Goal: Task Accomplishment & Management: Manage account settings

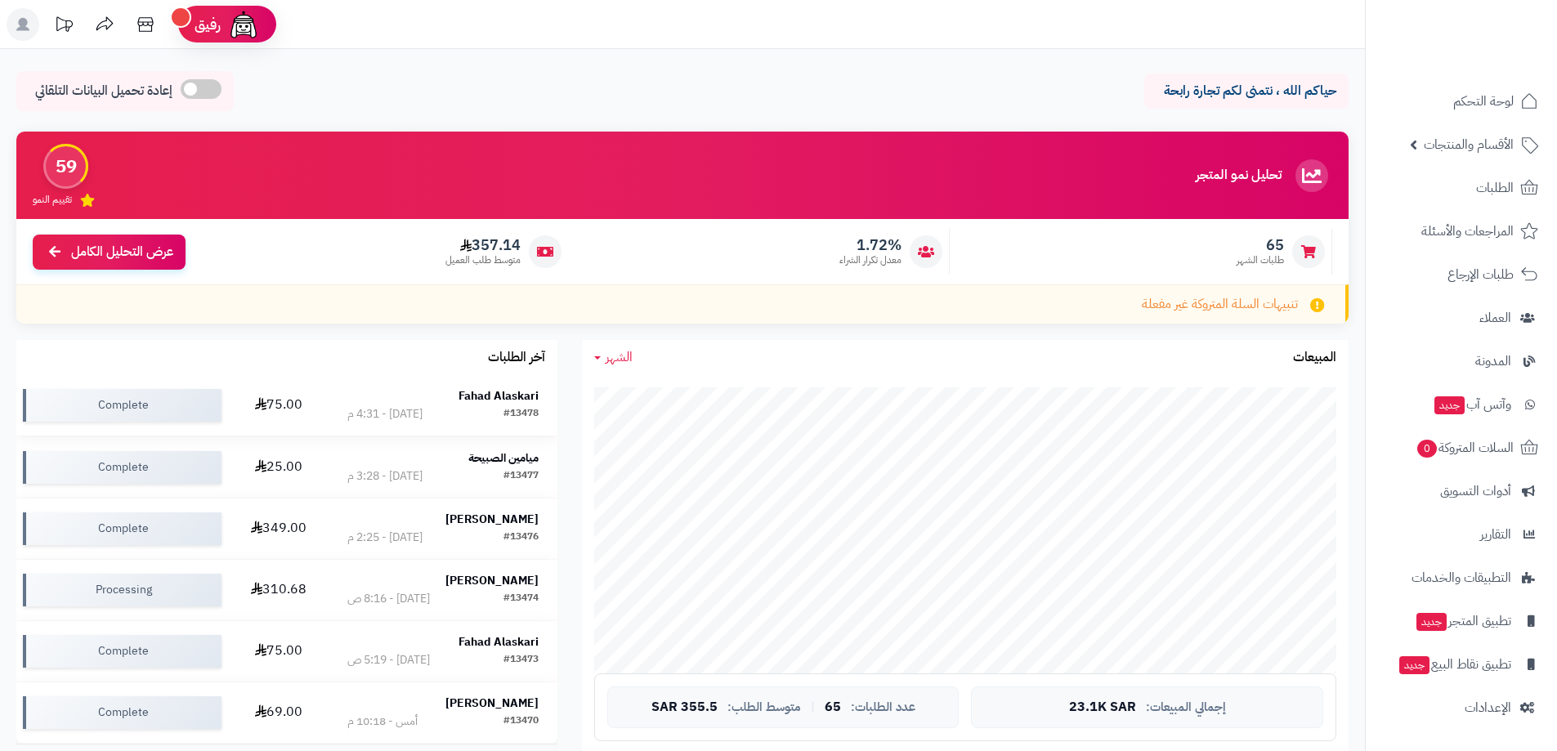
click at [480, 393] on strong "Fahad Alaskari" at bounding box center [499, 396] width 80 height 17
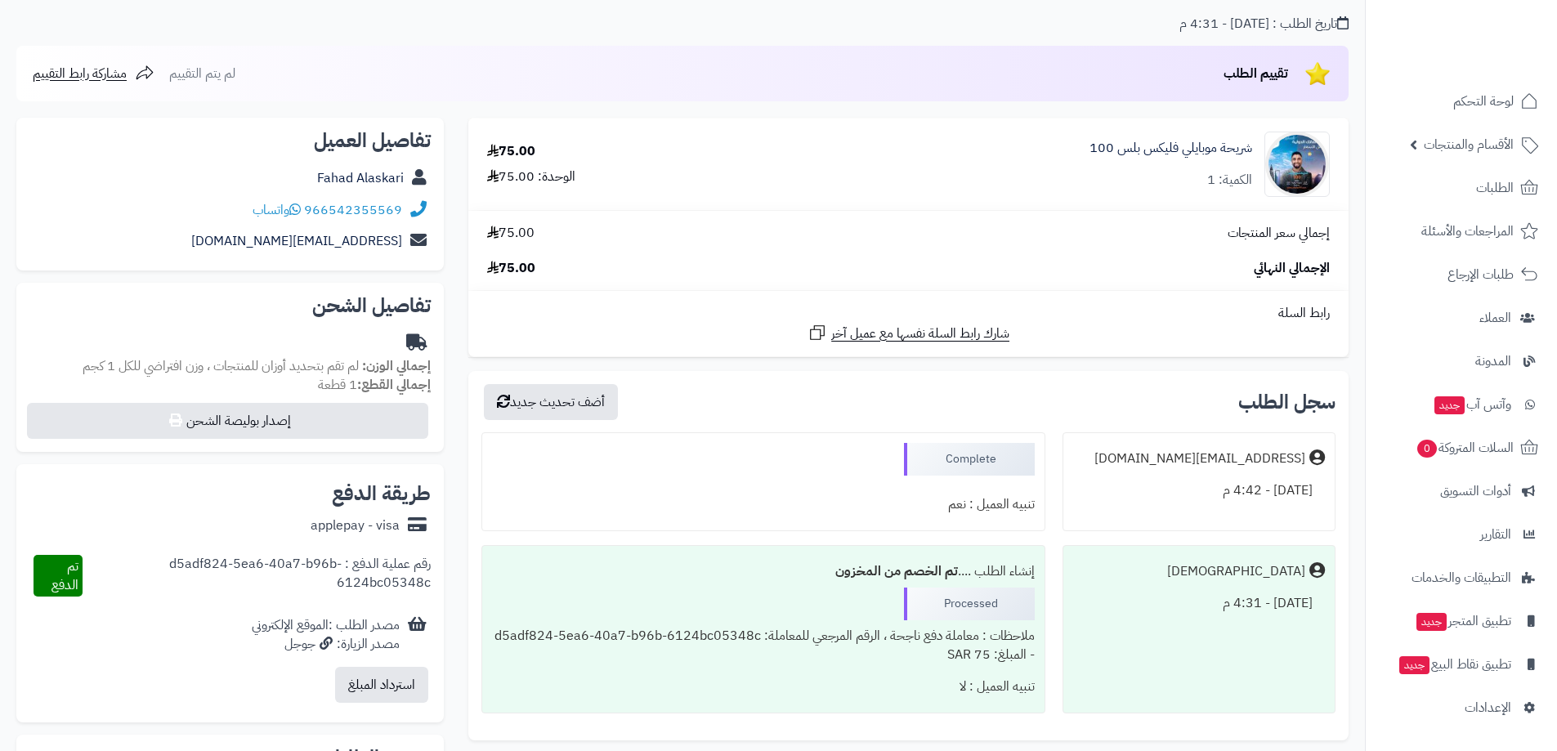
scroll to position [82, 0]
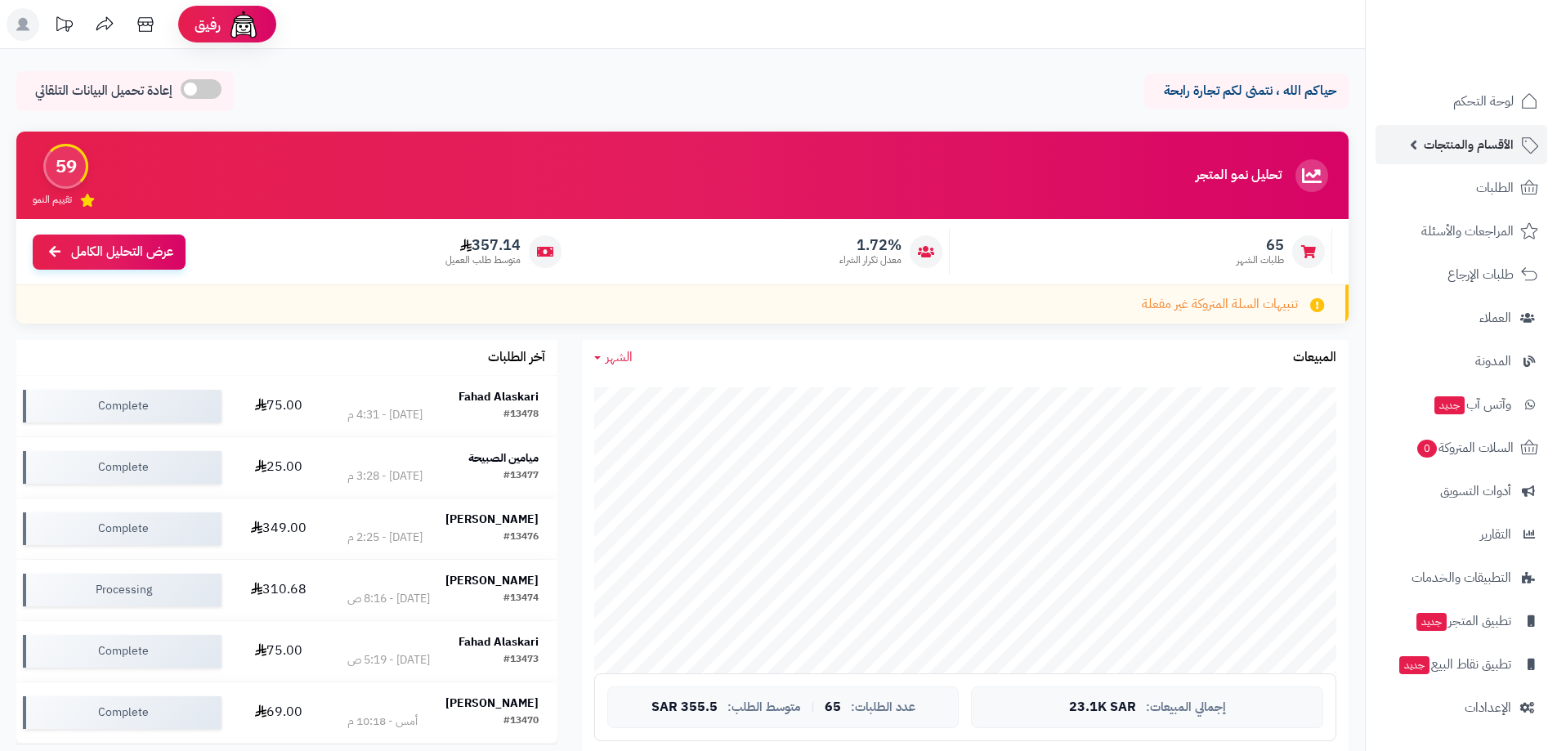
click at [1467, 138] on span "الأقسام والمنتجات" at bounding box center [1469, 144] width 90 height 23
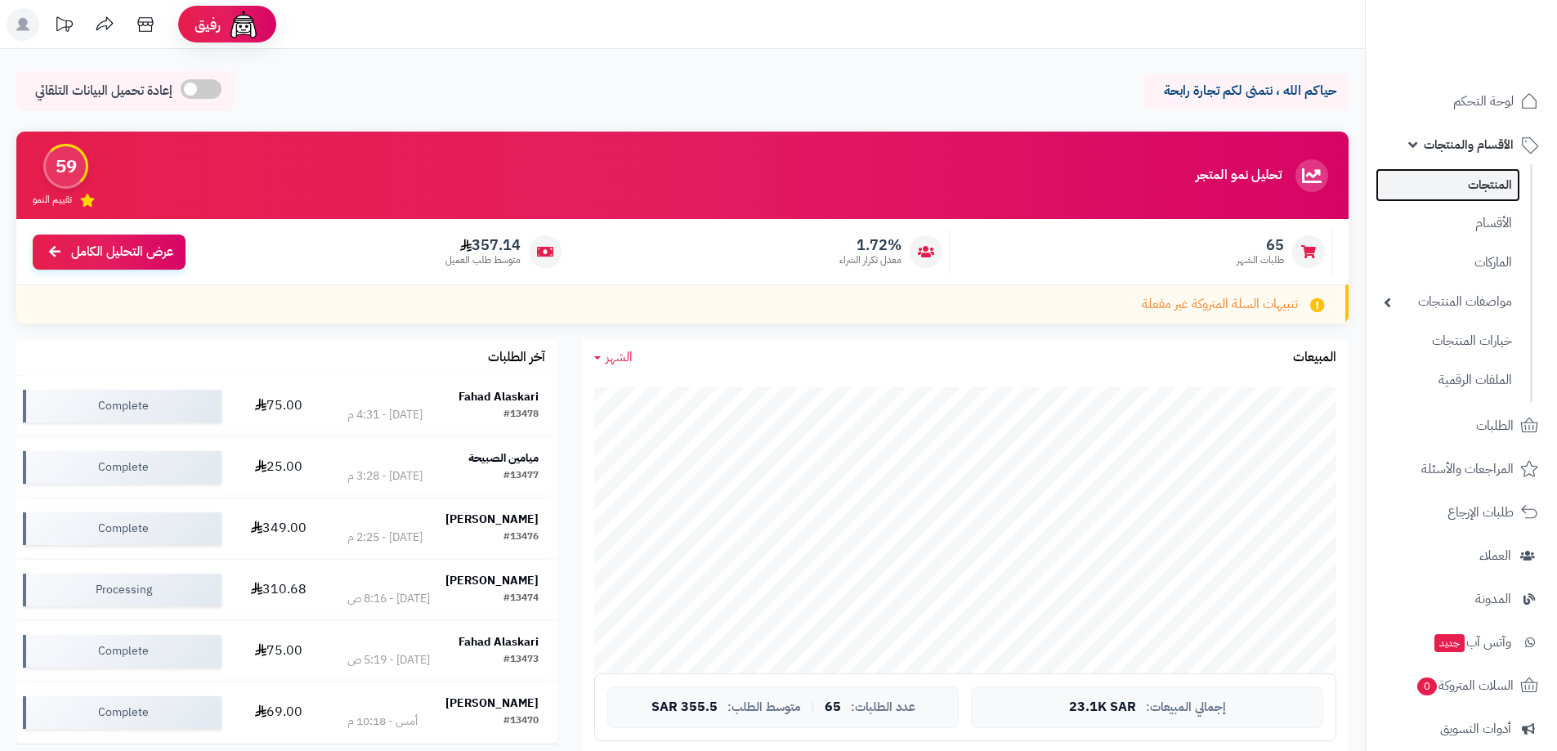
click at [1475, 184] on link "المنتجات" at bounding box center [1448, 185] width 145 height 34
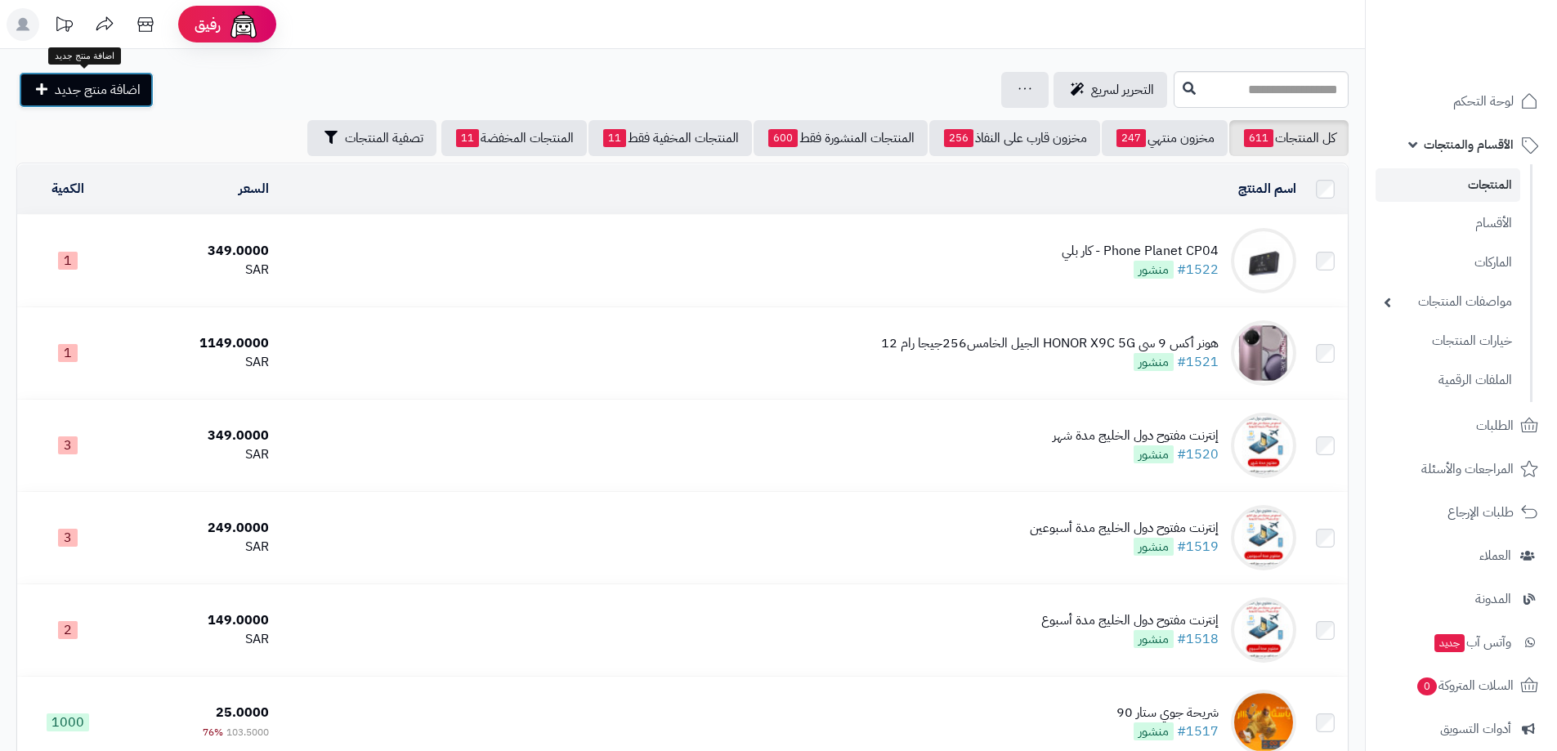
click at [118, 99] on span "اضافة منتج جديد" at bounding box center [98, 90] width 86 height 20
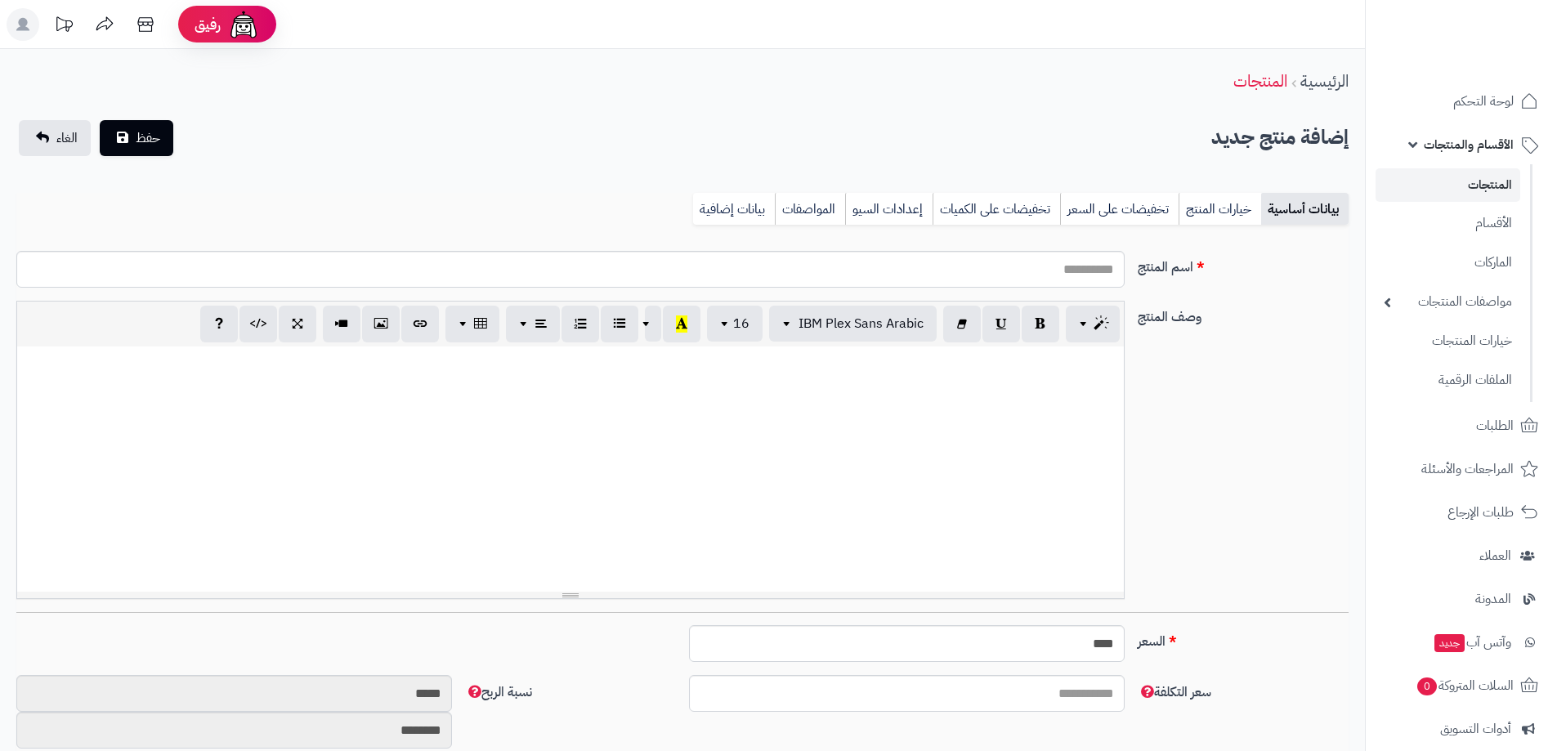
select select
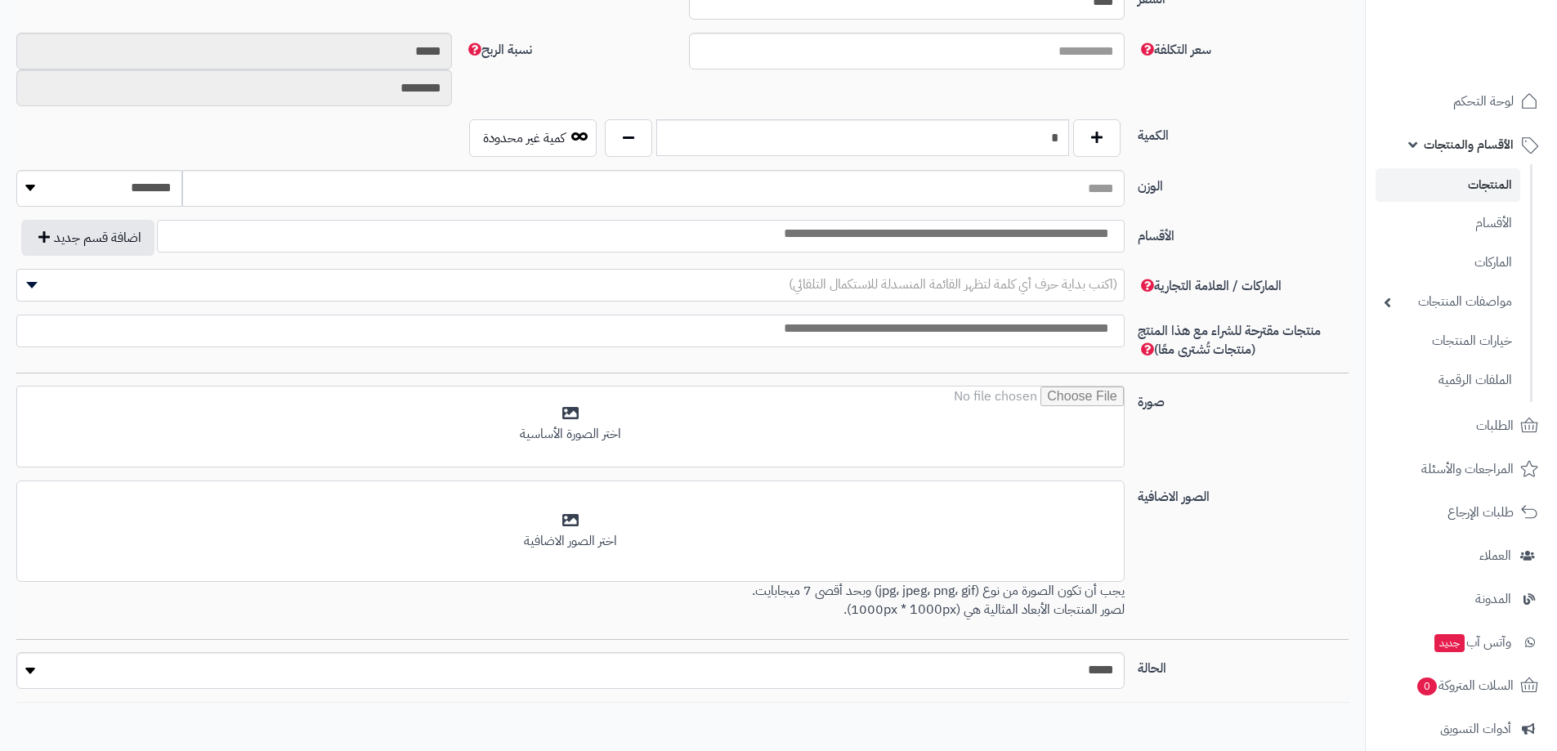
scroll to position [654, 0]
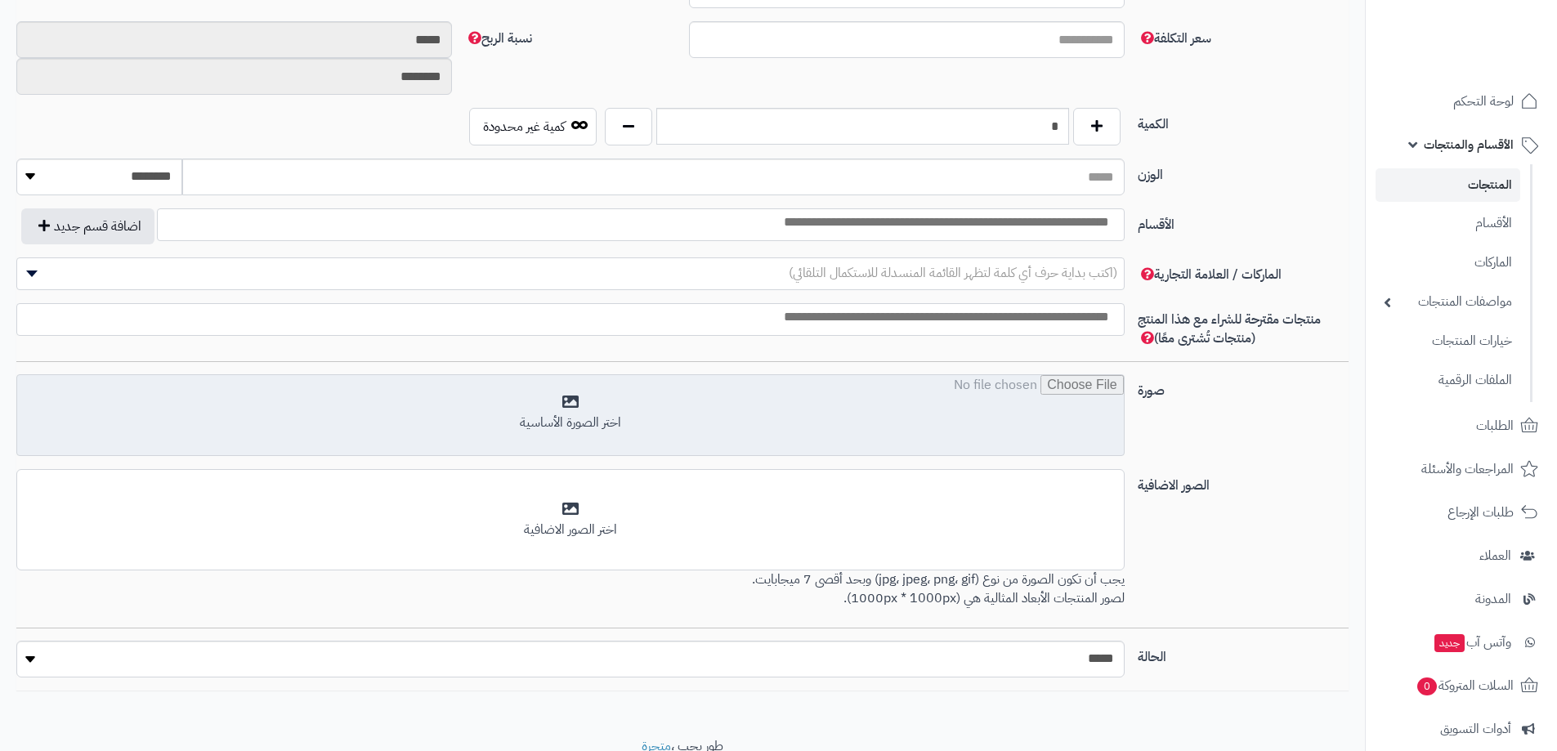
click at [612, 413] on input "file" at bounding box center [570, 416] width 1107 height 82
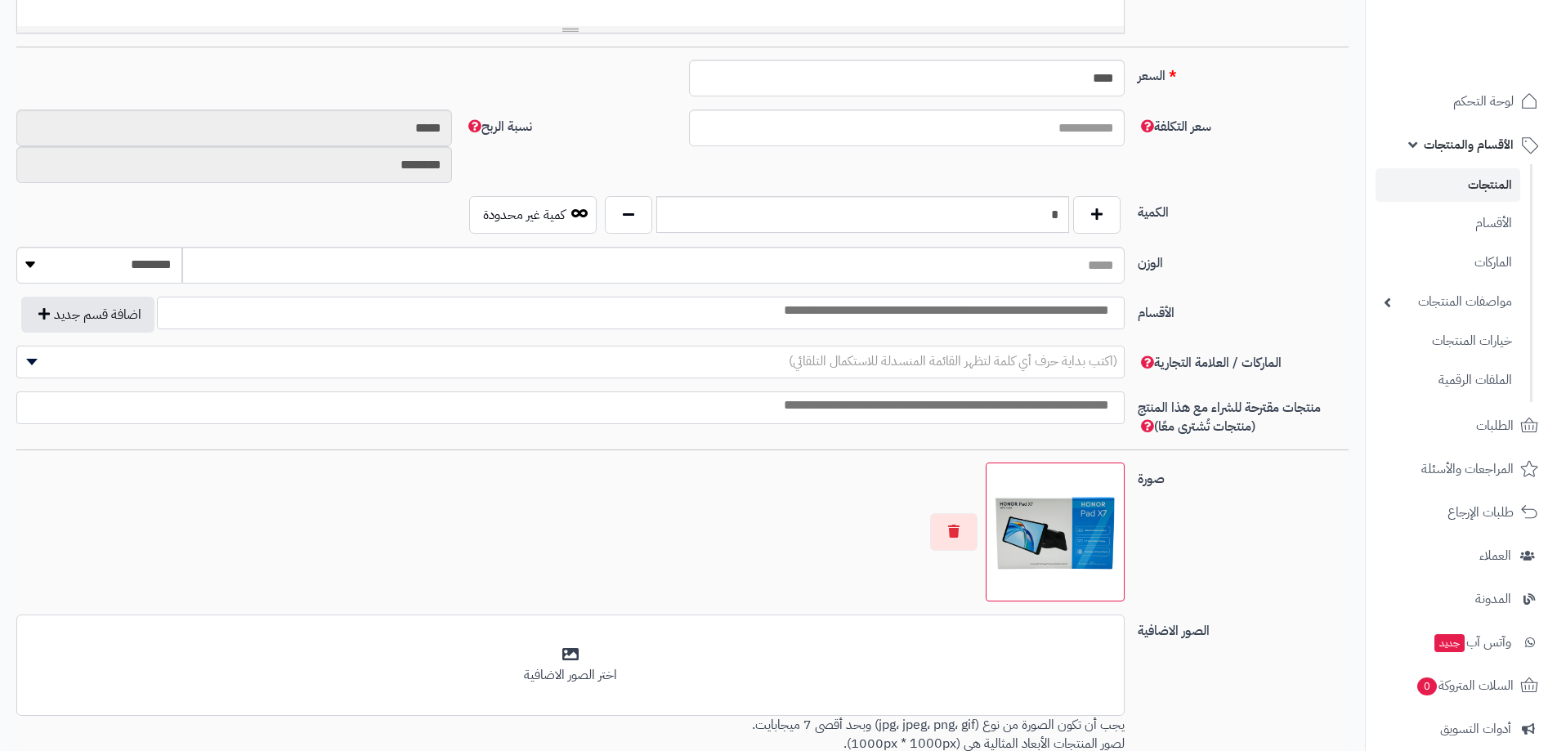
scroll to position [409, 0]
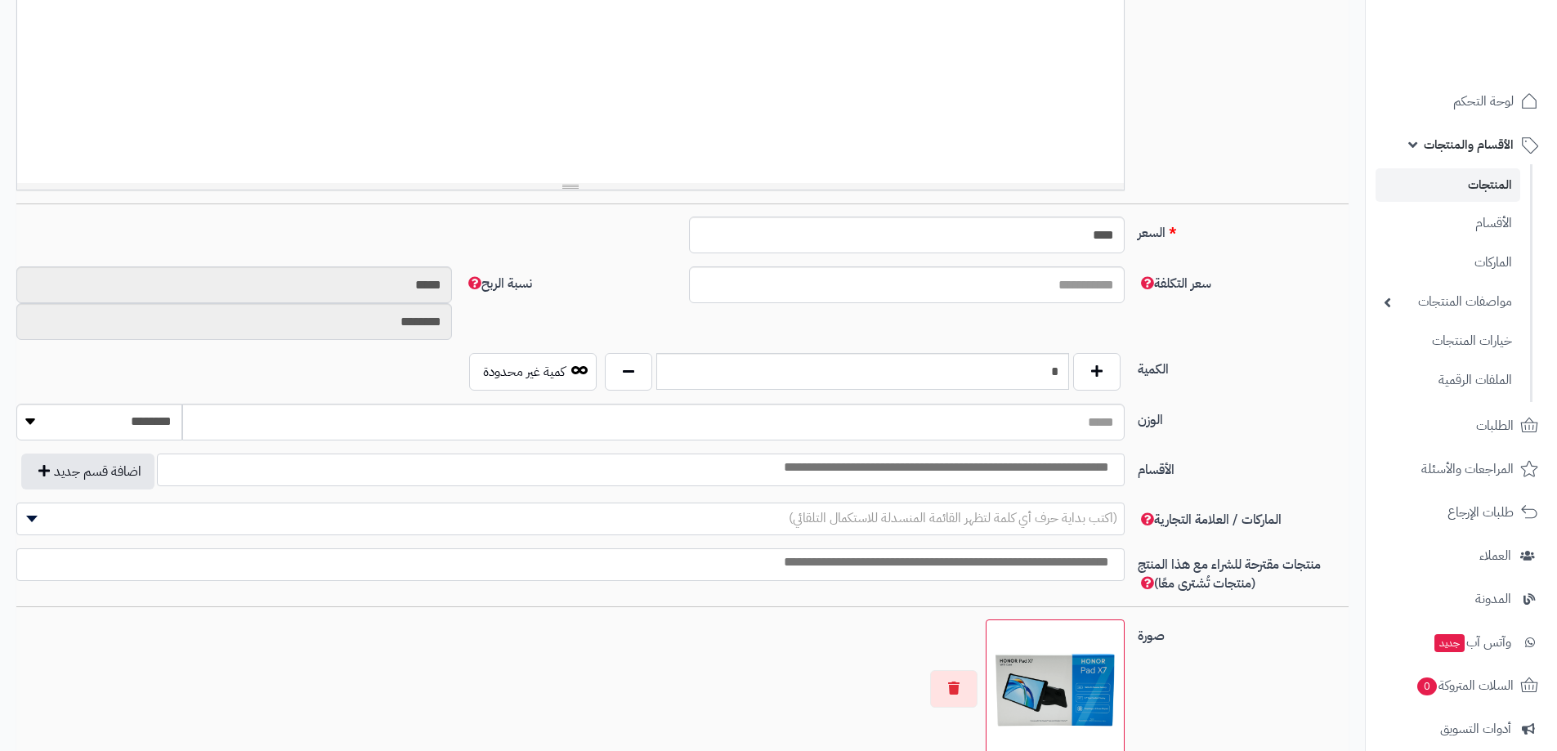
click at [1064, 475] on input "search" at bounding box center [900, 468] width 440 height 19
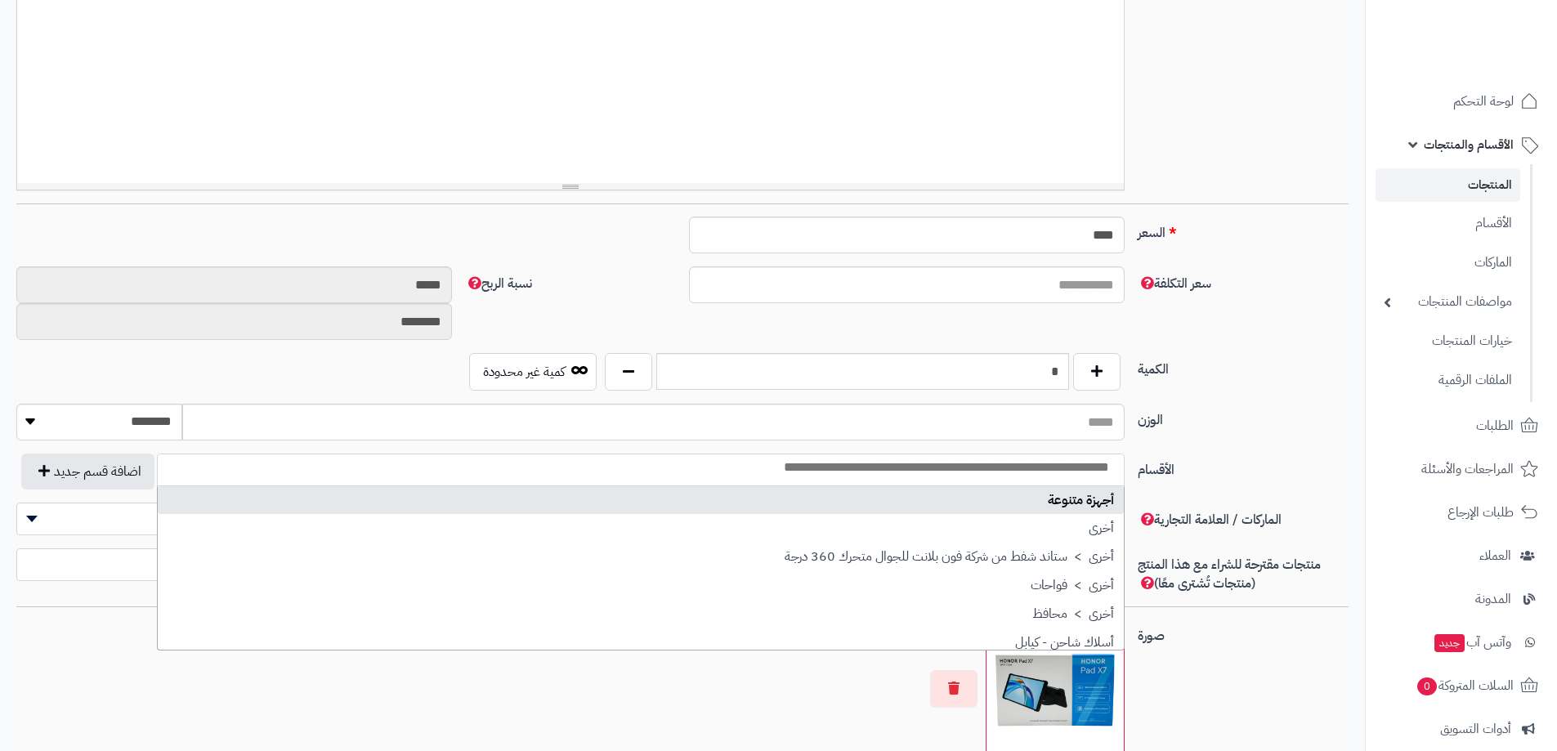
type input "*"
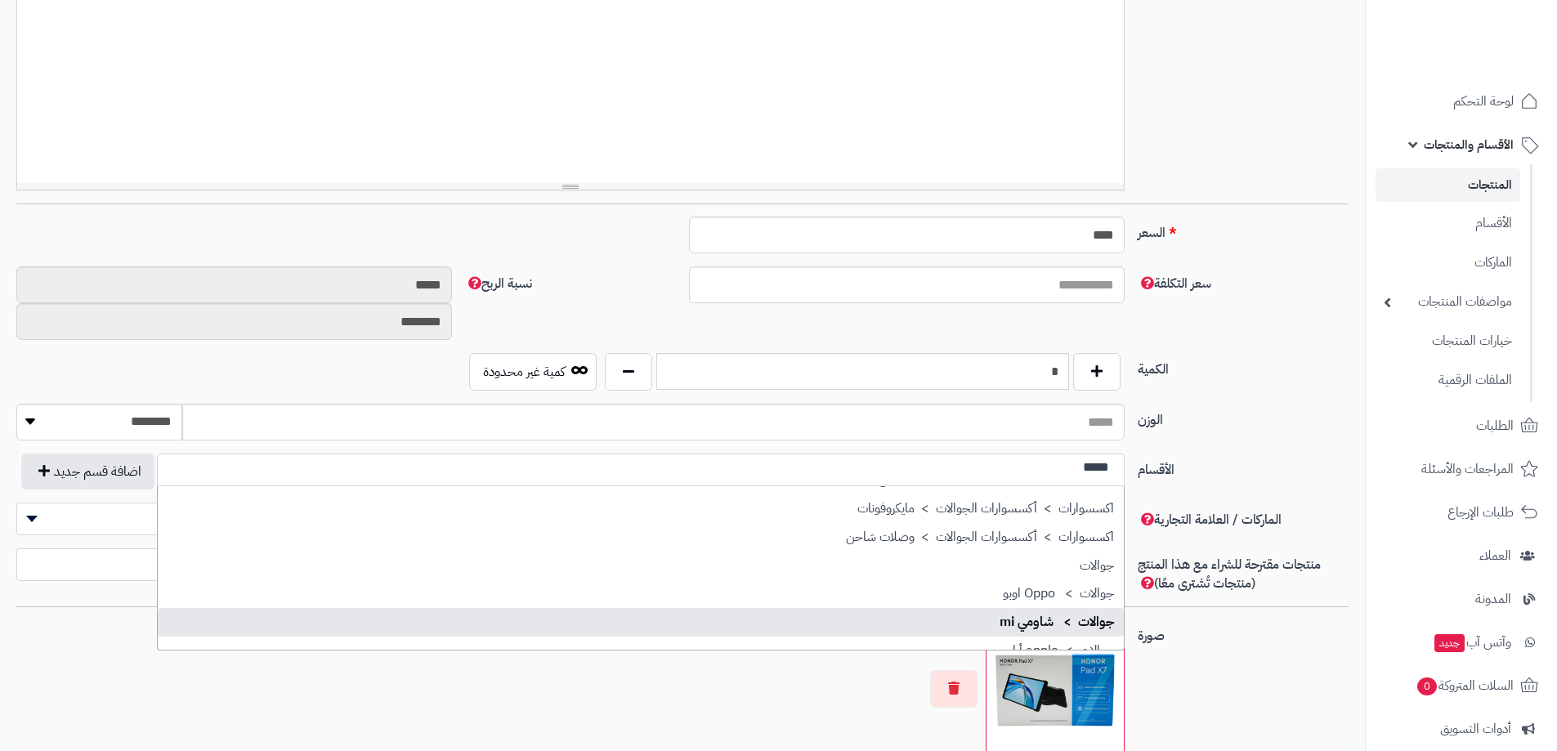
scroll to position [82, 0]
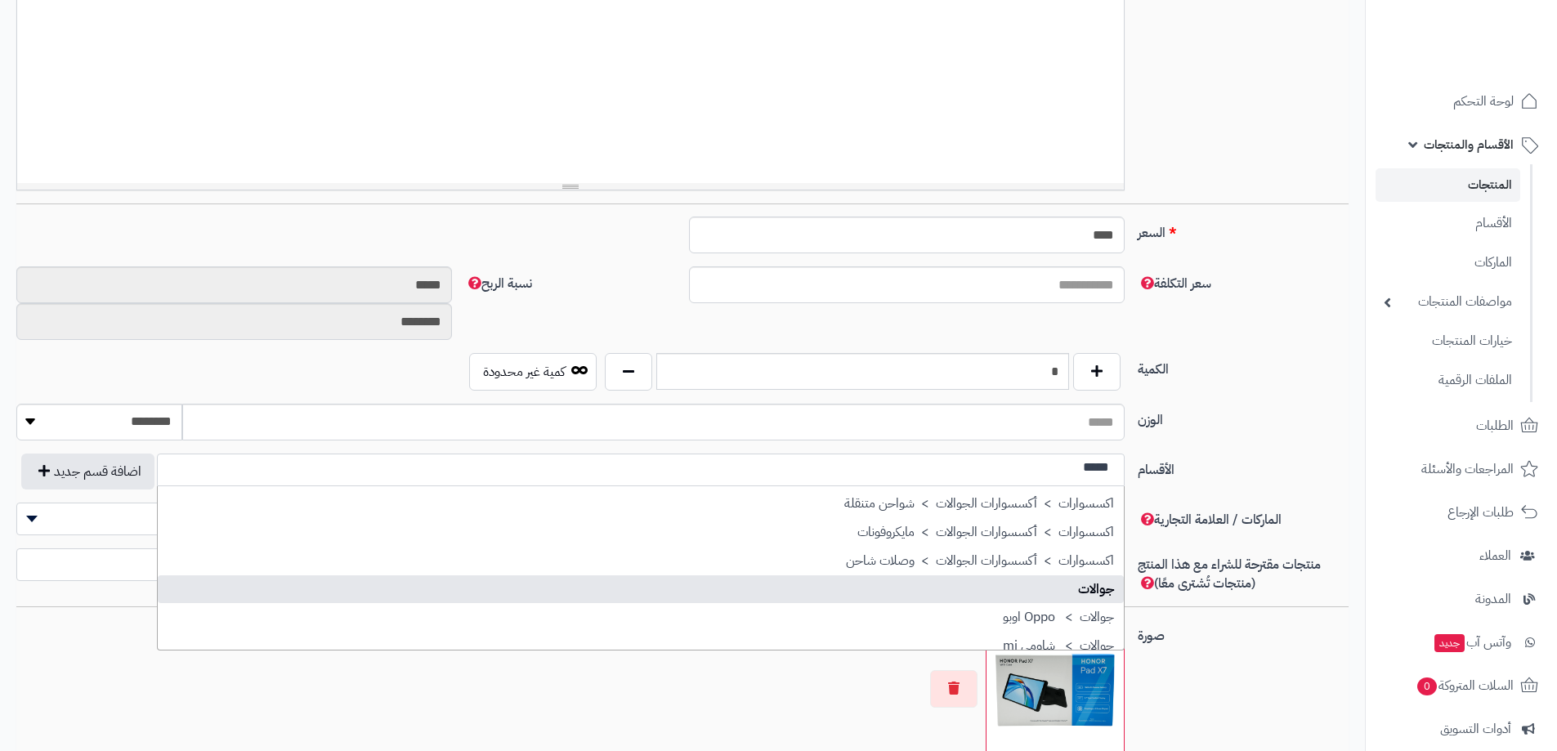
type input "*****"
select select "**"
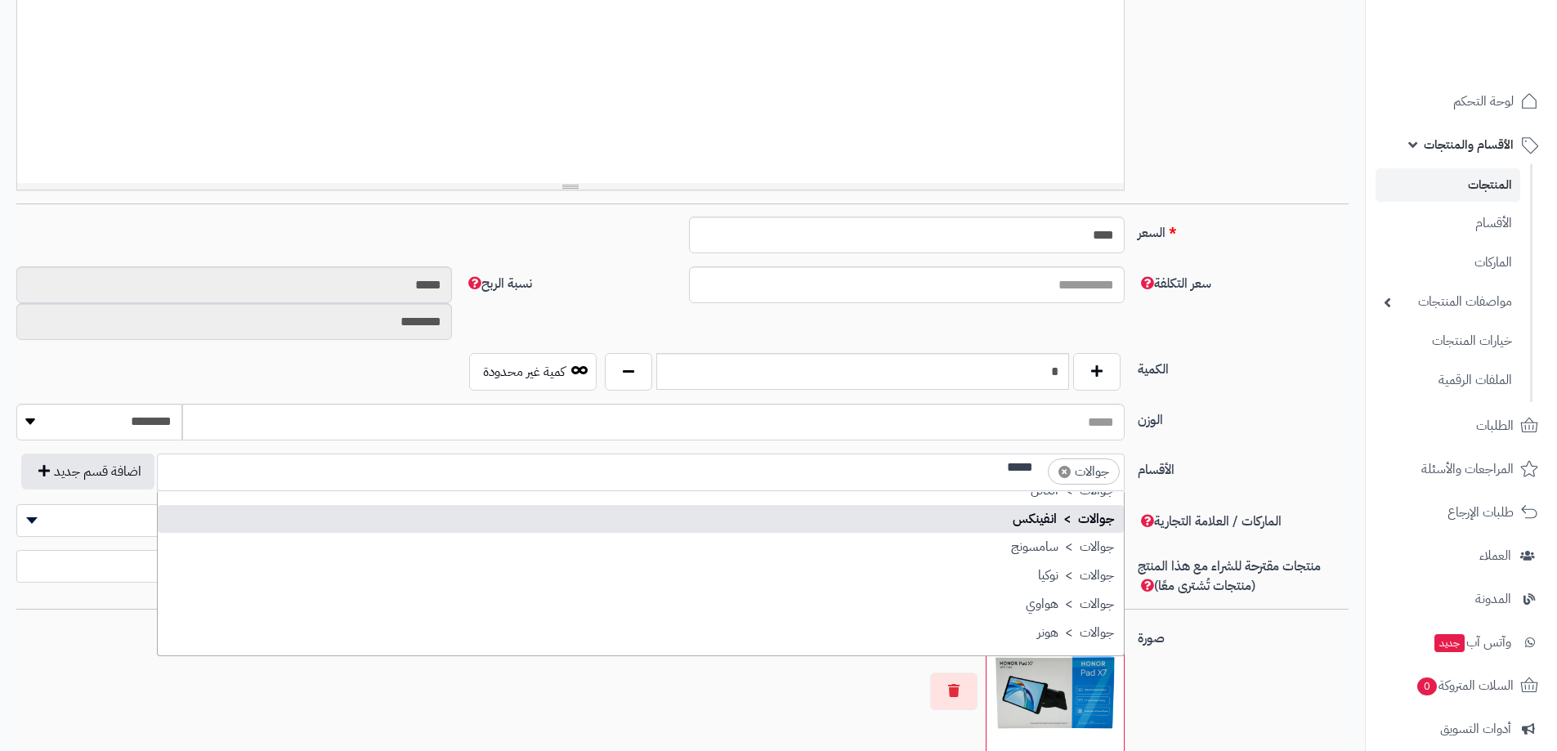
scroll to position [378, 0]
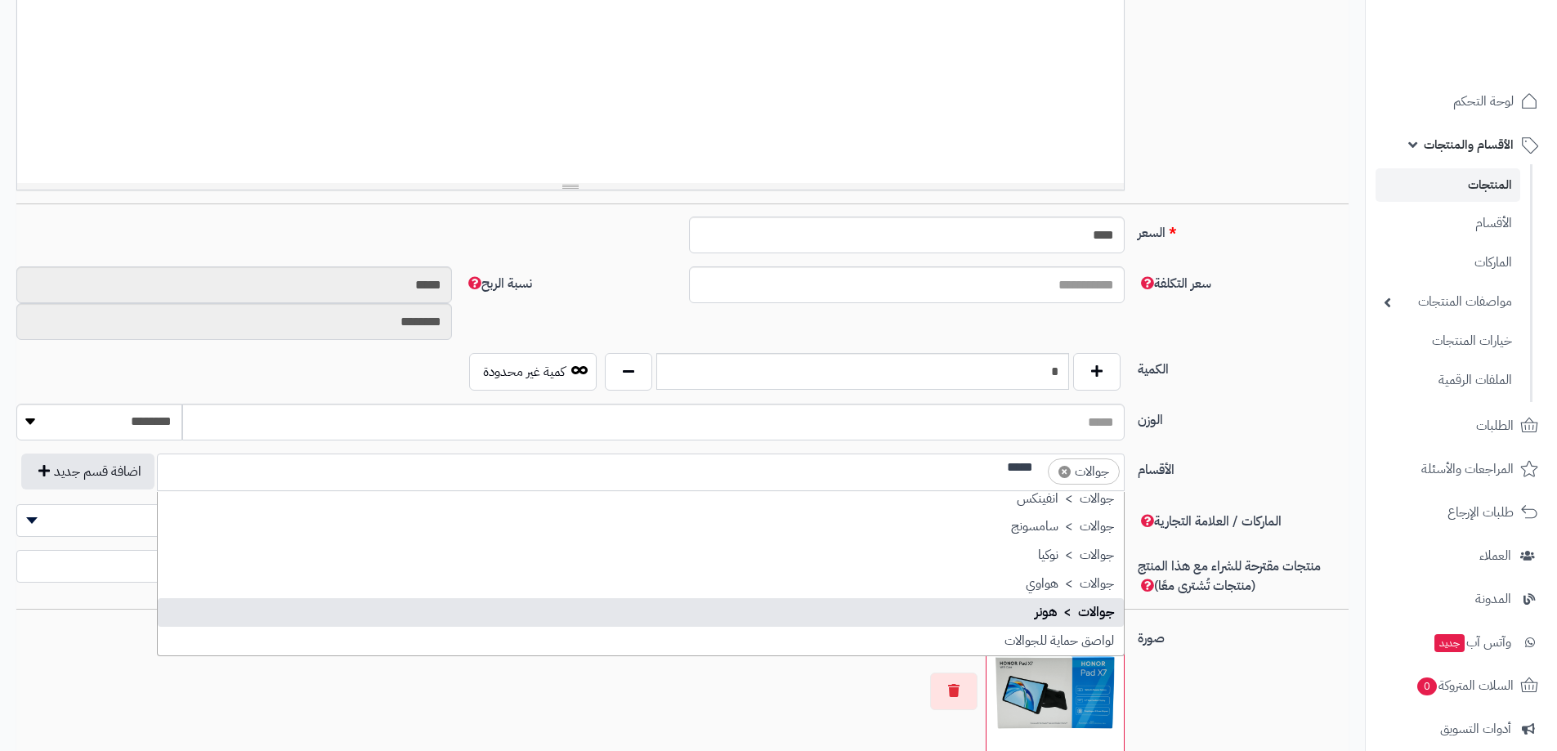
type input "*****"
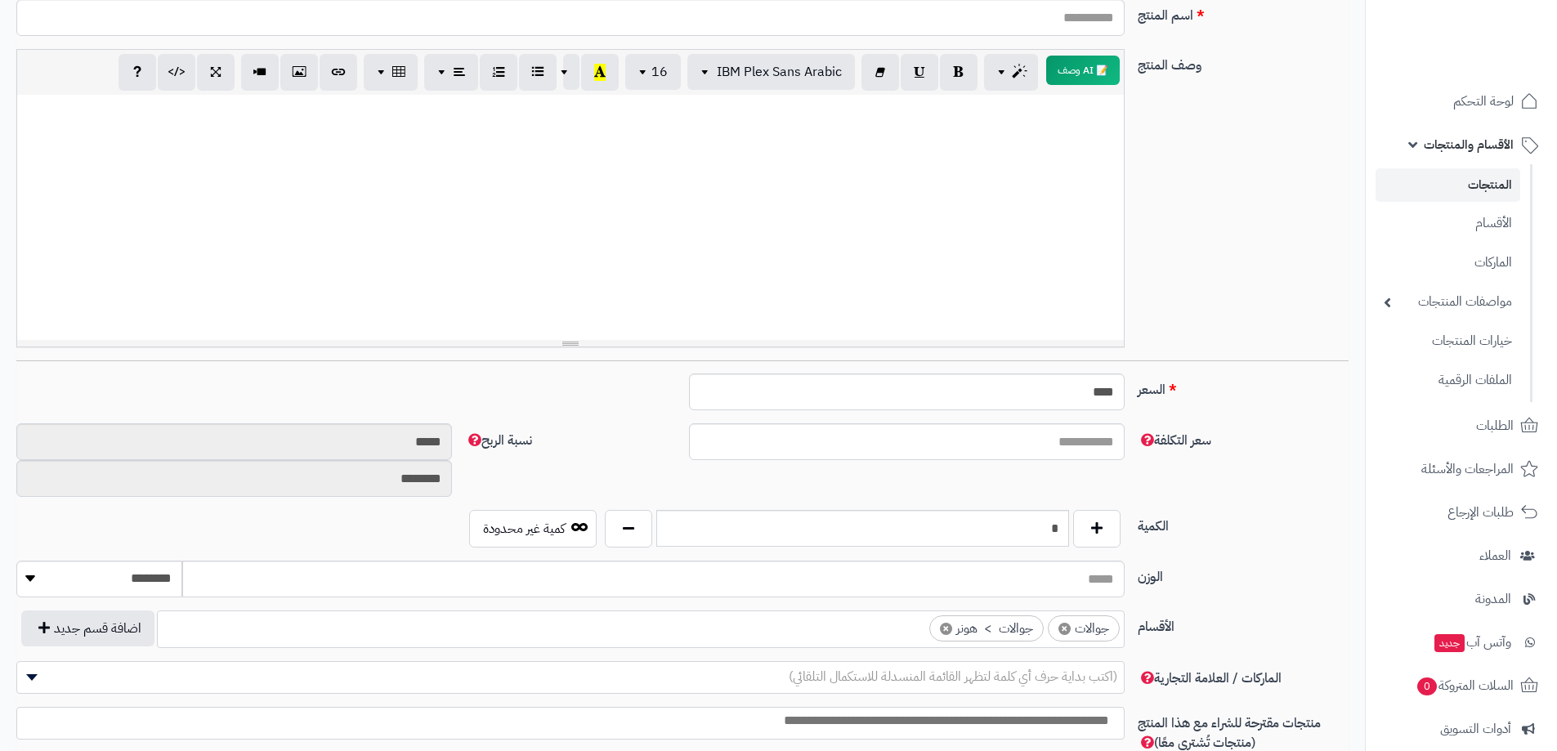
scroll to position [245, 0]
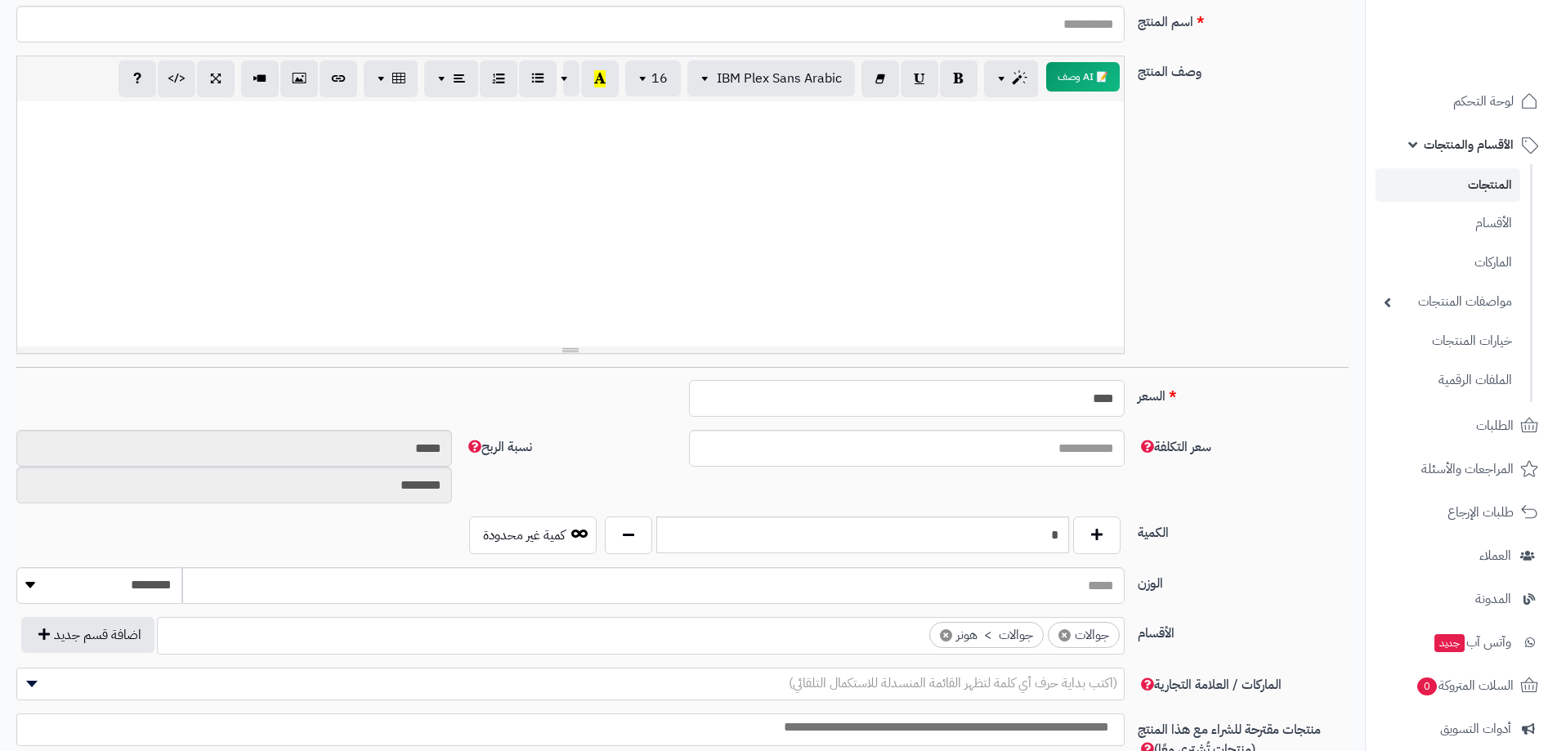
click at [1031, 406] on input "****" at bounding box center [907, 398] width 436 height 37
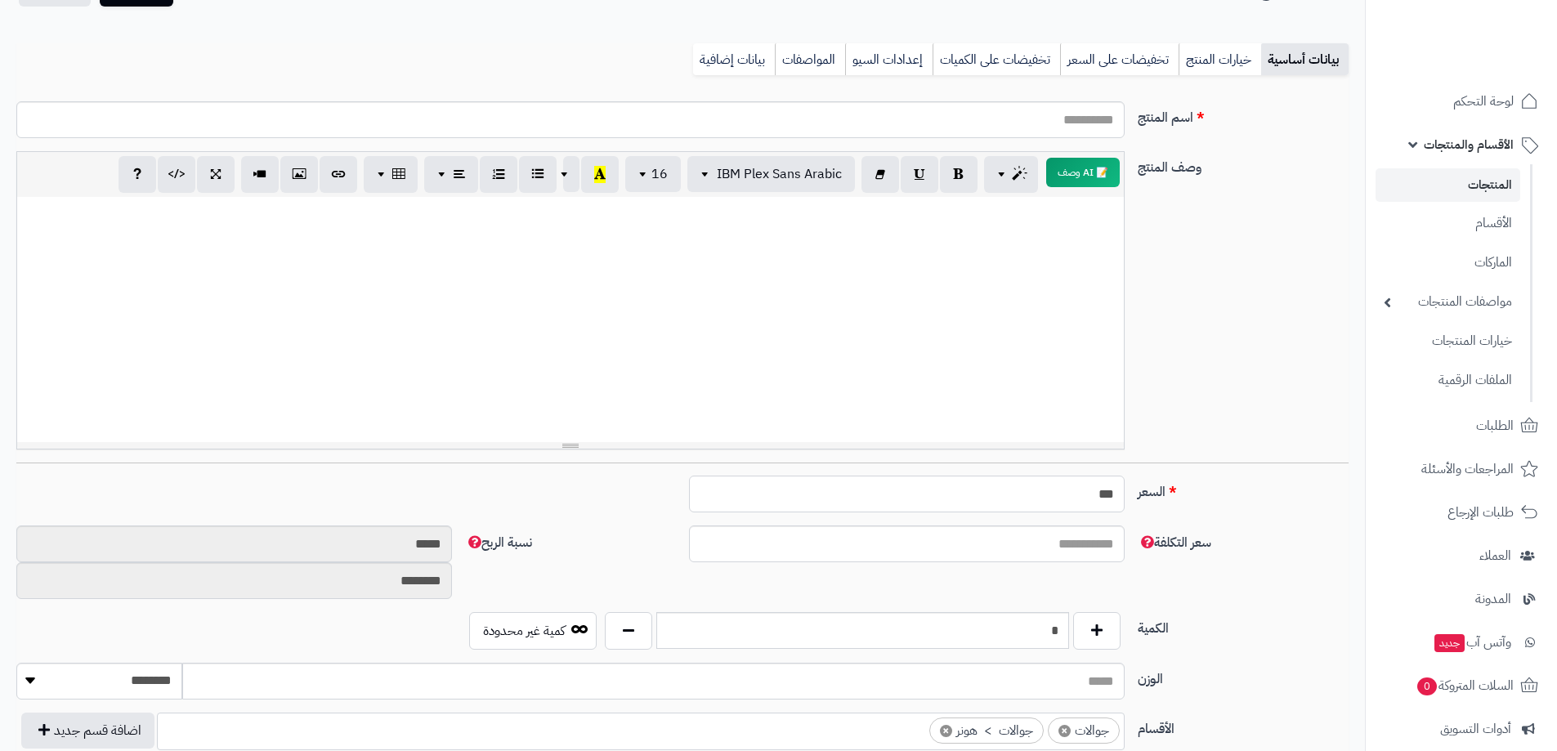
scroll to position [0, 0]
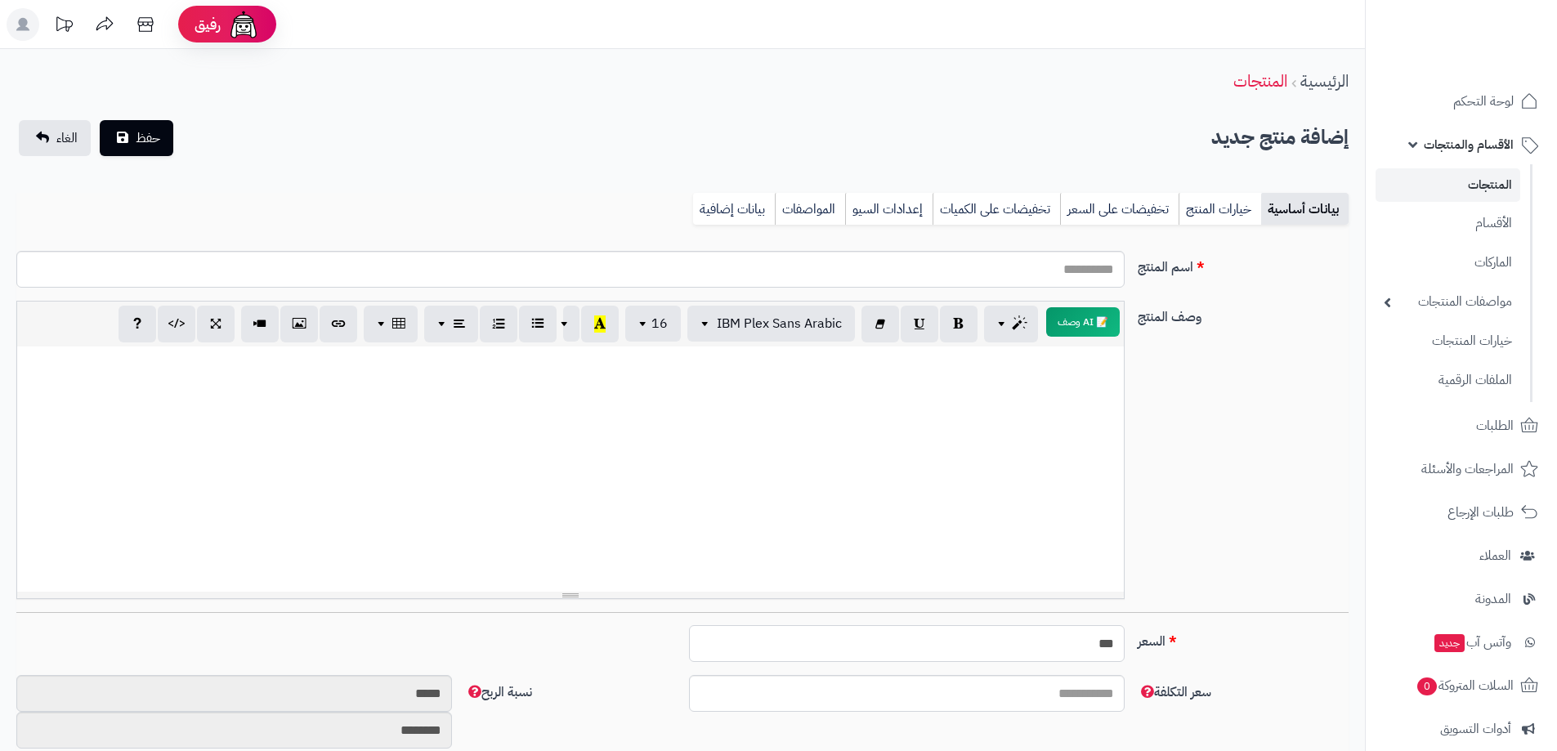
type input "***"
paste input "**********"
click at [1005, 261] on input "**********" at bounding box center [570, 269] width 1109 height 37
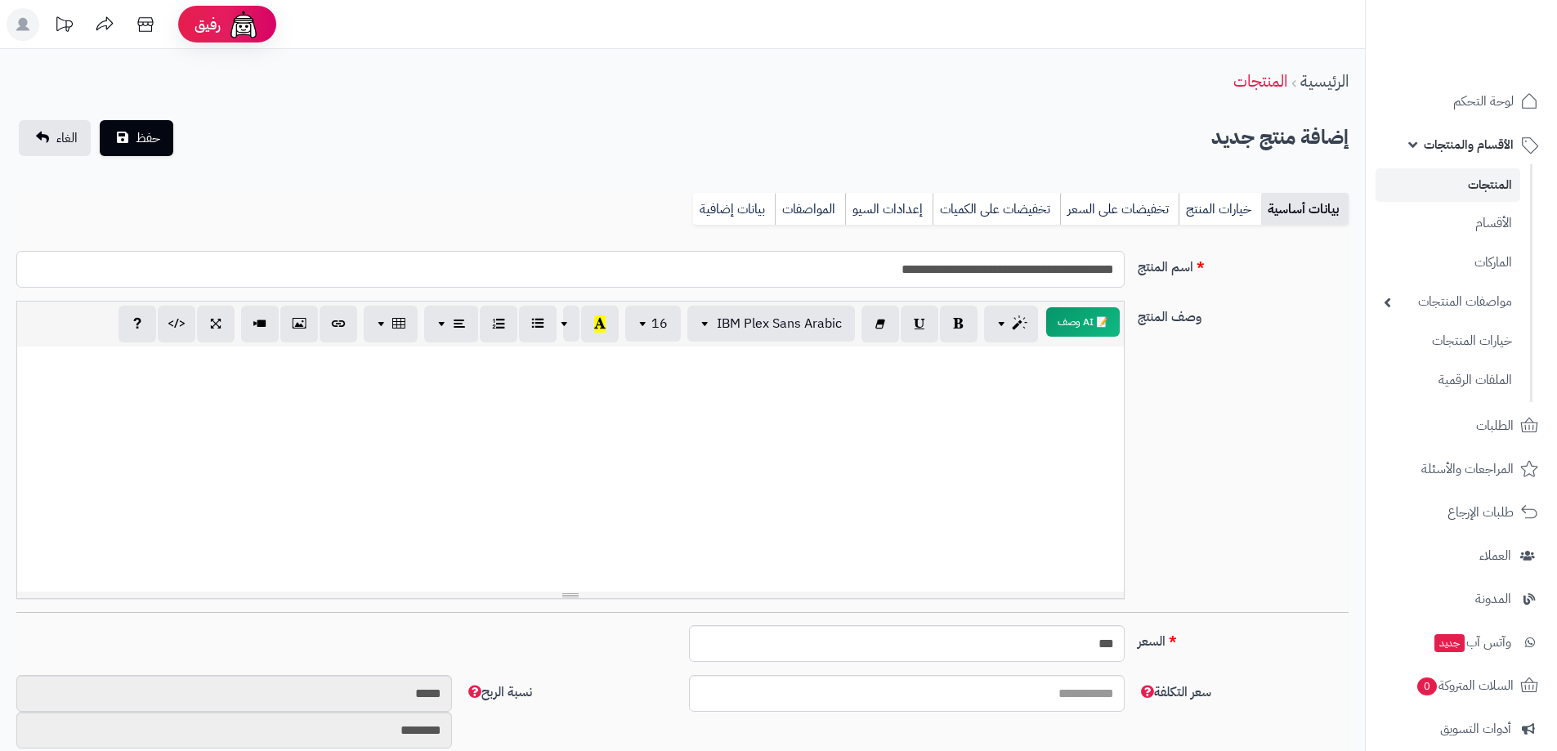
paste input "**********"
type input "**********"
click at [1006, 413] on div at bounding box center [570, 469] width 1107 height 245
paste div
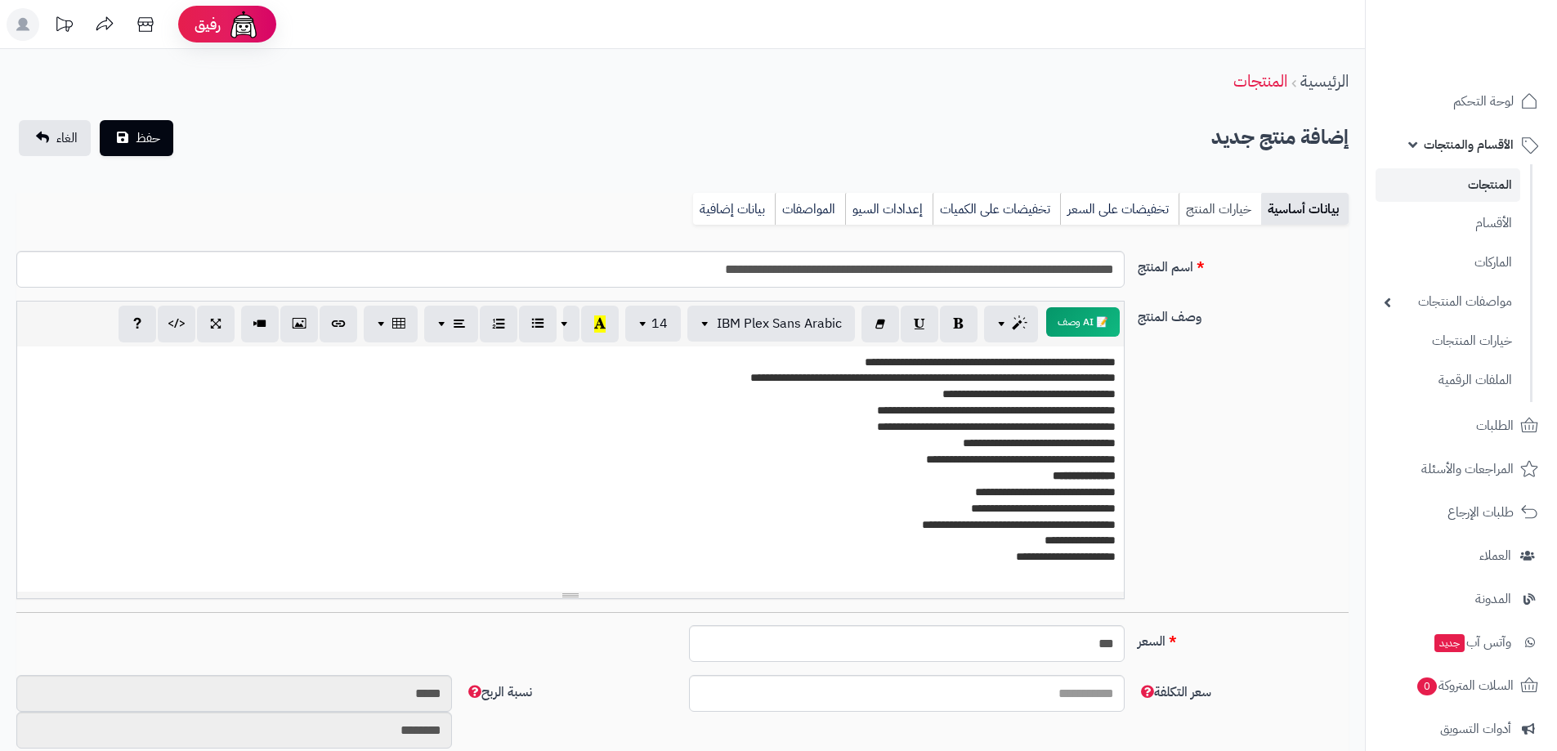
click at [1220, 198] on link "خيارات المنتج" at bounding box center [1220, 209] width 83 height 33
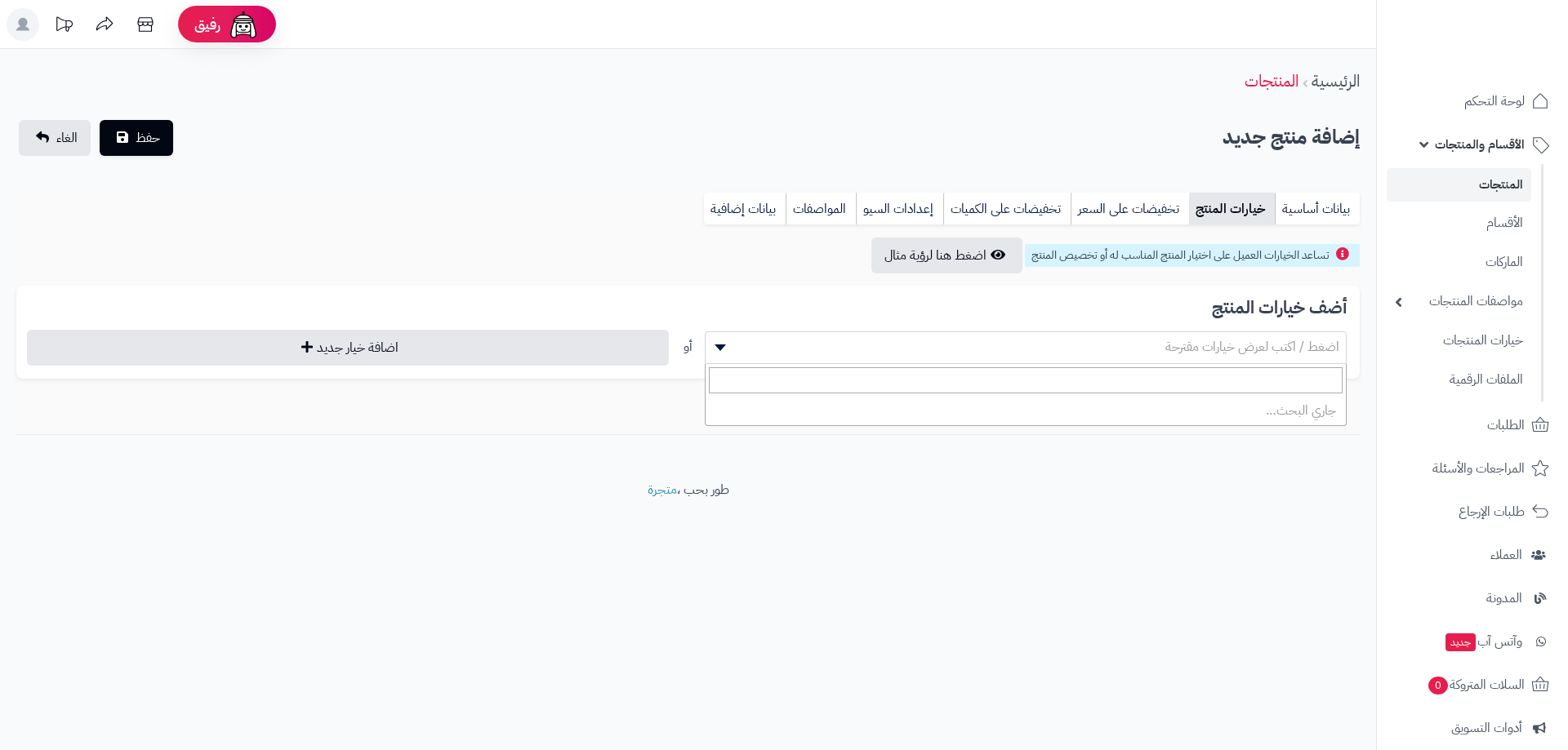
click at [1122, 343] on span "اضغط / اكتب لعرض خيارات مقترحة" at bounding box center [1025, 347] width 640 height 25
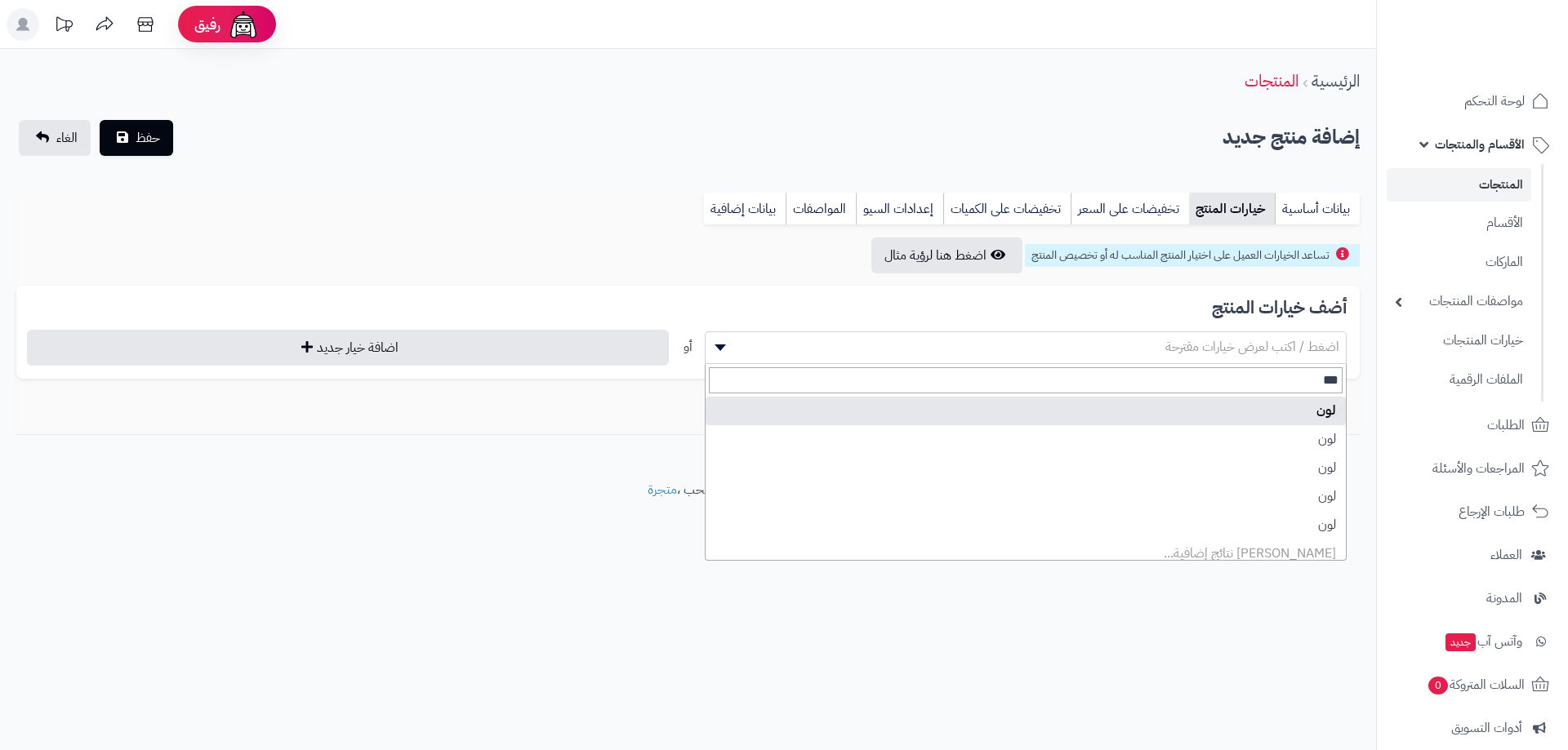
type input "***"
select select "**"
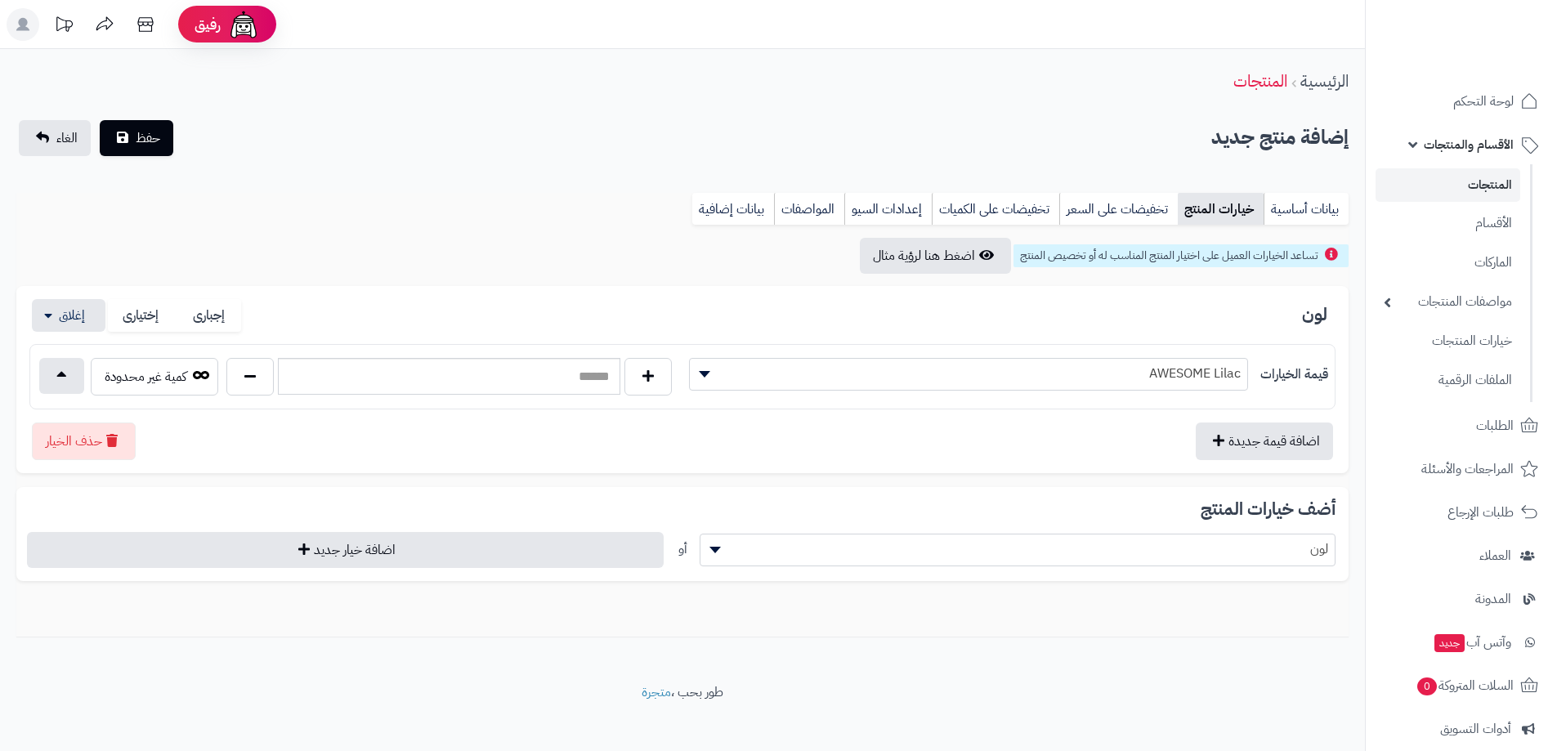
click at [1151, 364] on span "AWESOME Lilac" at bounding box center [969, 373] width 558 height 25
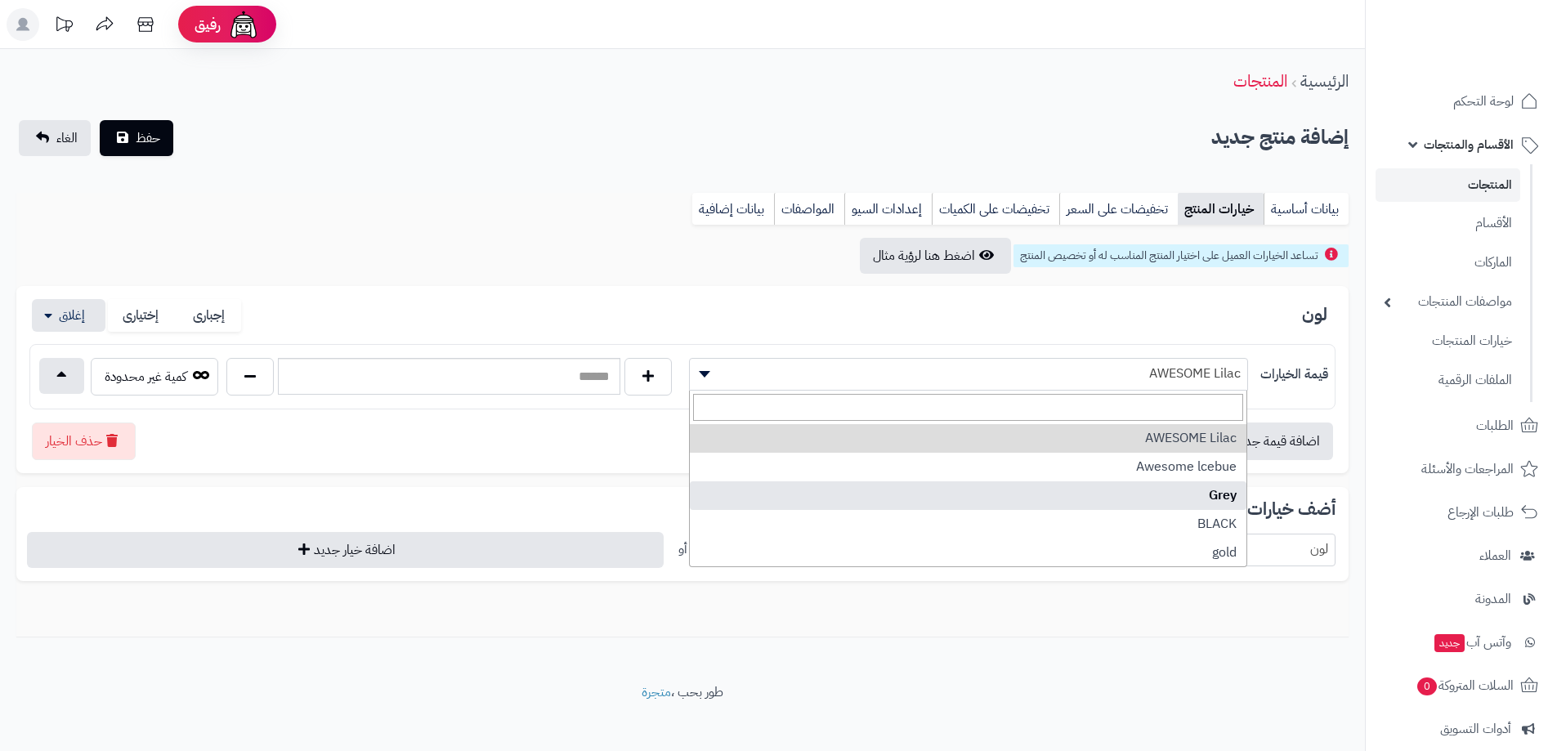
select select "***"
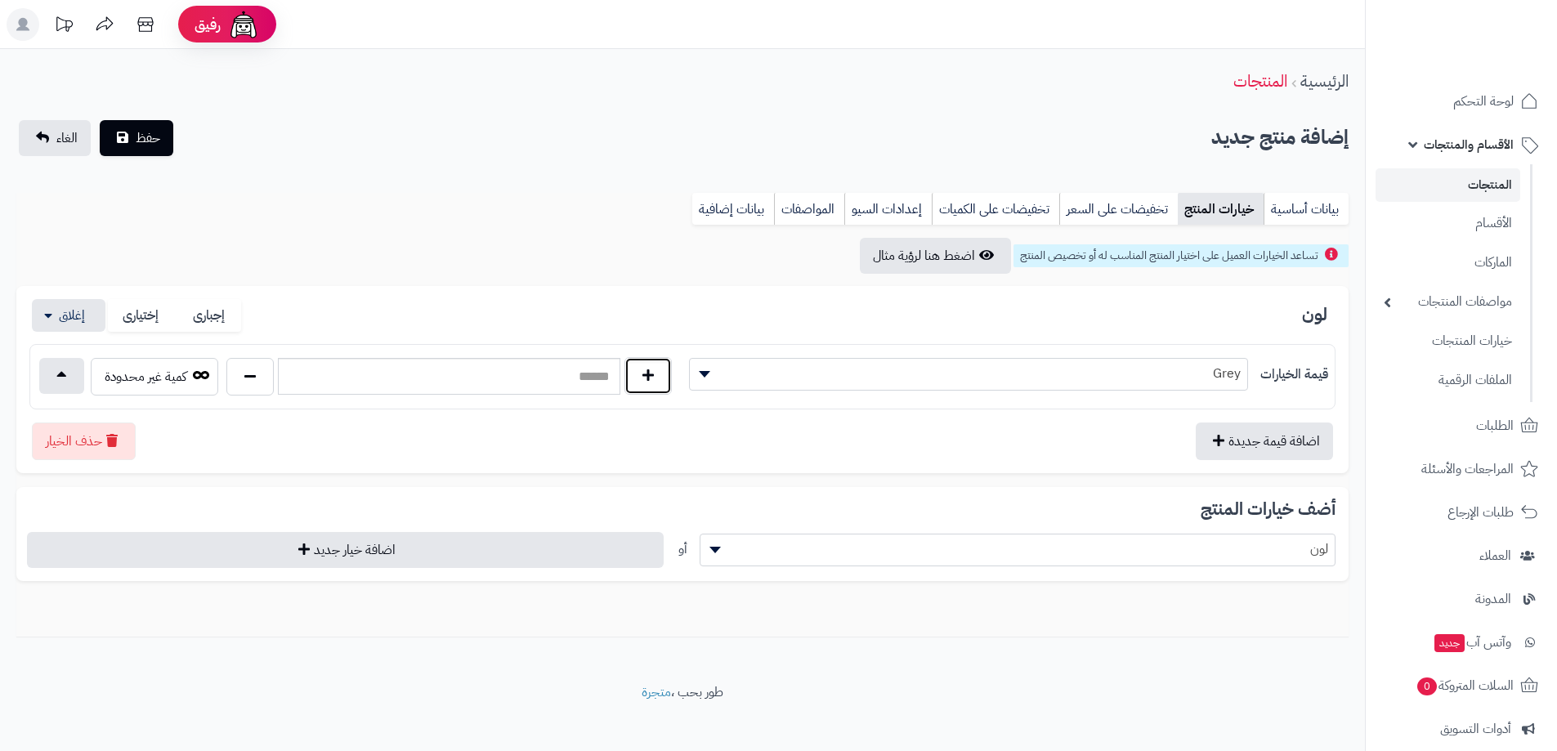
click at [637, 378] on button "button" at bounding box center [648, 376] width 47 height 38
type input "*"
click at [1307, 201] on link "بيانات أساسية" at bounding box center [1306, 209] width 85 height 33
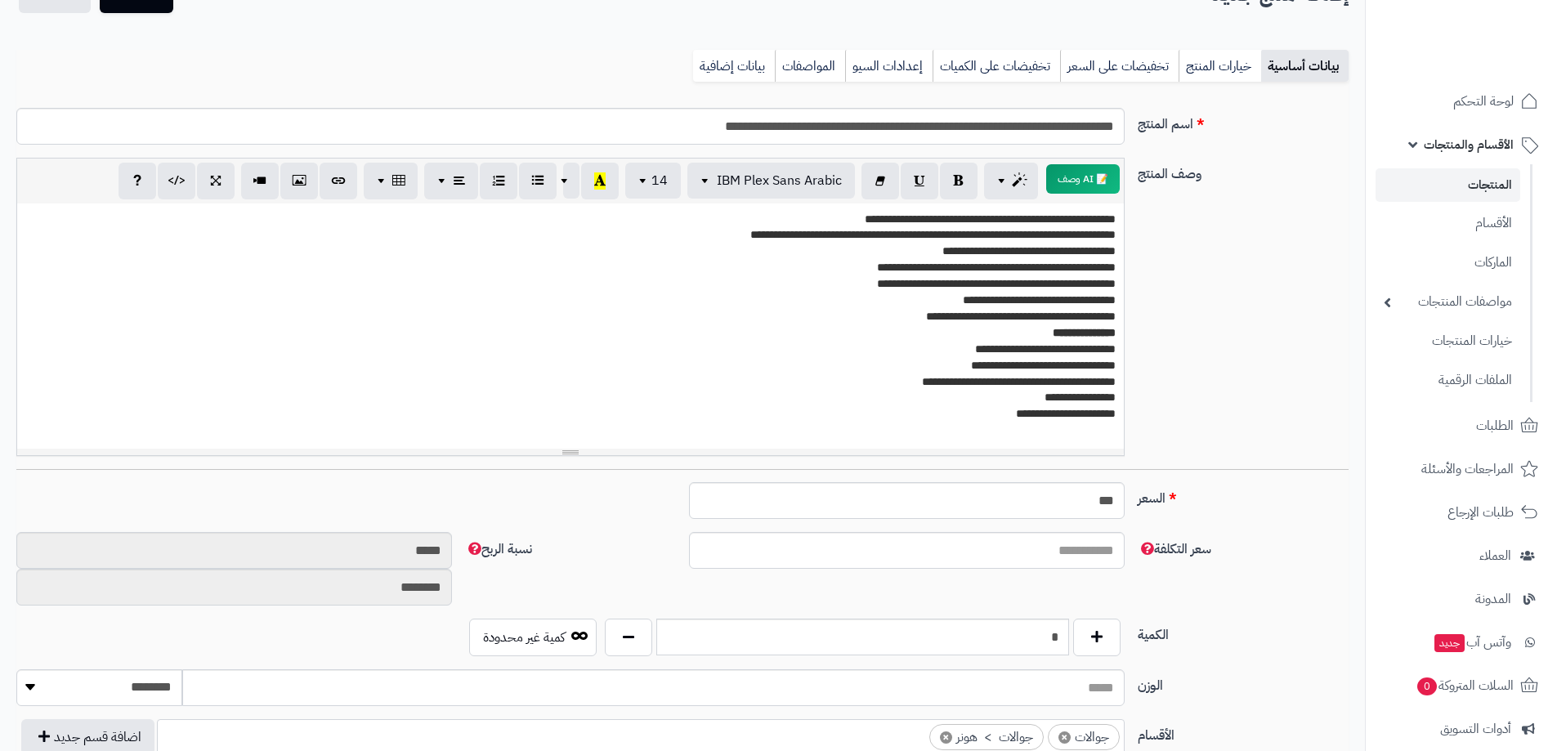
scroll to position [82, 0]
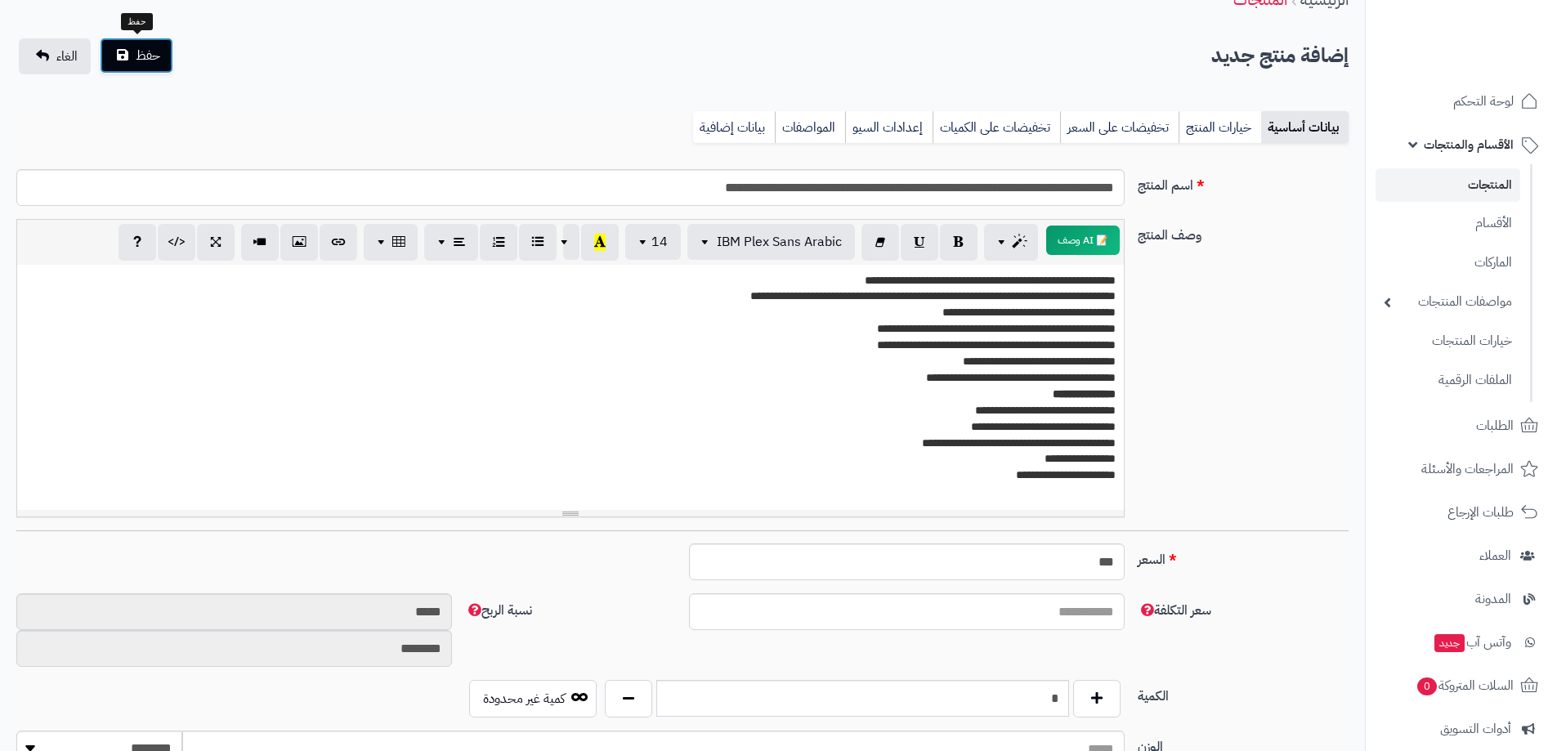
click at [143, 58] on span "حفظ" at bounding box center [148, 56] width 25 height 20
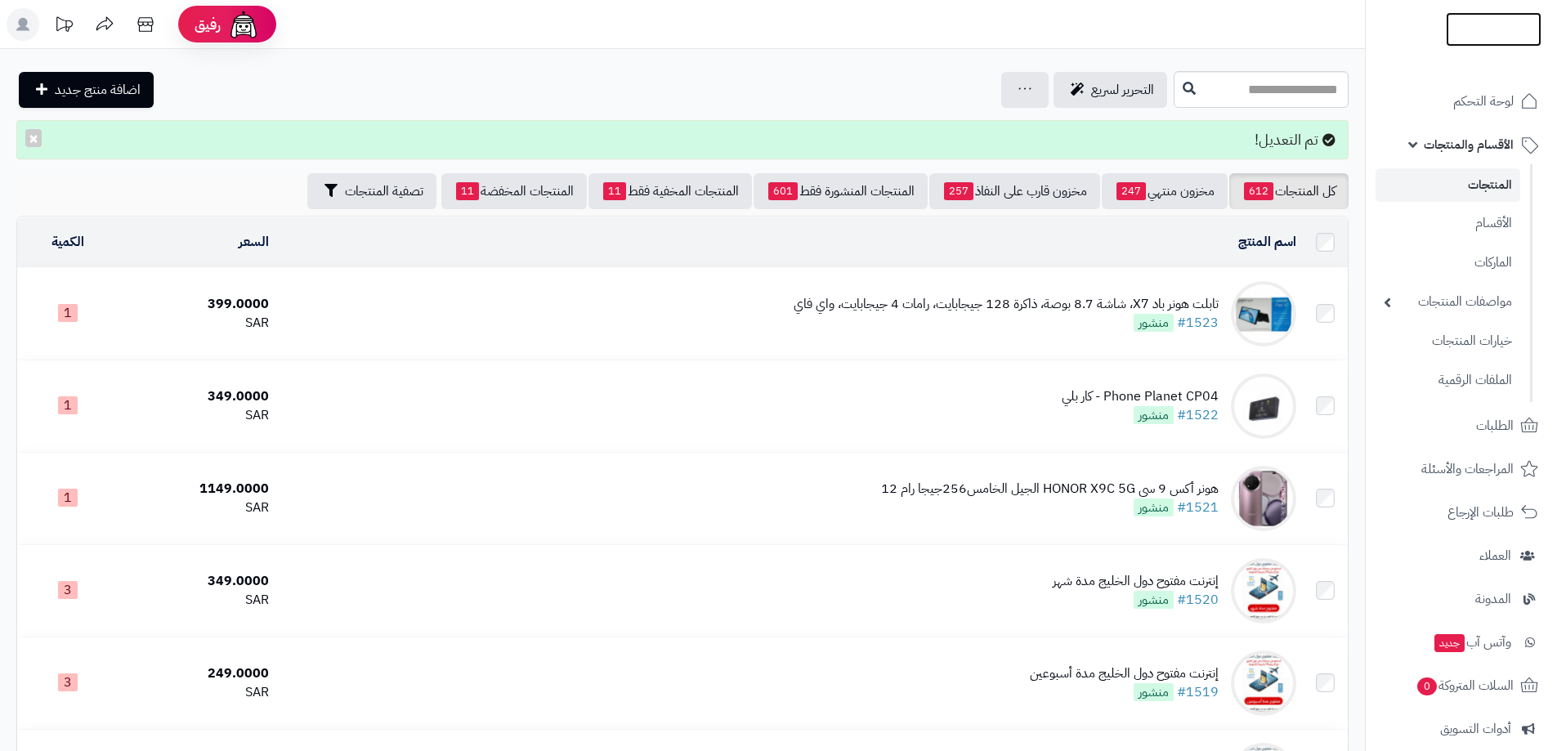
click at [1477, 13] on img at bounding box center [1494, 29] width 96 height 34
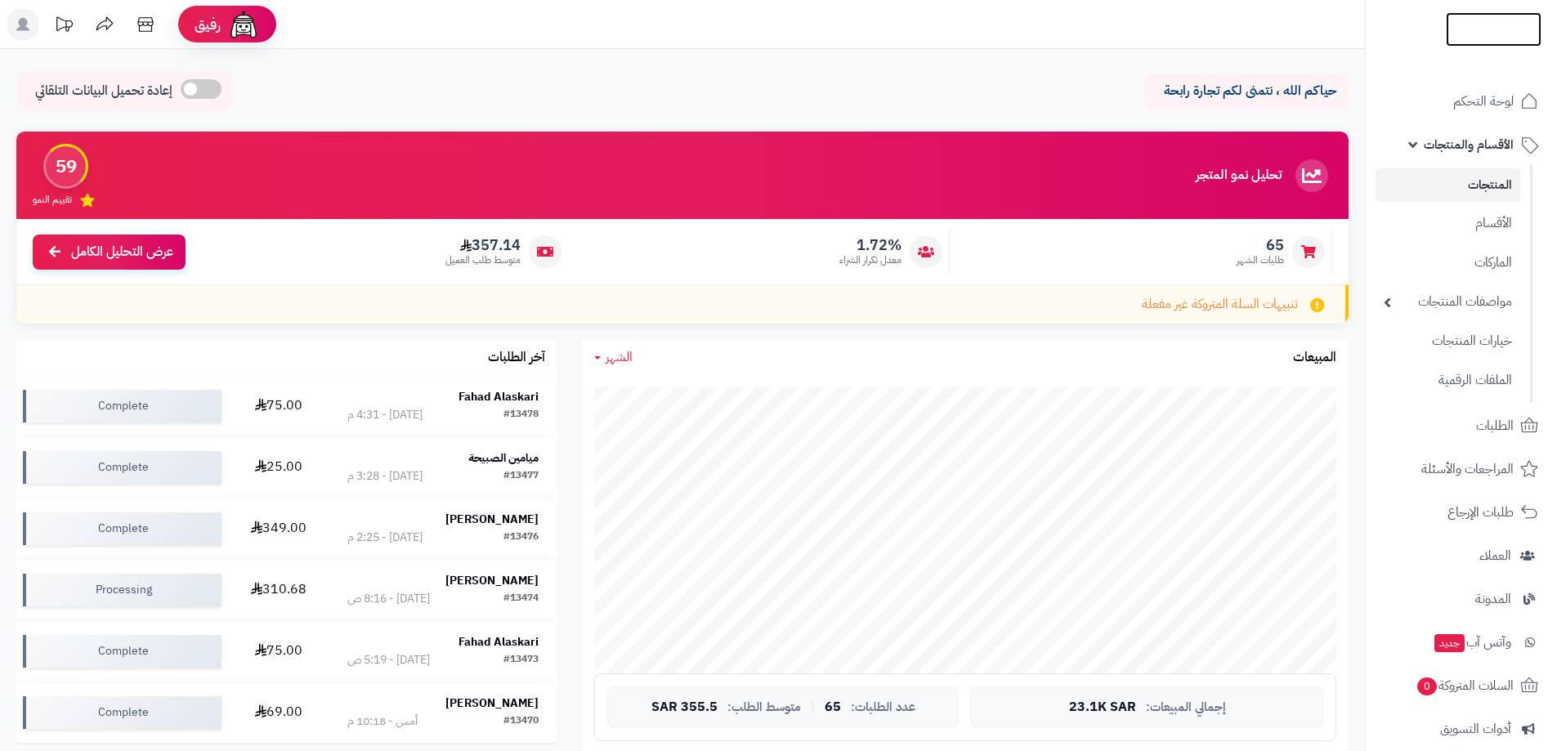
click at [1479, 34] on img at bounding box center [1494, 44] width 96 height 34
click at [1473, 147] on span "الأقسام والمنتجات" at bounding box center [1469, 144] width 90 height 23
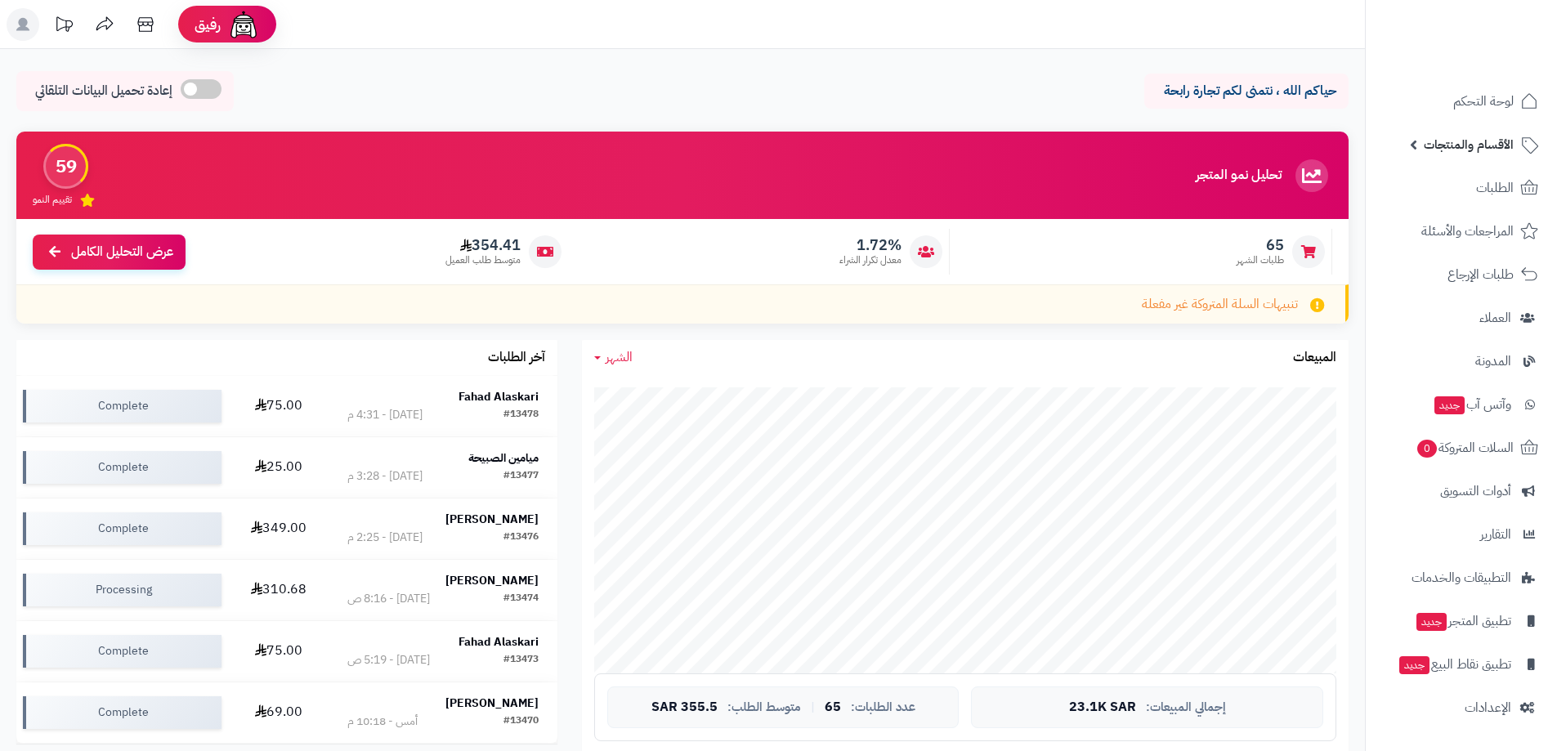
click at [1473, 147] on span "الأقسام والمنتجات" at bounding box center [1469, 144] width 90 height 23
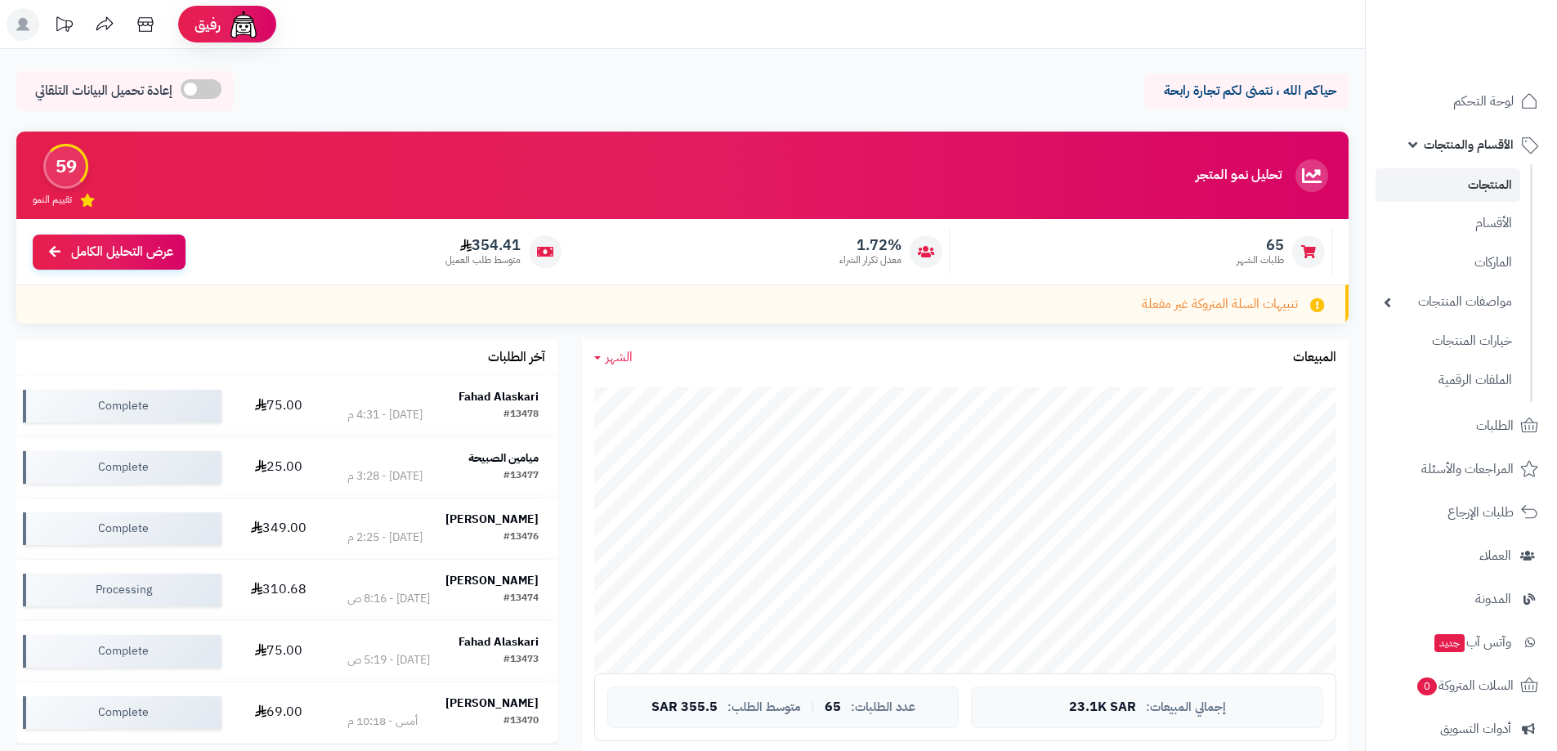
click at [1492, 187] on link "المنتجات" at bounding box center [1448, 185] width 145 height 34
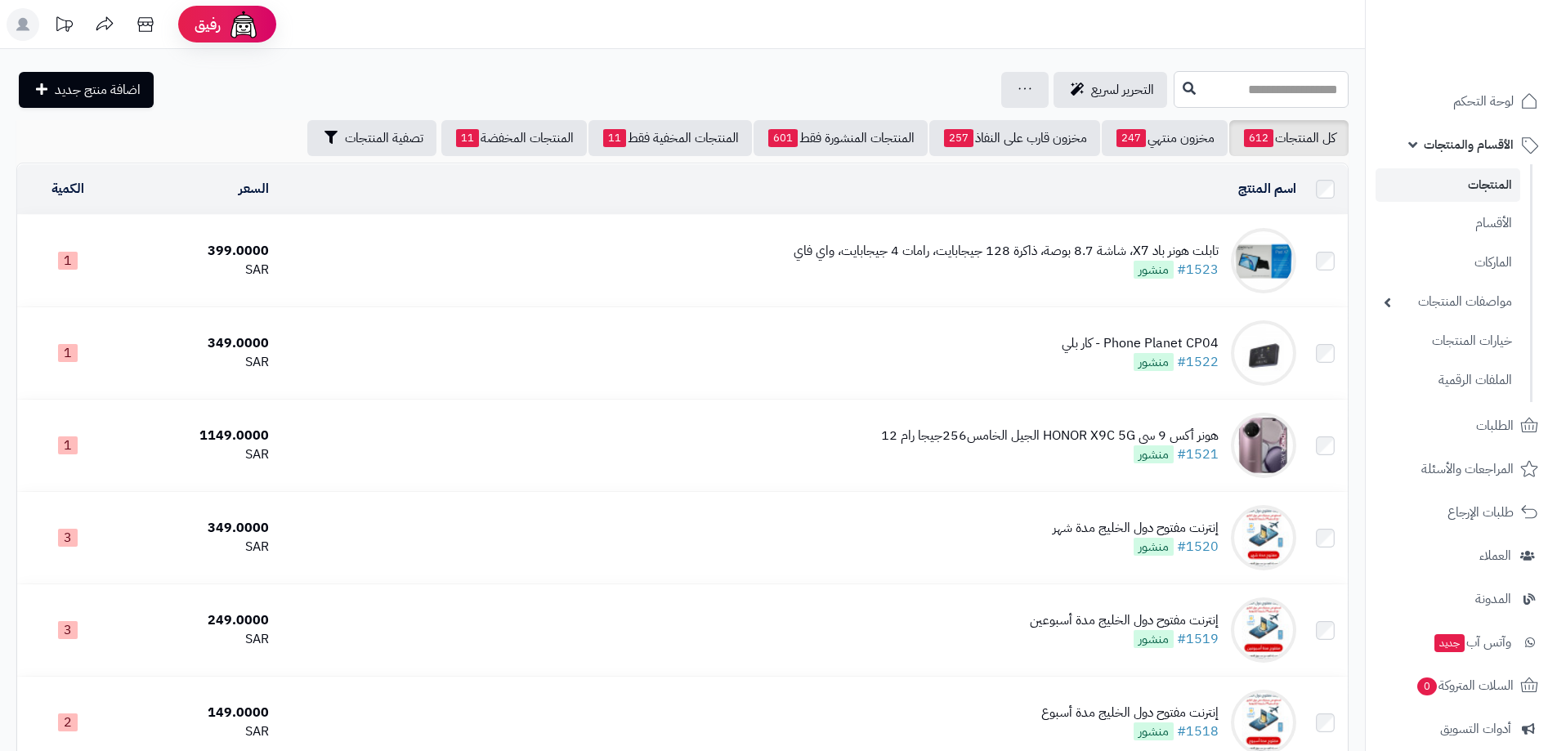
click at [1228, 95] on input "text" at bounding box center [1261, 89] width 175 height 37
type input "*"
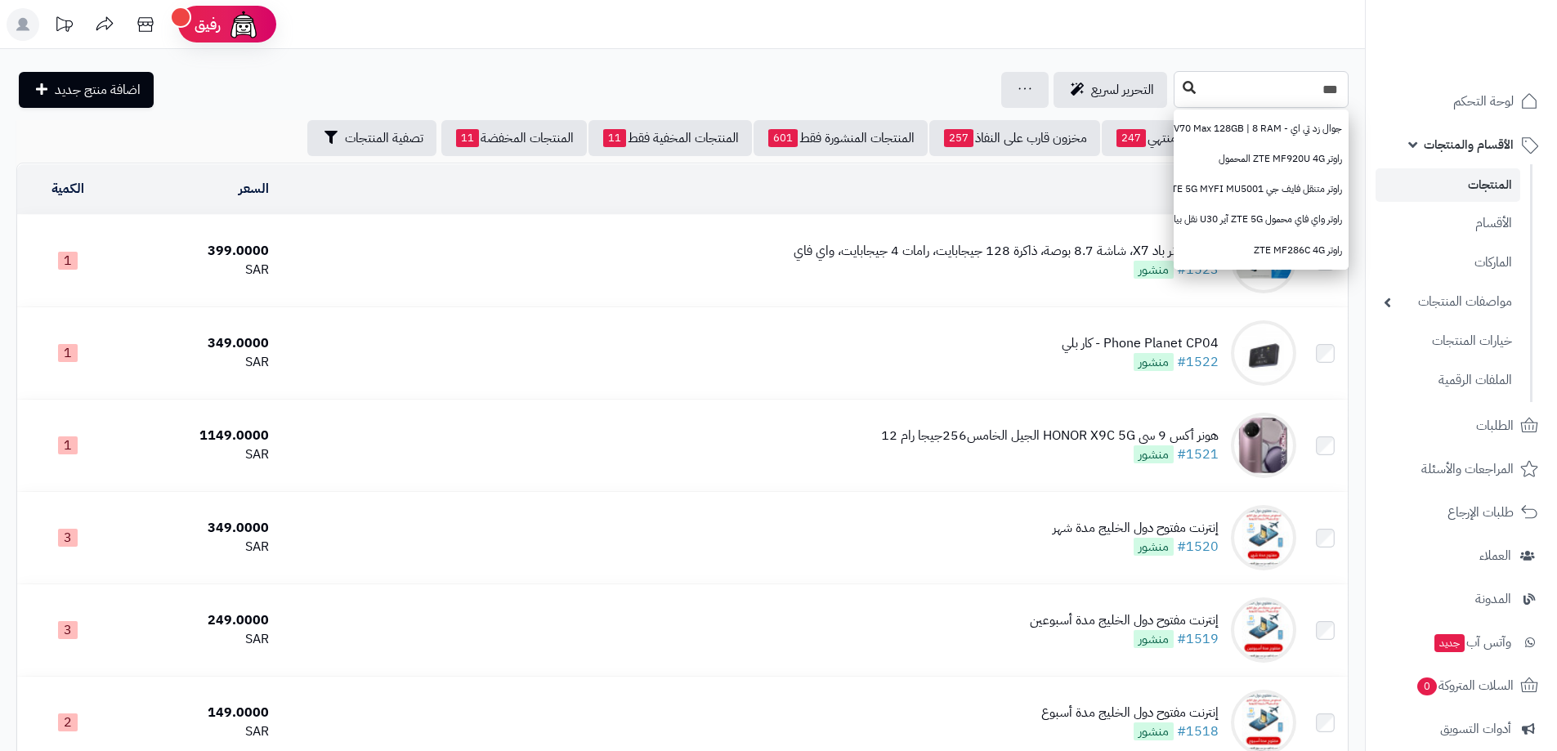
type input "***"
click at [1183, 92] on icon at bounding box center [1189, 87] width 13 height 13
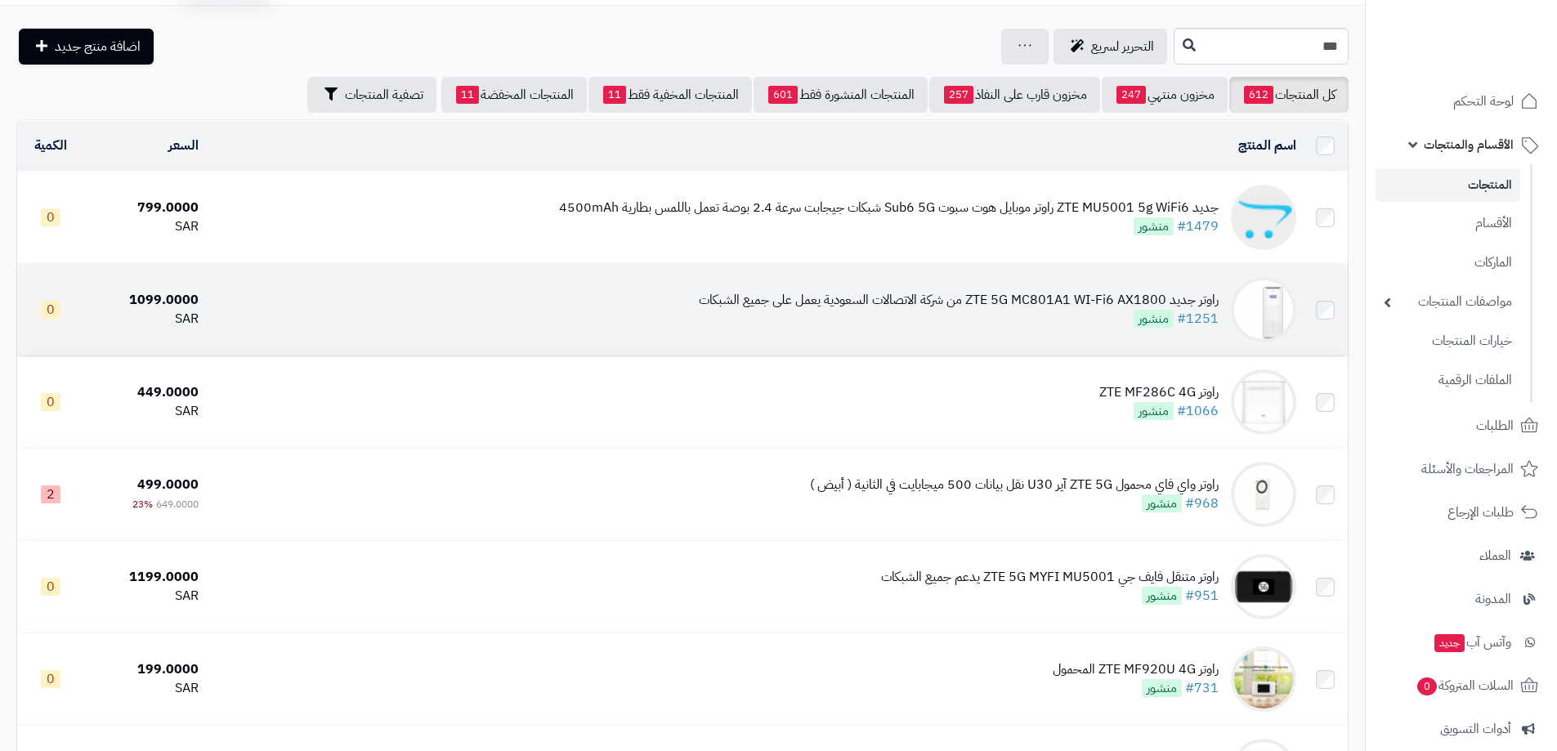
scroll to position [25, 0]
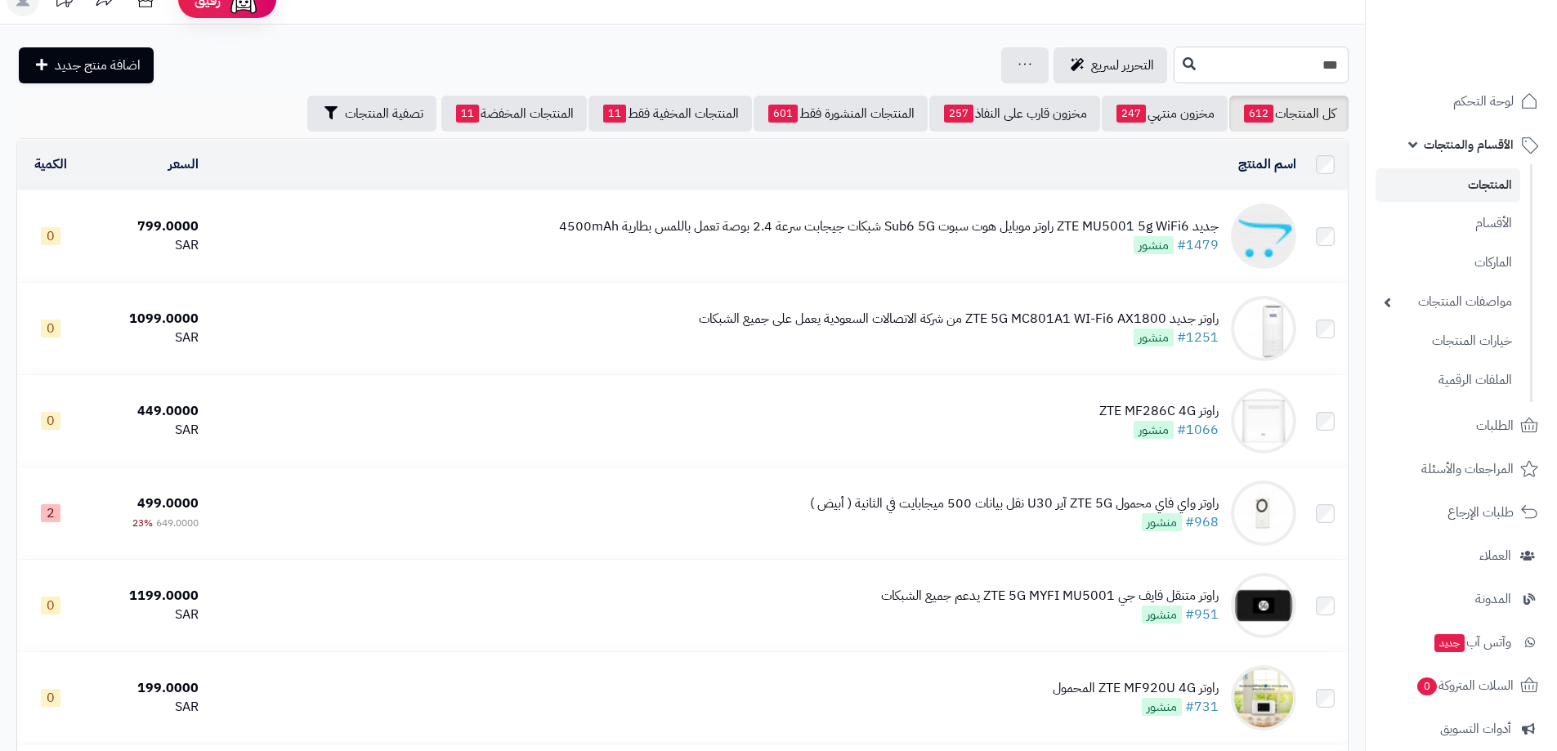
click at [1300, 65] on input "***" at bounding box center [1261, 65] width 175 height 37
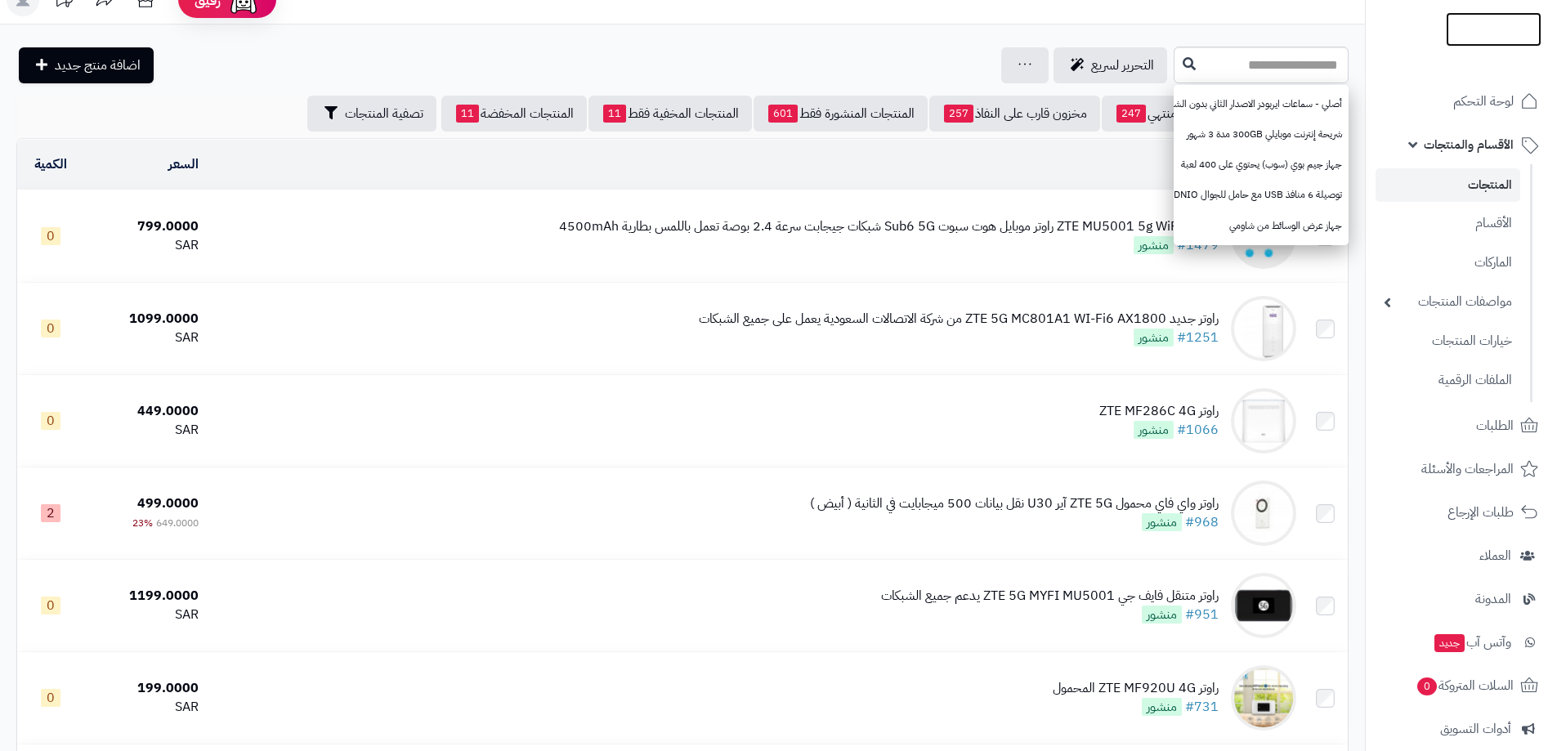
click at [1480, 36] on img at bounding box center [1494, 53] width 96 height 34
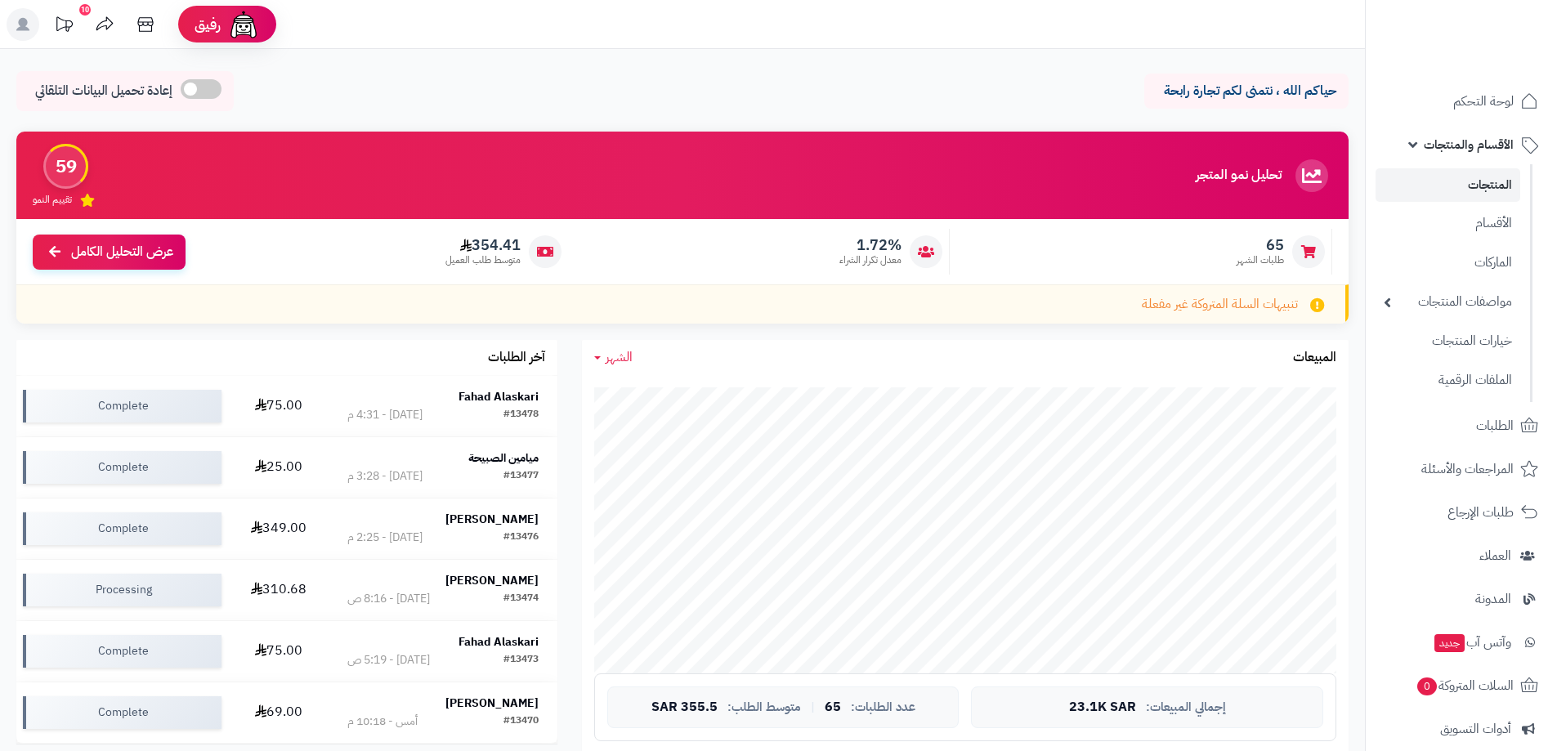
click at [1471, 181] on link "المنتجات" at bounding box center [1448, 185] width 145 height 34
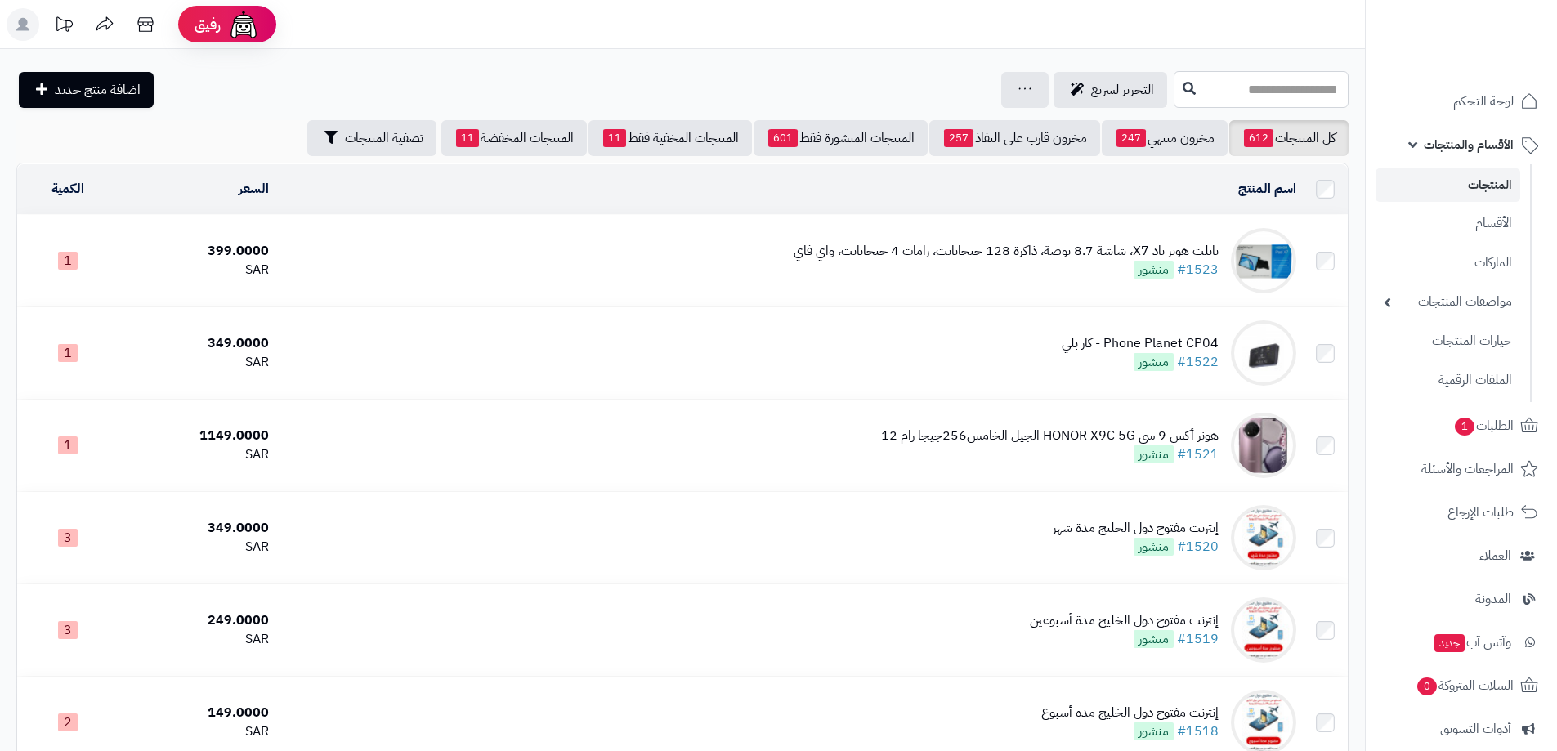
click at [1218, 101] on input "text" at bounding box center [1261, 89] width 175 height 37
type input "*"
type input "****"
click at [1183, 83] on icon at bounding box center [1189, 87] width 13 height 13
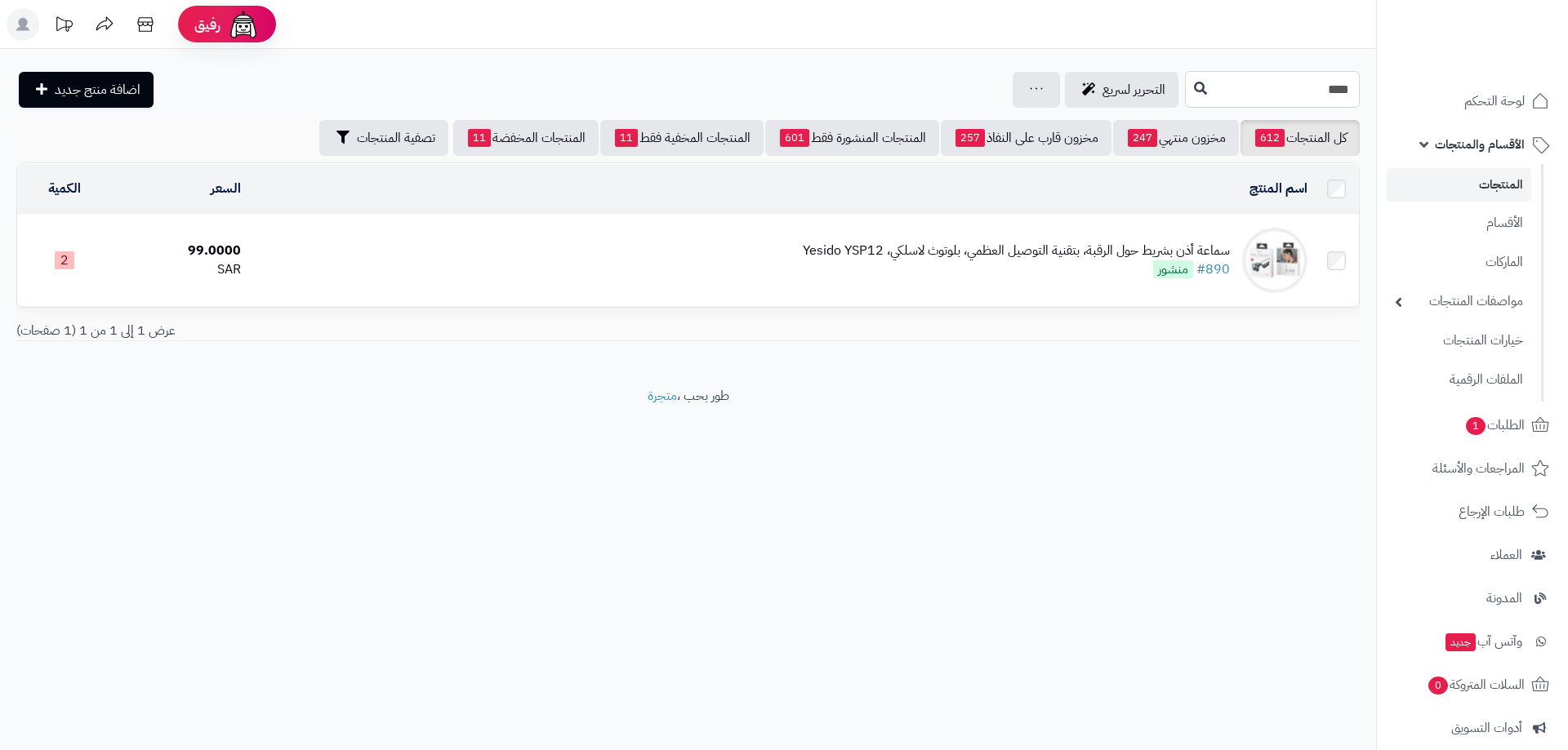
click at [1284, 93] on input "****" at bounding box center [1271, 89] width 175 height 37
type input "*"
type input "***"
click at [1193, 85] on icon at bounding box center [1199, 87] width 13 height 13
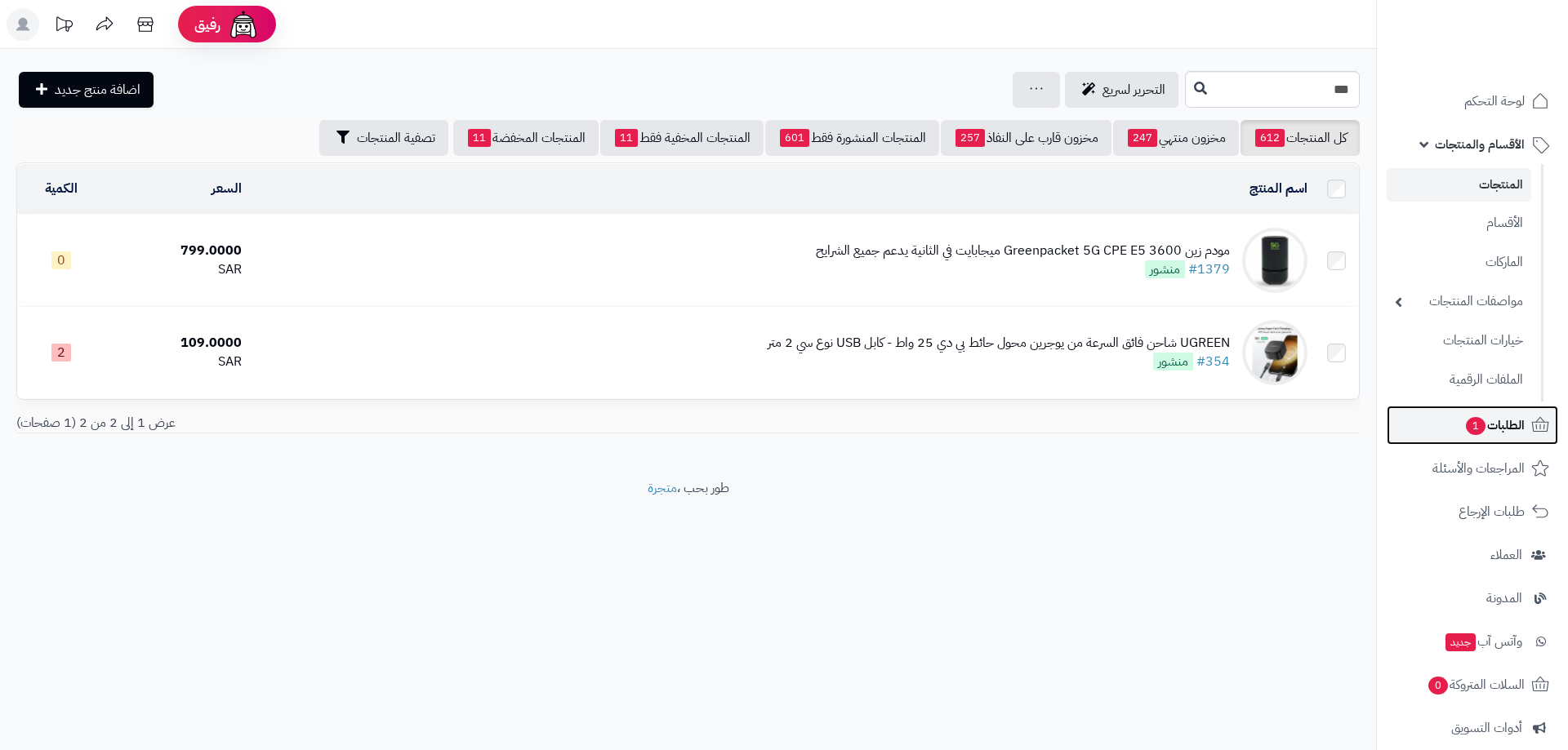
click at [1478, 425] on span "1" at bounding box center [1476, 426] width 20 height 18
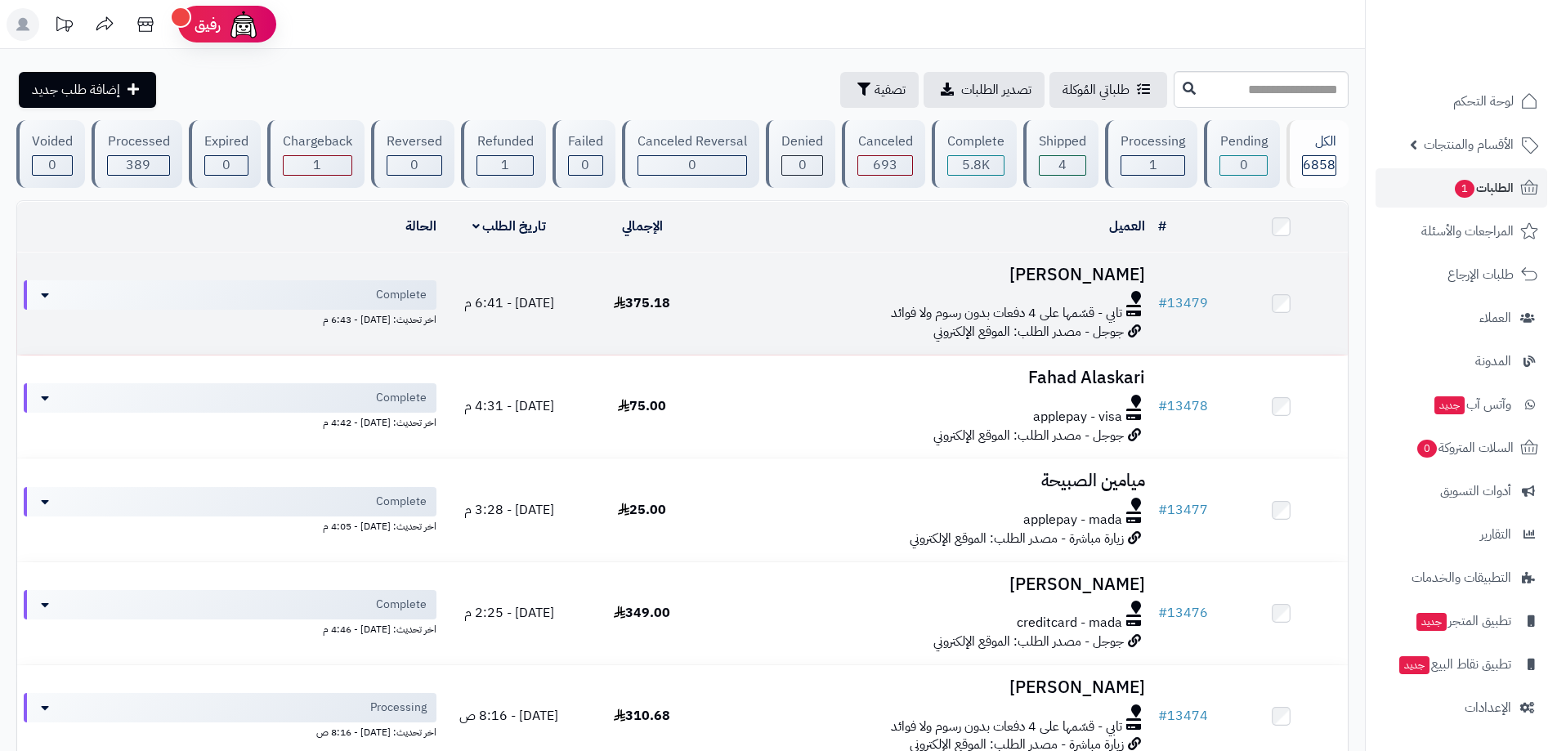
click at [1026, 311] on span "تابي - قسّمها على 4 دفعات بدون رسوم ولا فوائد" at bounding box center [1006, 313] width 231 height 19
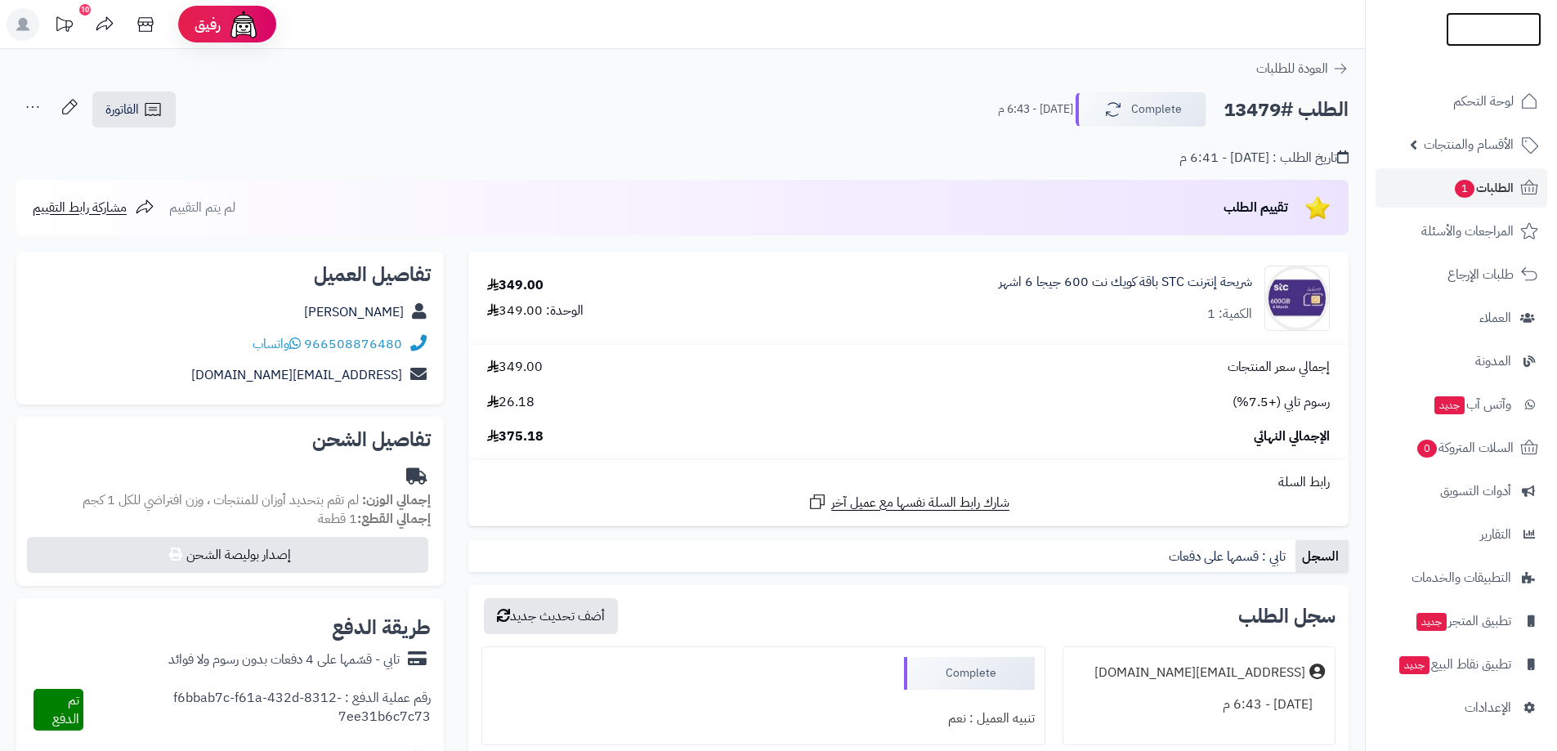
click at [1483, 34] on img at bounding box center [1494, 29] width 96 height 34
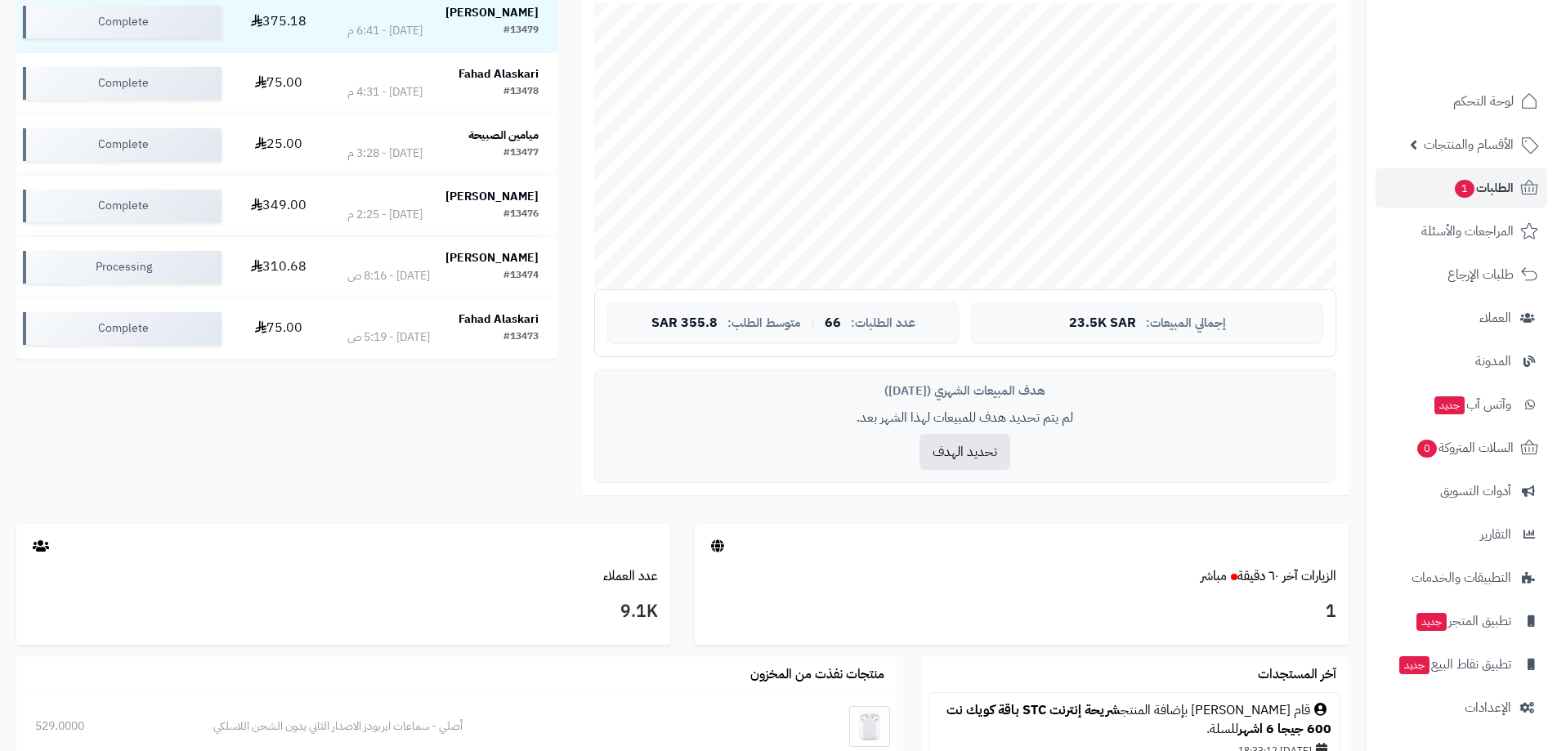
scroll to position [213, 0]
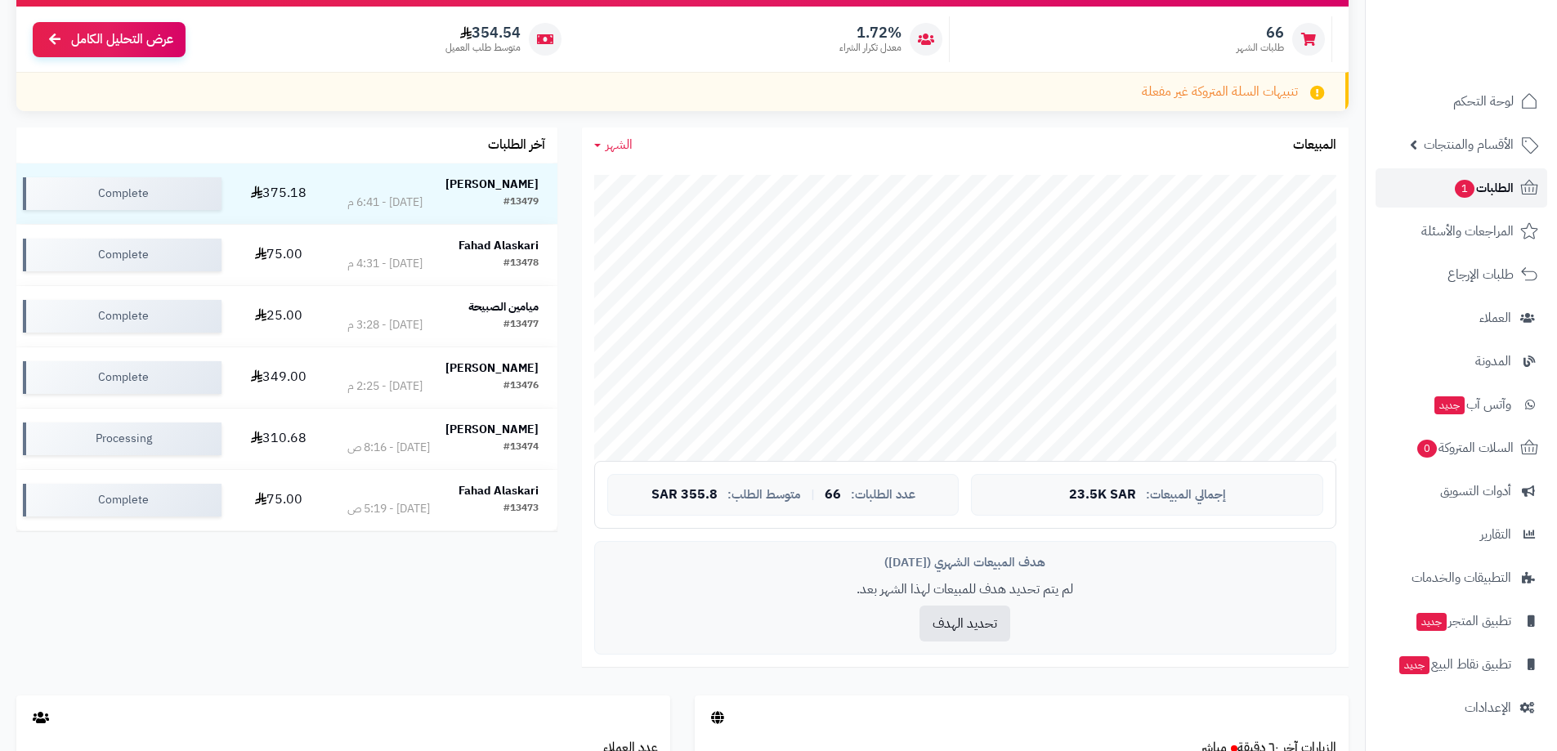
click at [1463, 189] on span "1" at bounding box center [1465, 189] width 20 height 18
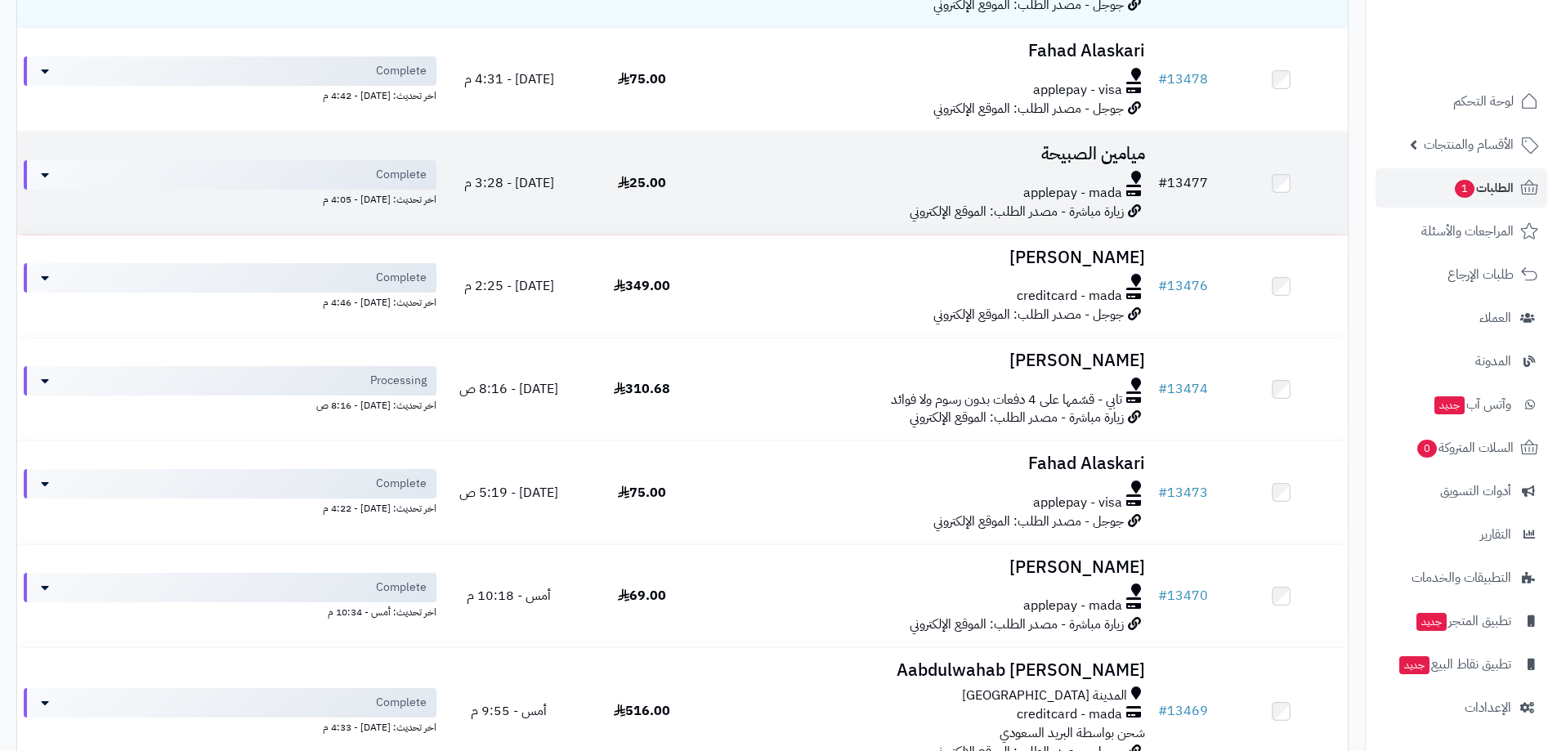
scroll to position [164, 0]
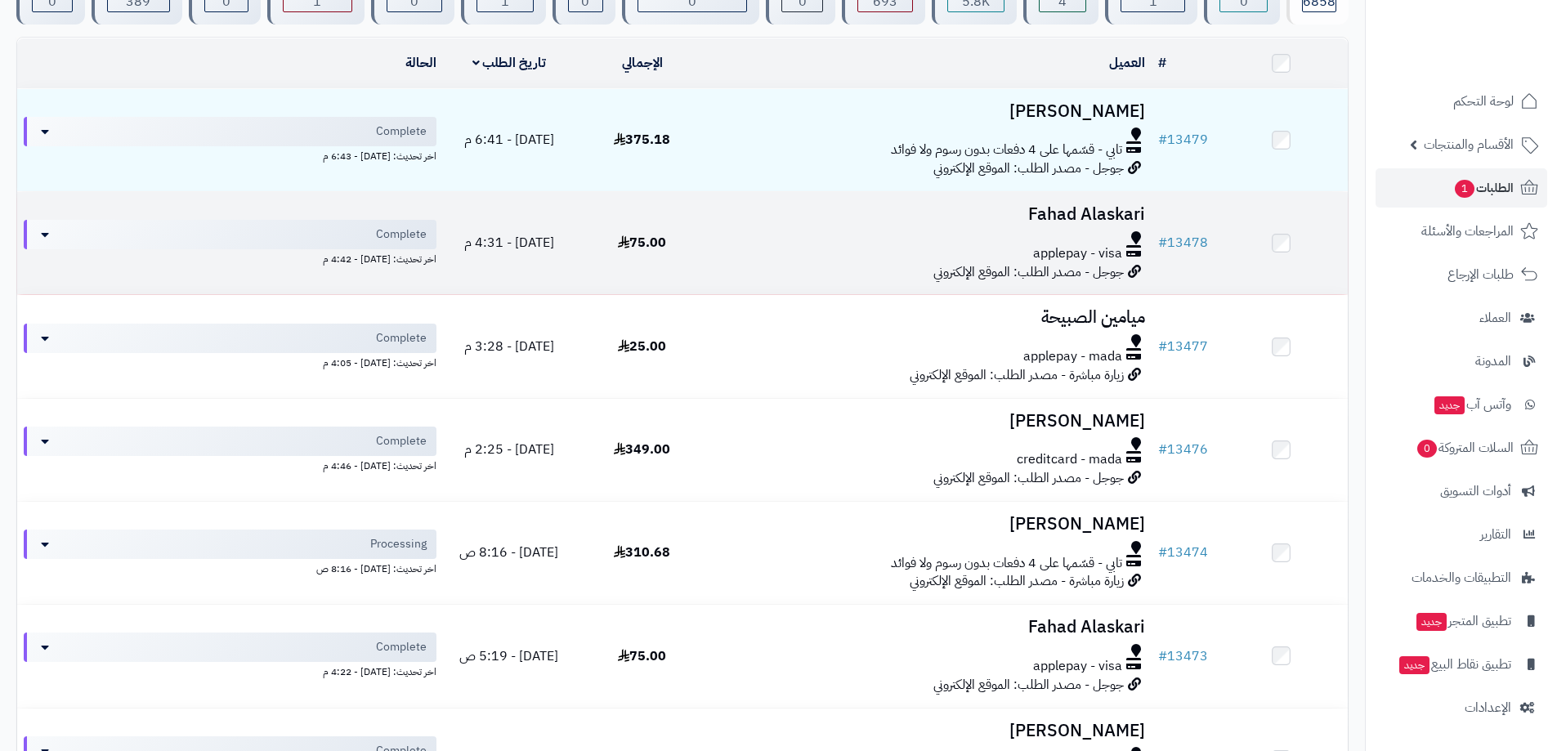
click at [646, 242] on span "75.00" at bounding box center [642, 243] width 48 height 20
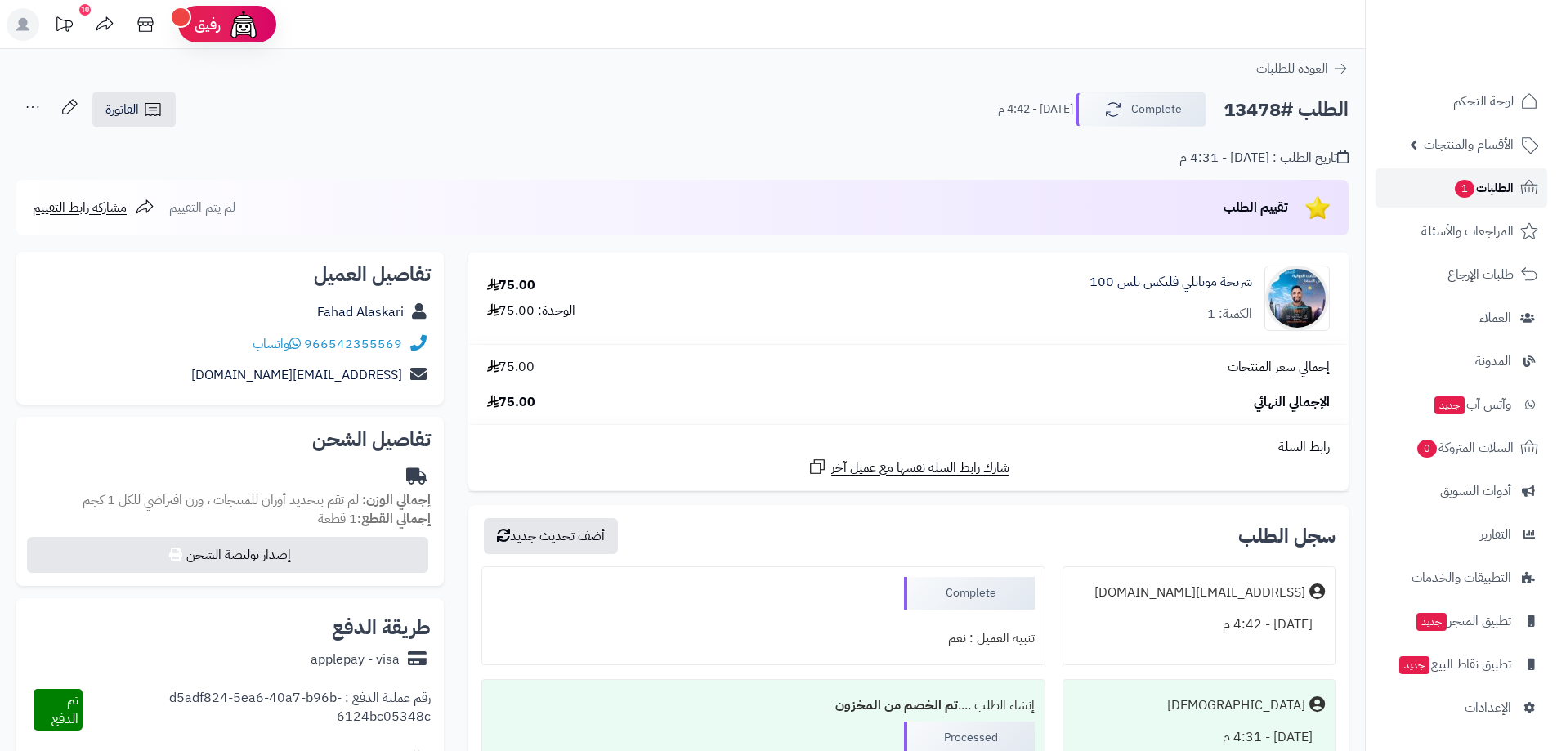
click at [1492, 183] on span "الطلبات 1" at bounding box center [1484, 188] width 60 height 23
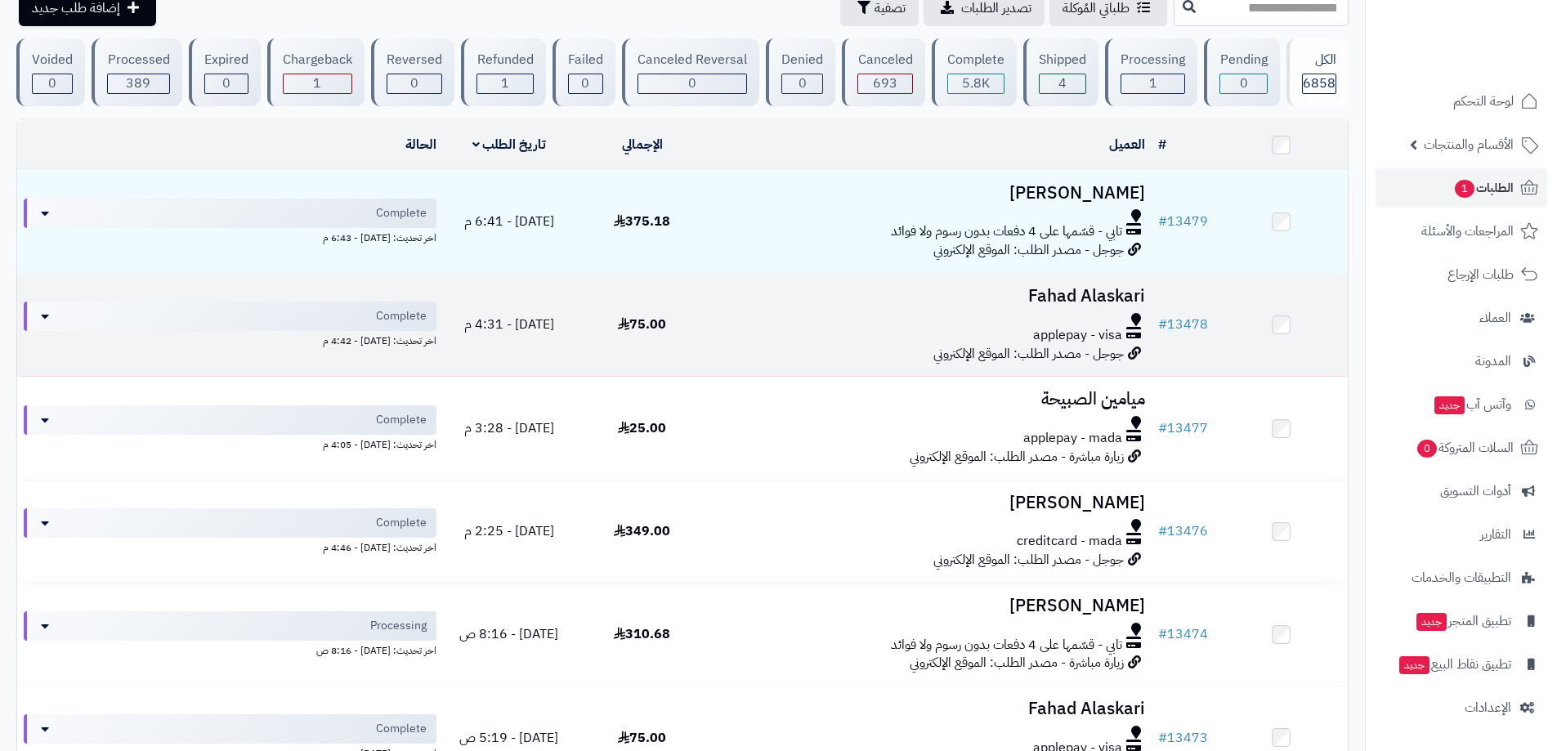
scroll to position [164, 0]
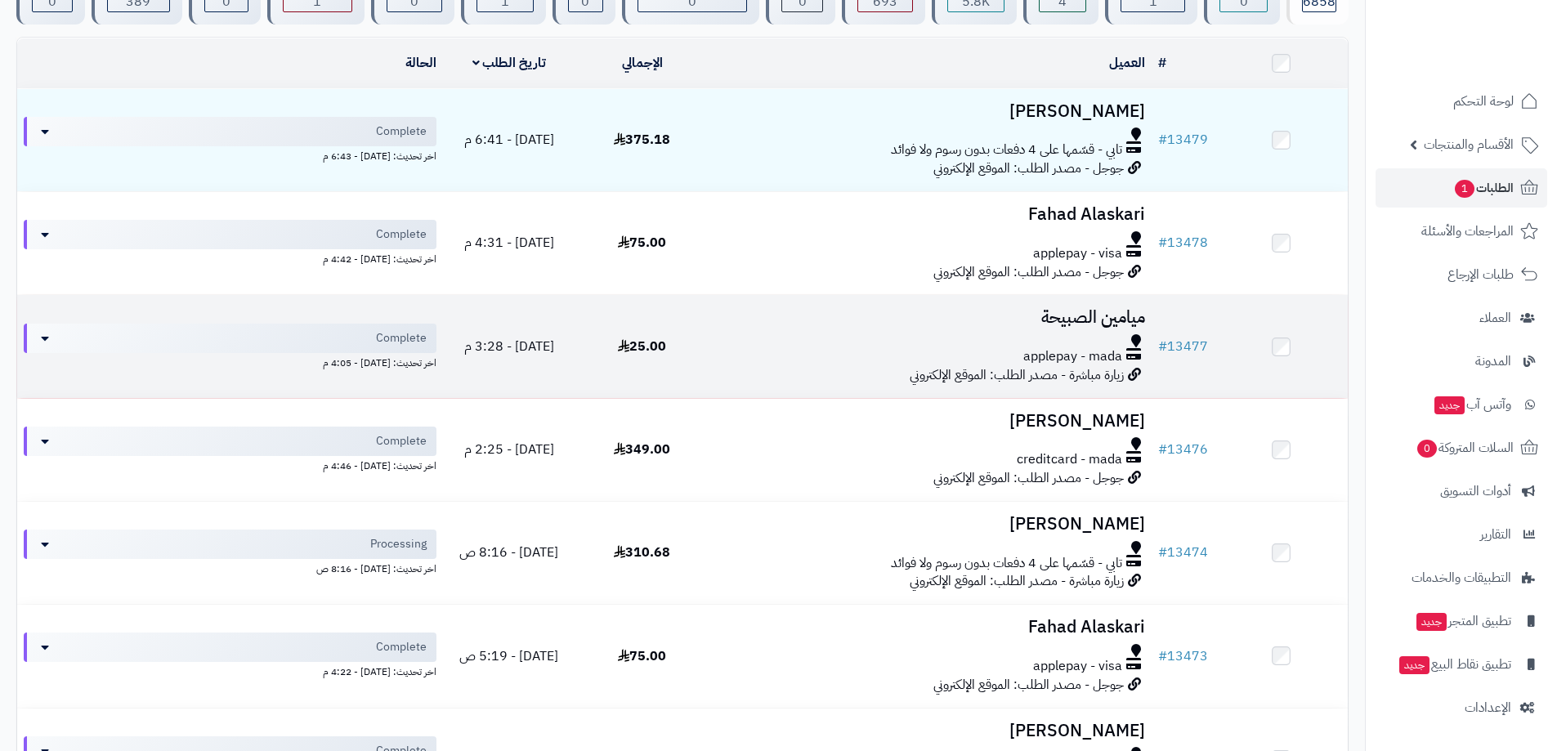
click at [1078, 316] on h3 "ميامين الصبيحة" at bounding box center [930, 317] width 430 height 19
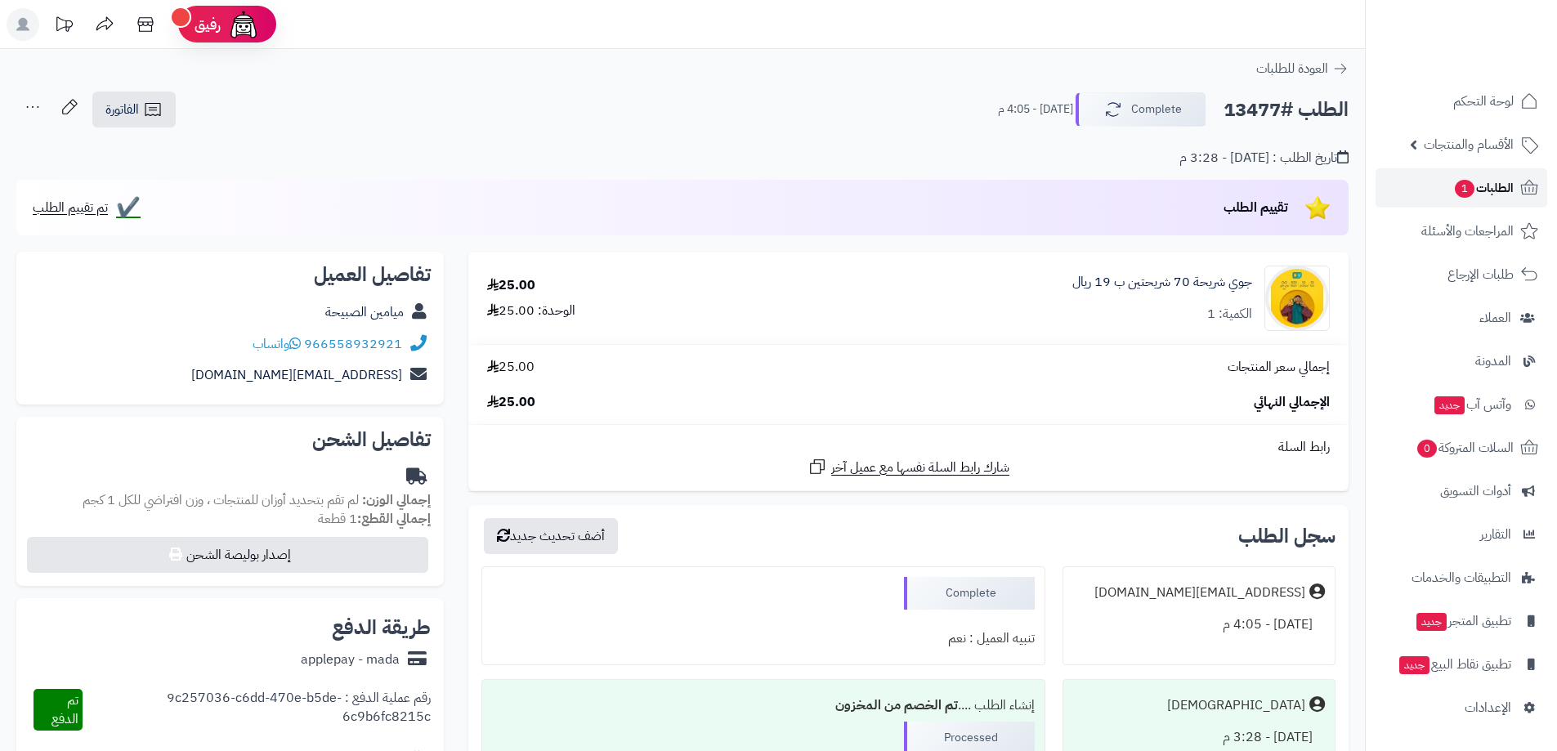
click at [1503, 185] on span "الطلبات 1" at bounding box center [1484, 188] width 60 height 23
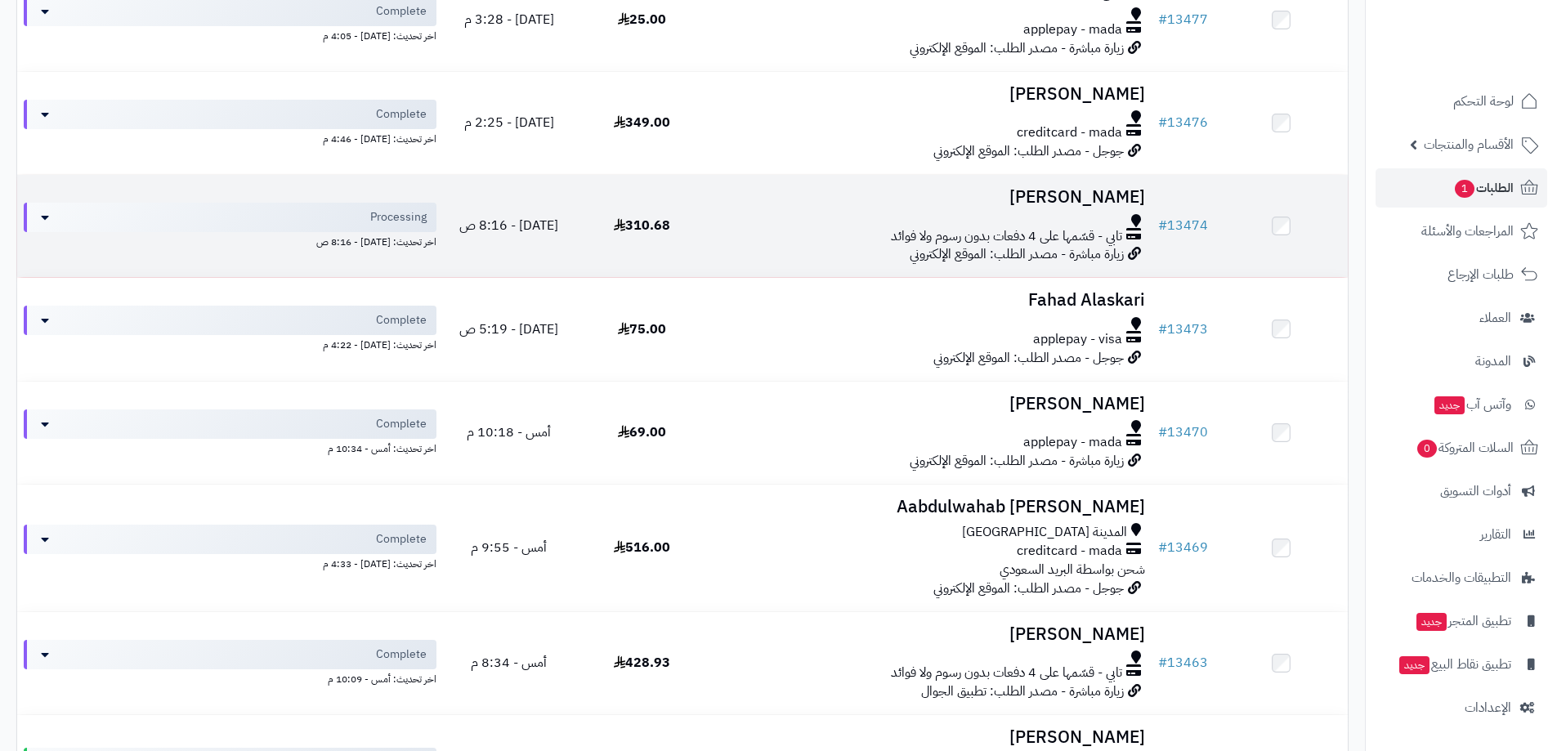
scroll to position [572, 0]
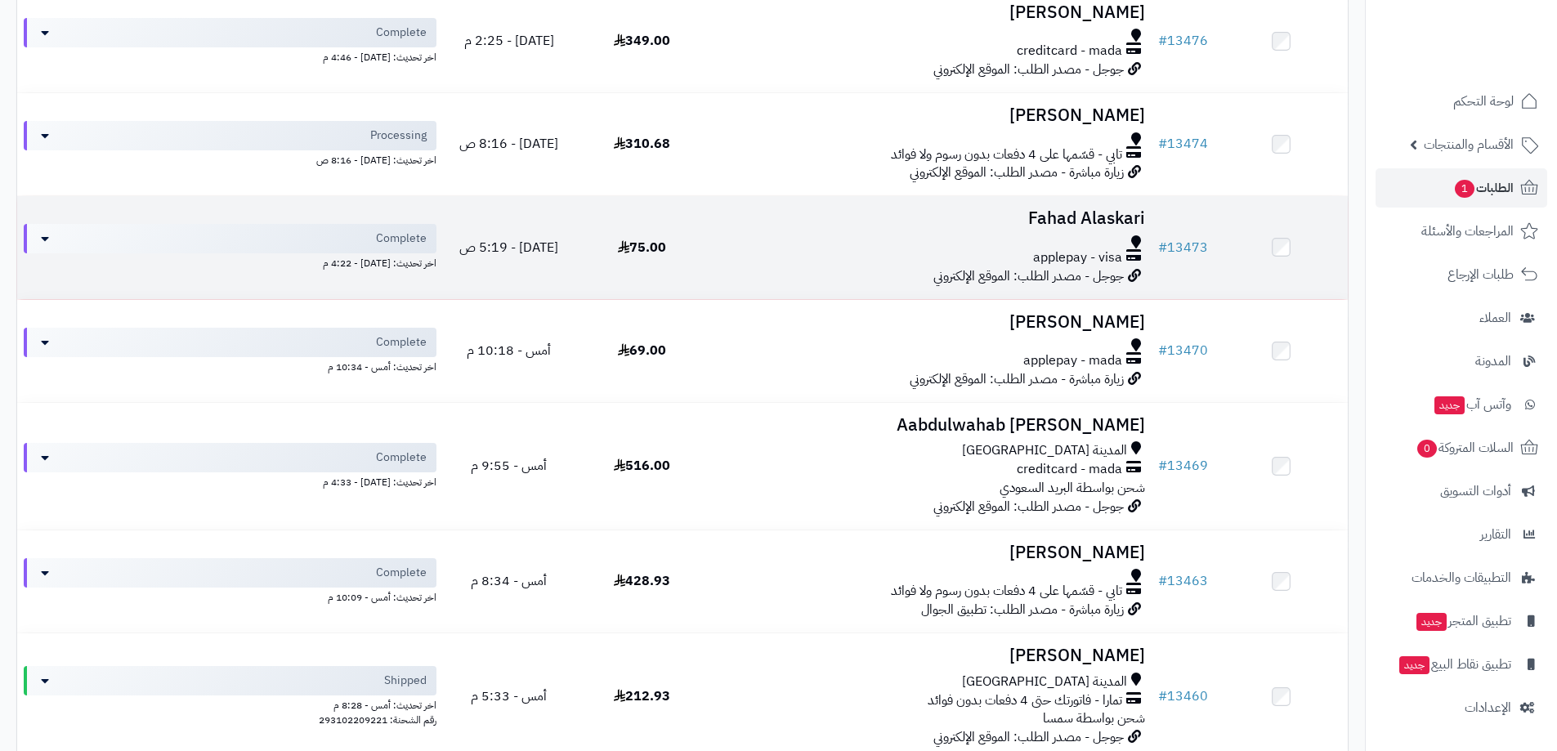
click at [1060, 267] on span "جوجل - مصدر الطلب: الموقع الإلكتروني" at bounding box center [1029, 277] width 190 height 20
click at [1080, 215] on h3 "Fahad Alaskari" at bounding box center [930, 218] width 430 height 19
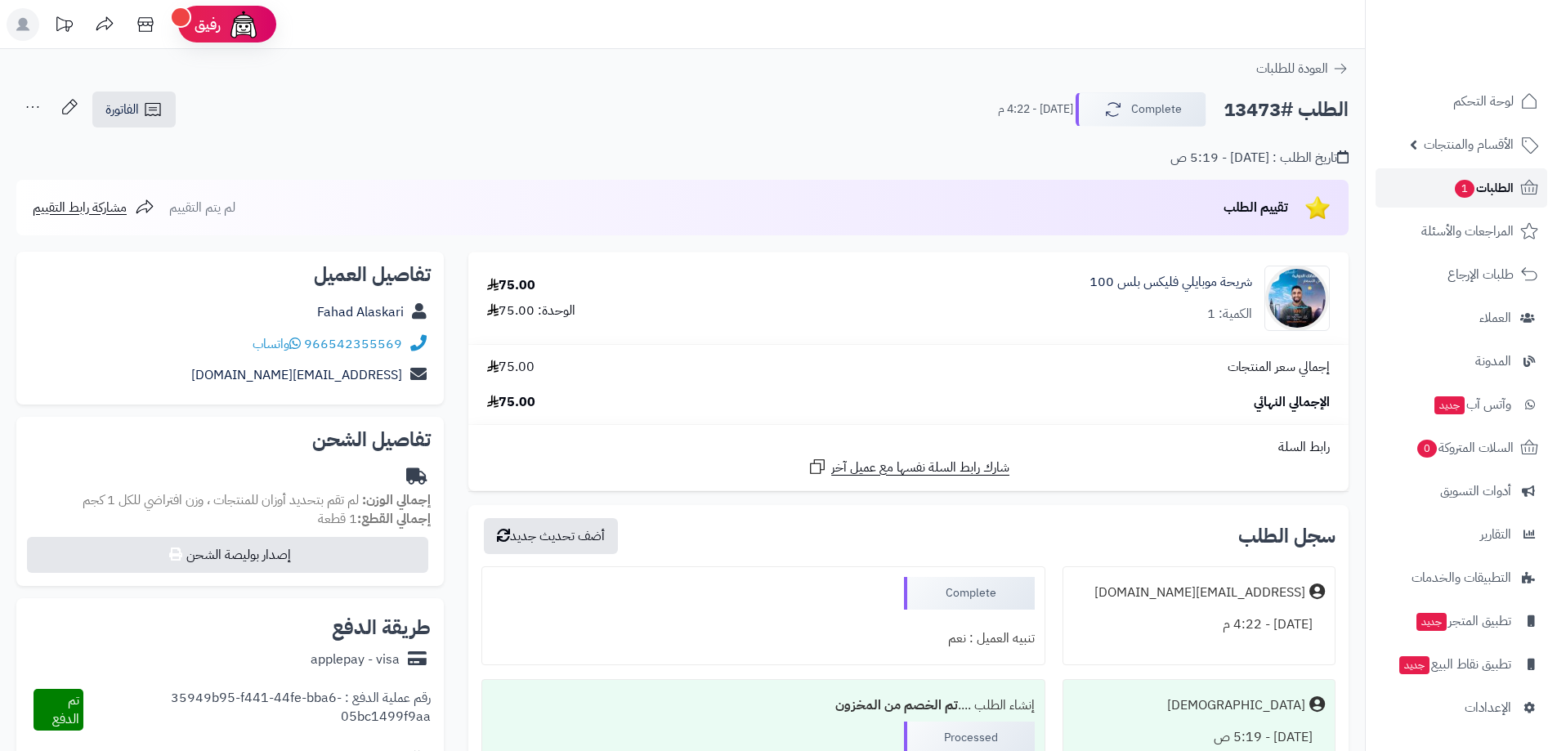
click at [1455, 190] on span "1" at bounding box center [1465, 189] width 20 height 18
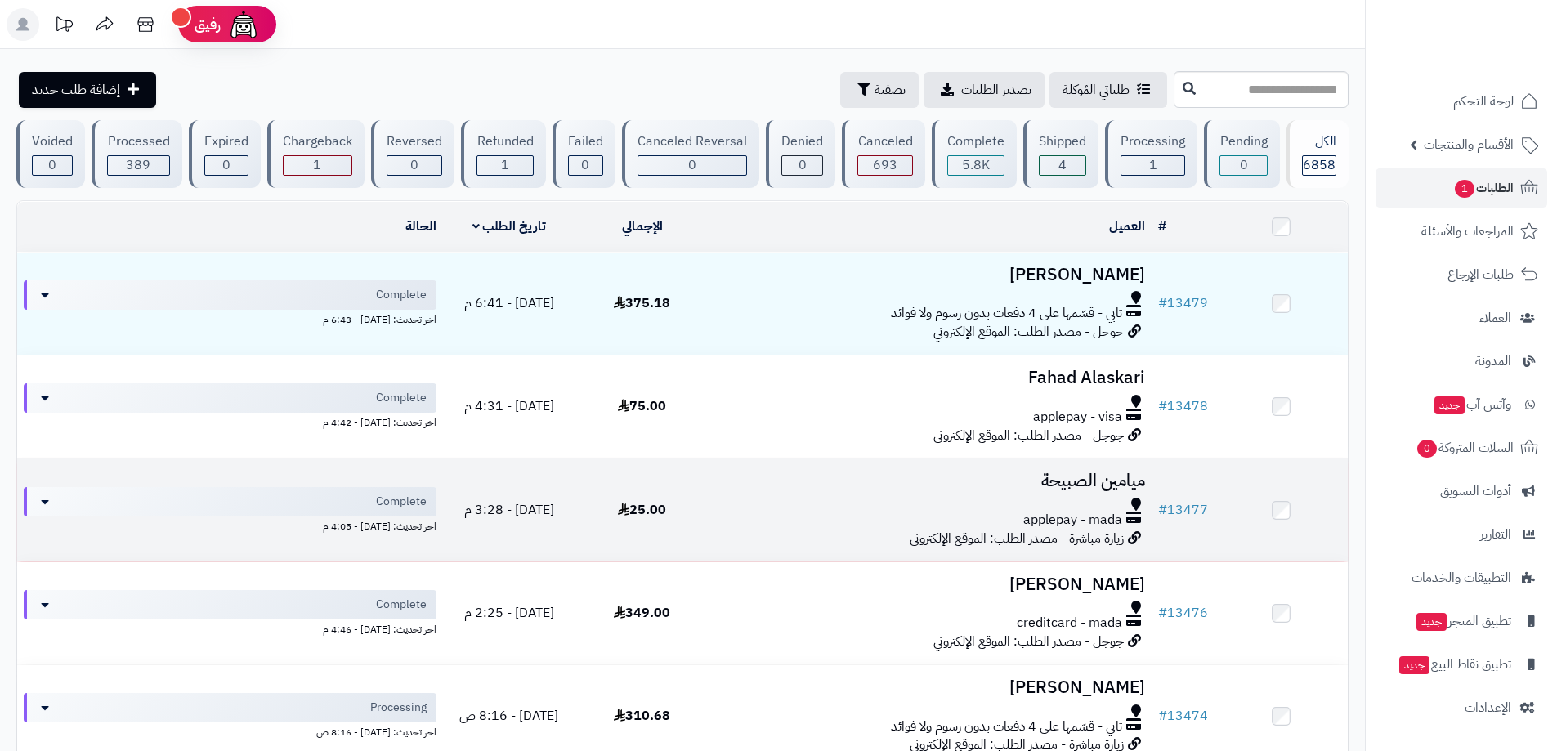
click at [1051, 538] on span "زيارة مباشرة - مصدر الطلب: الموقع الإلكتروني" at bounding box center [1017, 539] width 214 height 20
click at [1071, 479] on h3 "ميامين الصبيحة" at bounding box center [930, 481] width 430 height 19
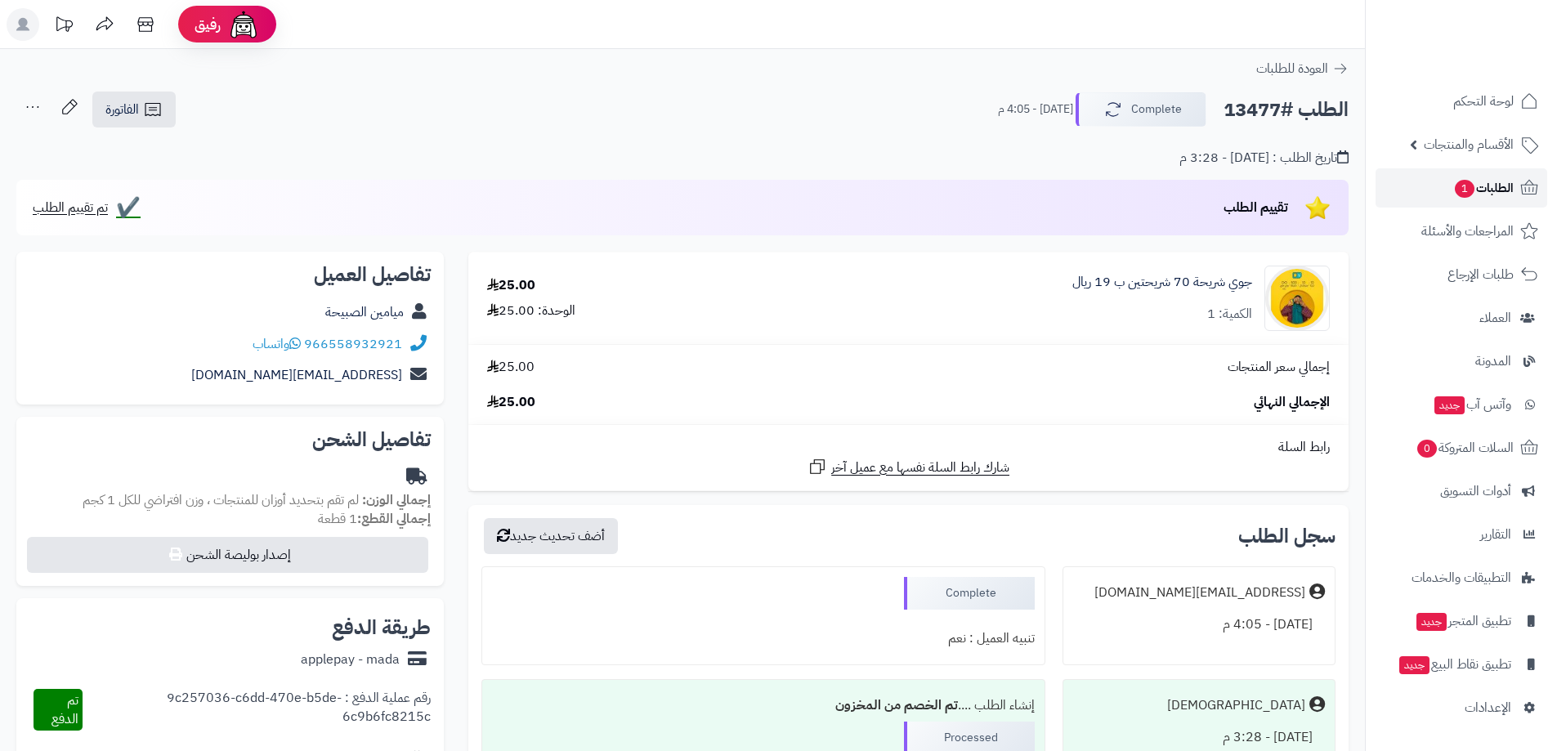
click at [1507, 183] on span "الطلبات 1" at bounding box center [1484, 188] width 60 height 23
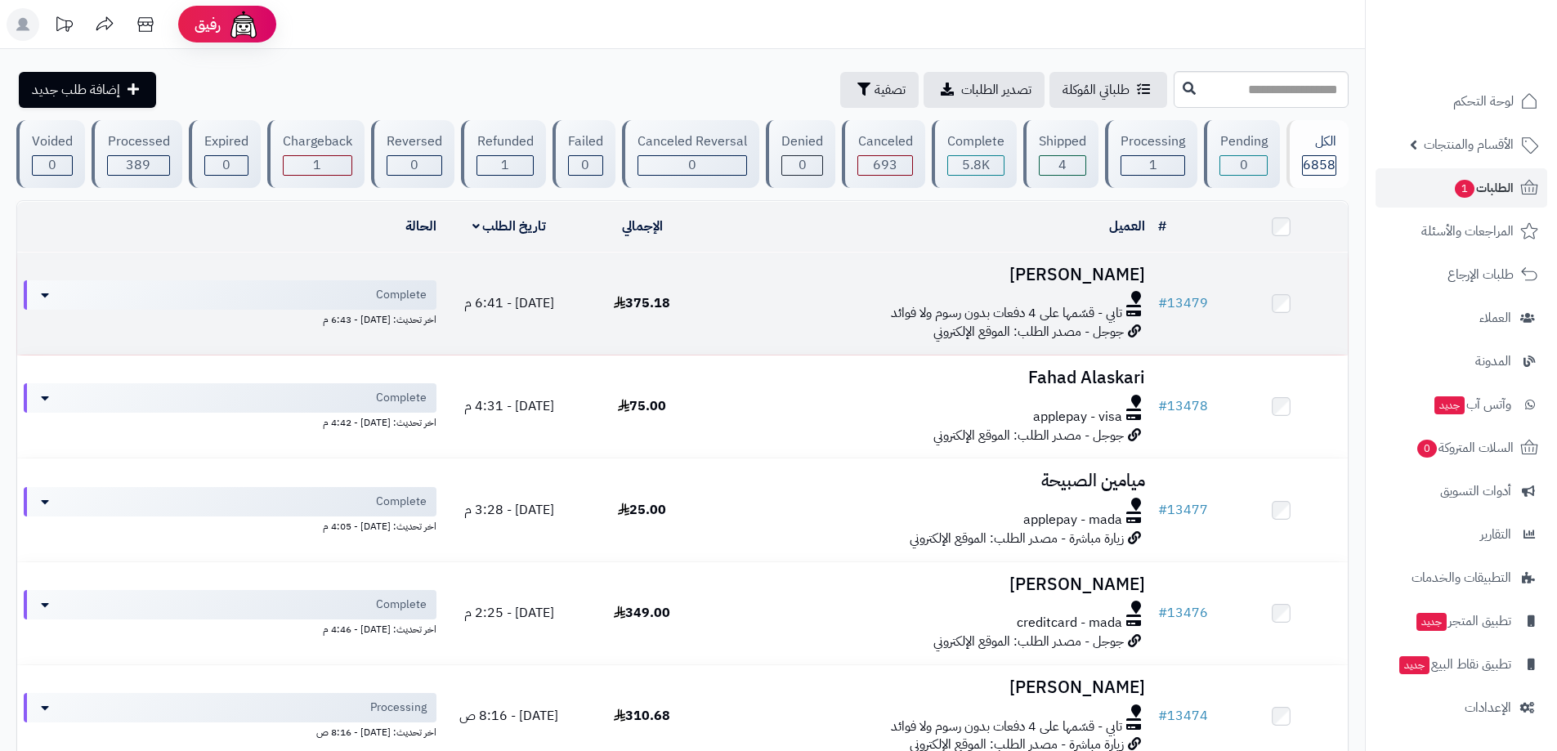
click at [1091, 274] on h3 "[PERSON_NAME]" at bounding box center [930, 275] width 430 height 19
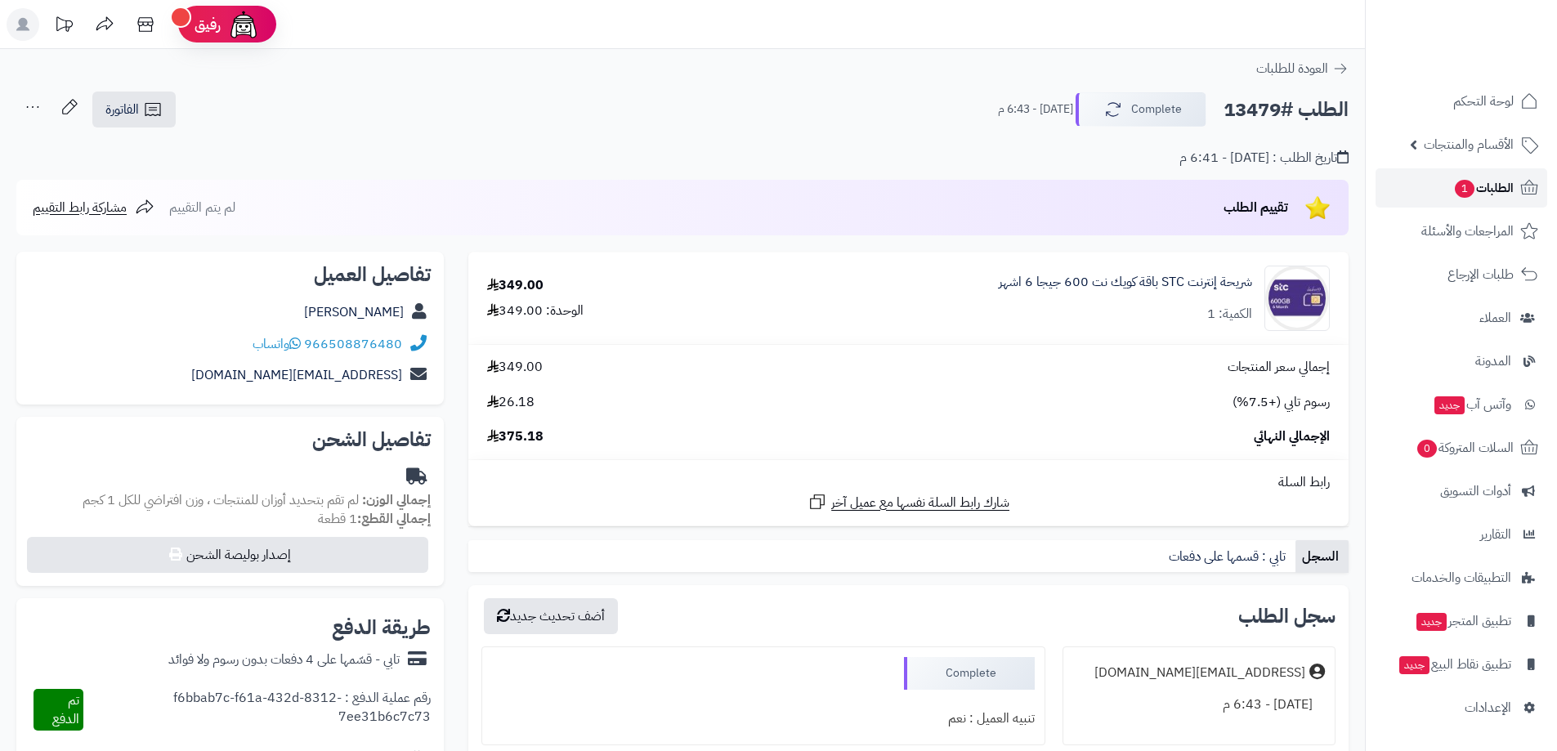
click at [1462, 188] on span "1" at bounding box center [1465, 189] width 20 height 18
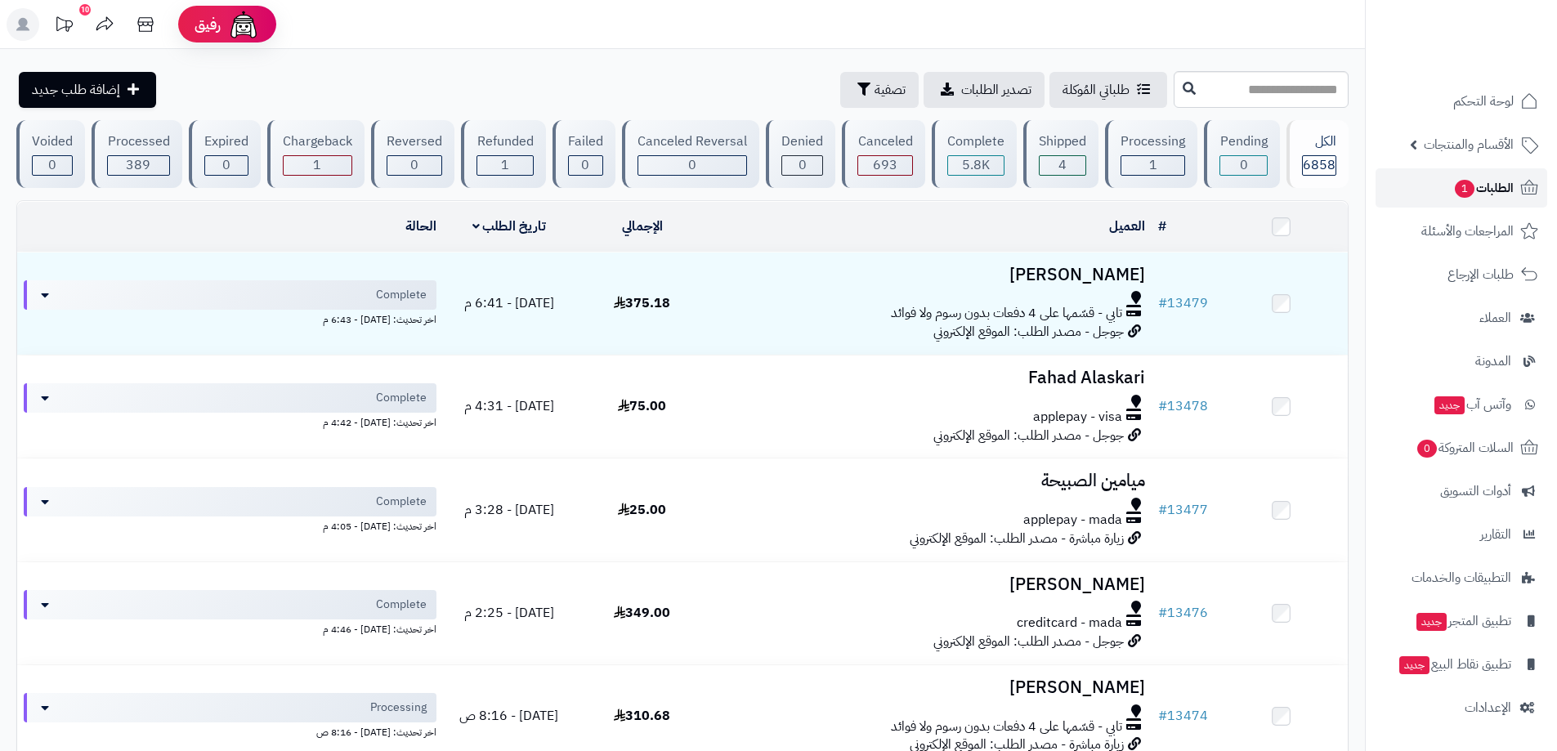
click at [1463, 181] on span "1" at bounding box center [1465, 189] width 20 height 18
click at [1469, 141] on span "الأقسام والمنتجات" at bounding box center [1469, 144] width 90 height 23
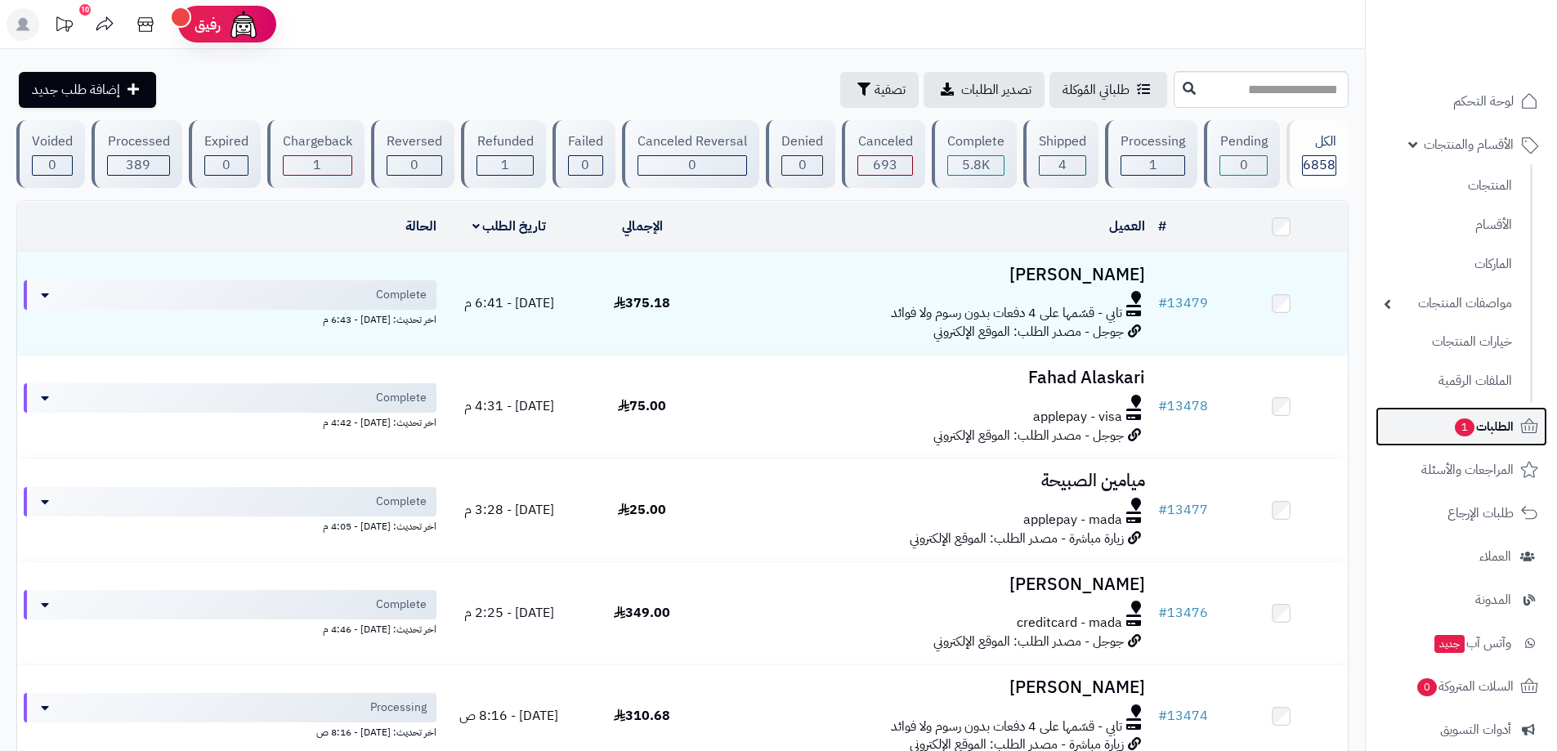
click at [1459, 428] on span "1" at bounding box center [1465, 428] width 20 height 18
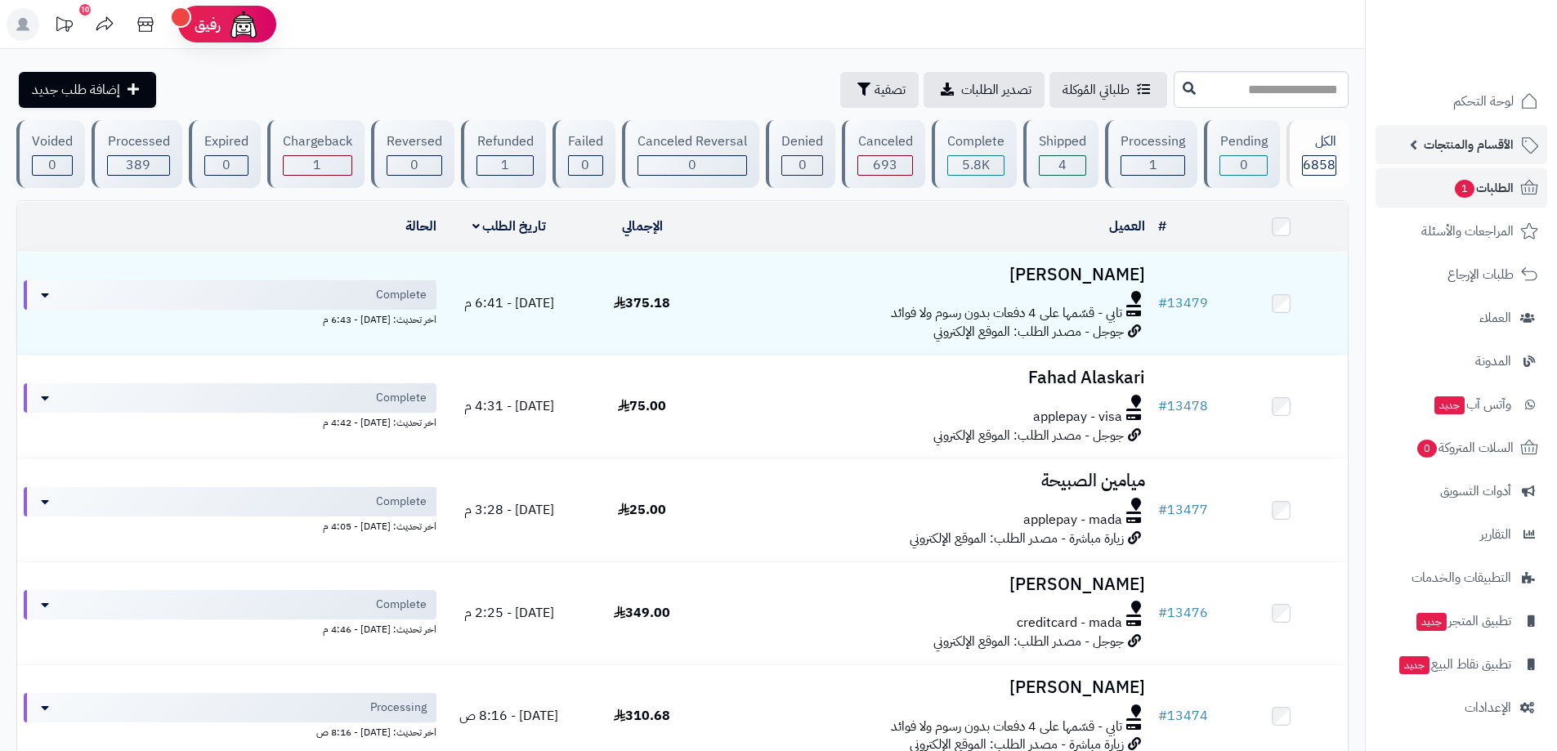
click at [1481, 144] on span "الأقسام والمنتجات" at bounding box center [1469, 144] width 90 height 23
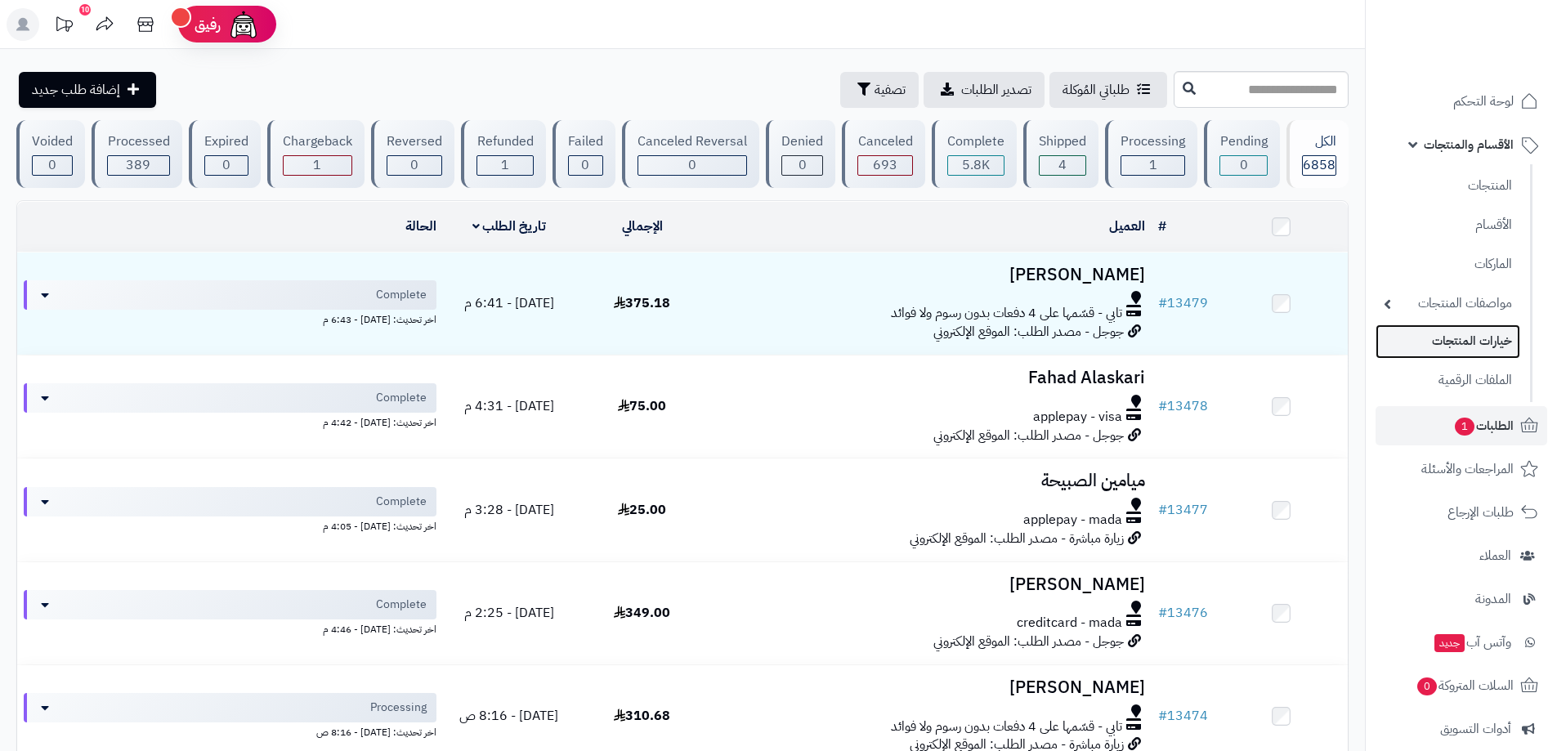
click at [1455, 345] on link "خيارات المنتجات" at bounding box center [1448, 342] width 145 height 34
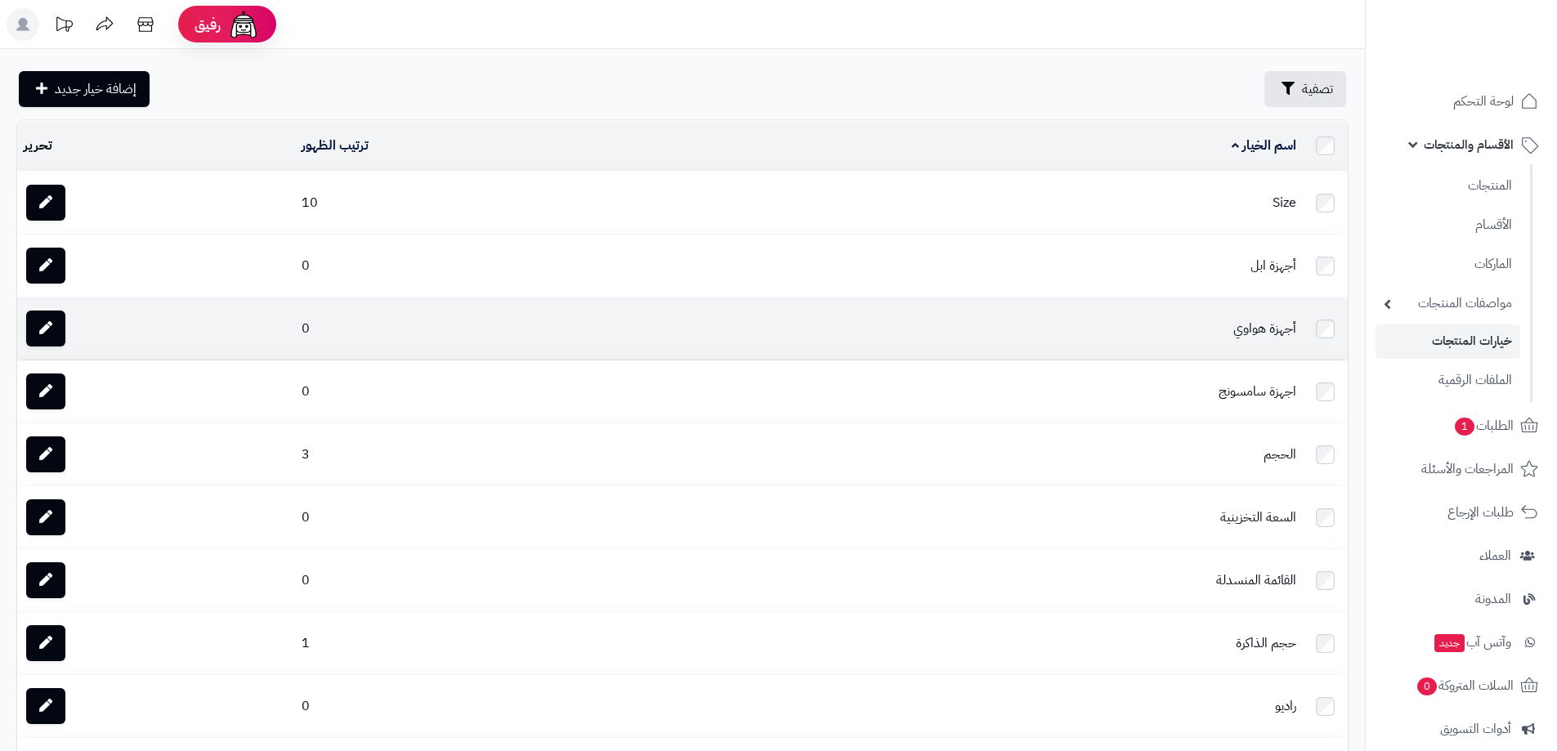
click at [1261, 325] on td "أجهزة هواوي" at bounding box center [993, 329] width 619 height 62
click at [1270, 325] on td "أجهزة هواوي" at bounding box center [993, 329] width 619 height 62
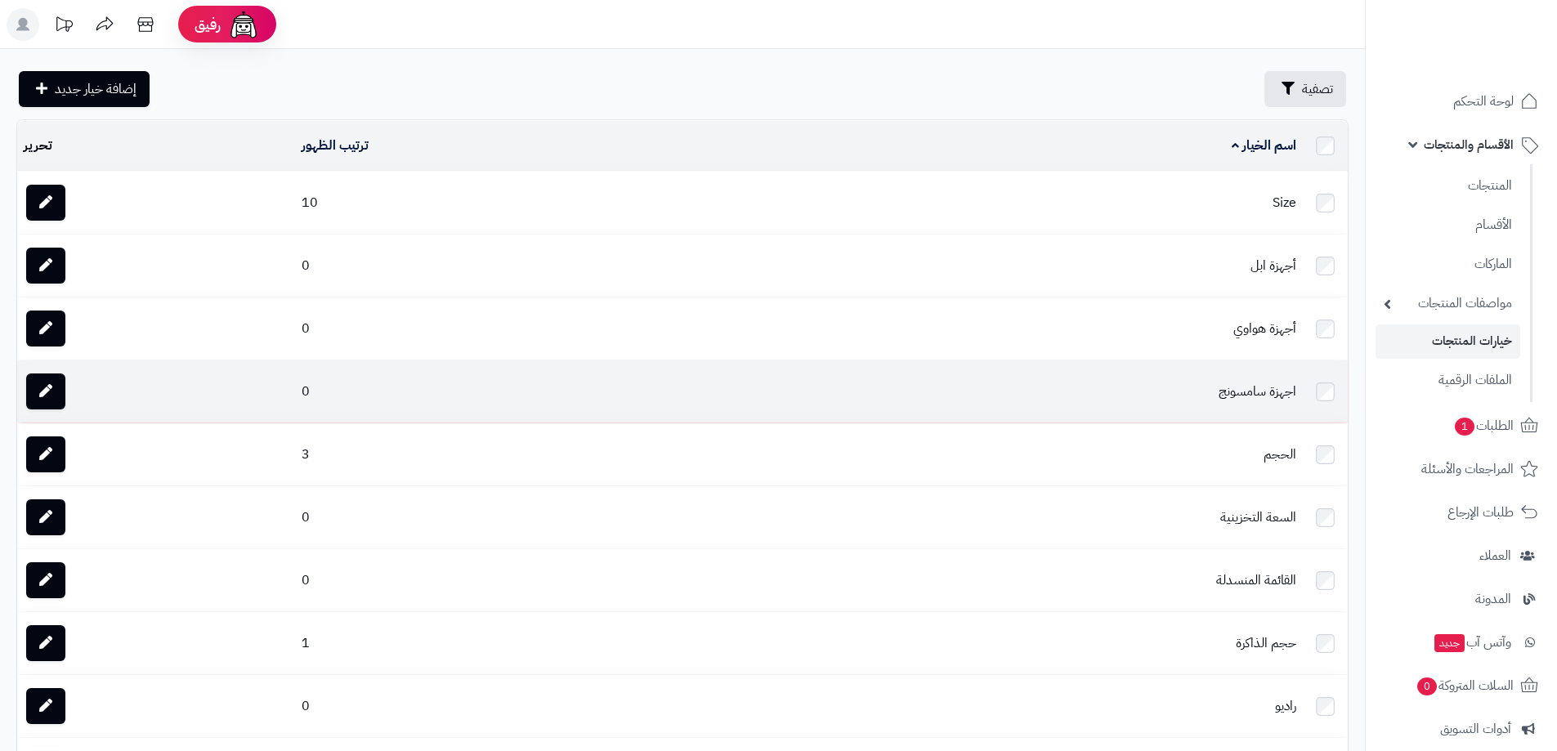
click at [1281, 392] on td "اجهزة سامسونج" at bounding box center [993, 392] width 619 height 62
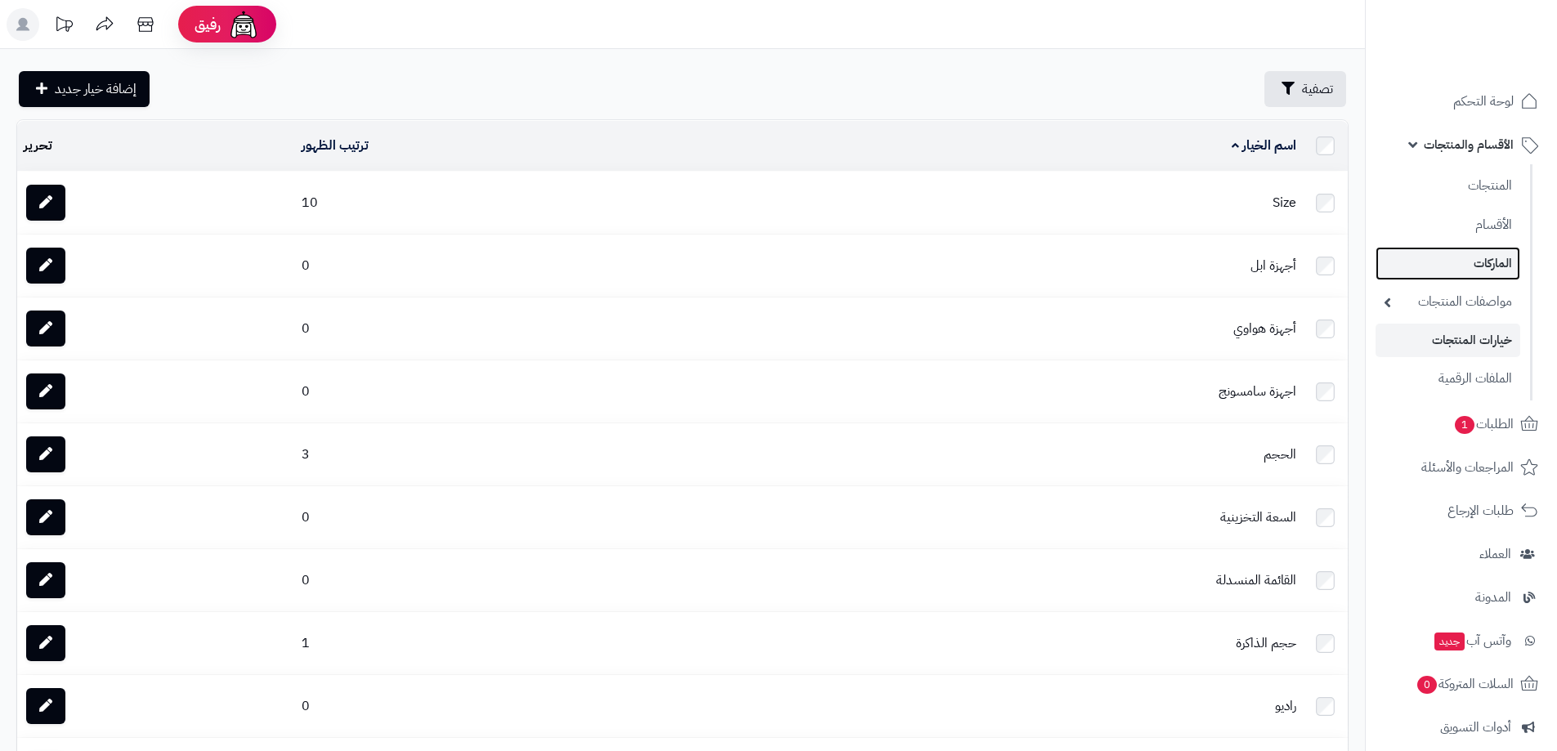
click at [1486, 265] on link "الماركات" at bounding box center [1448, 264] width 145 height 34
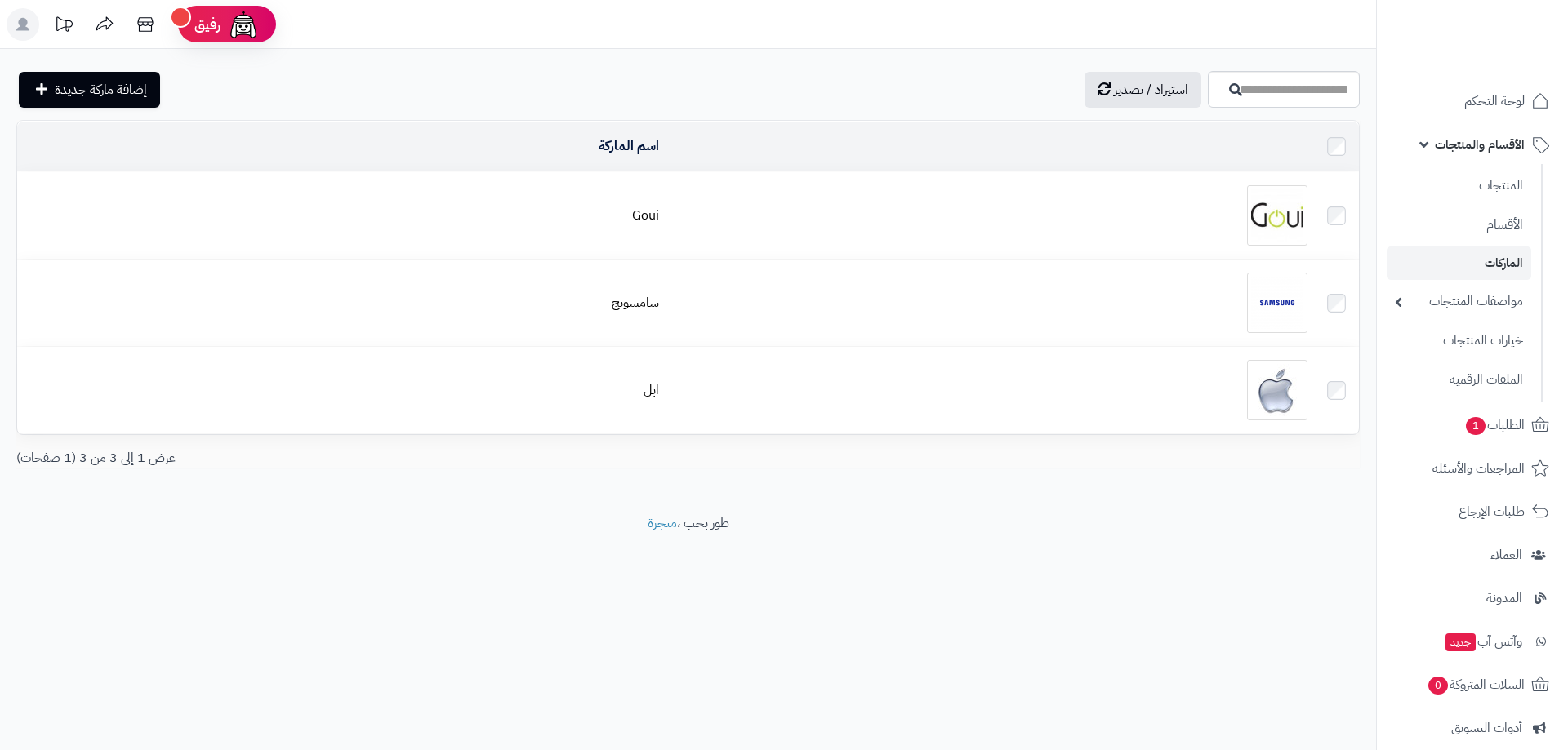
click at [1479, 137] on span "الأقسام والمنتجات" at bounding box center [1479, 144] width 90 height 23
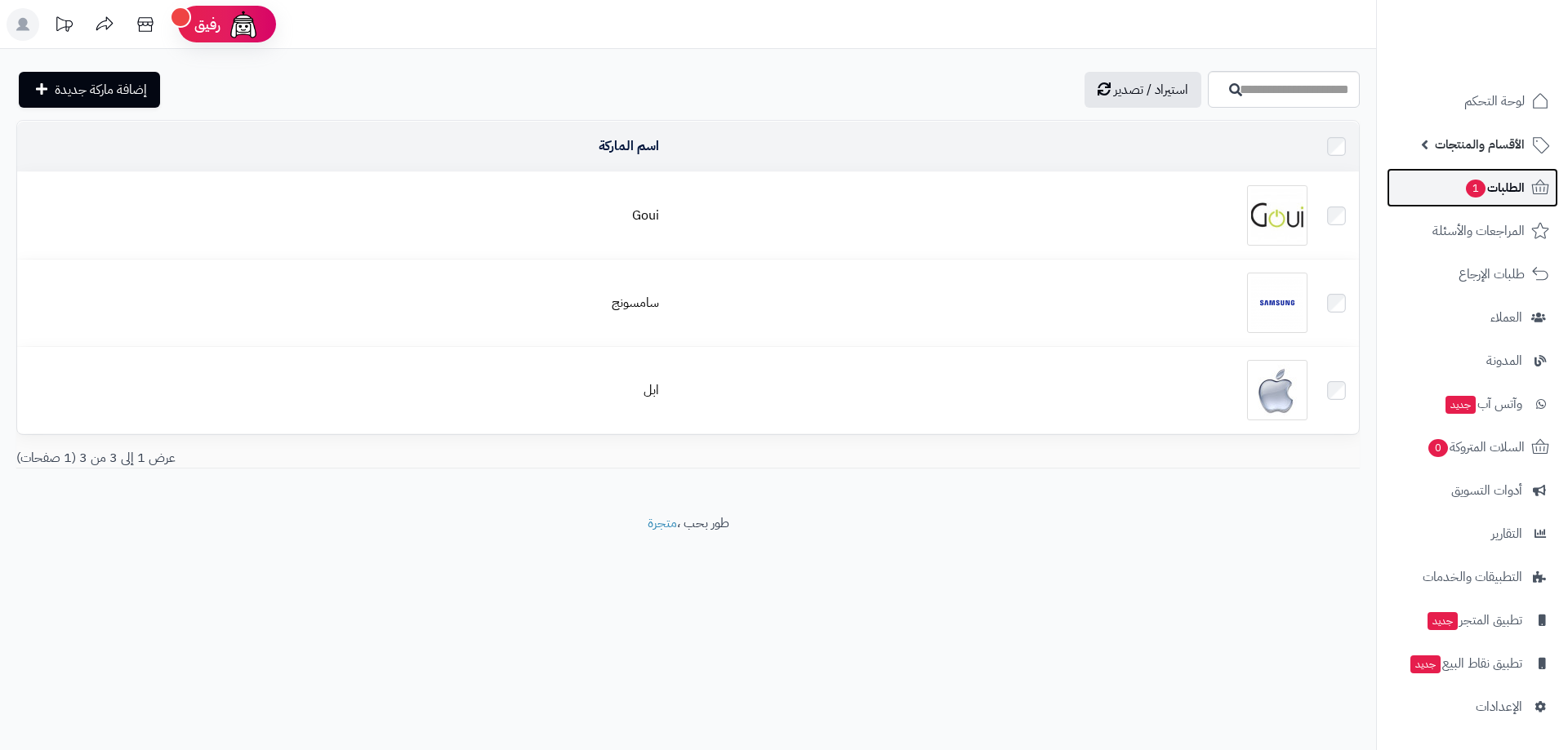
click at [1493, 190] on span "الطلبات 1" at bounding box center [1494, 188] width 60 height 23
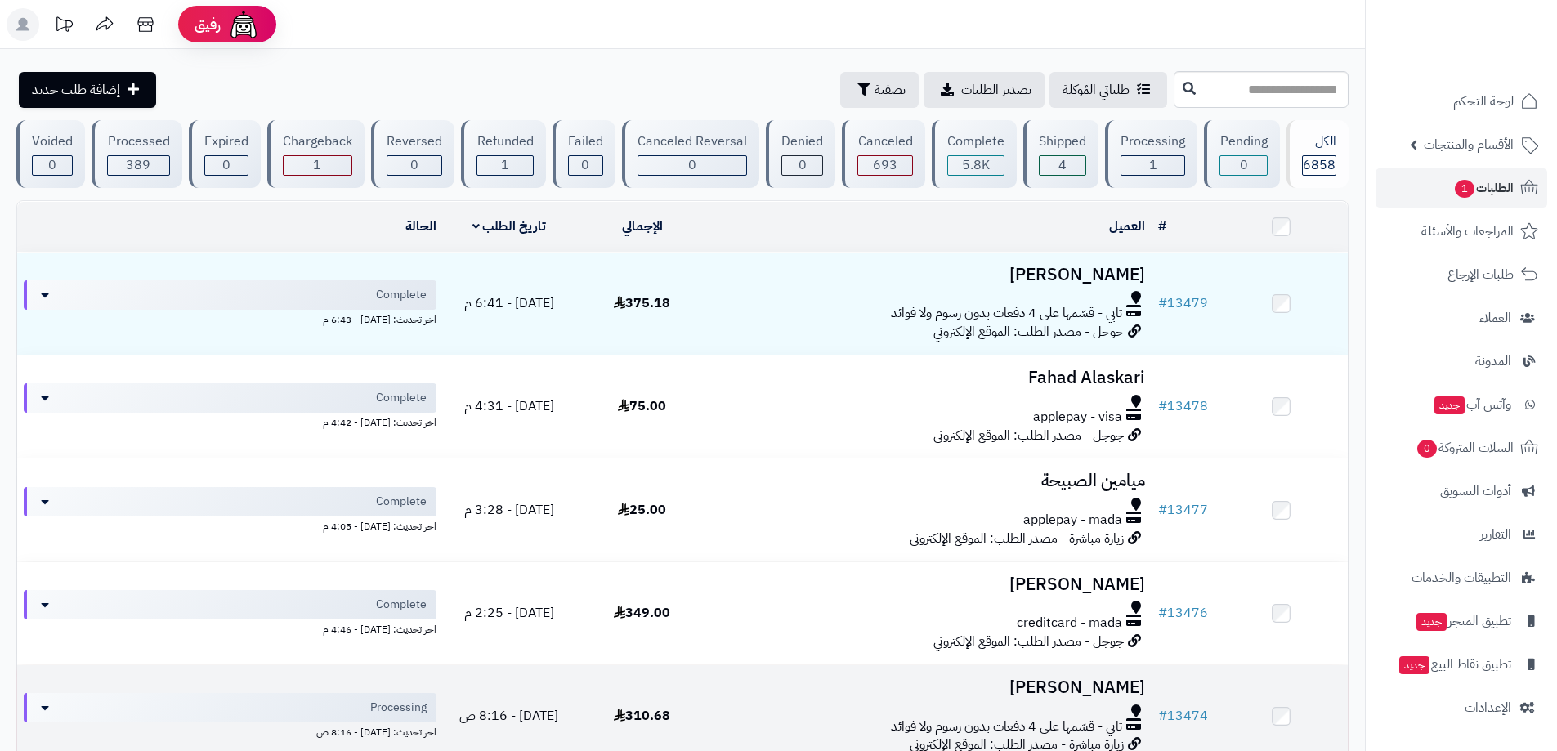
click at [1132, 737] on icon at bounding box center [1134, 743] width 13 height 13
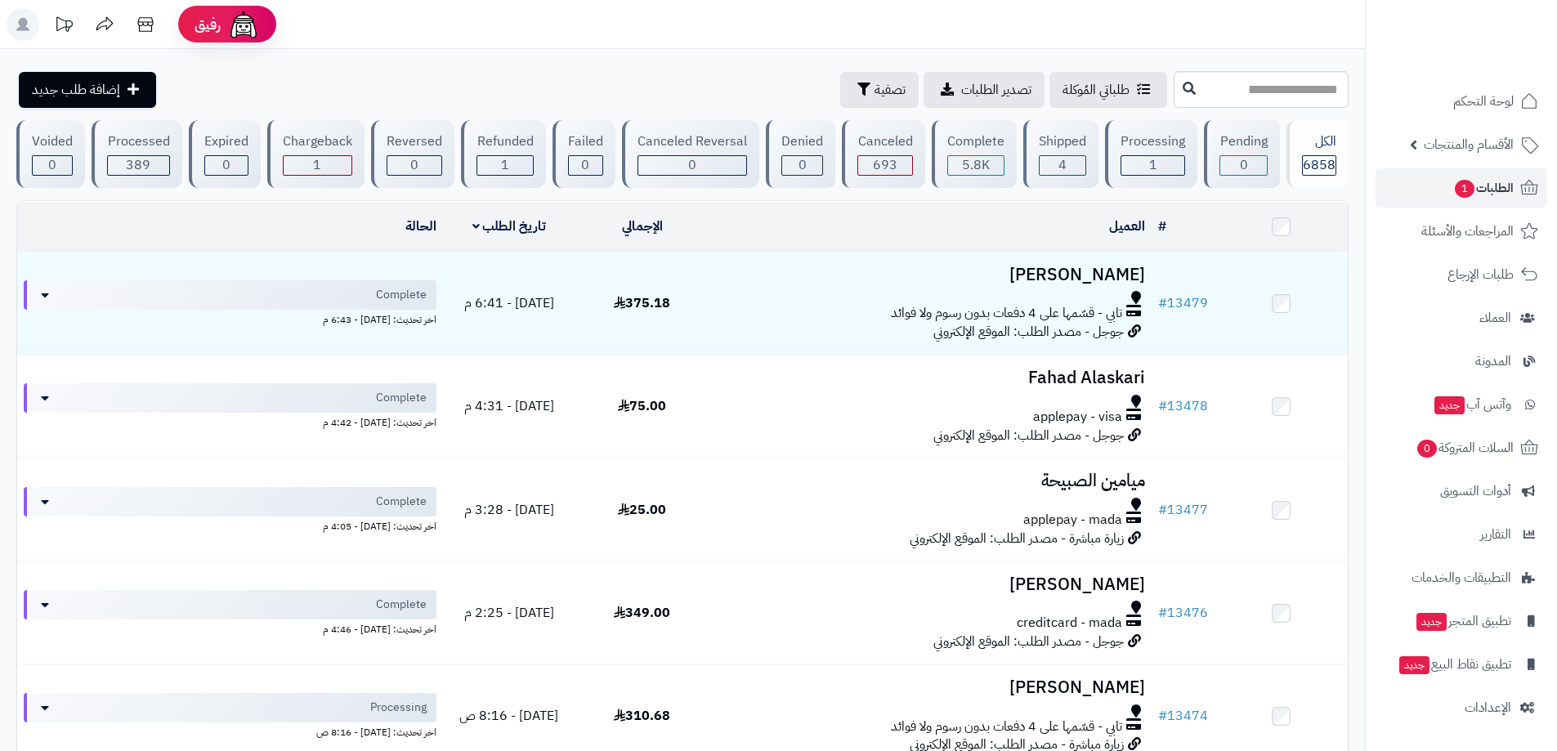
click at [1470, 730] on nav "لوحة التحكم الأقسام والمنتجات المنتجات الأقسام الماركات مواصفات المنتجات مواصفا…" at bounding box center [1461, 395] width 192 height 751
click at [1477, 151] on span "الأقسام والمنتجات" at bounding box center [1469, 144] width 90 height 23
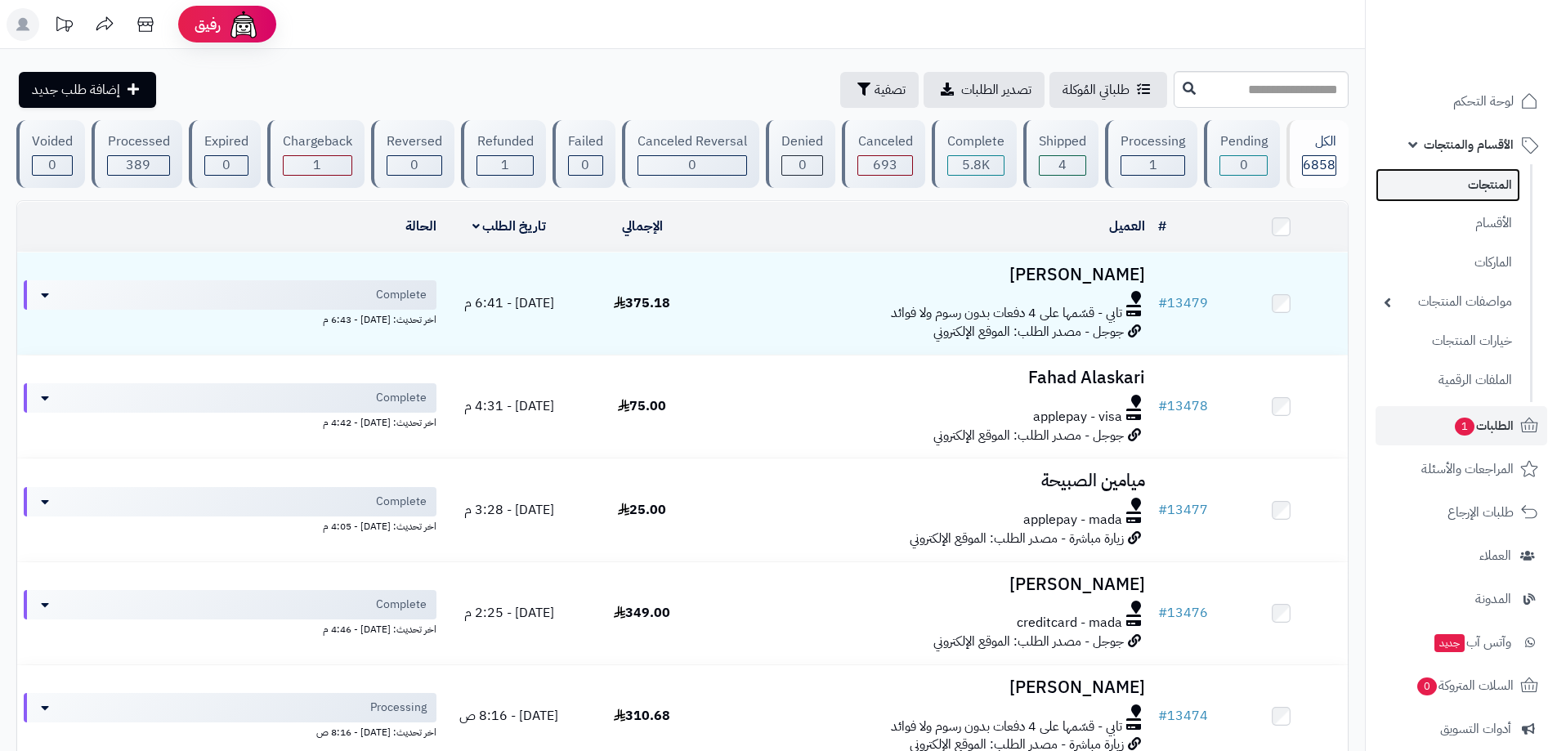
click at [1477, 189] on link "المنتجات" at bounding box center [1448, 185] width 145 height 34
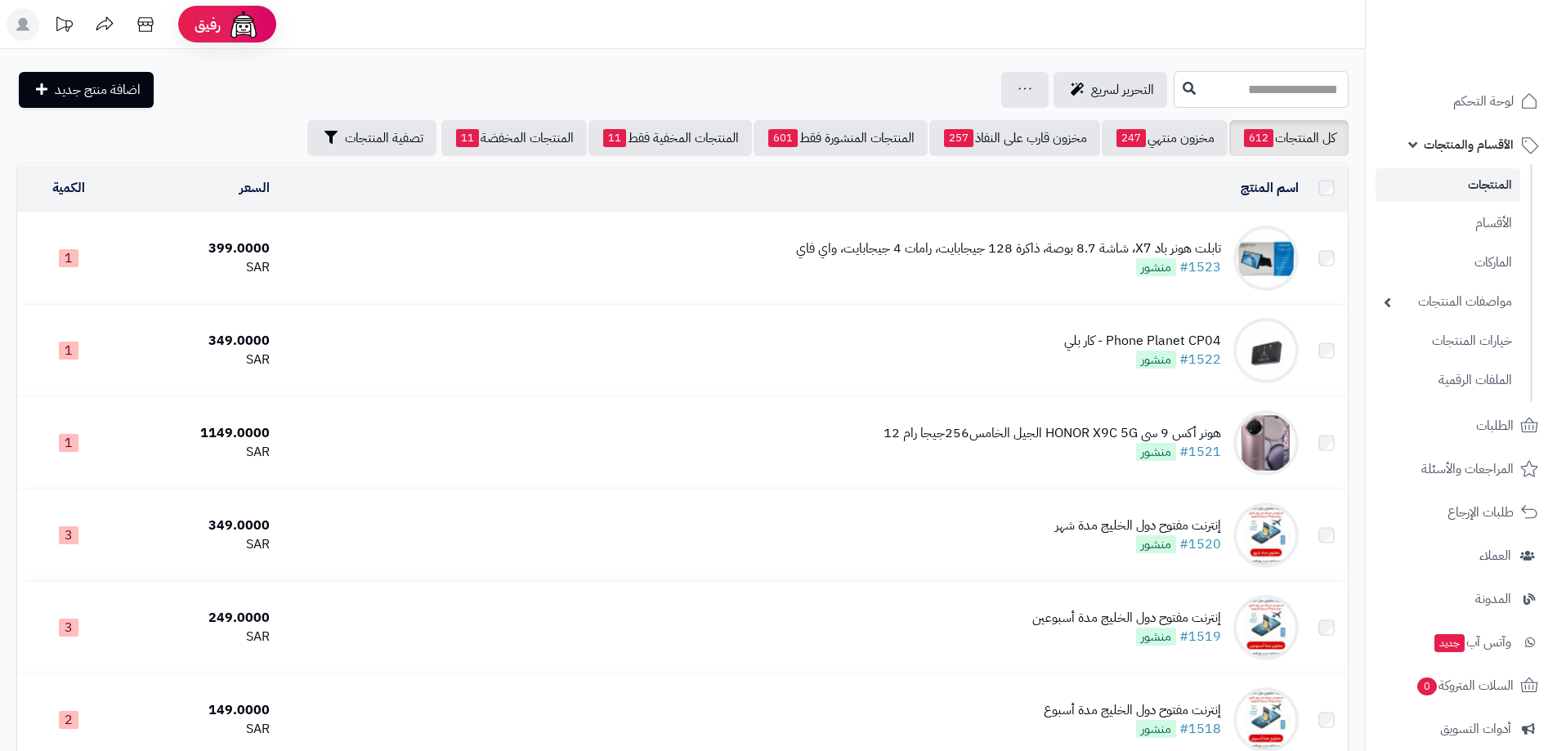
click at [1296, 81] on input "text" at bounding box center [1261, 89] width 175 height 37
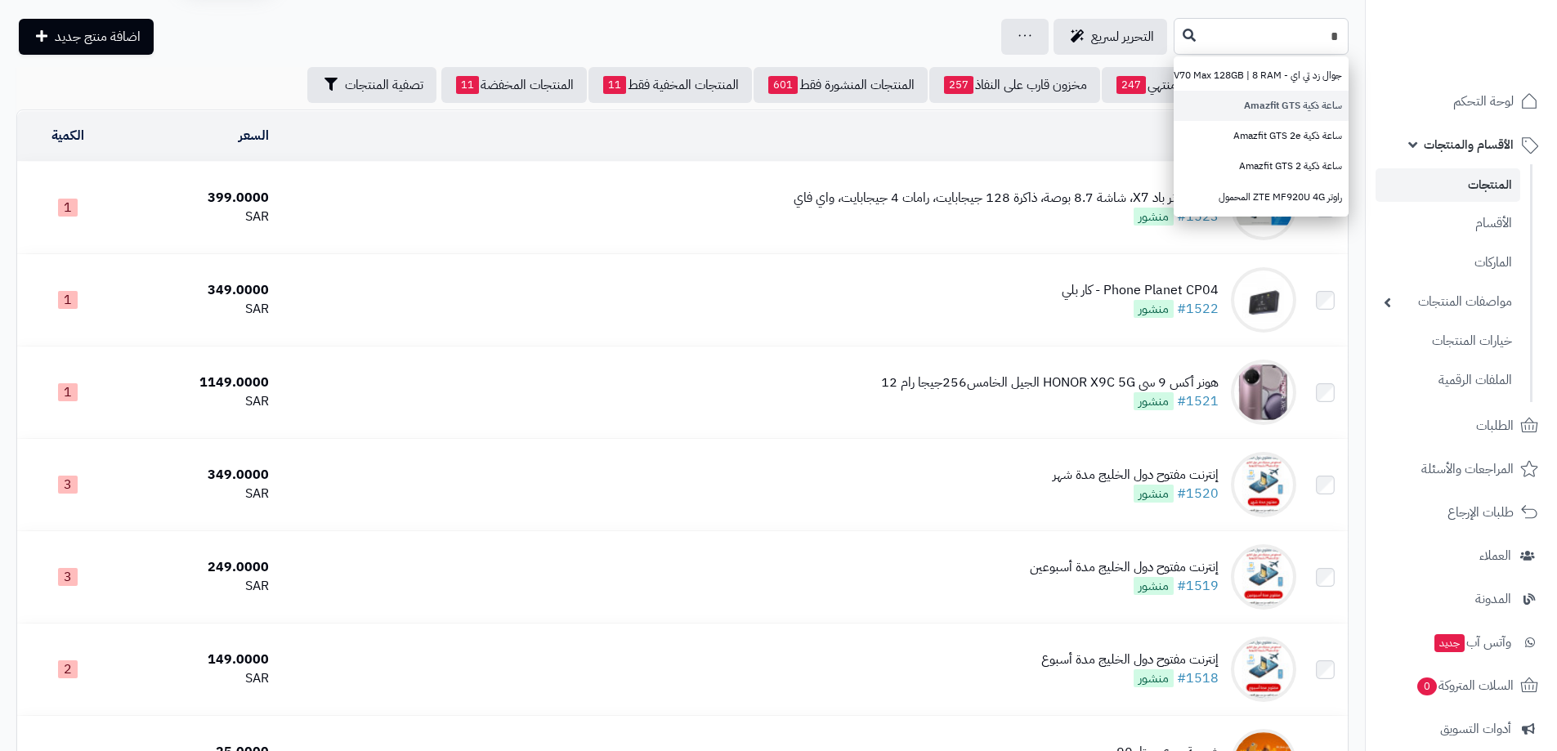
scroll to position [82, 0]
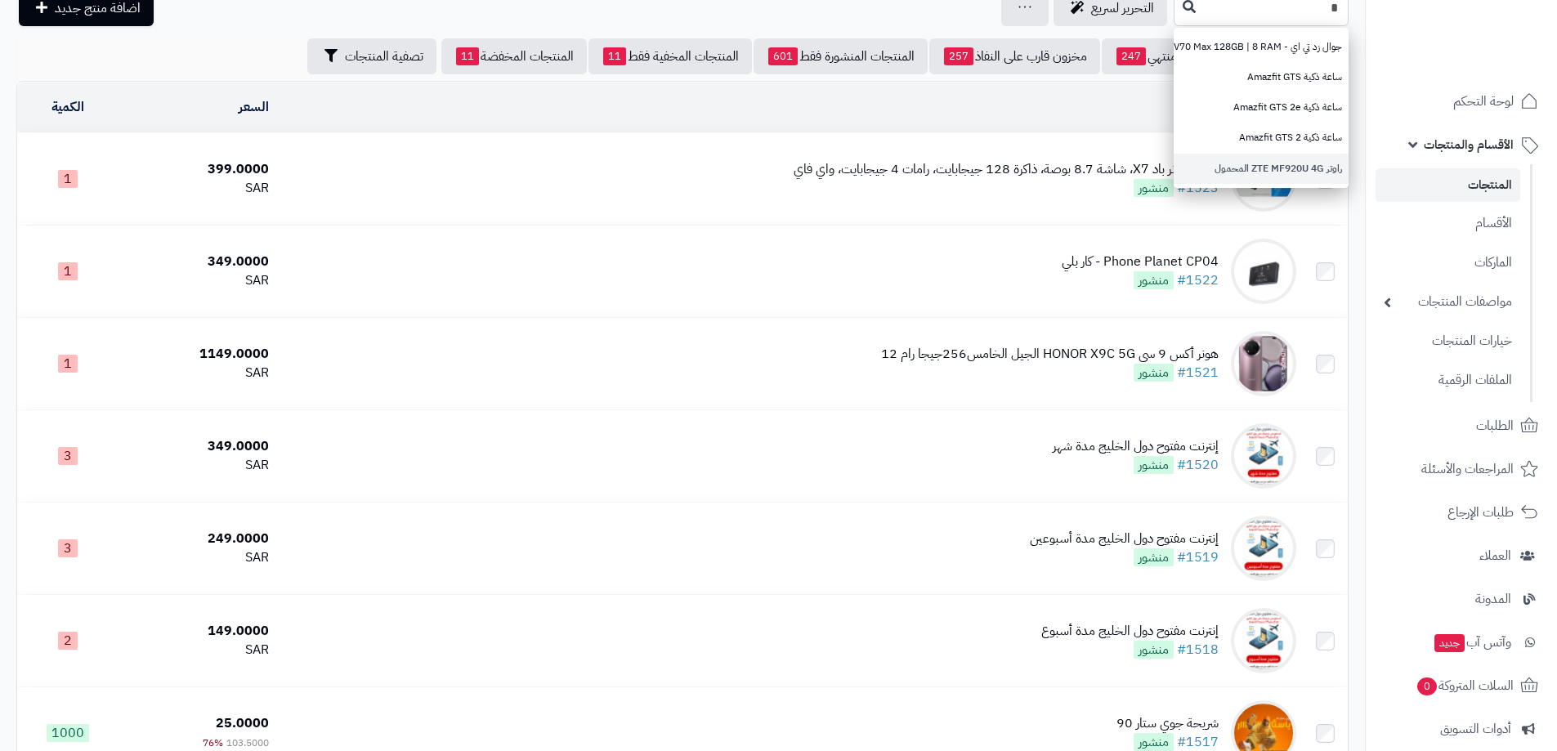
type input "*"
click at [1217, 162] on link "راوتر ZTE MF920U 4G المحمول" at bounding box center [1261, 169] width 175 height 30
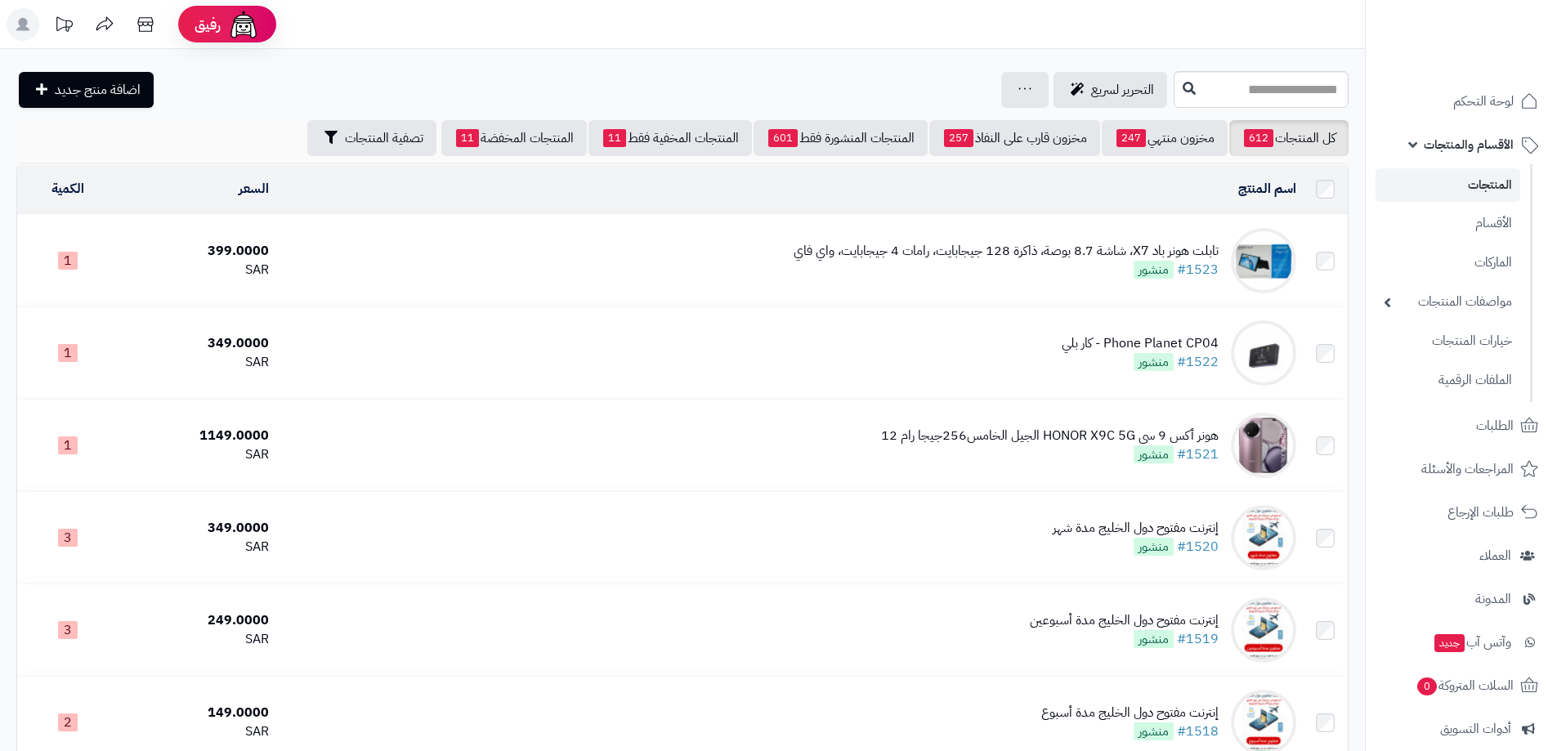
click at [1483, 5] on div at bounding box center [1461, 35] width 192 height 71
click at [1484, 23] on img at bounding box center [1494, 29] width 96 height 34
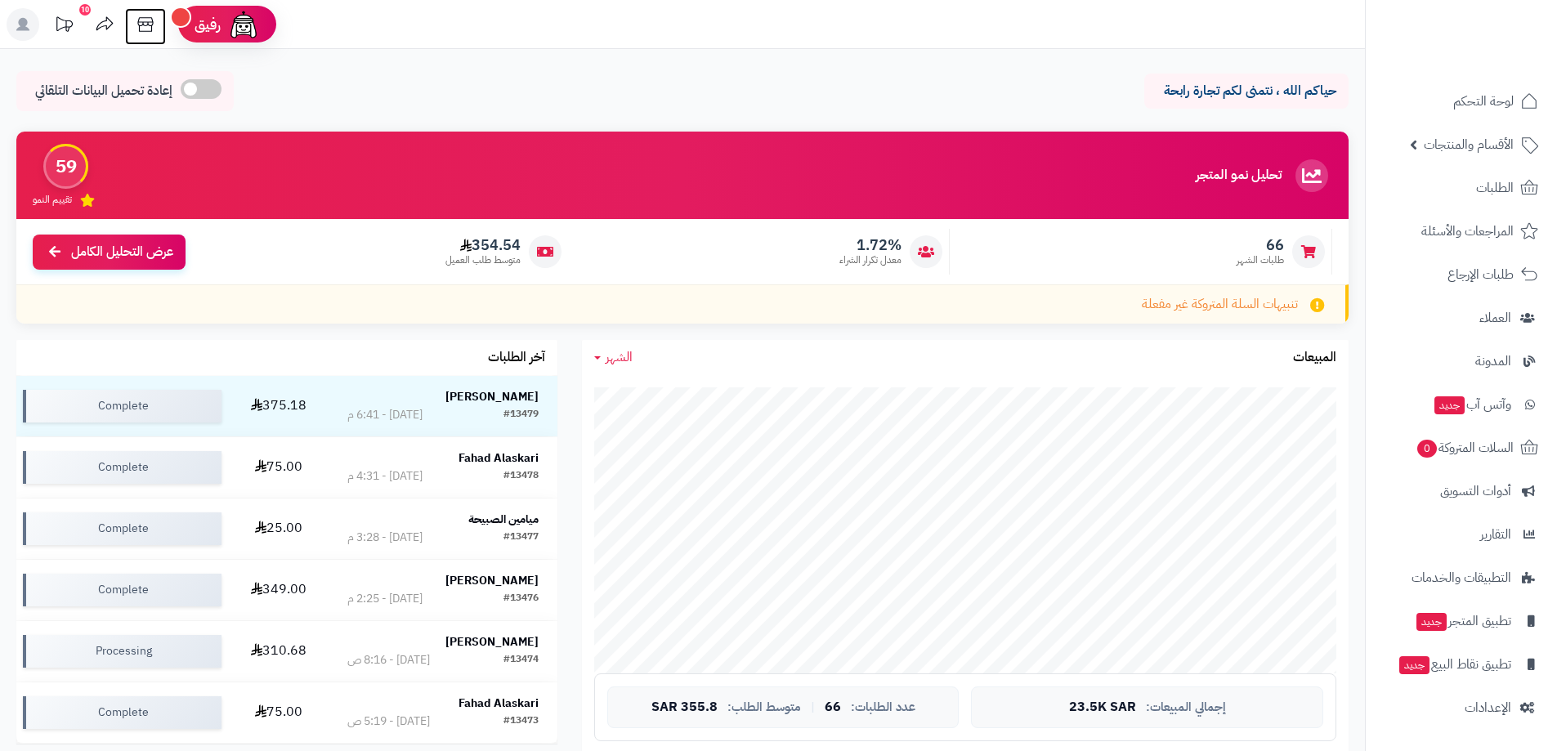
click at [146, 20] on icon at bounding box center [145, 24] width 33 height 33
click at [1490, 140] on span "الأقسام والمنتجات" at bounding box center [1469, 144] width 90 height 23
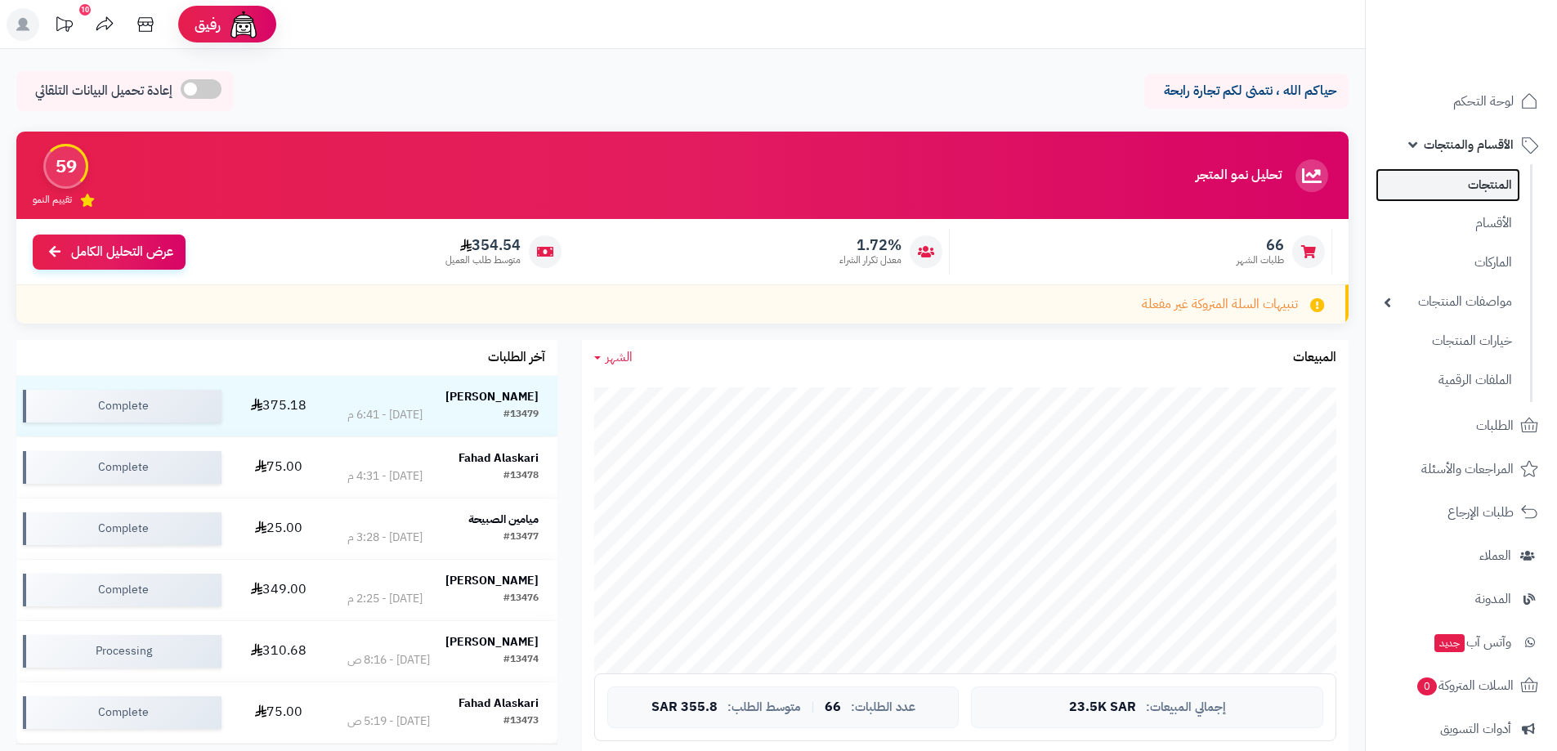
click at [1496, 185] on link "المنتجات" at bounding box center [1448, 185] width 145 height 34
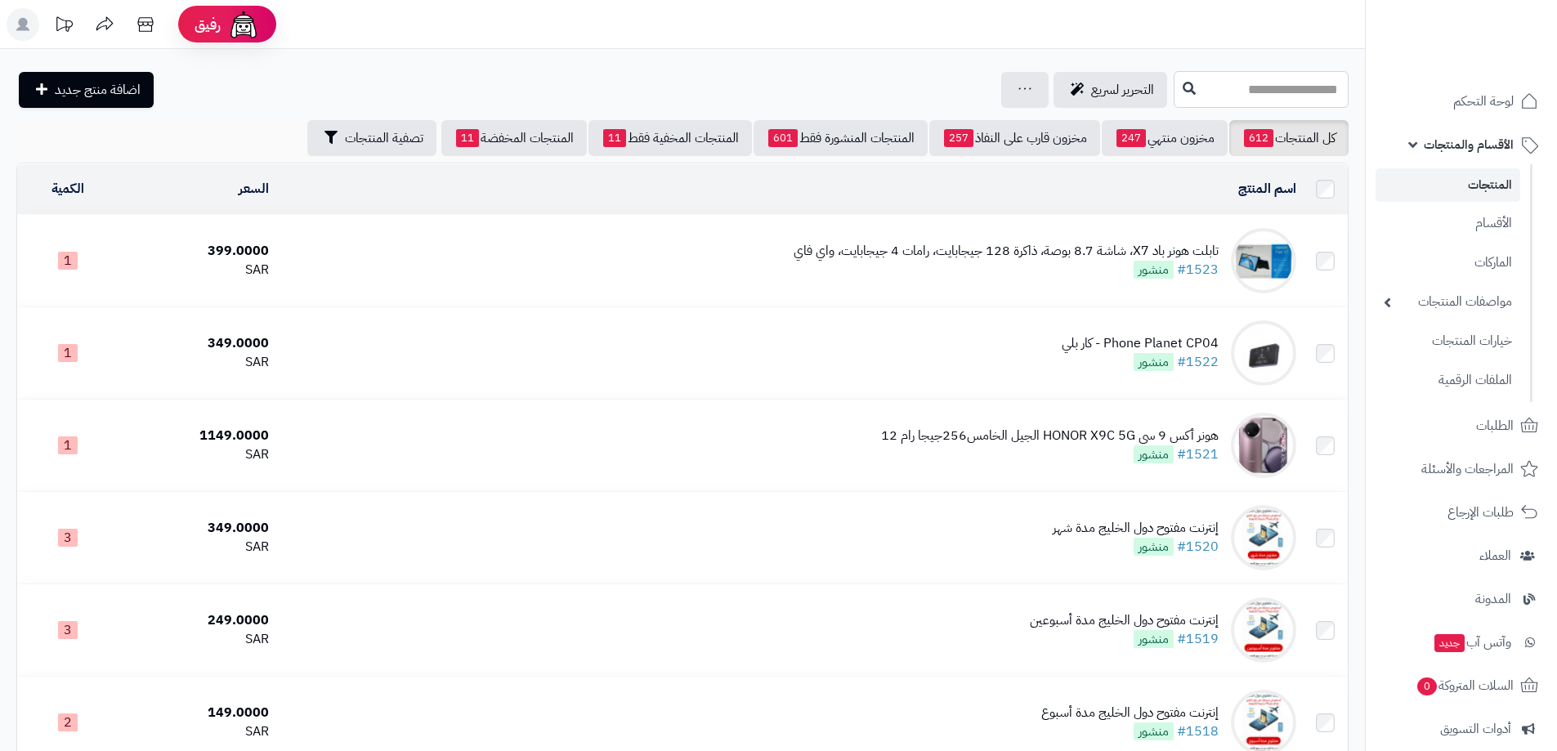
click at [1233, 95] on input "text" at bounding box center [1261, 89] width 175 height 37
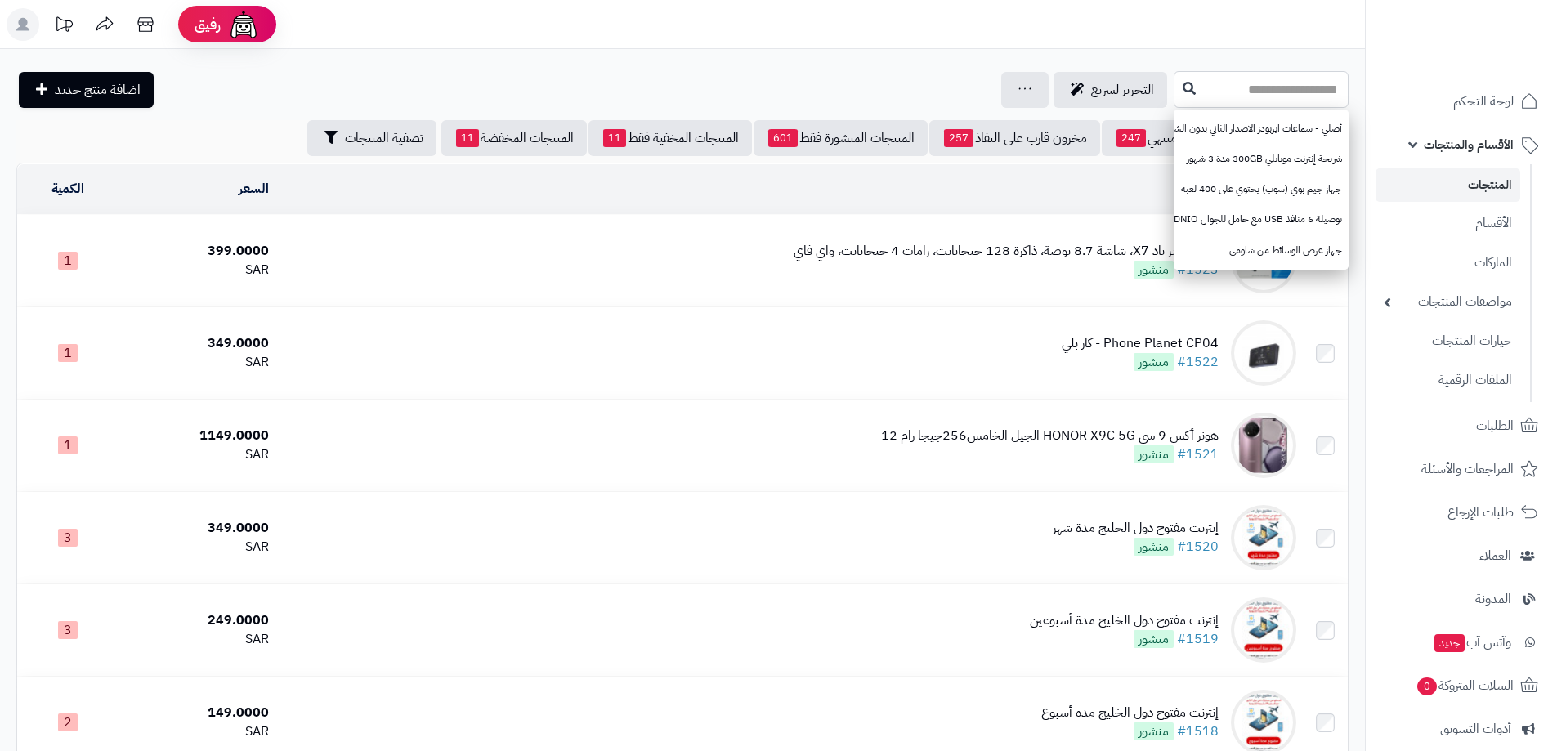
paste input "**********"
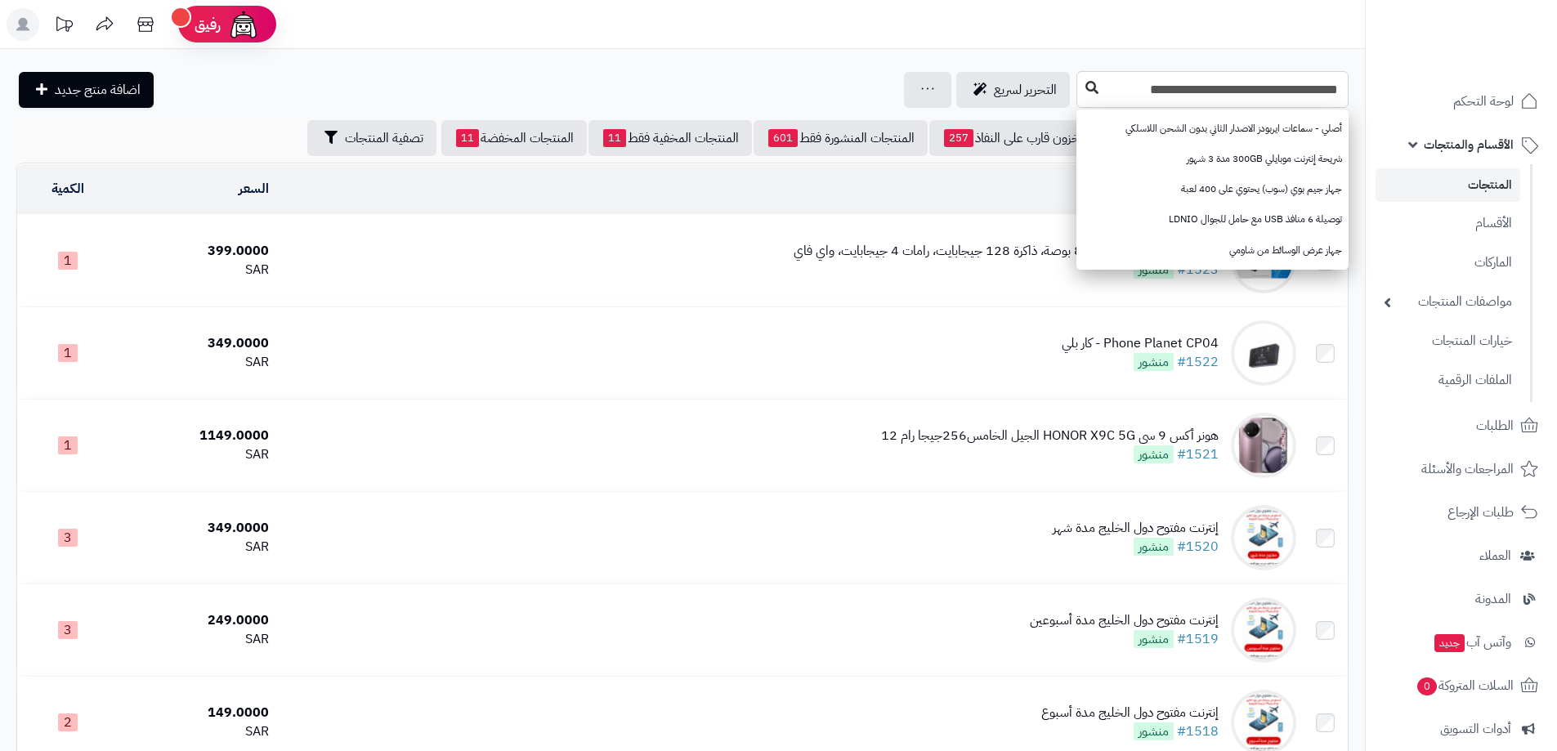
type input "**********"
click at [1092, 79] on button at bounding box center [1092, 88] width 25 height 31
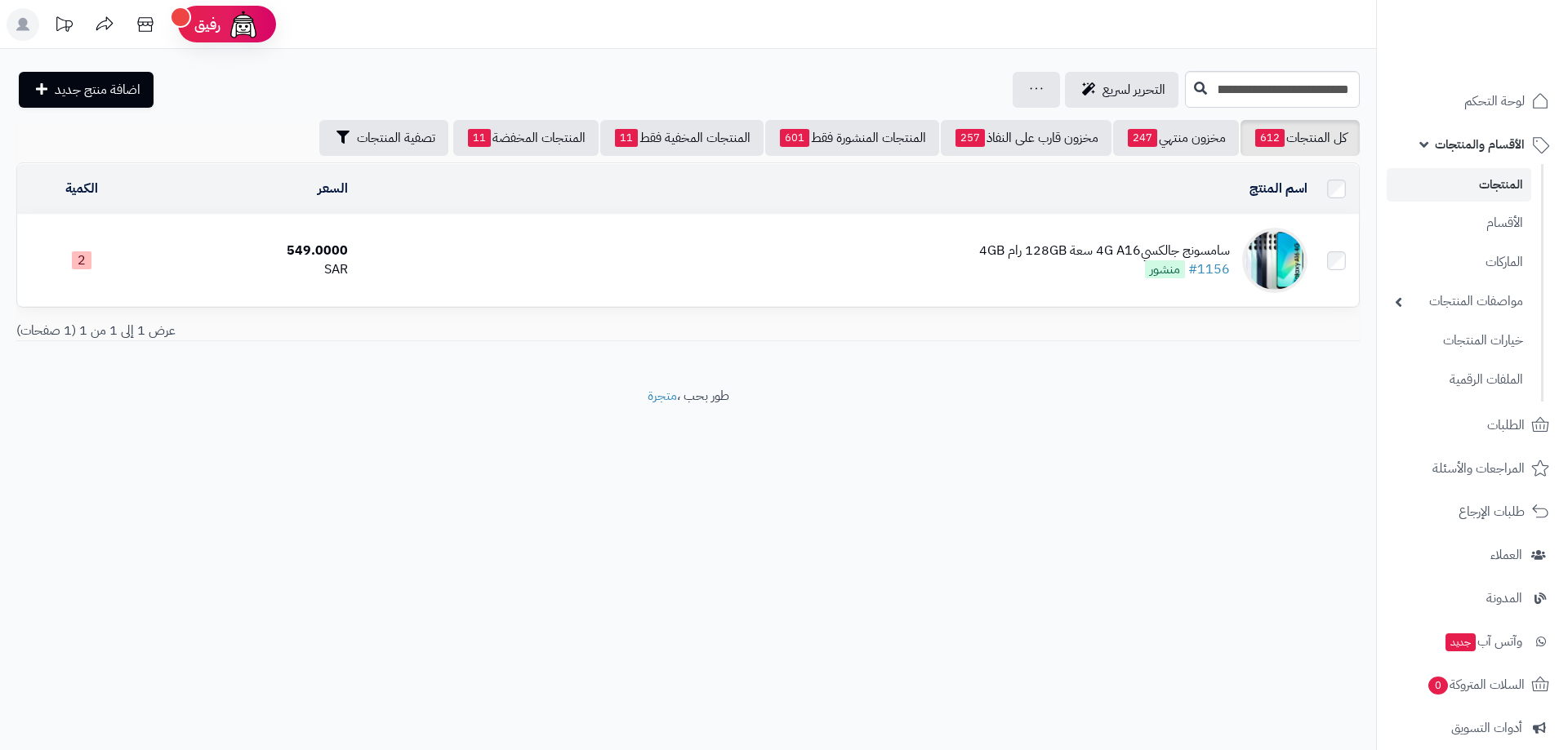
click at [1041, 247] on div "سامسونج جالكسي4G A16 سعة 128GB رام 4GB" at bounding box center [1104, 251] width 251 height 19
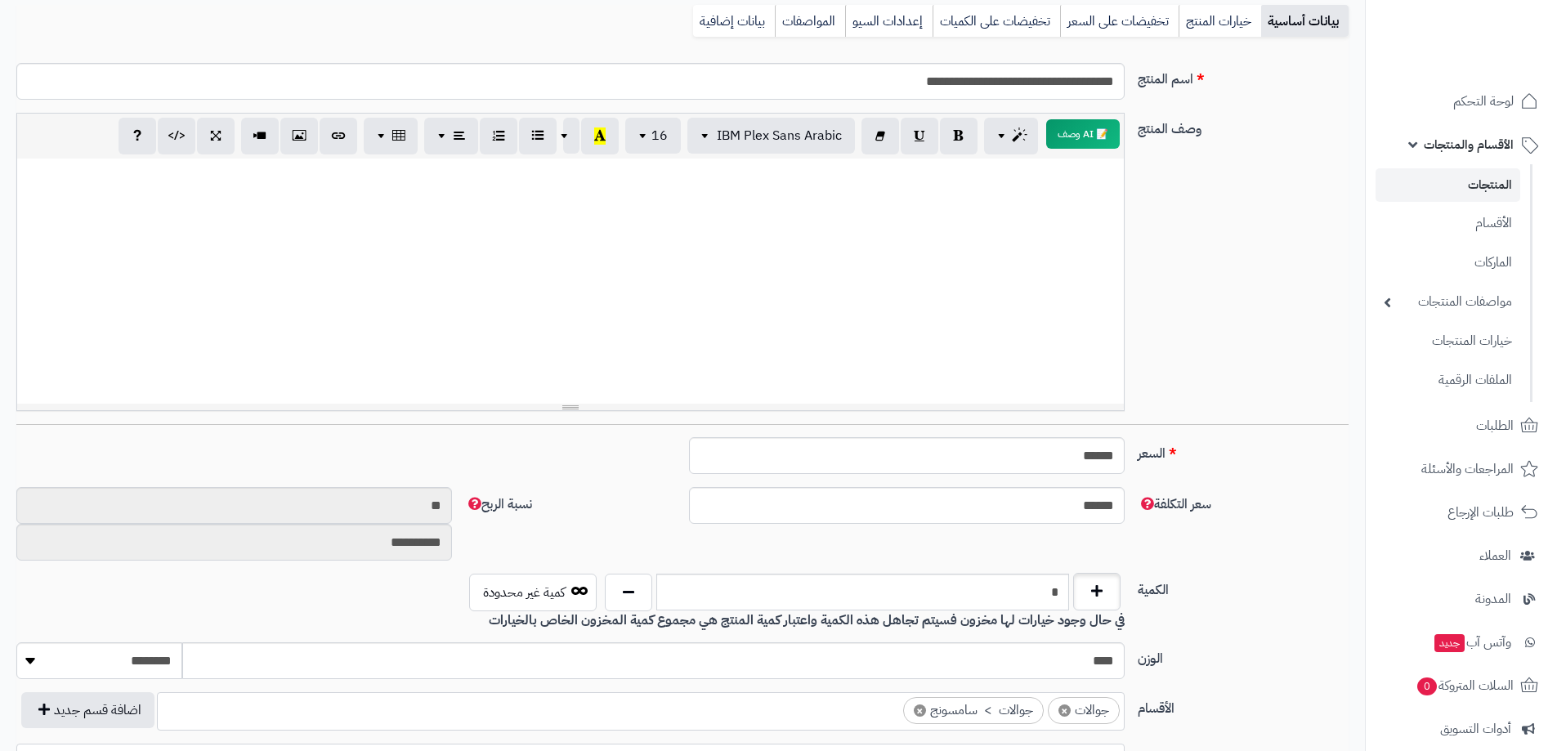
scroll to position [245, 0]
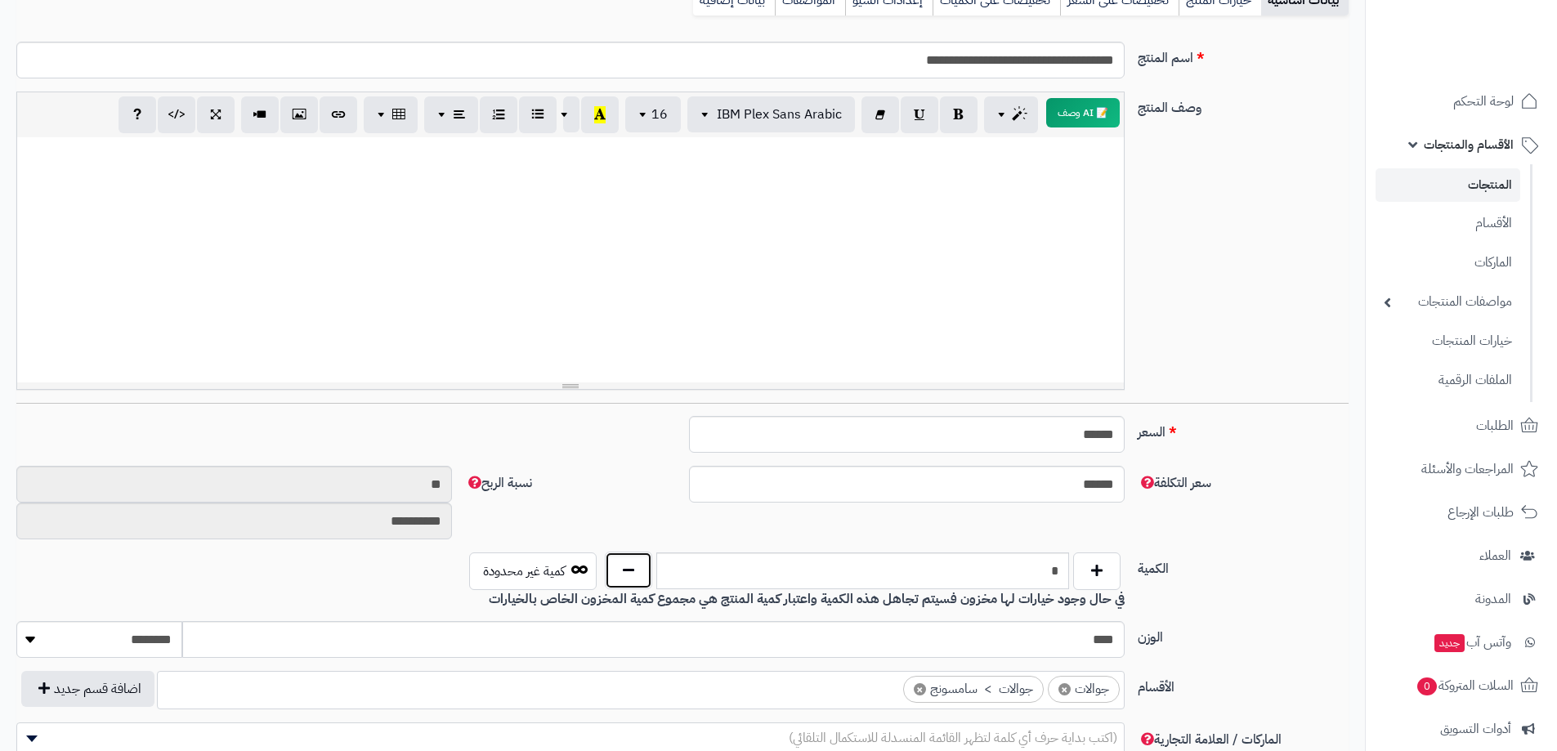
click at [623, 568] on button "button" at bounding box center [628, 571] width 47 height 38
click at [1100, 573] on button "button" at bounding box center [1096, 571] width 47 height 38
type input "*"
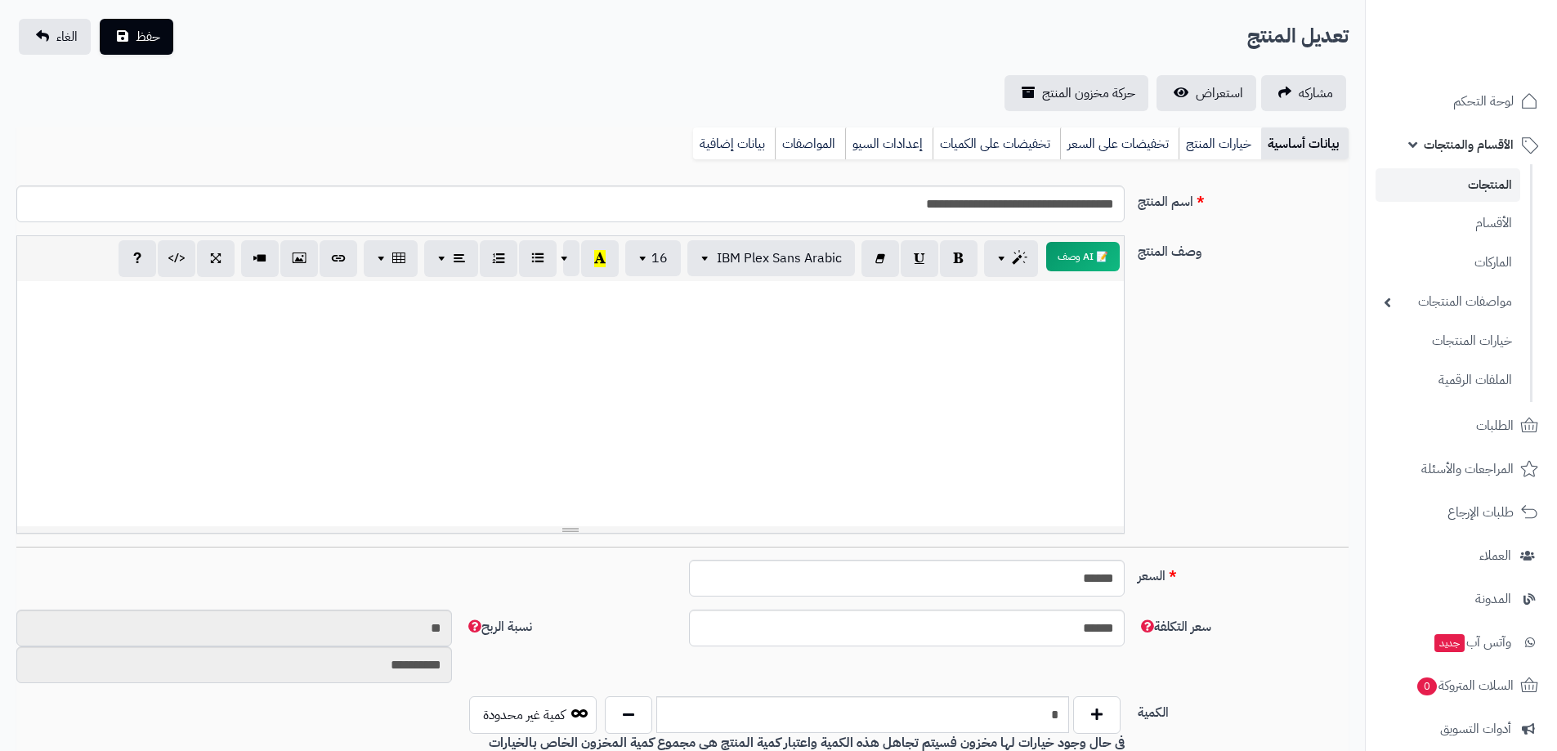
scroll to position [0, 0]
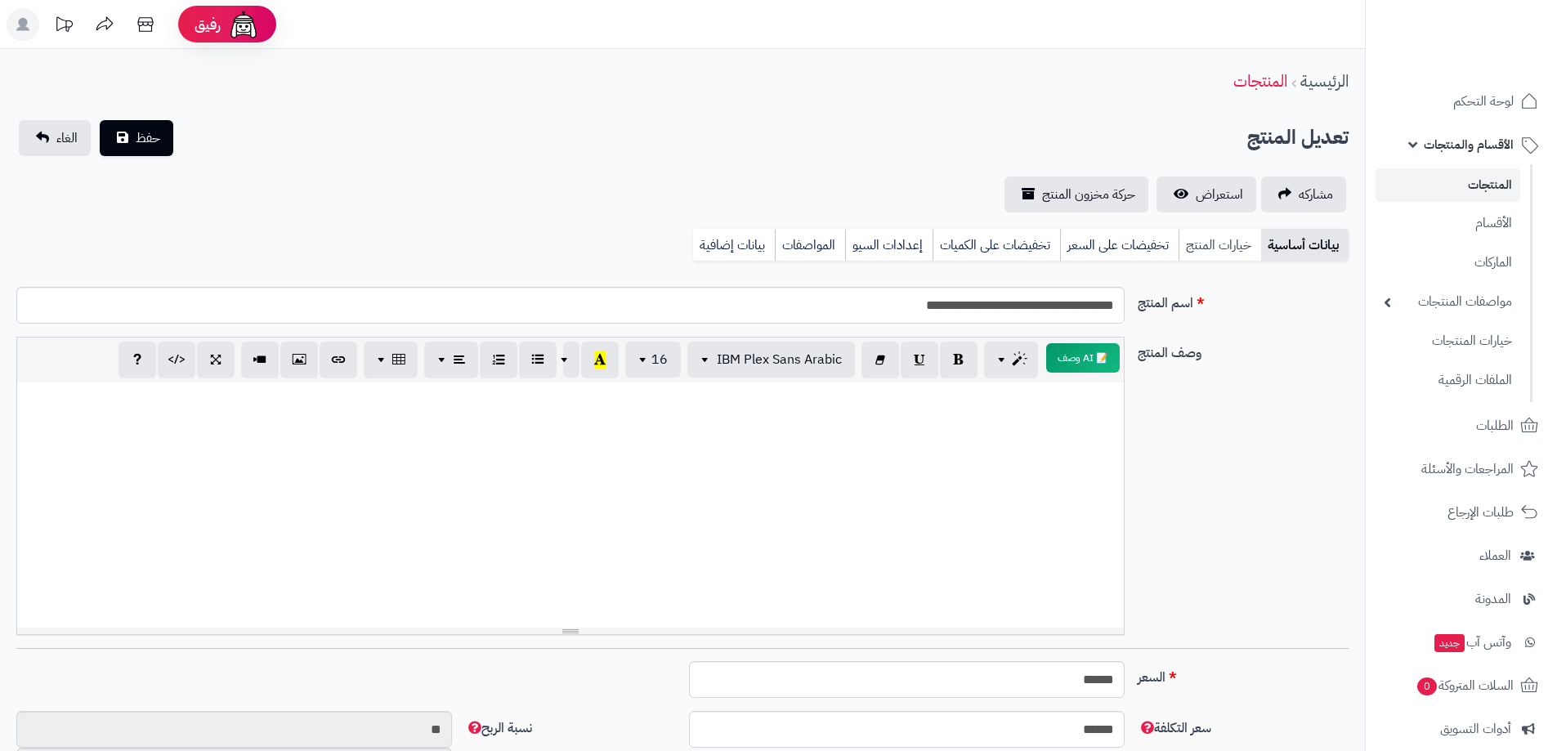
click at [1222, 242] on link "خيارات المنتج" at bounding box center [1220, 245] width 83 height 33
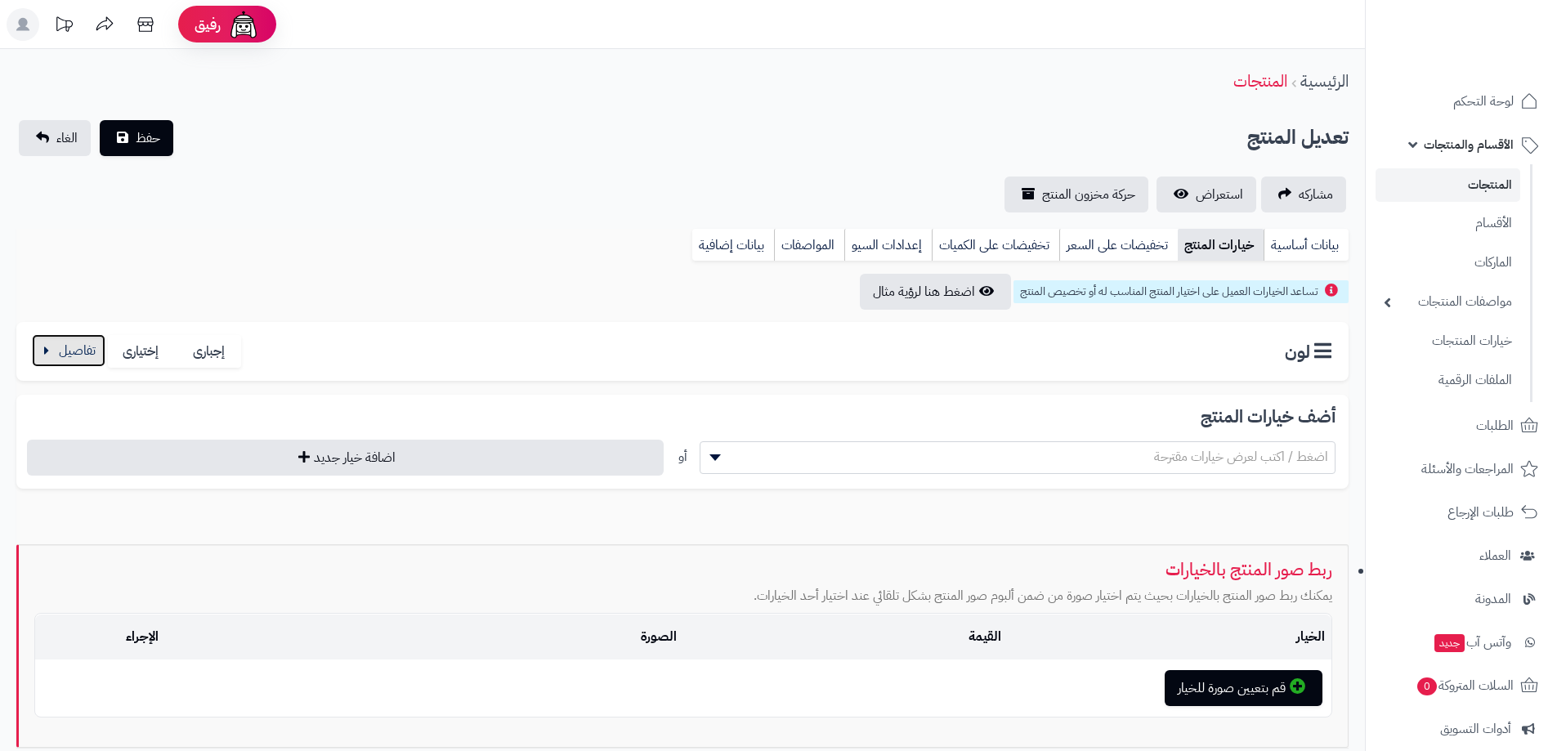
click at [76, 348] on button "button" at bounding box center [69, 350] width 74 height 33
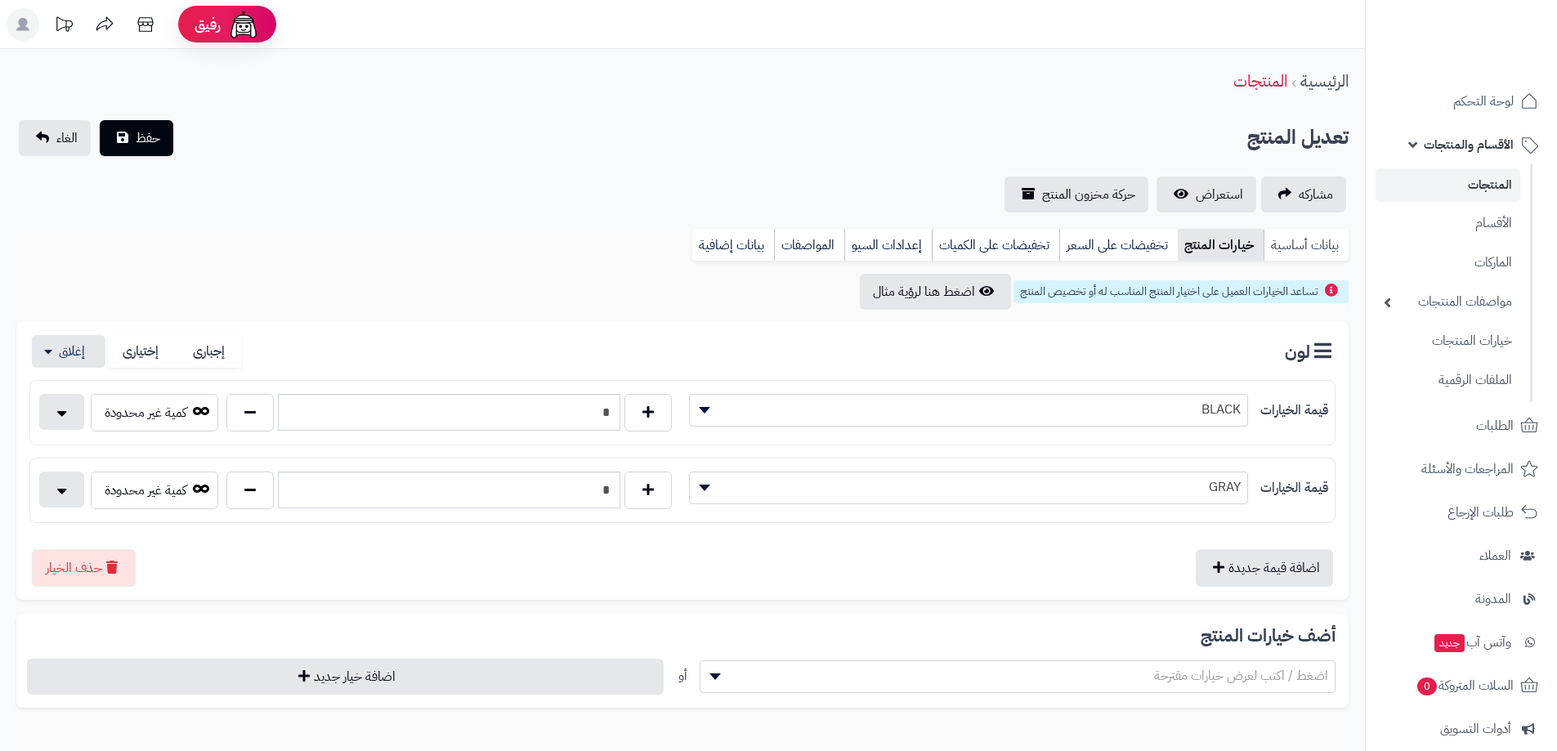
click at [1319, 250] on link "بيانات أساسية" at bounding box center [1306, 245] width 85 height 33
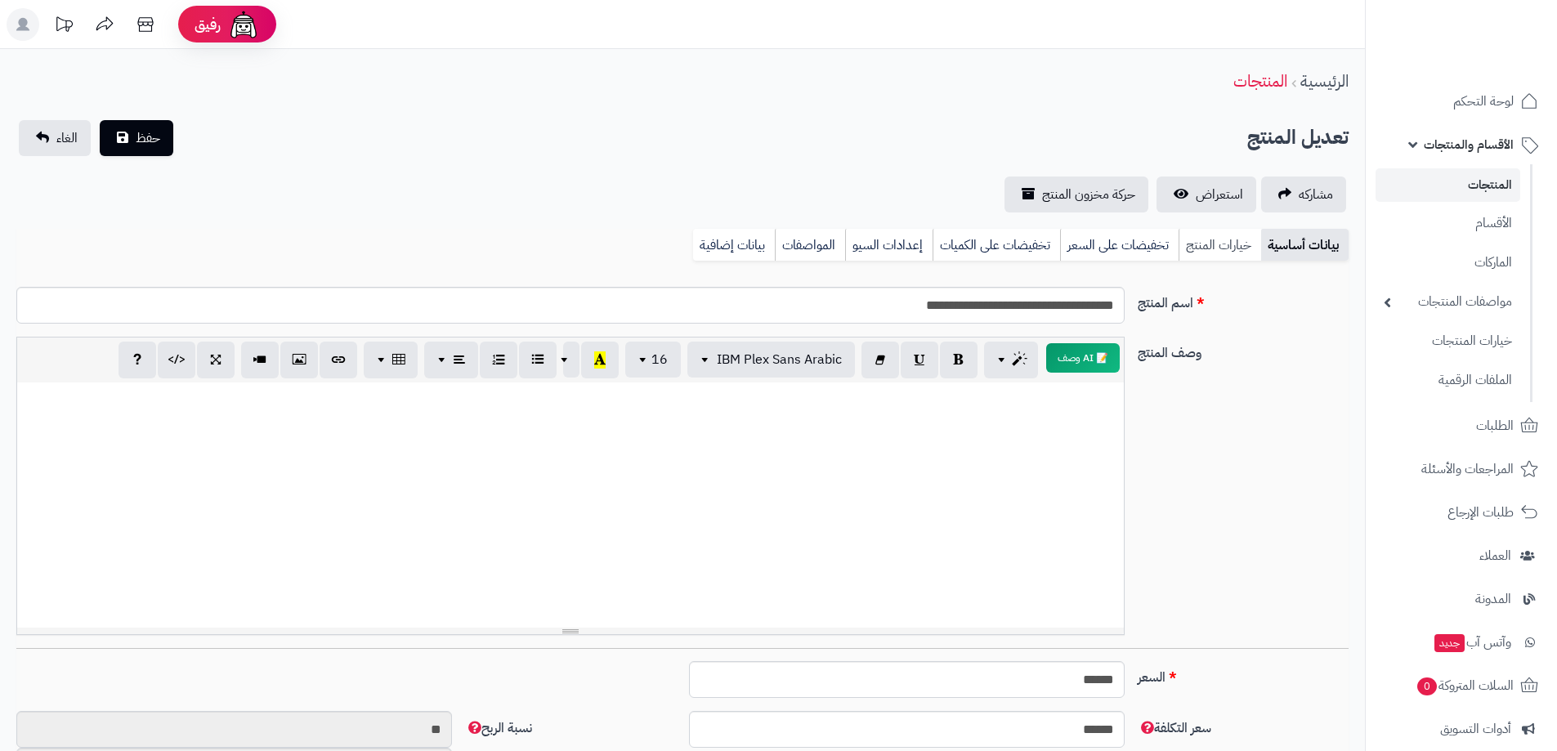
click at [1216, 248] on link "خيارات المنتج" at bounding box center [1220, 245] width 83 height 33
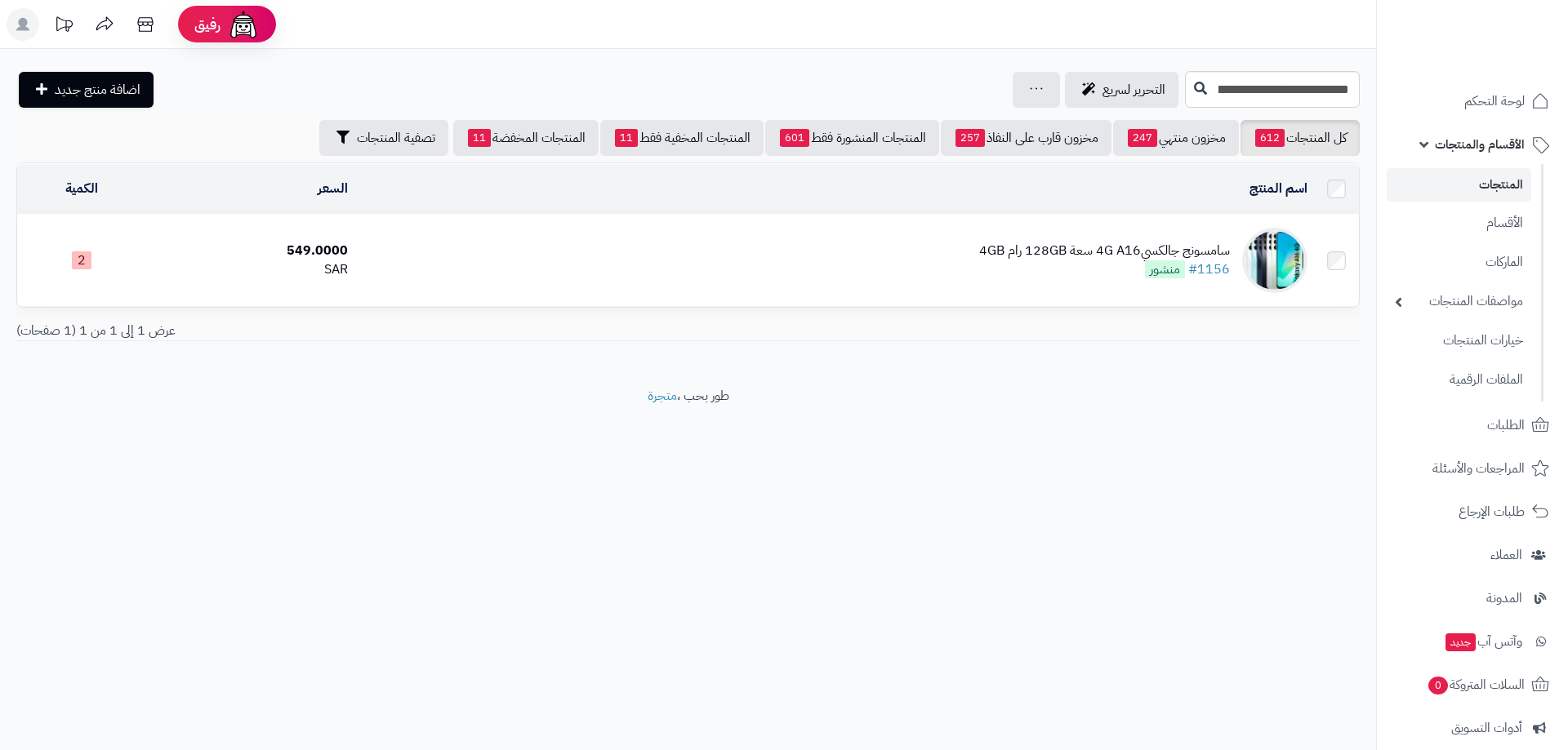
click at [1110, 252] on div "سامسونج جالكسي4G A16 سعة 128GB رام 4GB" at bounding box center [1104, 251] width 251 height 19
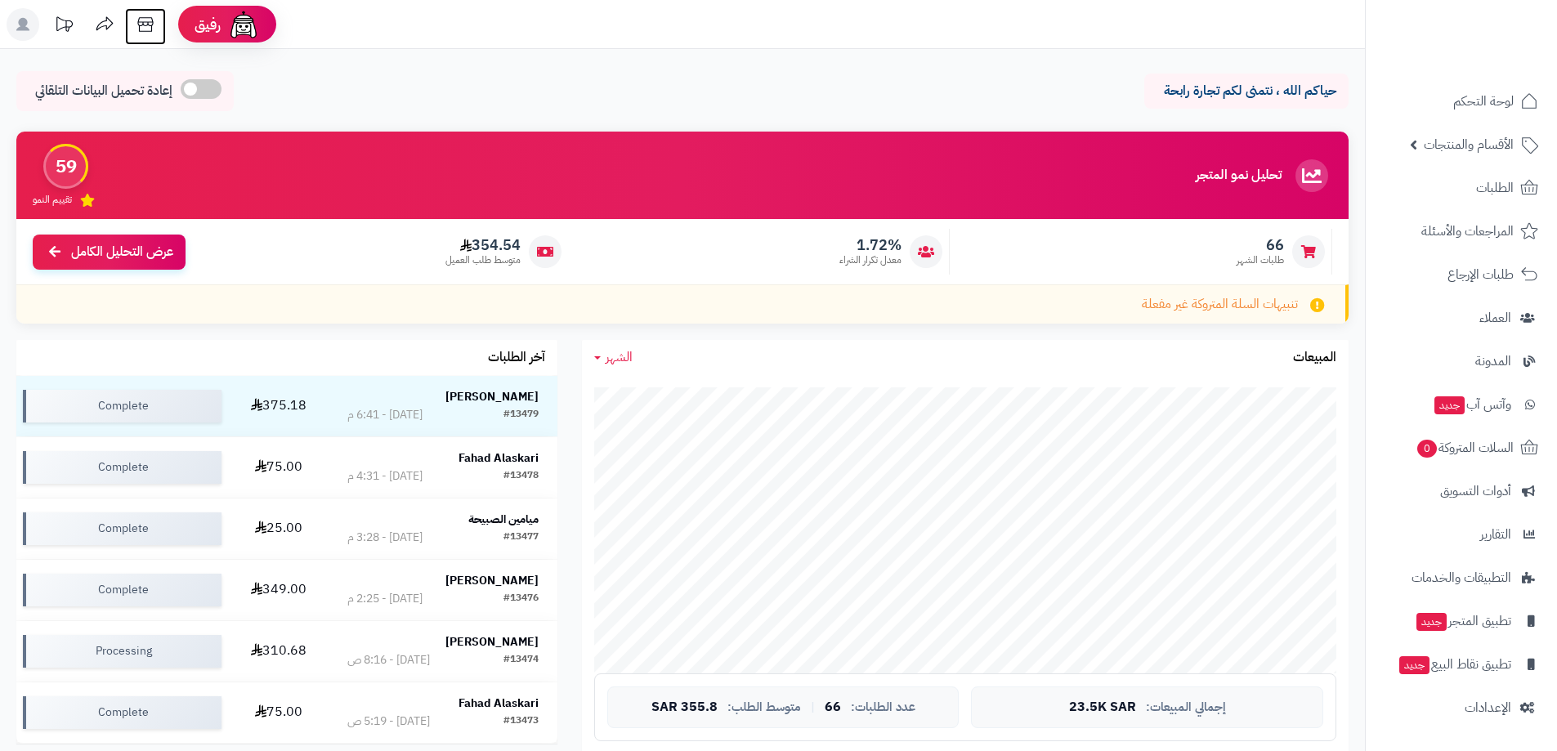
click at [139, 26] on icon at bounding box center [145, 24] width 16 height 15
click at [1462, 150] on span "الأقسام والمنتجات" at bounding box center [1469, 144] width 90 height 23
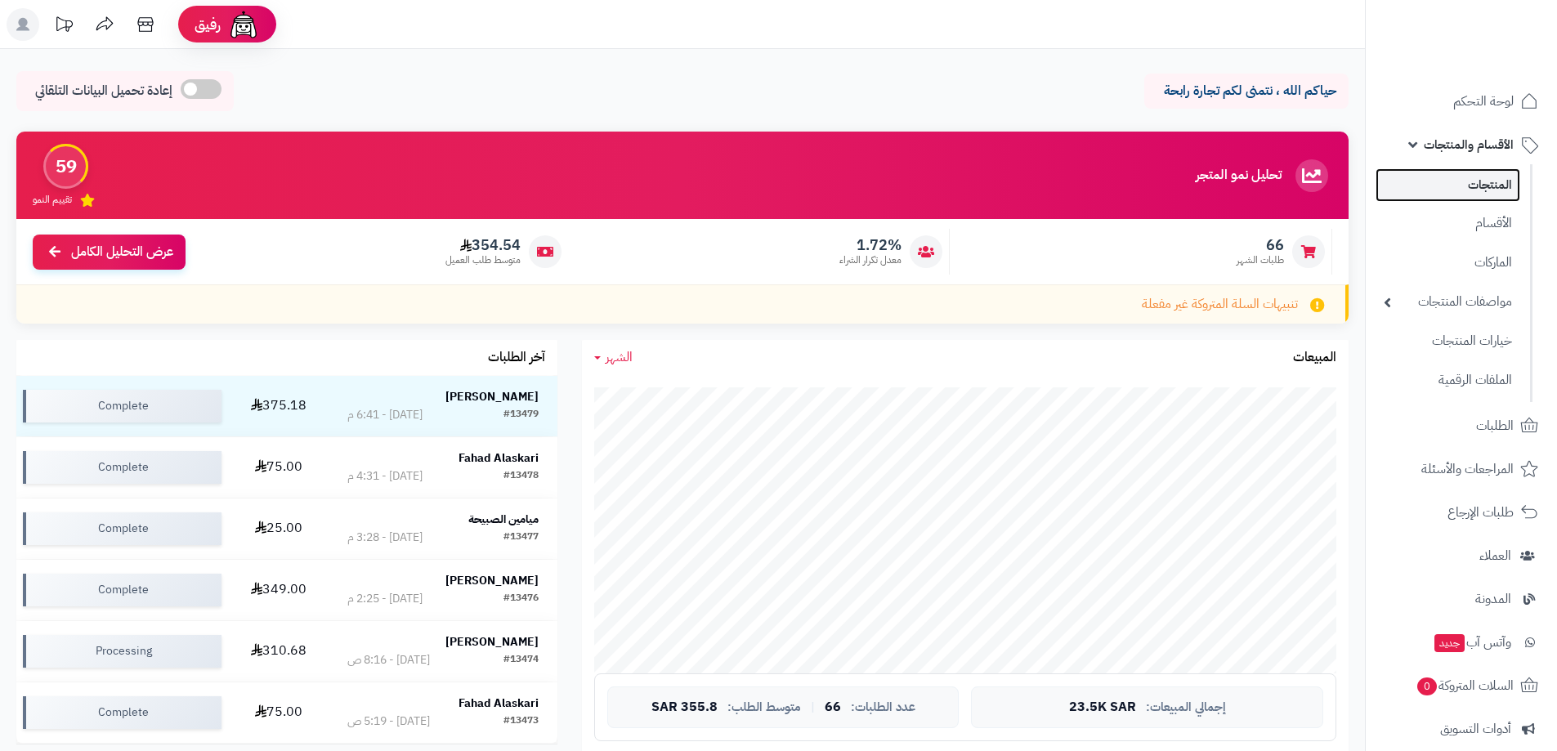
click at [1475, 188] on link "المنتجات" at bounding box center [1448, 185] width 145 height 34
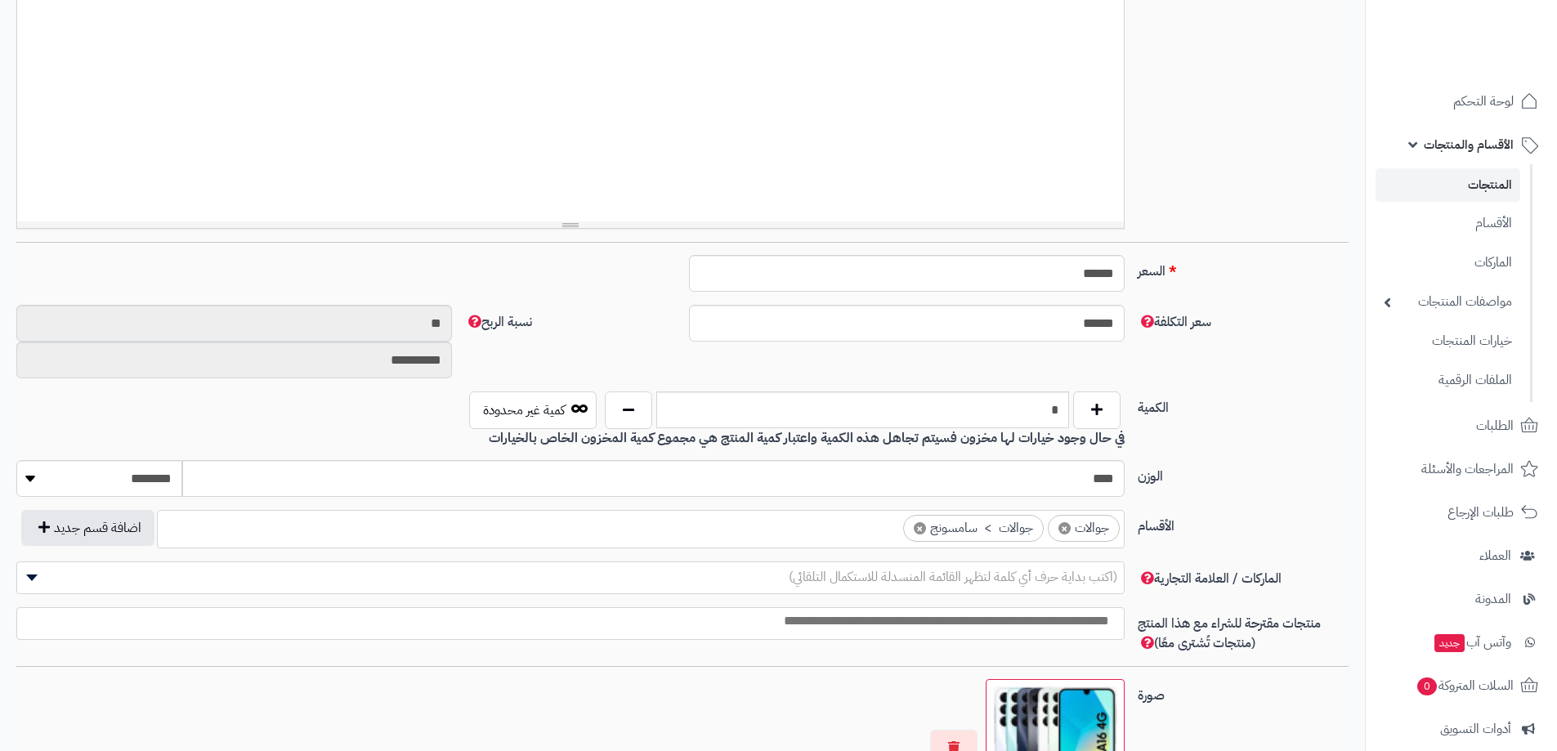
scroll to position [409, 0]
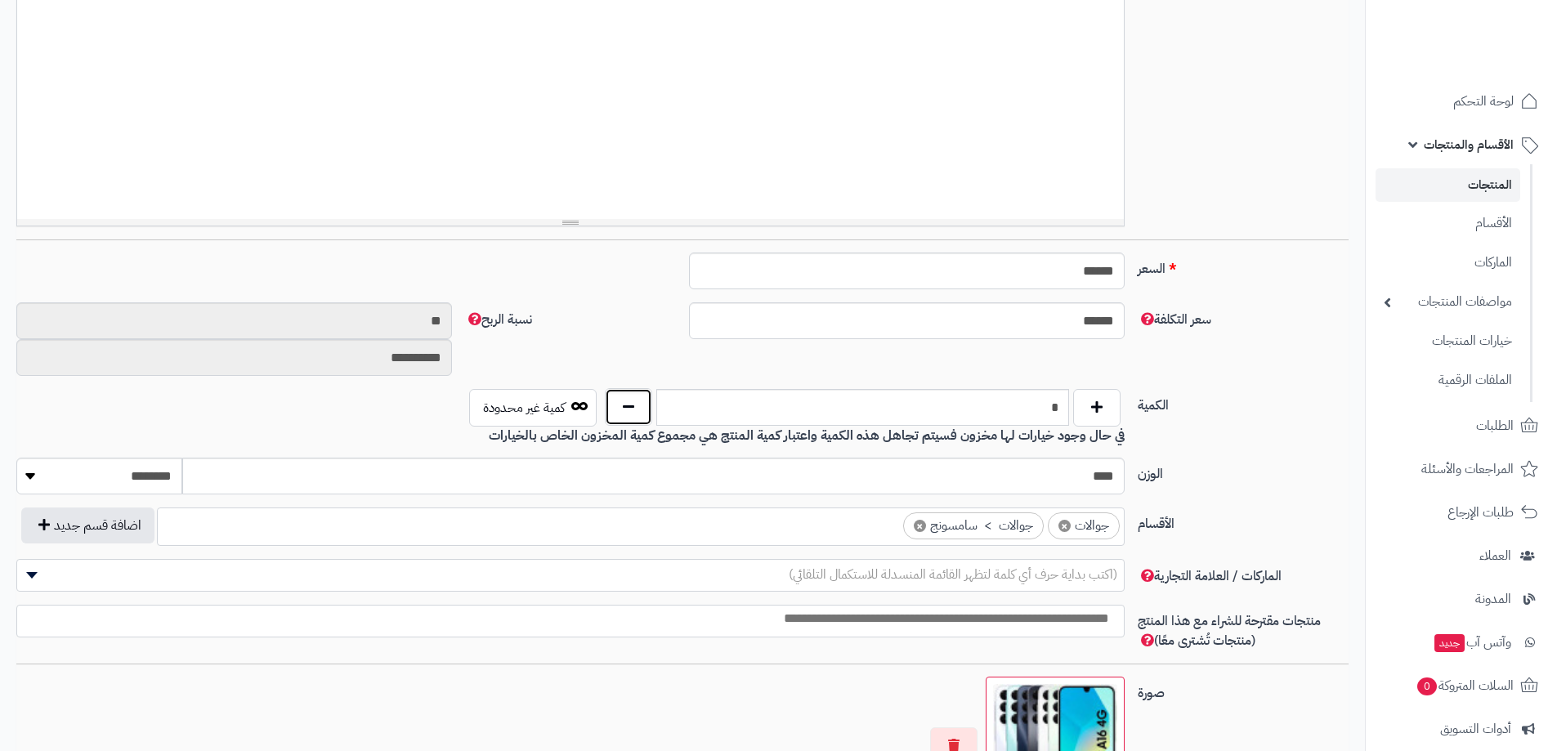
click at [628, 413] on button "button" at bounding box center [628, 407] width 47 height 38
type input "*"
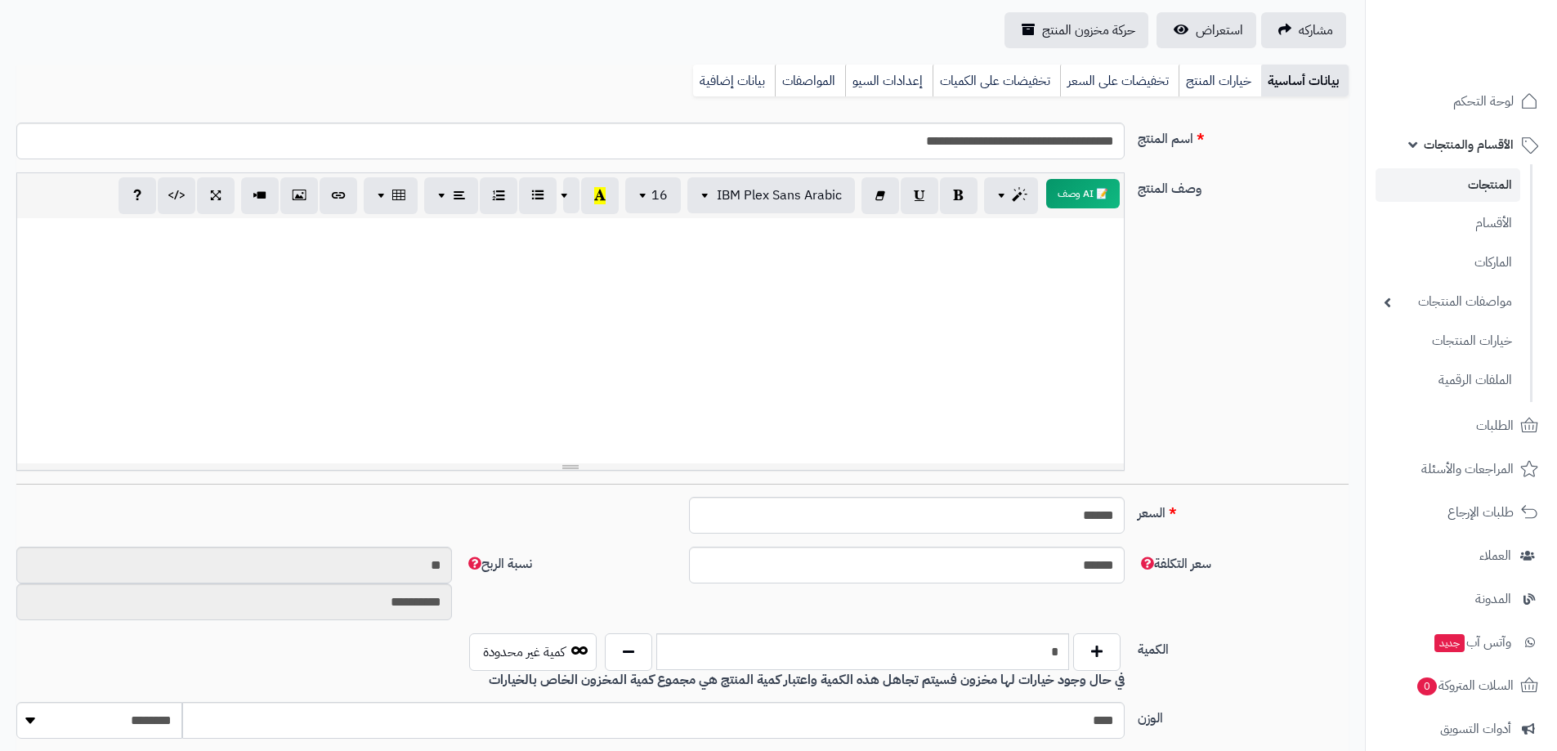
scroll to position [164, 0]
click at [1212, 79] on link "خيارات المنتج" at bounding box center [1220, 81] width 83 height 33
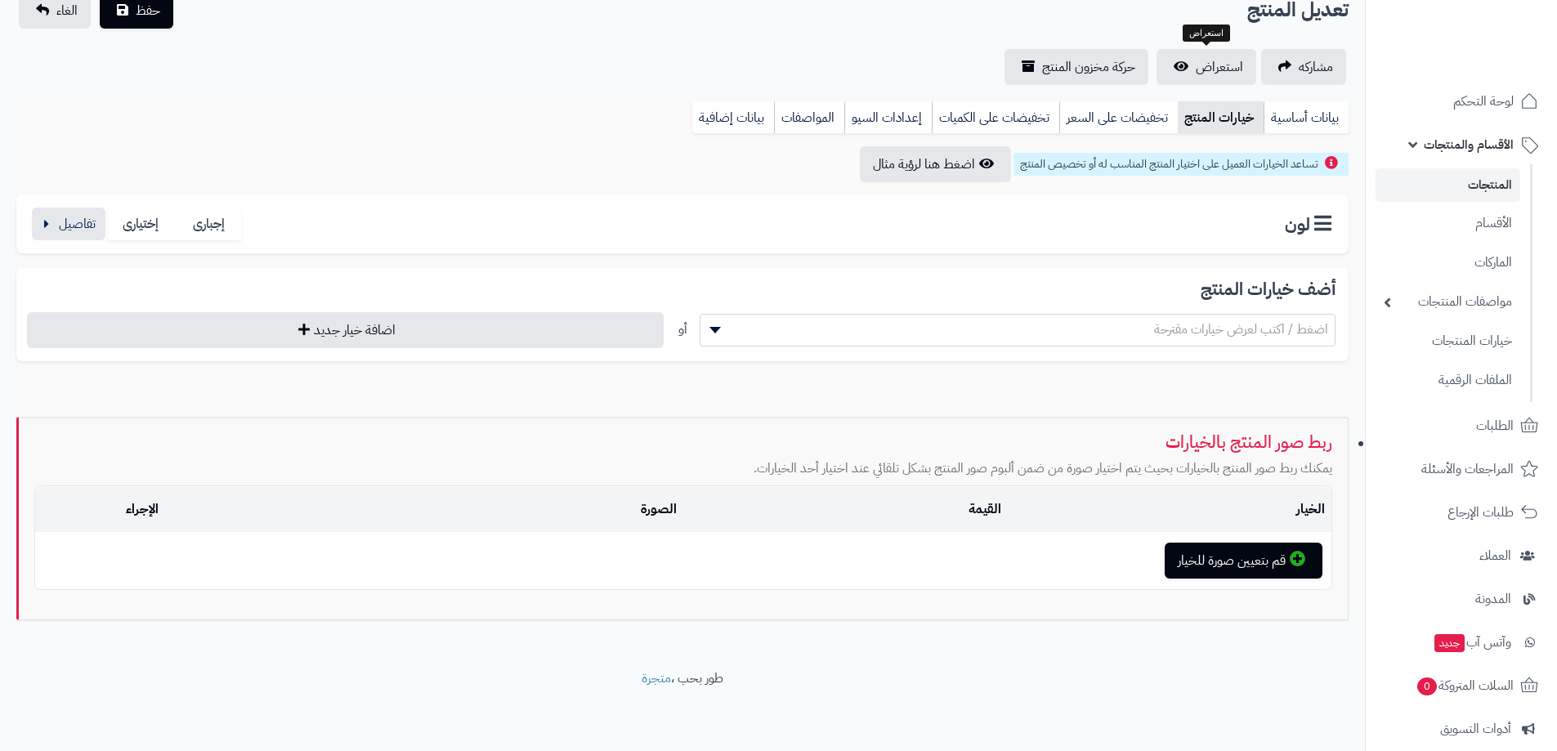
scroll to position [128, 0]
click at [54, 223] on button "button" at bounding box center [69, 223] width 74 height 33
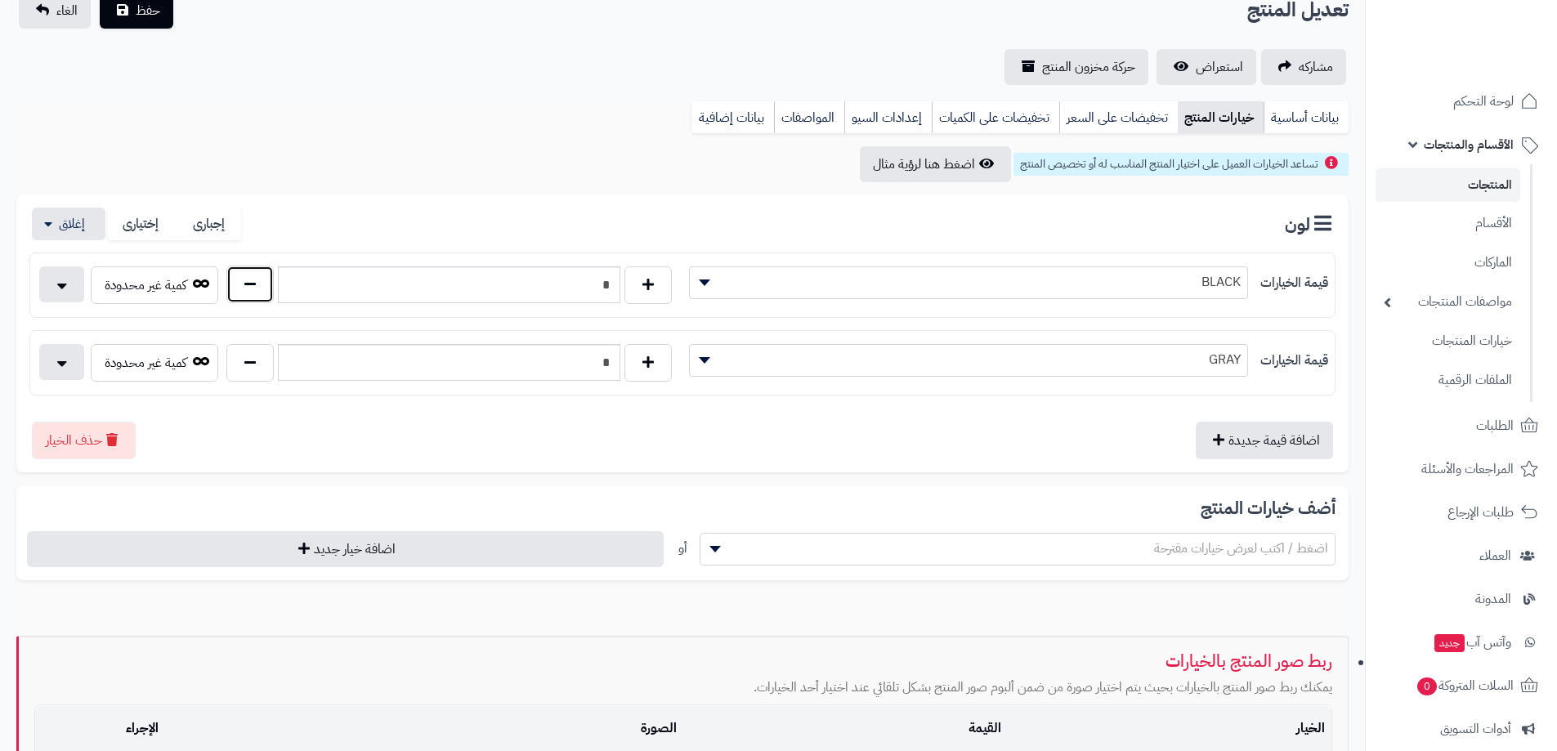
click at [258, 285] on button "button" at bounding box center [249, 285] width 47 height 38
type input "*"
click at [266, 361] on button "button" at bounding box center [249, 362] width 47 height 38
type input "*"
click at [141, 10] on span "حفظ" at bounding box center [148, 10] width 25 height 20
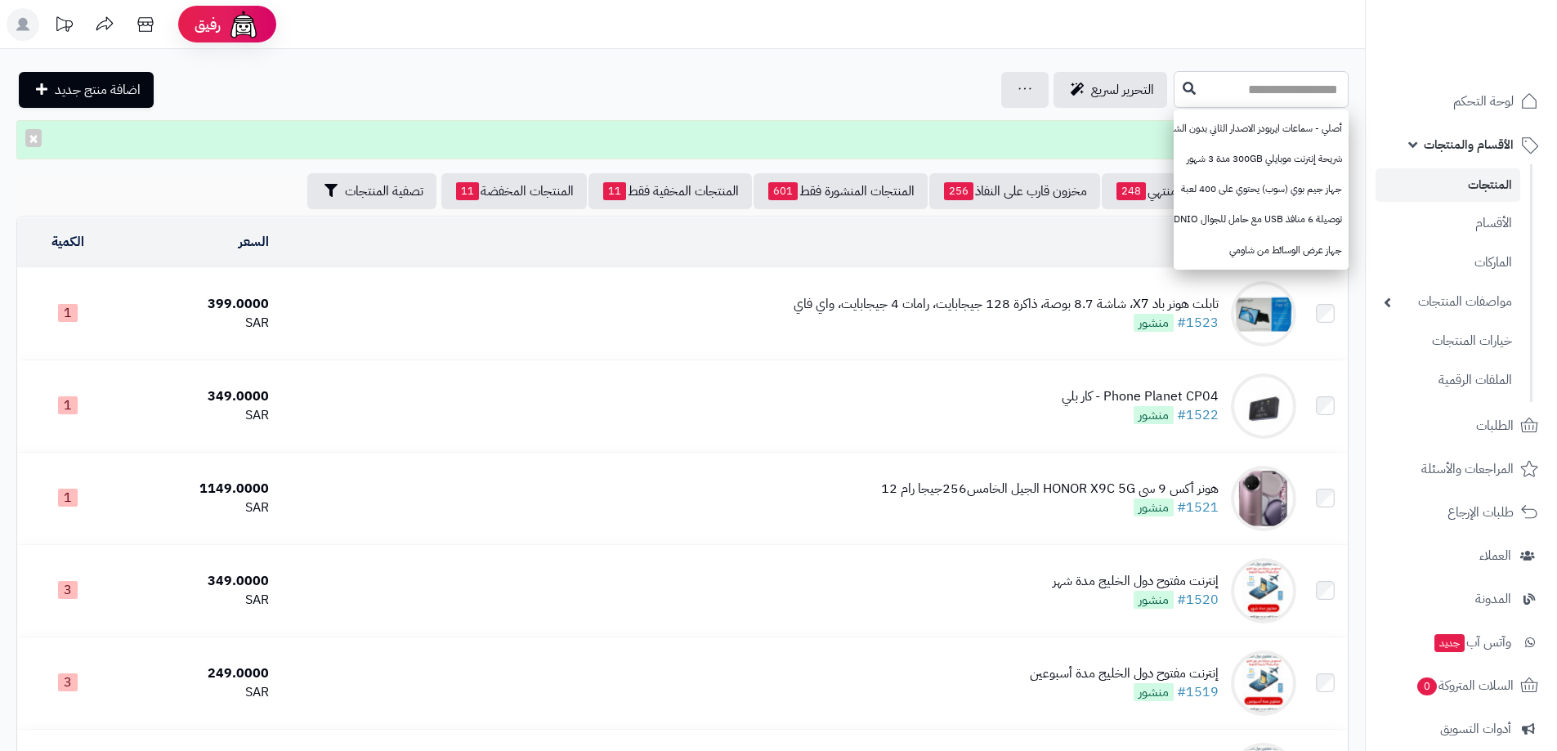
paste input "**********"
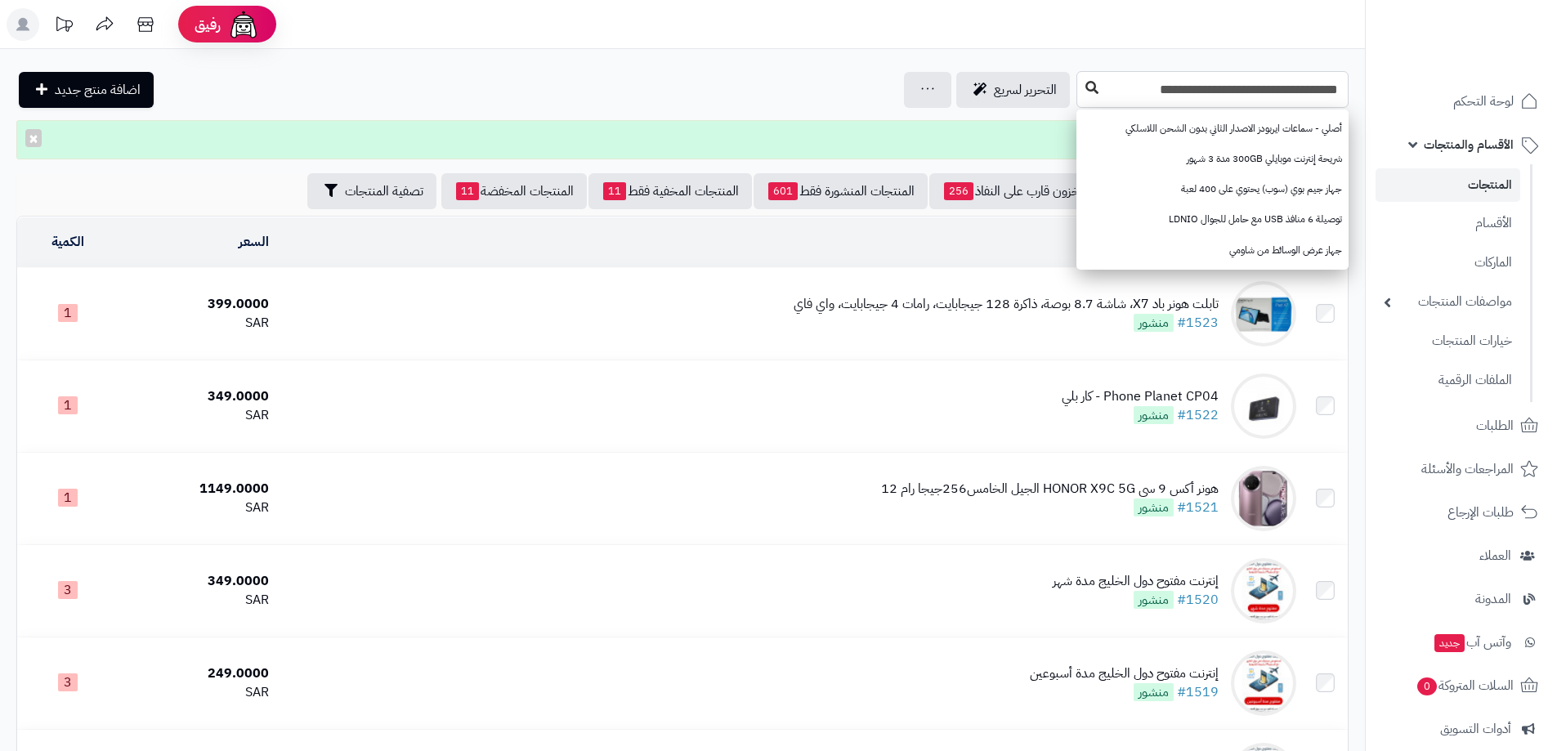
type input "**********"
click at [1091, 91] on icon at bounding box center [1092, 87] width 13 height 13
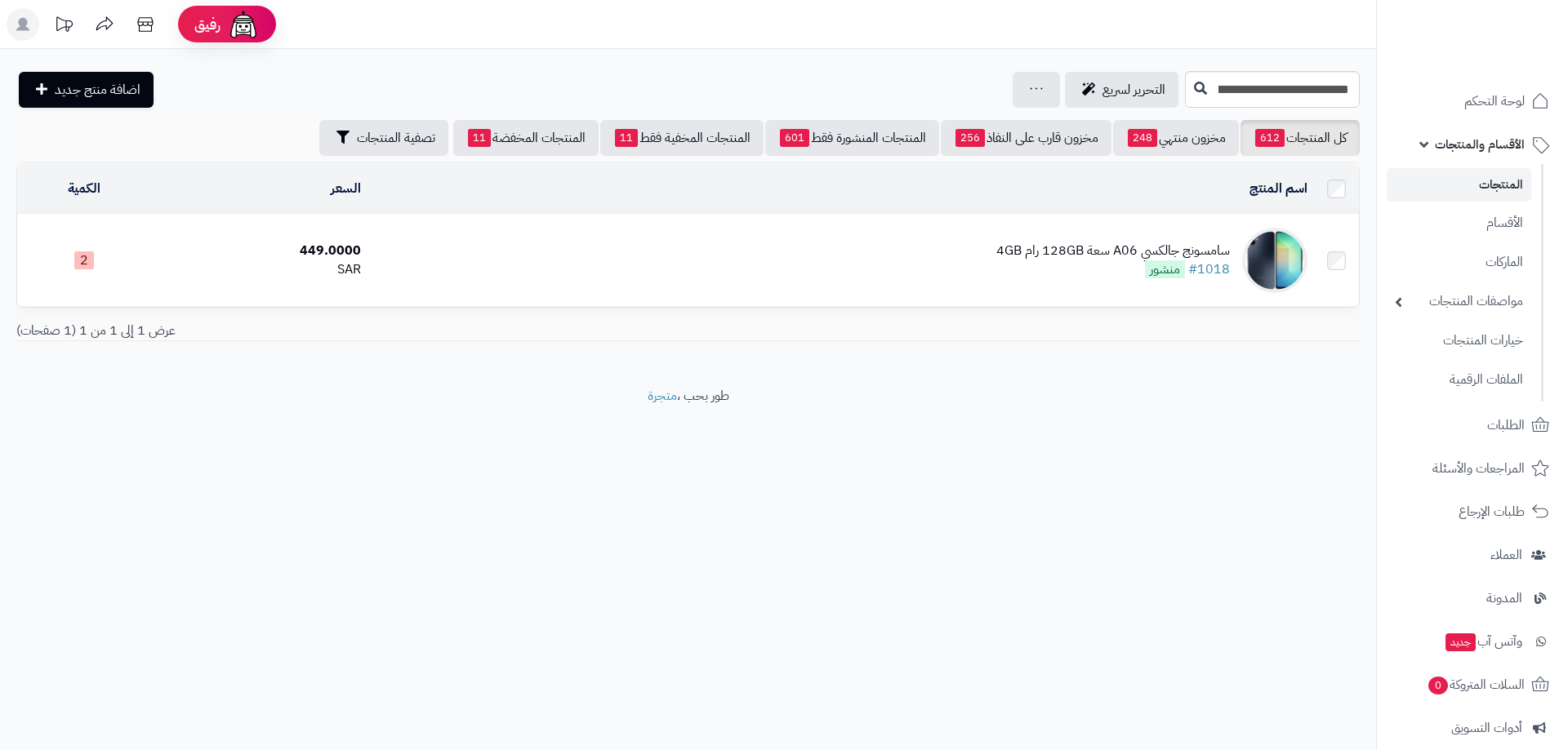
click at [1094, 250] on div "سامسونج جالكسي A06 سعة 128GB رام 4GB" at bounding box center [1113, 251] width 234 height 19
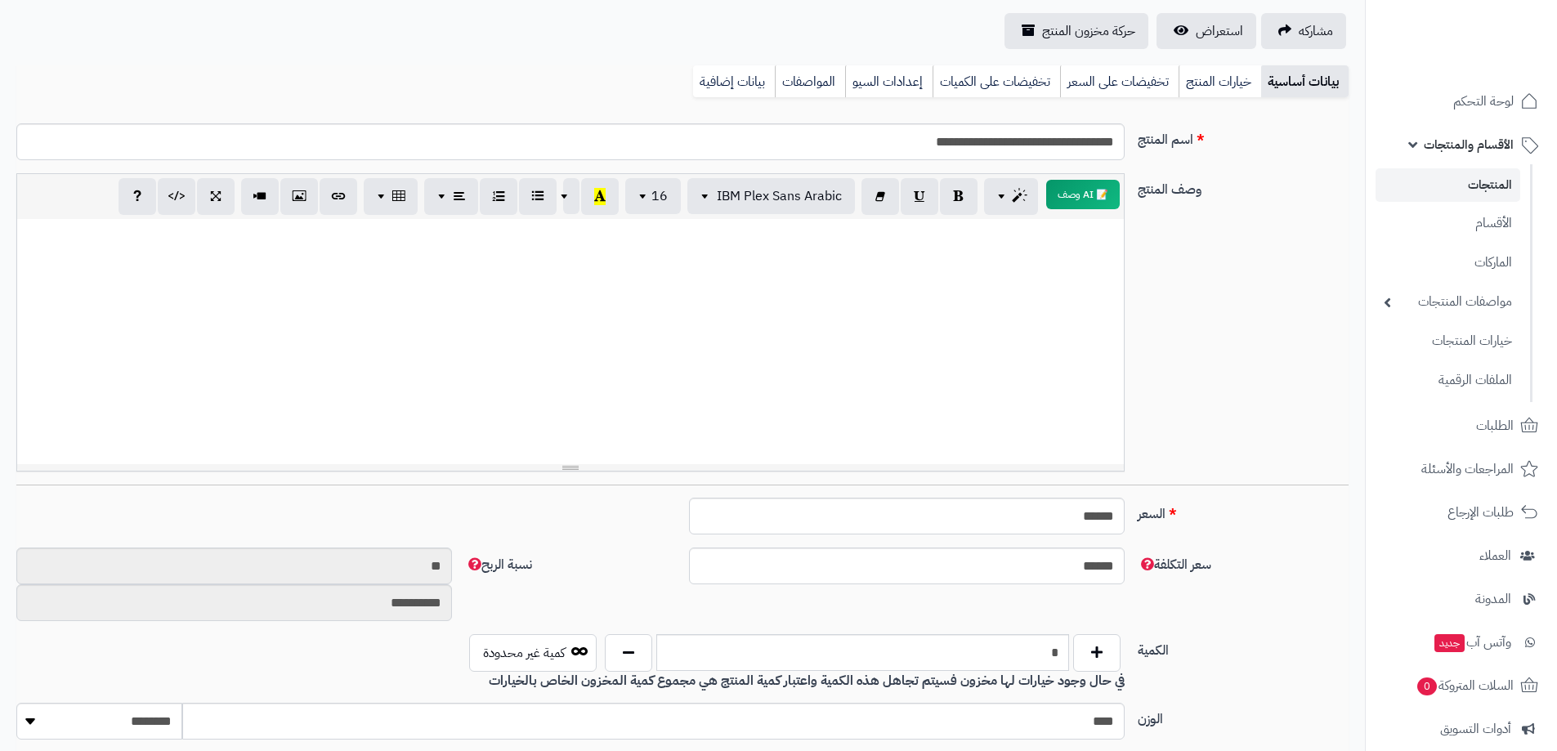
scroll to position [245, 0]
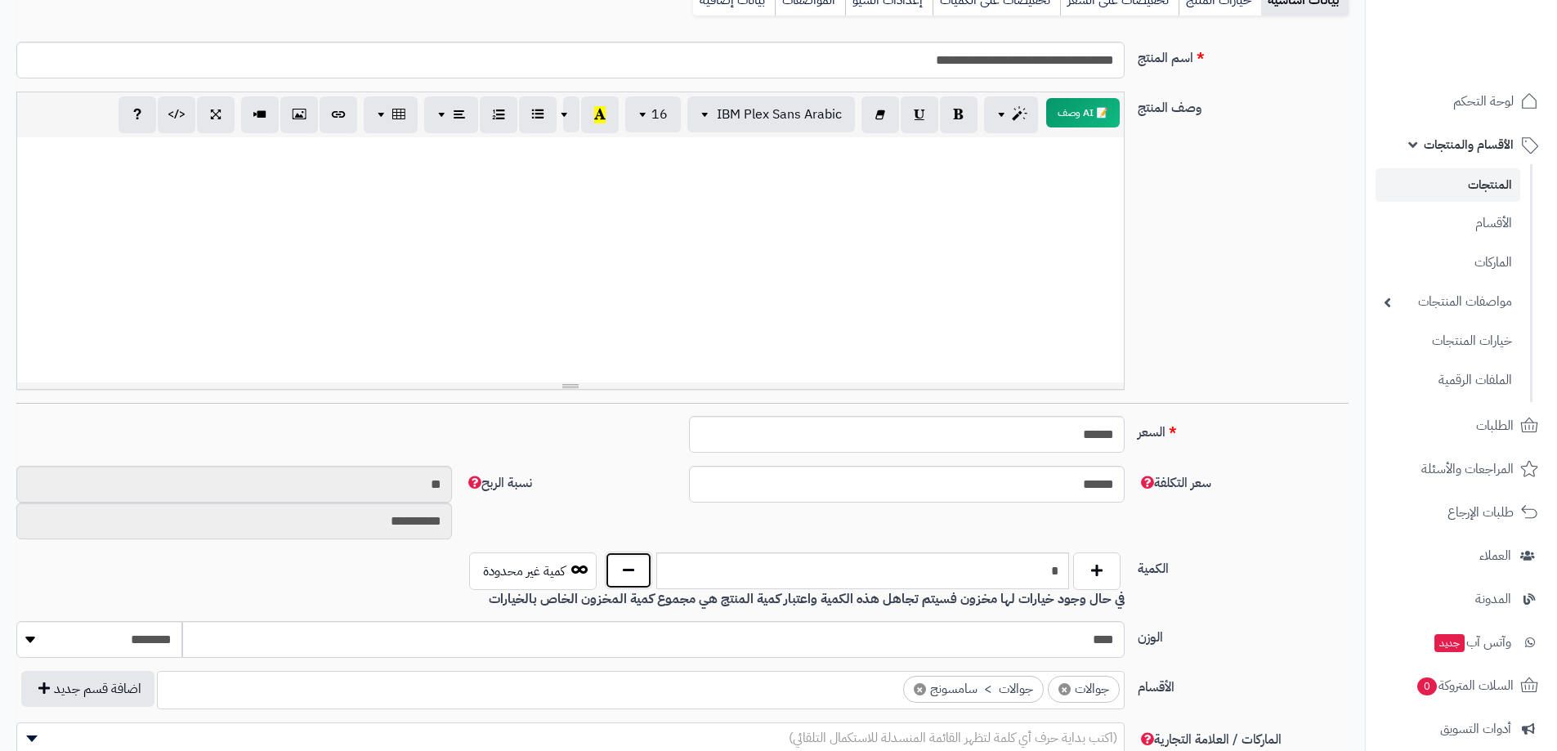
click at [626, 575] on button "button" at bounding box center [628, 571] width 47 height 38
type input "*"
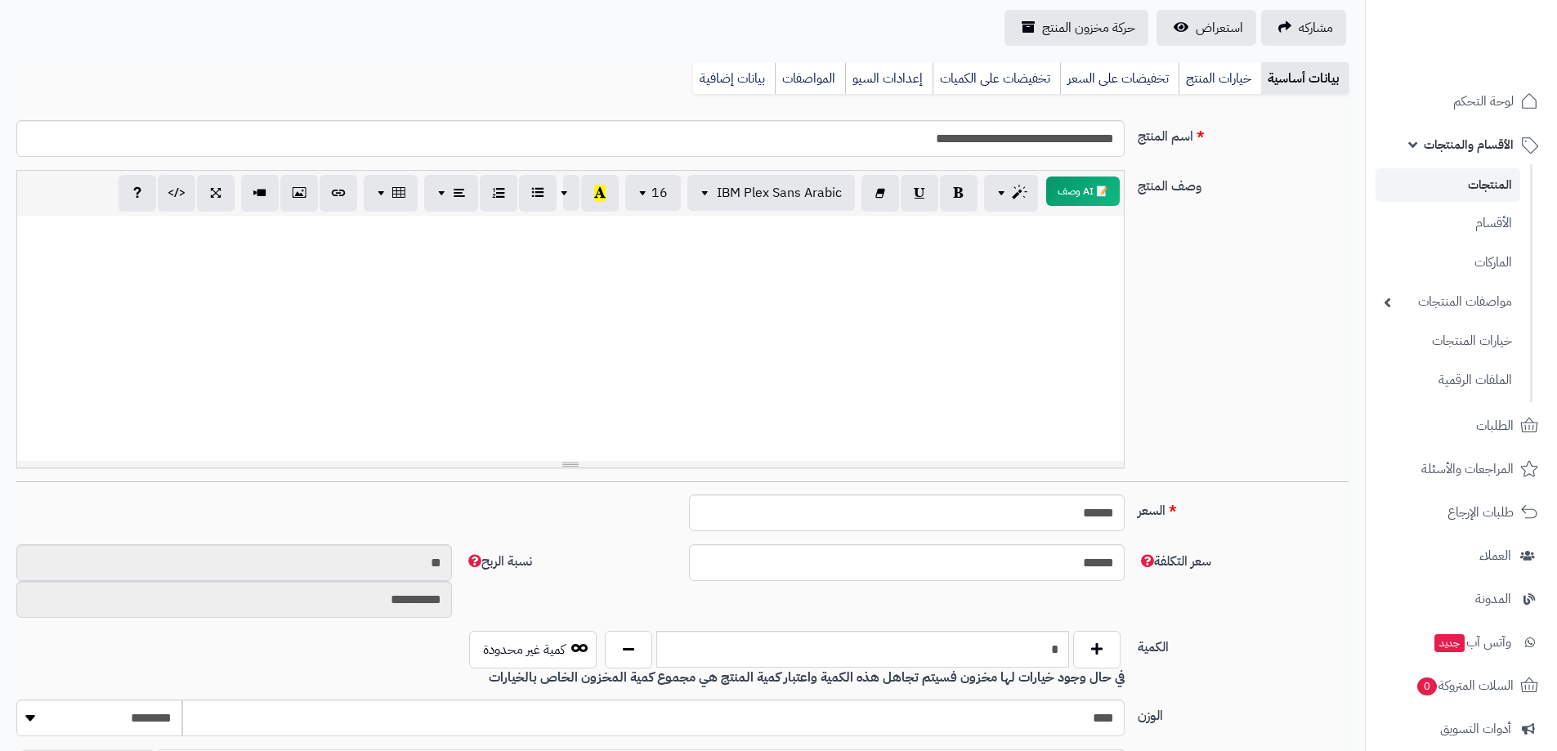
scroll to position [0, 0]
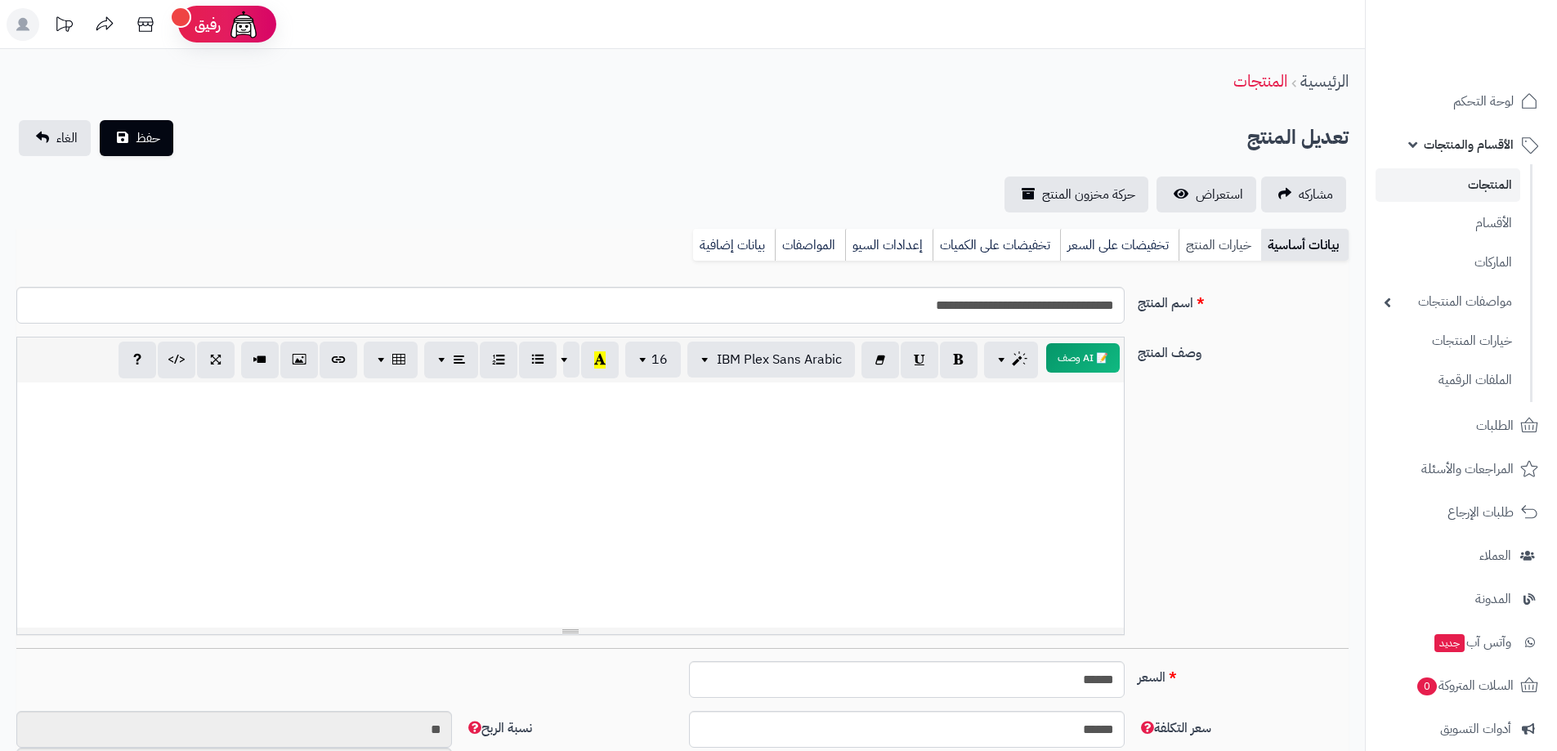
click at [1227, 243] on link "خيارات المنتج" at bounding box center [1220, 245] width 83 height 33
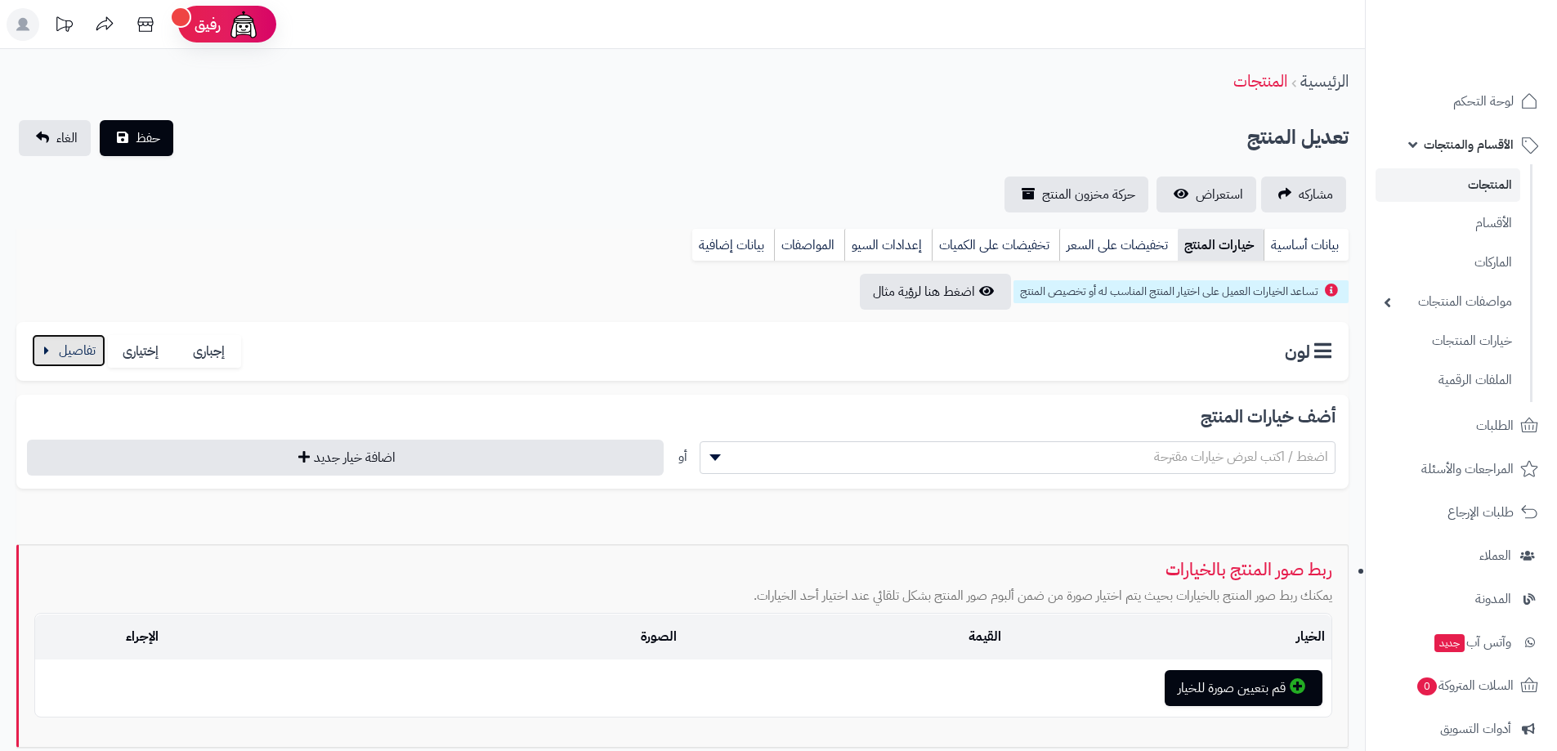
click at [38, 355] on button "button" at bounding box center [69, 350] width 74 height 33
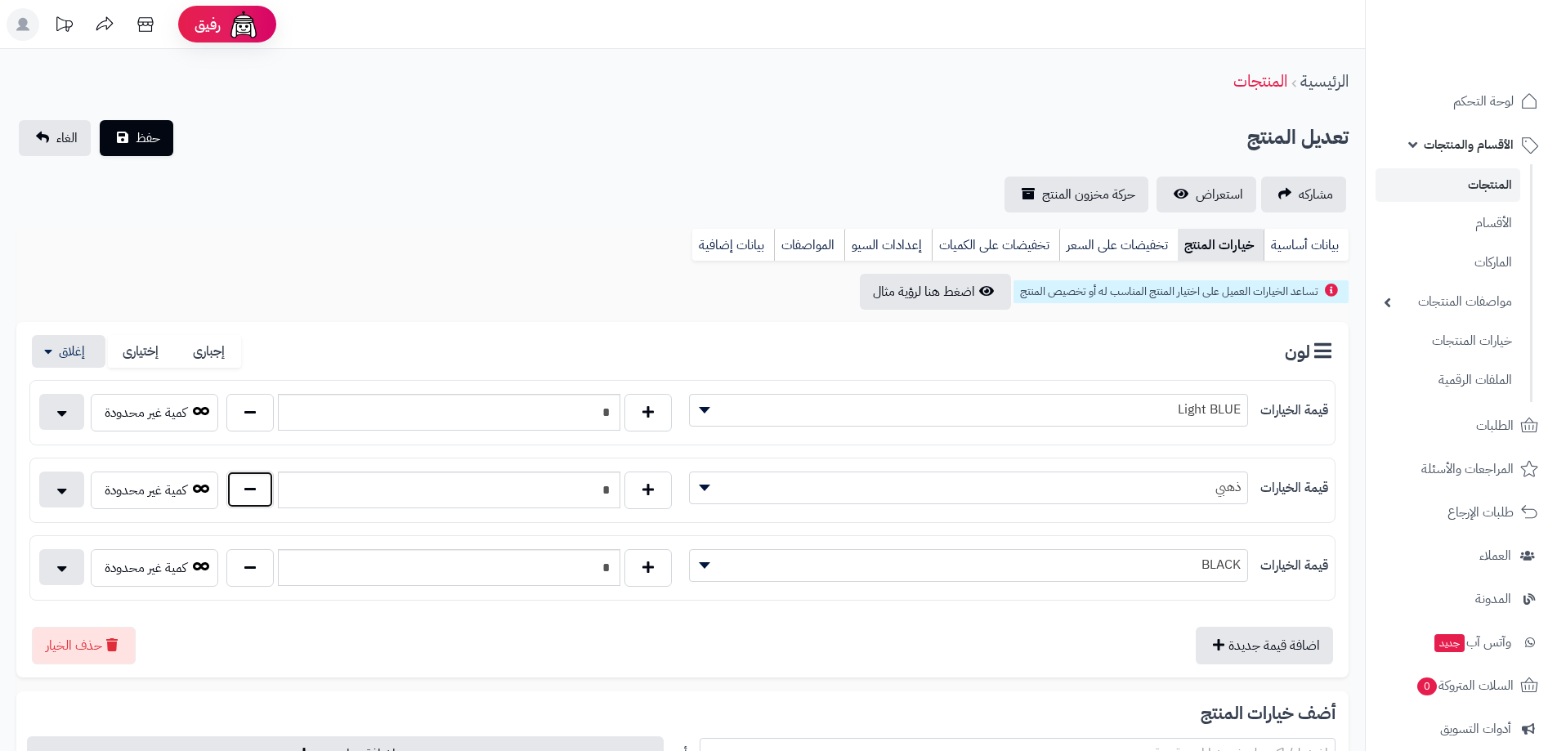
click at [245, 490] on button "button" at bounding box center [249, 490] width 47 height 38
type input "*"
click at [253, 562] on button "button" at bounding box center [249, 568] width 47 height 38
type input "*"
click at [141, 136] on span "حفظ" at bounding box center [148, 138] width 25 height 20
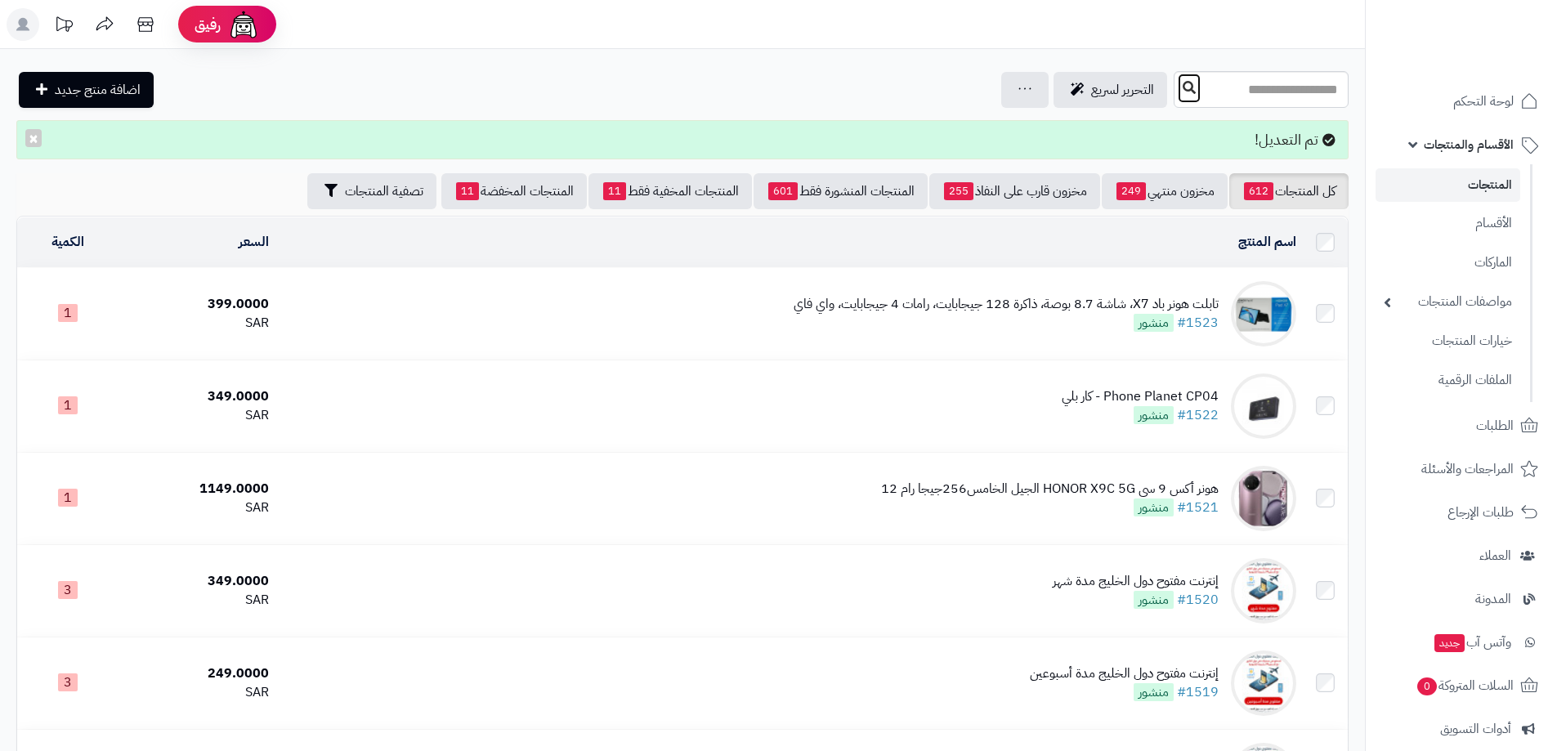
click at [1183, 82] on icon at bounding box center [1189, 87] width 13 height 13
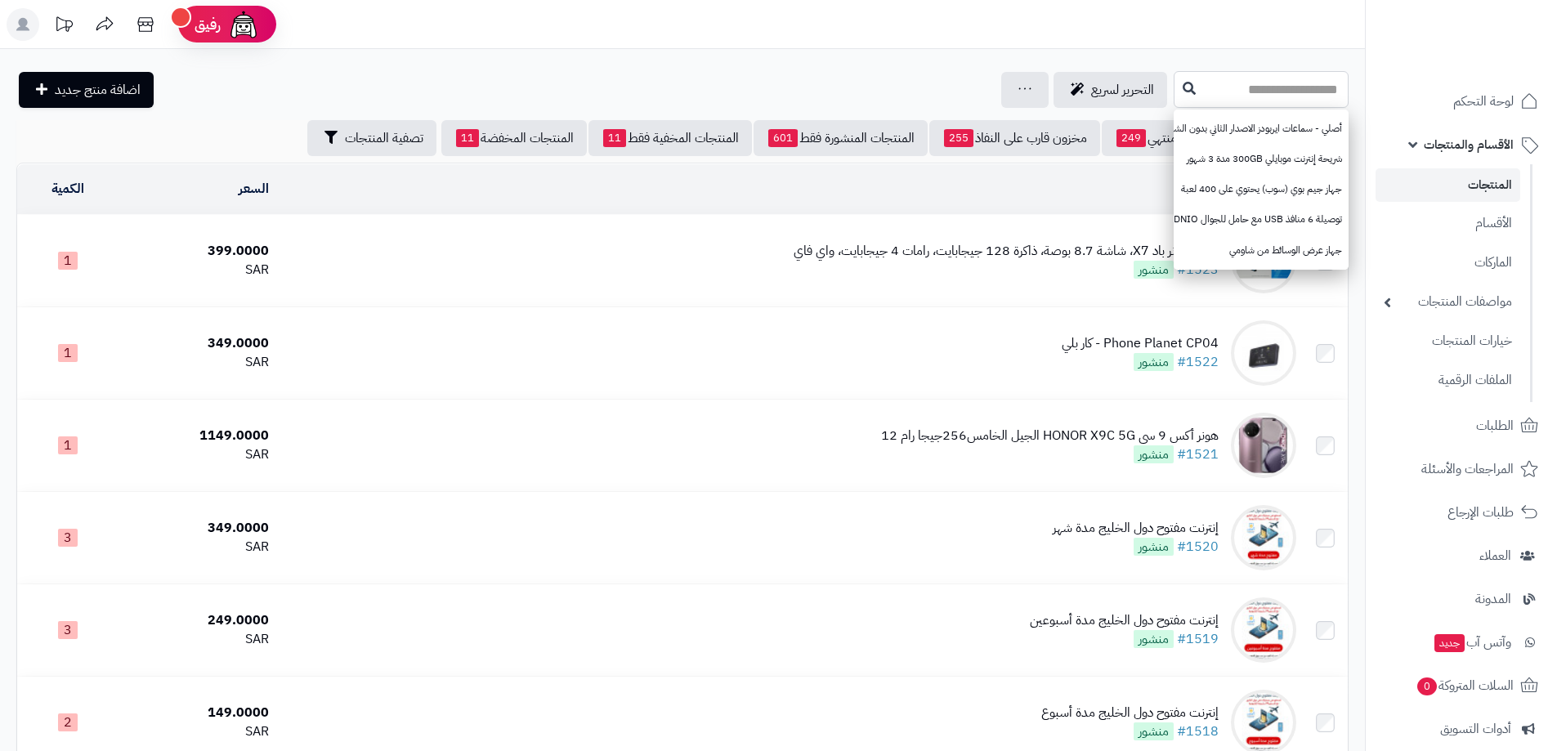
drag, startPoint x: 1119, startPoint y: 82, endPoint x: 1145, endPoint y: 80, distance: 25.4
click at [1174, 80] on input "text" at bounding box center [1261, 89] width 175 height 37
paste input "**********"
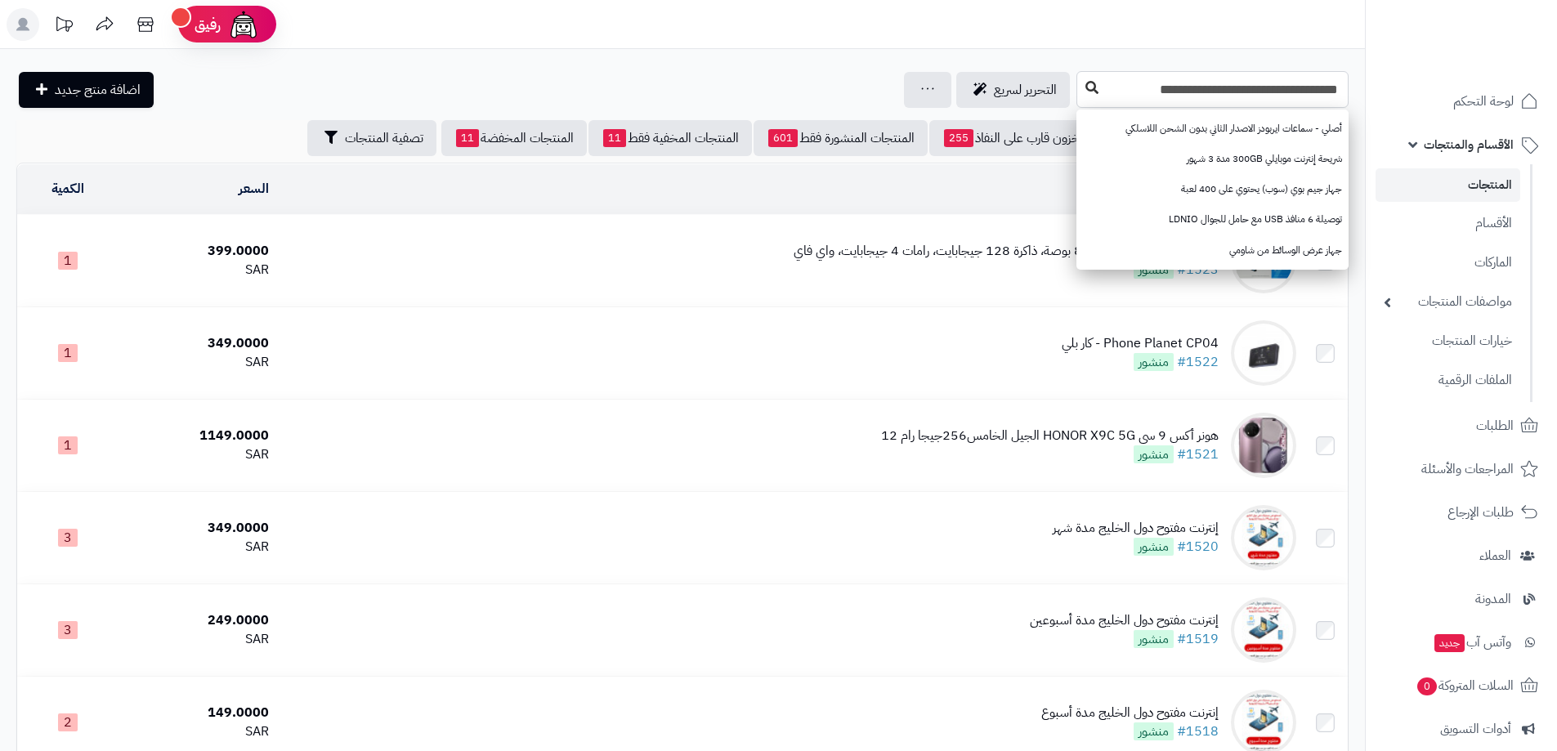
type input "**********"
click at [1094, 92] on icon at bounding box center [1092, 87] width 13 height 13
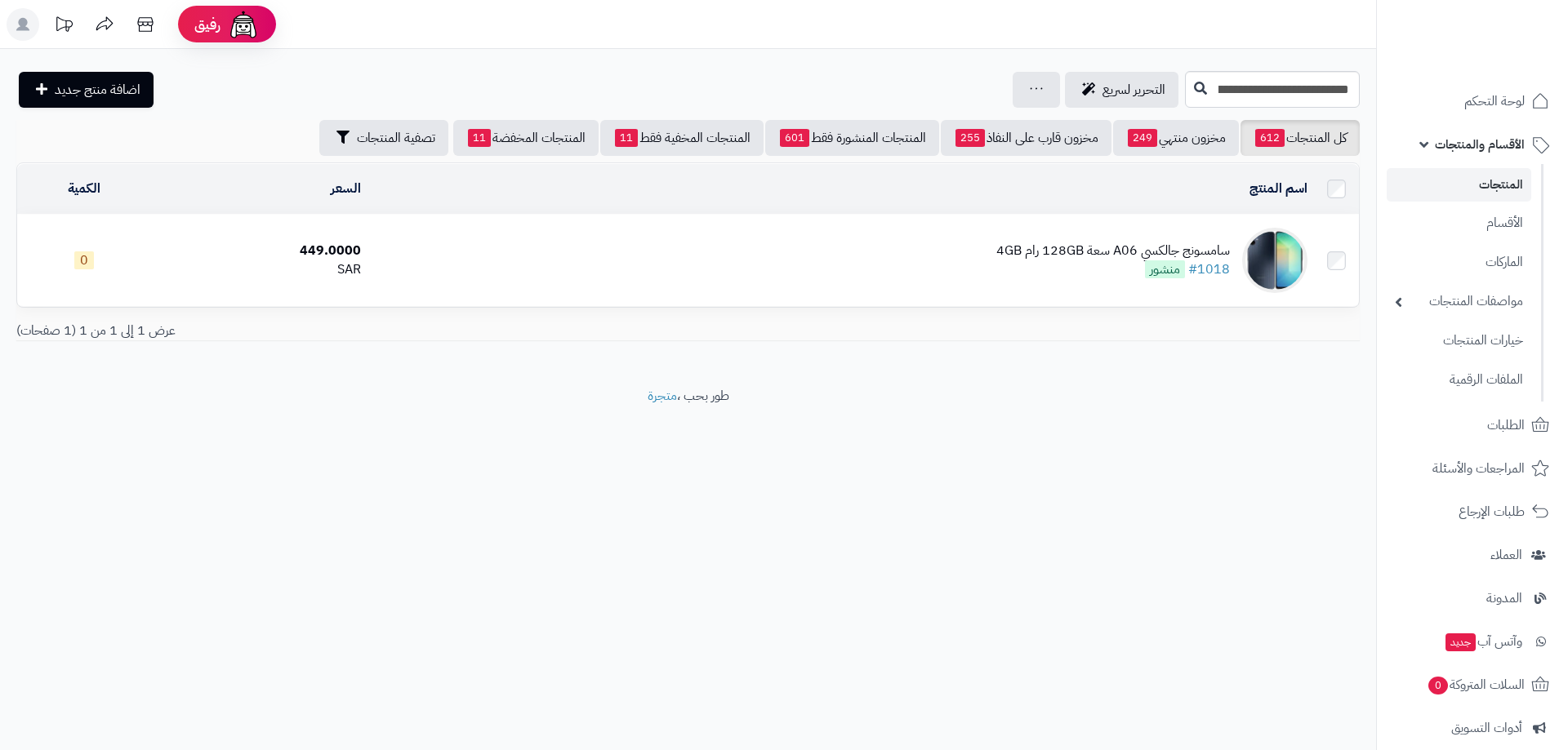
click at [1116, 246] on div "سامسونج جالكسي A06 سعة 128GB رام 4GB" at bounding box center [1113, 251] width 234 height 19
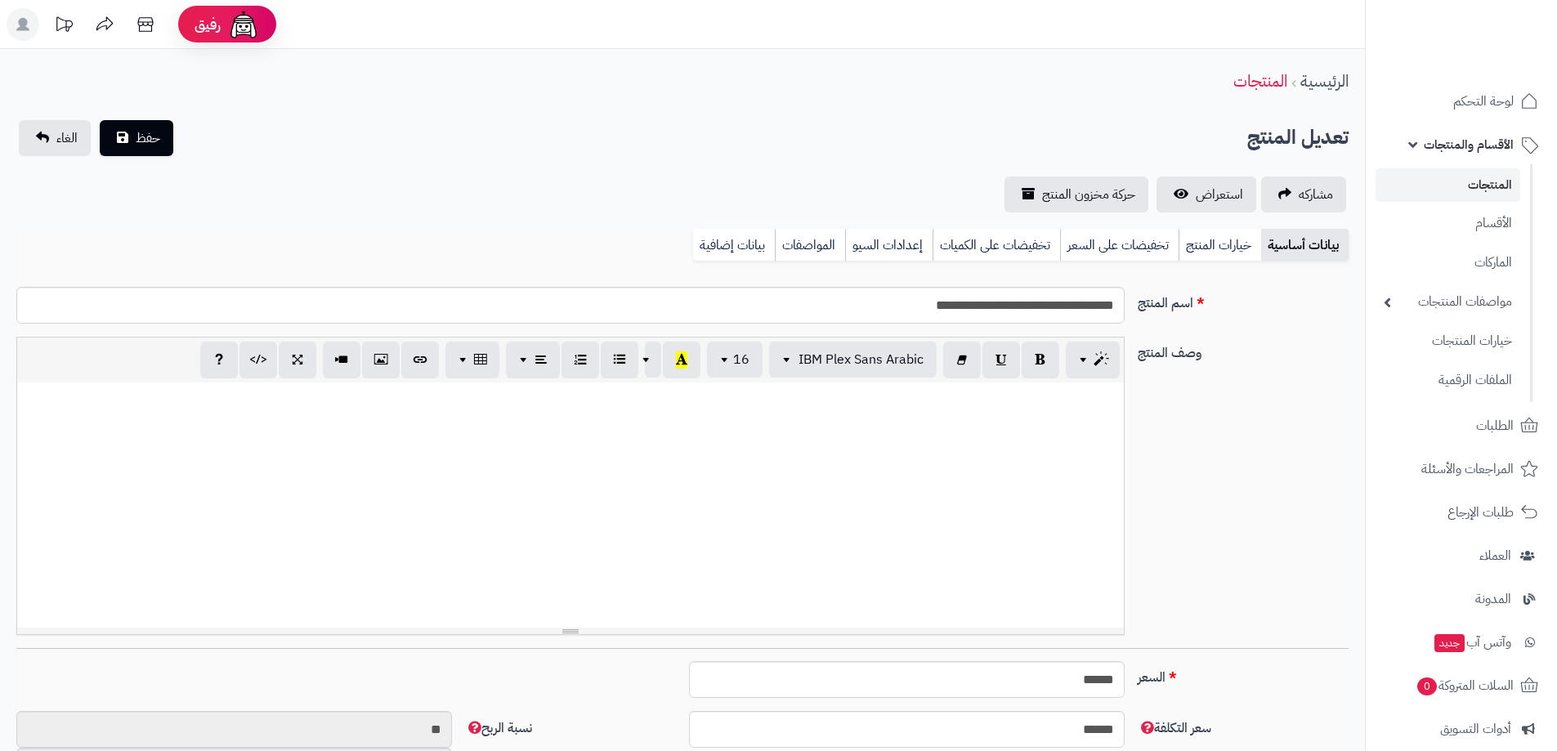
scroll to position [952, 0]
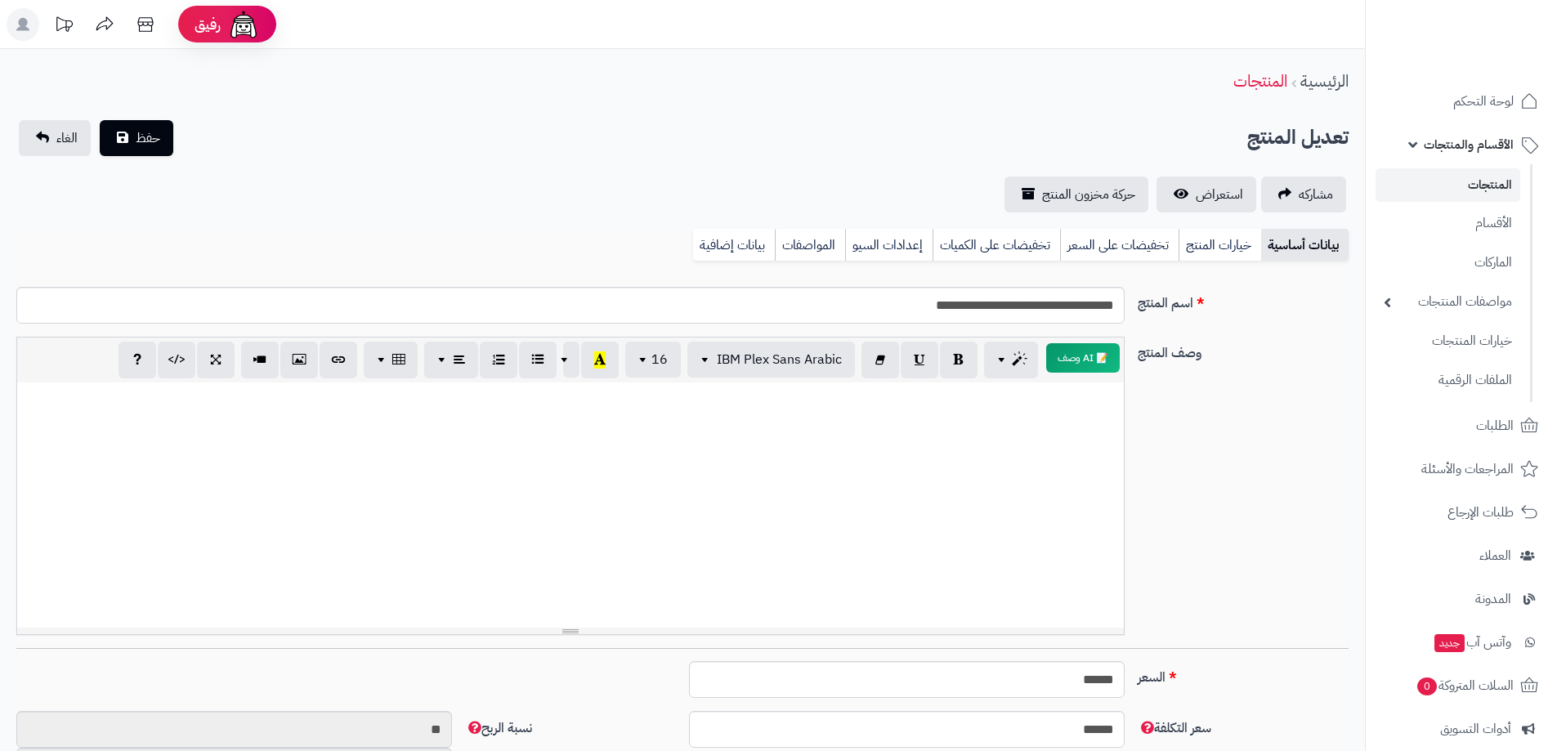
click at [1479, 184] on link "المنتجات" at bounding box center [1448, 185] width 145 height 34
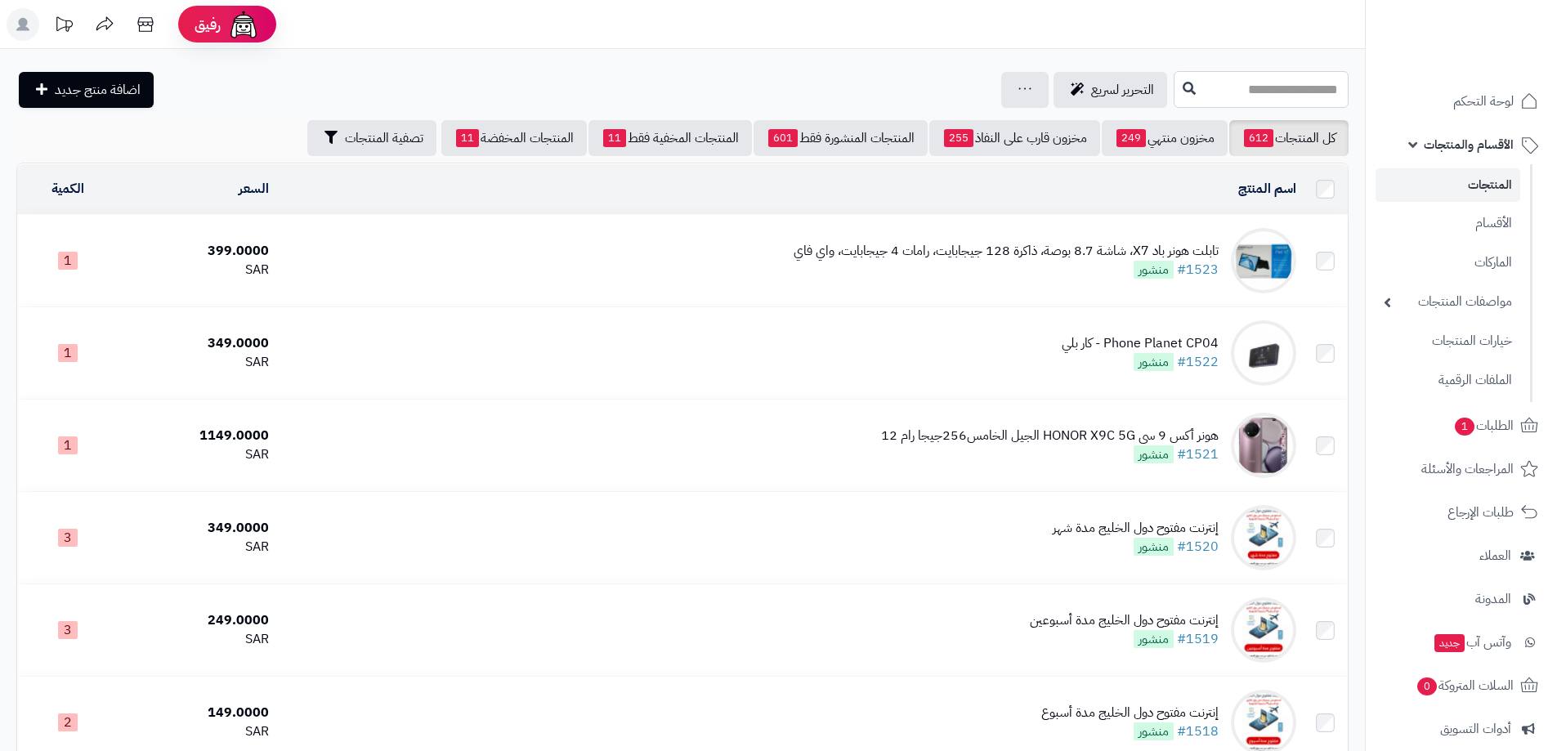
click at [1291, 88] on input "text" at bounding box center [1261, 89] width 175 height 37
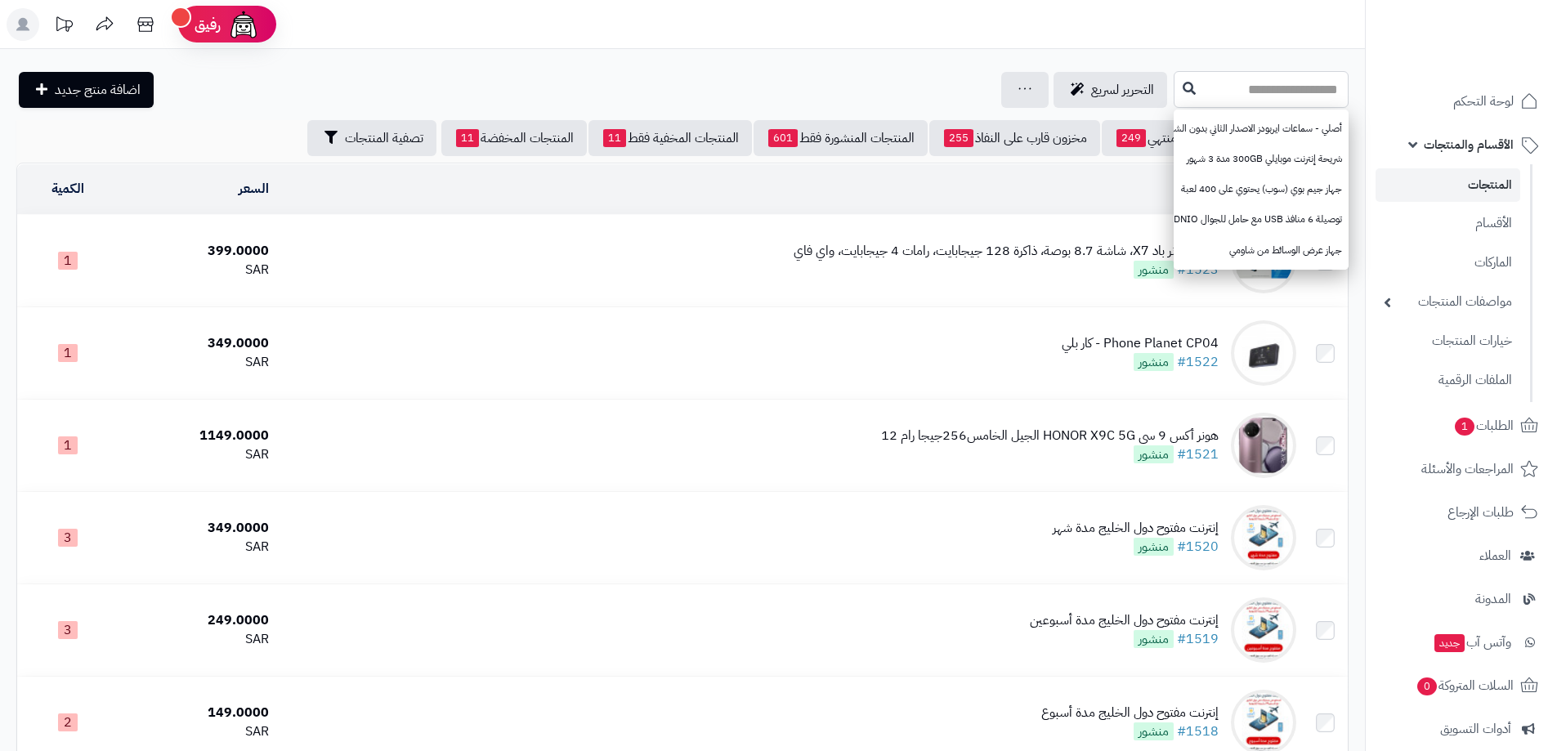
paste input "**********"
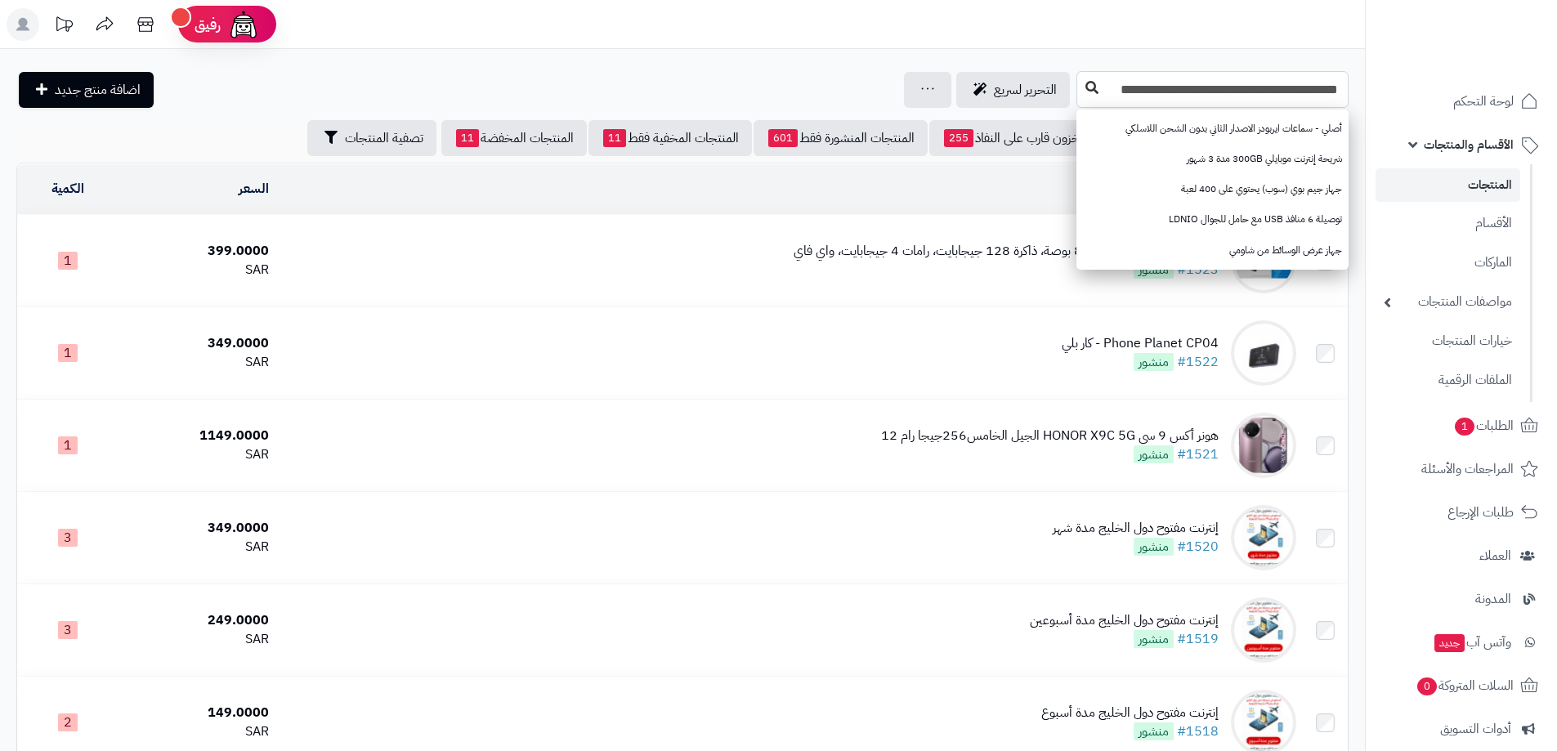
type input "**********"
click at [1092, 92] on icon at bounding box center [1092, 87] width 13 height 13
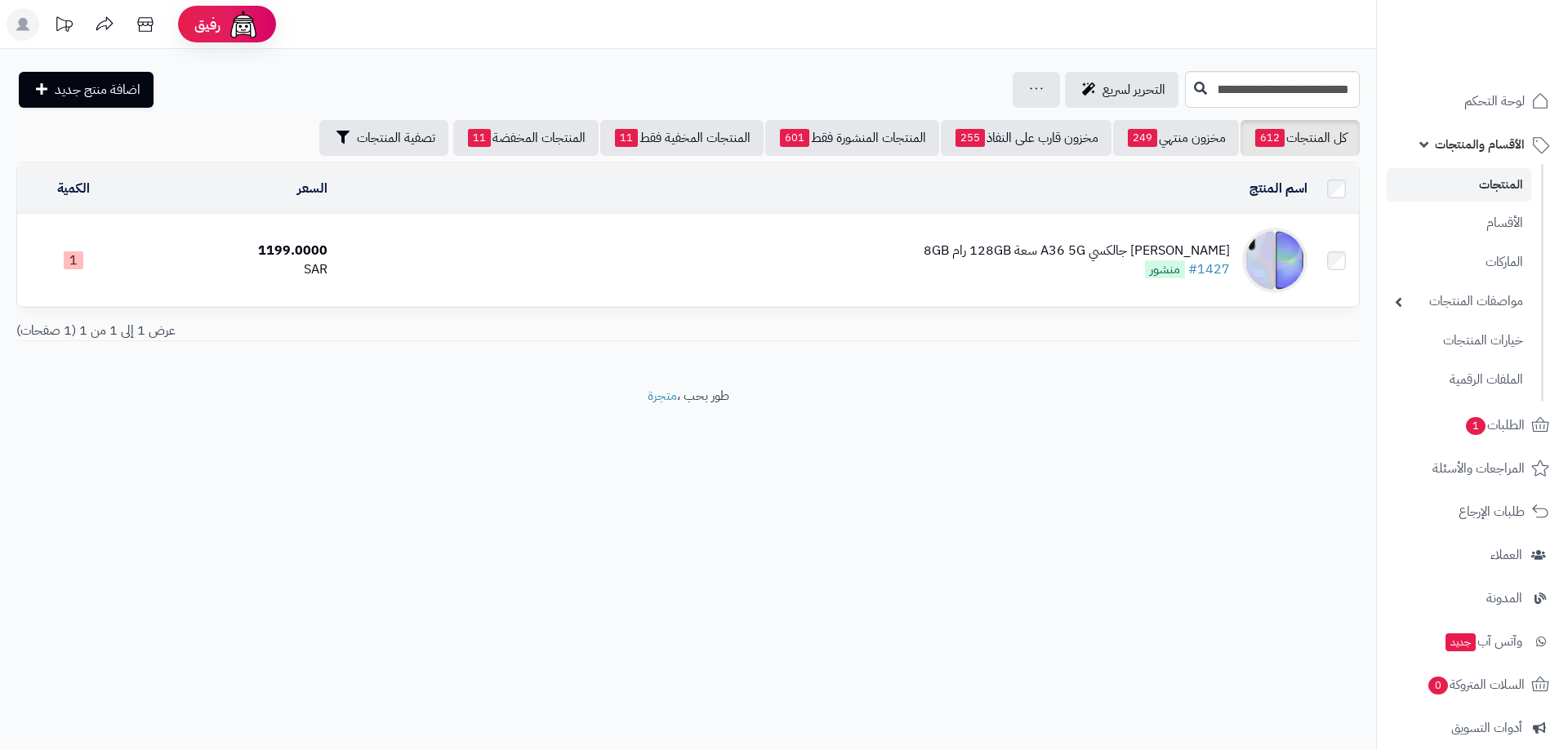
click at [1116, 242] on div "[PERSON_NAME] جالكسي A36 5G سعة 128GB رام 8GB" at bounding box center [1077, 251] width 307 height 19
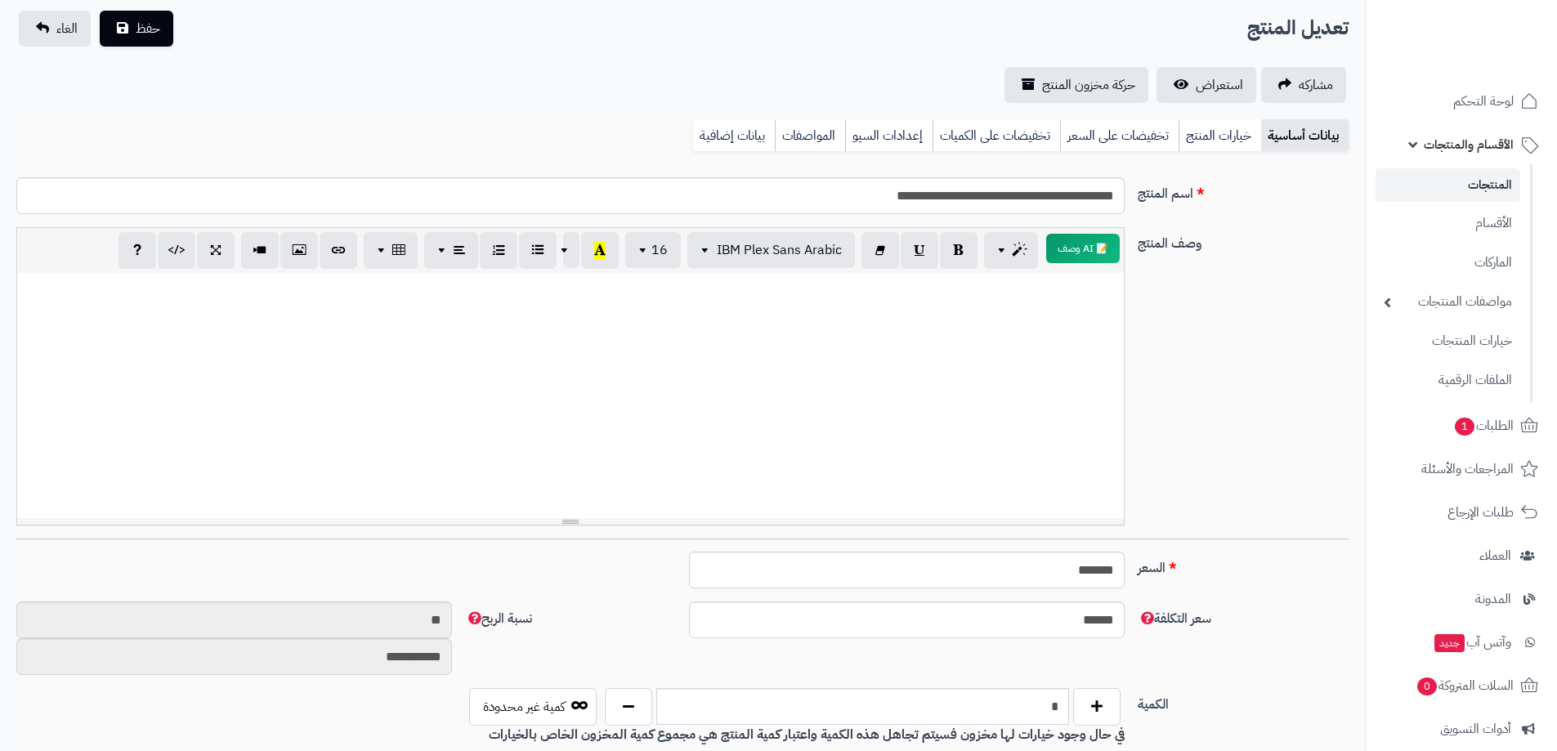
scroll to position [82, 0]
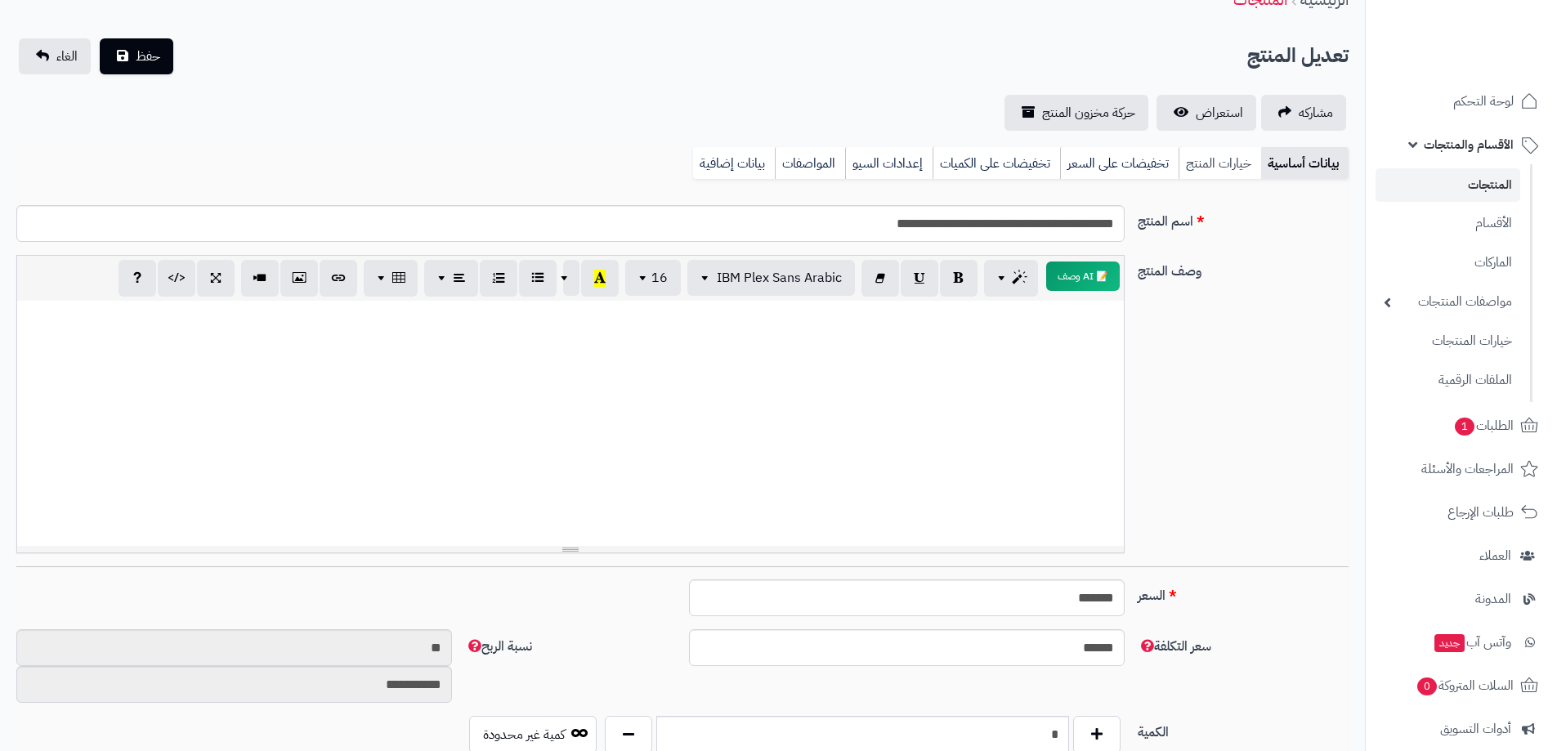
click at [1191, 160] on link "خيارات المنتج" at bounding box center [1220, 163] width 83 height 33
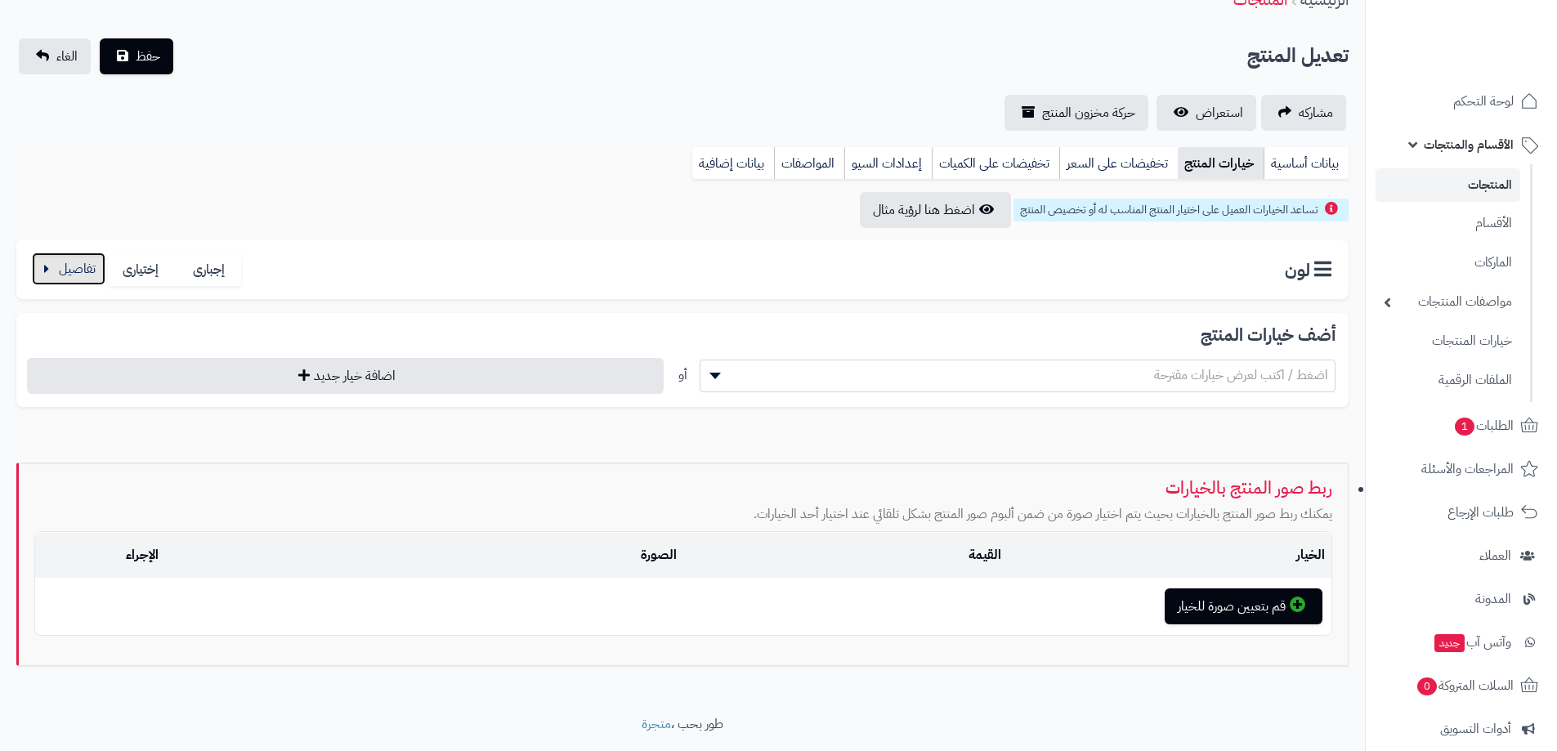
click at [70, 273] on button "button" at bounding box center [69, 269] width 74 height 33
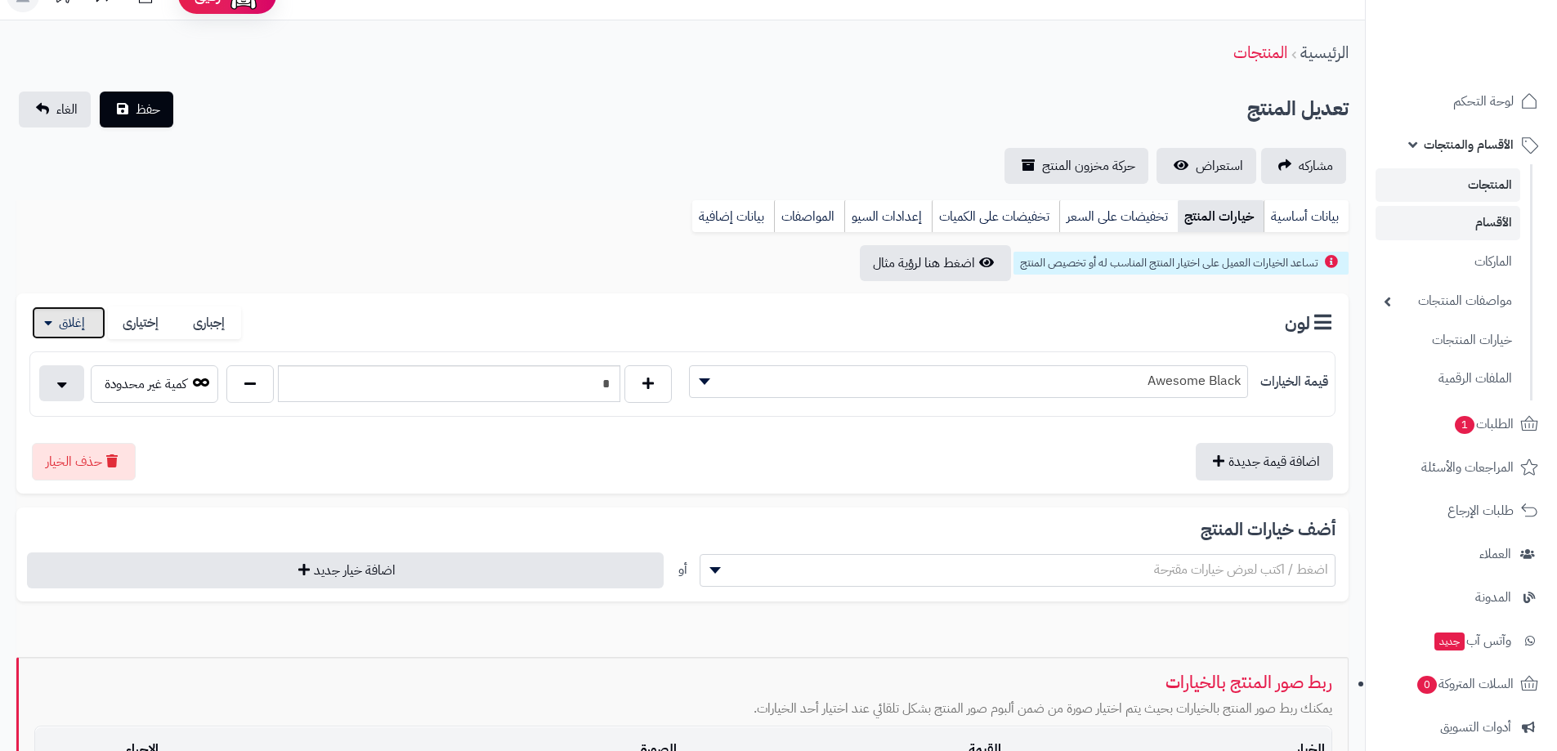
scroll to position [0, 0]
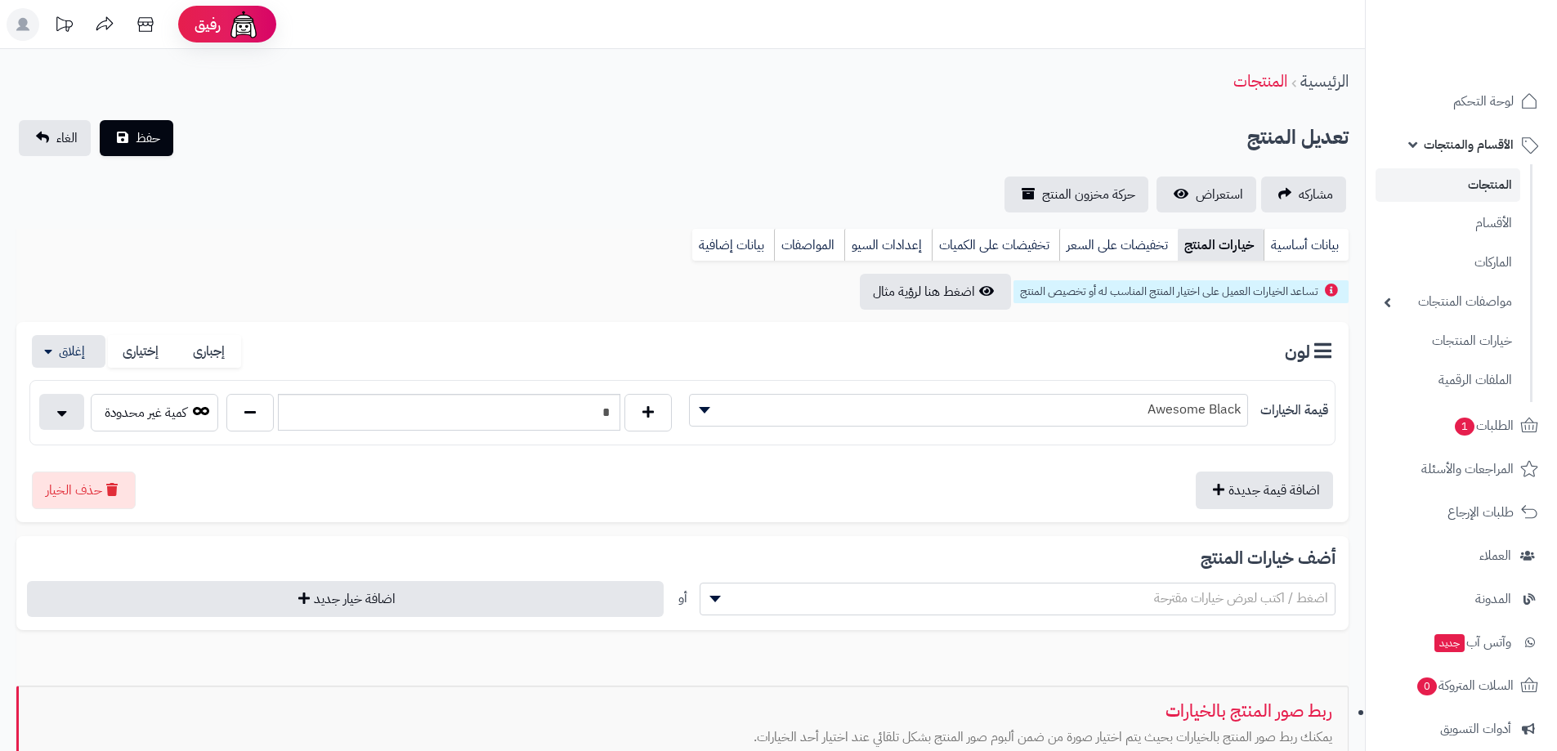
click at [1475, 189] on link "المنتجات" at bounding box center [1448, 185] width 145 height 34
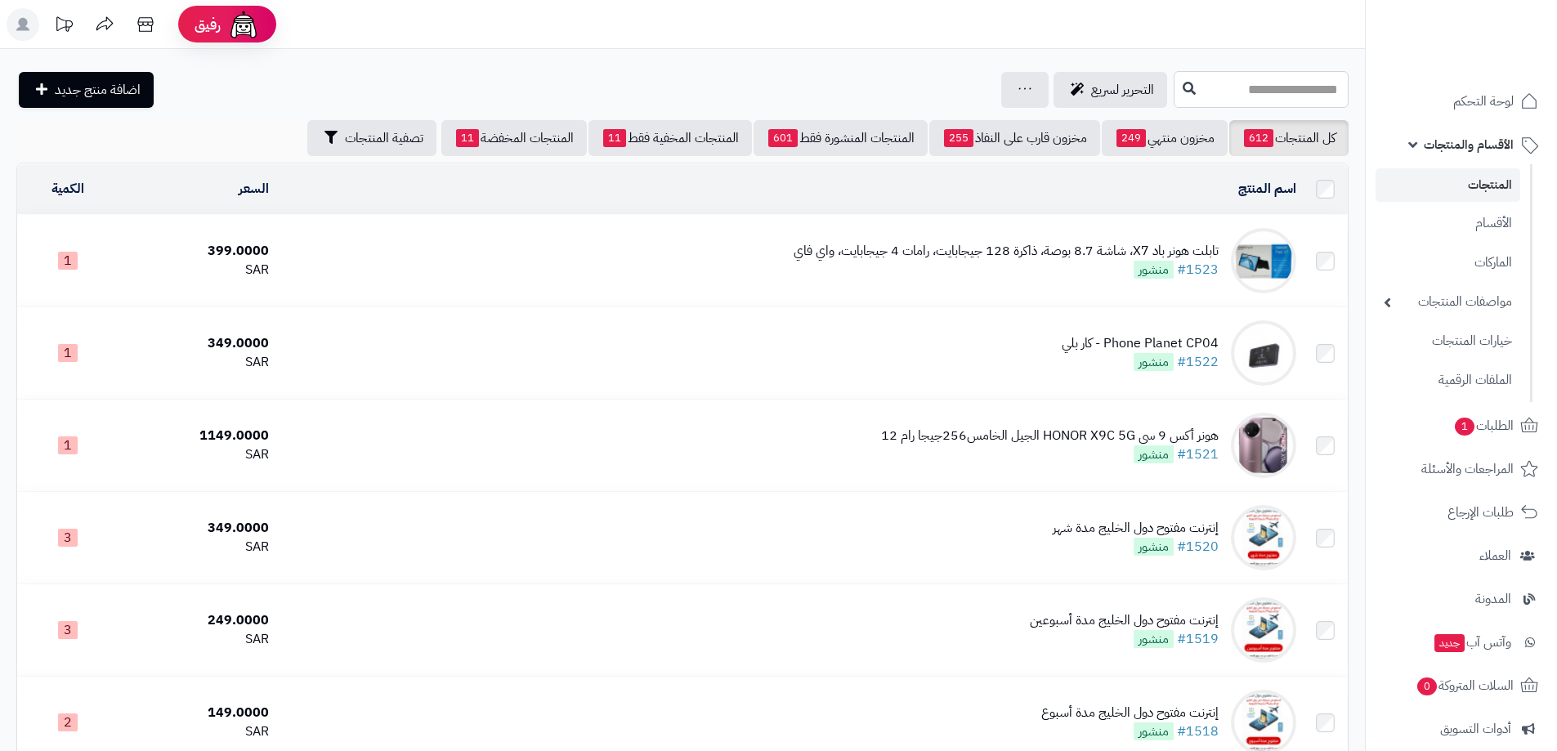
click at [1230, 89] on input "text" at bounding box center [1261, 89] width 175 height 37
type input "***"
click at [1183, 85] on icon at bounding box center [1189, 87] width 13 height 13
click at [1480, 186] on link "المنتجات" at bounding box center [1448, 185] width 145 height 34
click at [1182, 89] on input "text" at bounding box center [1261, 89] width 175 height 37
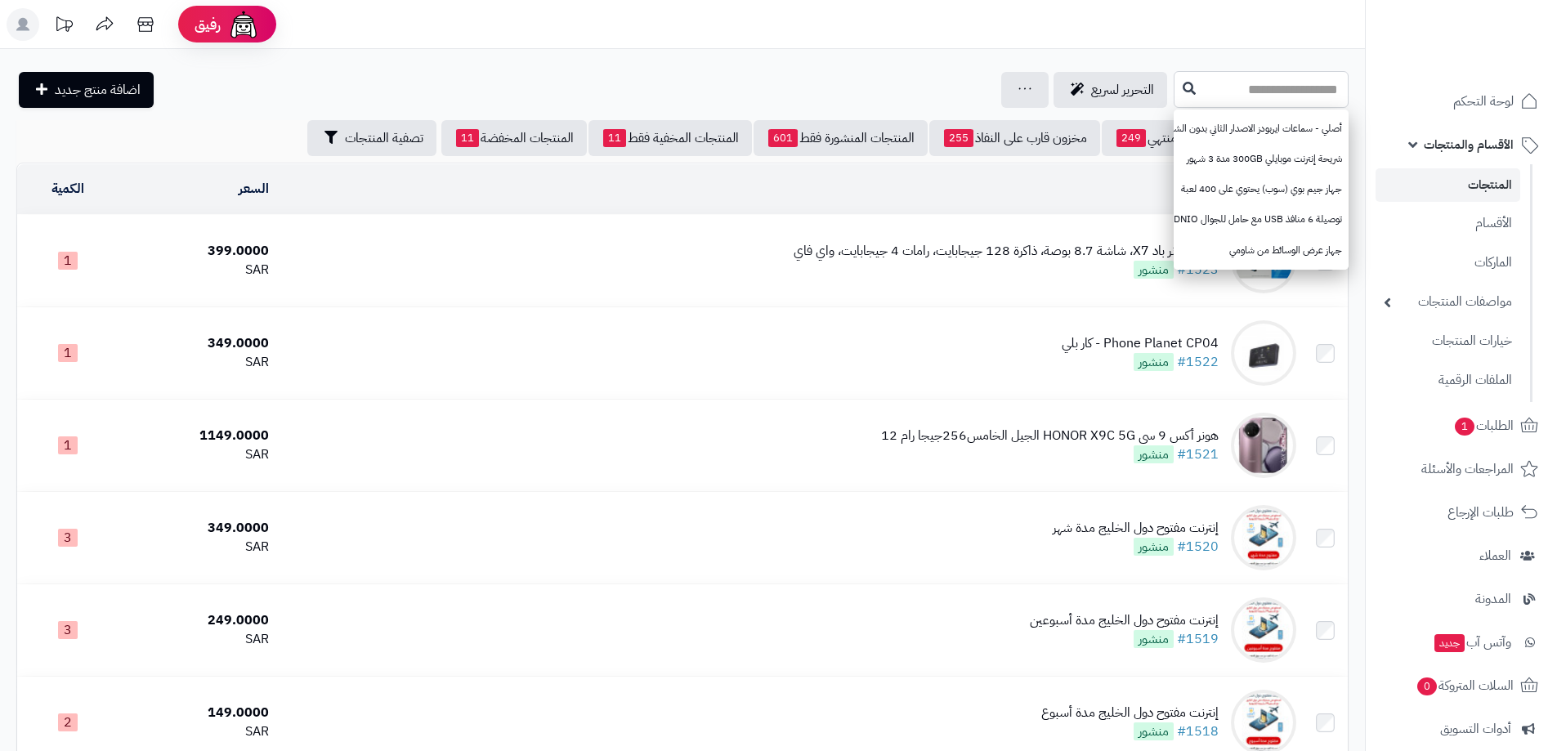
paste input "**********"
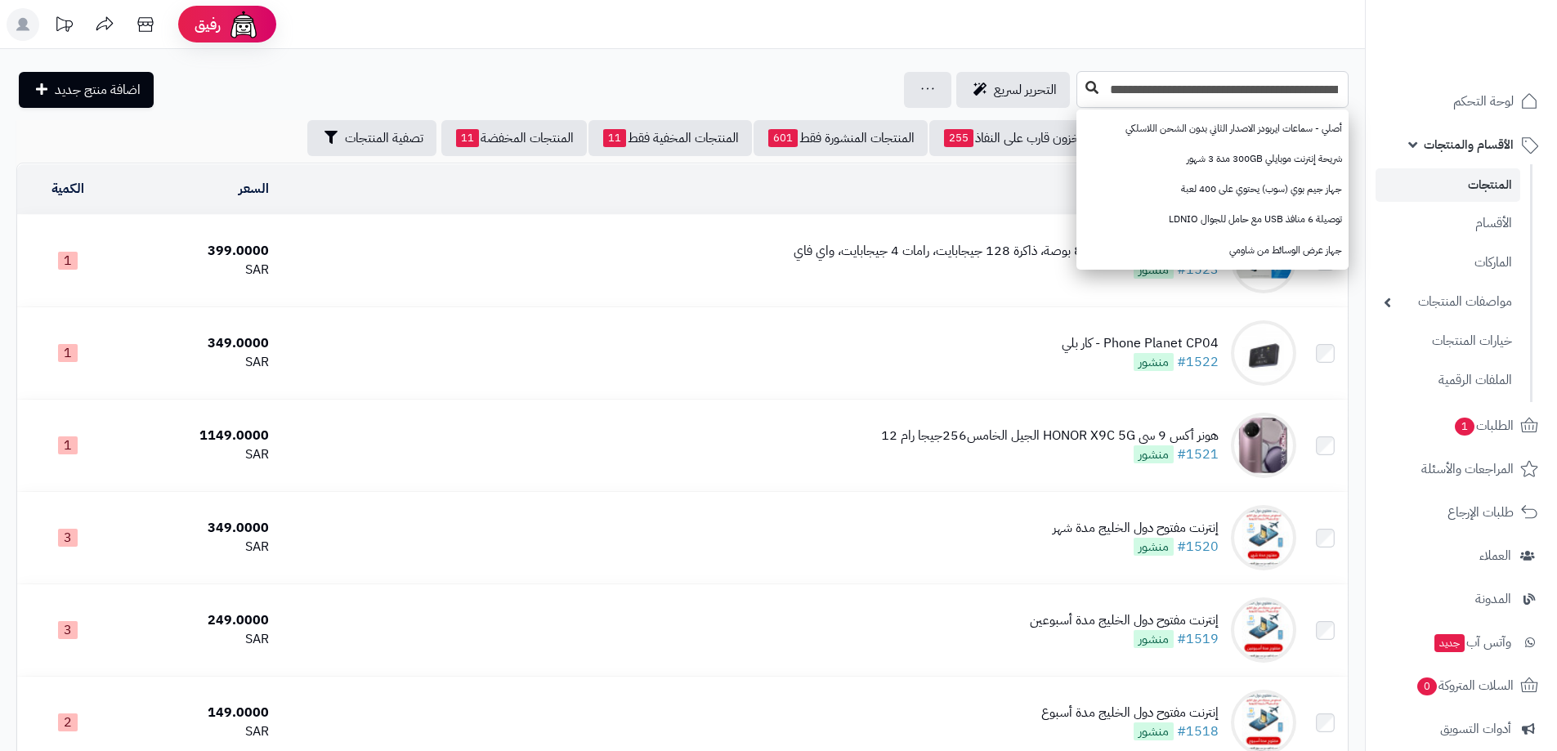
type input "**********"
click at [1095, 86] on icon at bounding box center [1092, 87] width 13 height 13
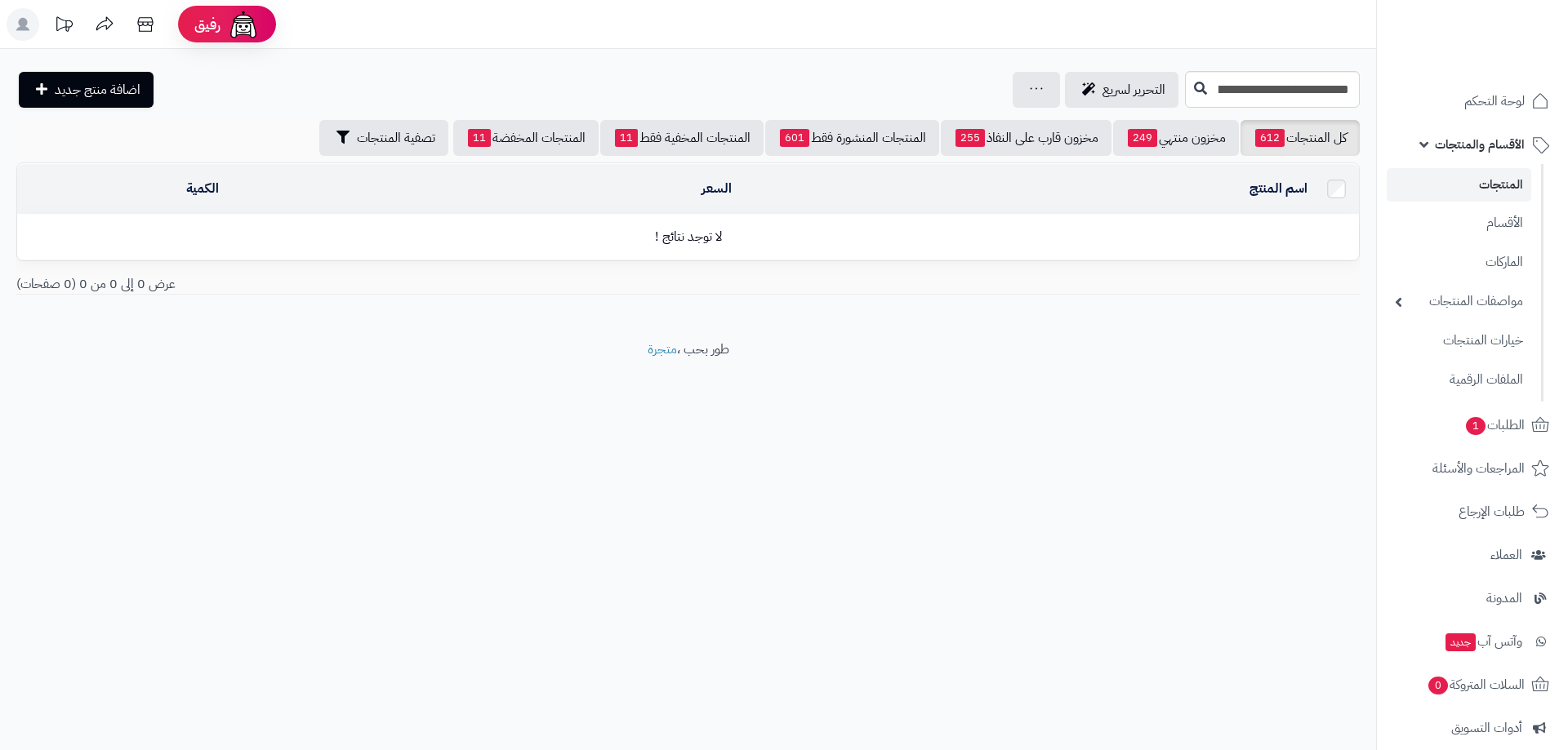
click at [1237, 363] on footer "طور بحب ، متجرة" at bounding box center [688, 381] width 1376 height 82
click at [1038, 137] on link "مخزون قارب على النفاذ 255" at bounding box center [1026, 138] width 171 height 36
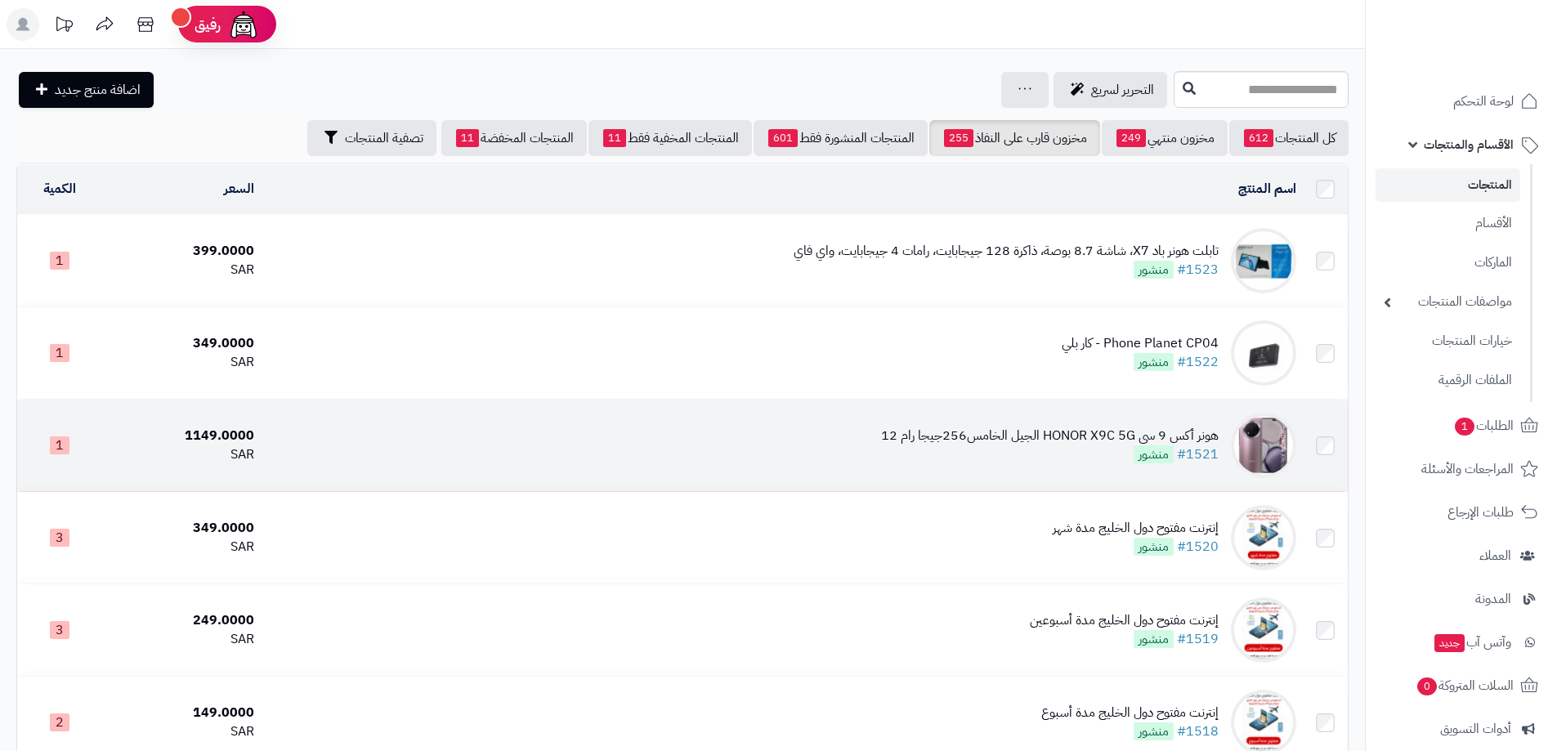
click at [1078, 435] on div "هونر أكس 9 سي HONOR X9C 5G الجيل الخامس256جيجا رام 12" at bounding box center [1050, 436] width 338 height 19
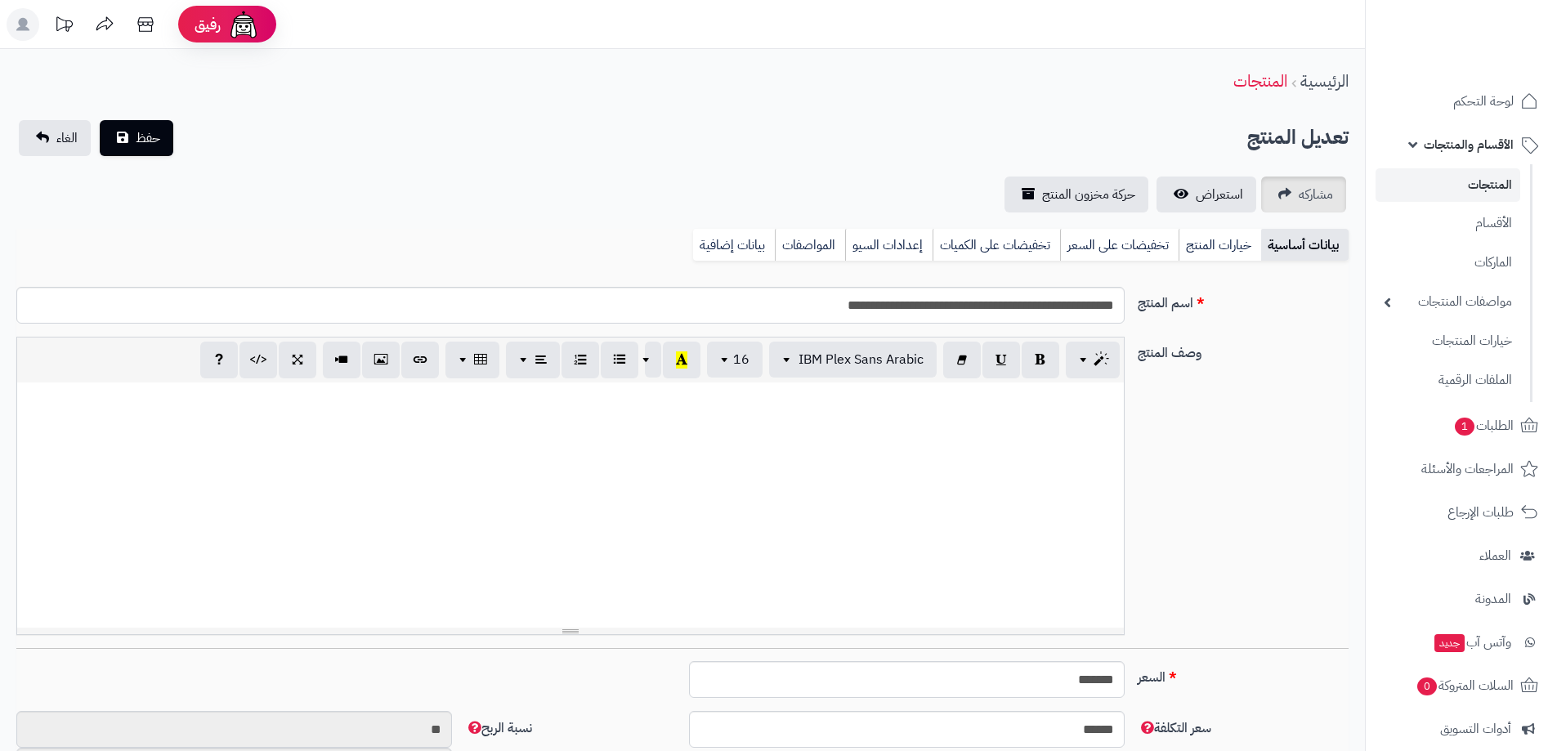
scroll to position [952, 0]
click at [1231, 240] on link "خيارات المنتج" at bounding box center [1220, 245] width 83 height 33
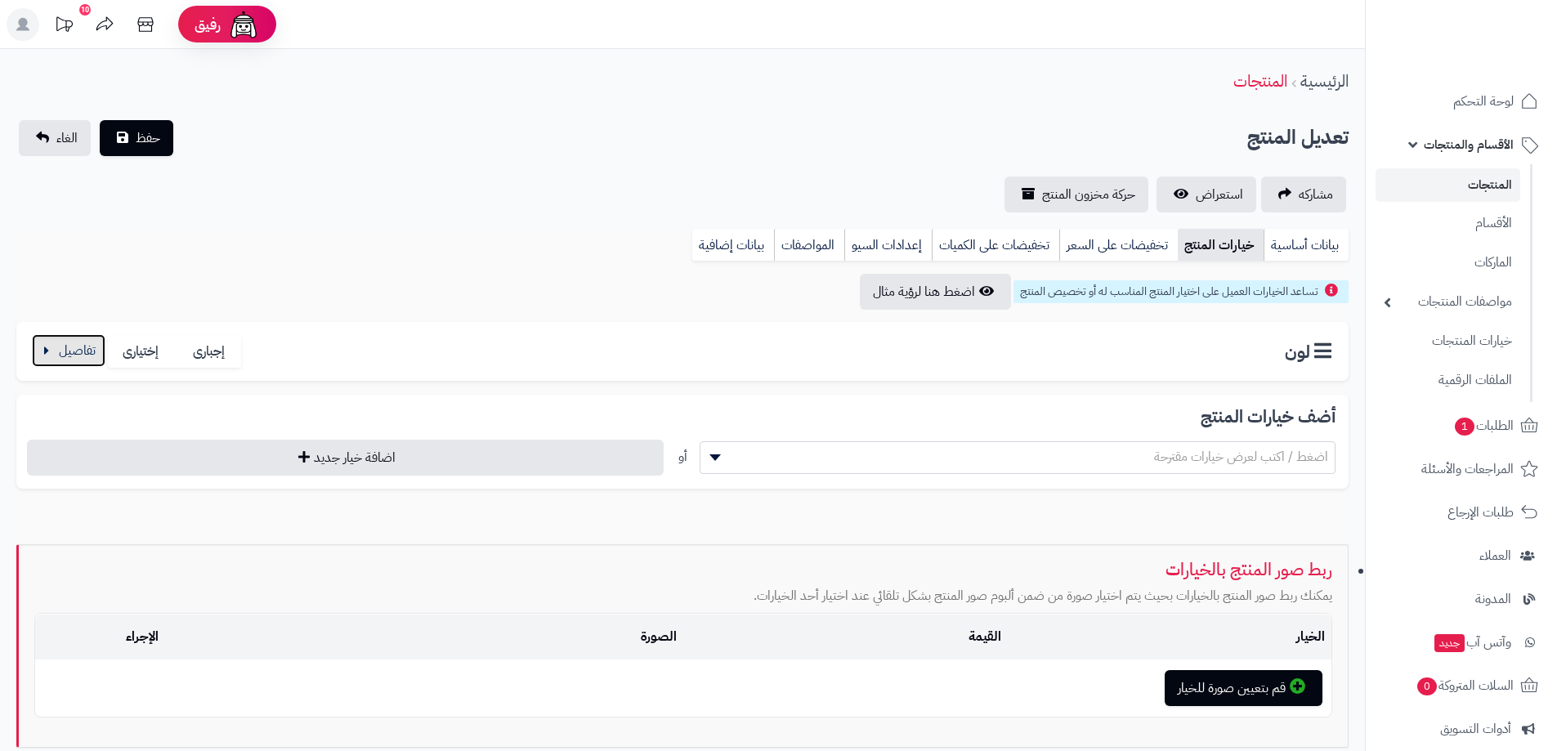
click at [63, 338] on button "button" at bounding box center [69, 350] width 74 height 33
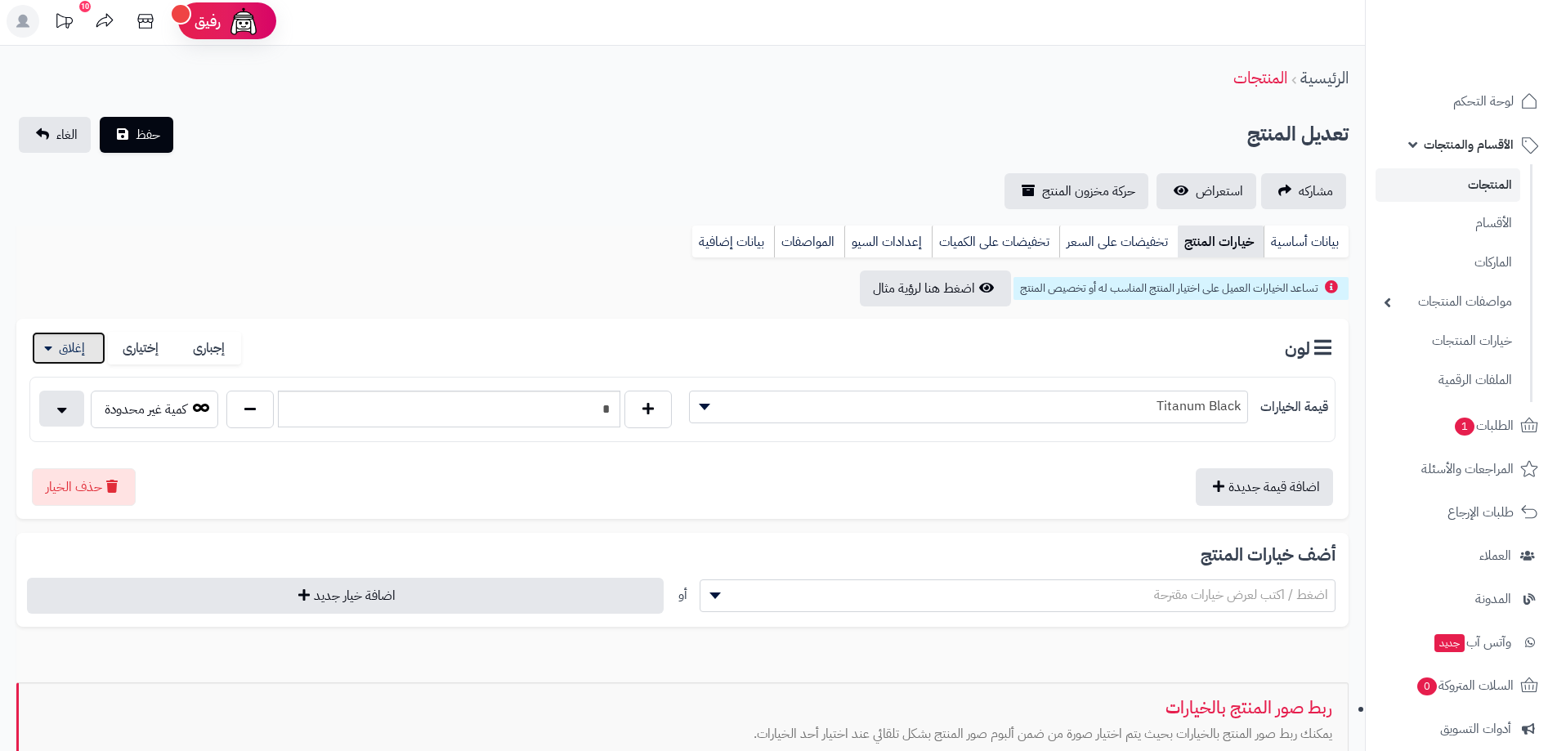
scroll to position [0, 0]
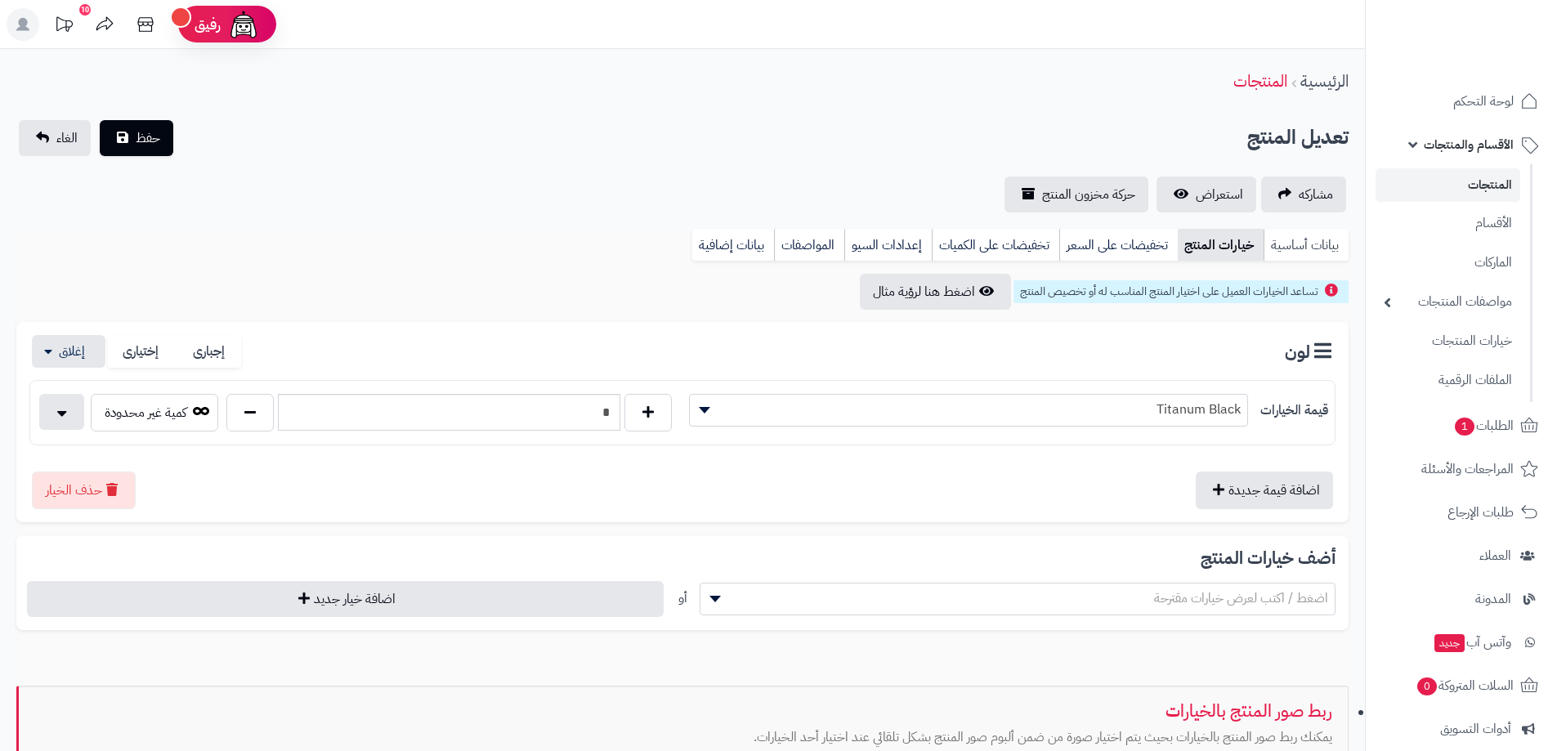
click at [1313, 240] on link "بيانات أساسية" at bounding box center [1306, 245] width 85 height 33
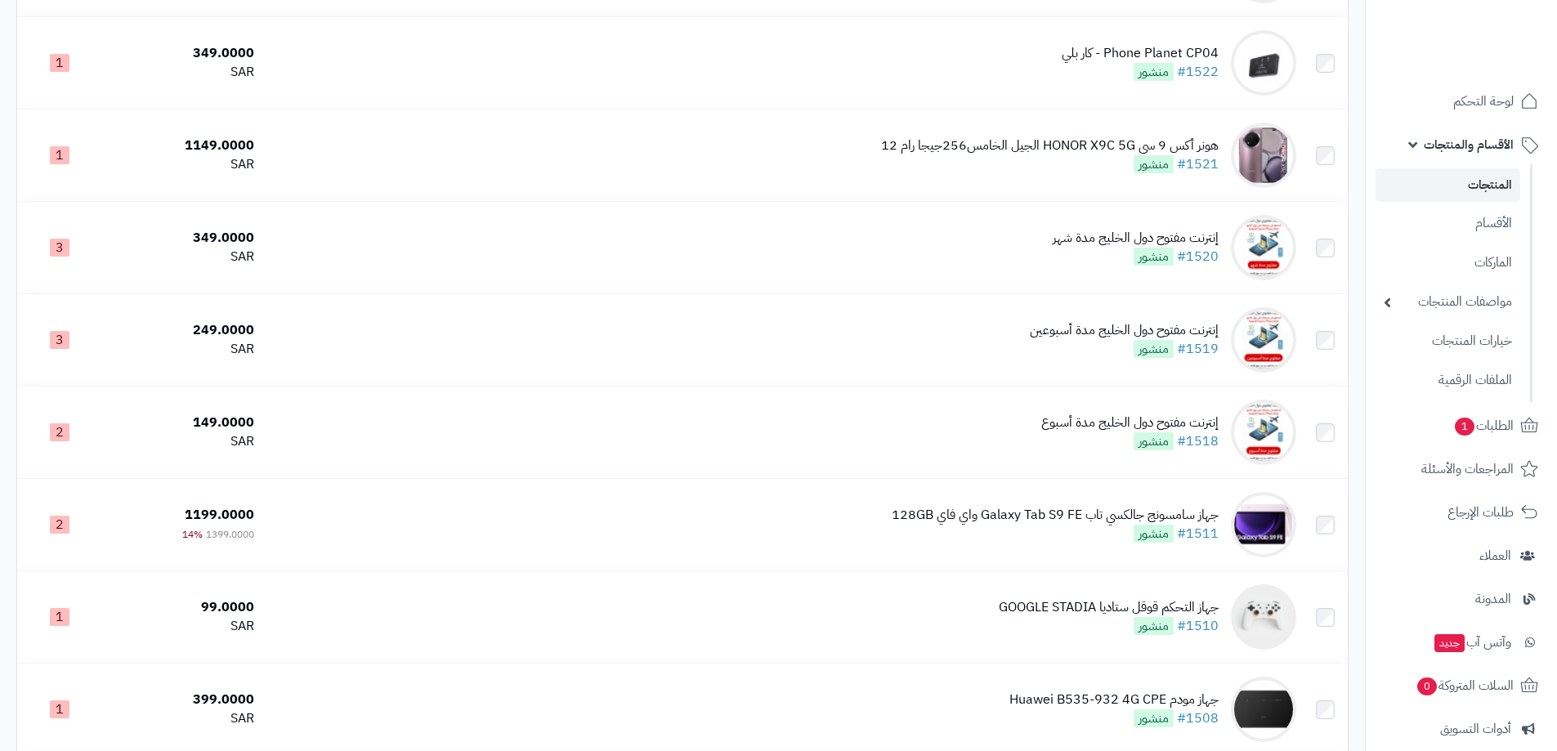
scroll to position [82, 0]
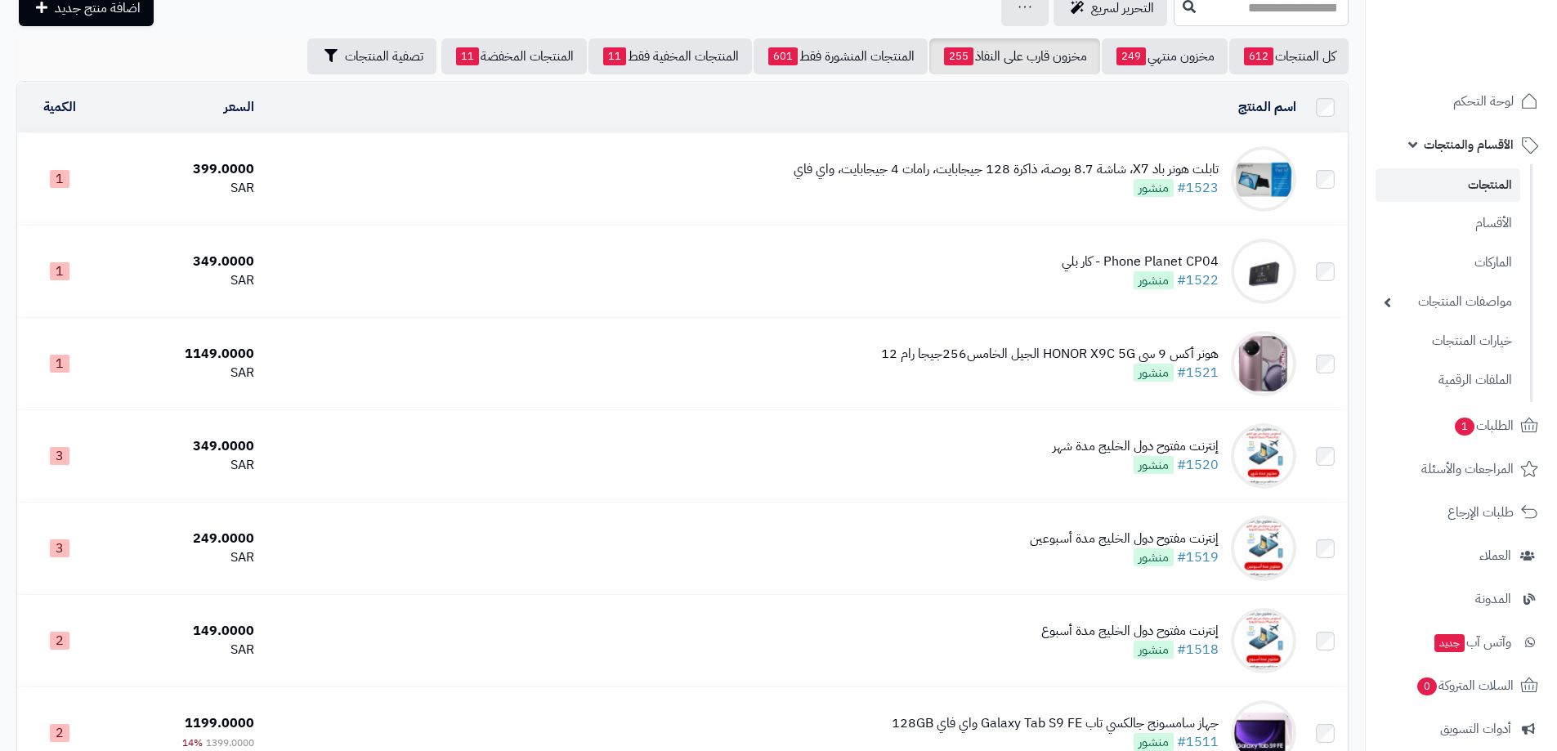
click at [1221, 10] on input "text" at bounding box center [1261, 7] width 175 height 37
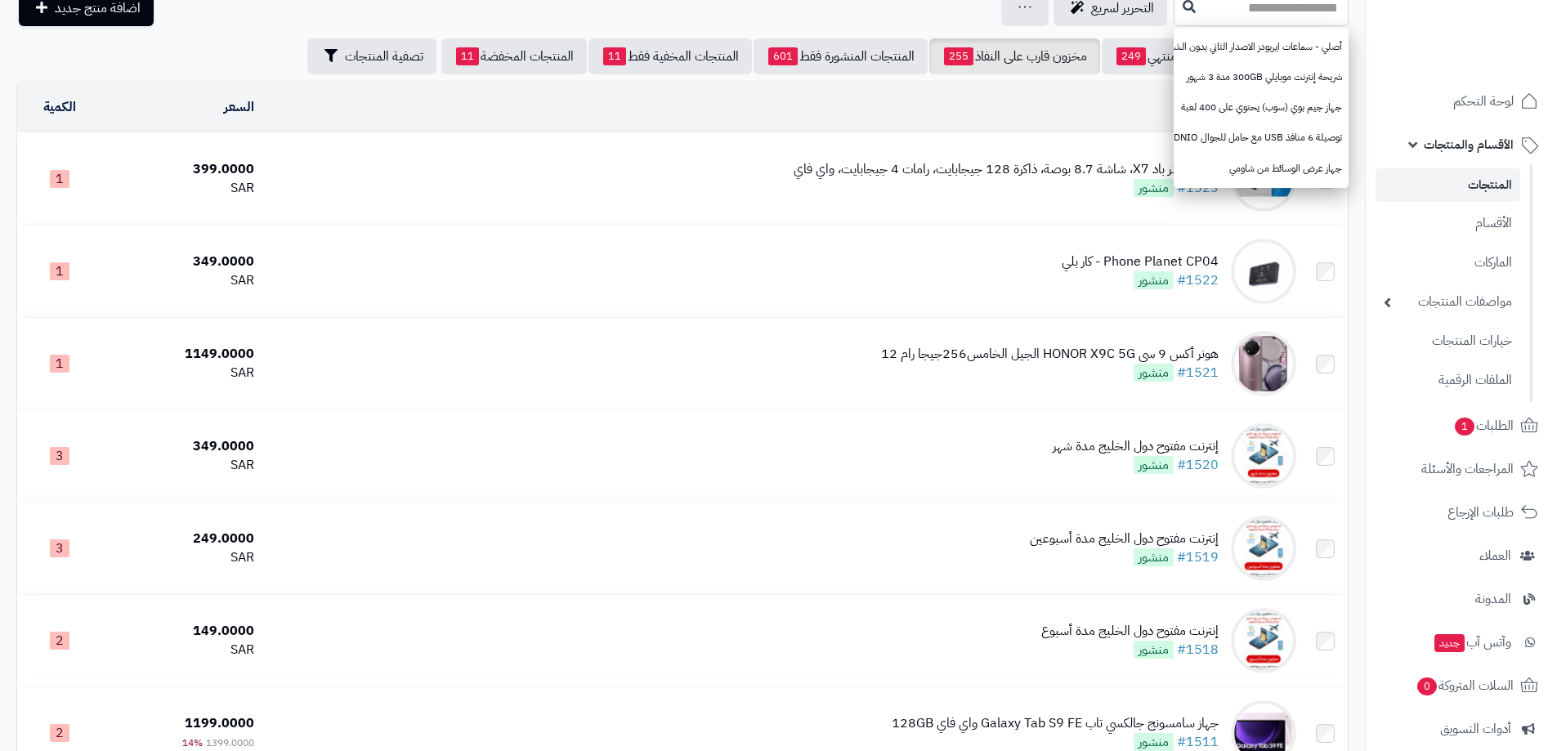
paste input "**********"
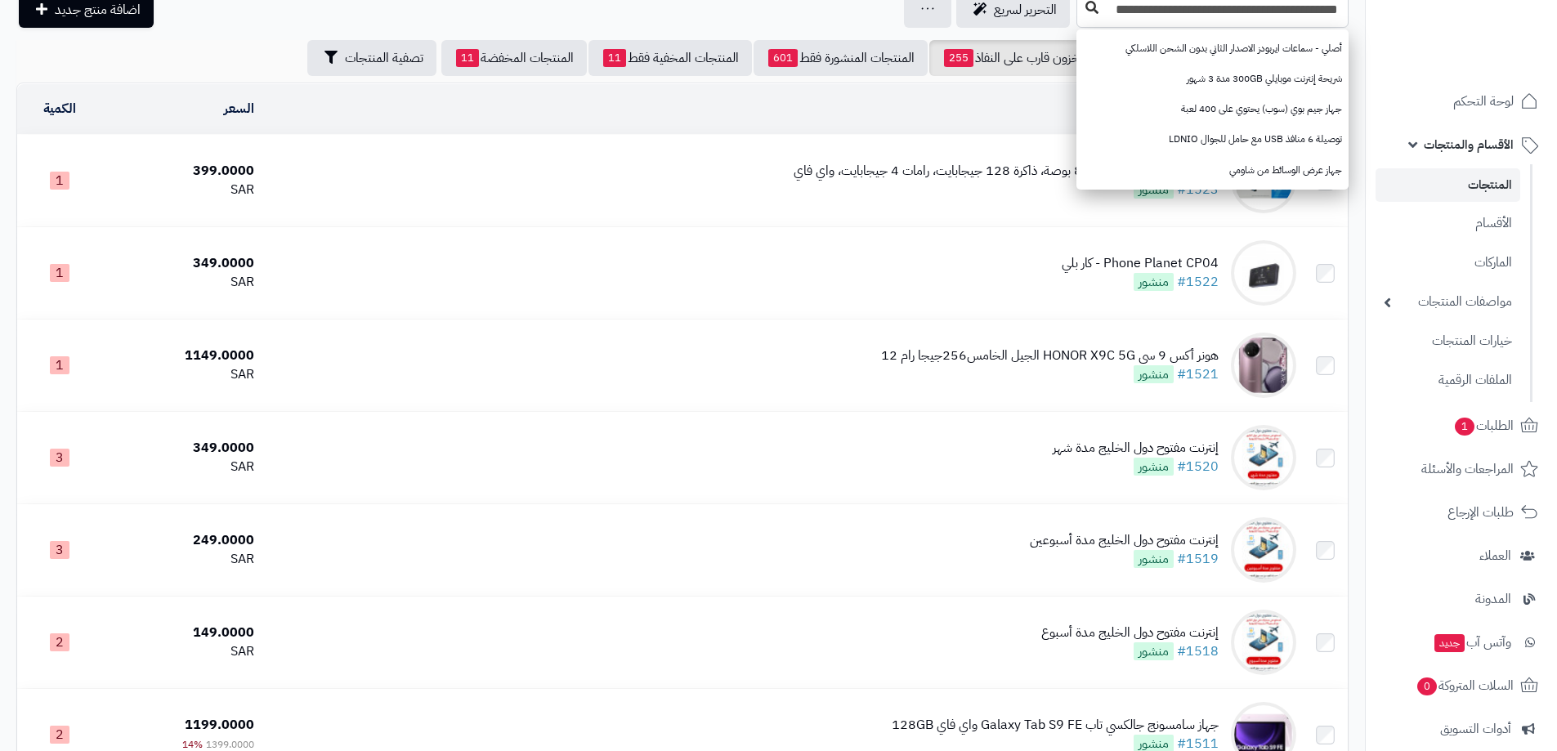
type input "**********"
click at [1102, 11] on button at bounding box center [1092, 8] width 25 height 31
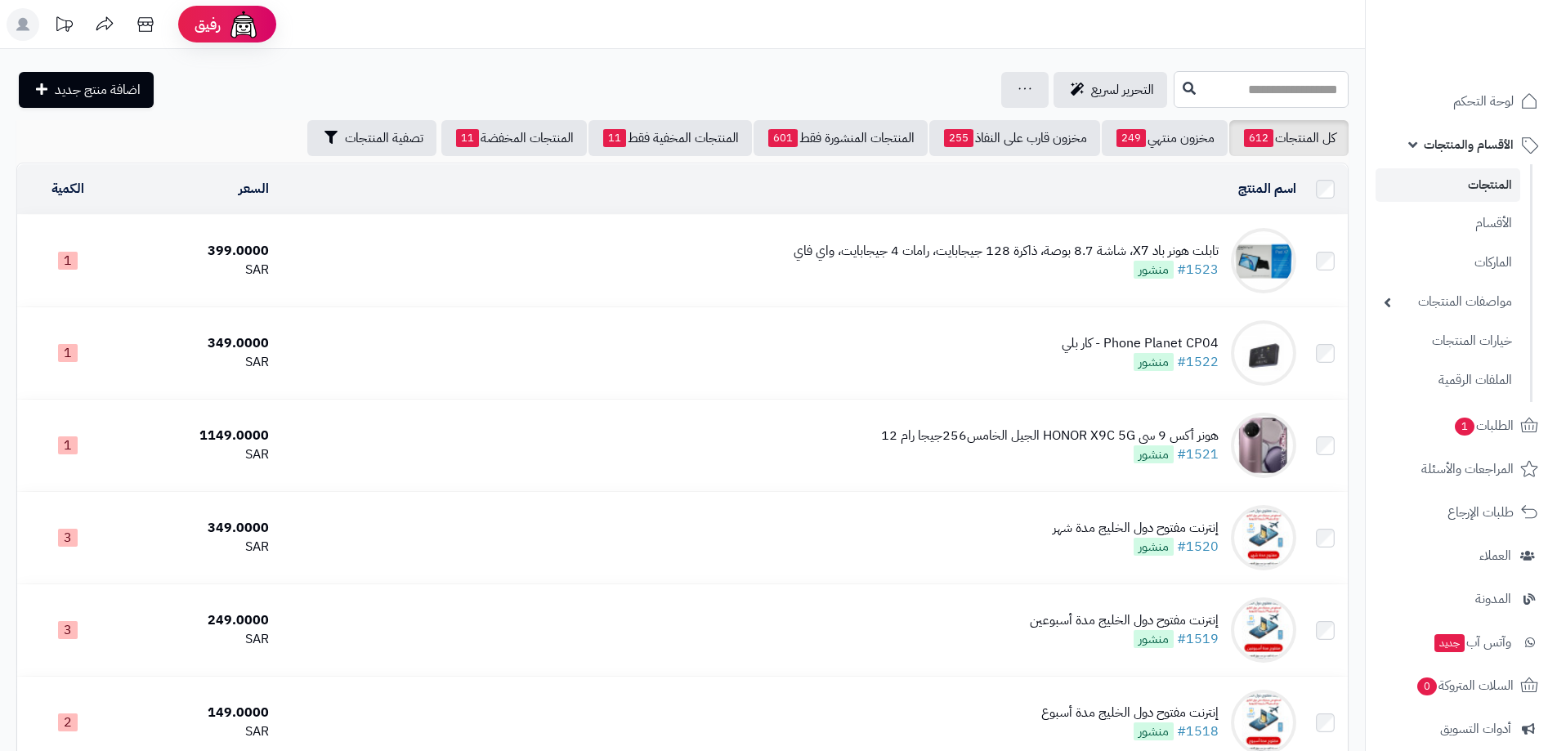
click at [1253, 74] on input "text" at bounding box center [1261, 89] width 175 height 37
click at [1253, 83] on input "text" at bounding box center [1261, 89] width 175 height 37
type input "***"
click at [1183, 91] on icon at bounding box center [1189, 87] width 13 height 13
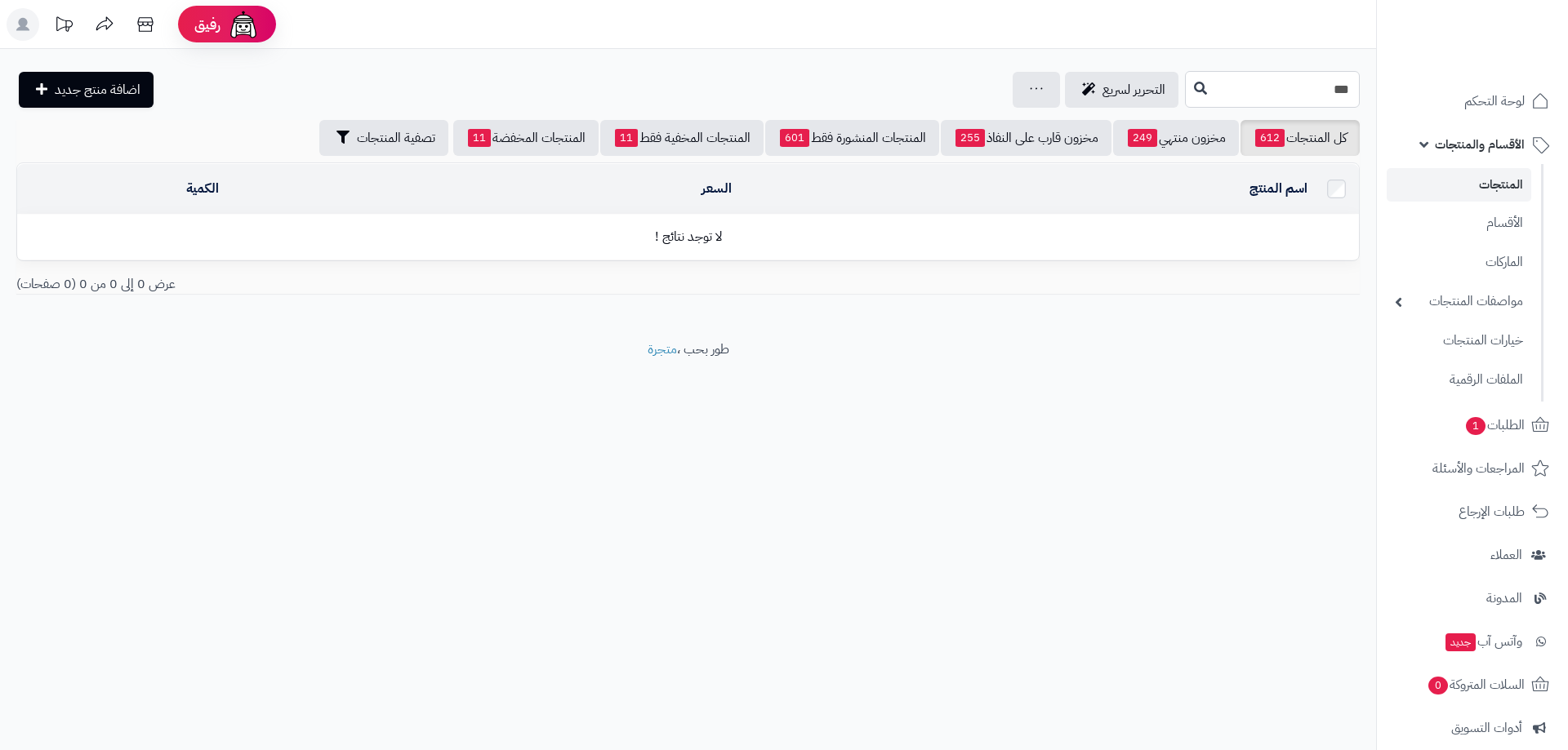
click at [1268, 96] on input "***" at bounding box center [1271, 89] width 175 height 37
type input "*"
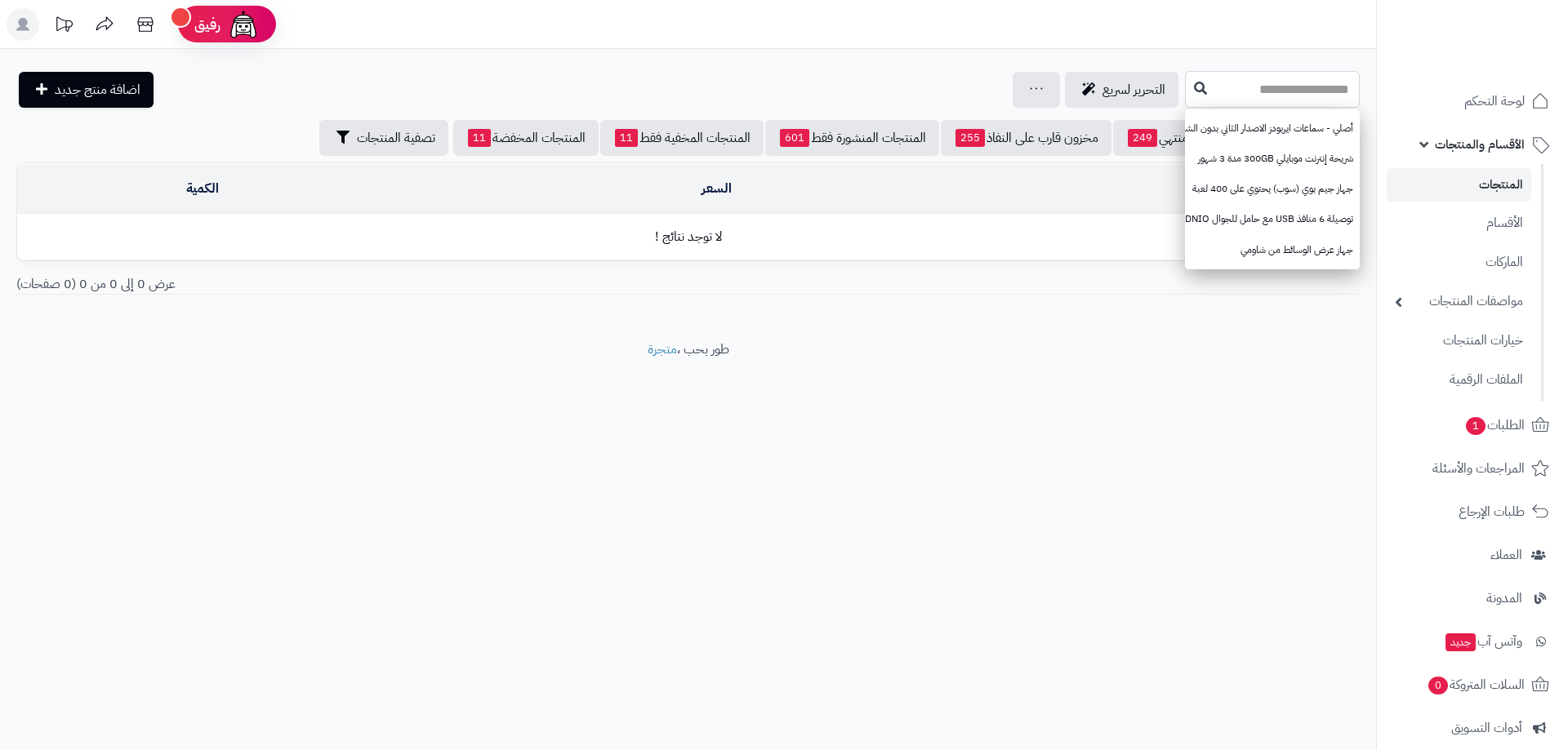
type input "*"
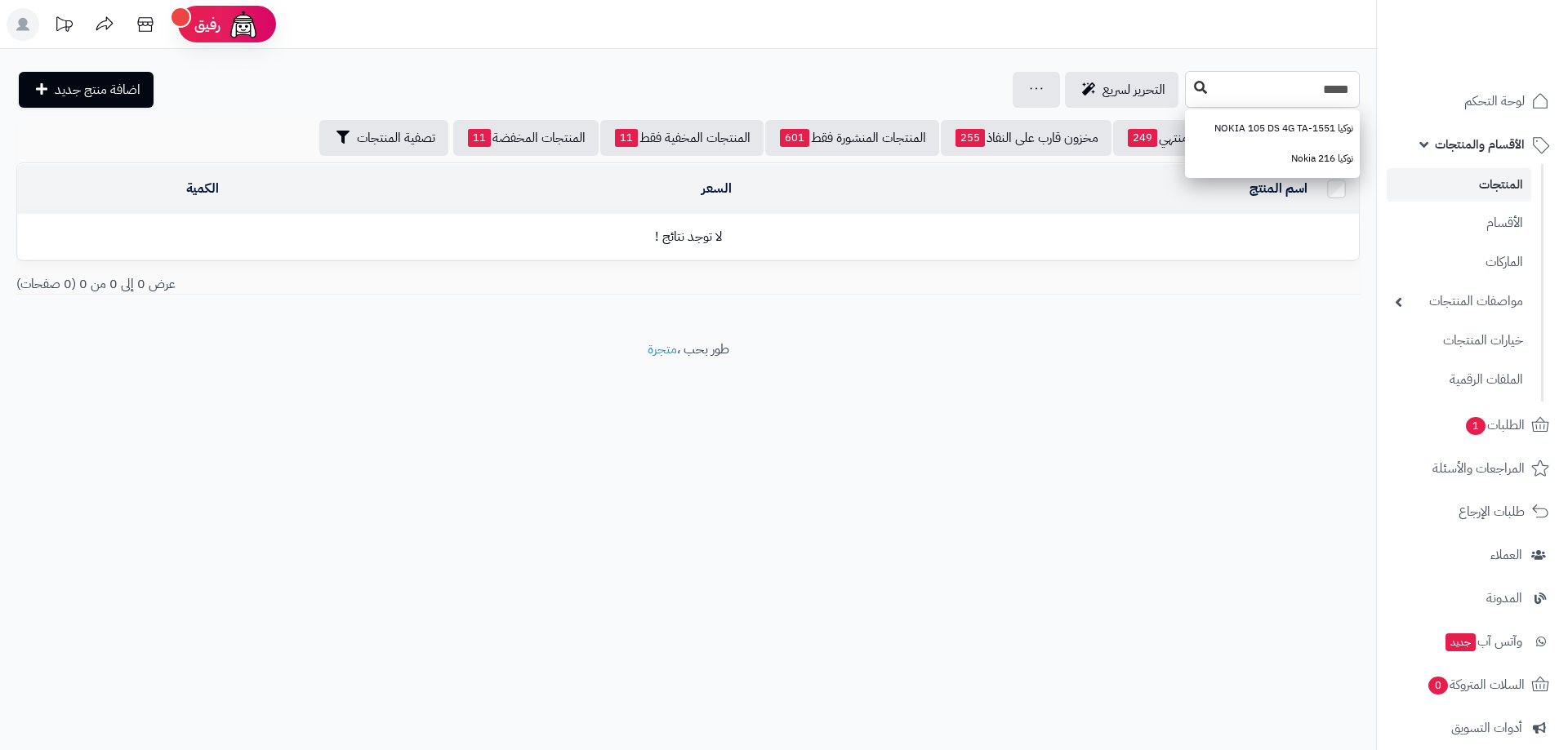
type input "*****"
click at [1188, 79] on button at bounding box center [1200, 88] width 25 height 31
click at [1292, 80] on input "***" at bounding box center [1271, 89] width 175 height 37
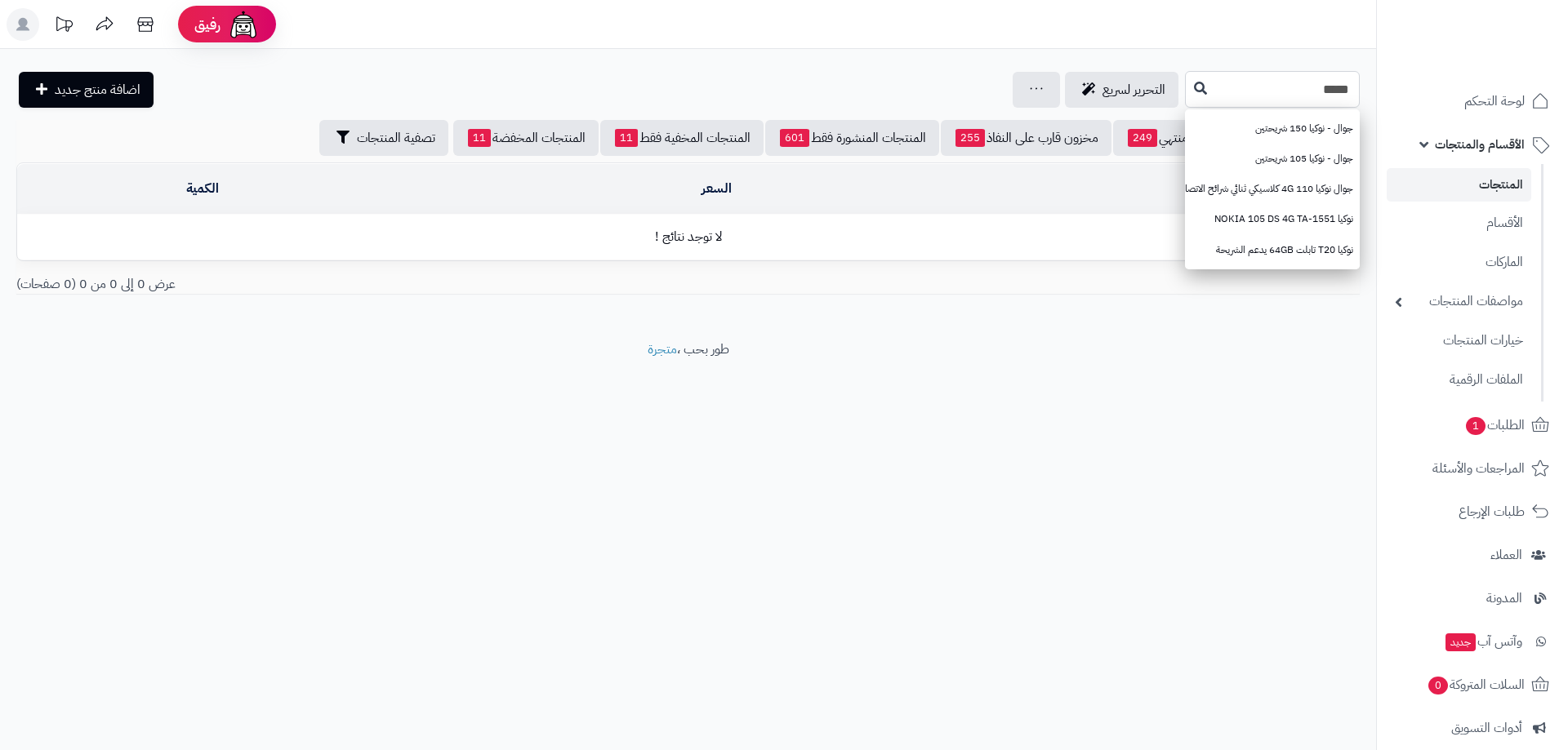
click at [1305, 91] on input "*****" at bounding box center [1271, 89] width 175 height 37
click at [1277, 39] on header "رفيق ! الطلبات معالجة مكتمل إرجاع المنتجات العملاء المتواجدون الان 9124 عملاء م…" at bounding box center [784, 24] width 1568 height 49
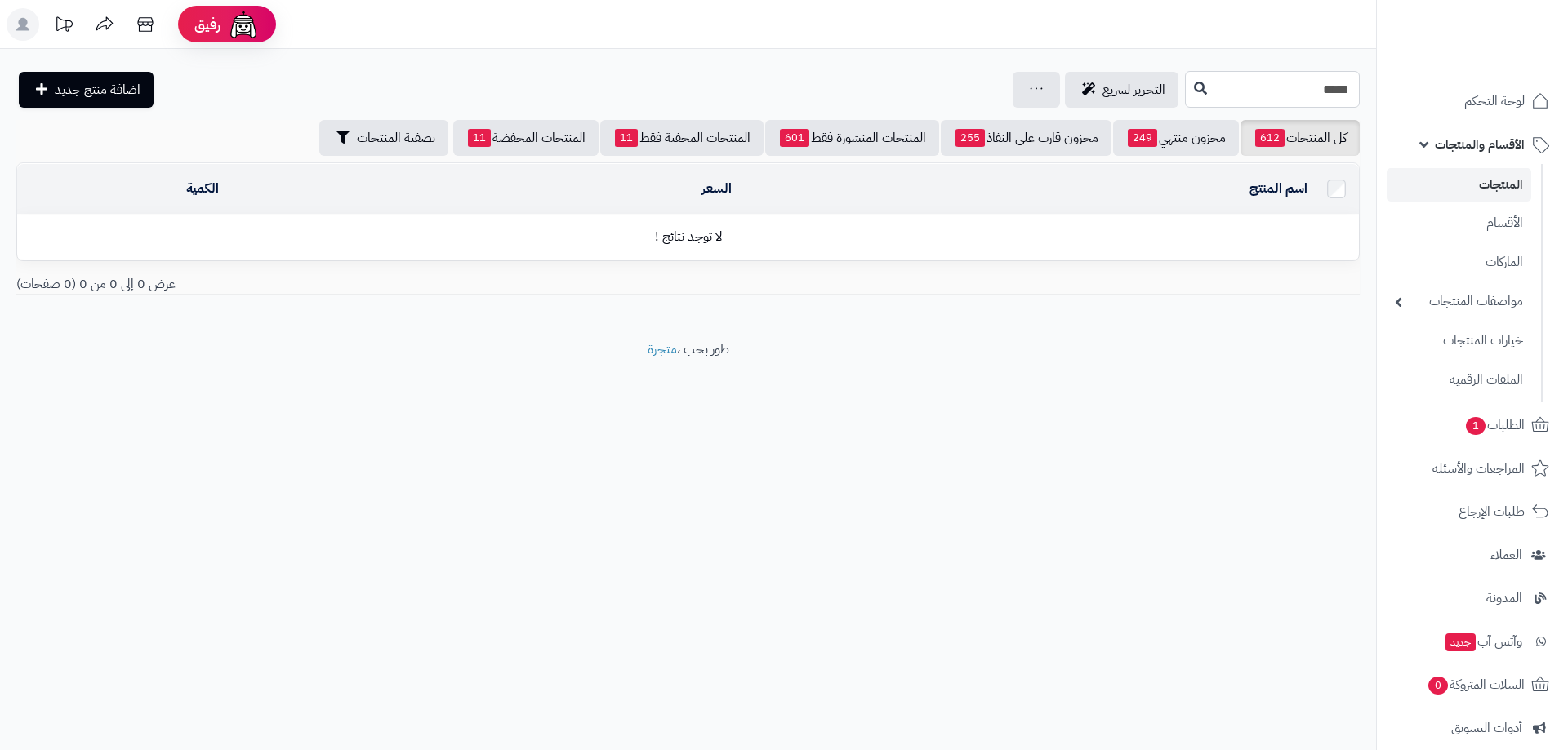
click at [1278, 86] on input "*****" at bounding box center [1271, 89] width 175 height 37
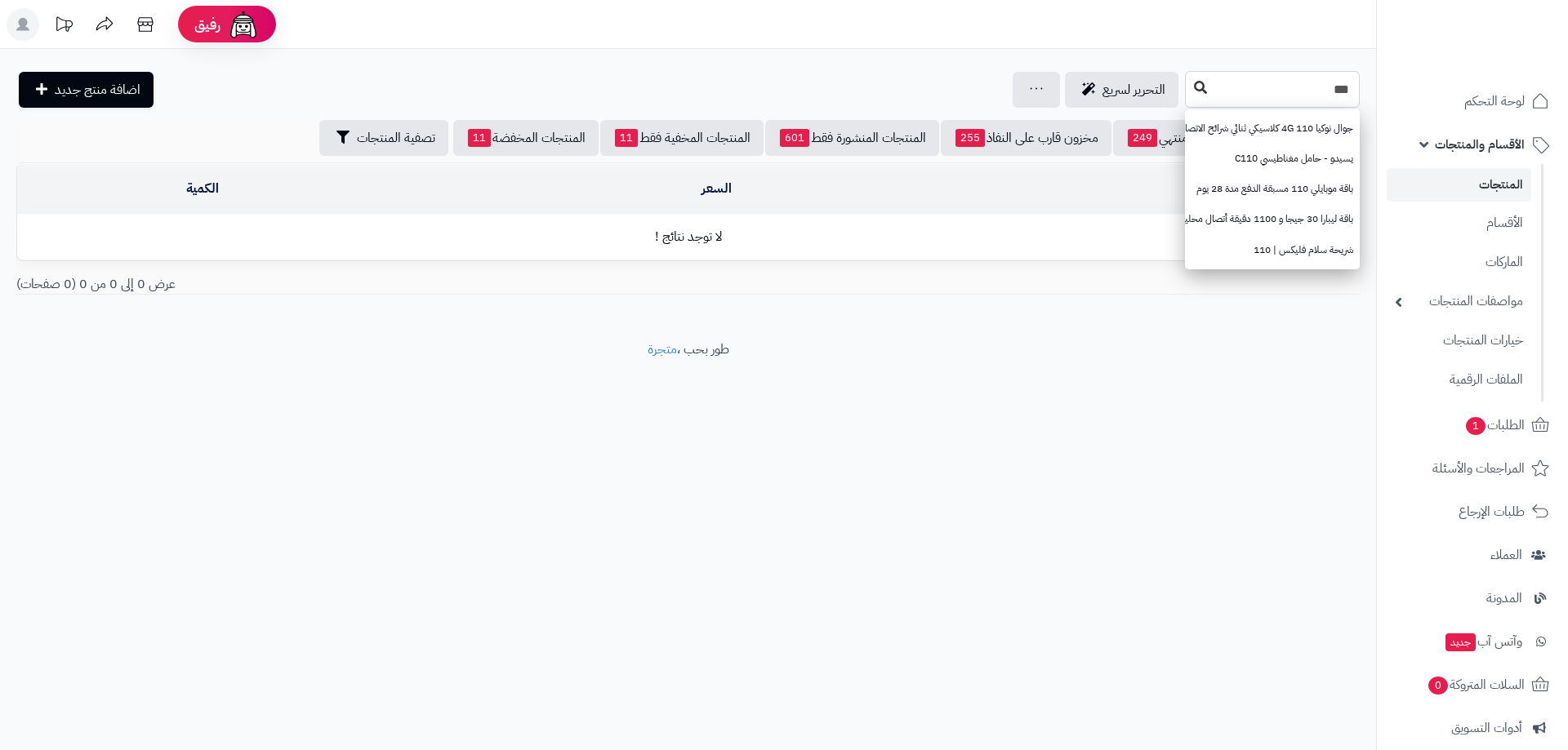
type input "***"
click at [1193, 88] on icon at bounding box center [1199, 87] width 13 height 13
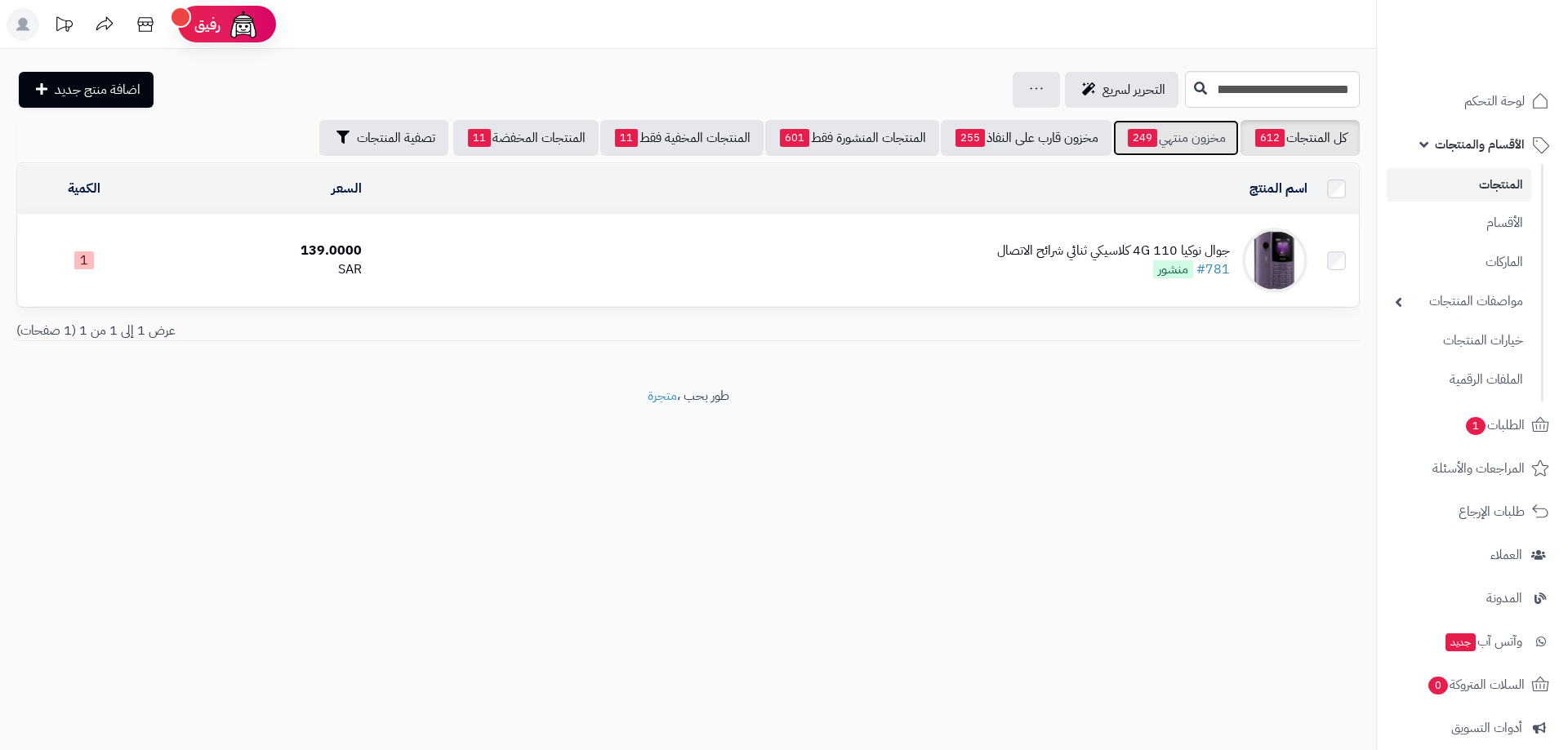
click at [1184, 141] on link "مخزون منتهي 249" at bounding box center [1176, 138] width 126 height 36
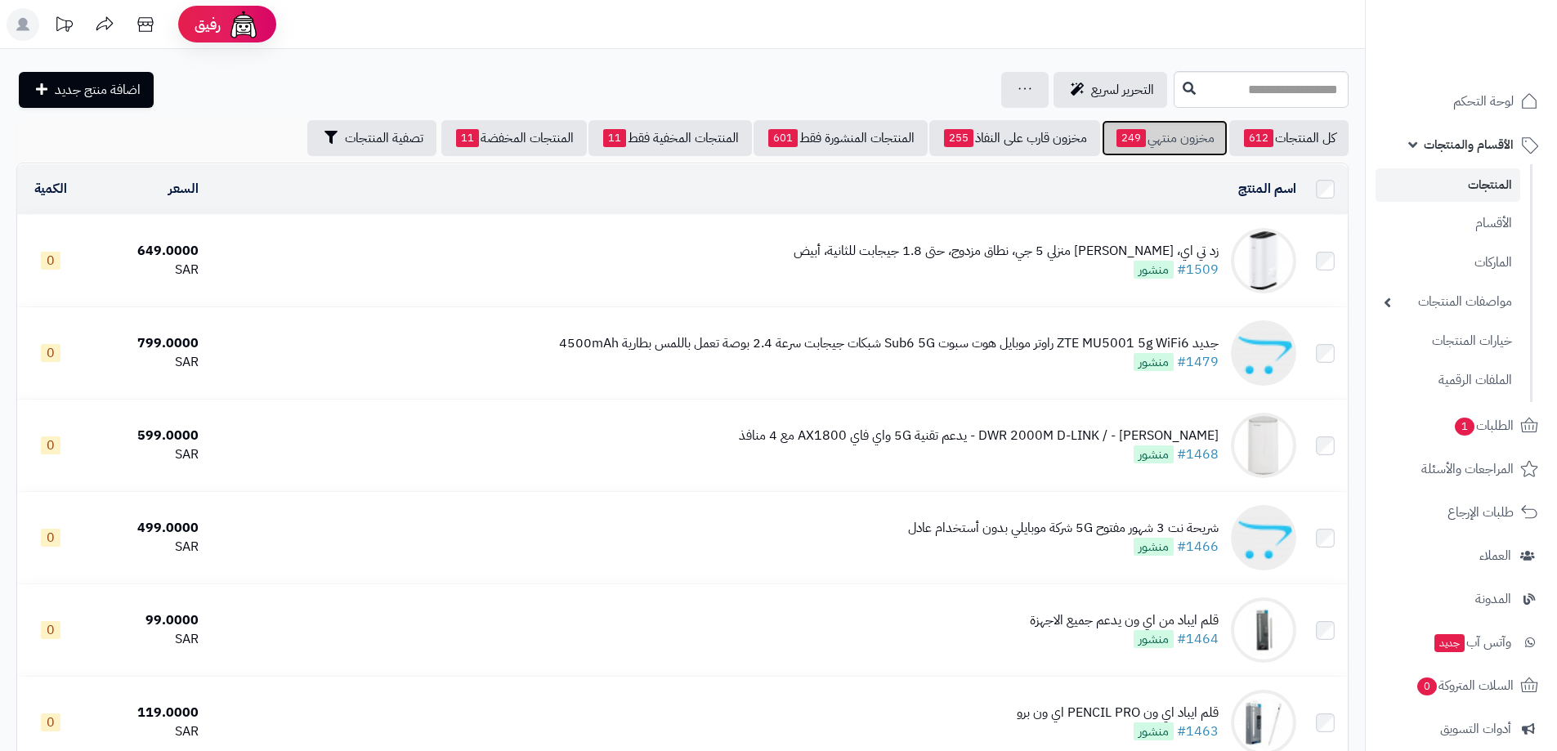
click at [1158, 128] on link "مخزون منتهي 249" at bounding box center [1165, 138] width 126 height 36
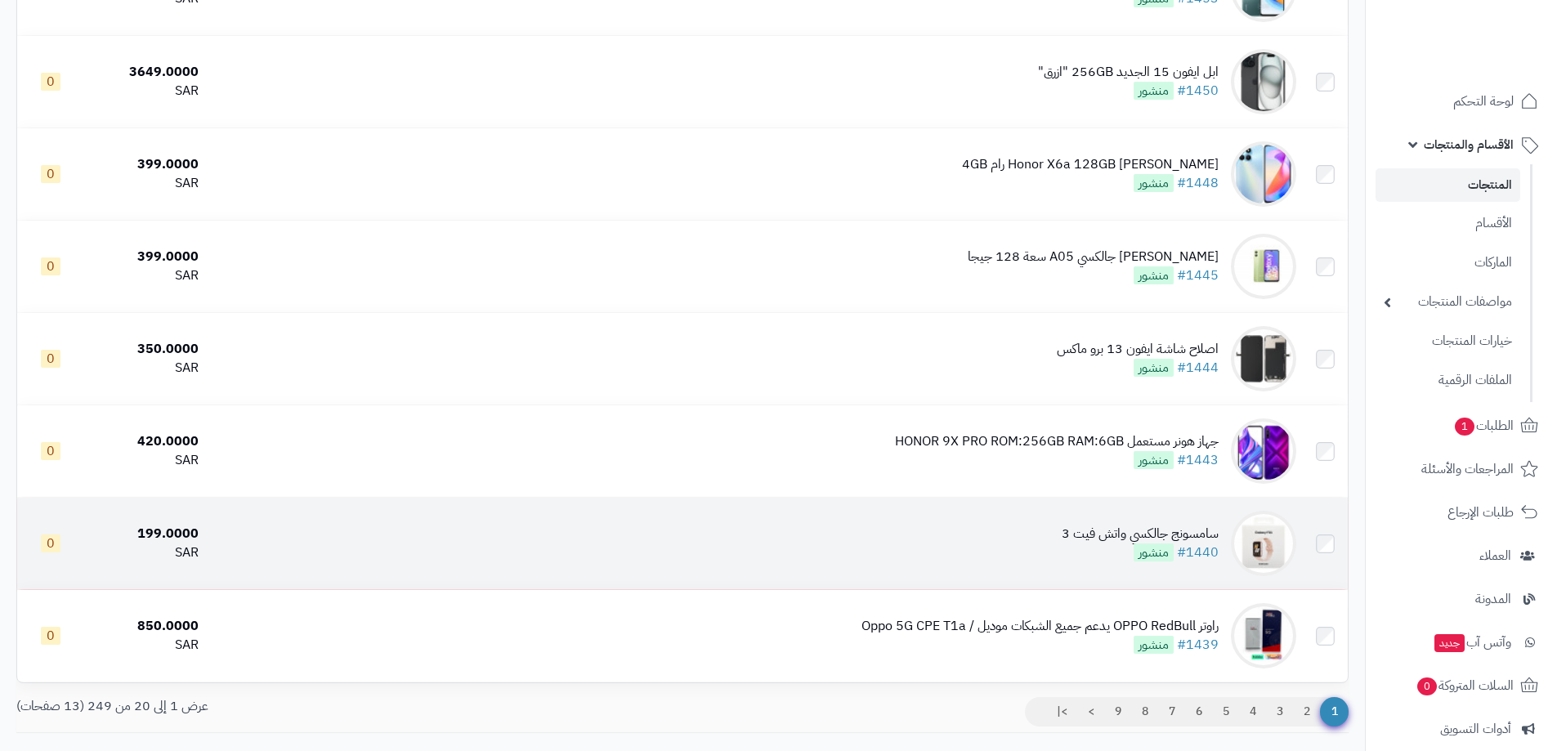
scroll to position [1472, 0]
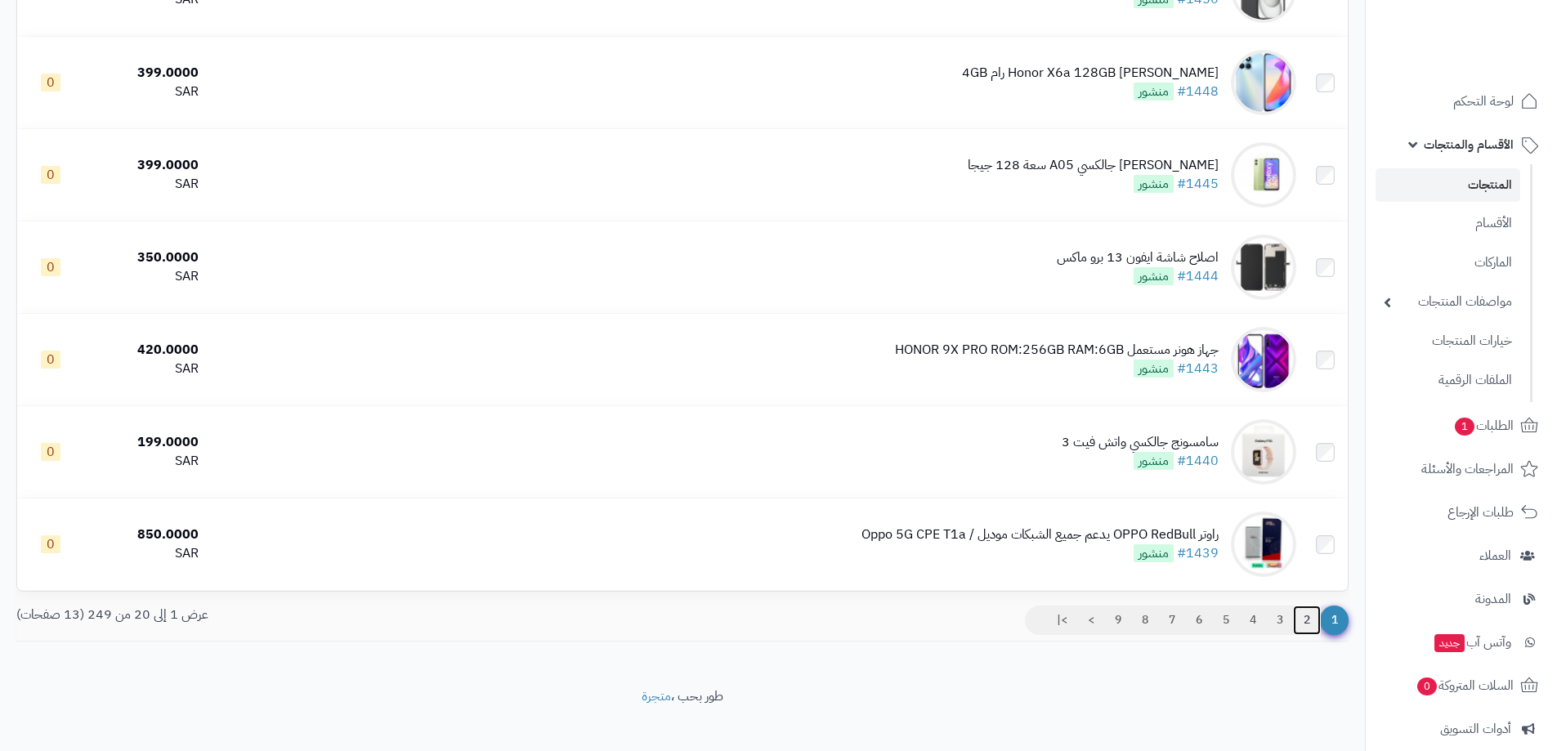
click at [1308, 621] on link "2" at bounding box center [1307, 620] width 28 height 29
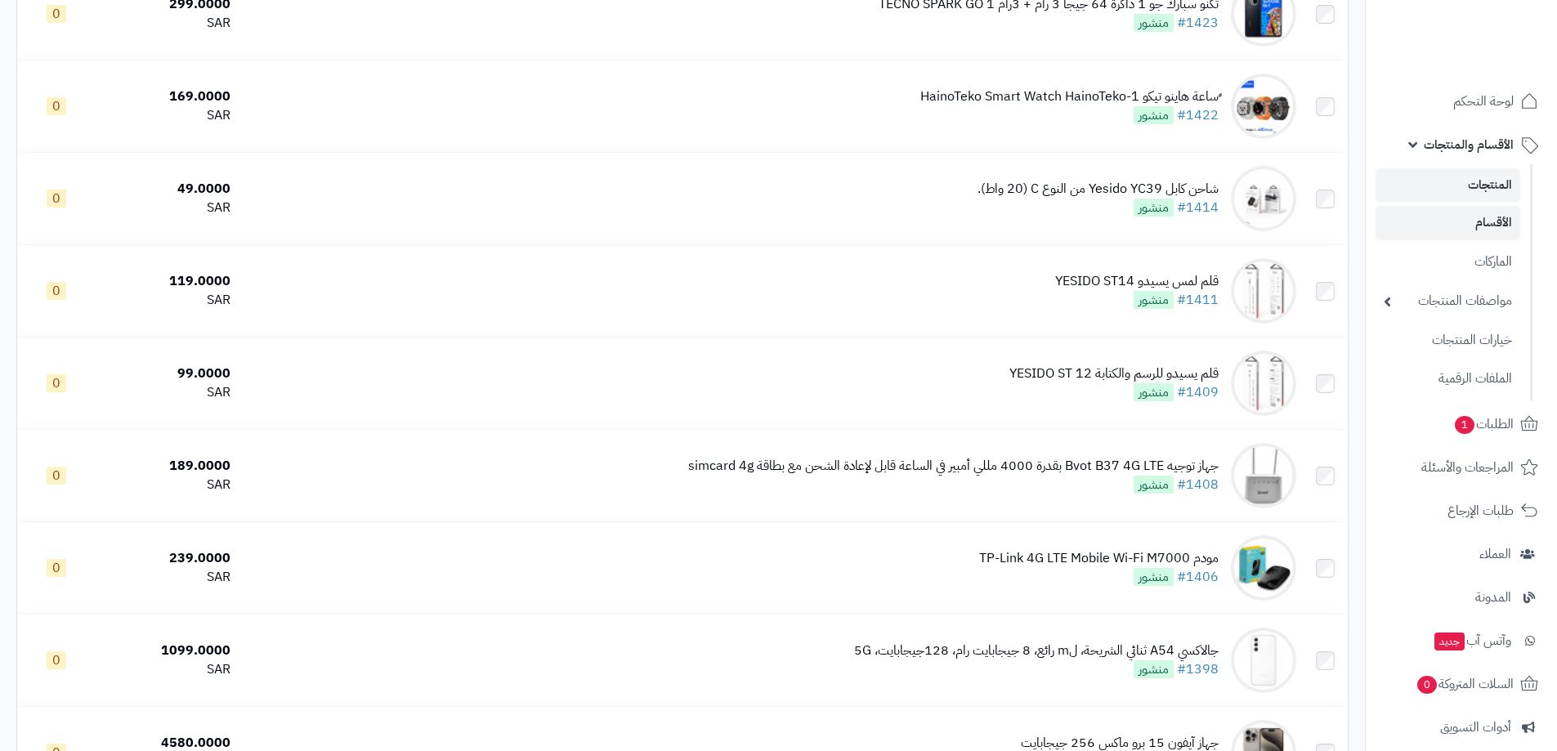
scroll to position [751, 0]
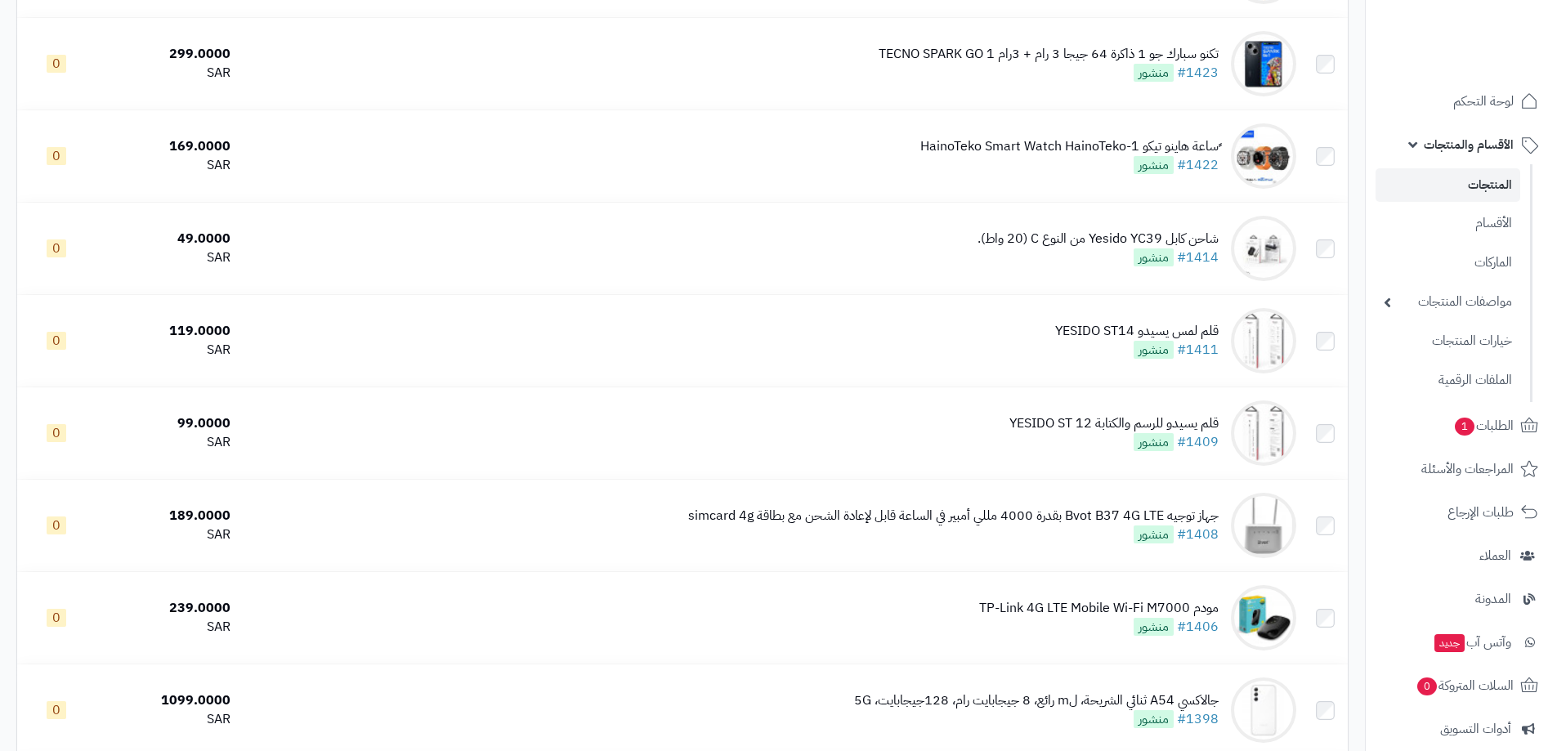
click at [1477, 182] on link "المنتجات" at bounding box center [1448, 185] width 145 height 34
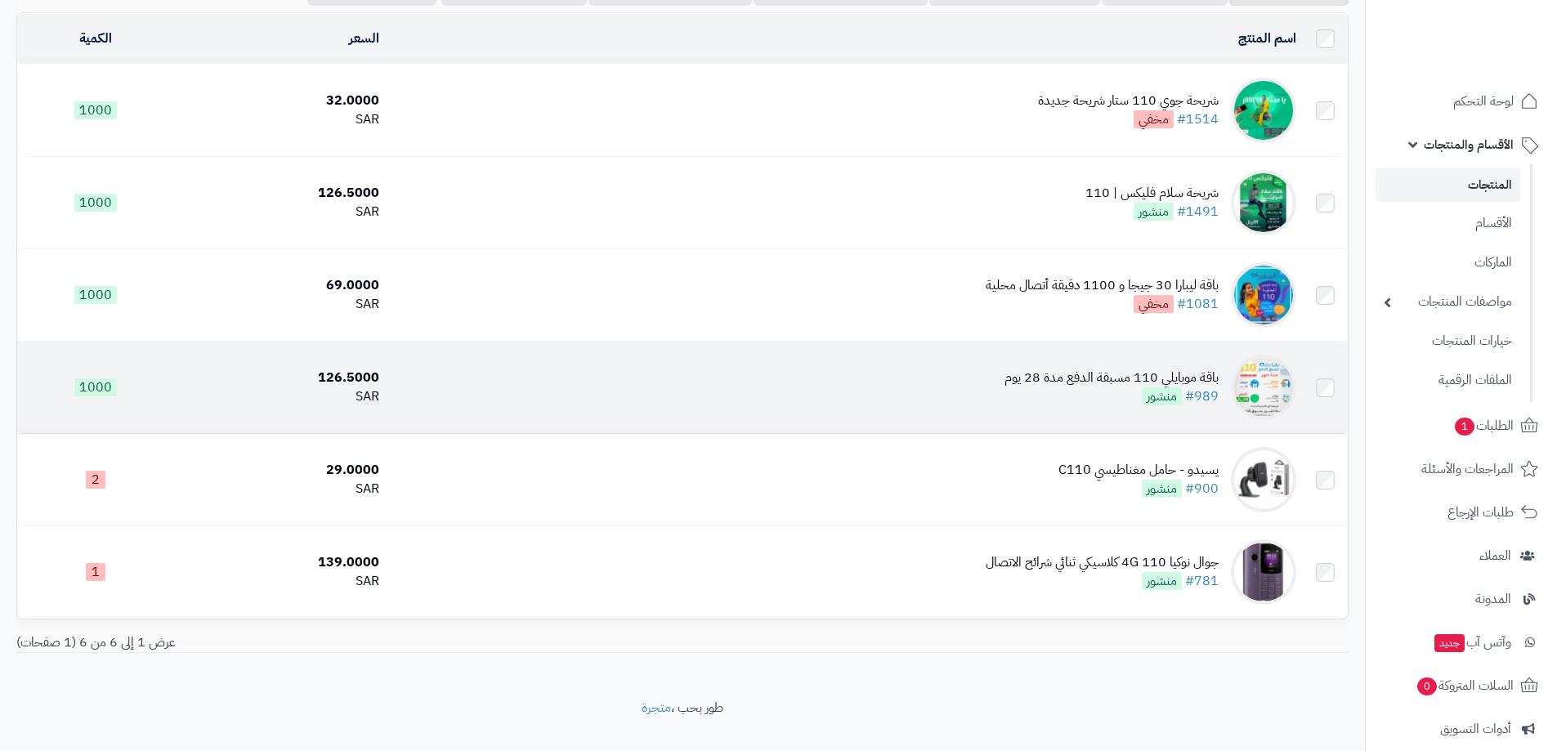
scroll to position [164, 0]
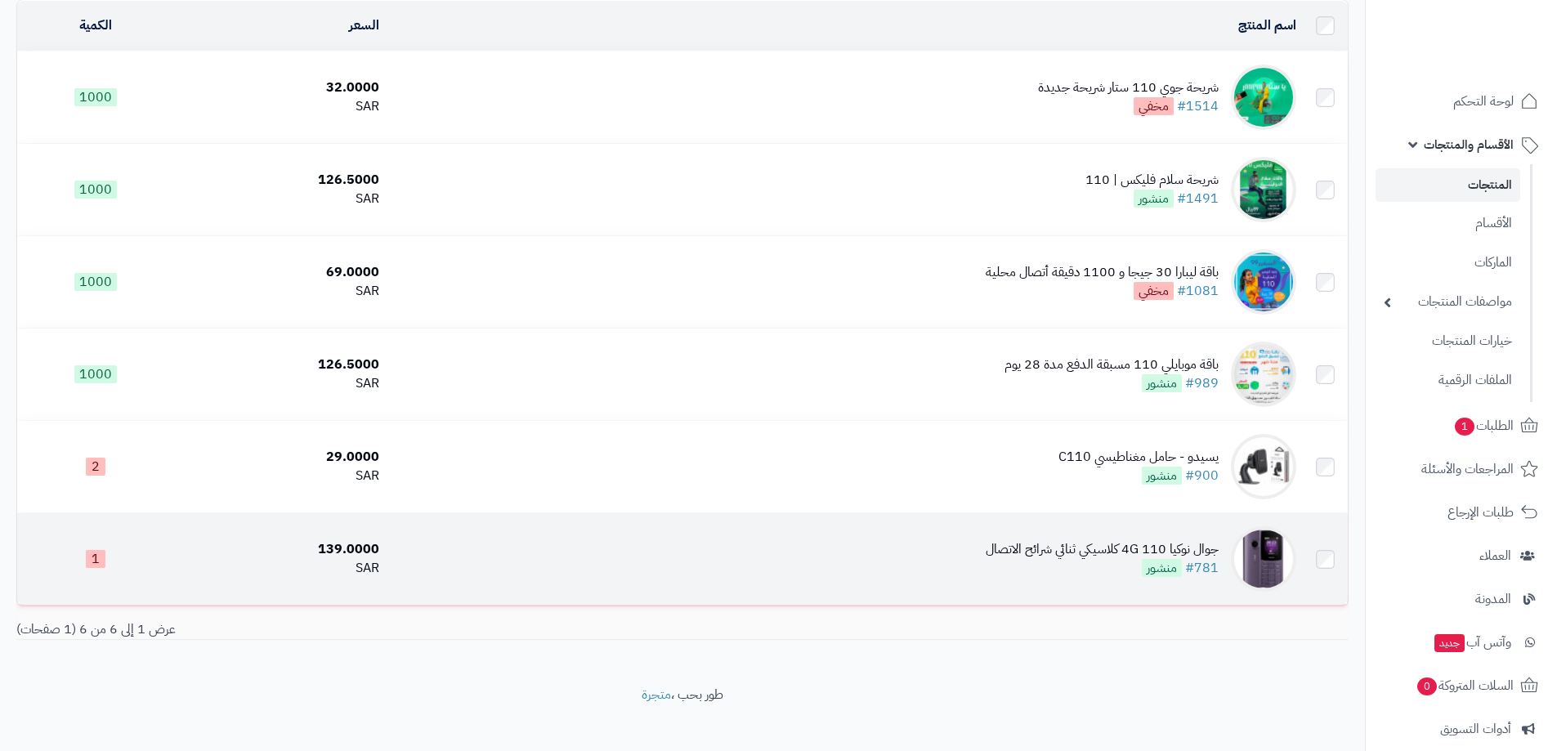
click at [1041, 548] on div "جوال نوكيا 110 4G كلاسيكي ثنائي شرائح الاتصال" at bounding box center [1102, 549] width 233 height 19
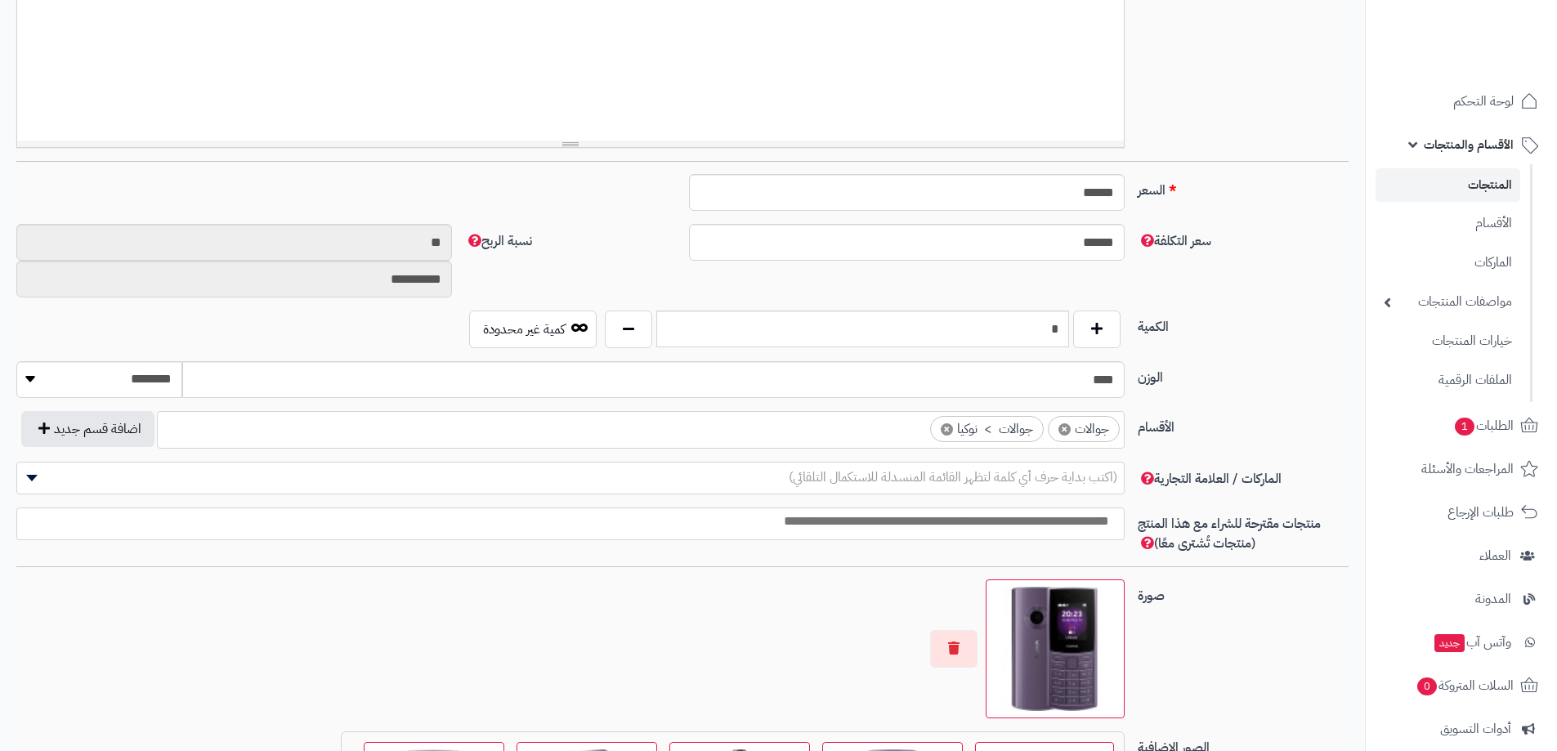
scroll to position [482, 0]
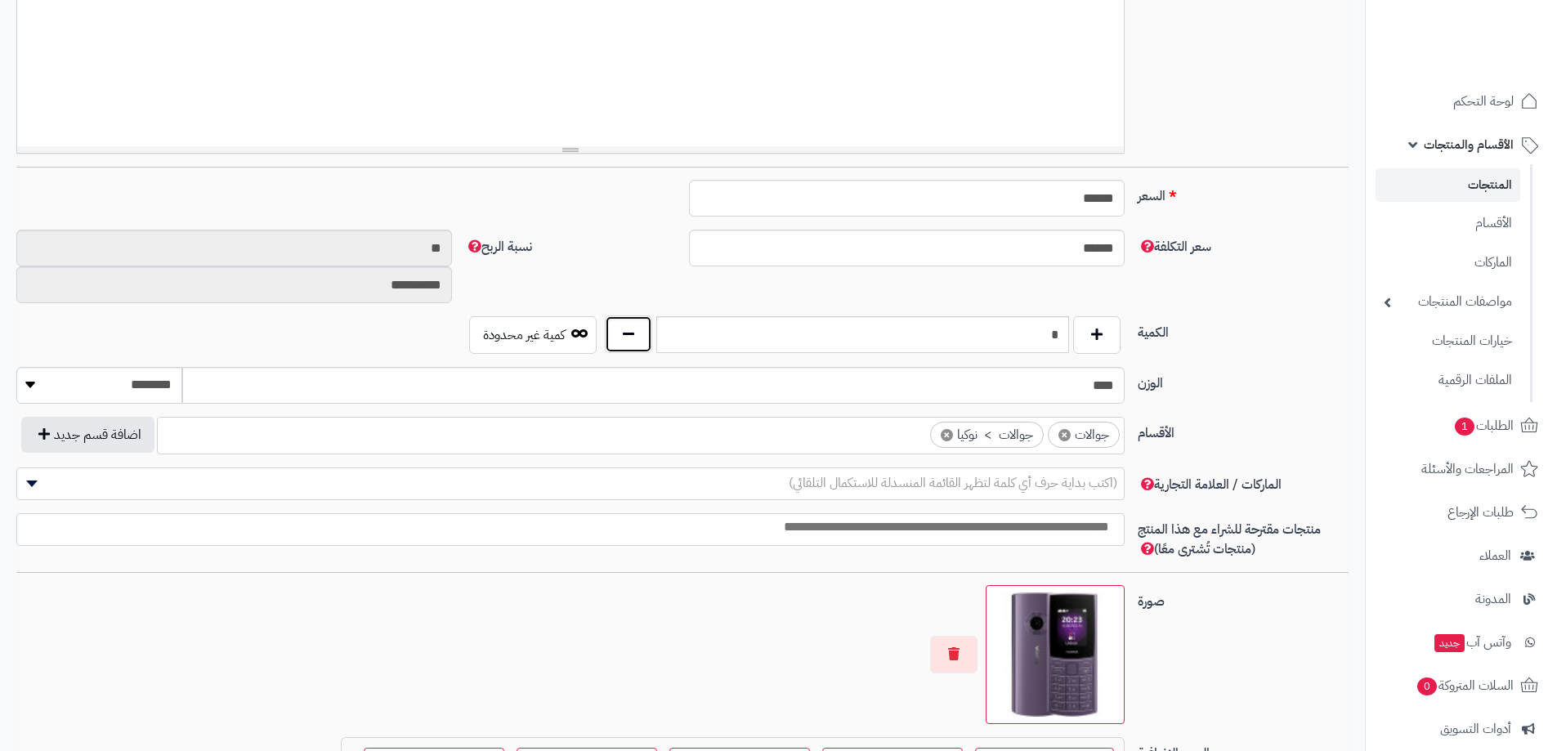
click at [630, 326] on button "button" at bounding box center [628, 335] width 47 height 38
type input "*"
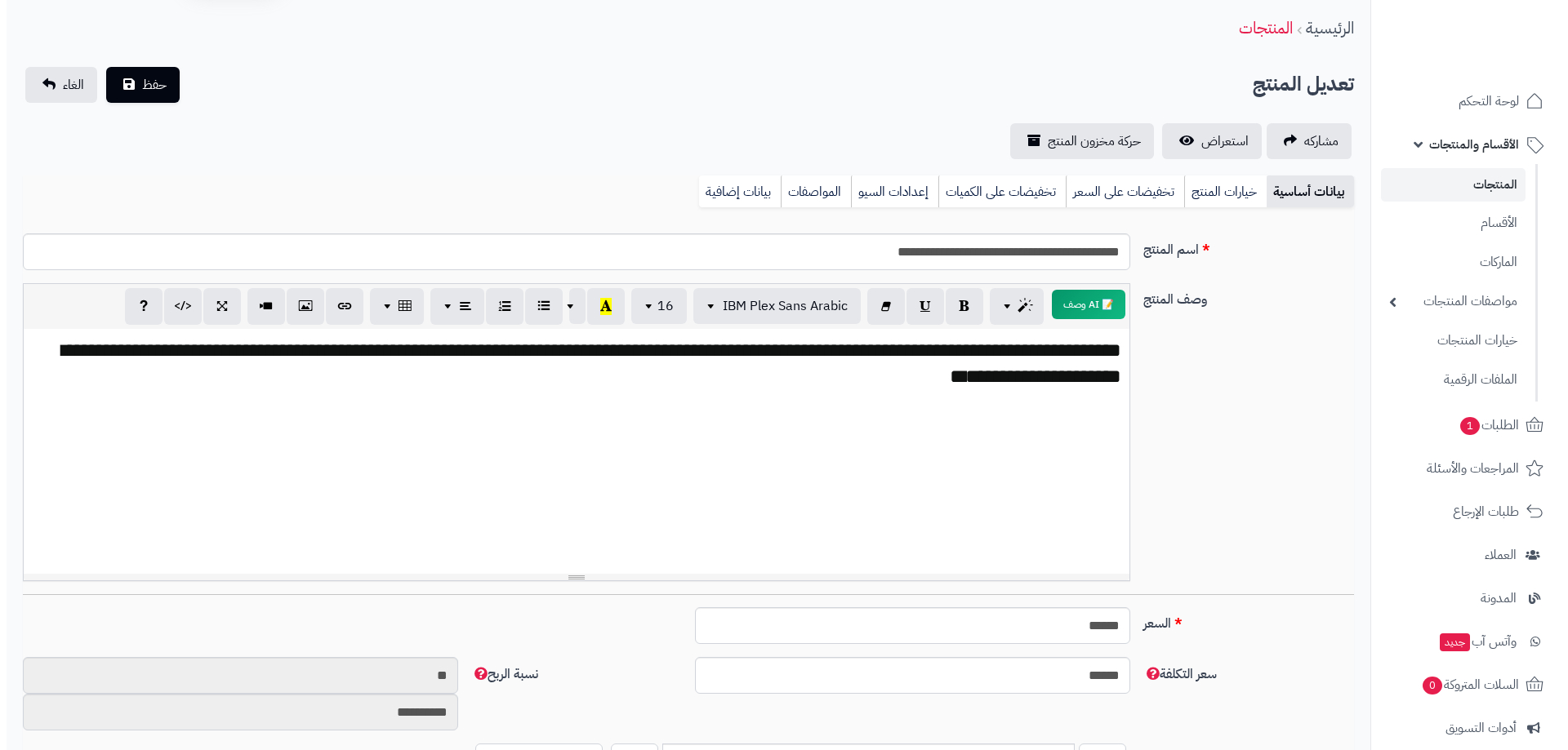
scroll to position [0, 0]
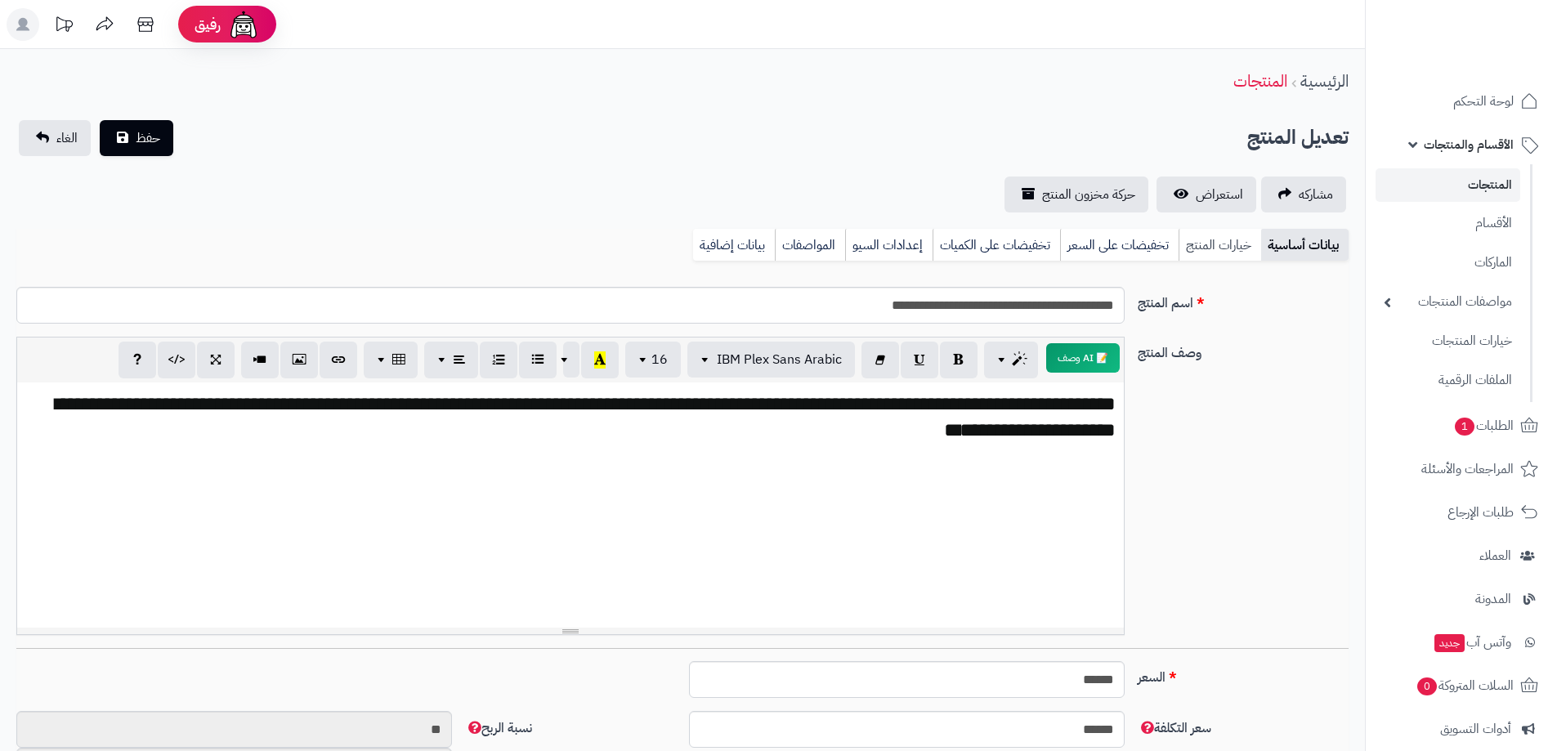
click at [1205, 244] on link "خيارات المنتج" at bounding box center [1220, 245] width 83 height 33
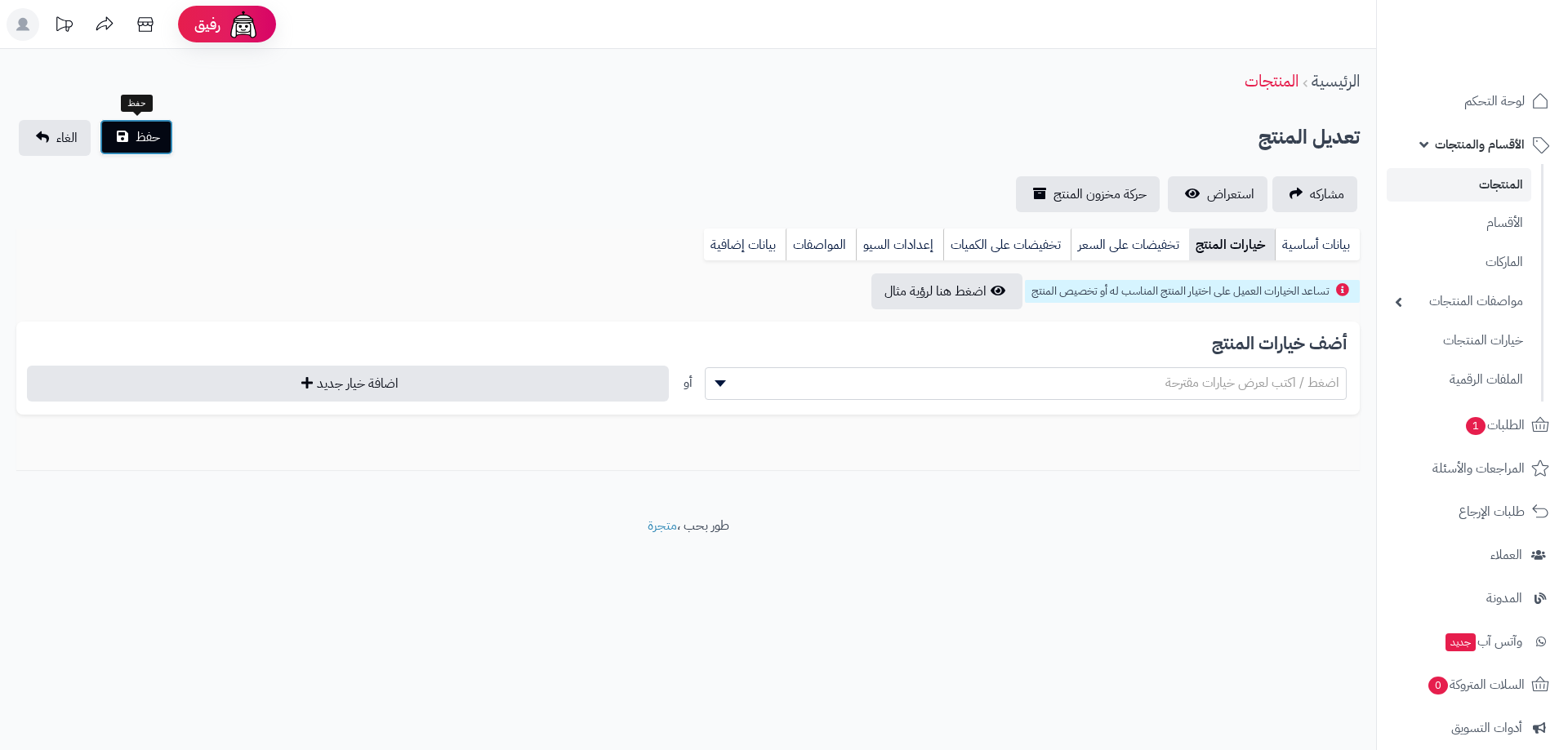
click at [143, 128] on span "حفظ" at bounding box center [148, 138] width 25 height 20
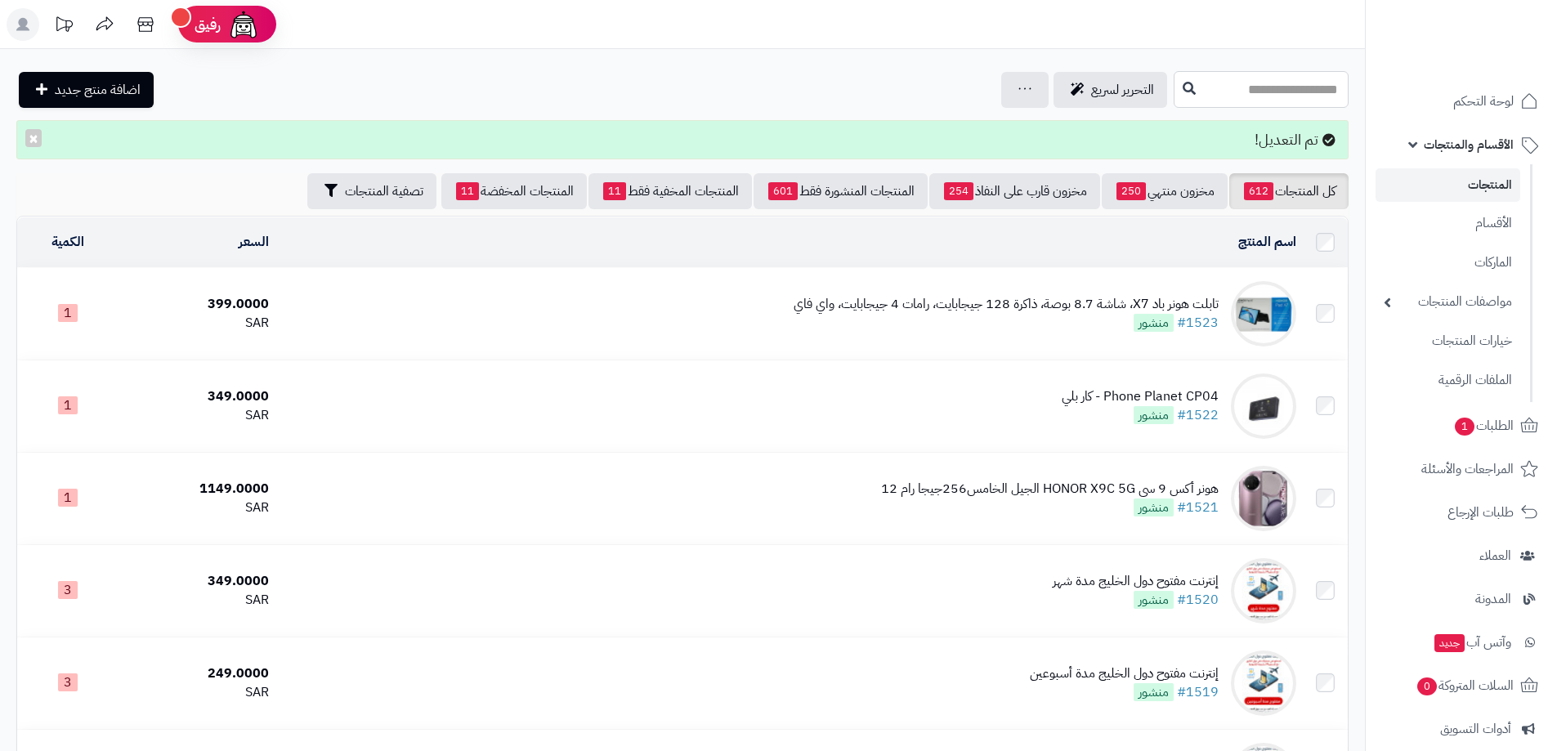
click at [1226, 87] on input "text" at bounding box center [1261, 89] width 175 height 37
drag, startPoint x: 1281, startPoint y: 79, endPoint x: 1310, endPoint y: 89, distance: 30.2
click at [1310, 89] on input "******" at bounding box center [1261, 89] width 175 height 37
type input "****"
click at [1177, 88] on button at bounding box center [1189, 88] width 25 height 31
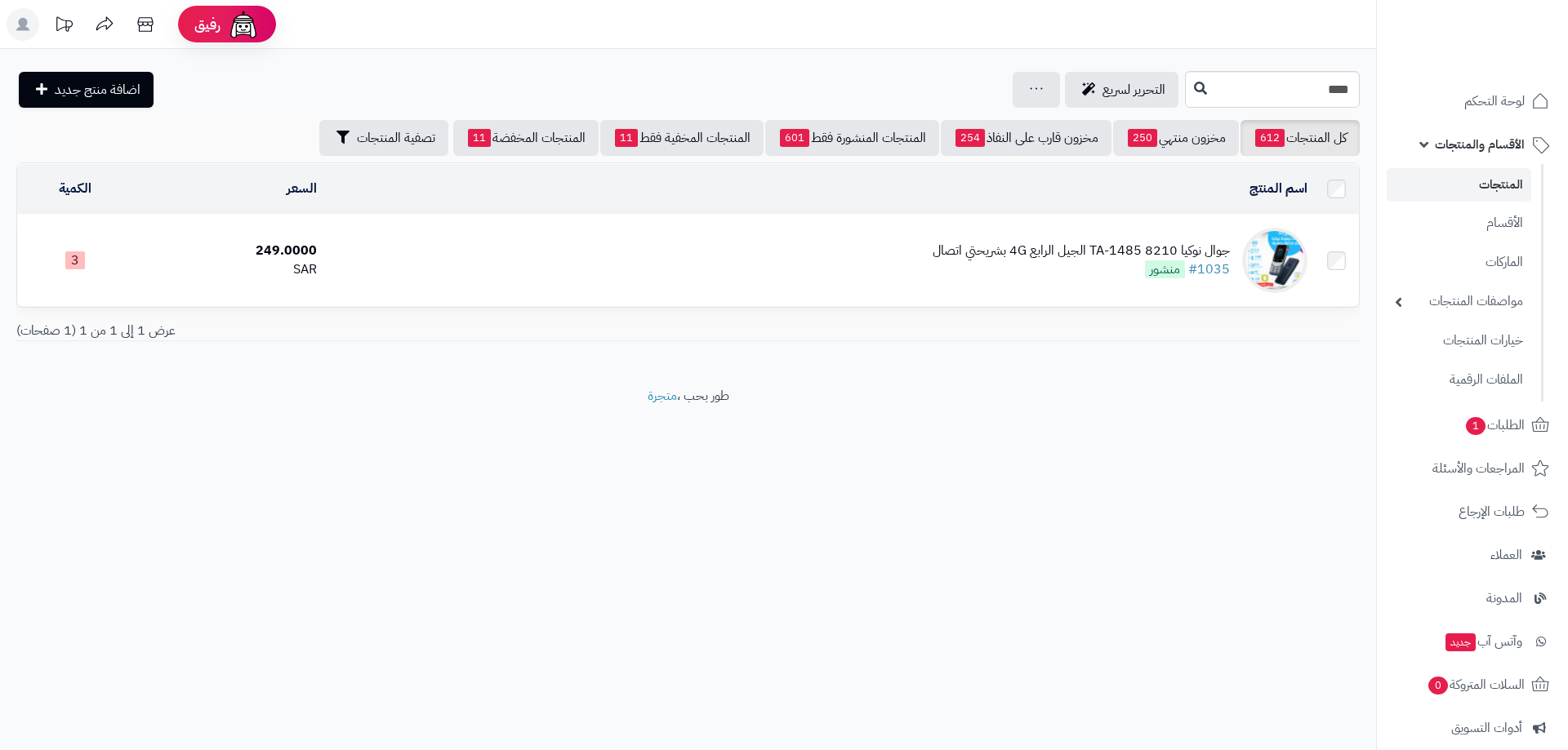
click at [1117, 254] on div "جوال نوكيا 8210 TA-1485 الجيل الرابع 4G بشريحتي اتصال" at bounding box center [1082, 251] width 298 height 19
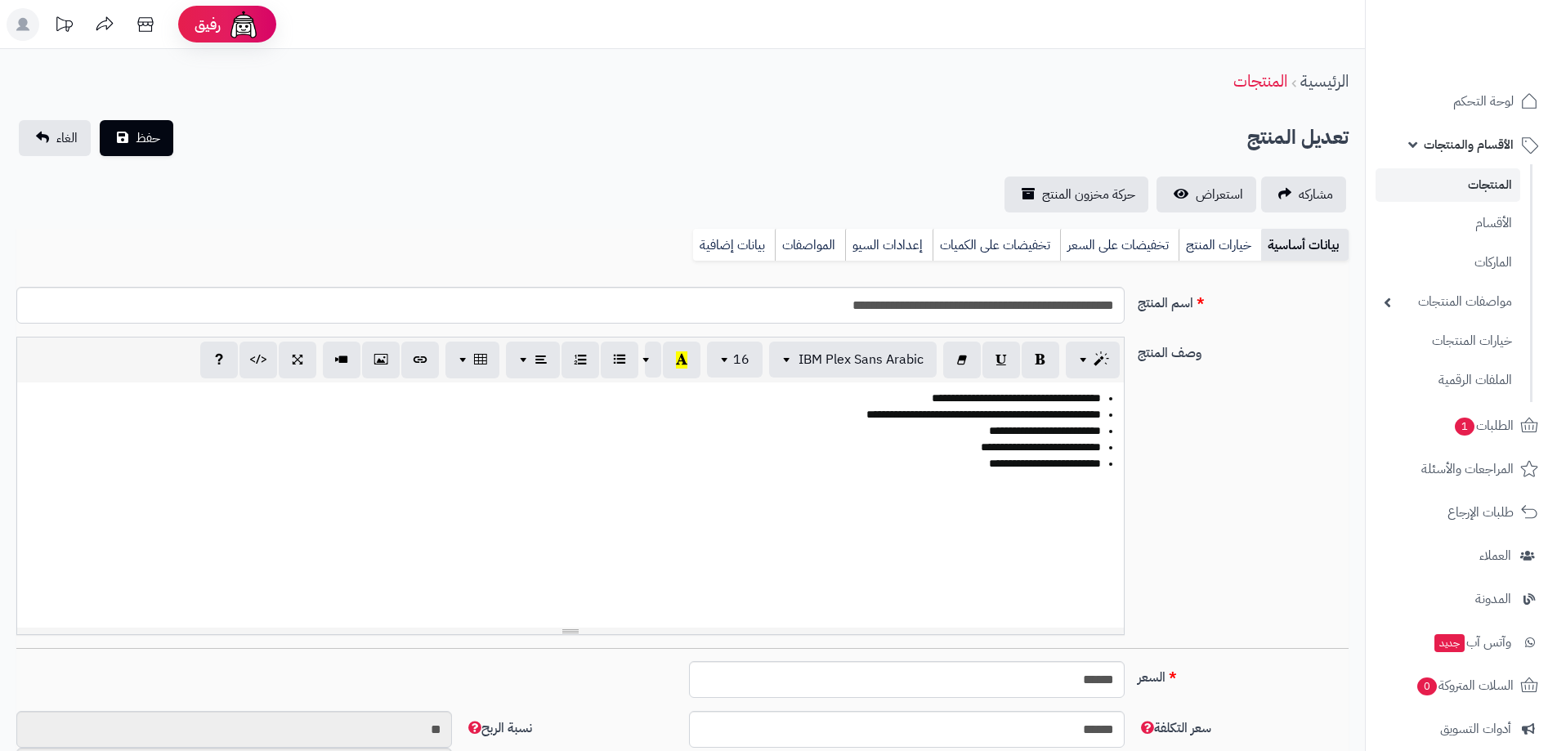
scroll to position [952, 0]
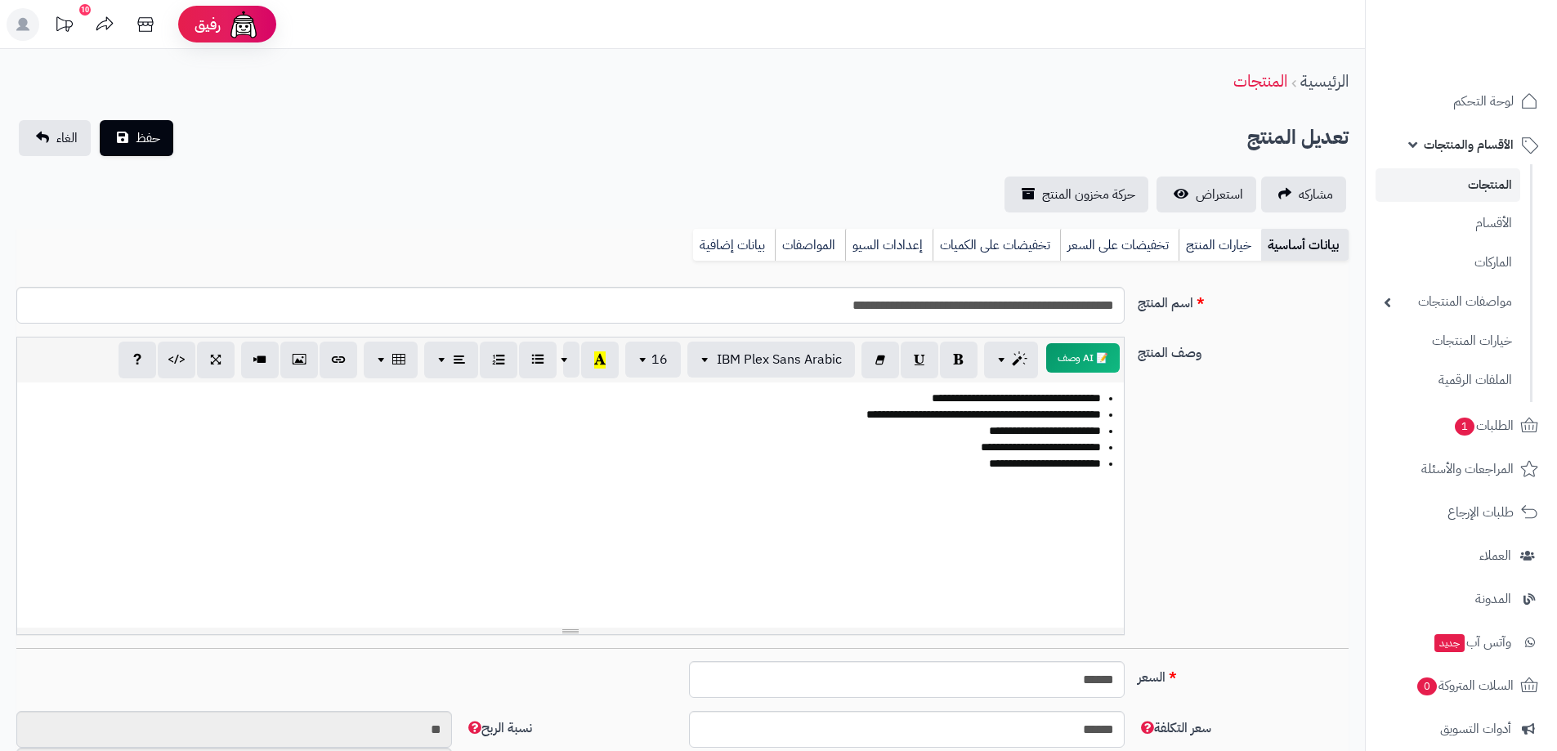
click at [1487, 186] on link "المنتجات" at bounding box center [1448, 185] width 145 height 34
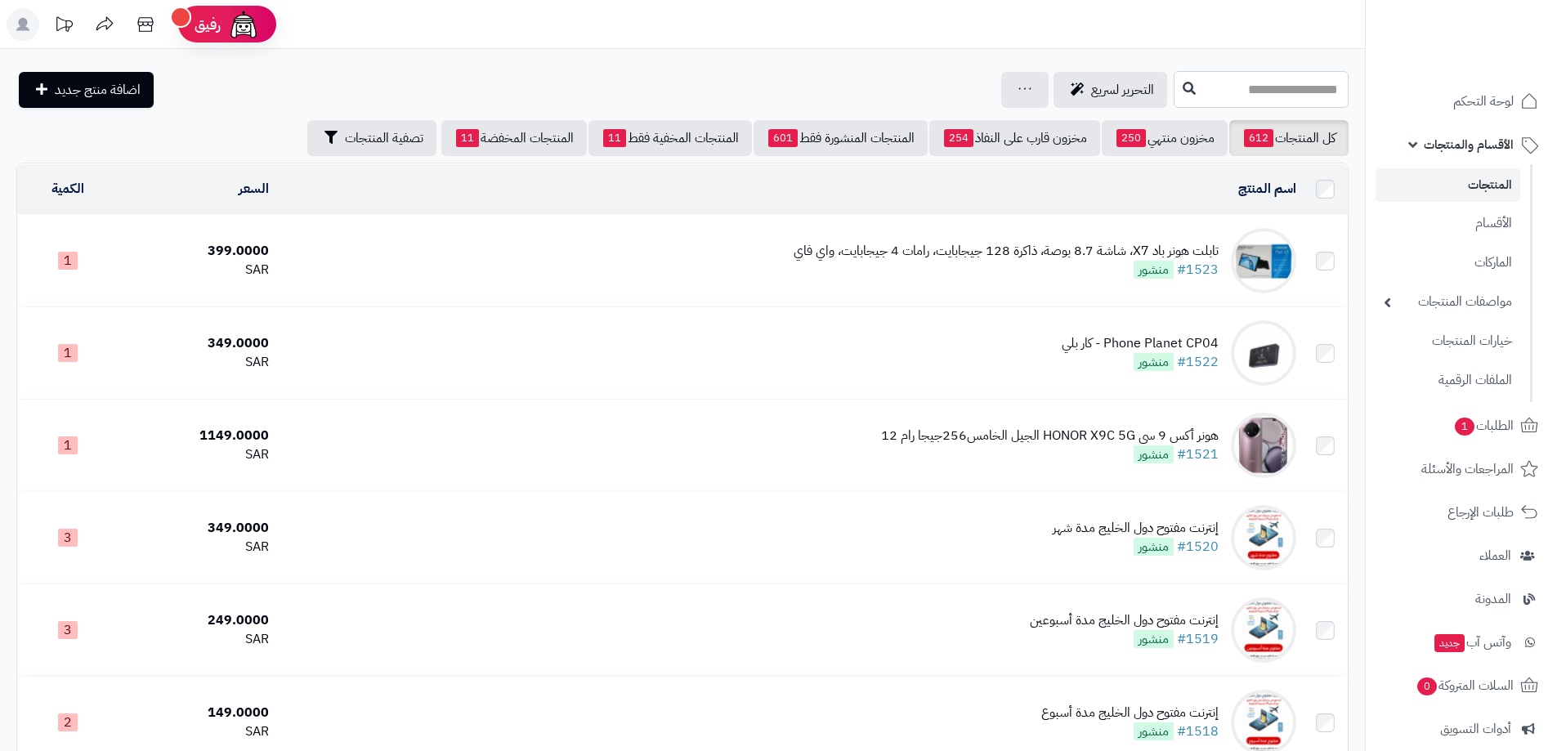
click at [1191, 92] on input "text" at bounding box center [1261, 89] width 175 height 37
type input "***"
click at [1224, 130] on link "سامسونج - Samsung SM-B310E" at bounding box center [1261, 129] width 175 height 30
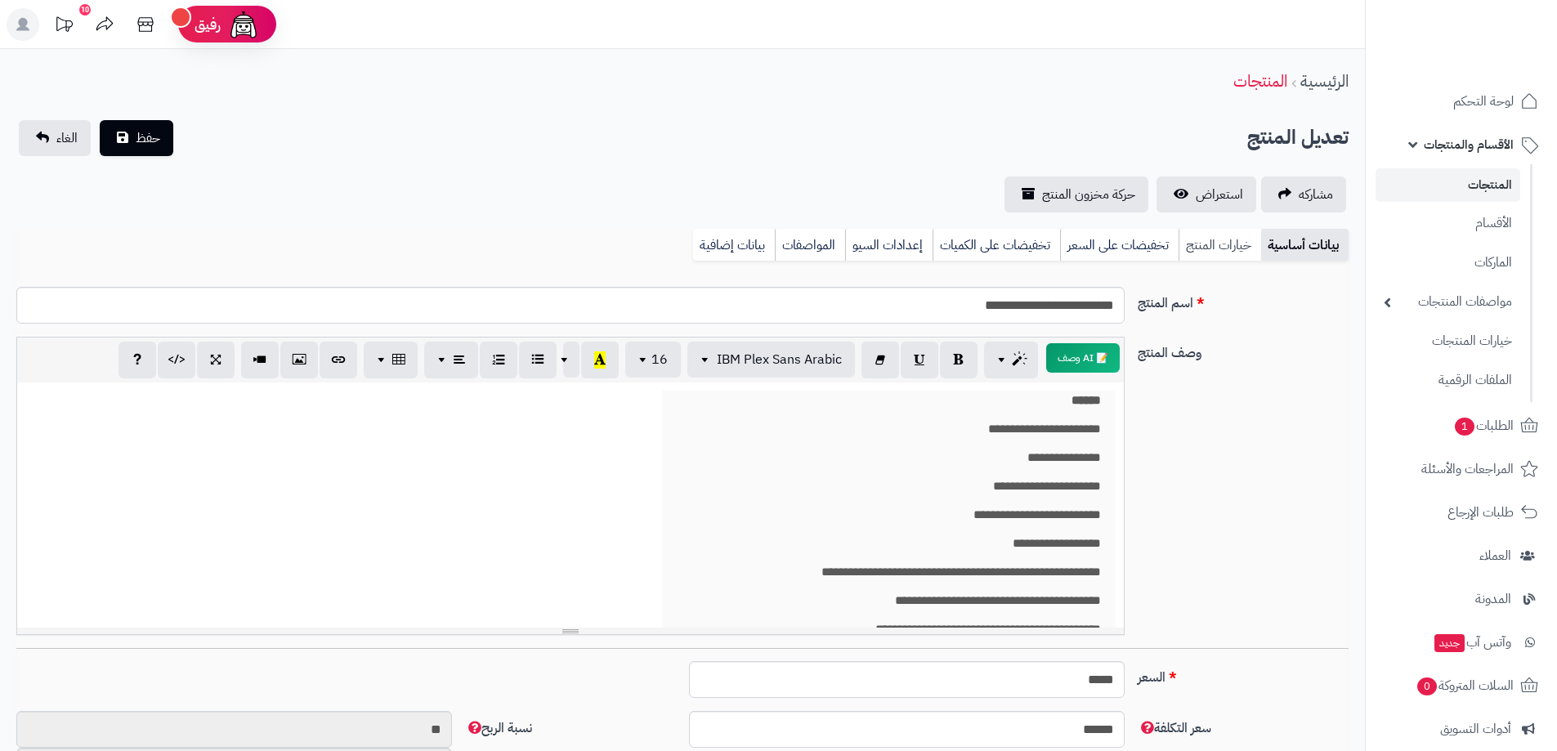
click at [1207, 243] on link "خيارات المنتج" at bounding box center [1220, 245] width 83 height 33
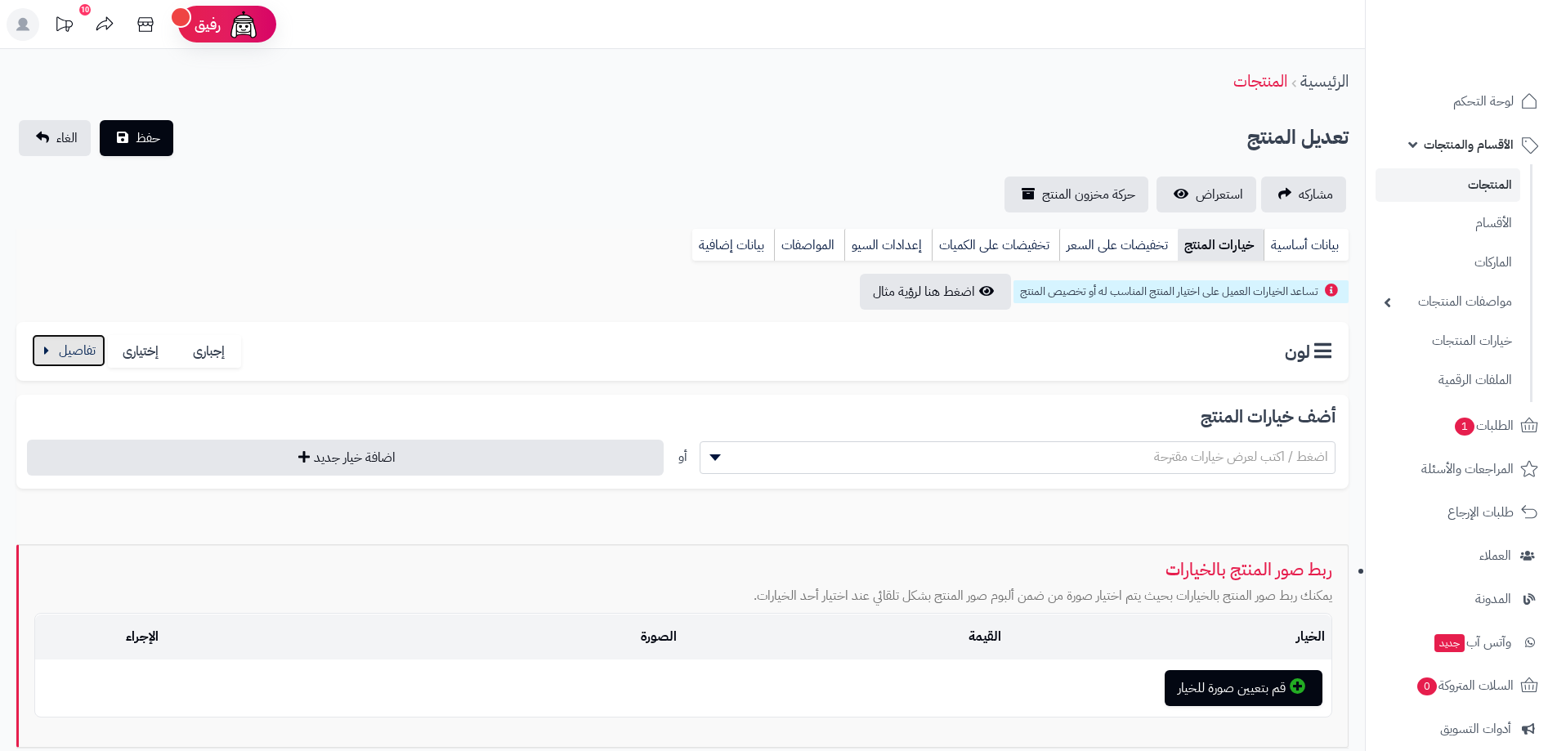
click at [43, 344] on button "button" at bounding box center [69, 350] width 74 height 33
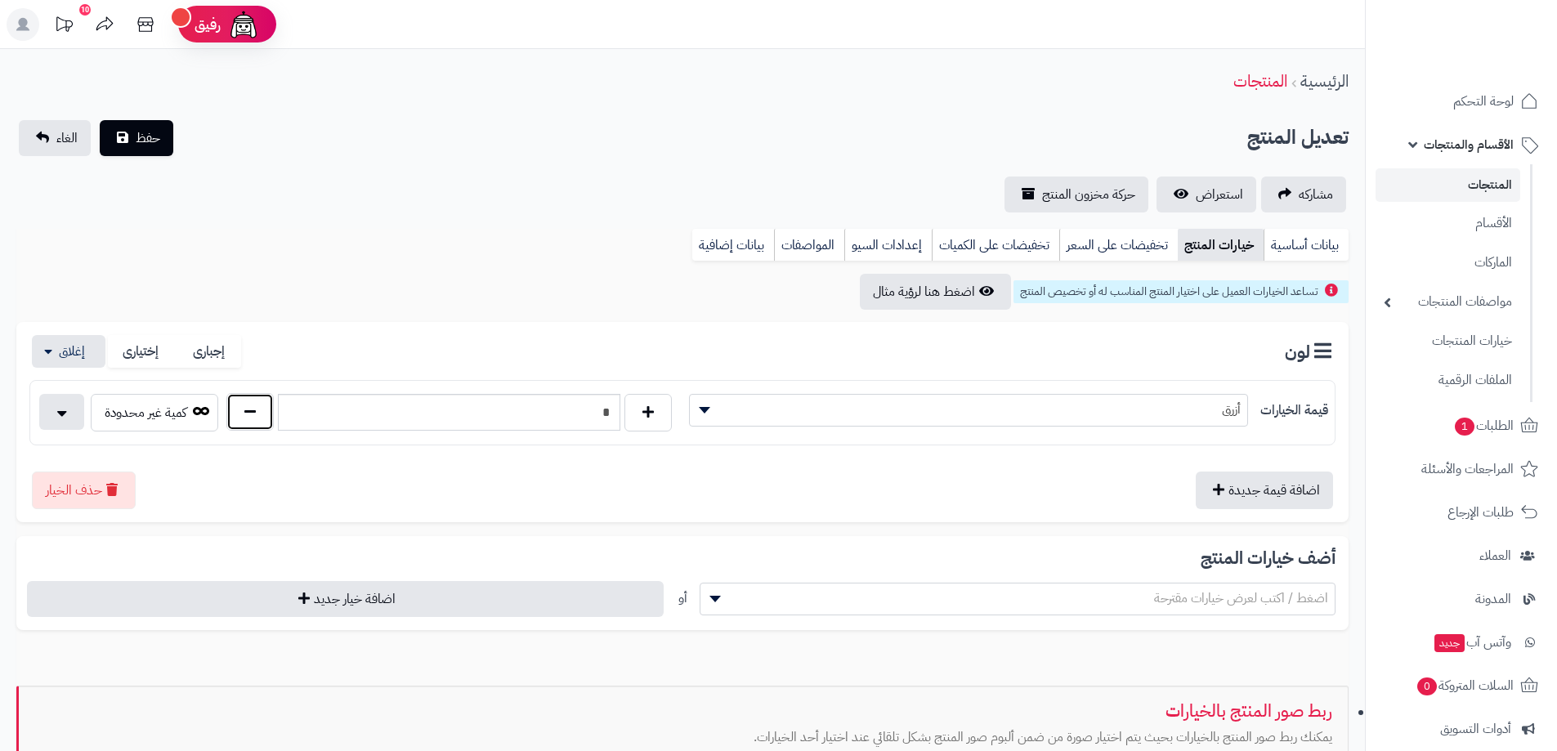
click at [250, 415] on button "button" at bounding box center [249, 412] width 47 height 38
type input "*"
click at [1317, 248] on link "بيانات أساسية" at bounding box center [1306, 245] width 85 height 33
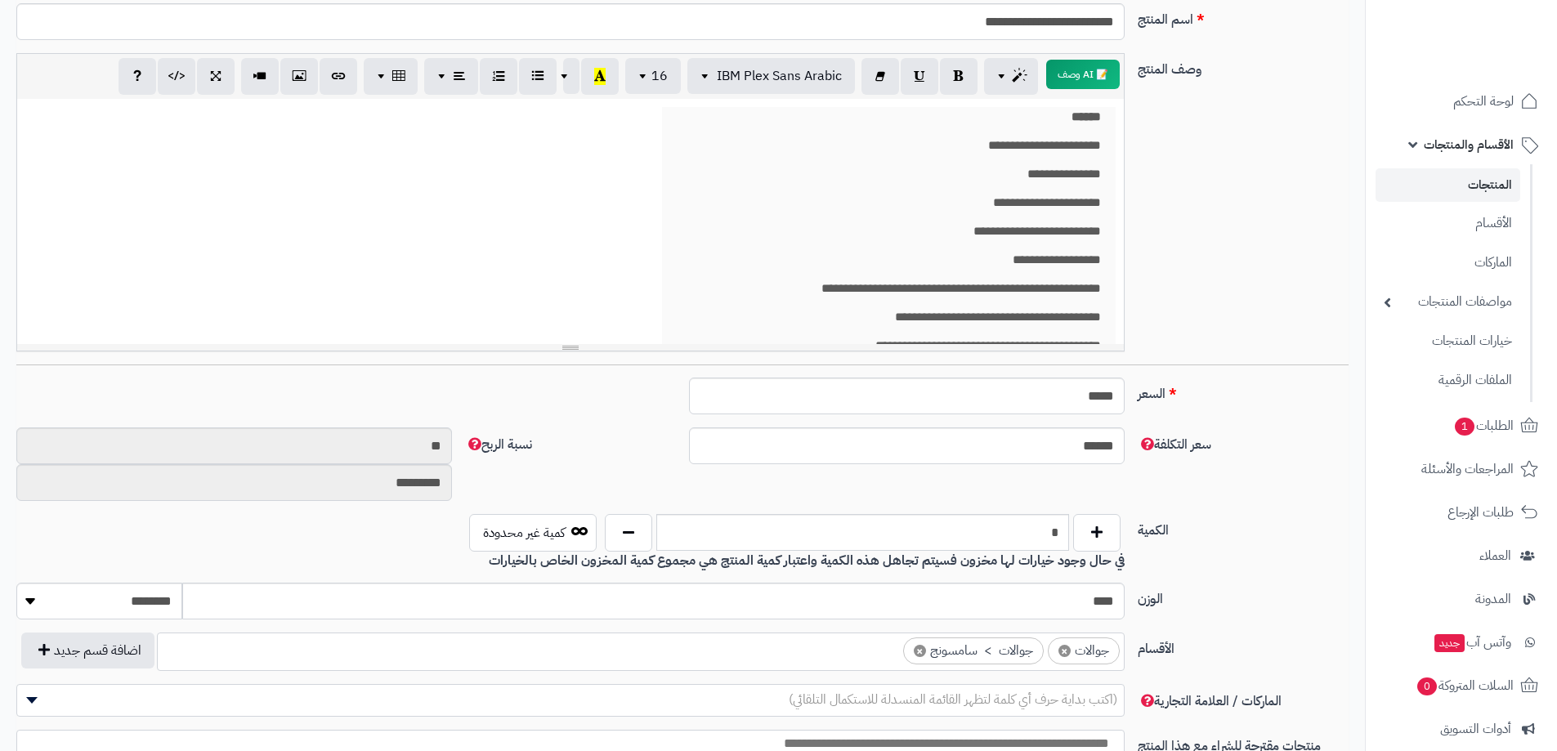
scroll to position [491, 0]
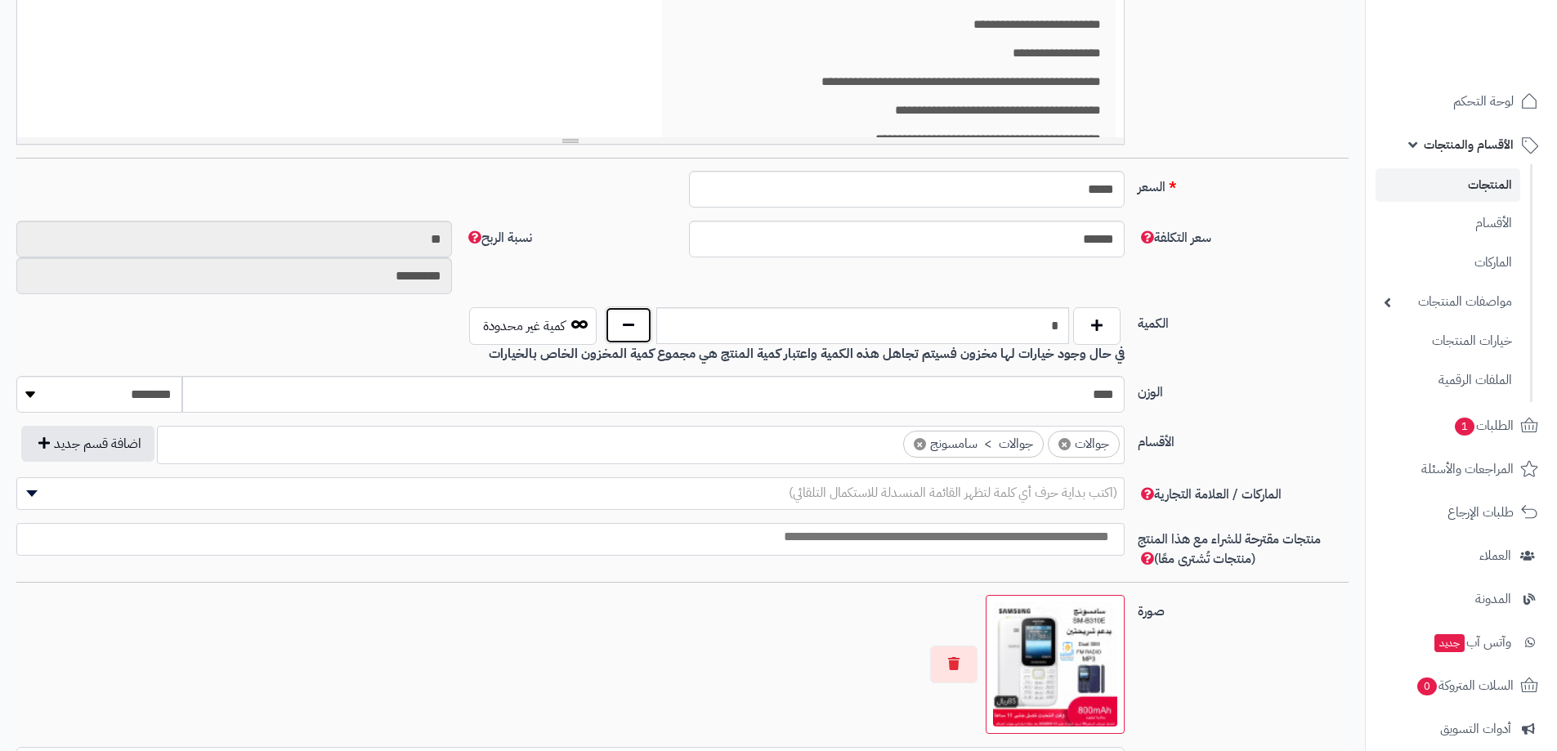
click at [638, 328] on button "button" at bounding box center [628, 326] width 47 height 38
type input "*"
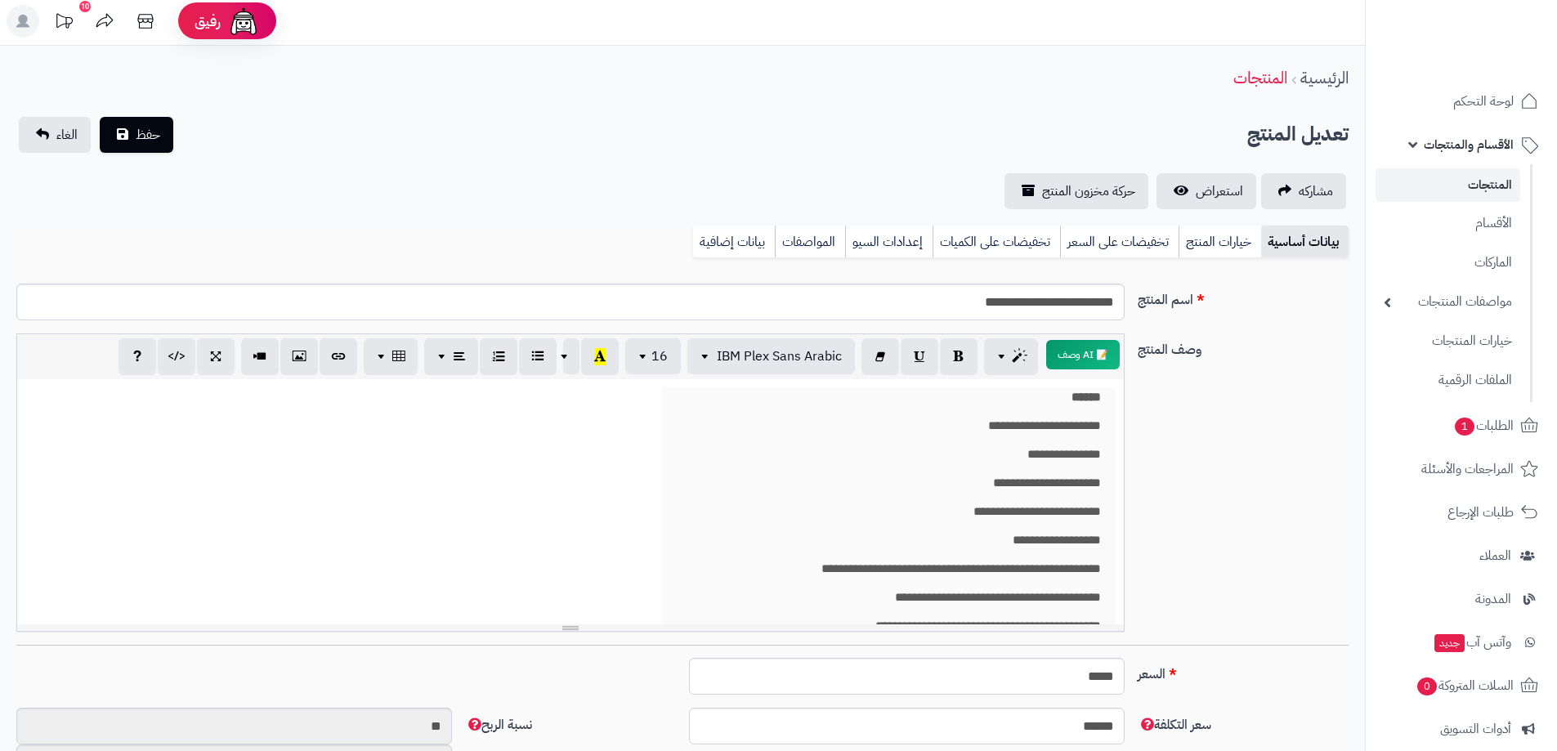
scroll to position [0, 0]
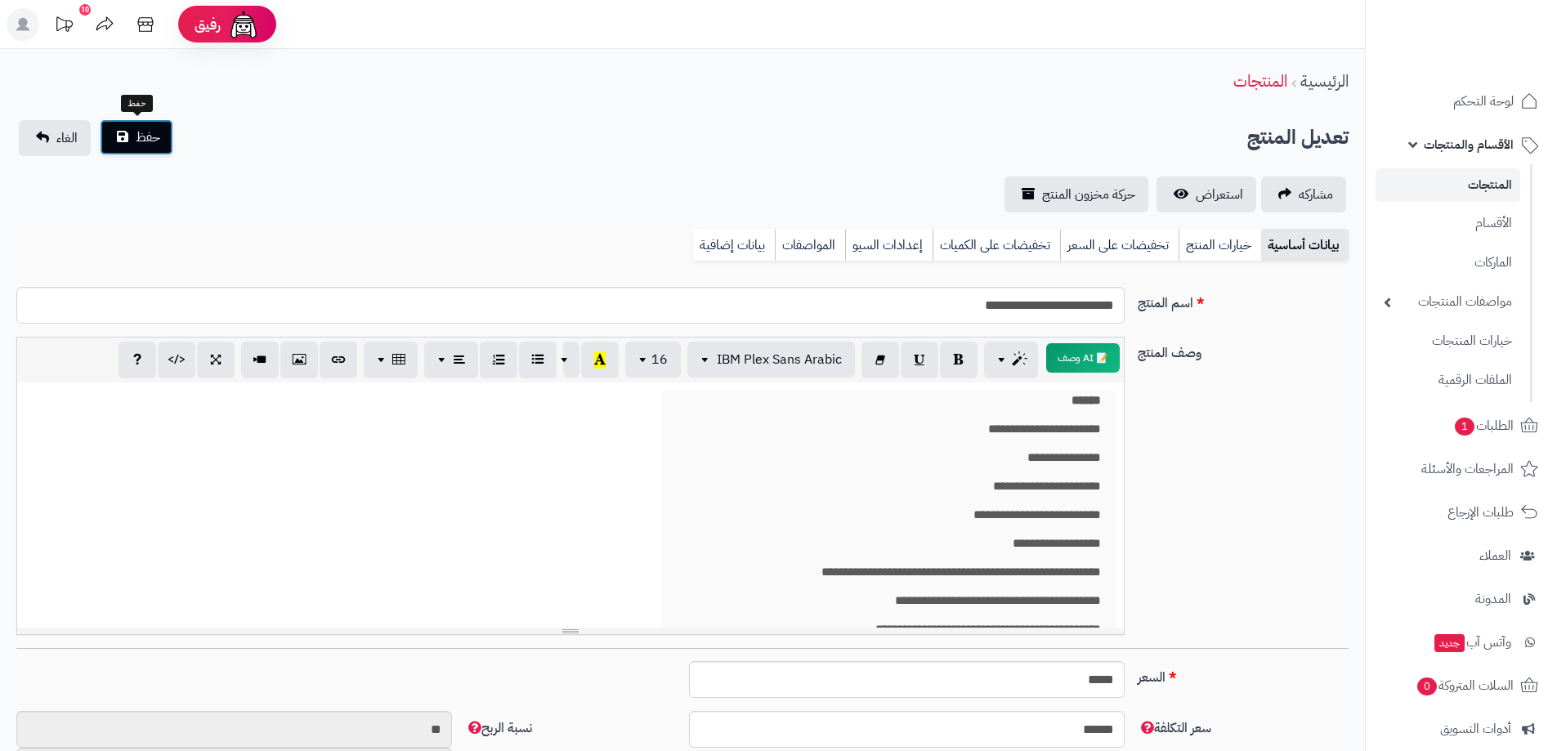
click at [155, 136] on span "حفظ" at bounding box center [148, 138] width 25 height 20
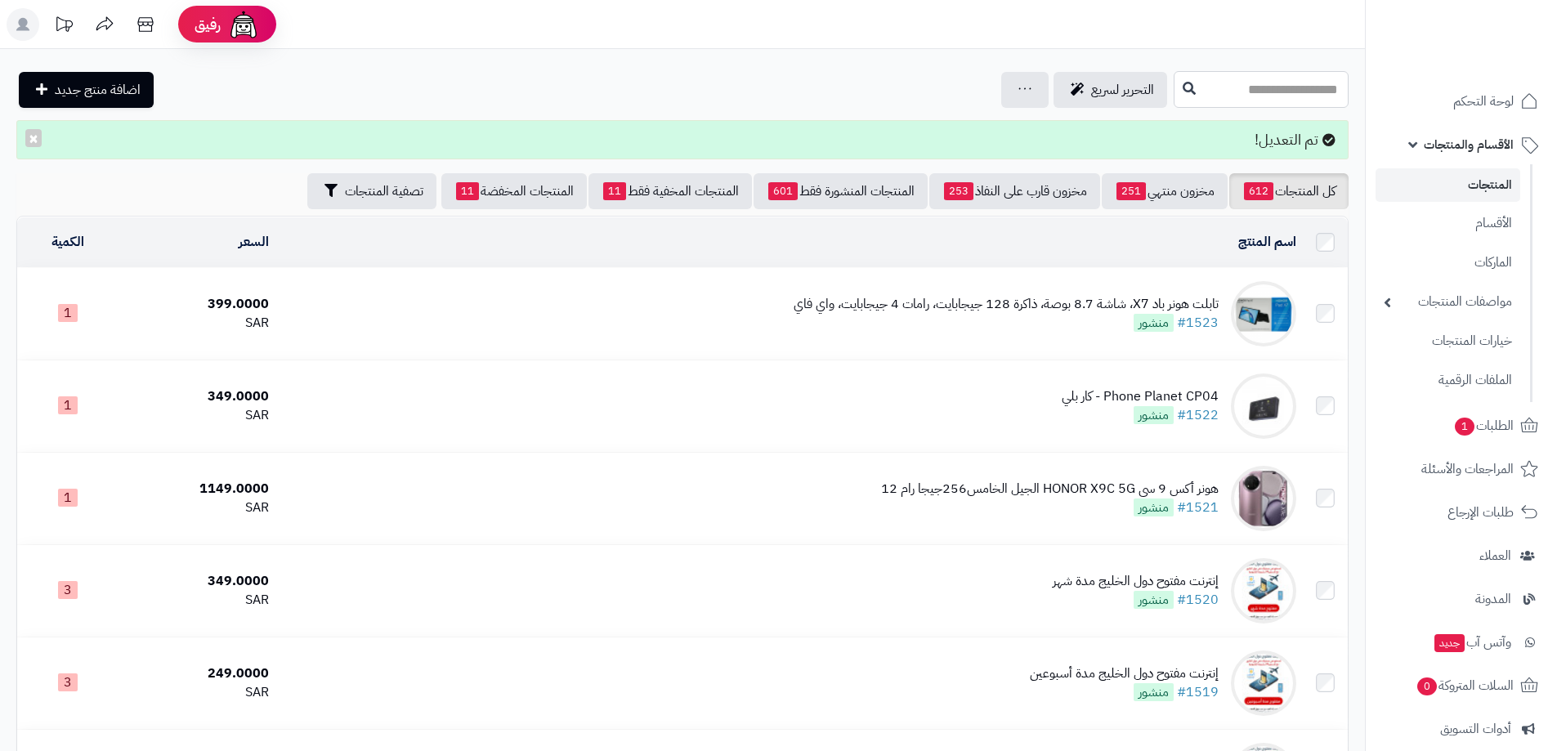
click at [1272, 83] on input "text" at bounding box center [1261, 89] width 175 height 37
type input "***"
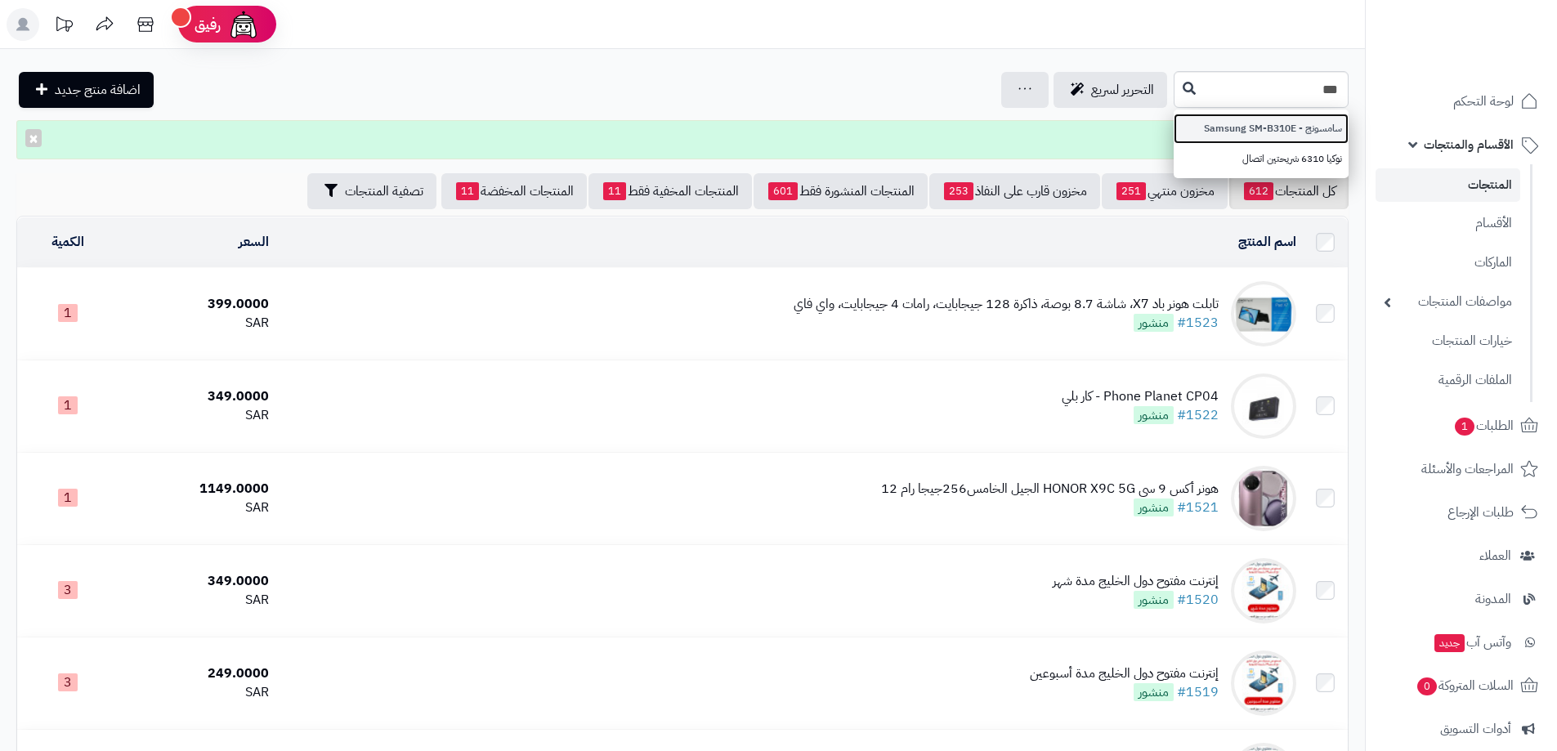
click at [1269, 119] on link "سامسونج - Samsung SM-B310E" at bounding box center [1261, 129] width 175 height 30
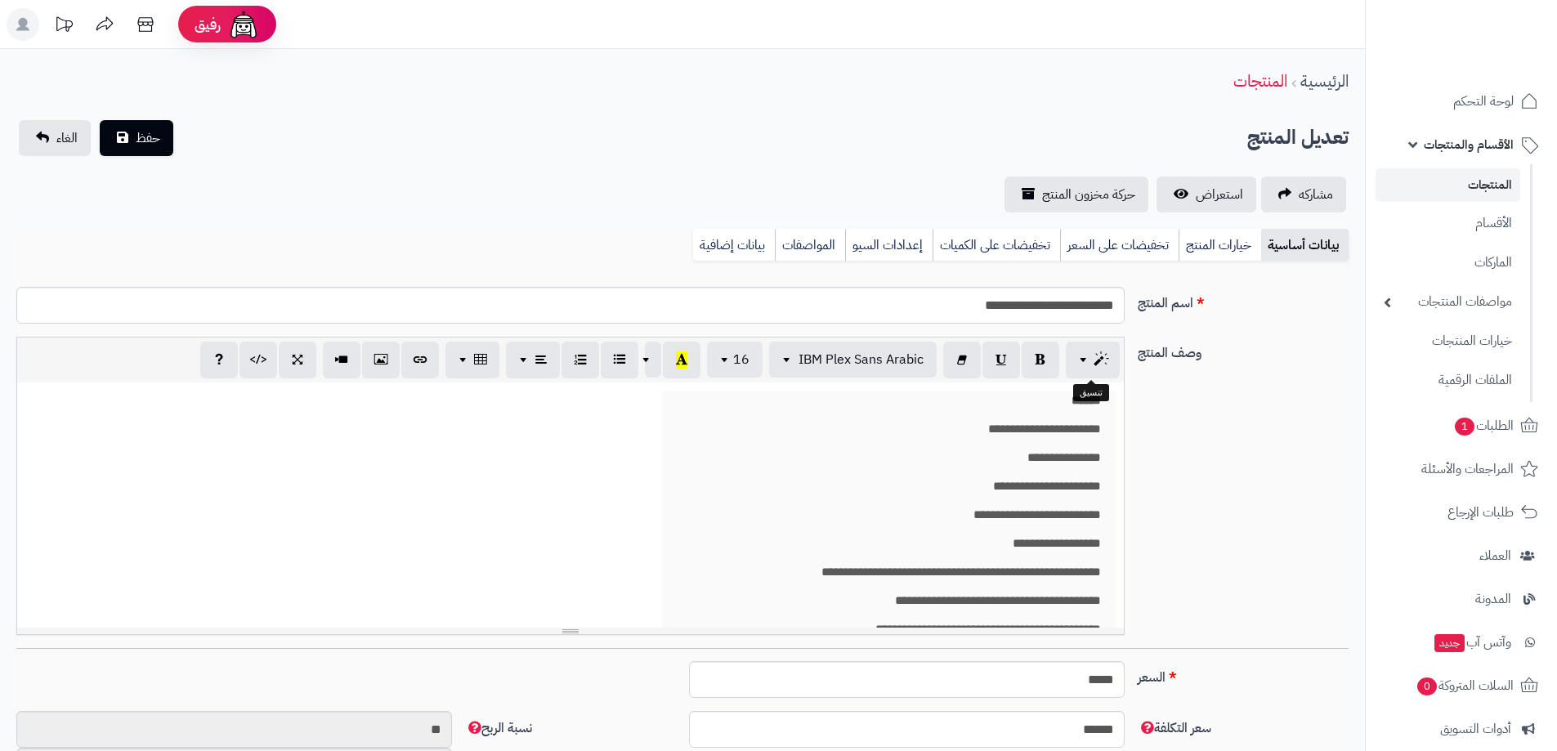
scroll to position [952, 0]
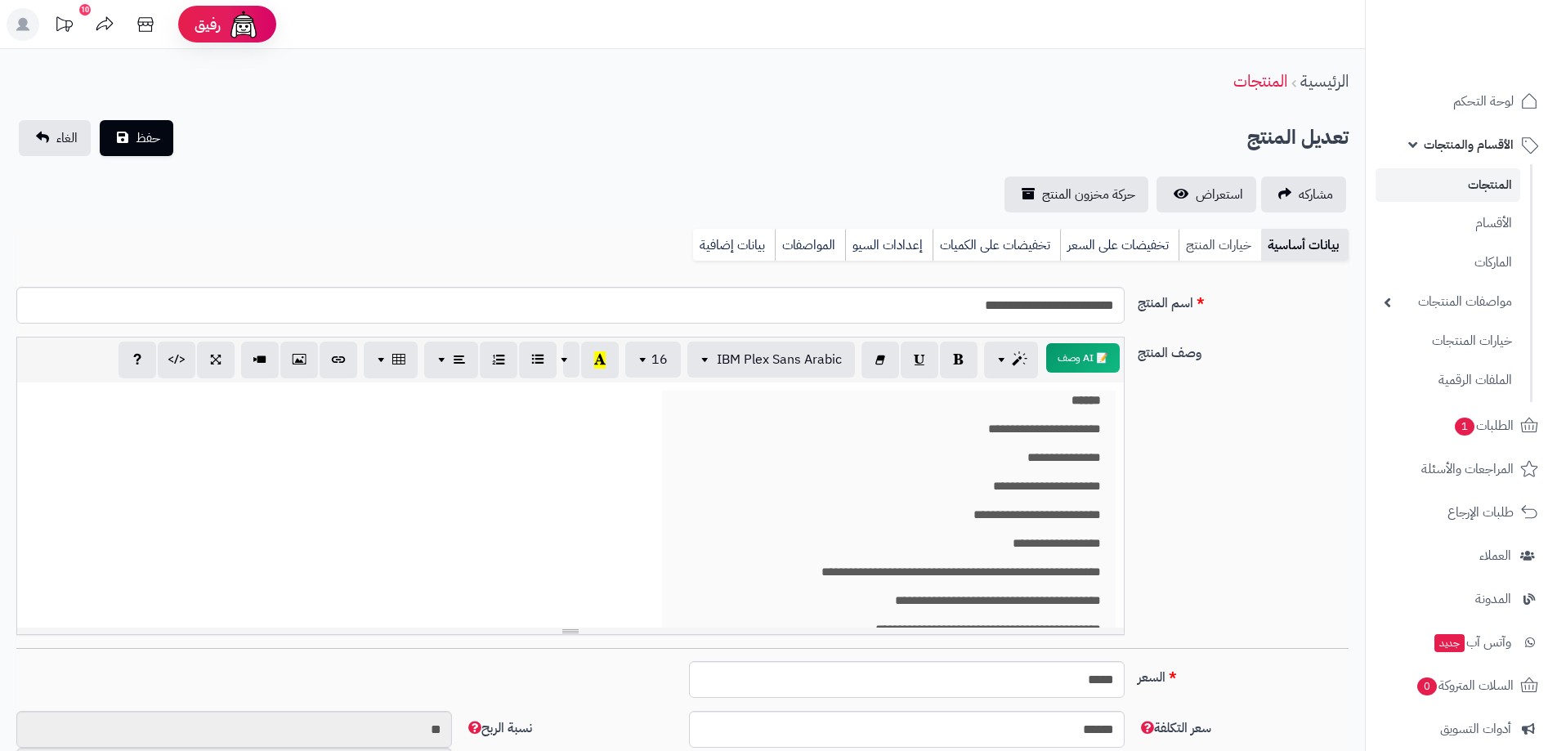
click at [1235, 247] on link "خيارات المنتج" at bounding box center [1220, 245] width 83 height 33
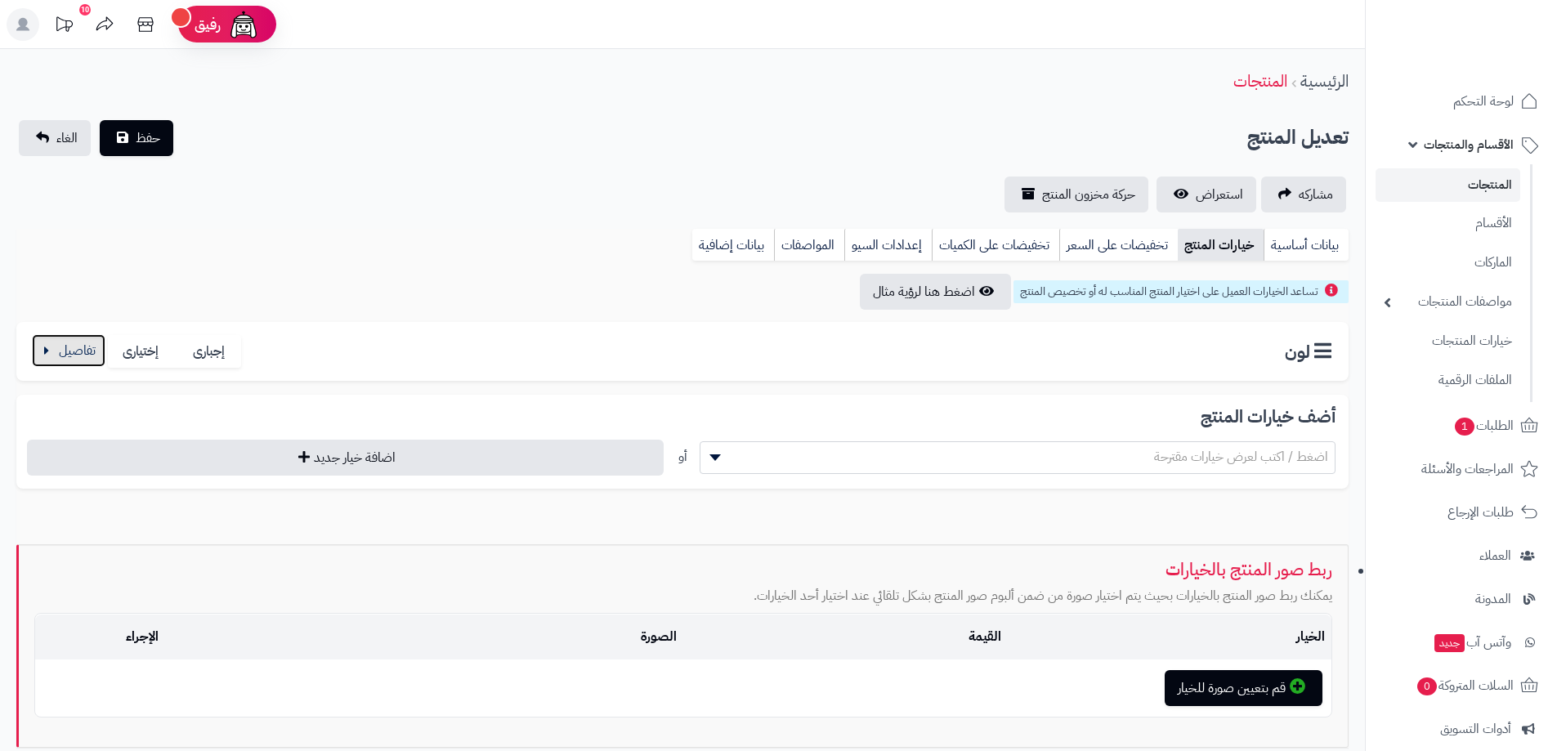
click at [73, 356] on button "button" at bounding box center [69, 350] width 74 height 33
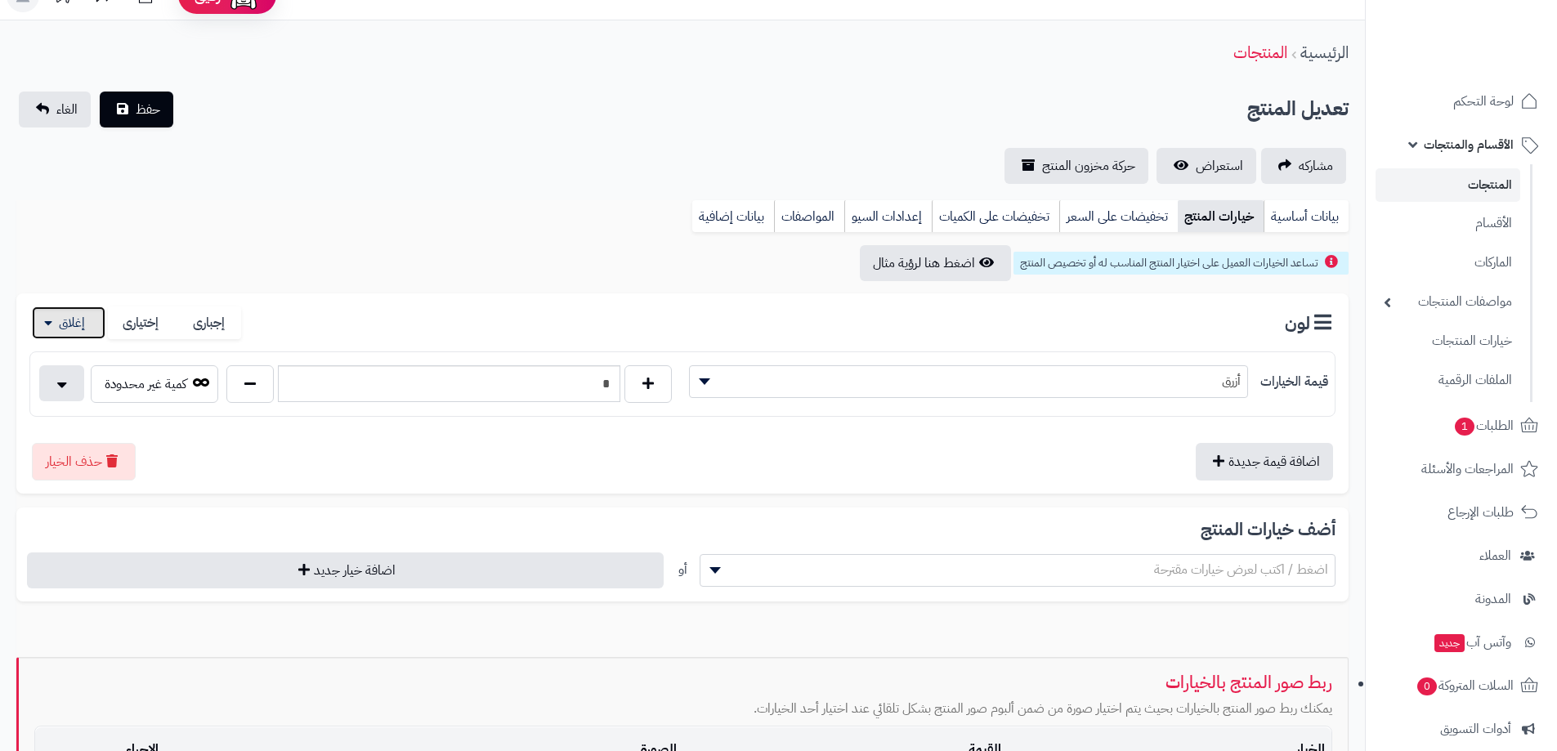
scroll to position [0, 0]
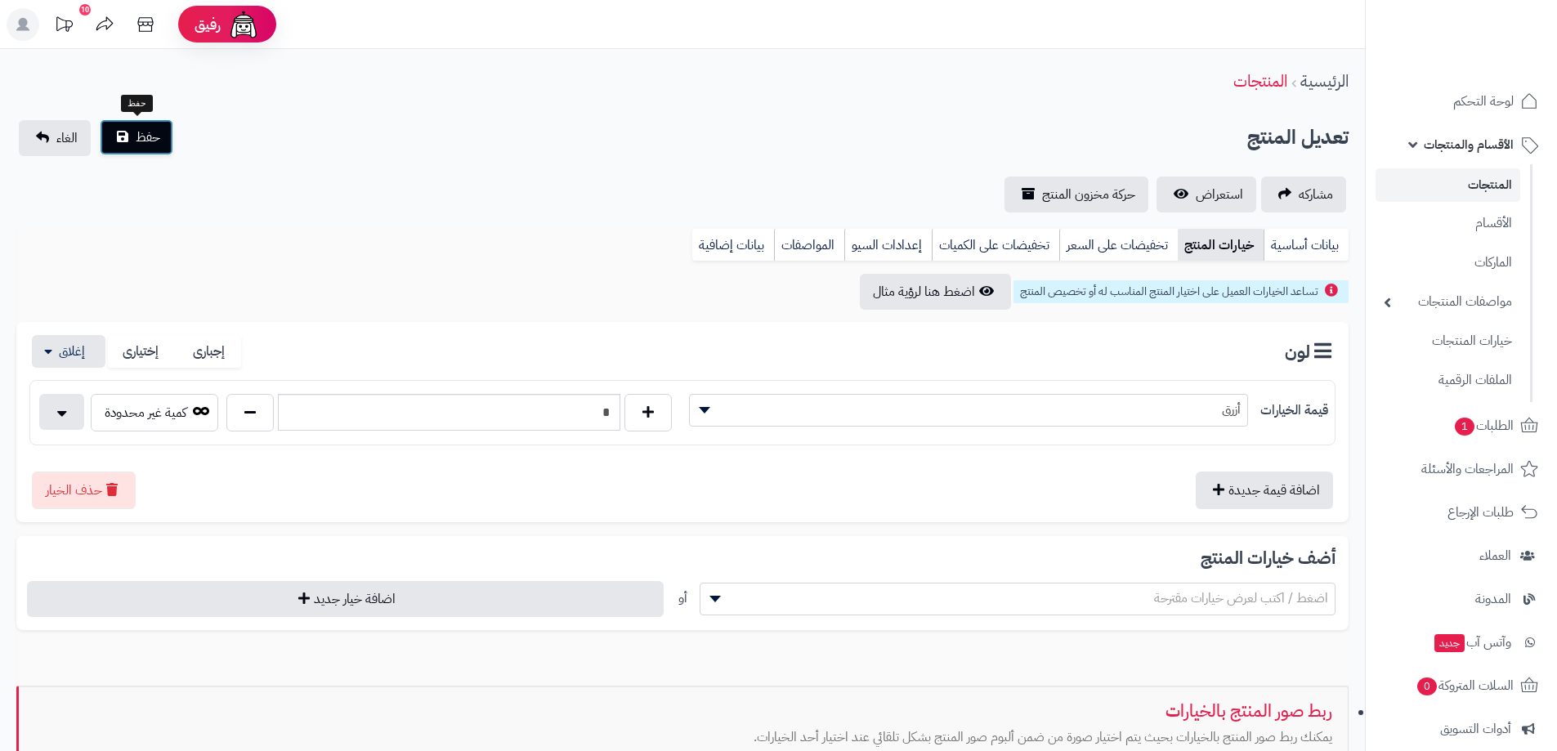
click at [152, 137] on span "حفظ" at bounding box center [148, 138] width 25 height 20
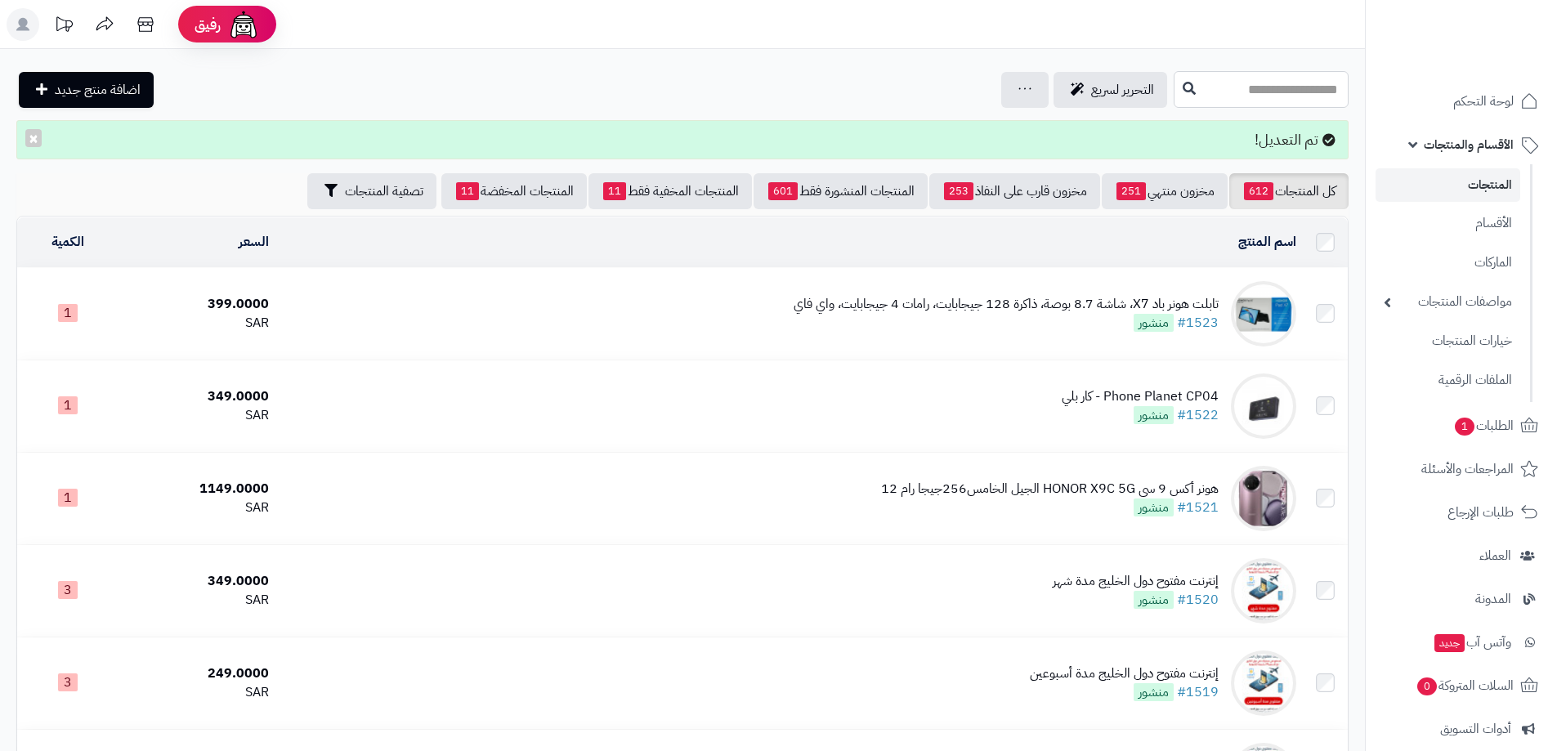
click at [1263, 99] on input "text" at bounding box center [1261, 89] width 175 height 37
type input "*"
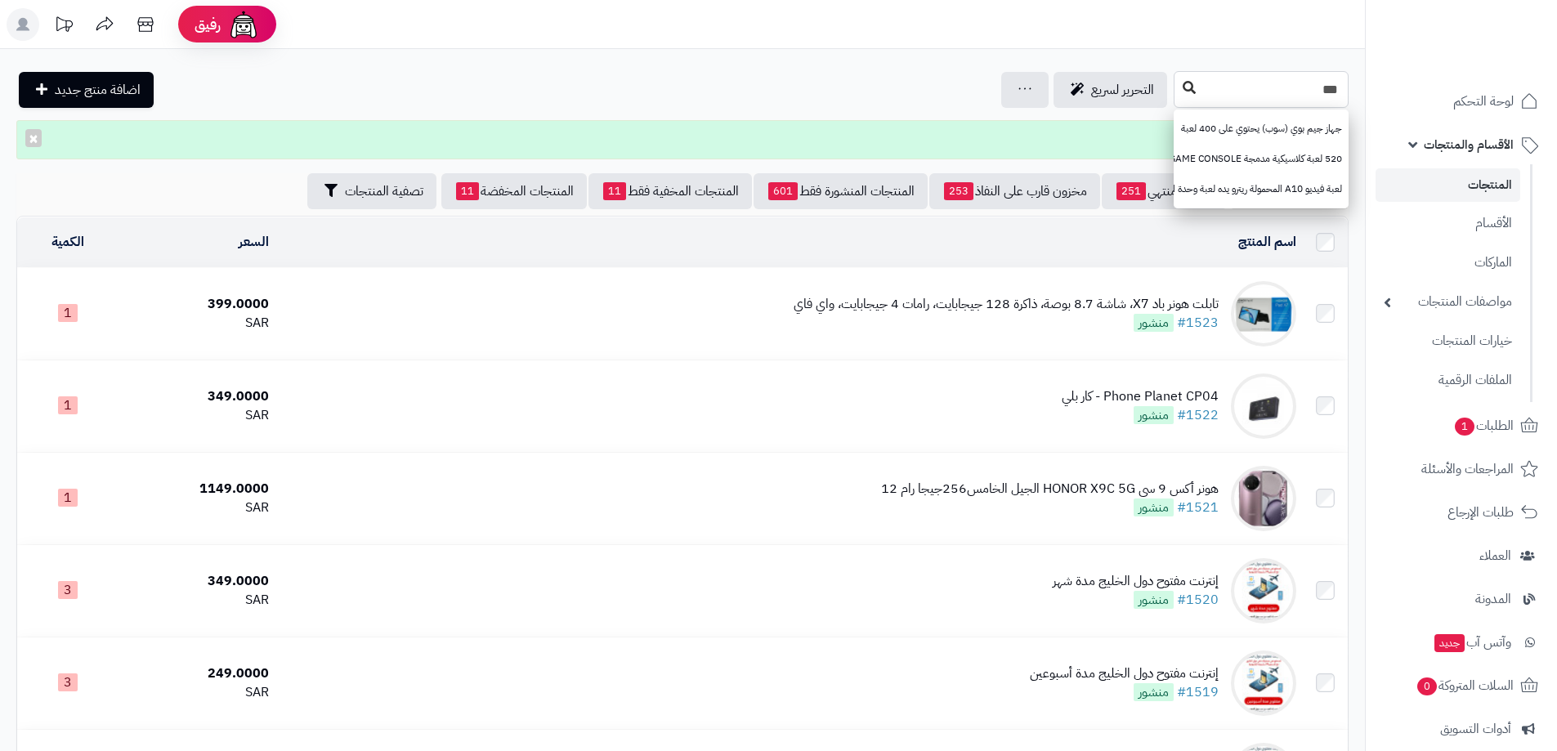
type input "***"
click at [1183, 85] on icon at bounding box center [1189, 87] width 13 height 13
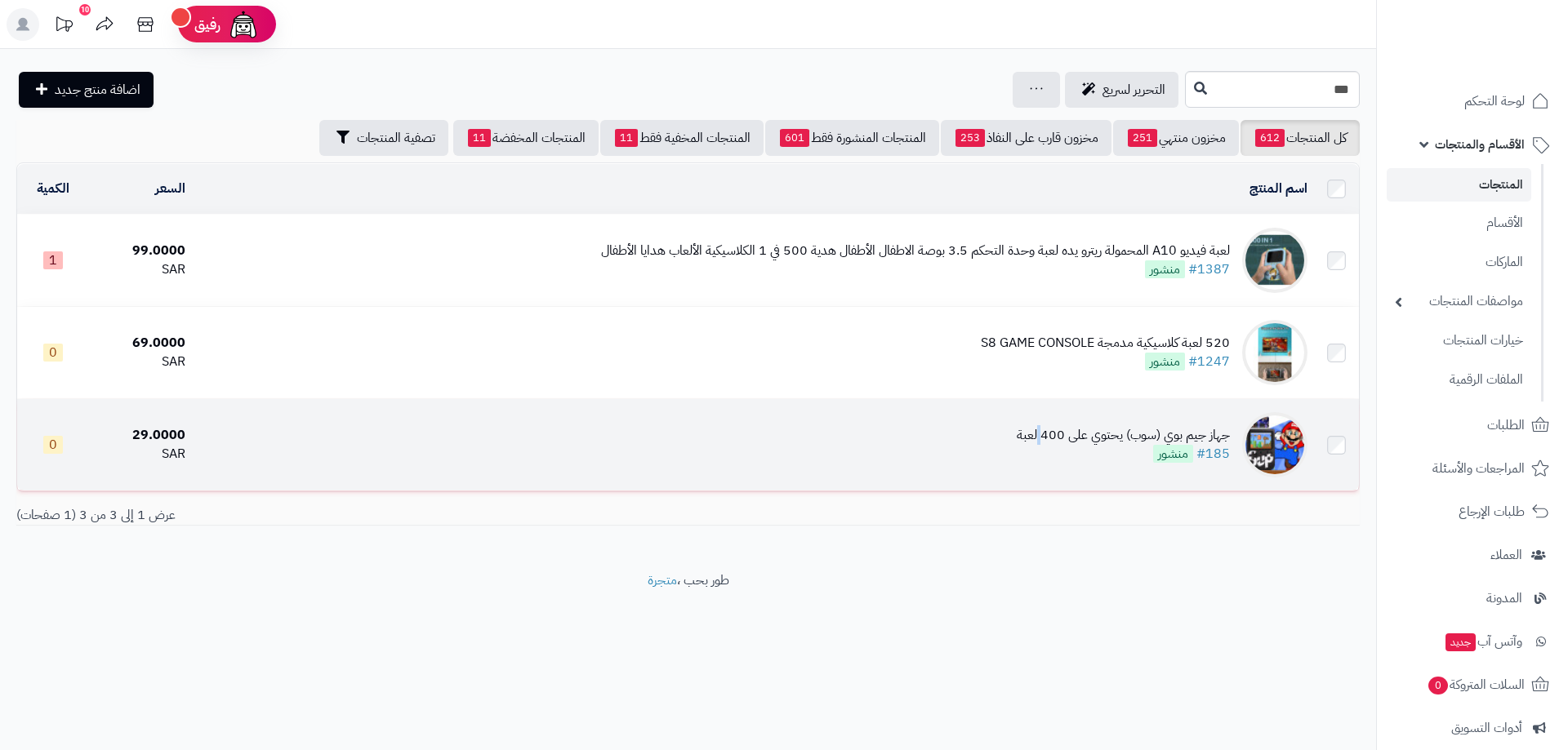
click at [1043, 430] on div "جهاز جيم بوي (سوب) يحتوي على 400 لعبة" at bounding box center [1123, 435] width 213 height 19
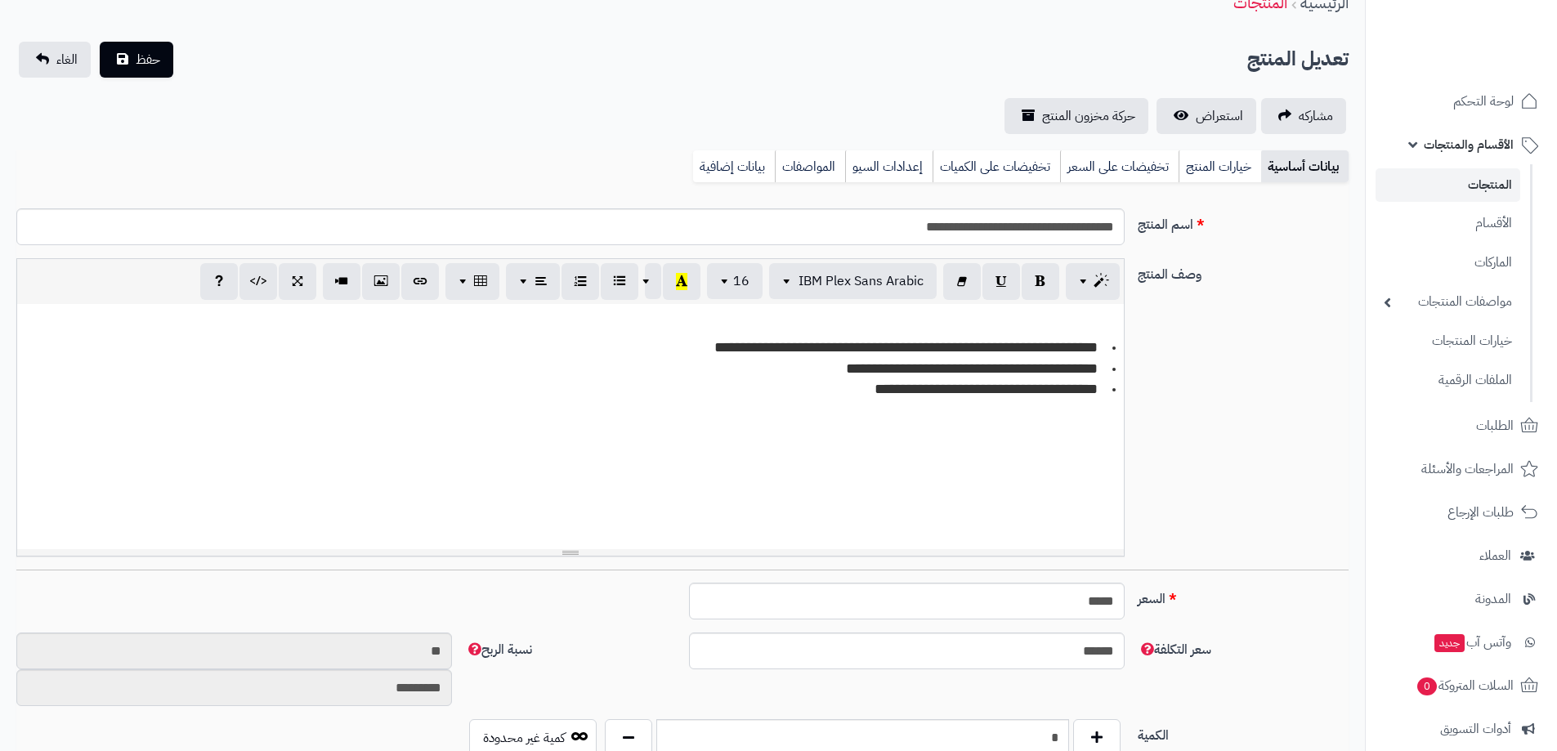
scroll to position [327, 0]
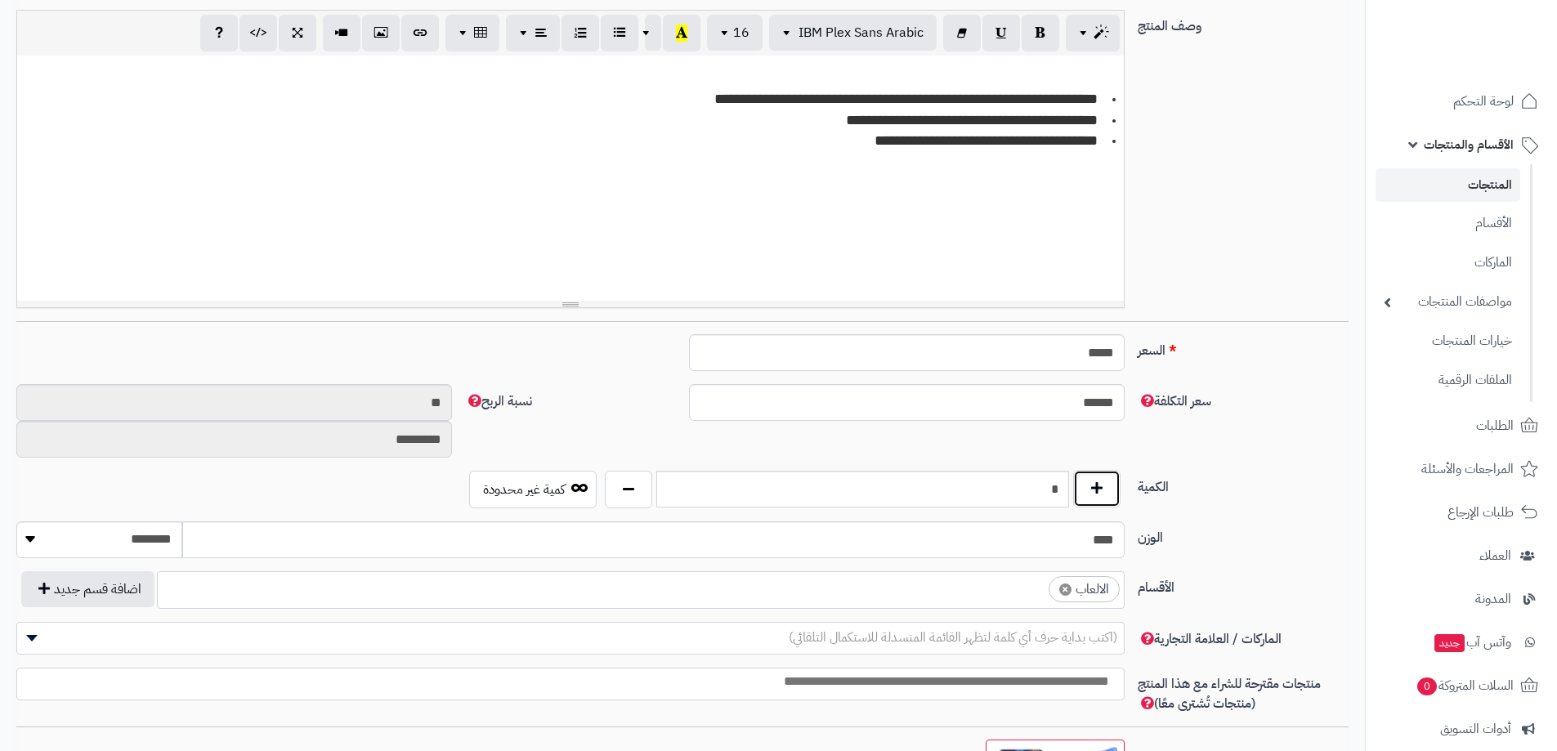
click at [1096, 493] on button "button" at bounding box center [1096, 489] width 47 height 38
type input "*"
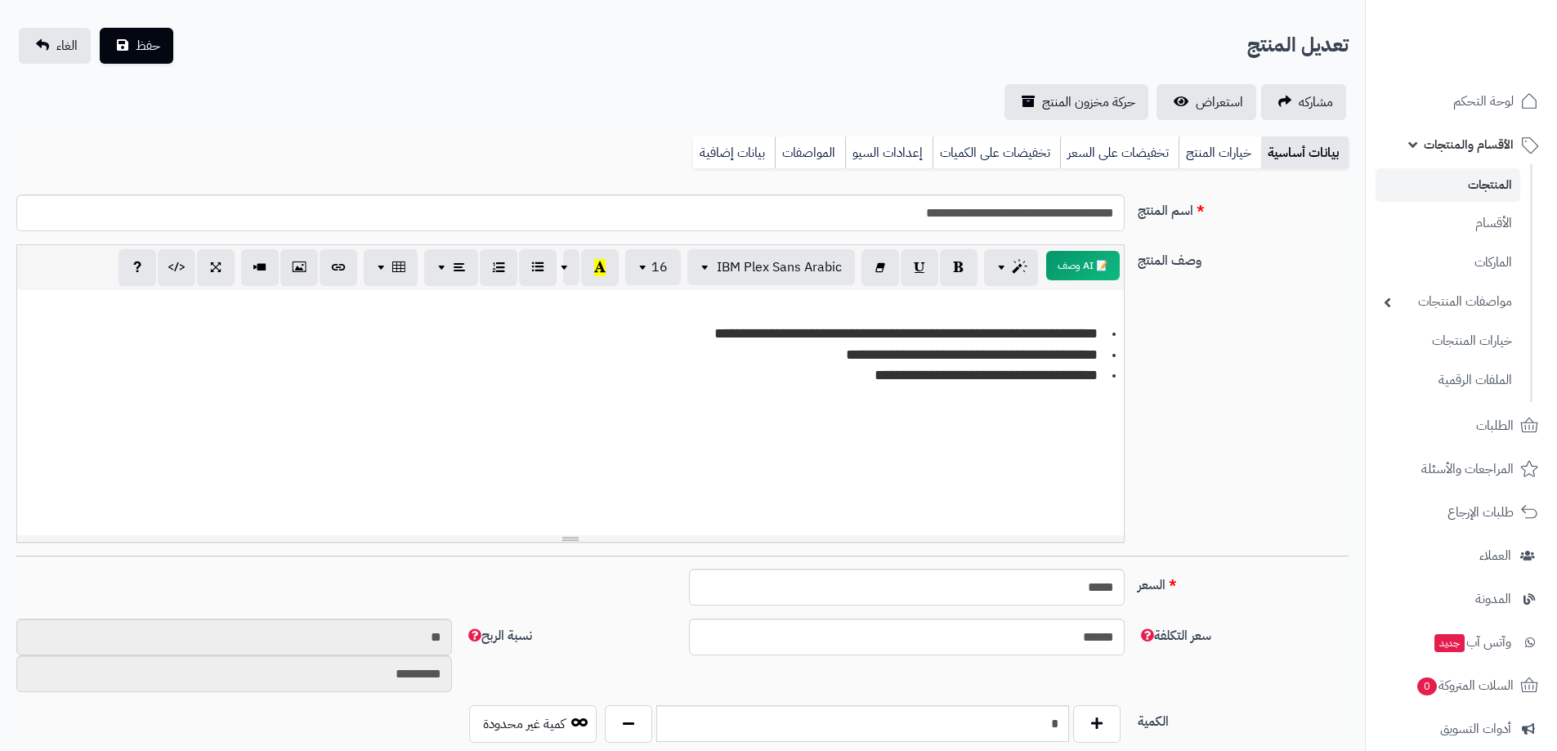
scroll to position [0, 0]
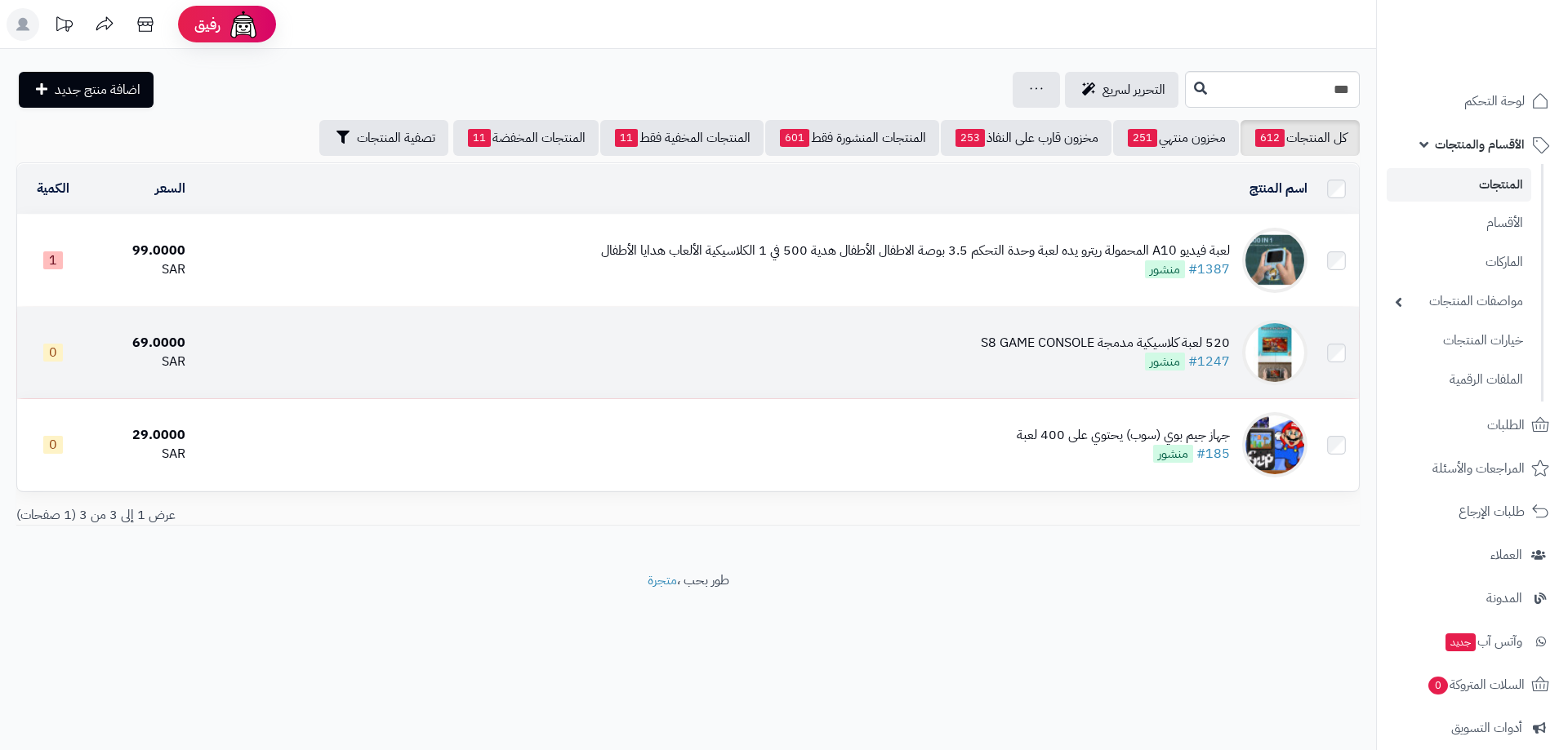
click at [1271, 348] on img at bounding box center [1274, 352] width 65 height 65
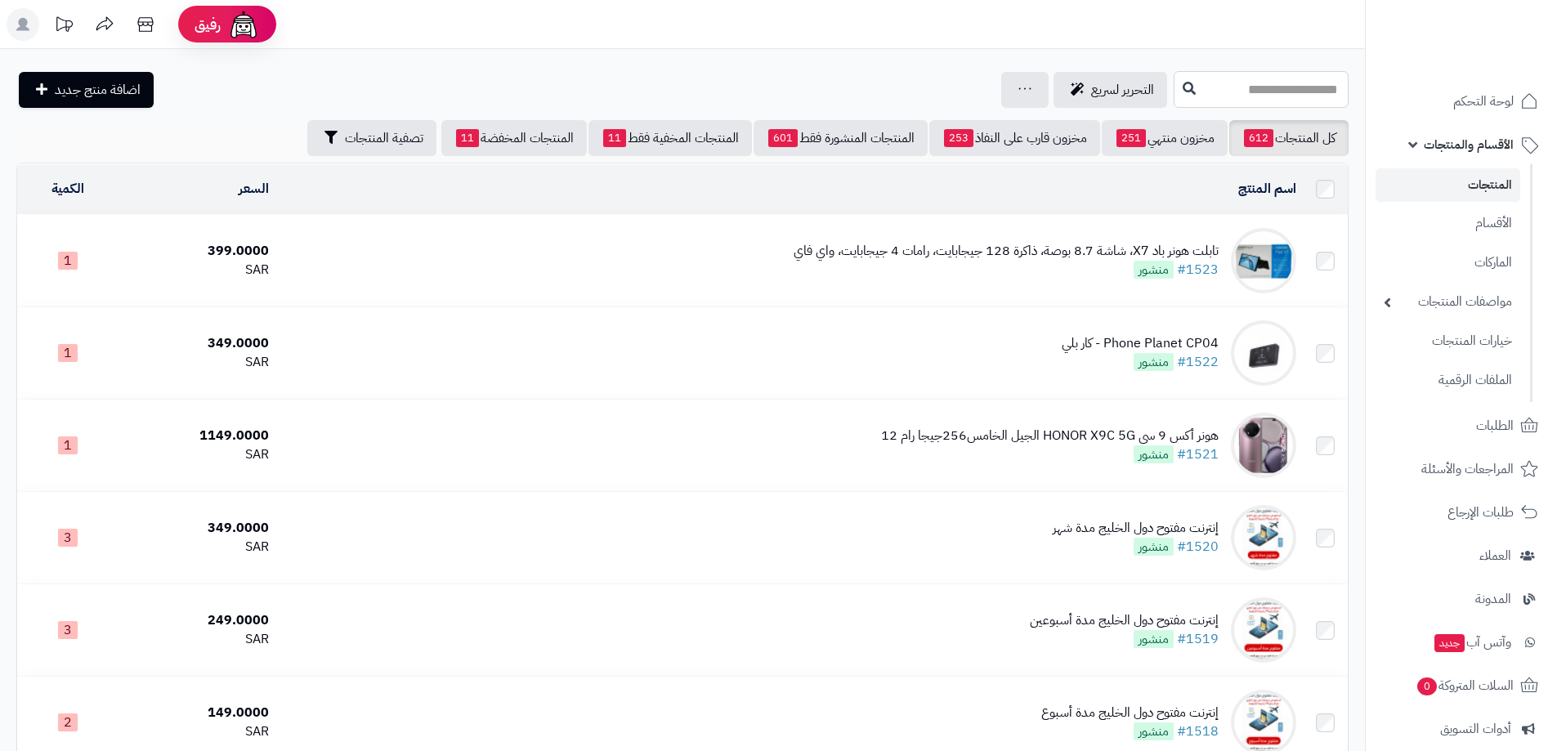
click at [1306, 95] on input "text" at bounding box center [1261, 89] width 175 height 37
type input "****"
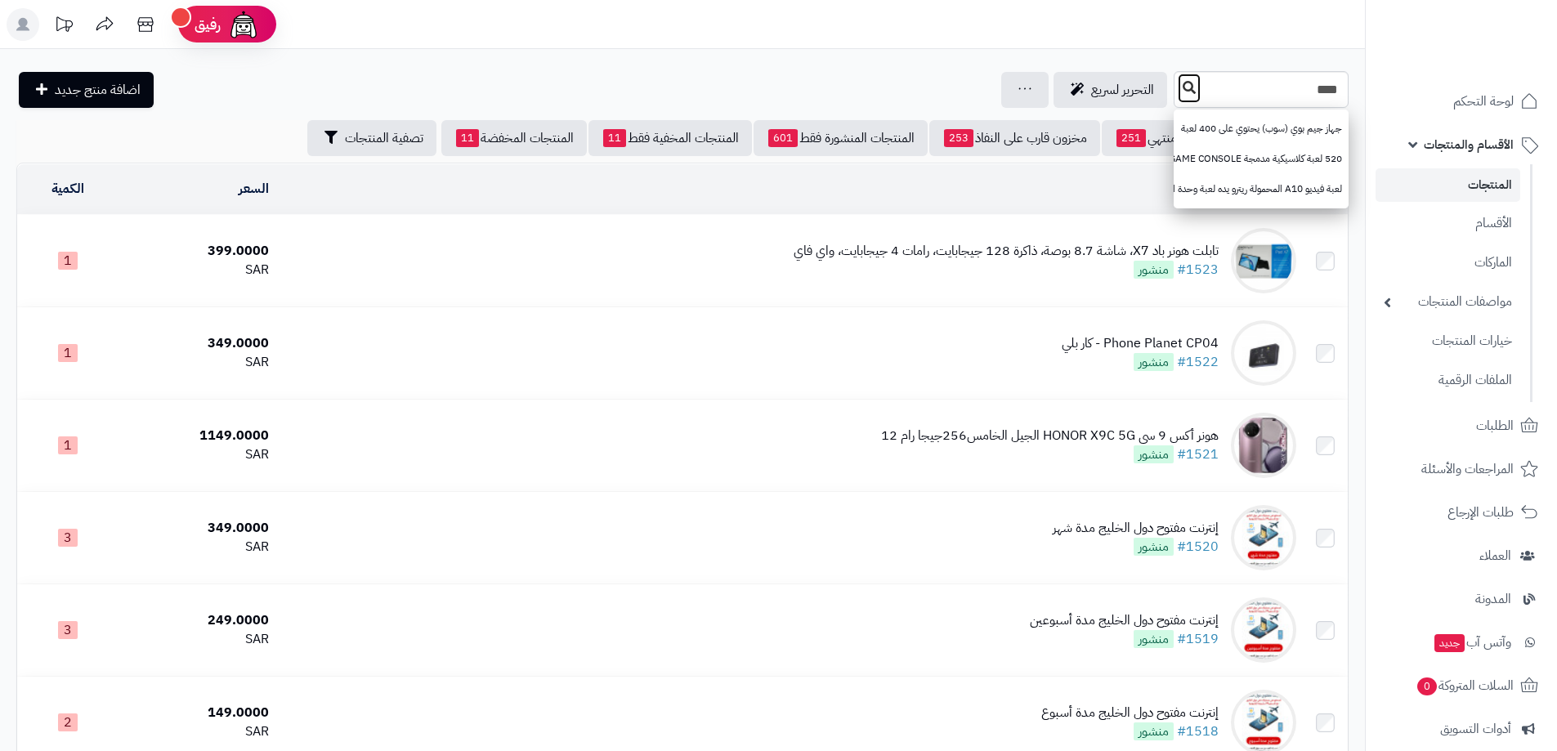
click at [1183, 81] on icon at bounding box center [1189, 87] width 13 height 13
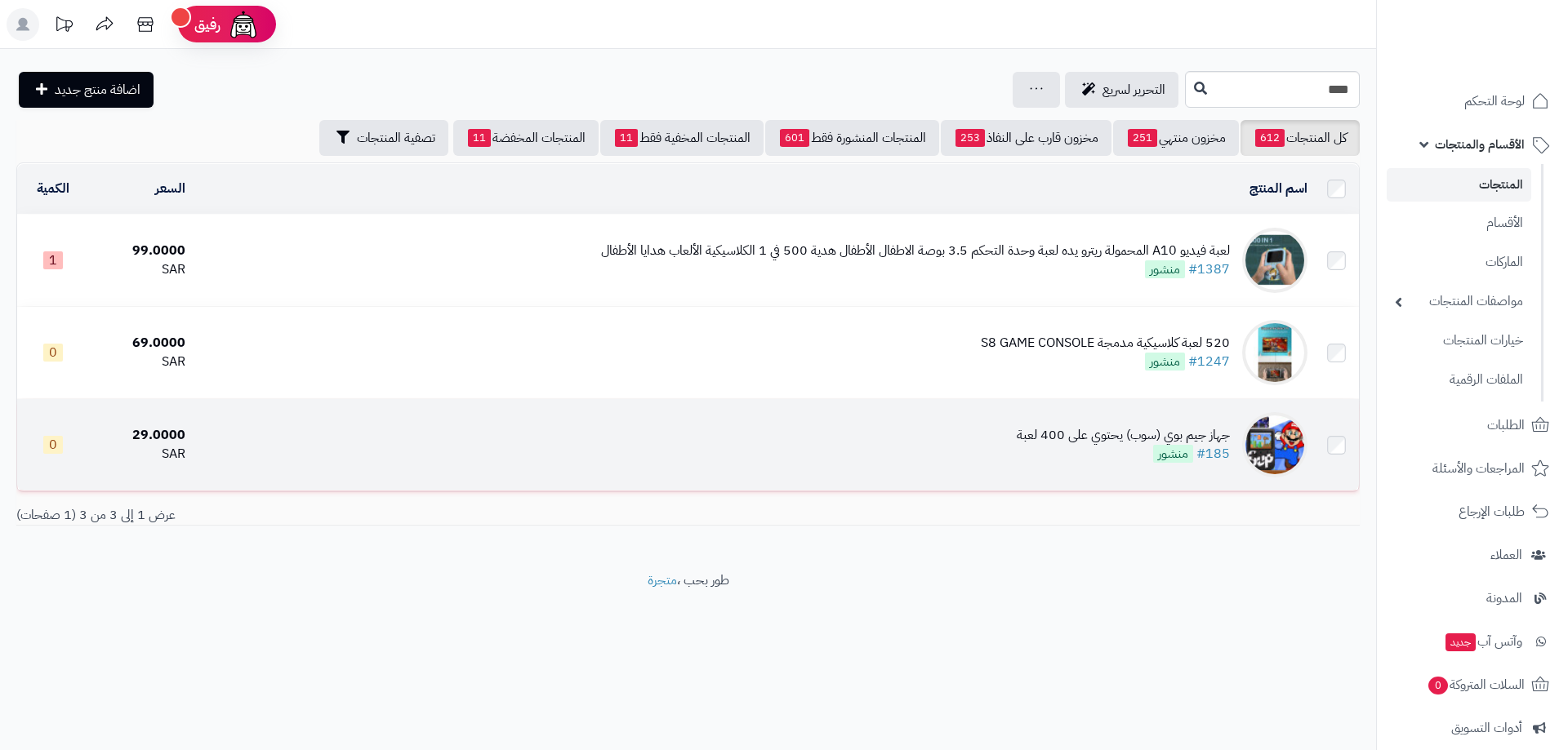
click at [52, 441] on span "0" at bounding box center [53, 445] width 20 height 18
click at [1269, 432] on img at bounding box center [1274, 444] width 65 height 65
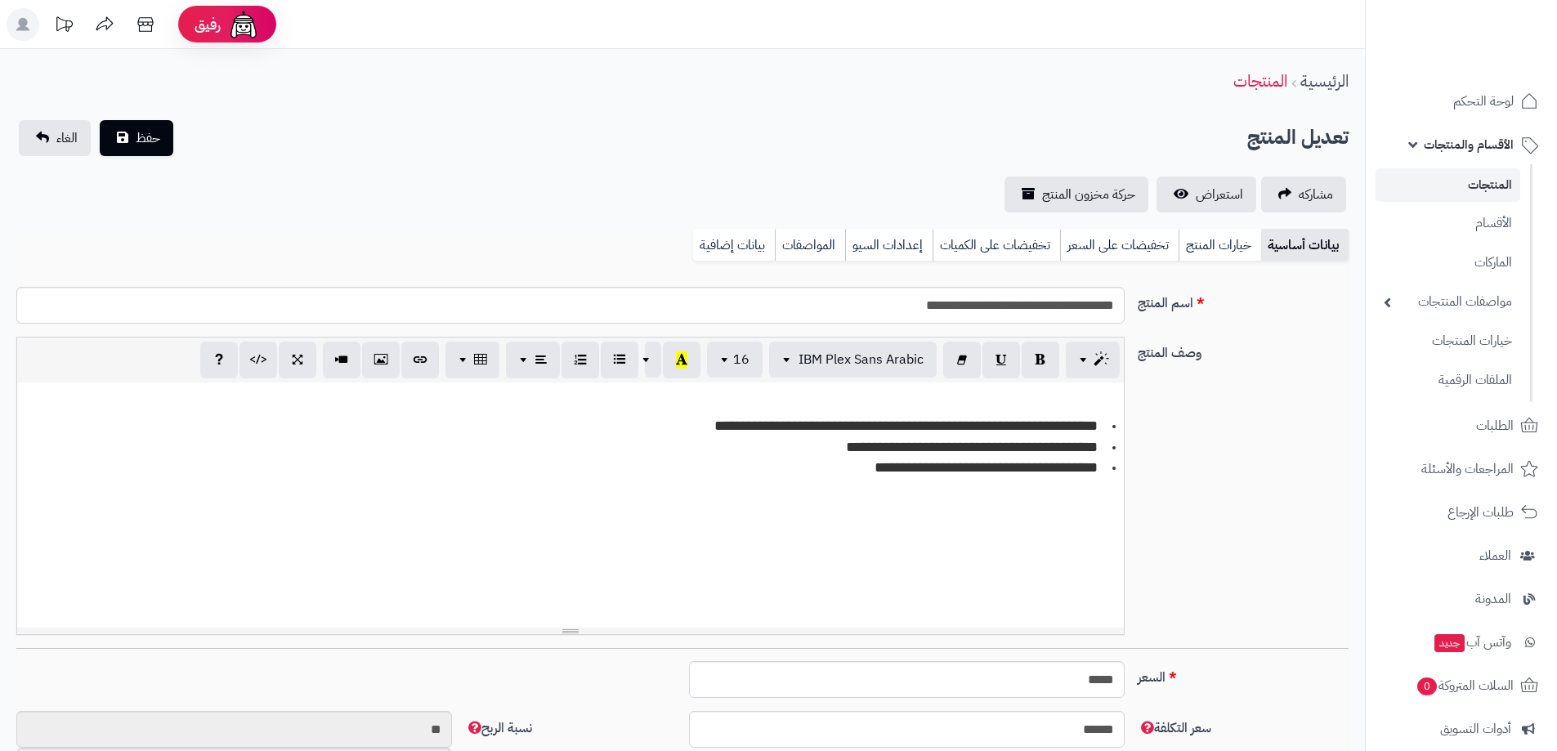
scroll to position [646, 0]
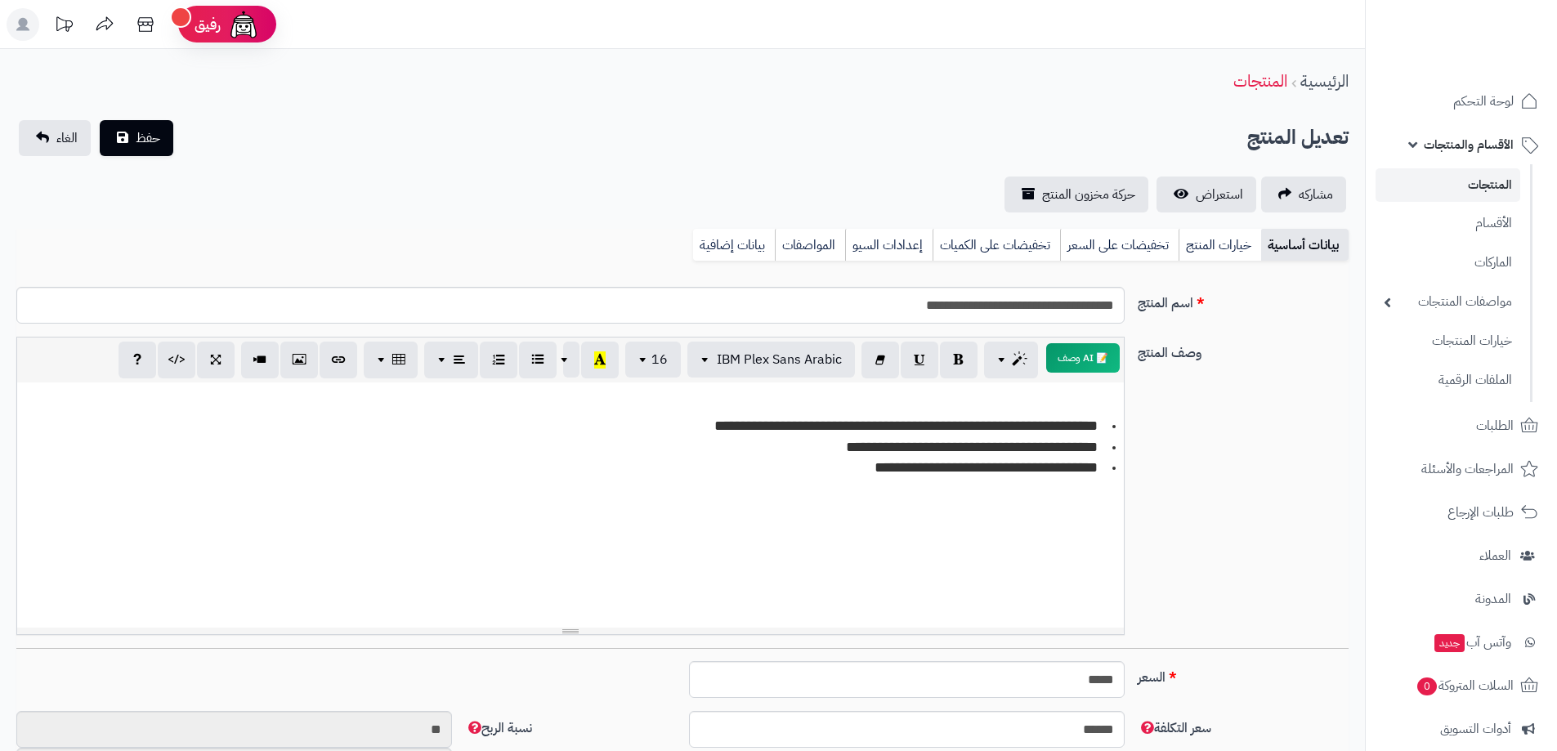
click at [1491, 177] on link "المنتجات" at bounding box center [1448, 185] width 145 height 34
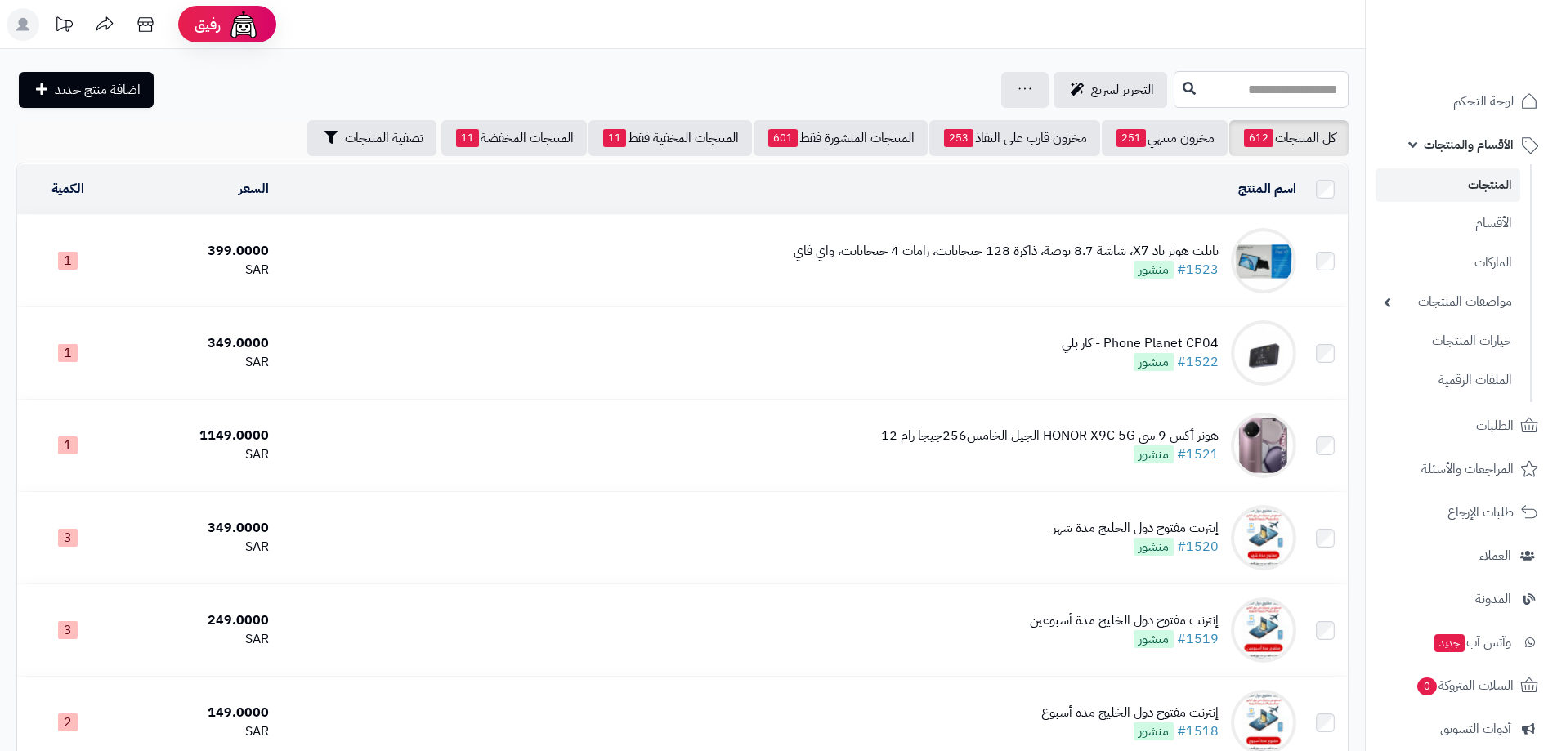
click at [1274, 80] on input "text" at bounding box center [1261, 89] width 175 height 37
type input "****"
click at [1183, 90] on icon at bounding box center [1189, 87] width 13 height 13
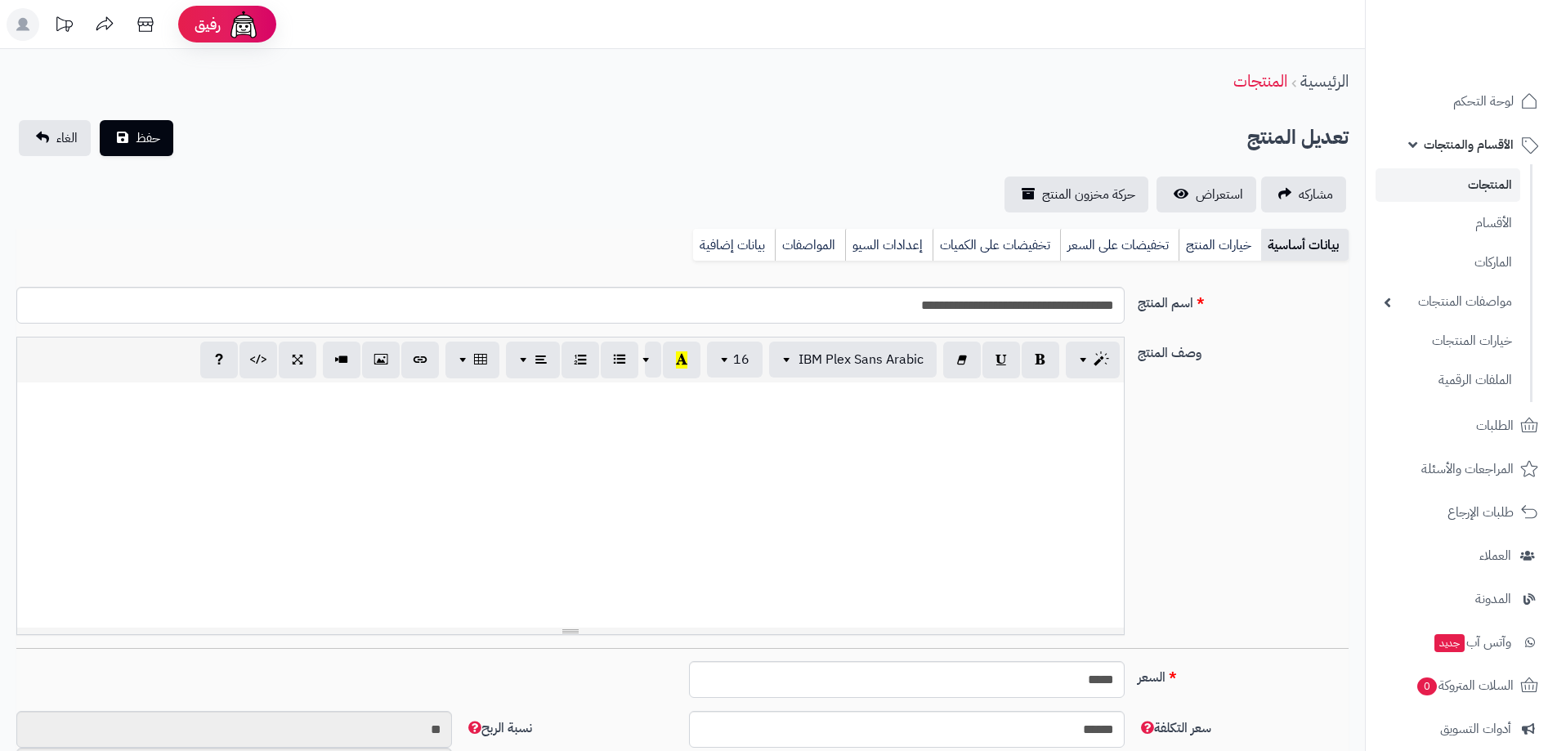
scroll to position [646, 0]
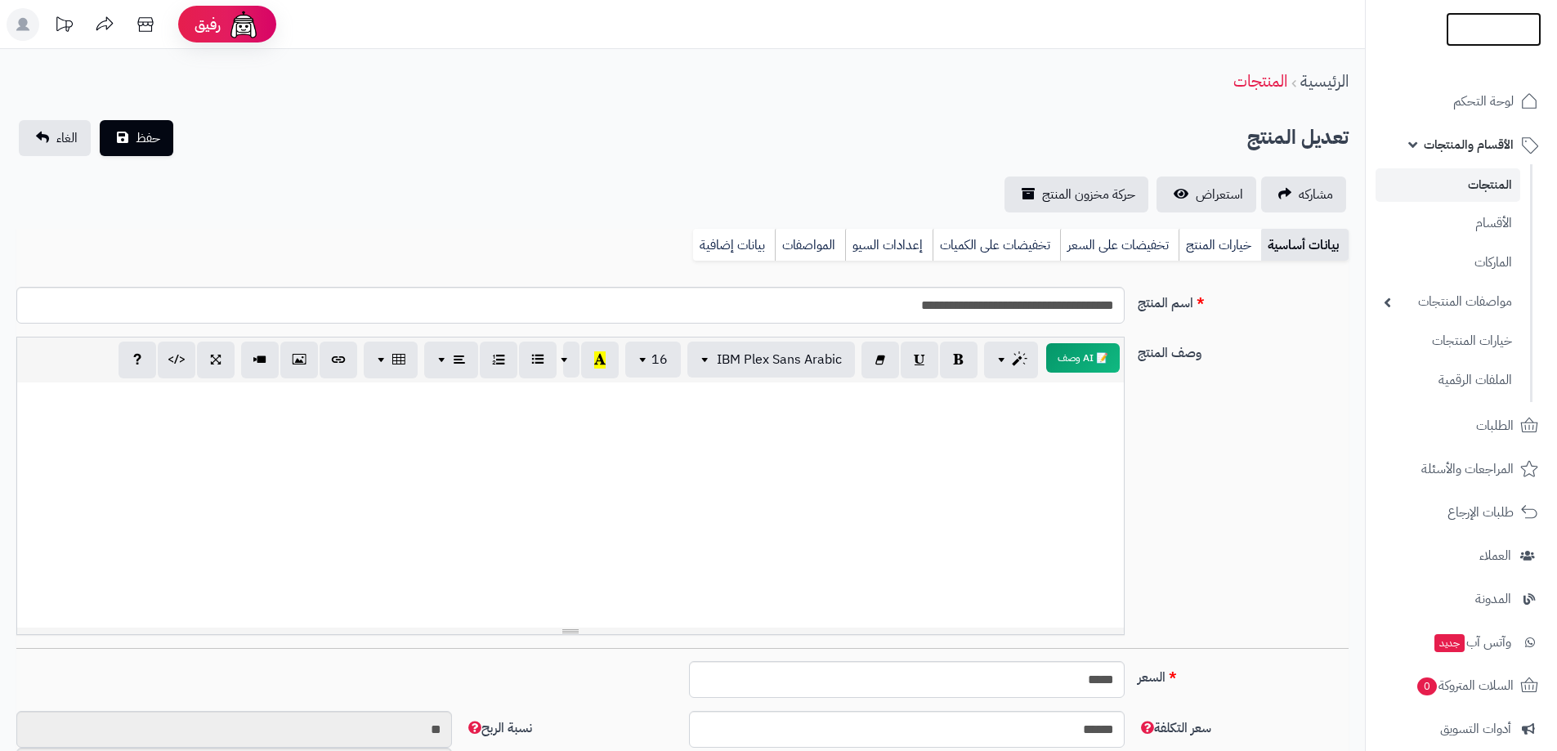
click at [1495, 46] on img at bounding box center [1494, 63] width 96 height 34
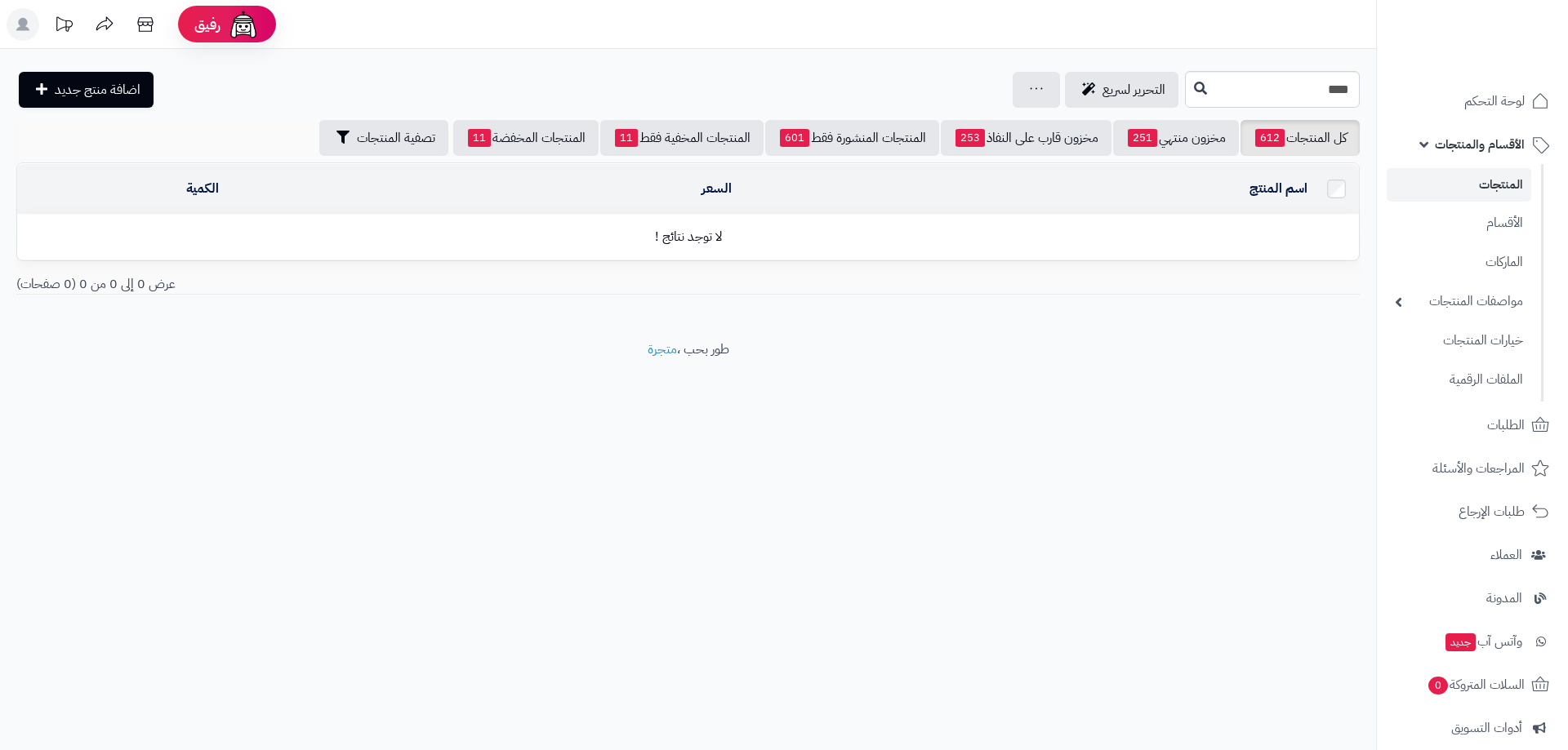
click at [1490, 182] on link "المنتجات" at bounding box center [1458, 185] width 145 height 34
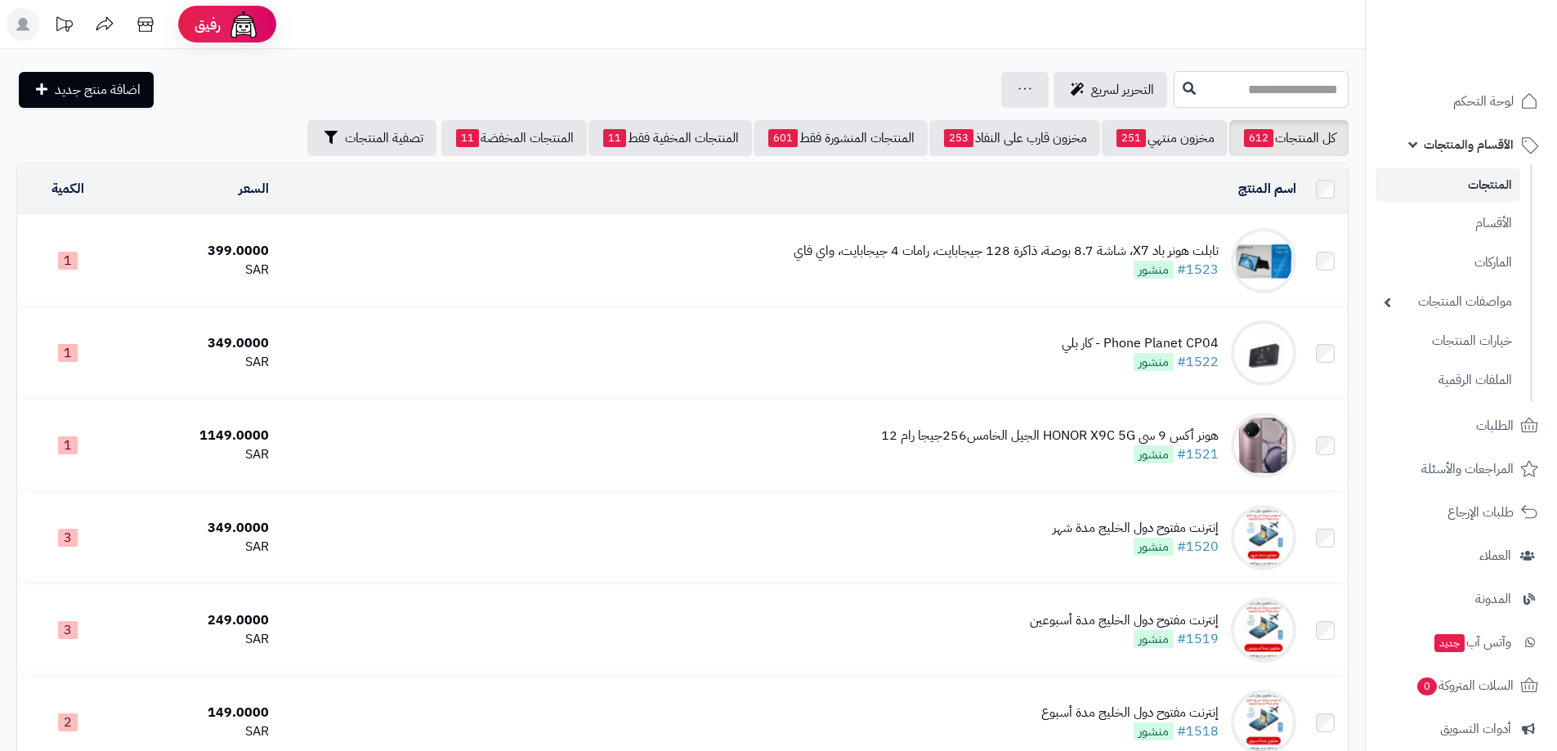
click at [1328, 87] on input "text" at bounding box center [1261, 89] width 175 height 37
drag, startPoint x: 1092, startPoint y: 71, endPoint x: 1093, endPoint y: 83, distance: 11.5
click at [1174, 74] on div "*** جهاز جيم بوي (سوب) يحتوي على 400 لعبة 520 لعبة كلاسيكية مدمجة S8 GAME CONSO…" at bounding box center [1261, 89] width 175 height 37
type input "***"
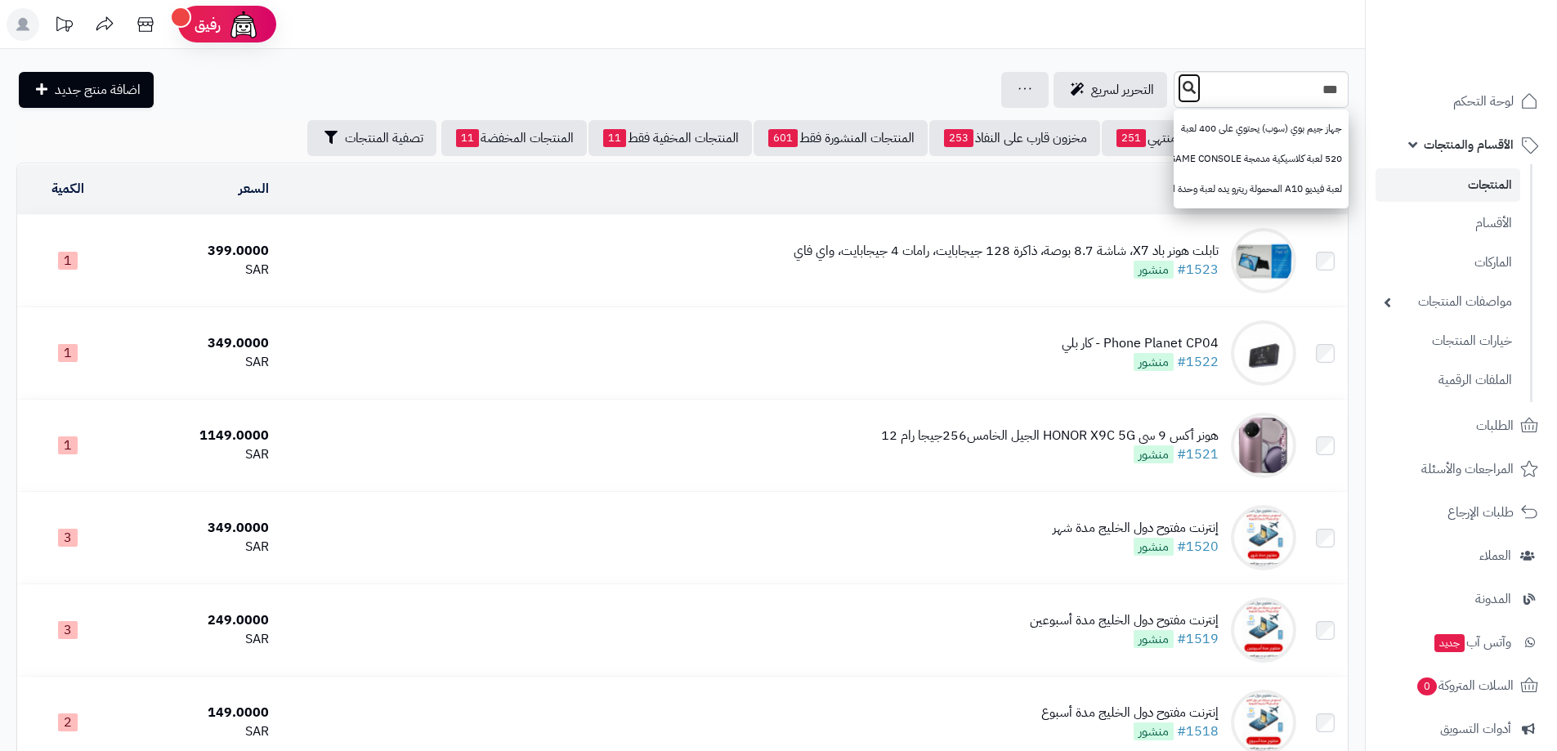
click at [1183, 83] on icon at bounding box center [1189, 87] width 13 height 13
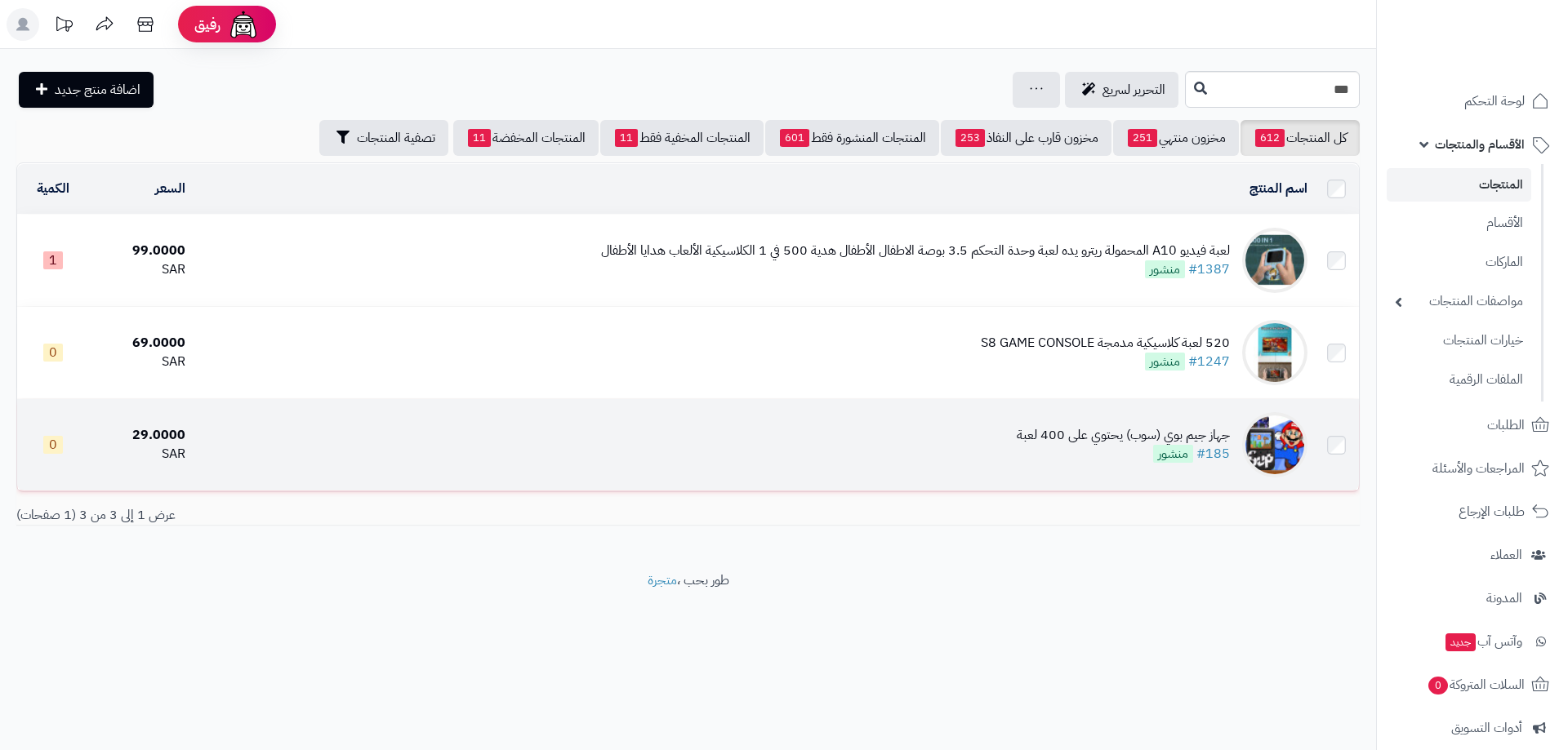
click at [1123, 432] on div "جهاز جيم بوي (سوب) يحتوي على 400 لعبة" at bounding box center [1123, 435] width 213 height 19
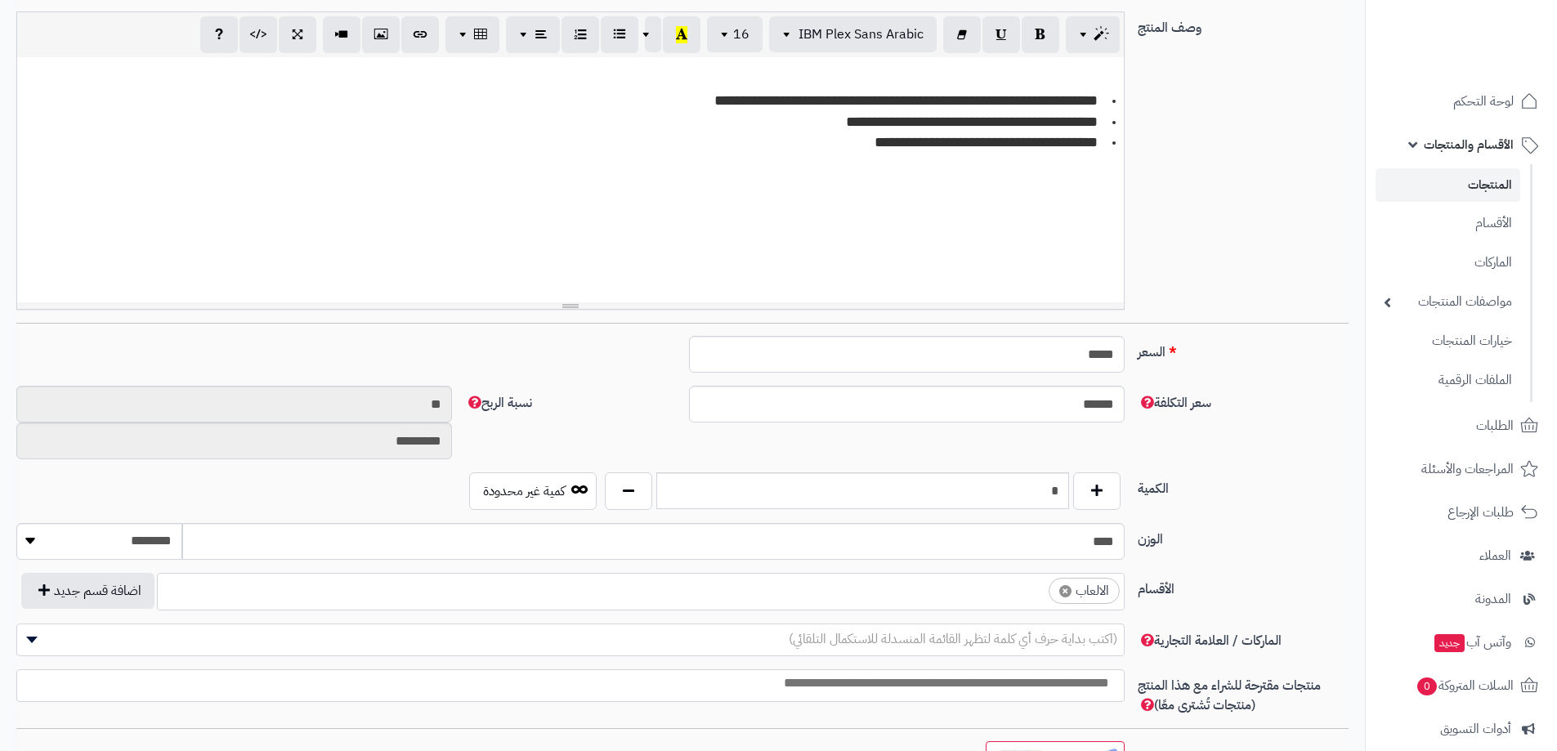
scroll to position [327, 0]
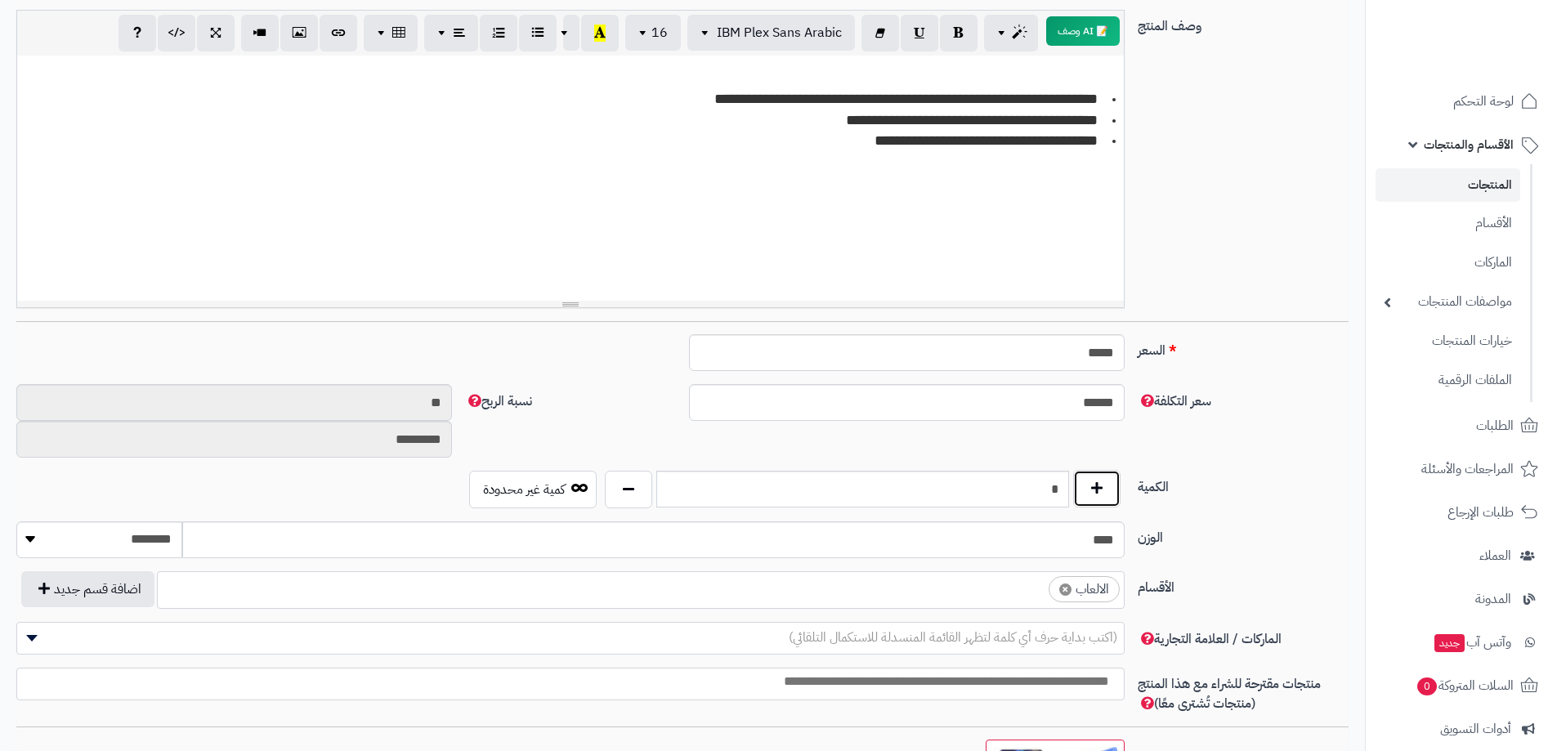
click at [1082, 487] on button "button" at bounding box center [1096, 489] width 47 height 38
type input "*"
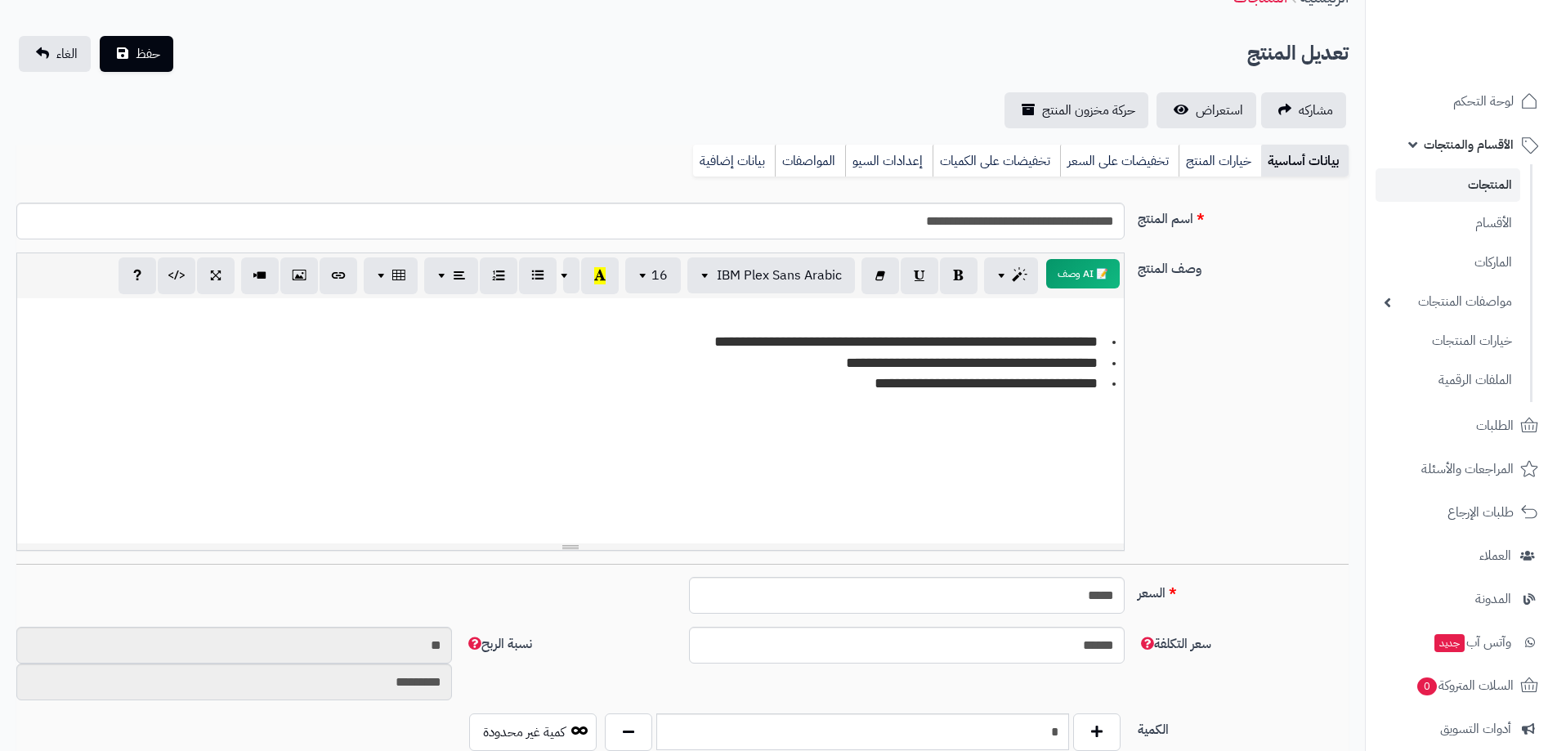
scroll to position [82, 0]
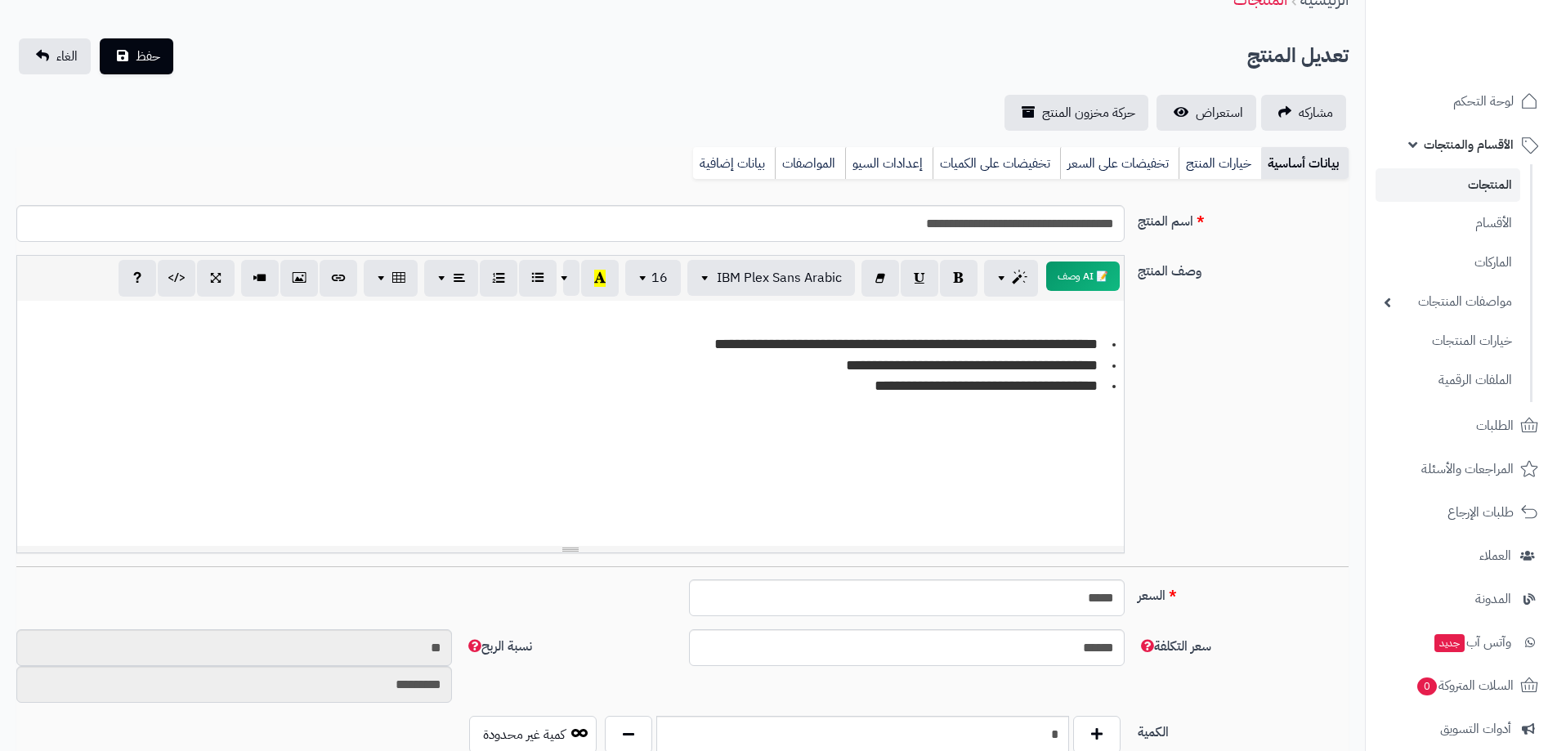
click at [1217, 156] on link "خيارات المنتج" at bounding box center [1220, 163] width 83 height 33
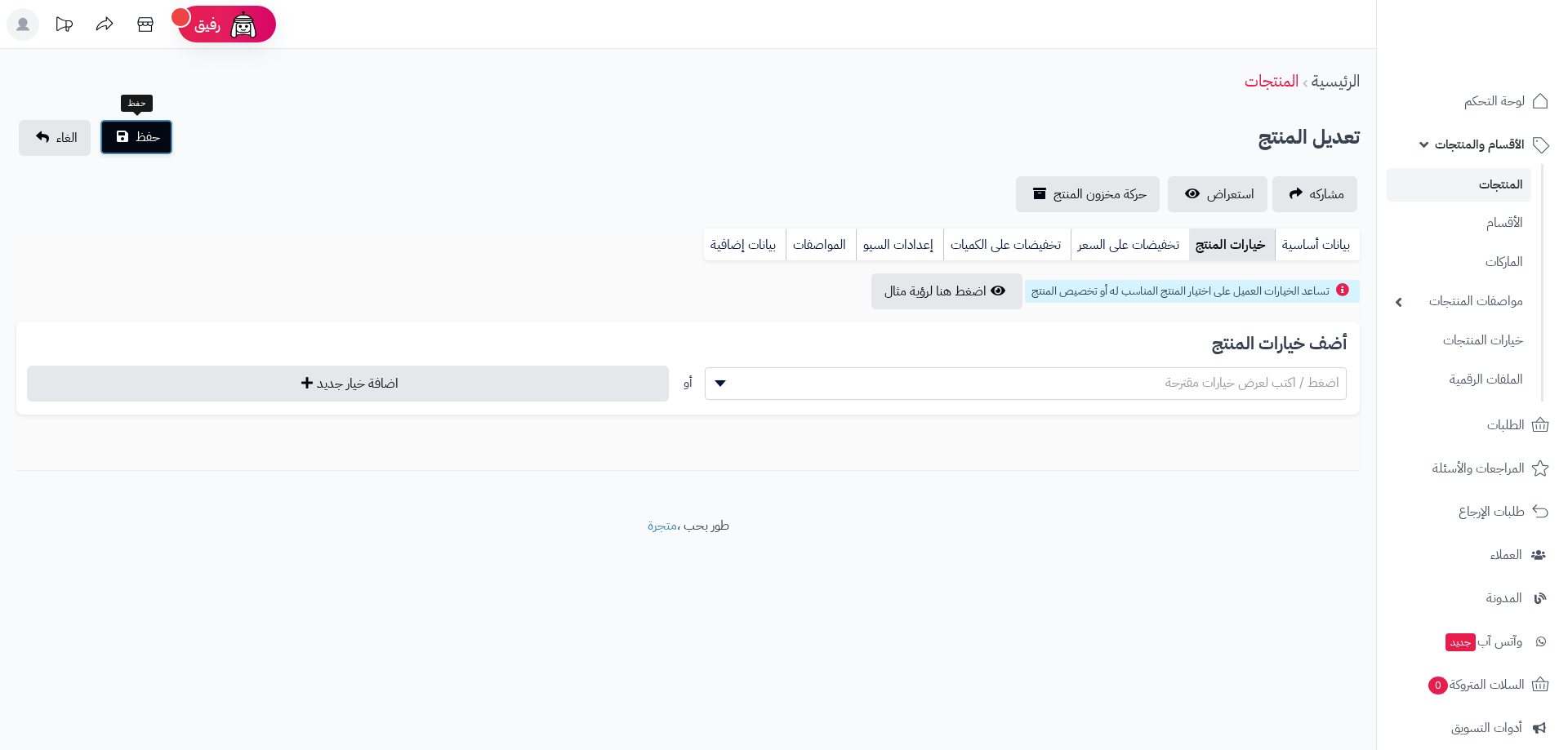
click at [153, 137] on span "حفظ" at bounding box center [148, 138] width 25 height 20
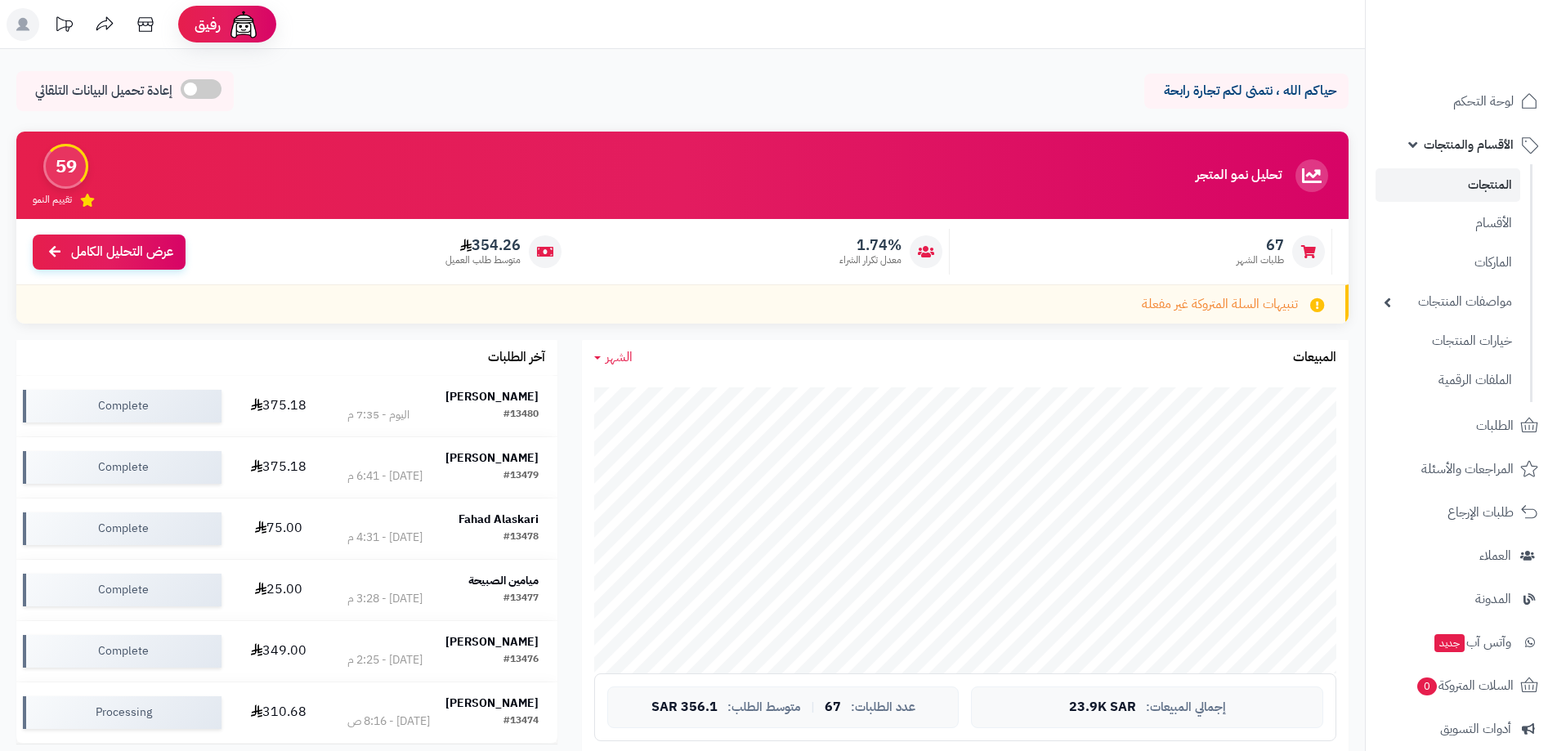
click at [1477, 186] on link "المنتجات" at bounding box center [1448, 185] width 145 height 34
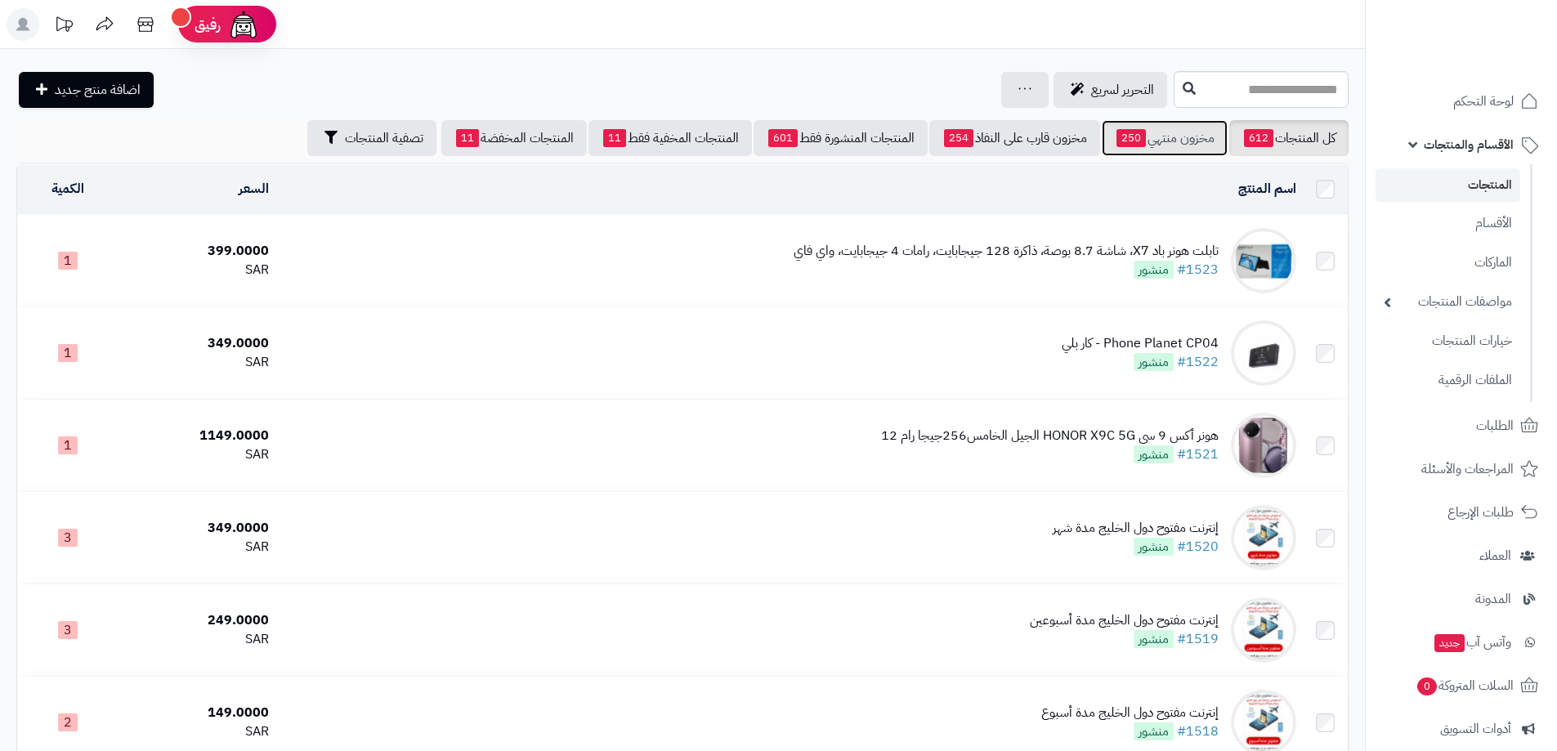
click at [1186, 137] on link "مخزون منتهي 250" at bounding box center [1165, 138] width 126 height 36
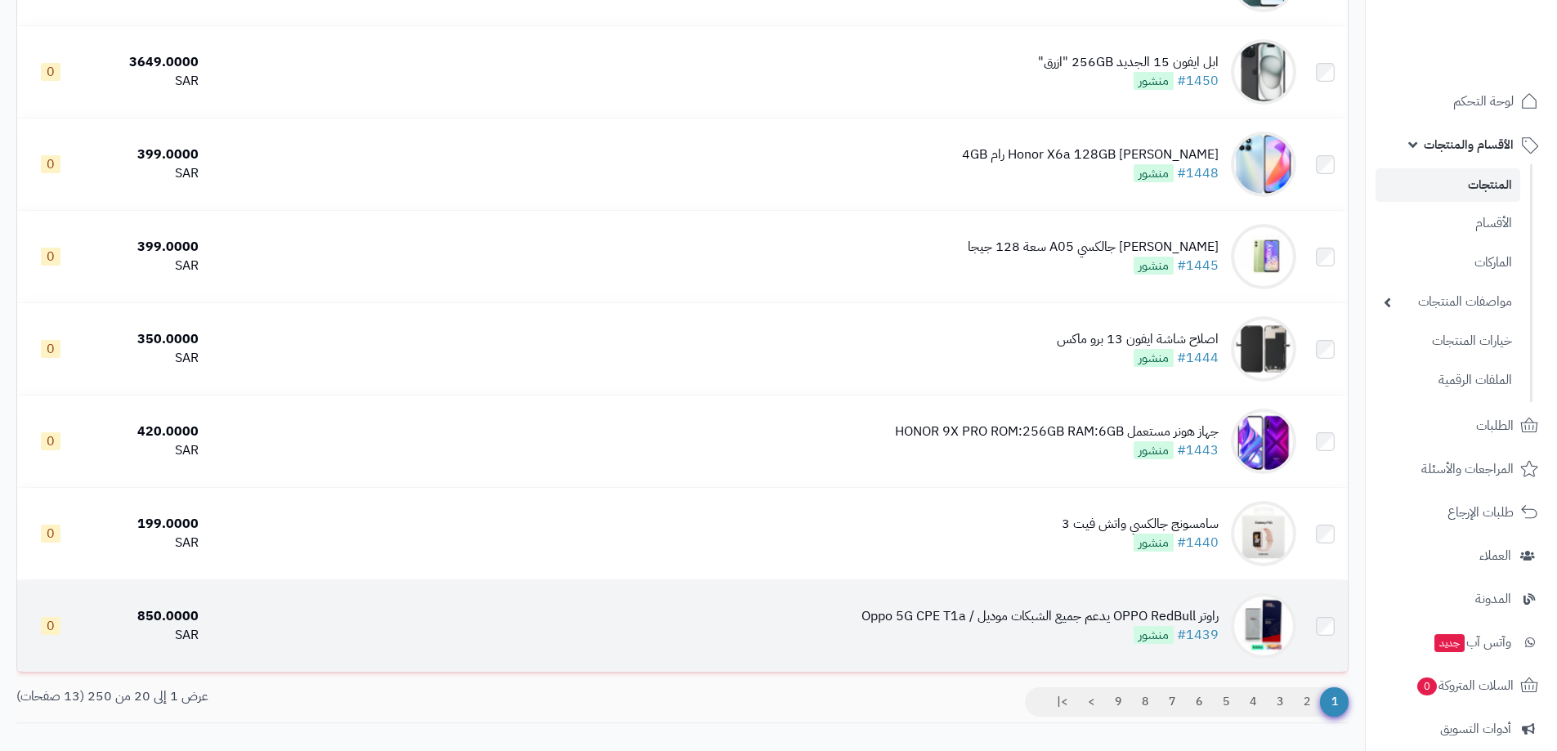
scroll to position [1487, 0]
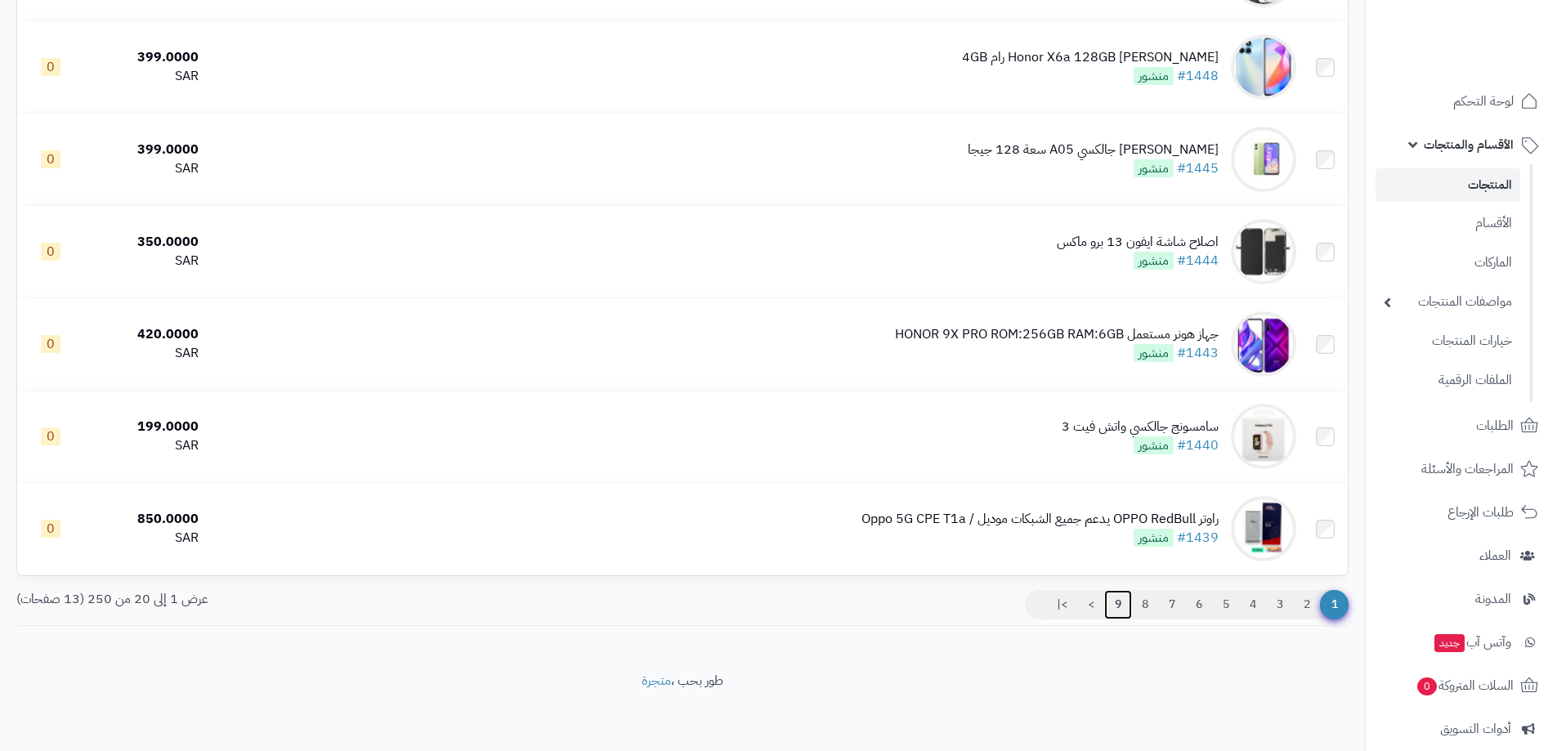
click at [1117, 598] on link "9" at bounding box center [1119, 604] width 28 height 29
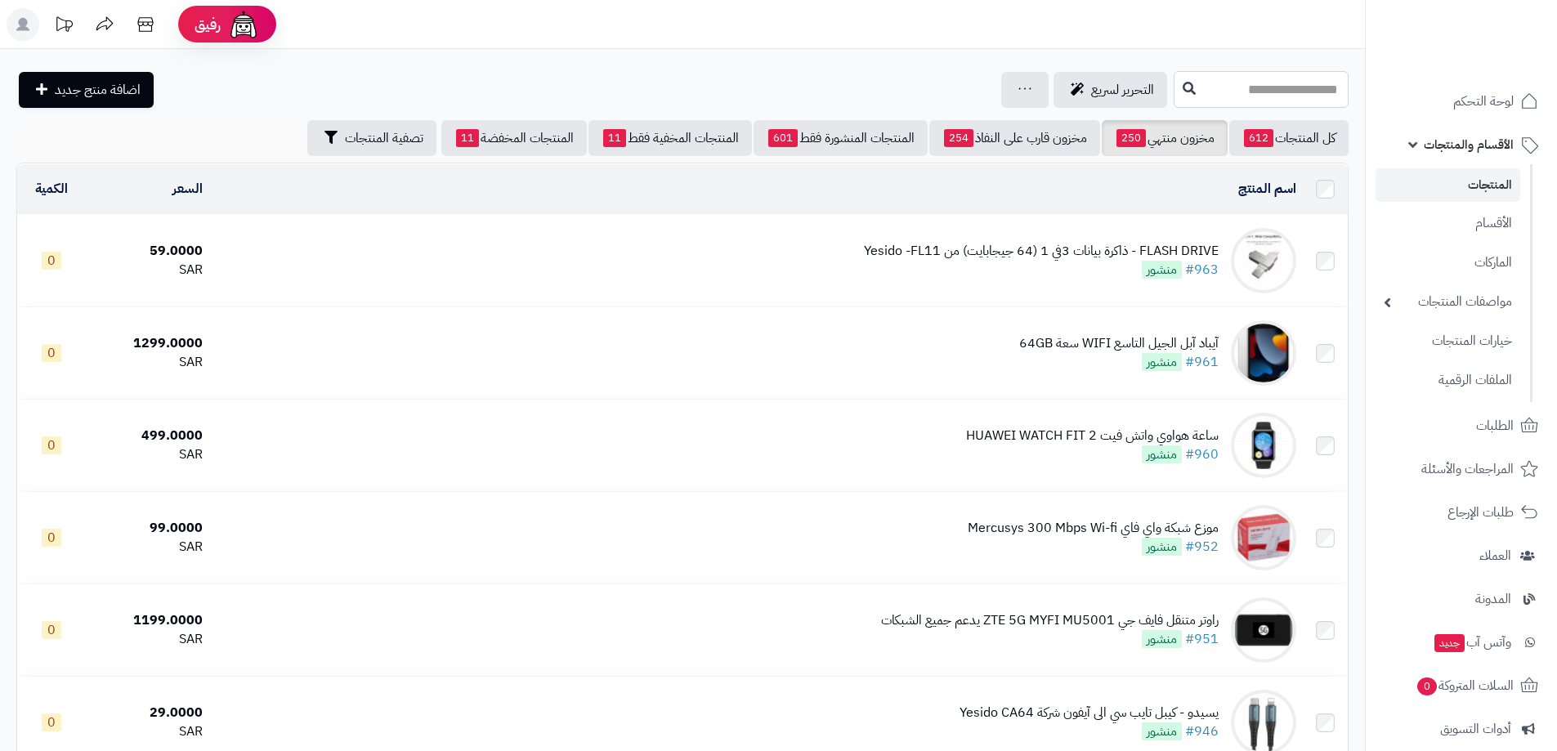
click at [1248, 87] on input "text" at bounding box center [1261, 89] width 175 height 37
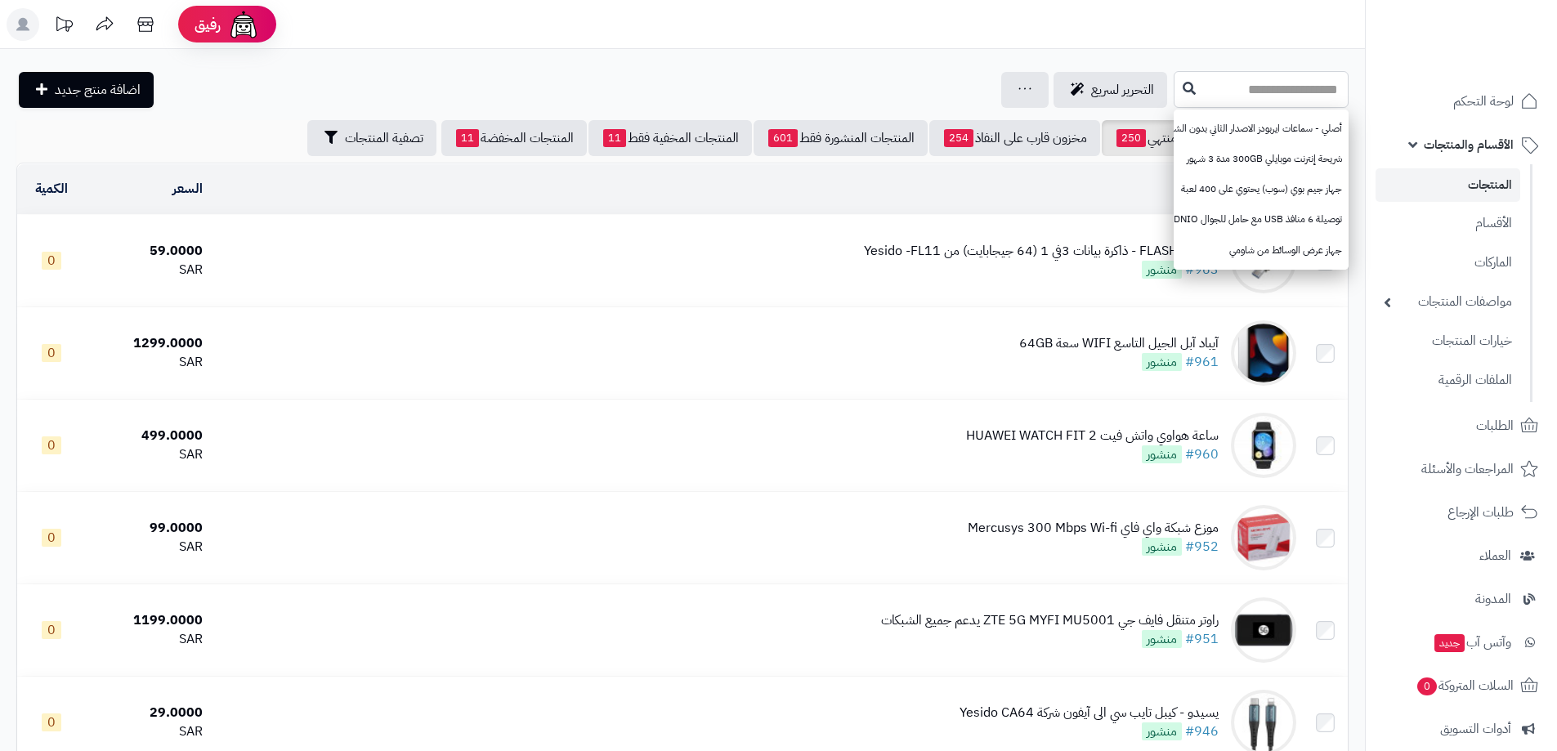
type input "*"
click at [727, 11] on header "رفيق ! الطلبات معالجة مكتمل إرجاع المنتجات العملاء المتواجدون الان 9124 عملاء م…" at bounding box center [778, 24] width 1557 height 49
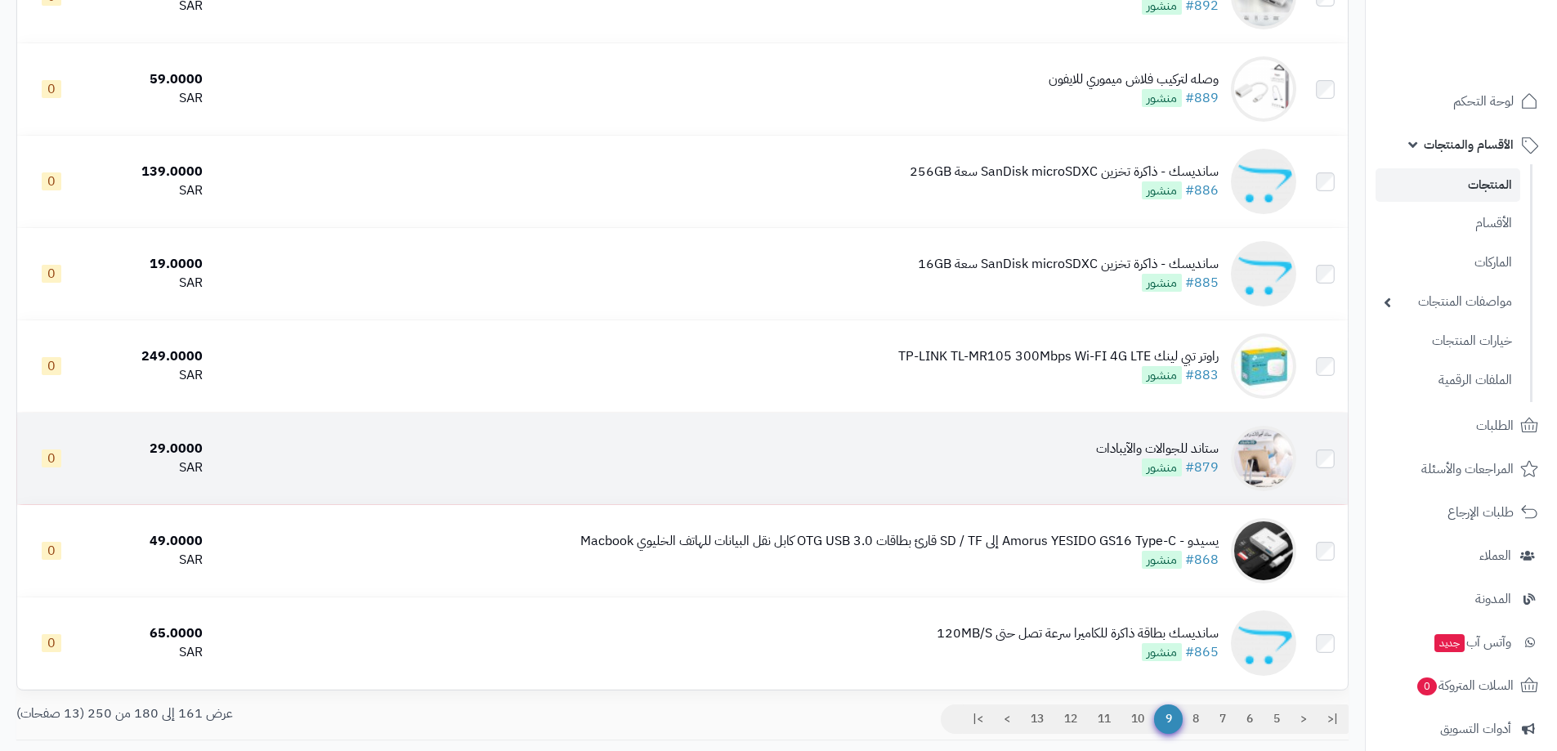
scroll to position [1078, 0]
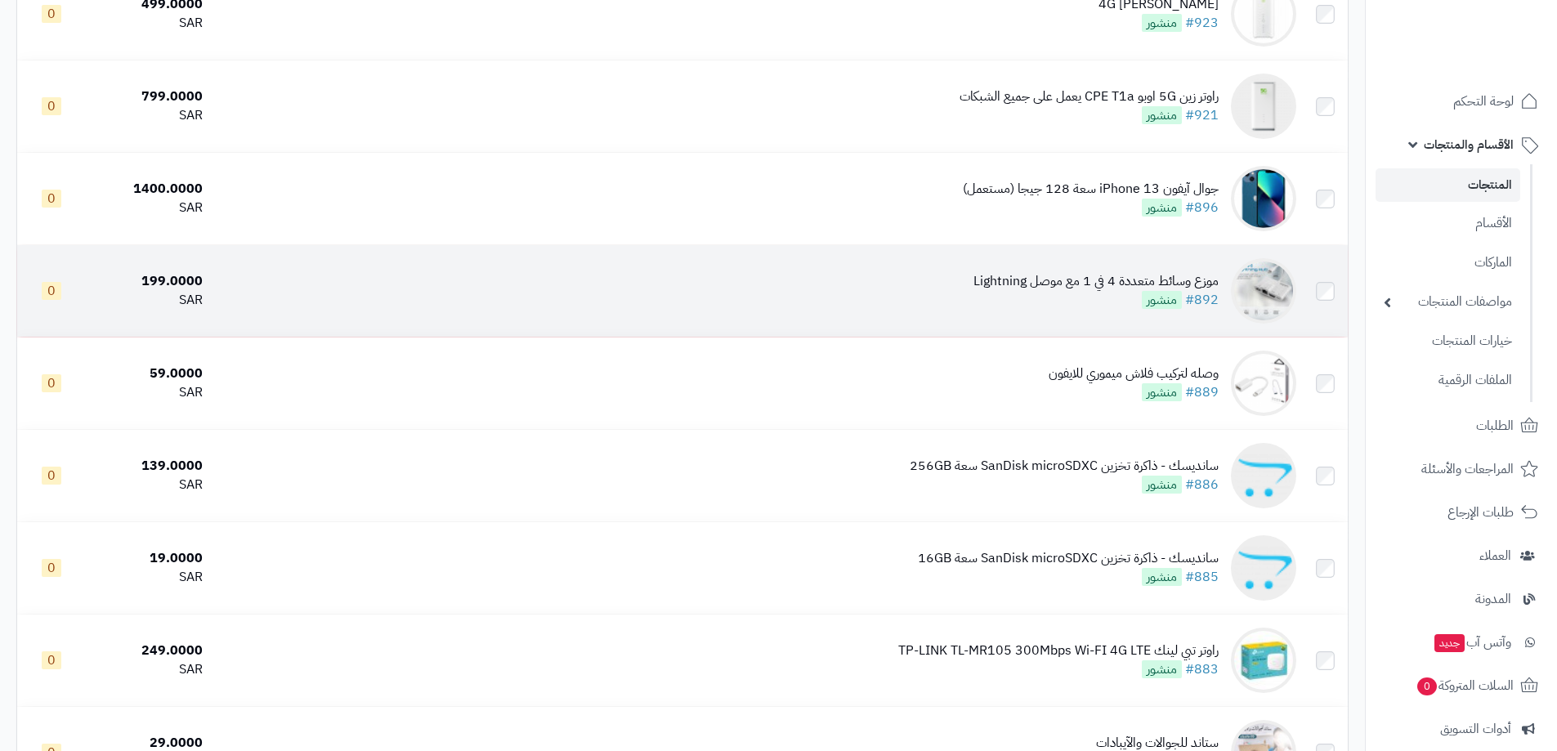
click at [1263, 277] on img at bounding box center [1263, 290] width 65 height 65
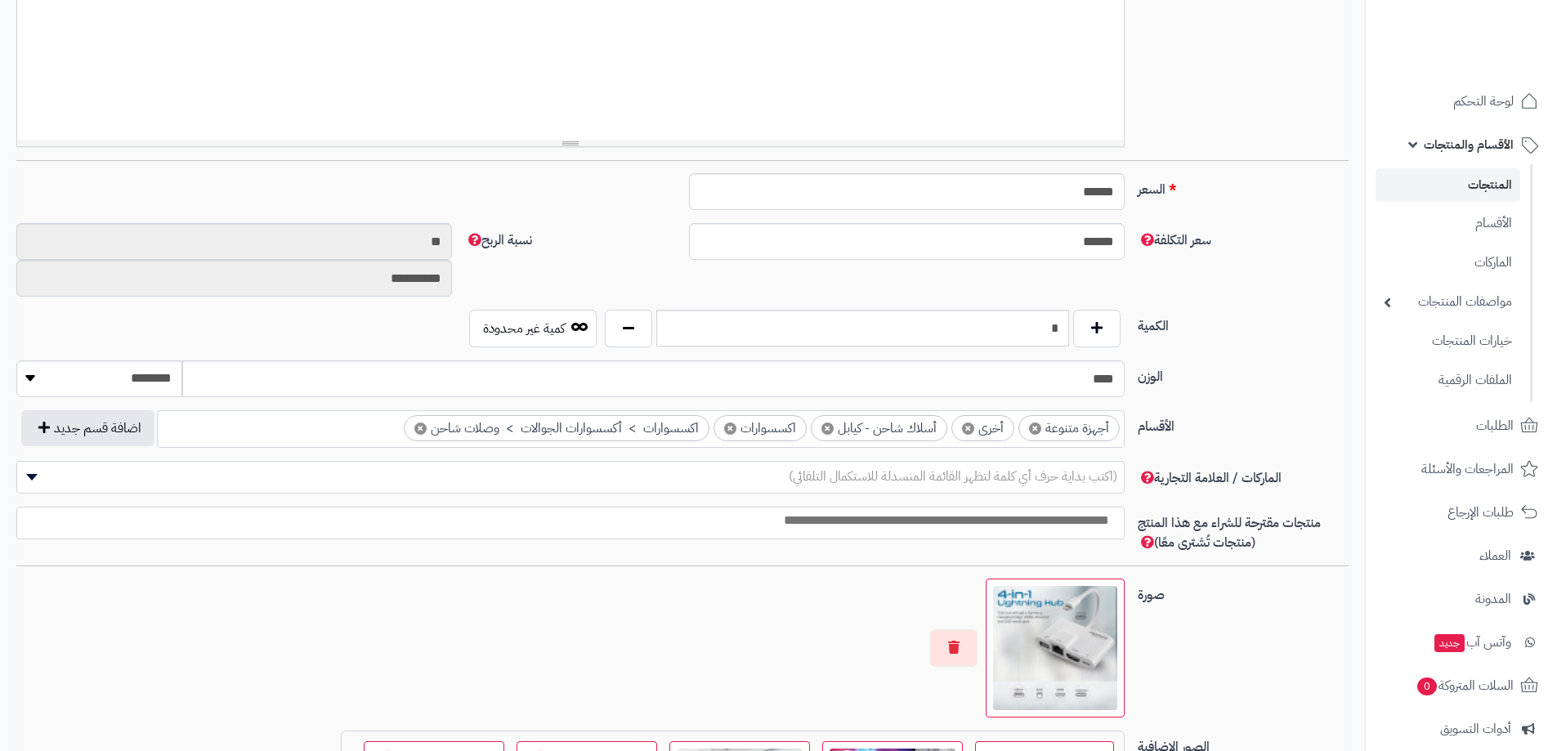
scroll to position [491, 0]
click at [1099, 326] on button "button" at bounding box center [1096, 326] width 47 height 38
click at [622, 329] on button "button" at bounding box center [628, 326] width 47 height 38
click at [1096, 323] on button "button" at bounding box center [1096, 326] width 47 height 38
click at [623, 325] on button "button" at bounding box center [628, 326] width 47 height 38
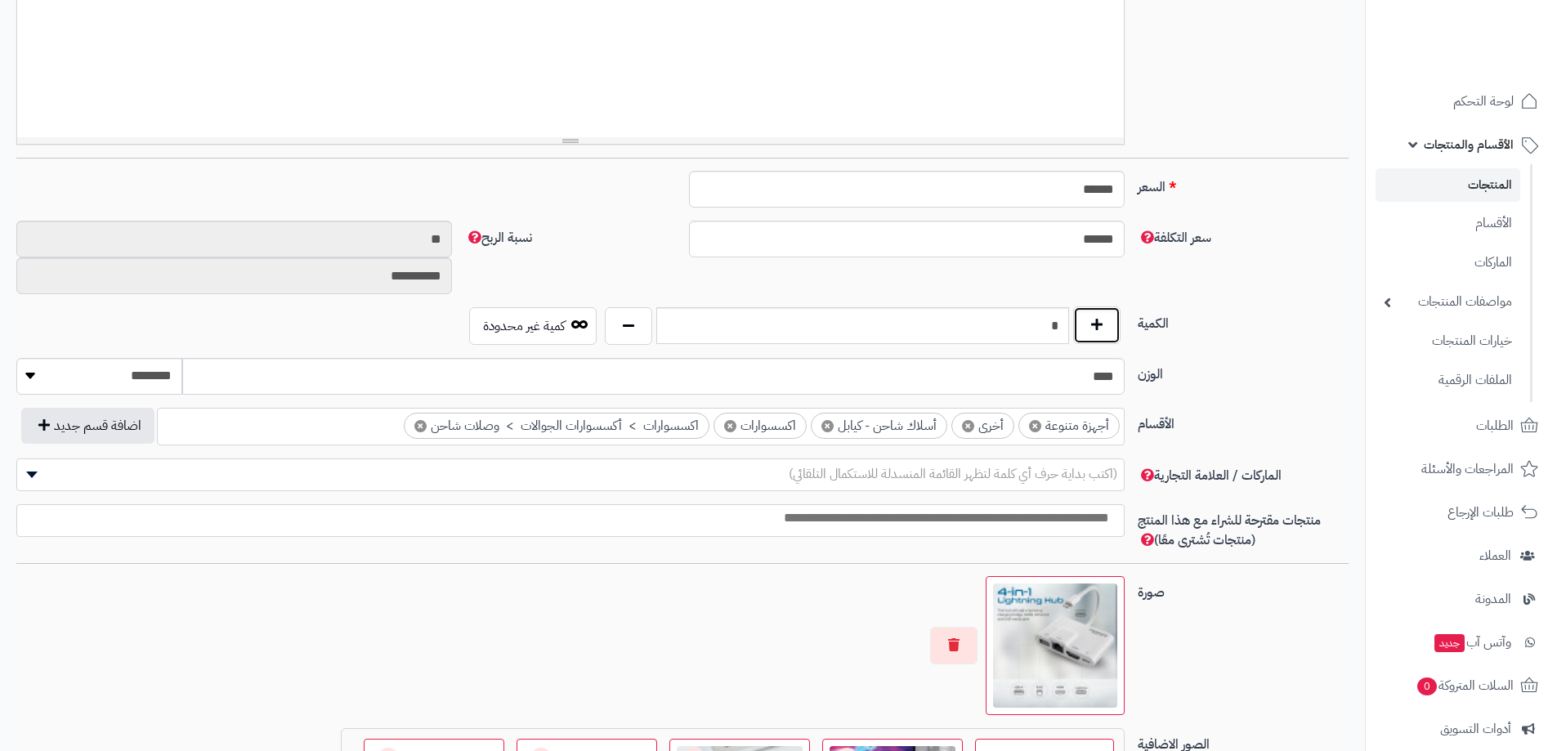
click at [1097, 324] on button "button" at bounding box center [1096, 326] width 47 height 38
type input "*"
click at [1079, 632] on img at bounding box center [1055, 646] width 124 height 124
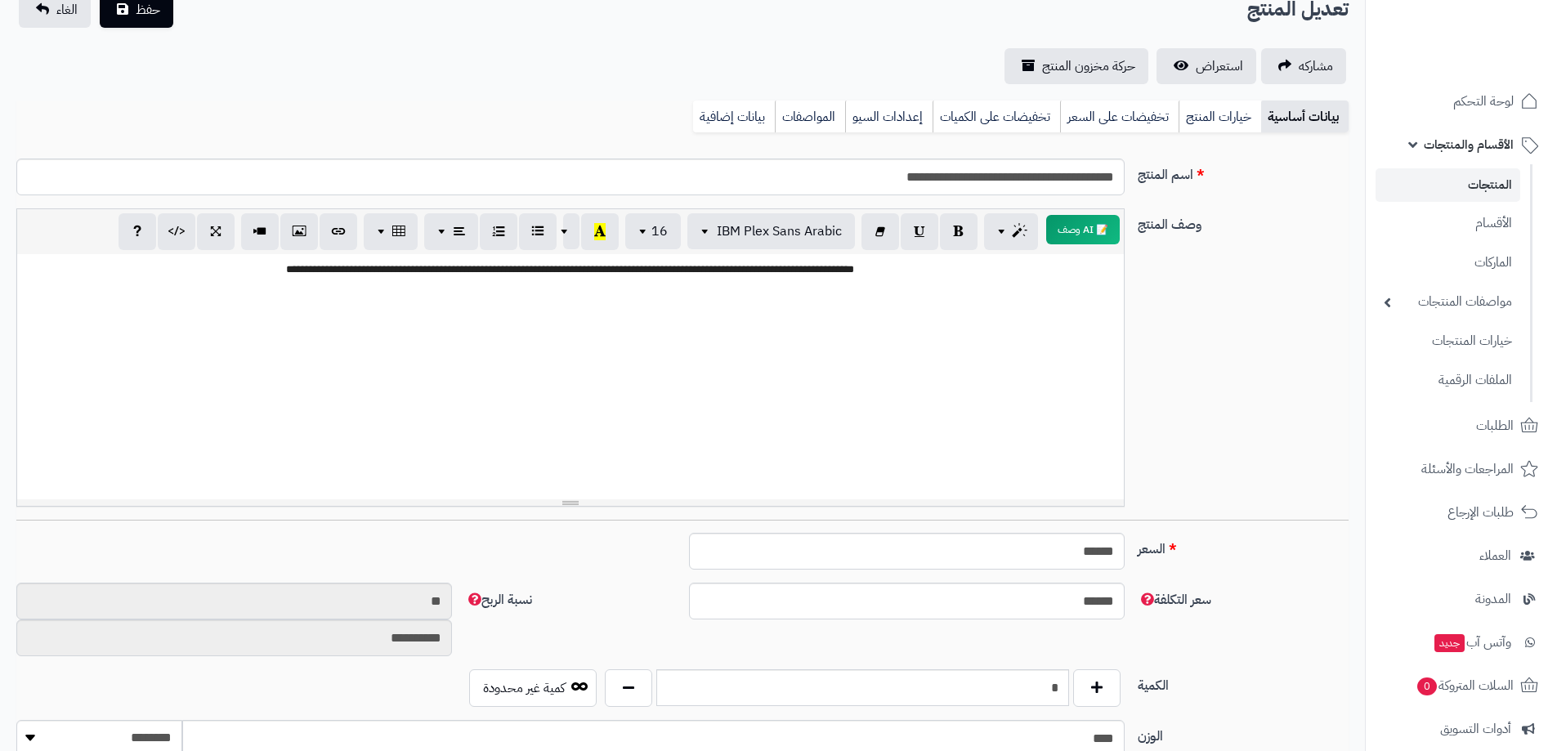
scroll to position [0, 0]
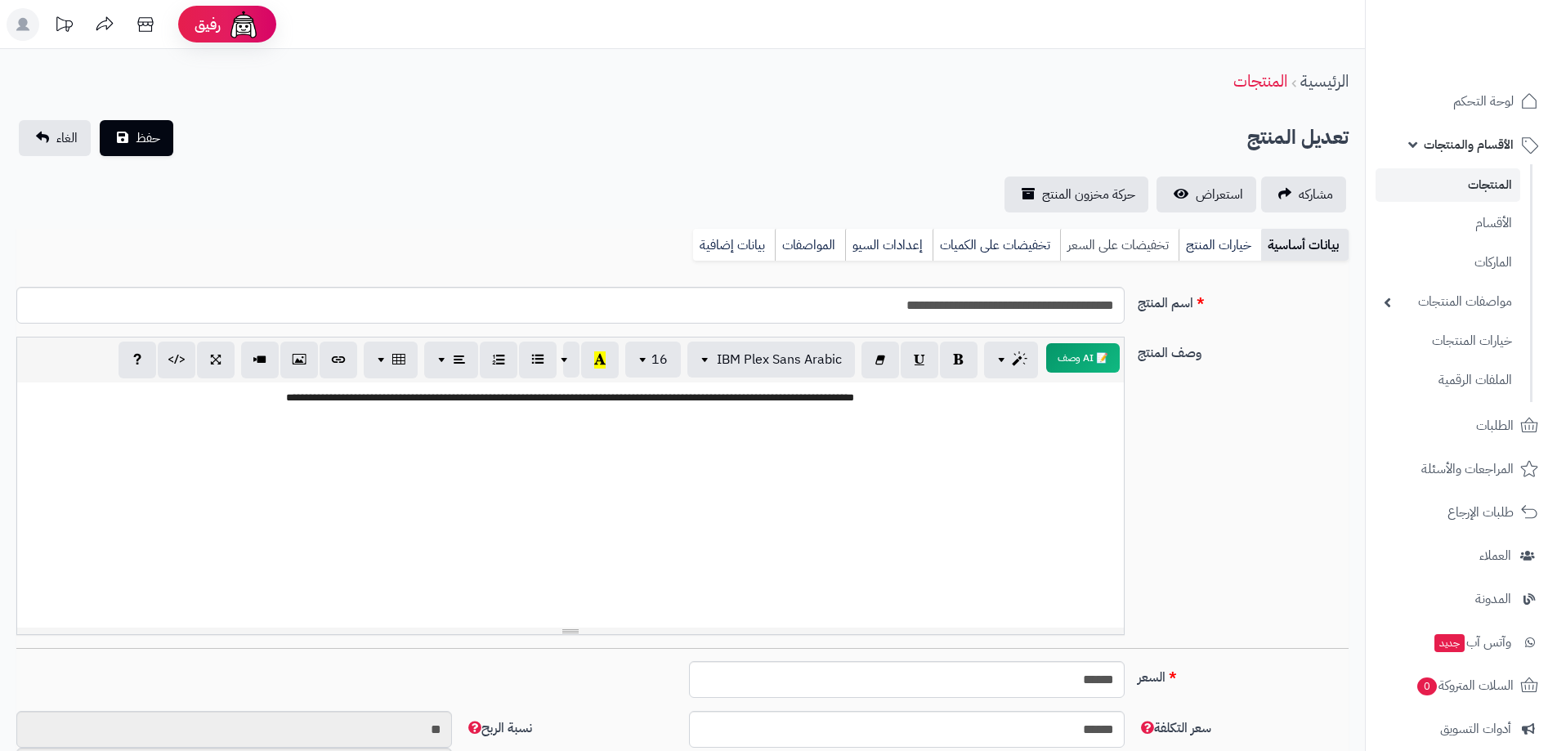
click at [1146, 235] on link "تخفيضات على السعر" at bounding box center [1119, 245] width 119 height 33
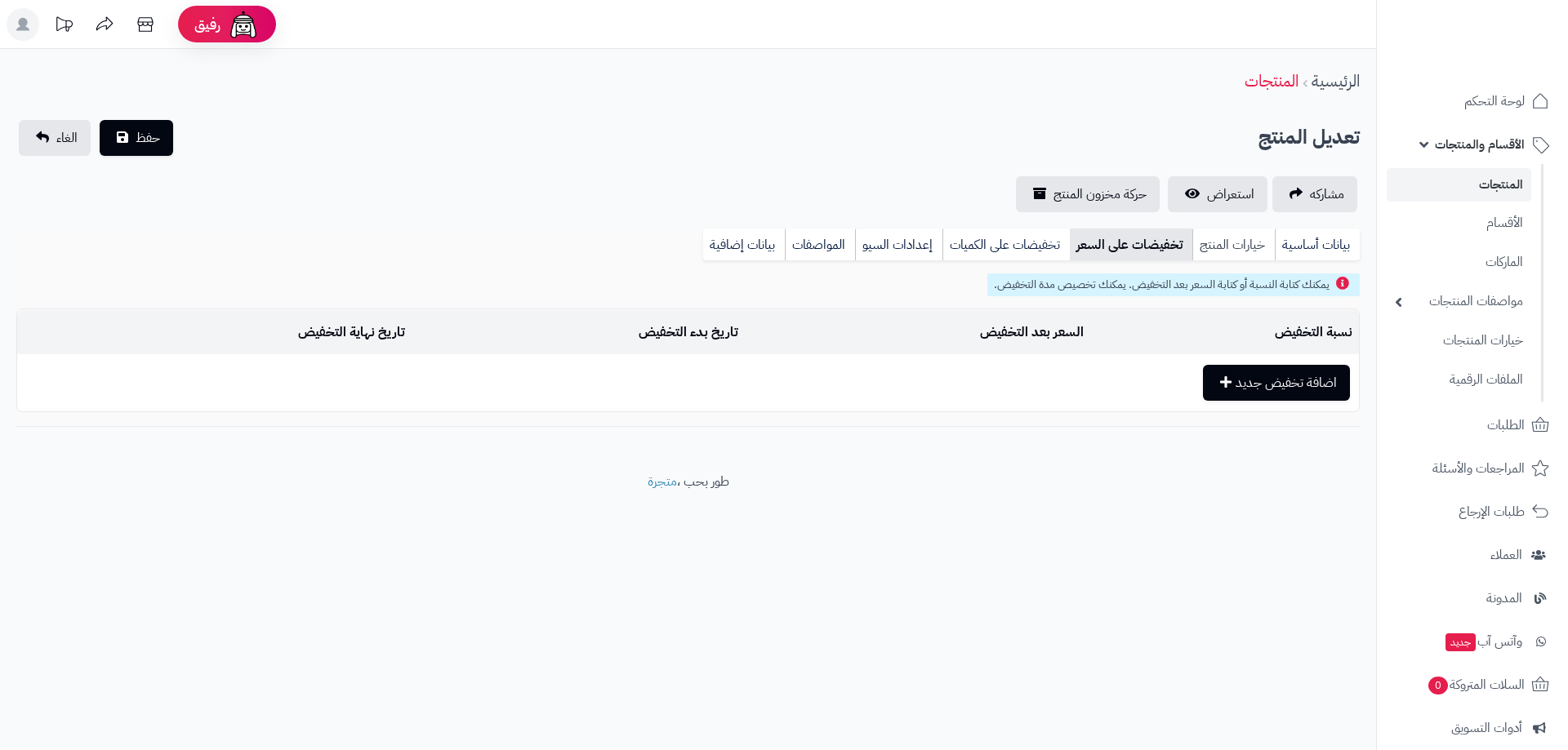
click at [1247, 235] on link "خيارات المنتج" at bounding box center [1233, 245] width 83 height 33
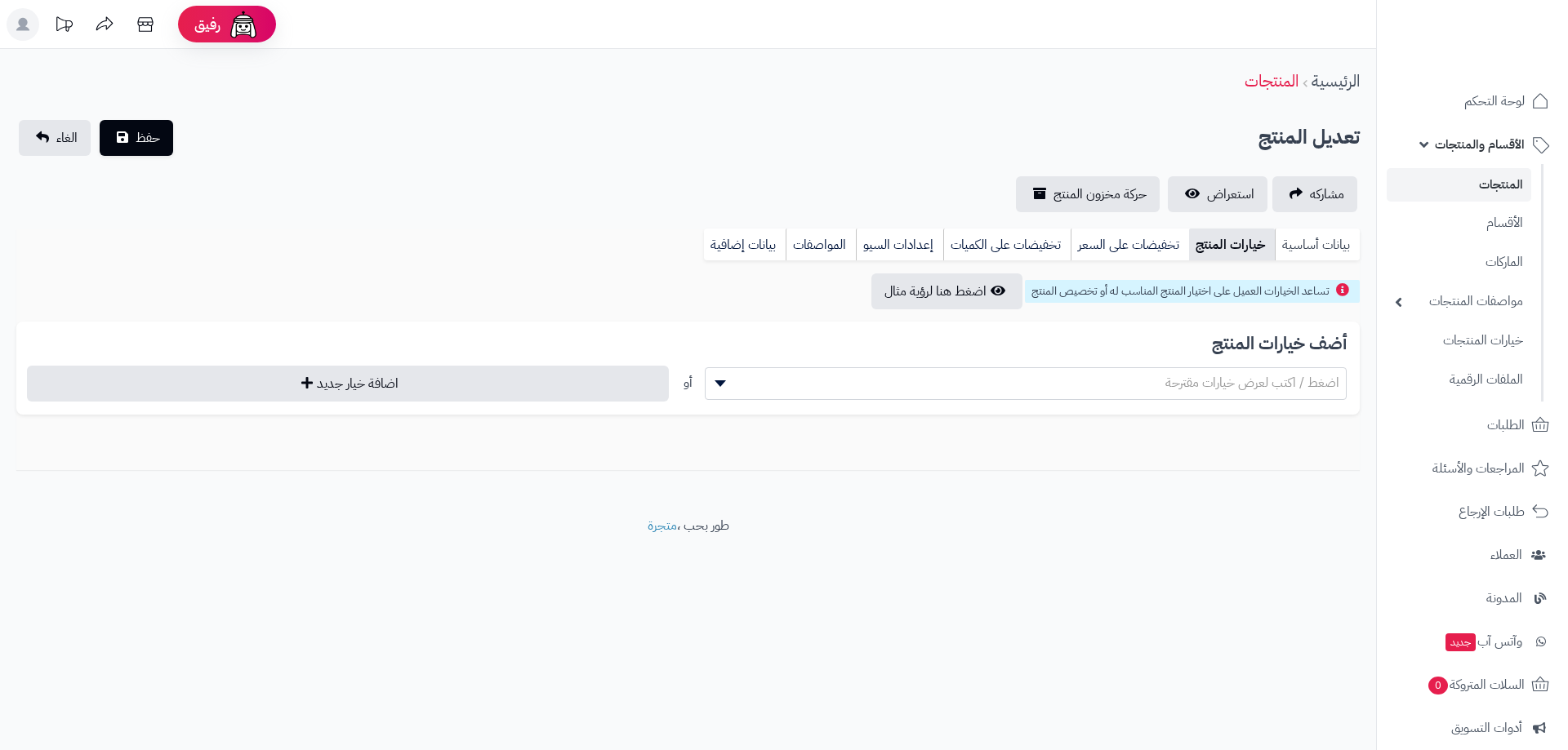
click at [1323, 245] on link "بيانات أساسية" at bounding box center [1316, 245] width 85 height 33
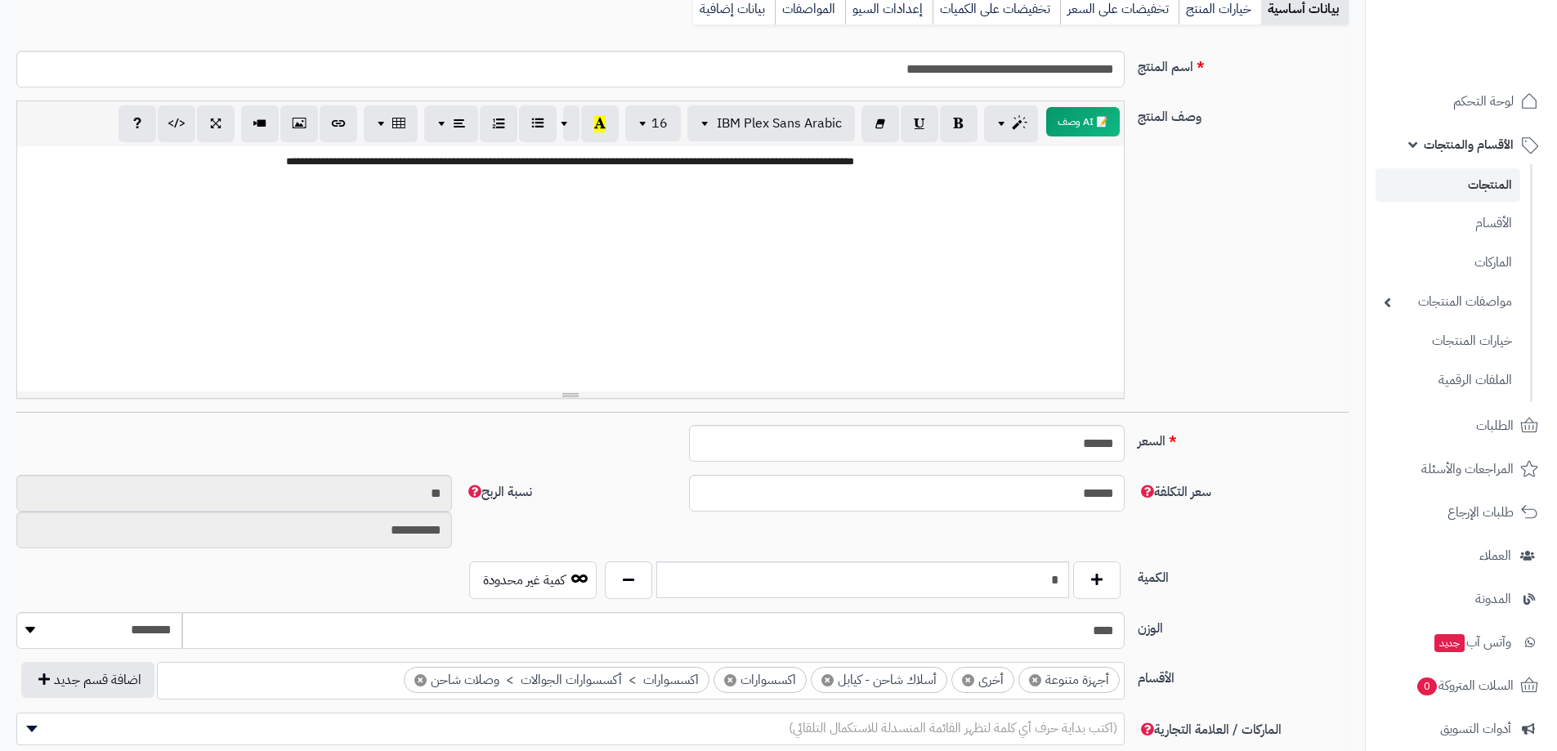
scroll to position [245, 0]
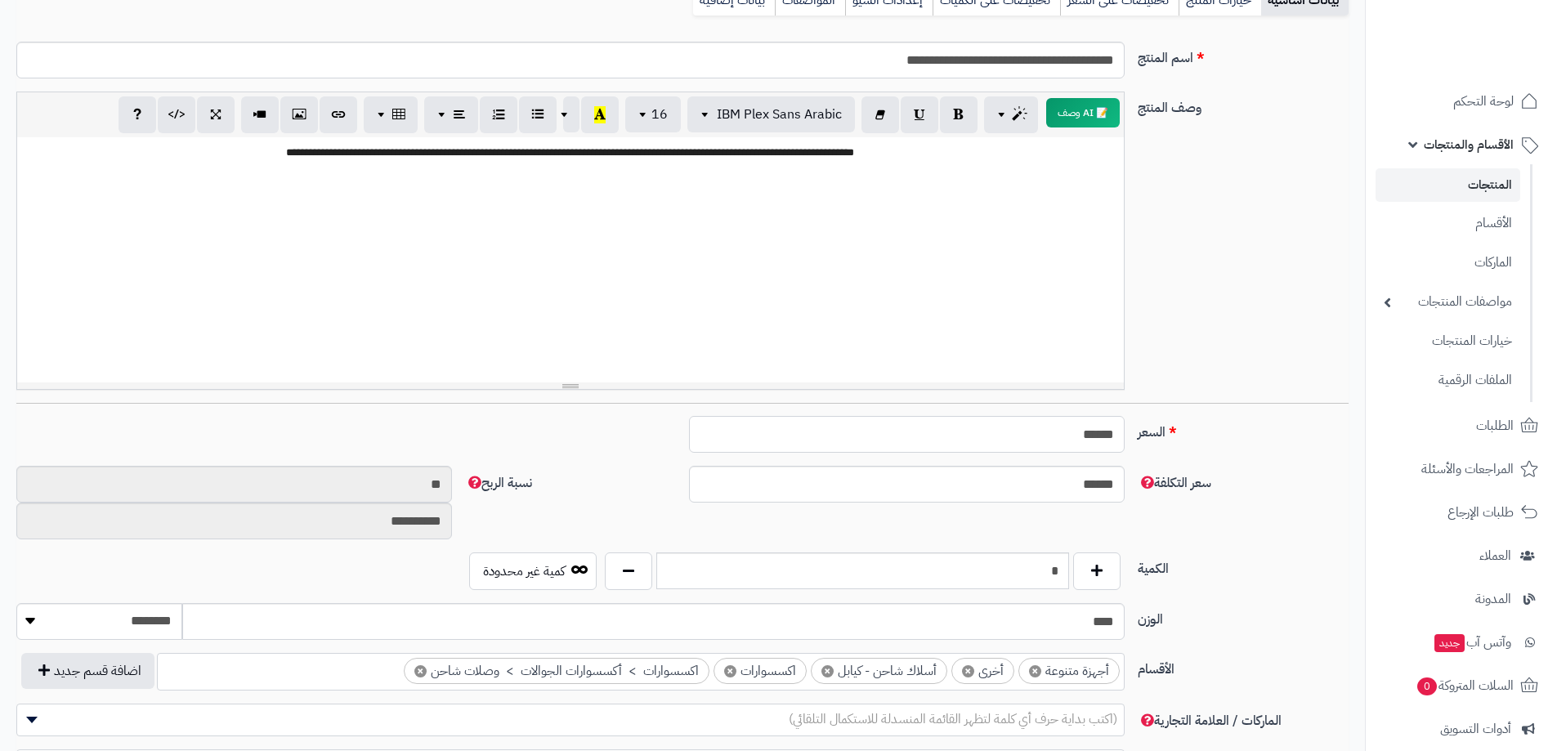
click at [1055, 439] on input "******" at bounding box center [907, 434] width 436 height 37
type input "*"
type input "********"
type input "**"
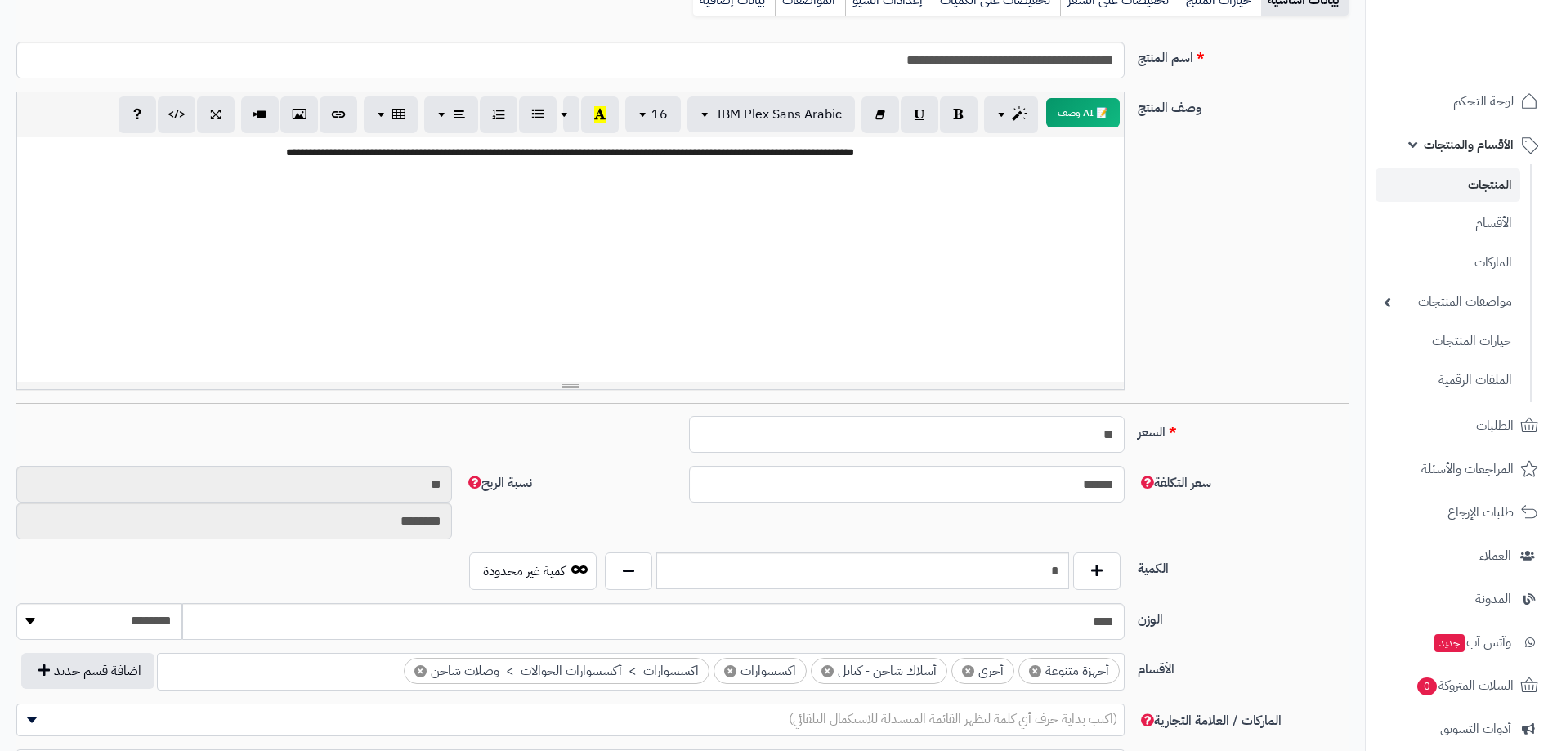
type input "*********"
type input "***"
type input "**********"
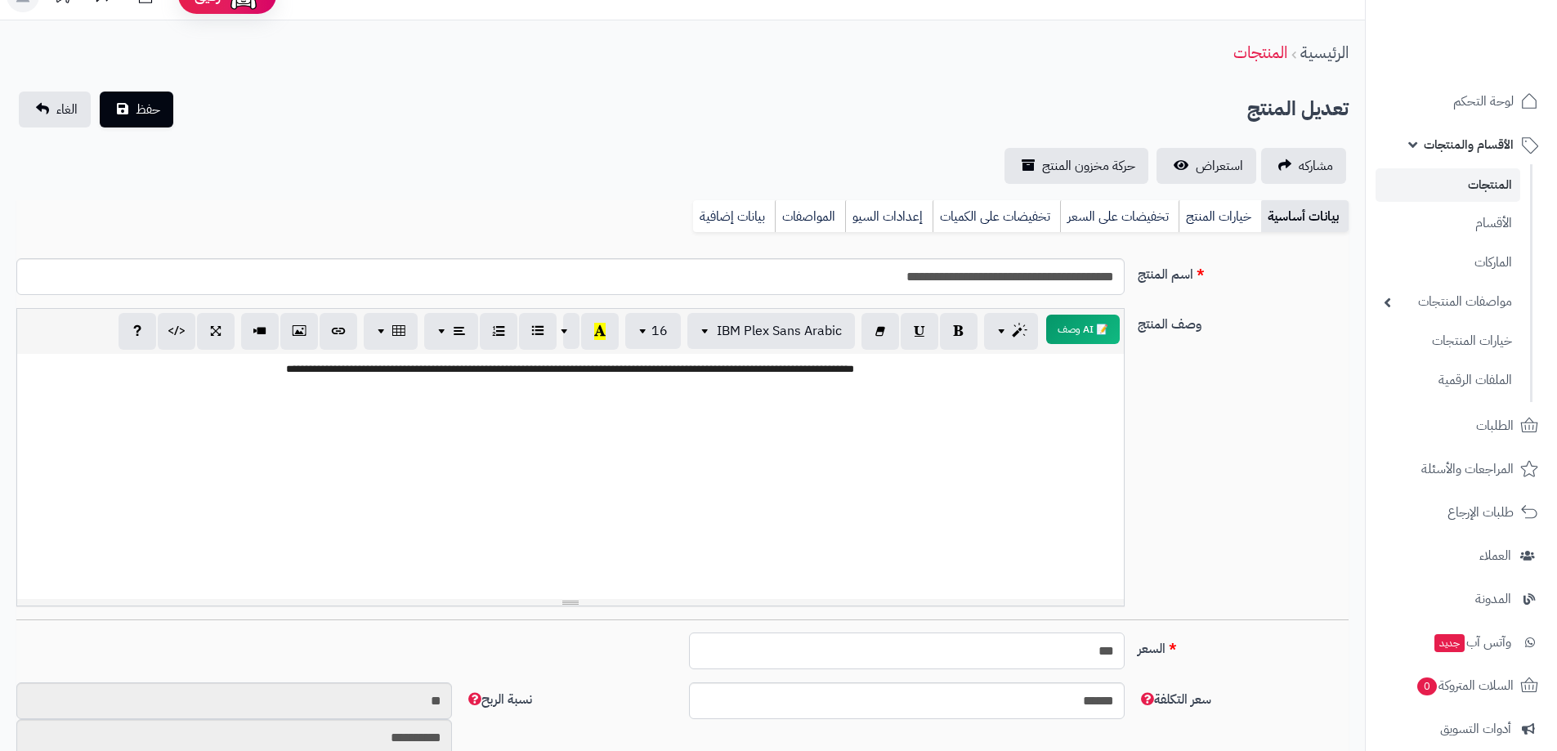
scroll to position [0, 0]
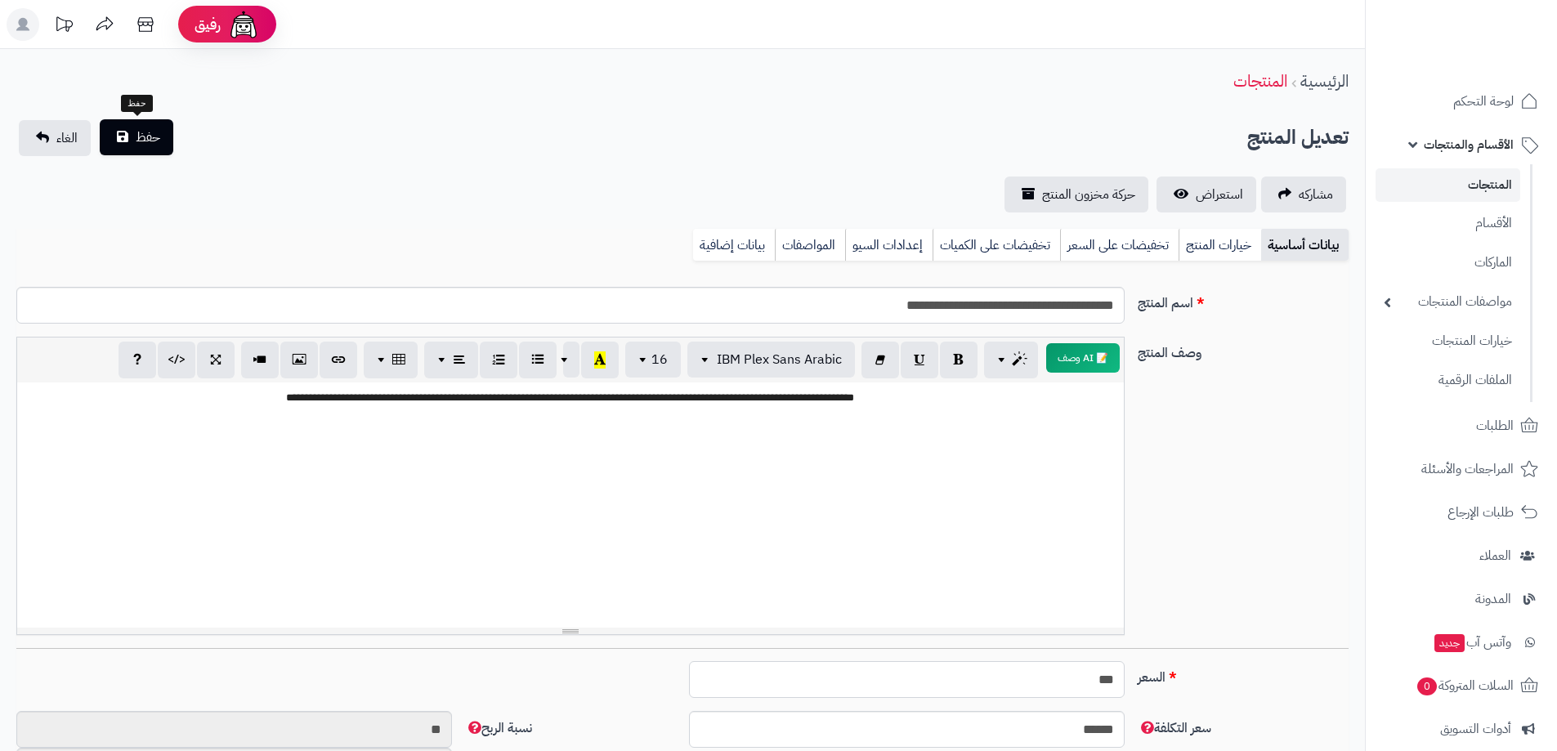
type input "***"
click at [155, 141] on span "حفظ" at bounding box center [148, 138] width 25 height 20
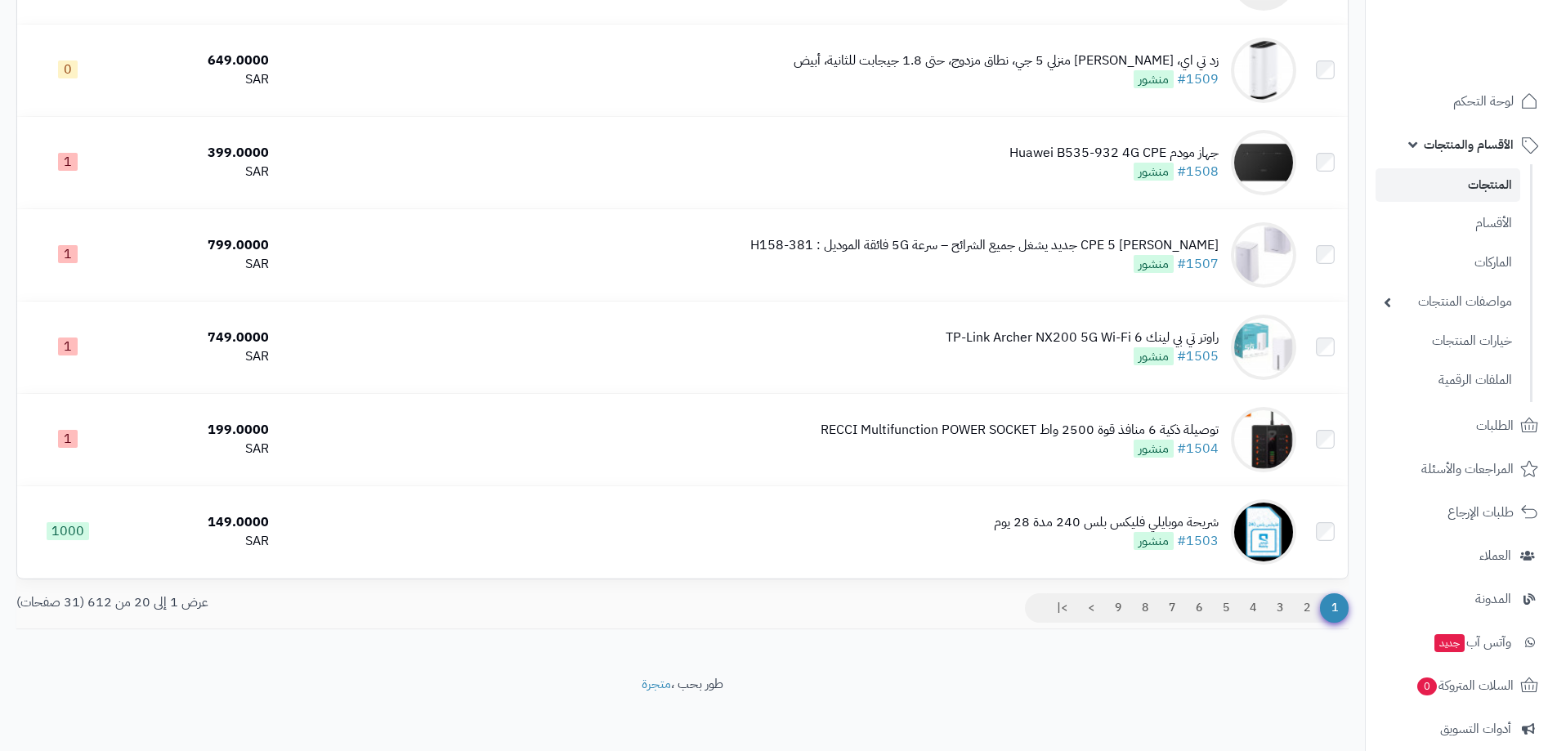
scroll to position [1540, 0]
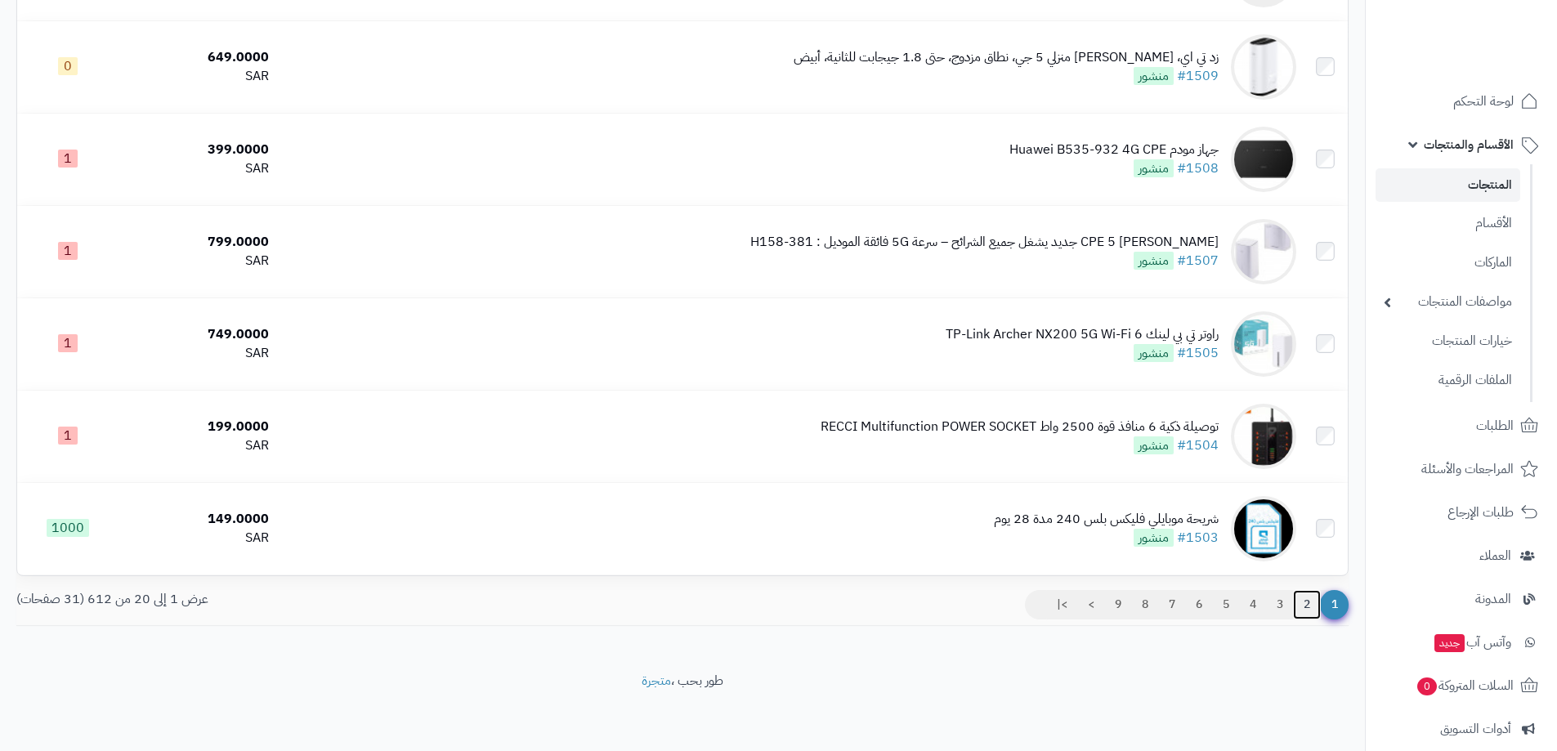
click at [1302, 604] on link "2" at bounding box center [1307, 604] width 28 height 29
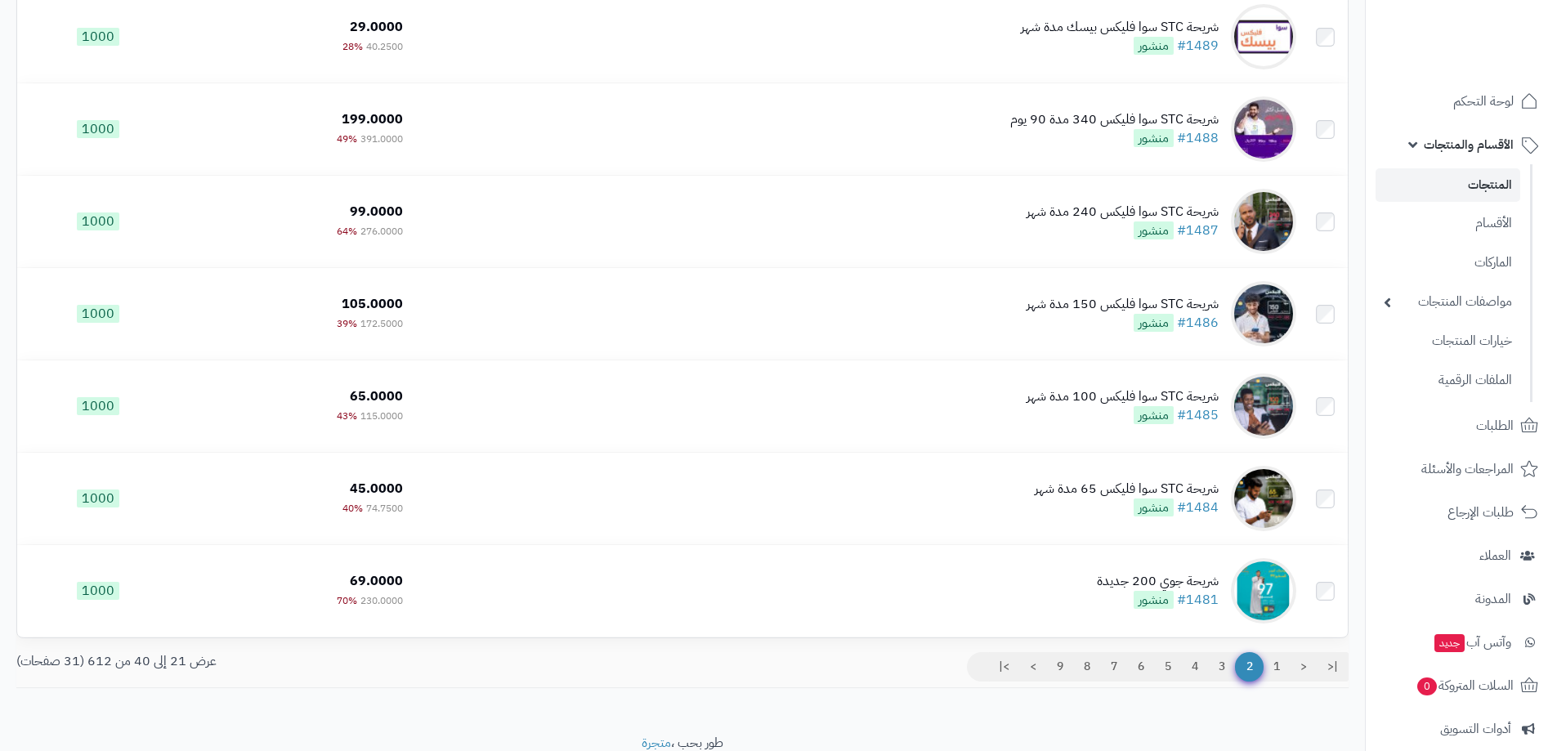
scroll to position [1487, 0]
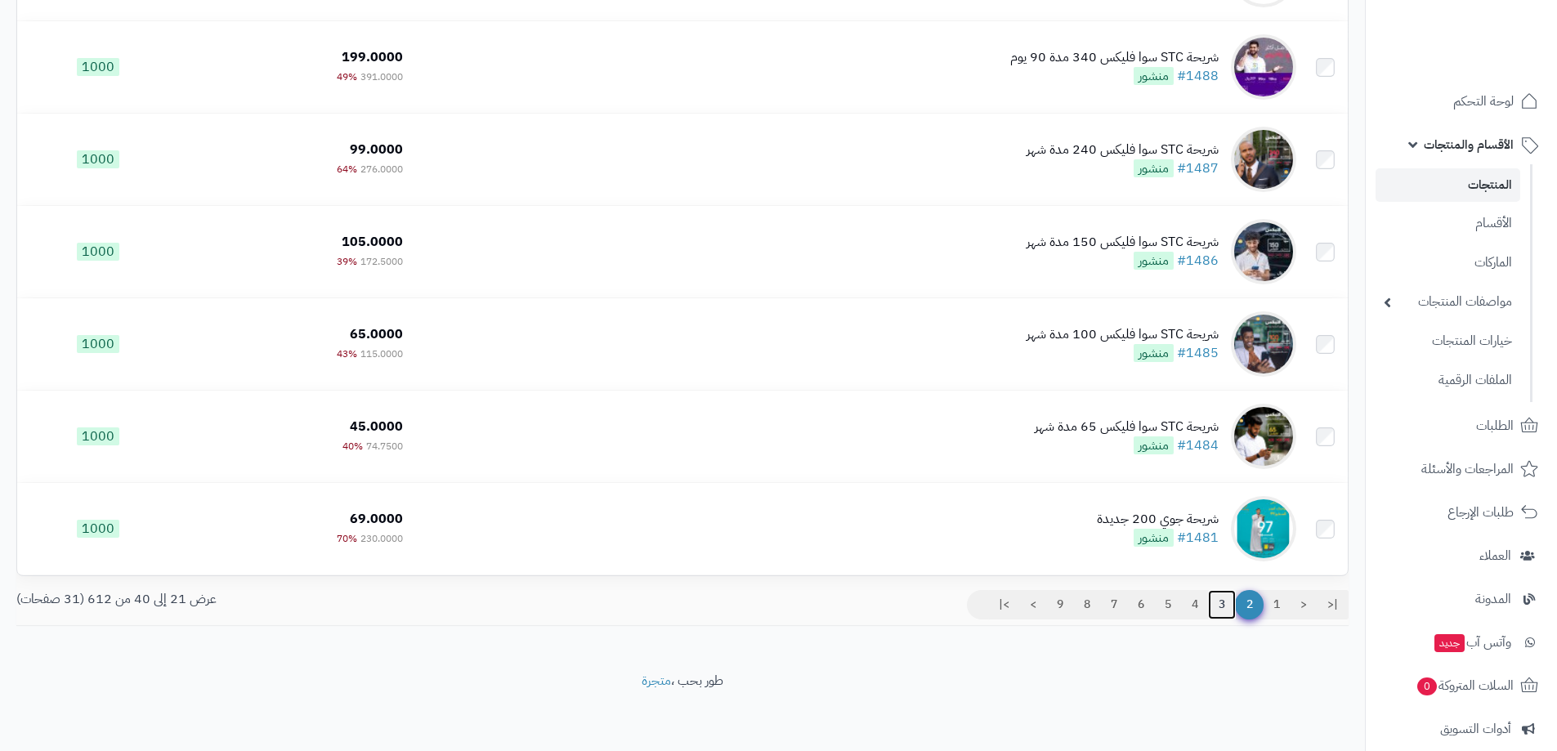
click at [1217, 598] on link "3" at bounding box center [1222, 604] width 28 height 29
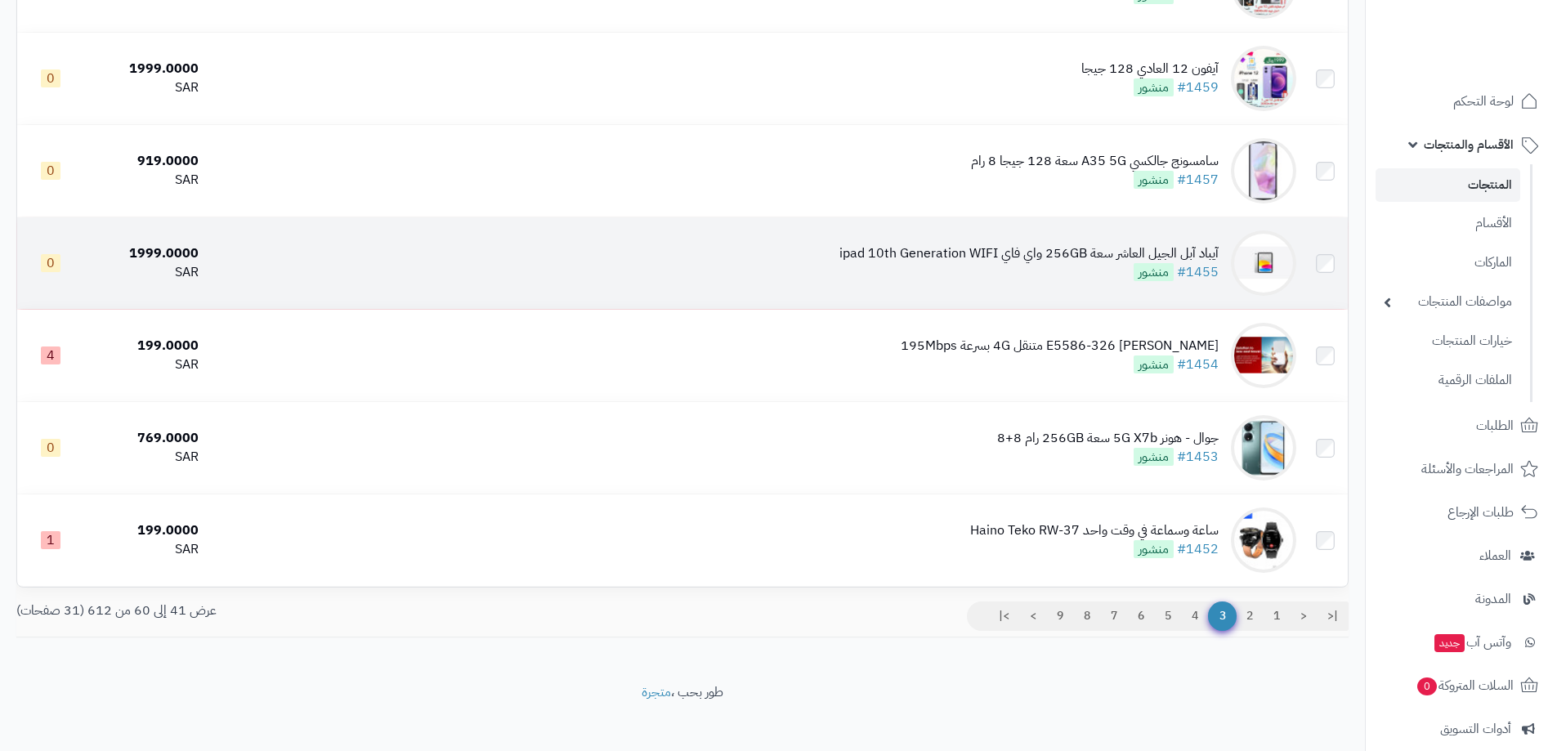
scroll to position [1487, 0]
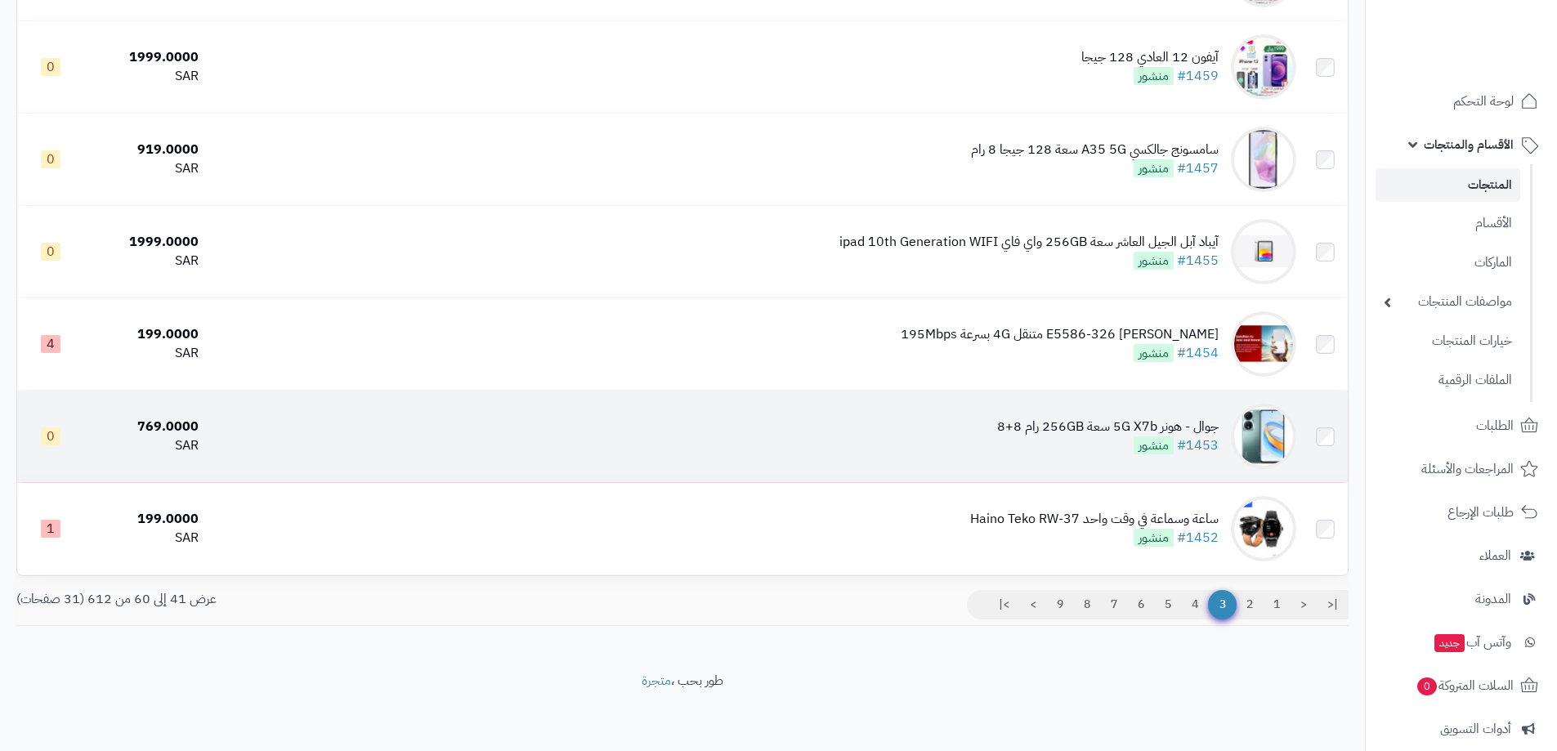
click at [1263, 420] on img at bounding box center [1263, 436] width 65 height 65
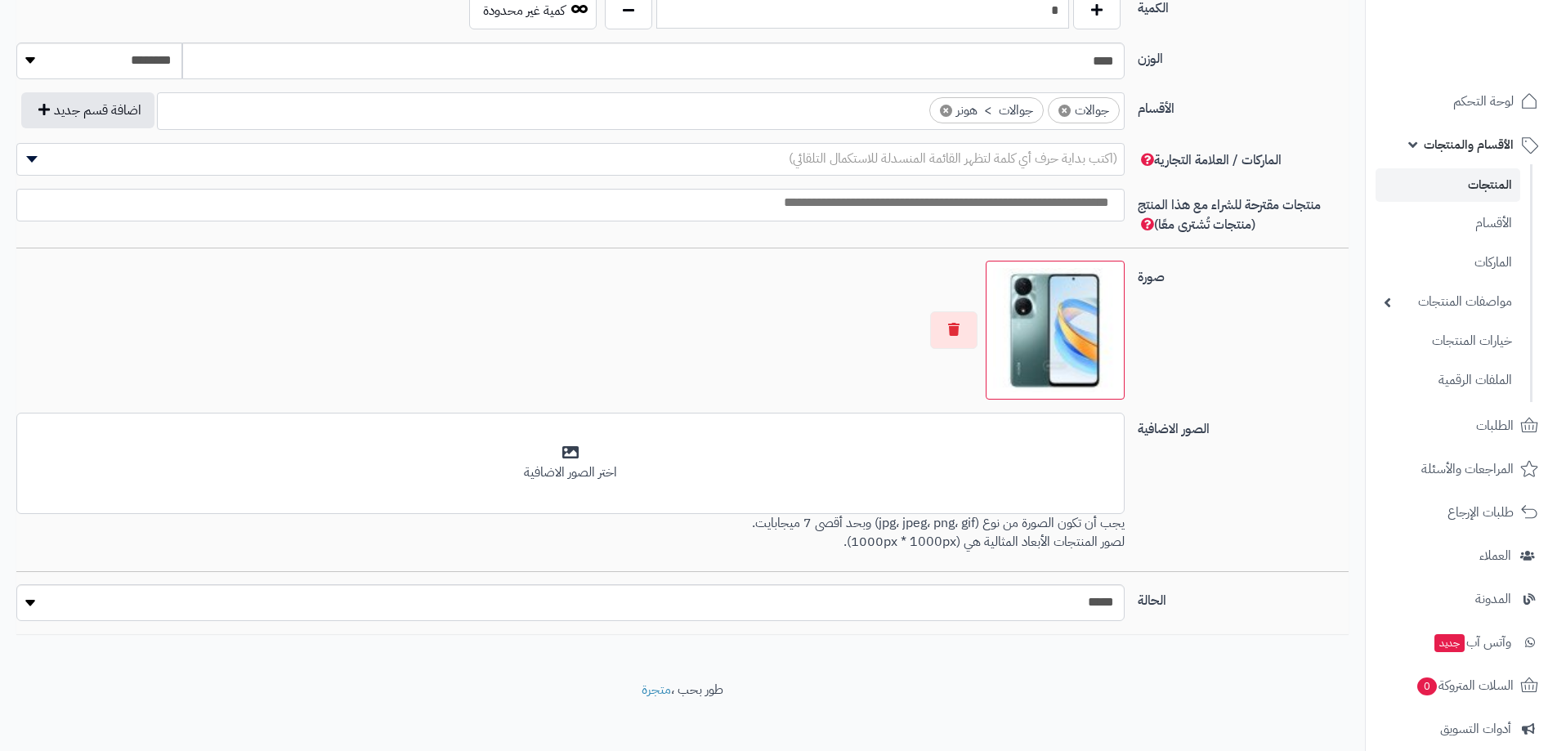
scroll to position [818, 0]
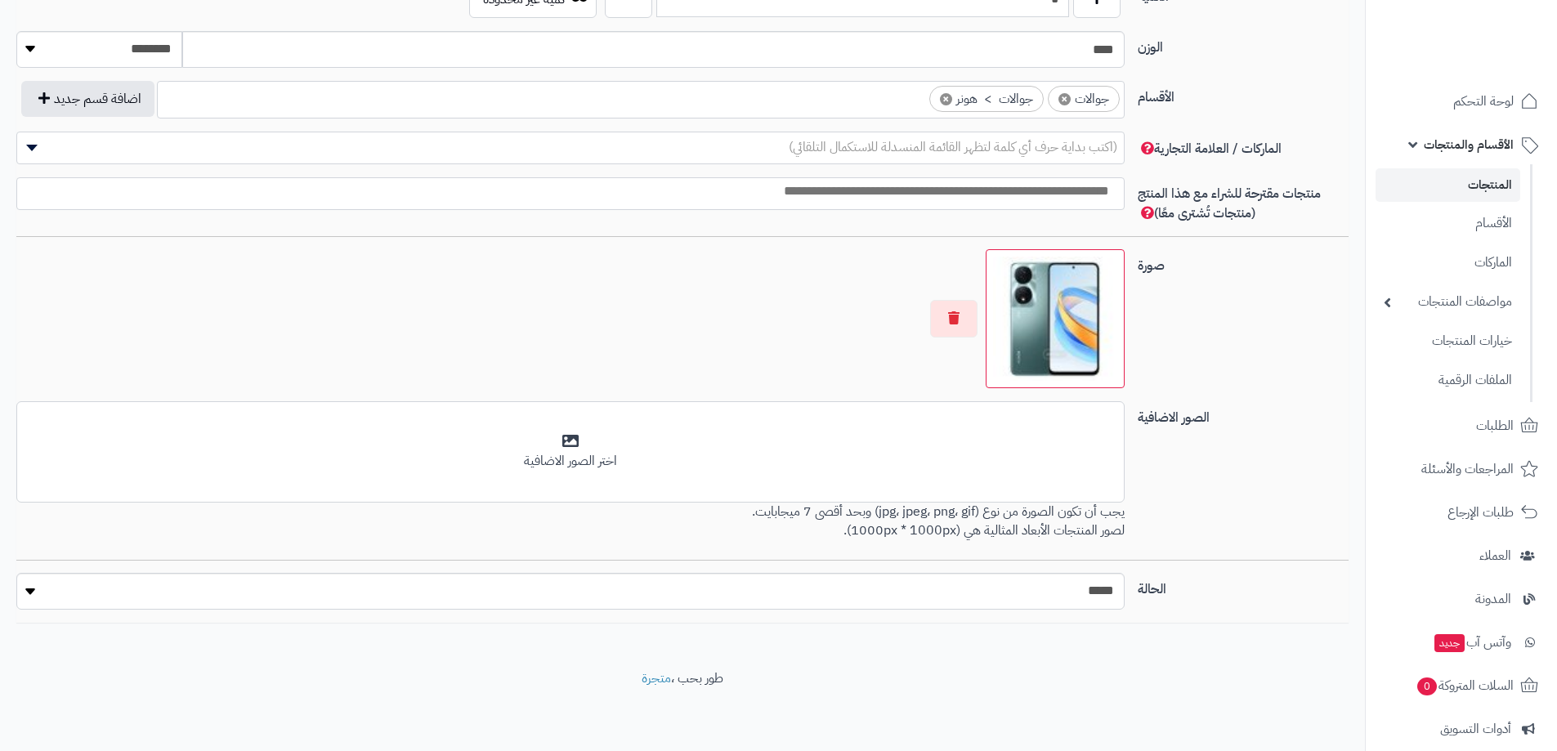
click at [1077, 338] on img at bounding box center [1055, 319] width 124 height 124
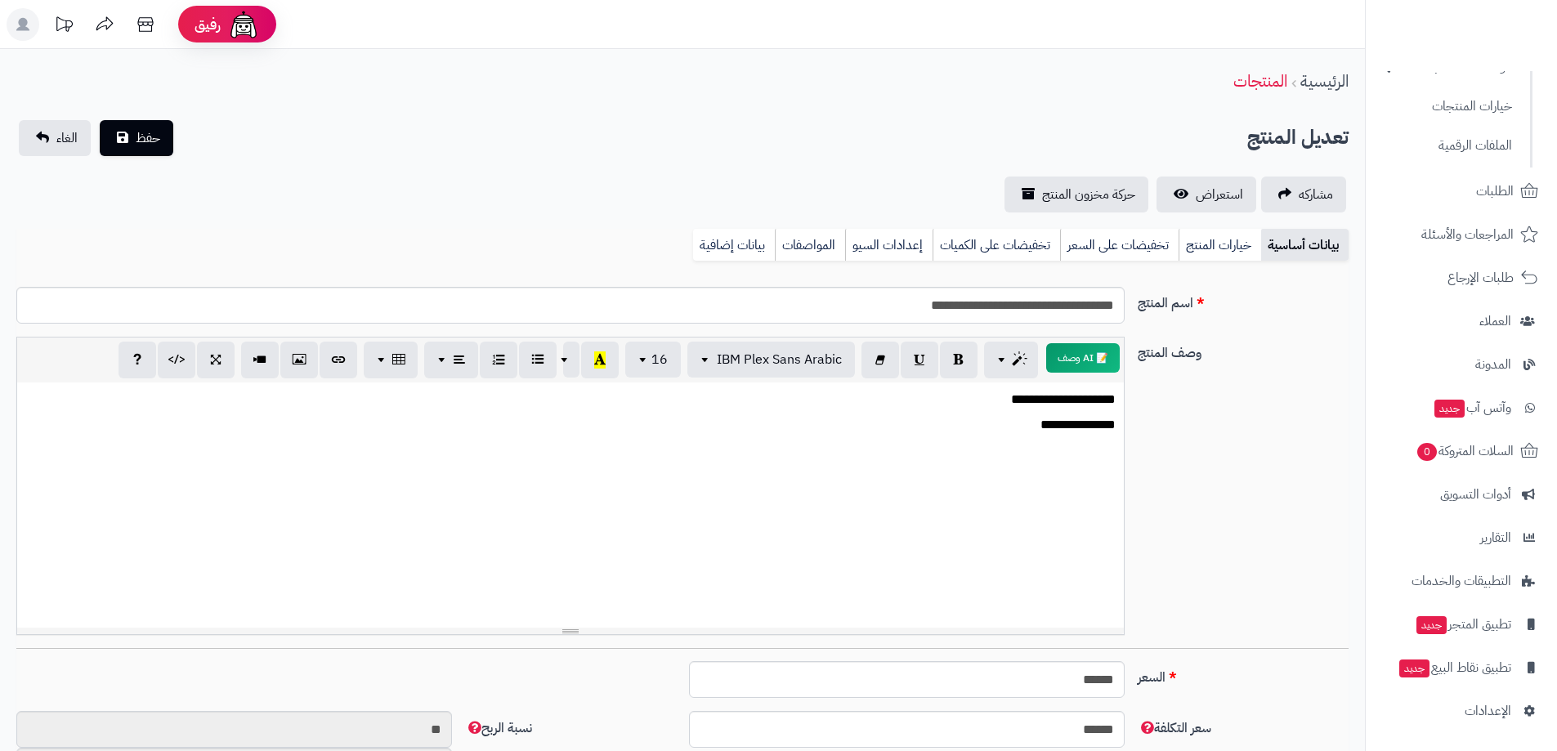
scroll to position [235, 0]
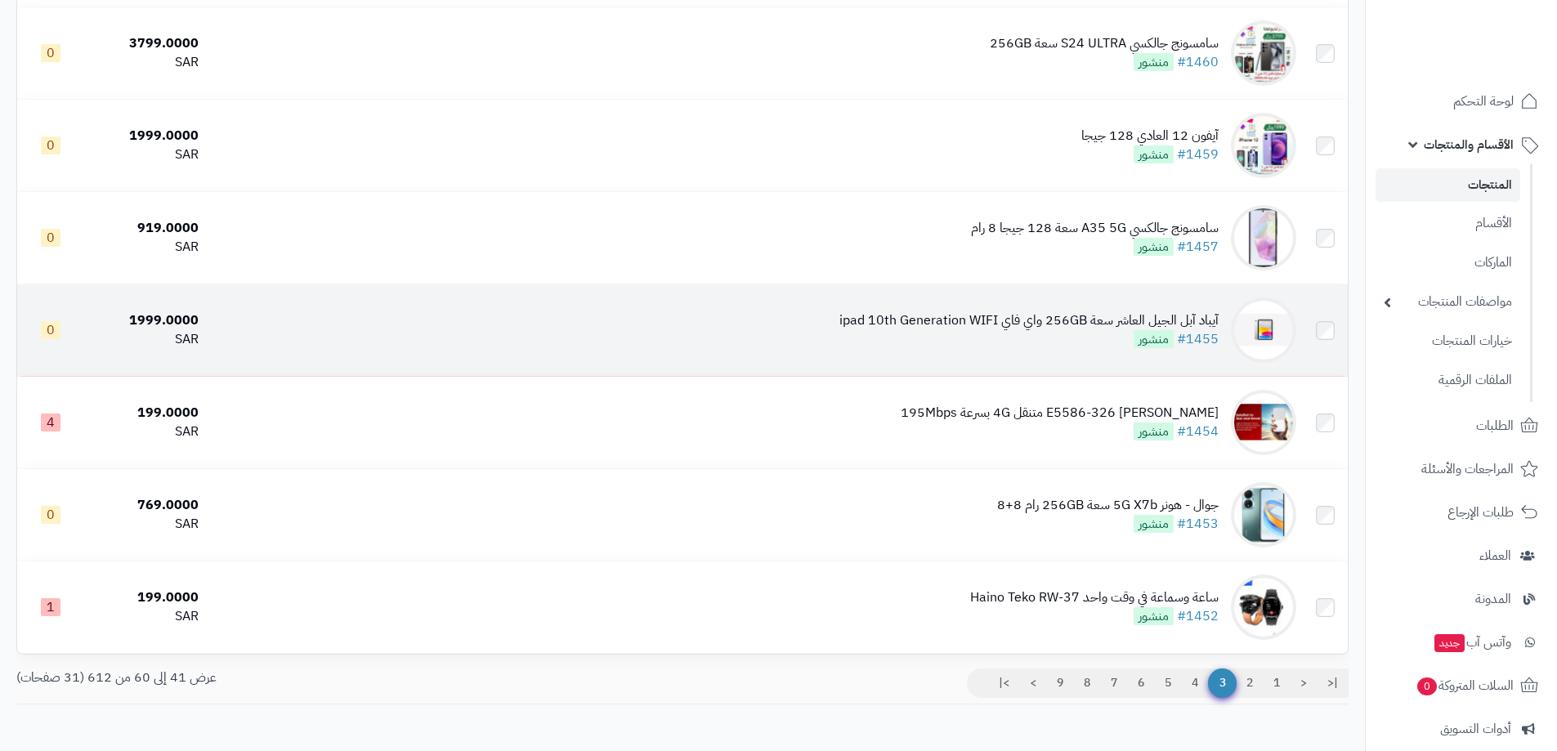
scroll to position [1405, 0]
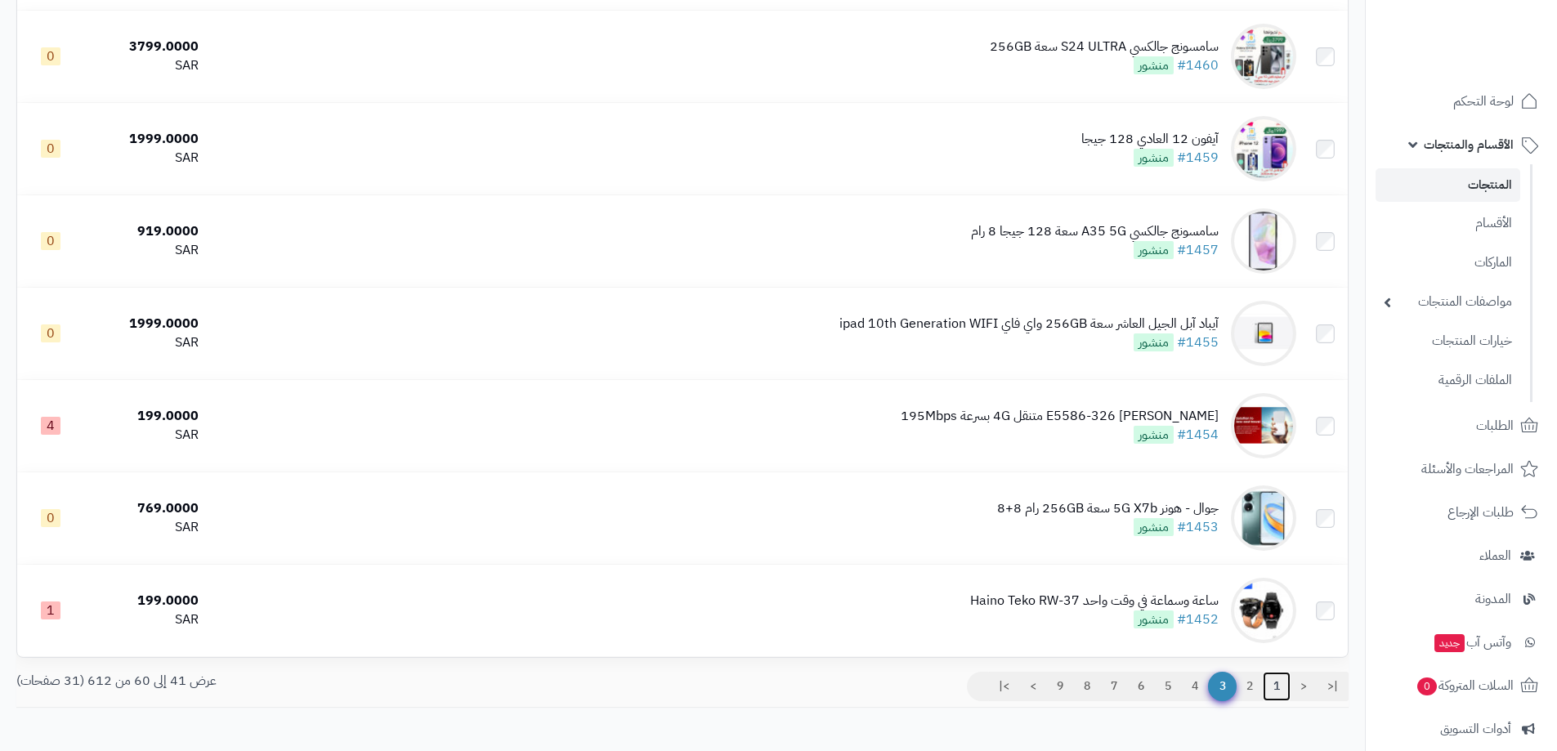
click at [1275, 690] on link "1" at bounding box center [1277, 686] width 28 height 29
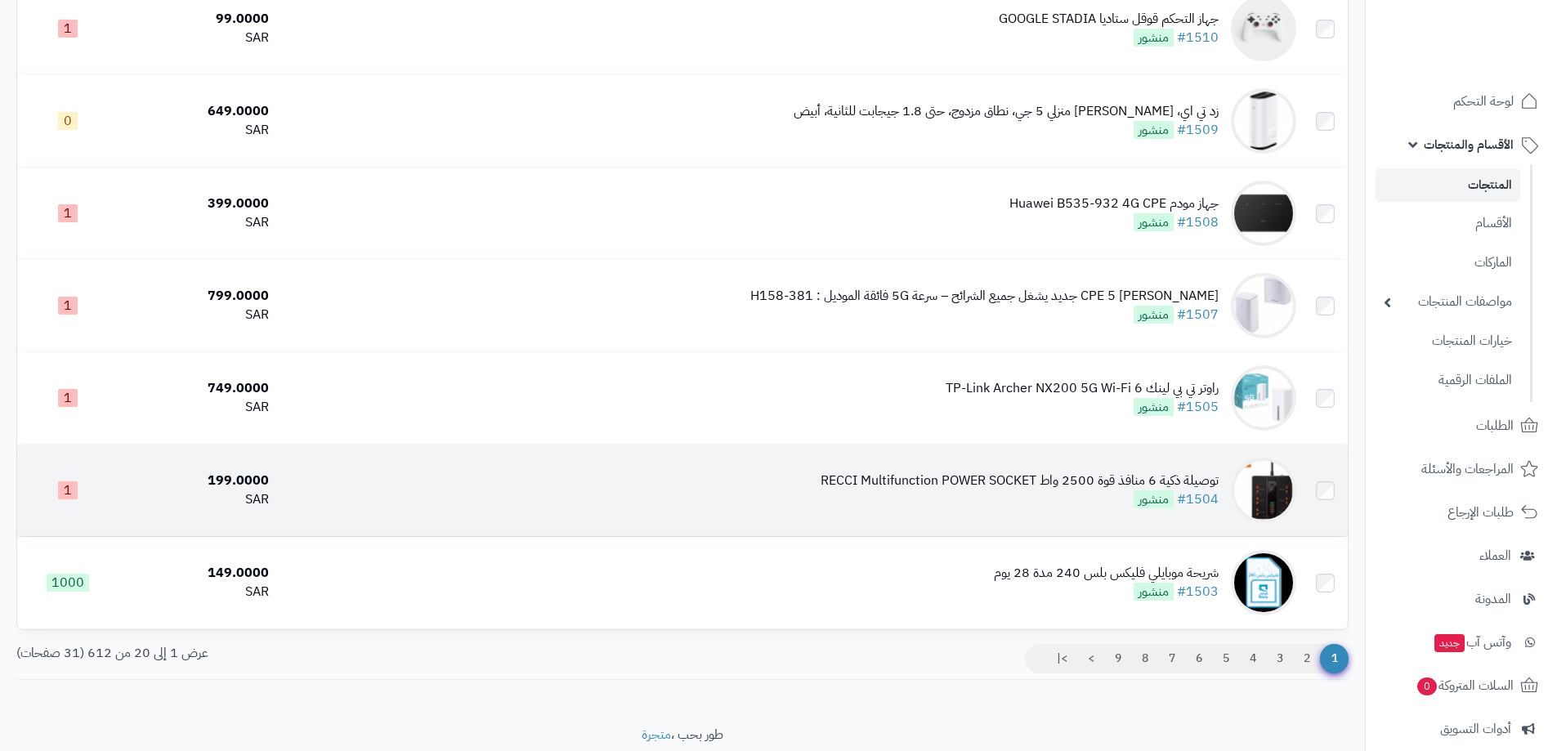
scroll to position [1487, 0]
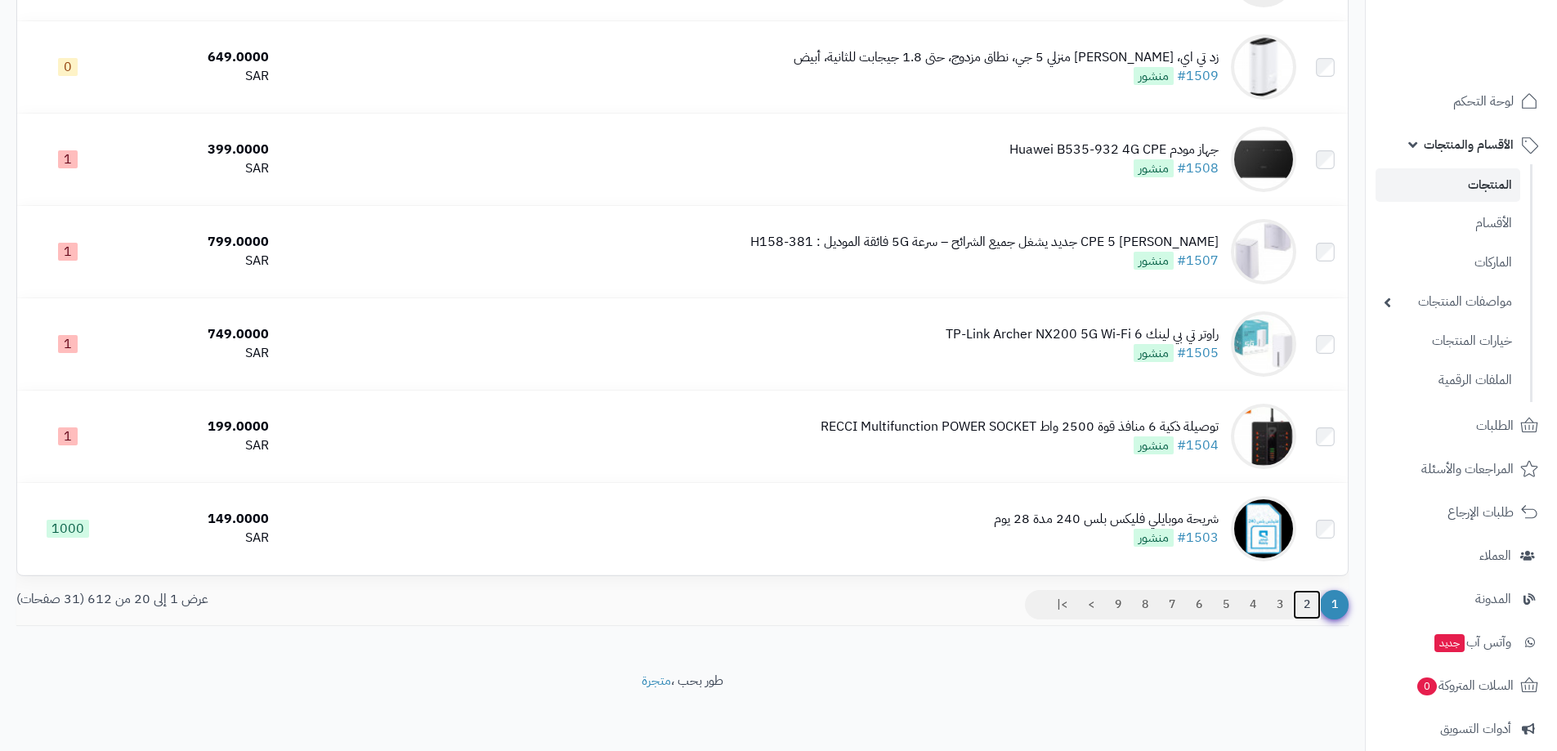
click at [1307, 599] on link "2" at bounding box center [1307, 604] width 28 height 29
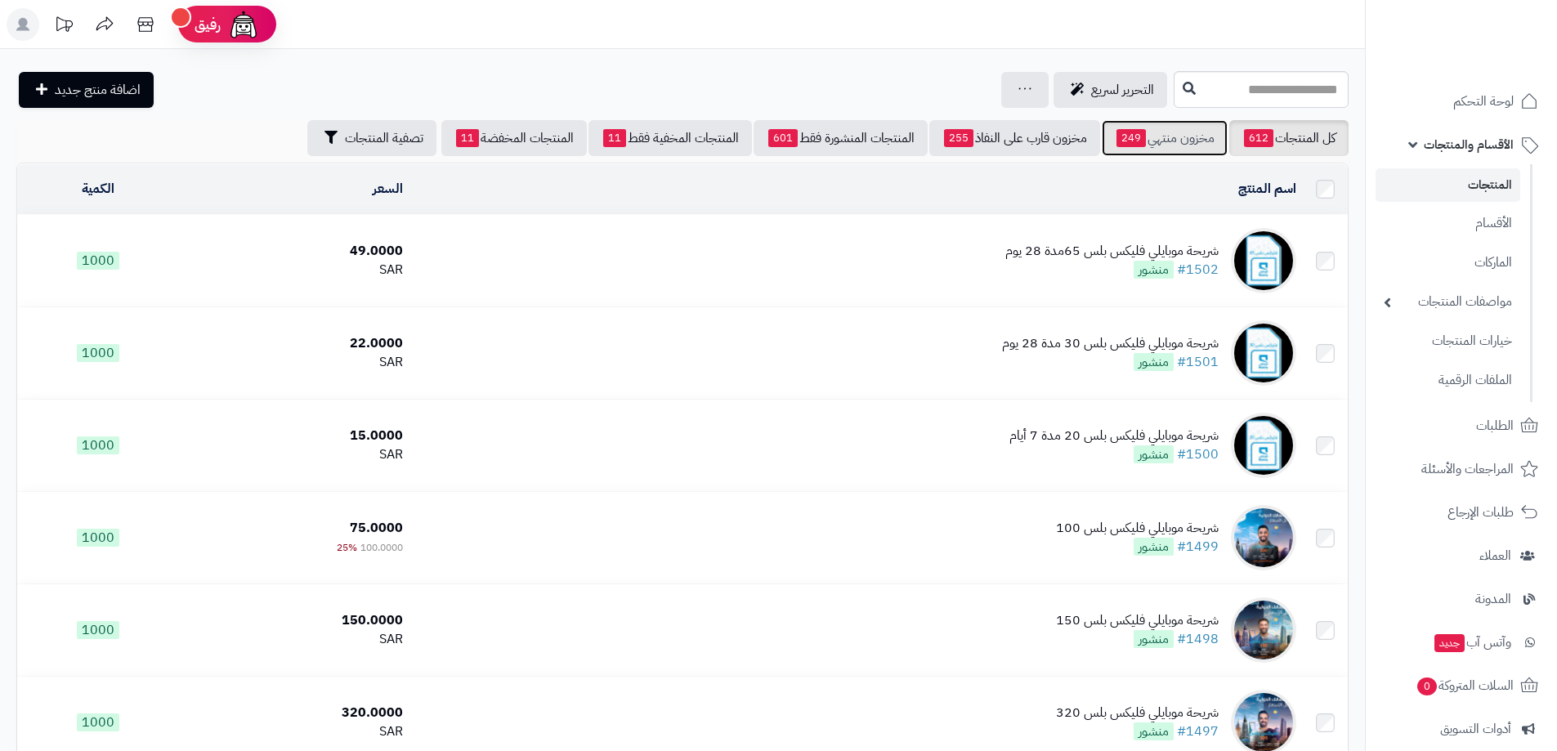
click at [1190, 136] on link "مخزون منتهي 249" at bounding box center [1165, 138] width 126 height 36
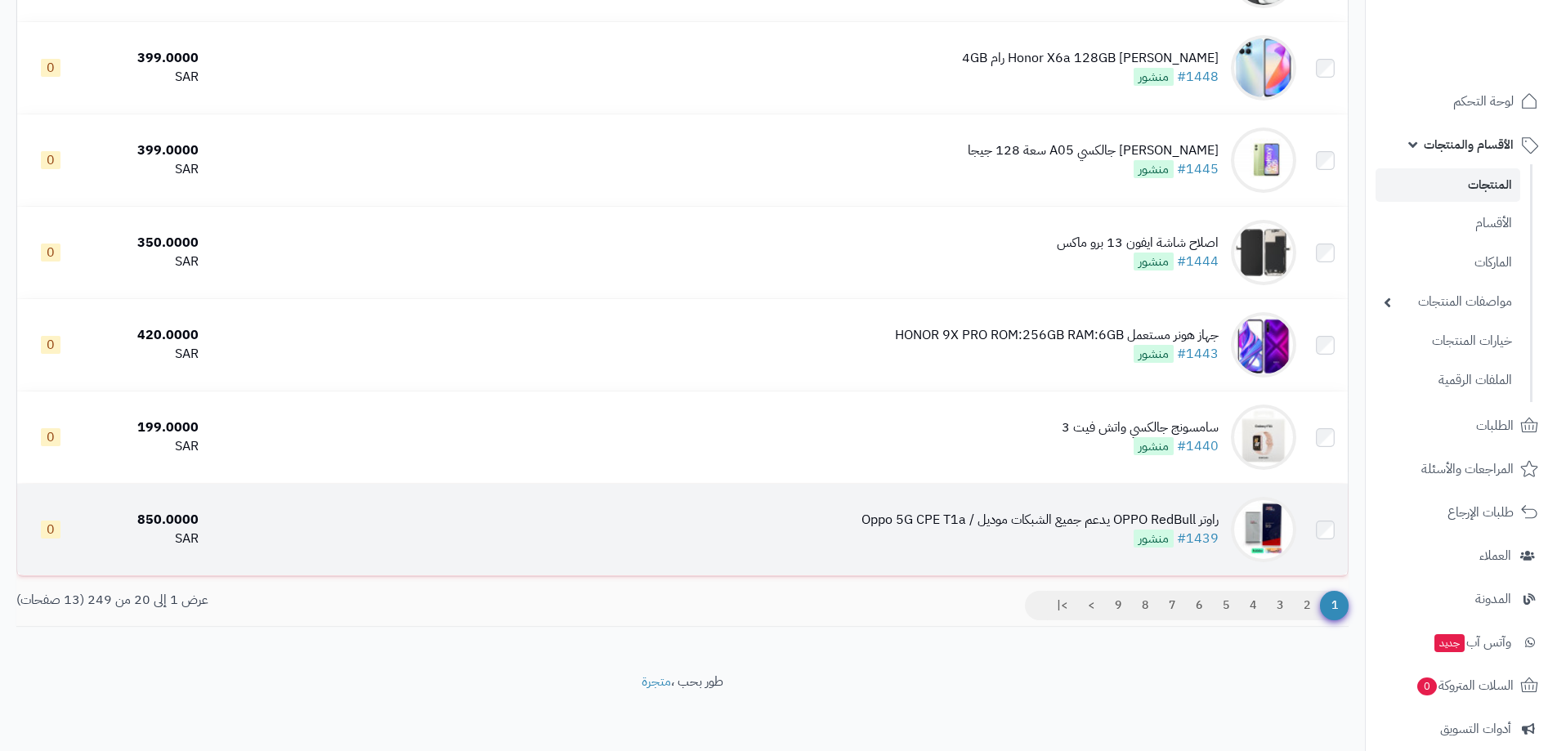
scroll to position [1487, 0]
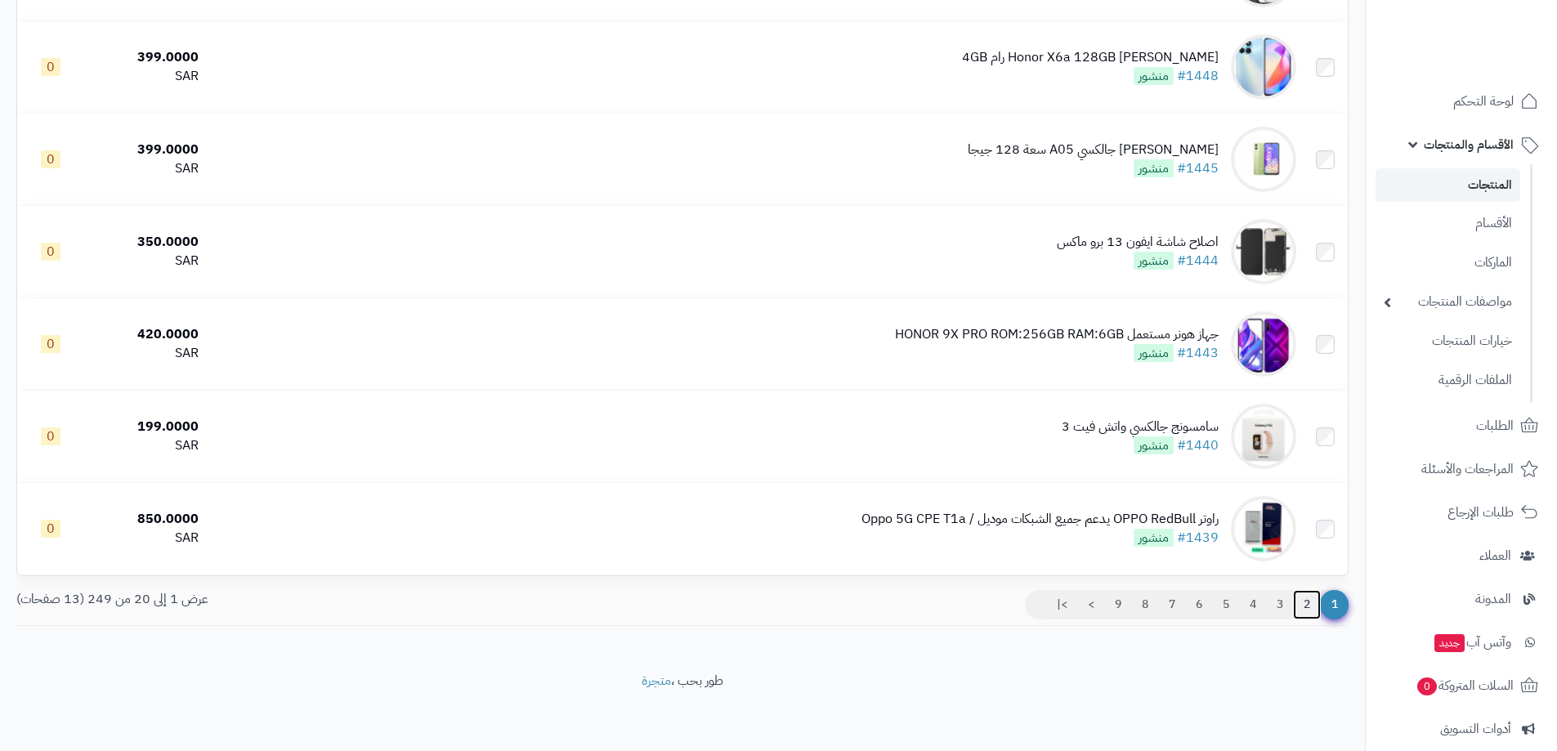
click at [1305, 600] on link "2" at bounding box center [1307, 604] width 28 height 29
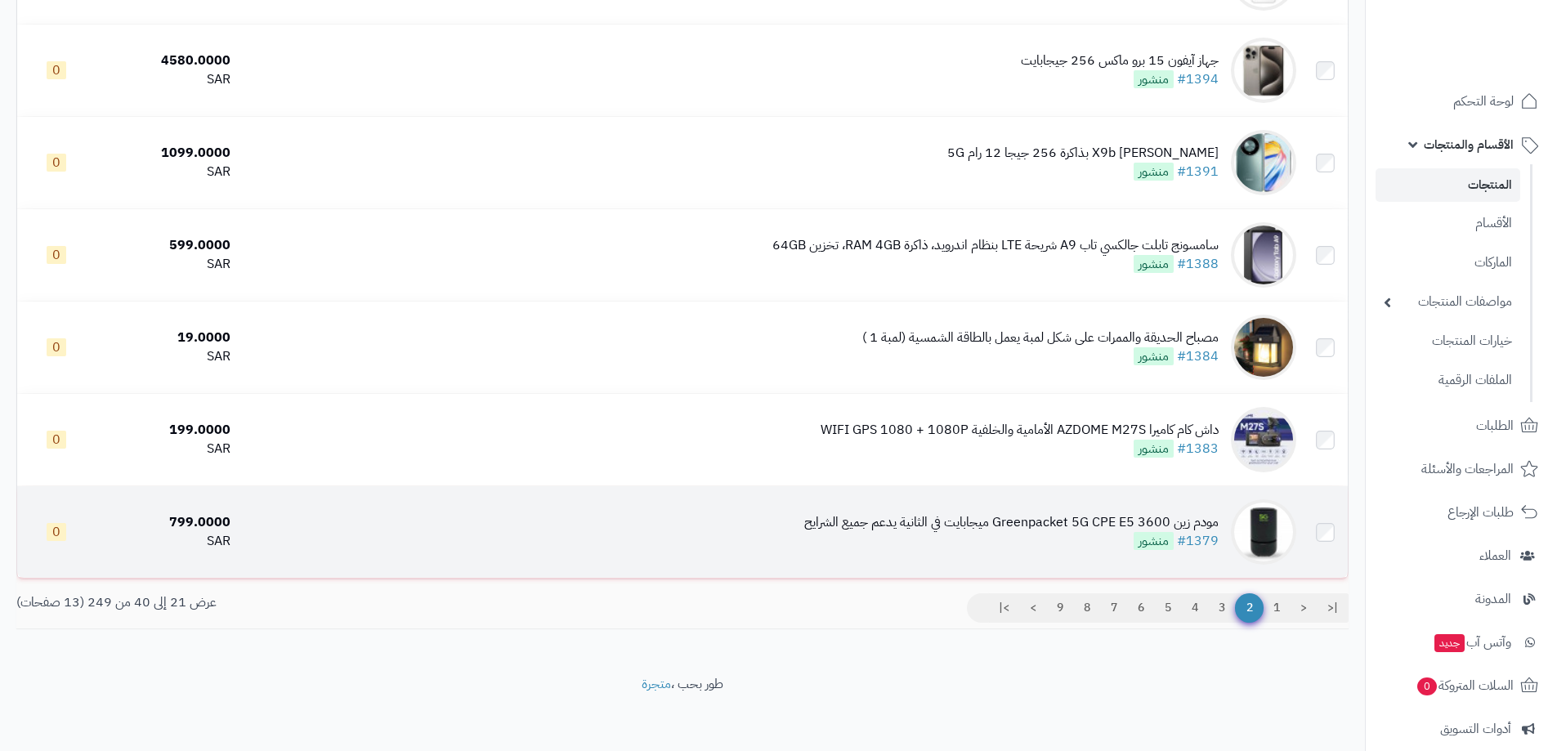
scroll to position [1487, 0]
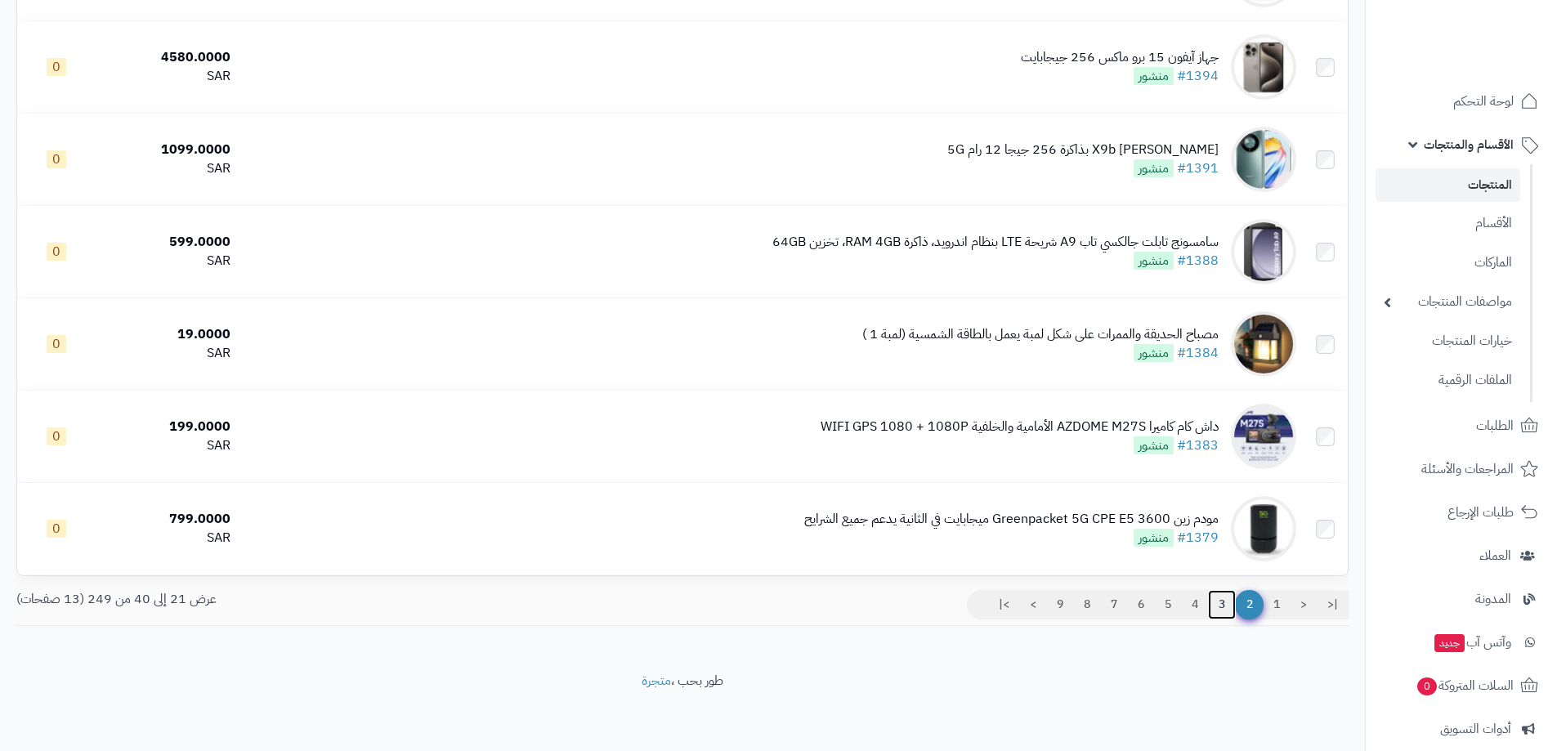
click at [1217, 595] on link "3" at bounding box center [1222, 604] width 28 height 29
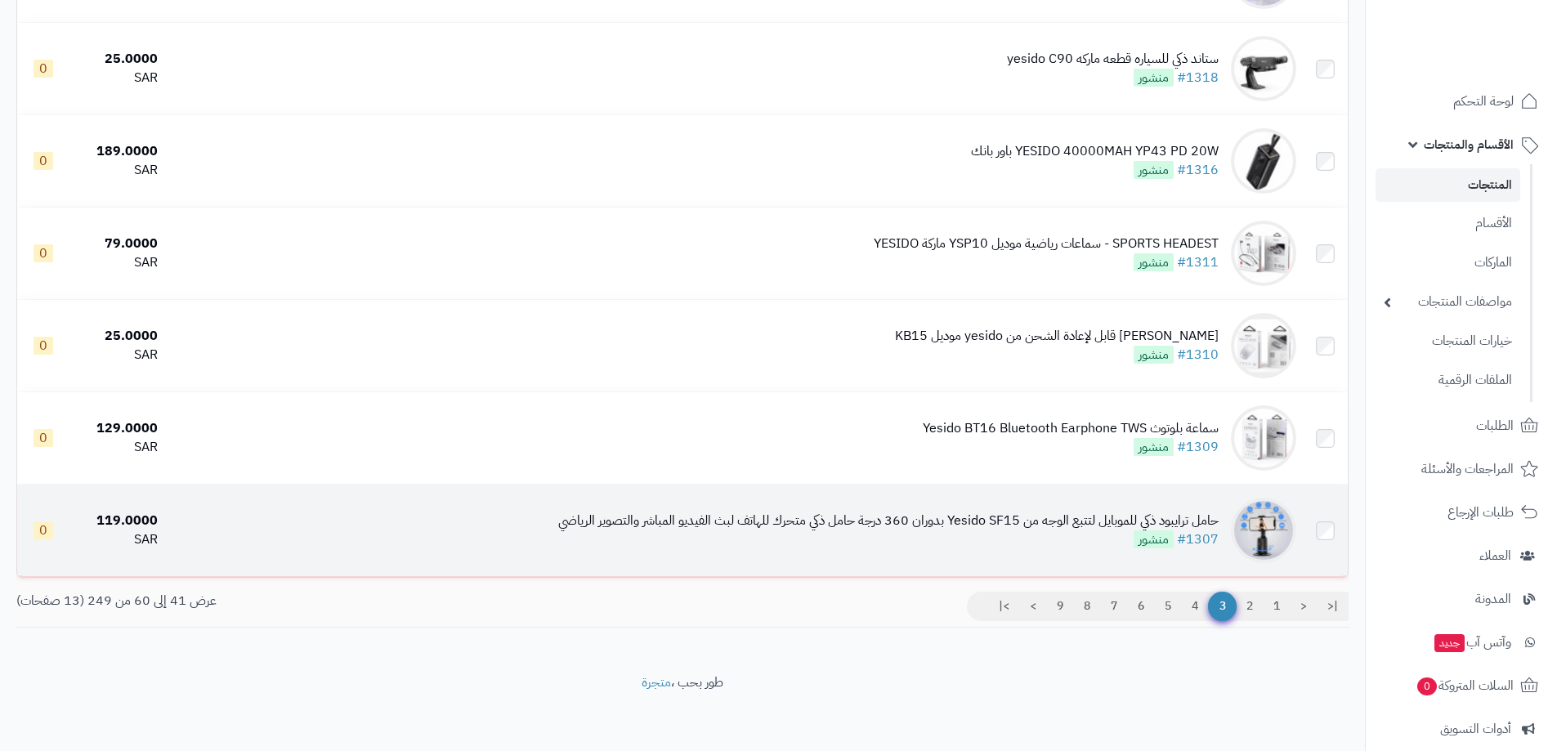
scroll to position [1487, 0]
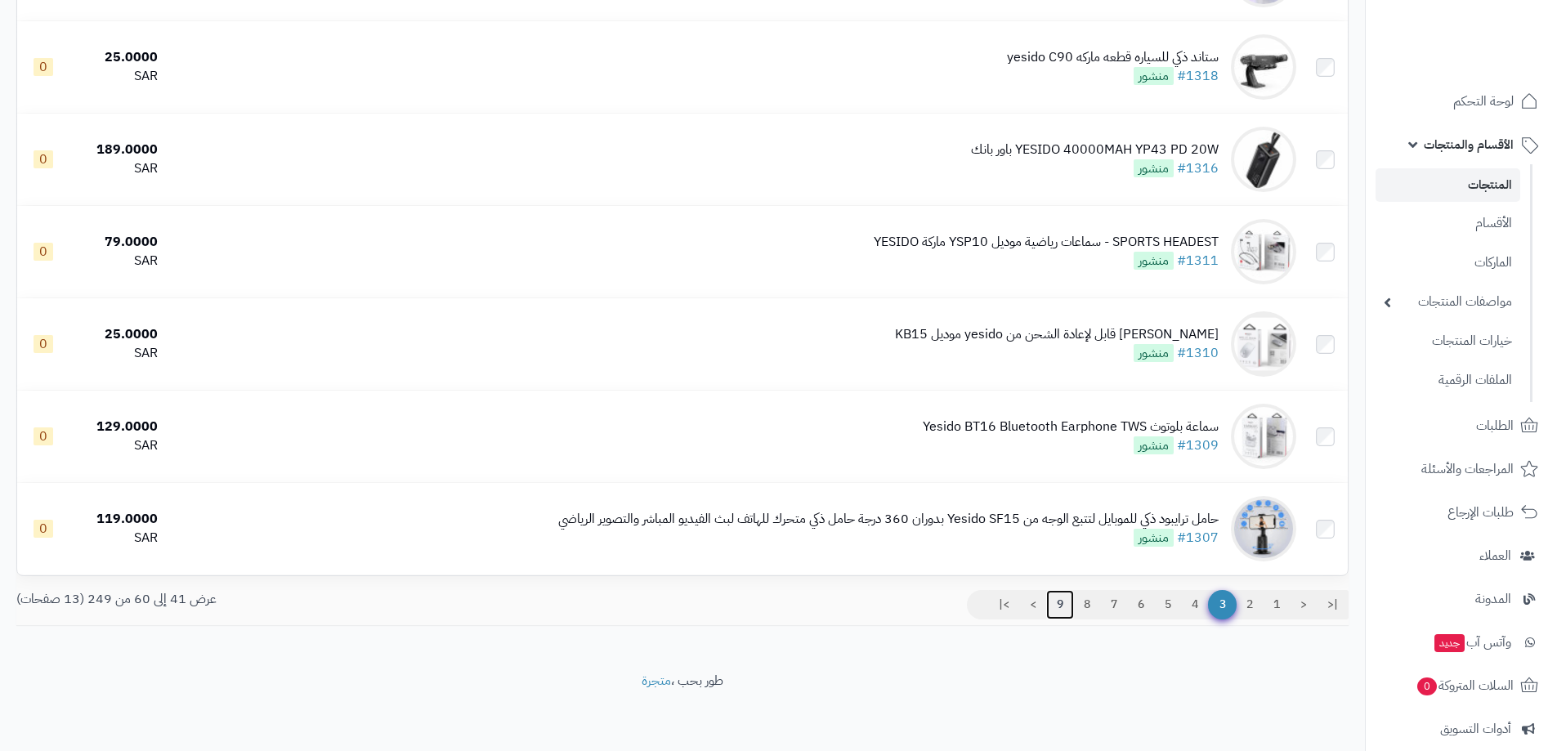
click at [1049, 603] on link "9" at bounding box center [1060, 604] width 28 height 29
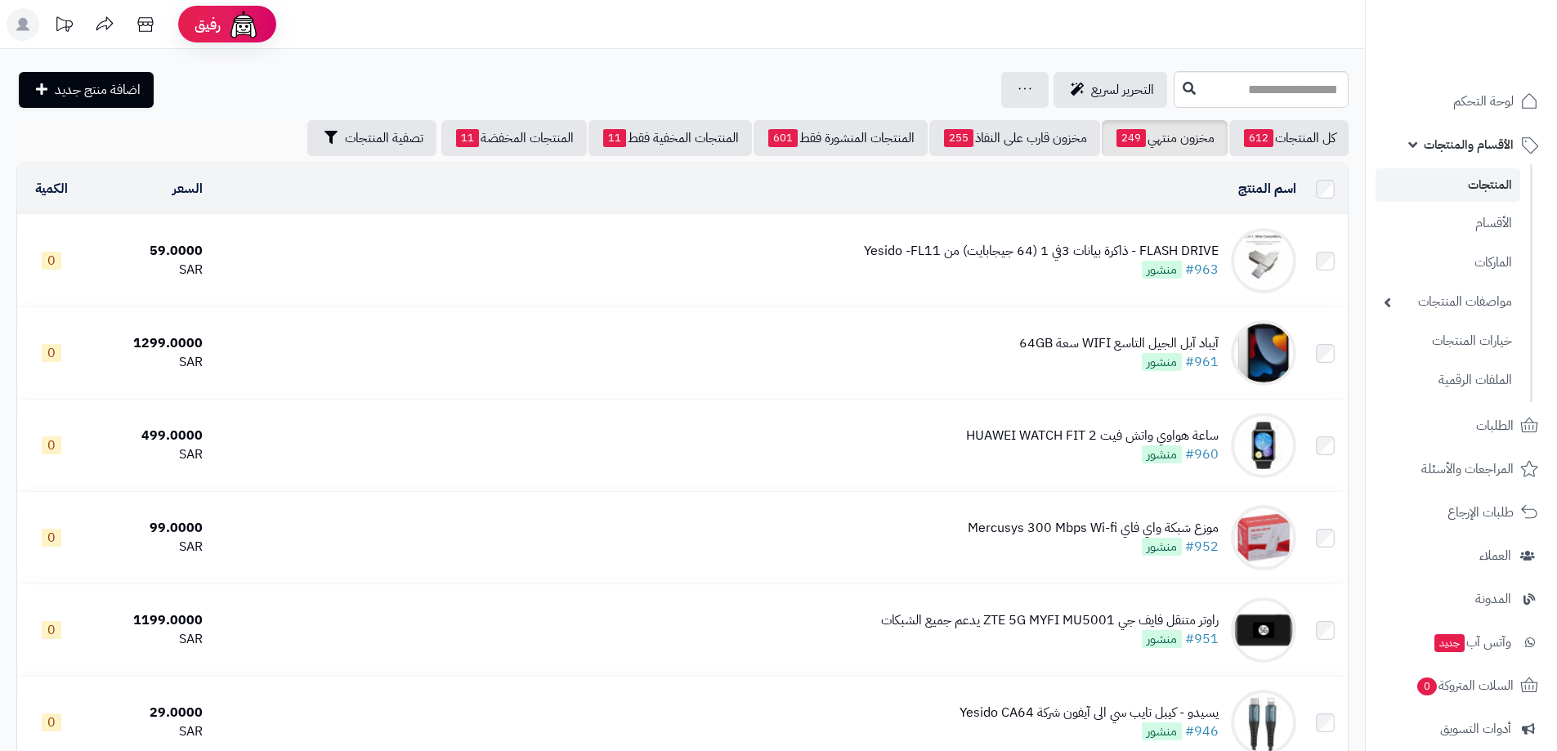
click at [1494, 177] on link "المنتجات" at bounding box center [1448, 185] width 145 height 34
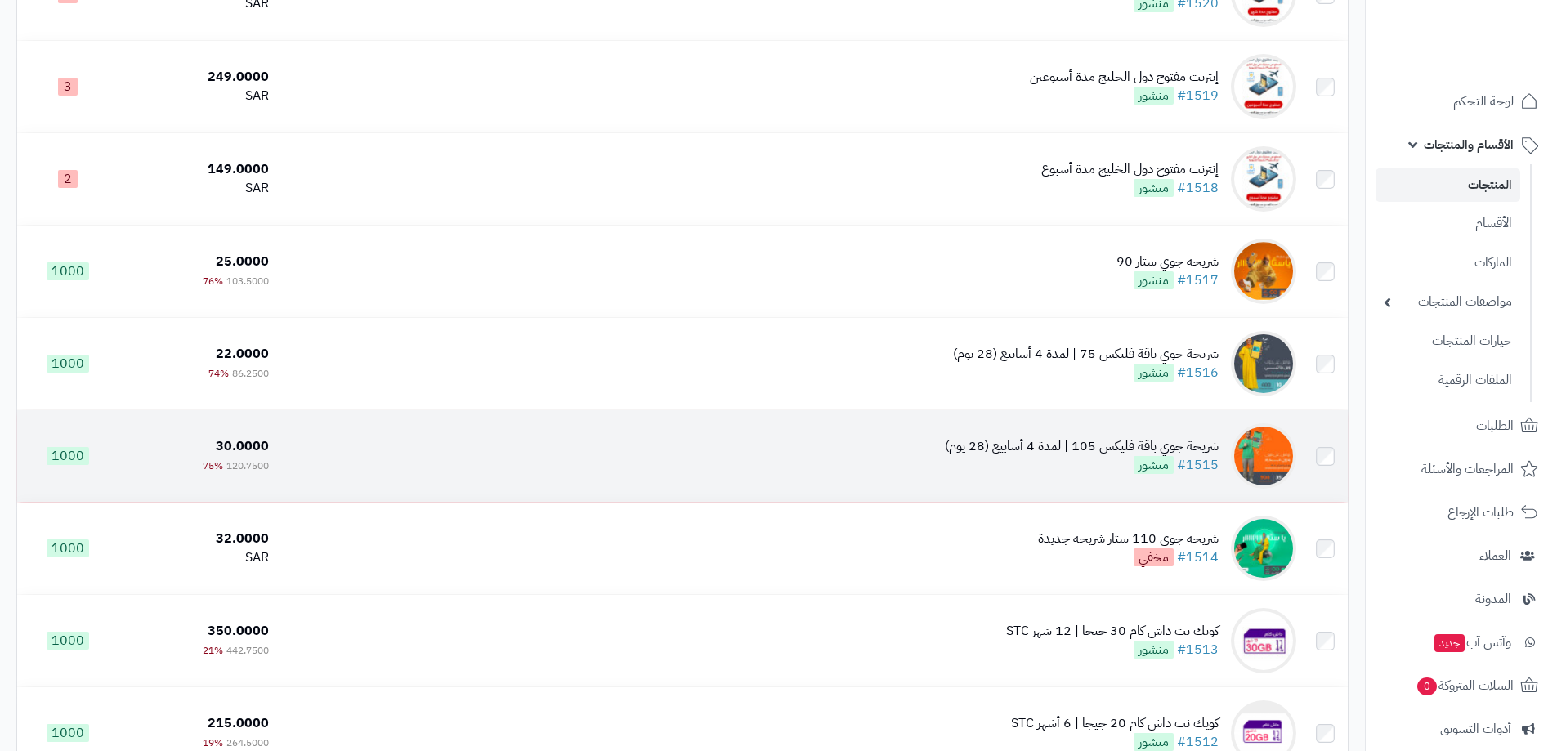
scroll to position [572, 0]
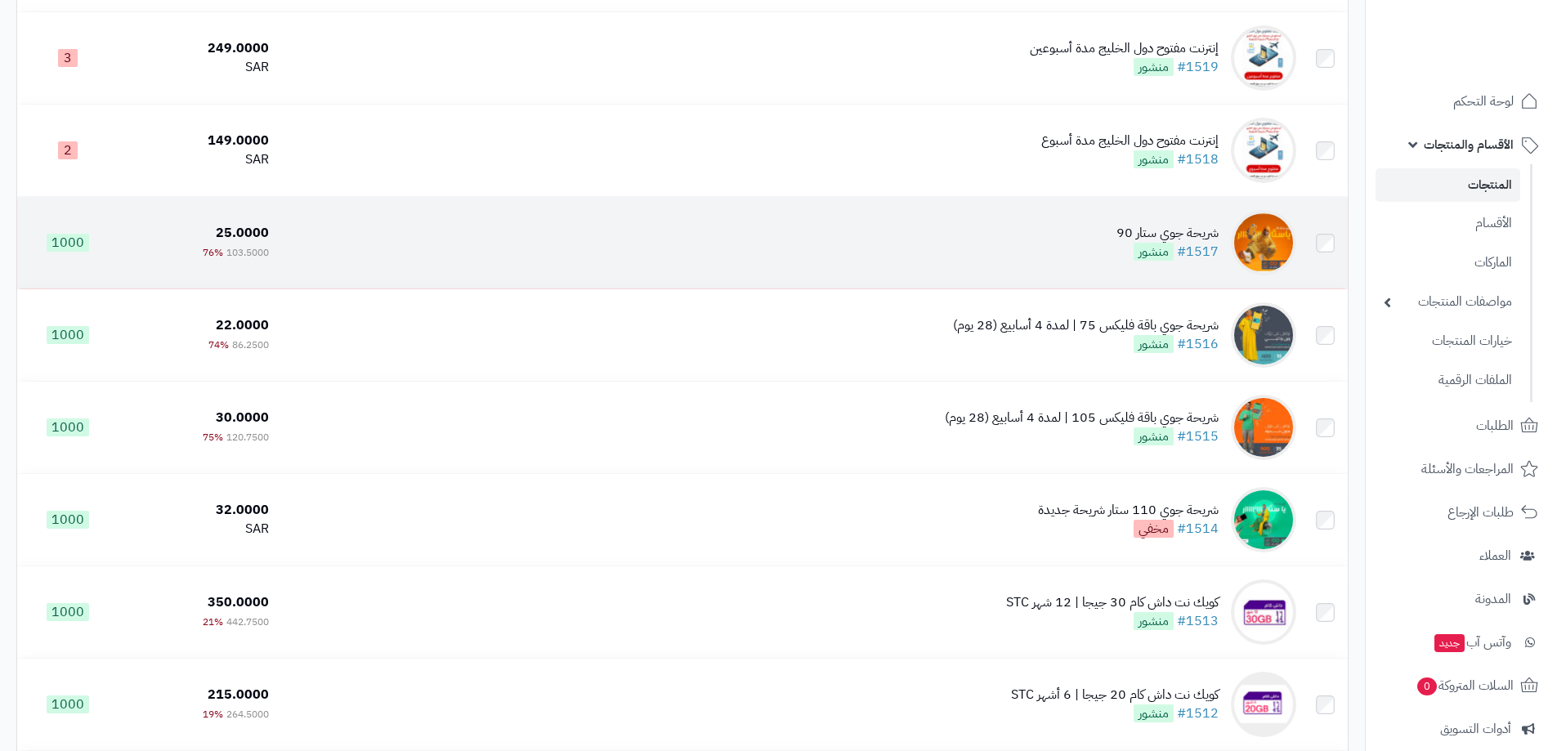
click at [1263, 228] on img at bounding box center [1263, 242] width 65 height 65
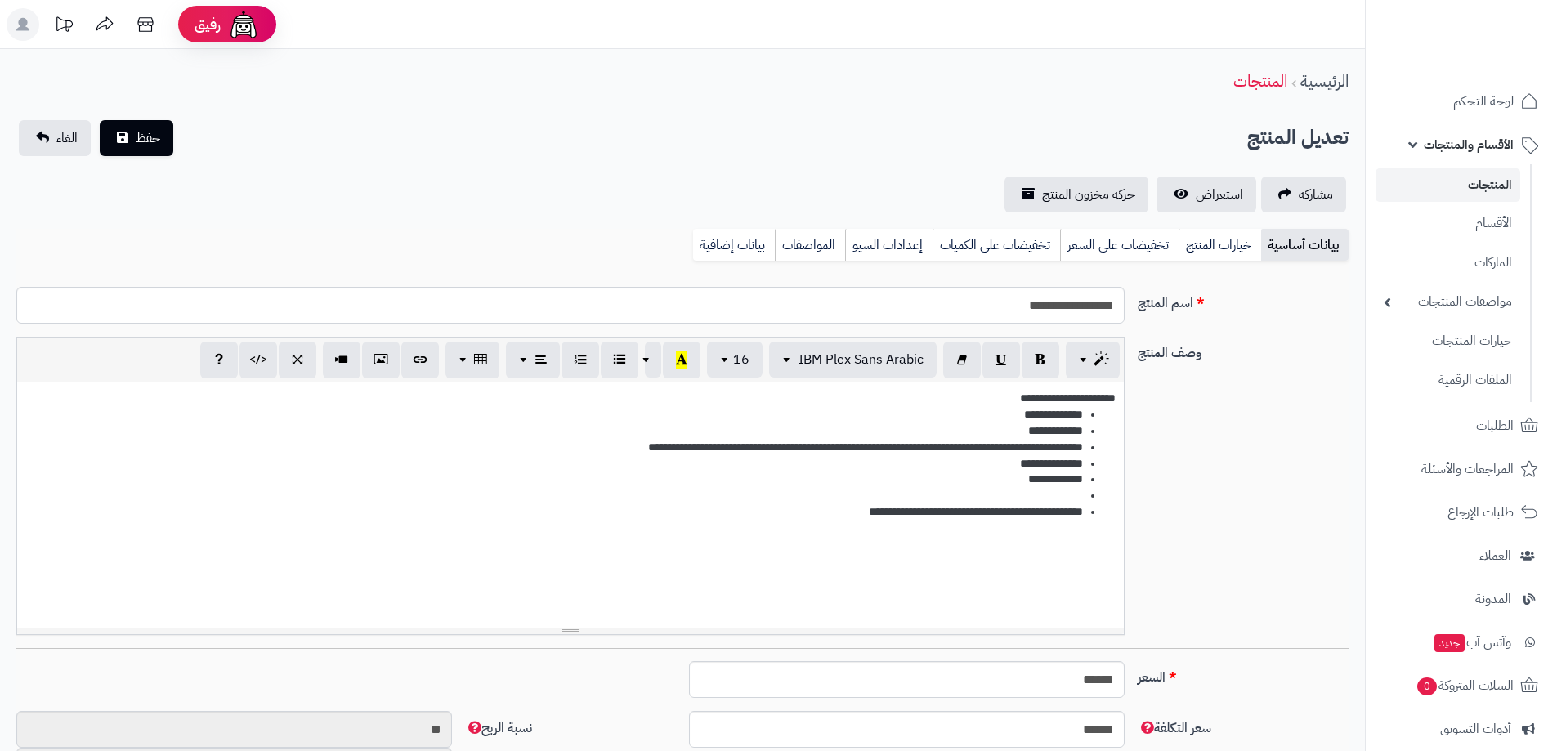
select select
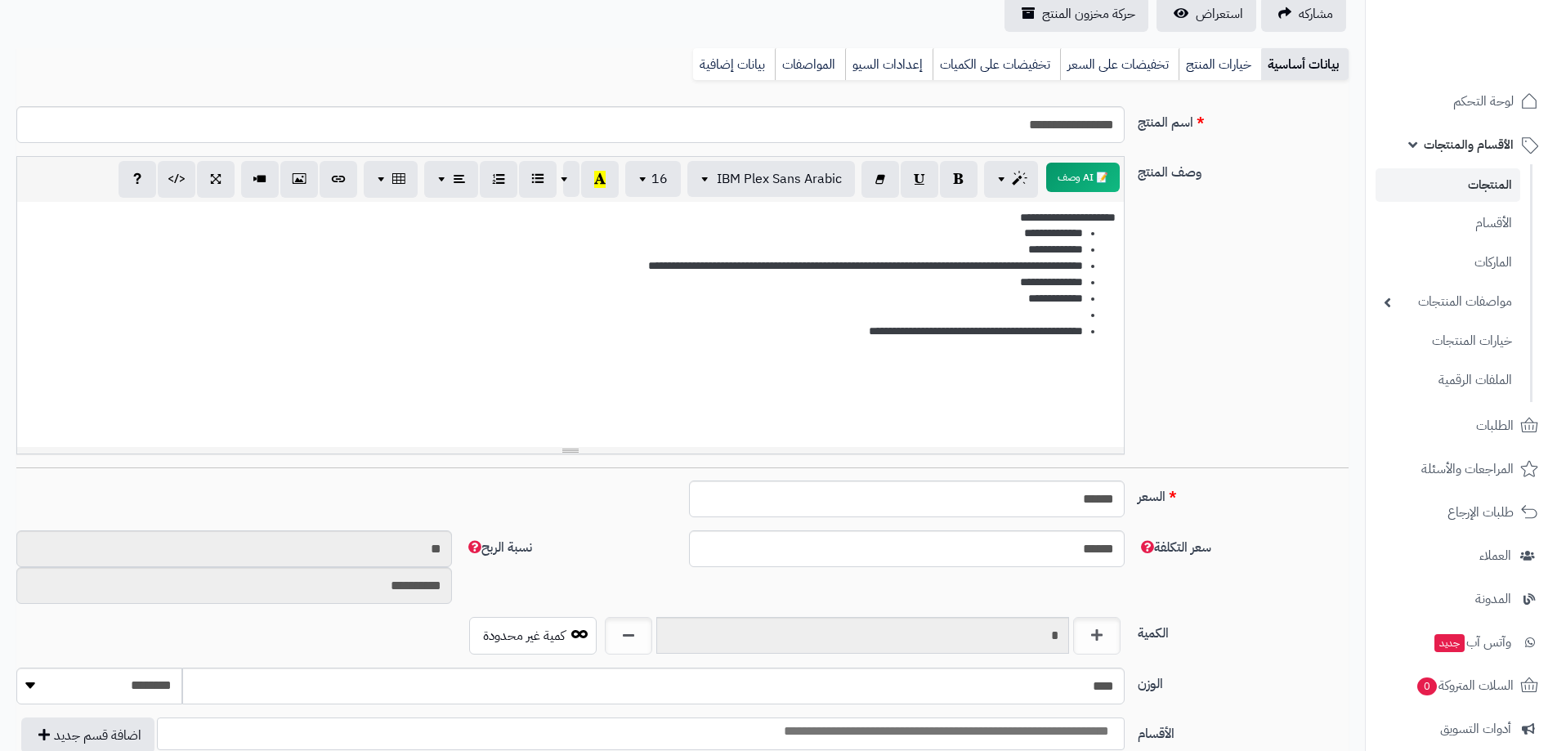
scroll to position [245, 0]
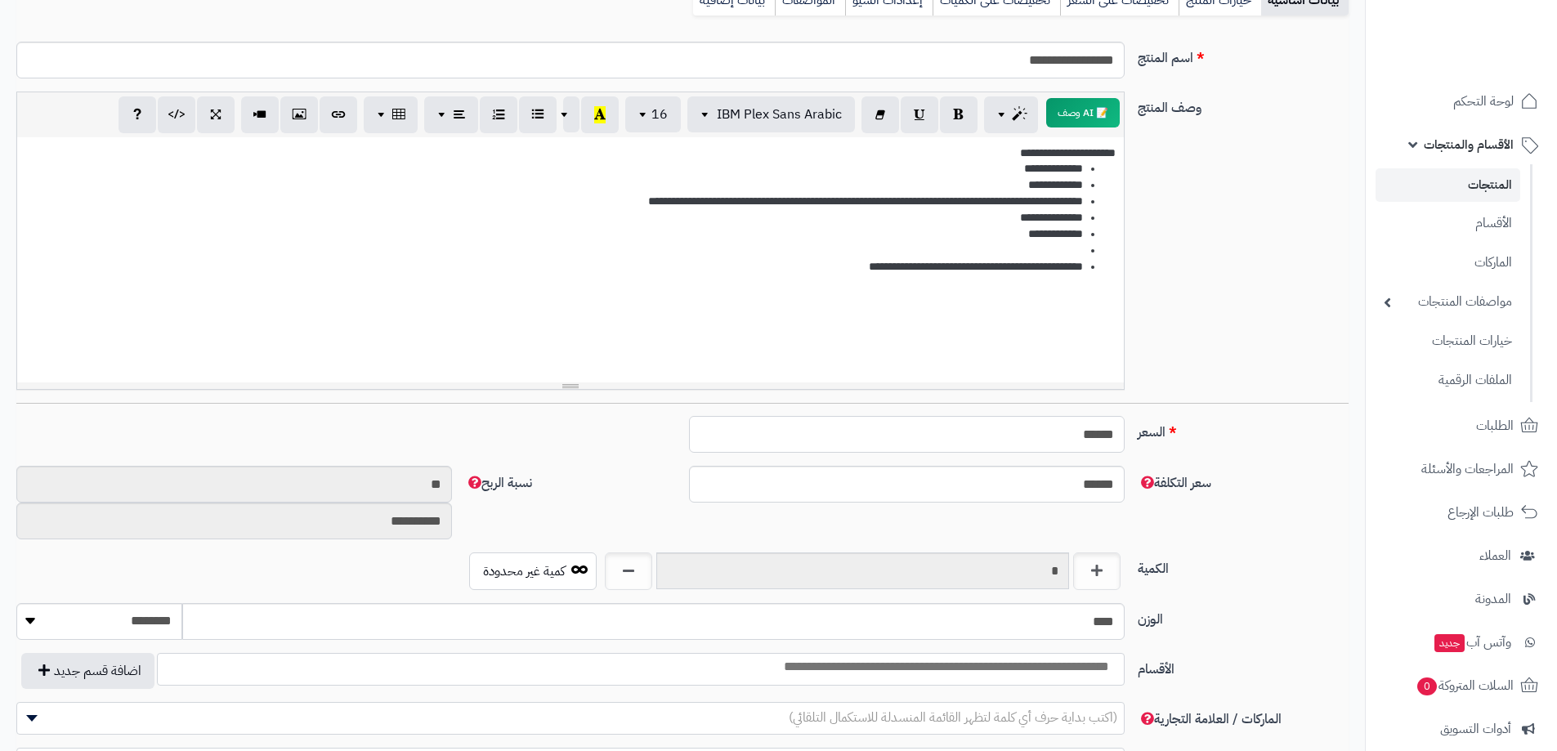
click at [1070, 439] on input "******" at bounding box center [907, 434] width 436 height 37
click at [995, 463] on div "السعر ****** اختار الضريبة اولا لحساب السعر" at bounding box center [683, 441] width 1346 height 50
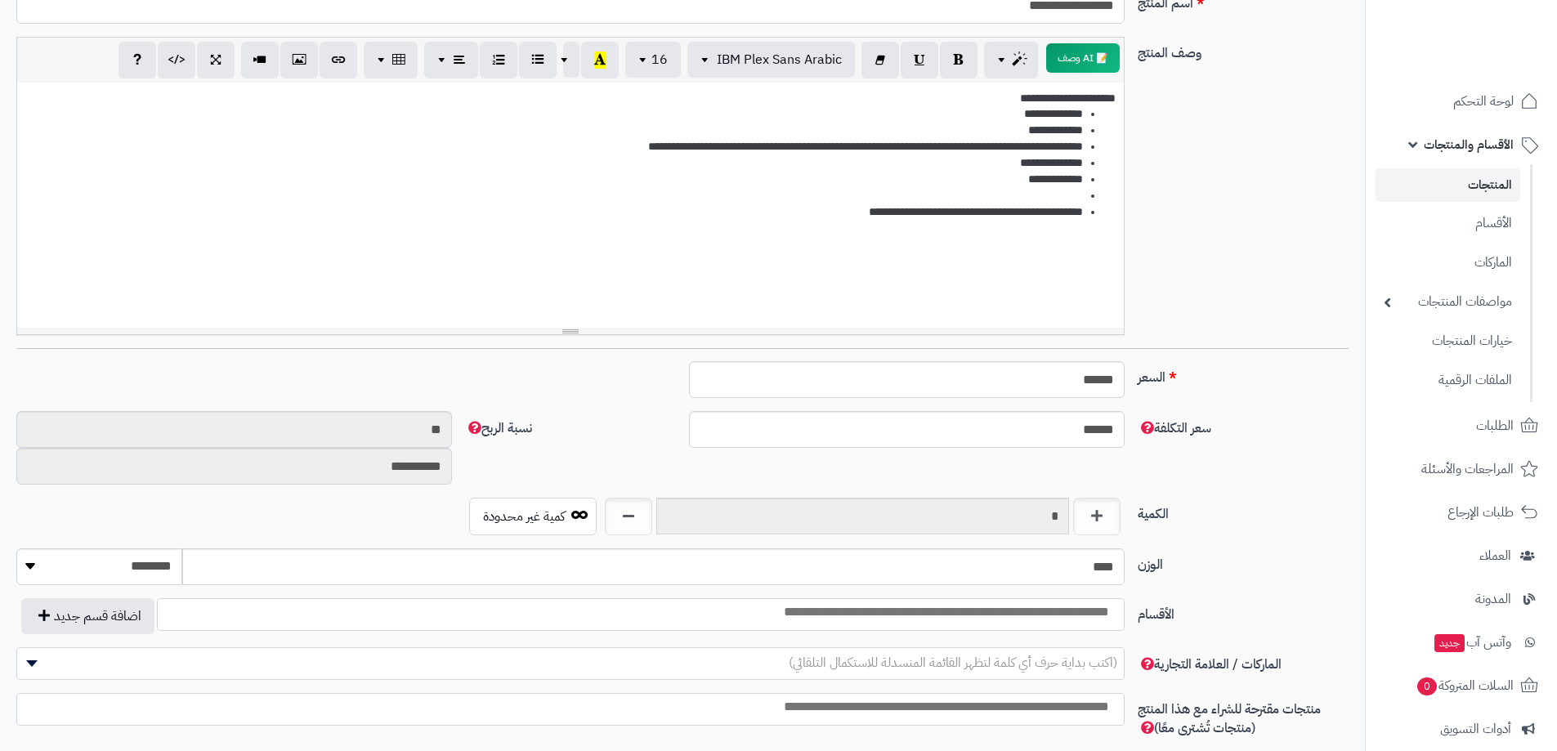
scroll to position [327, 0]
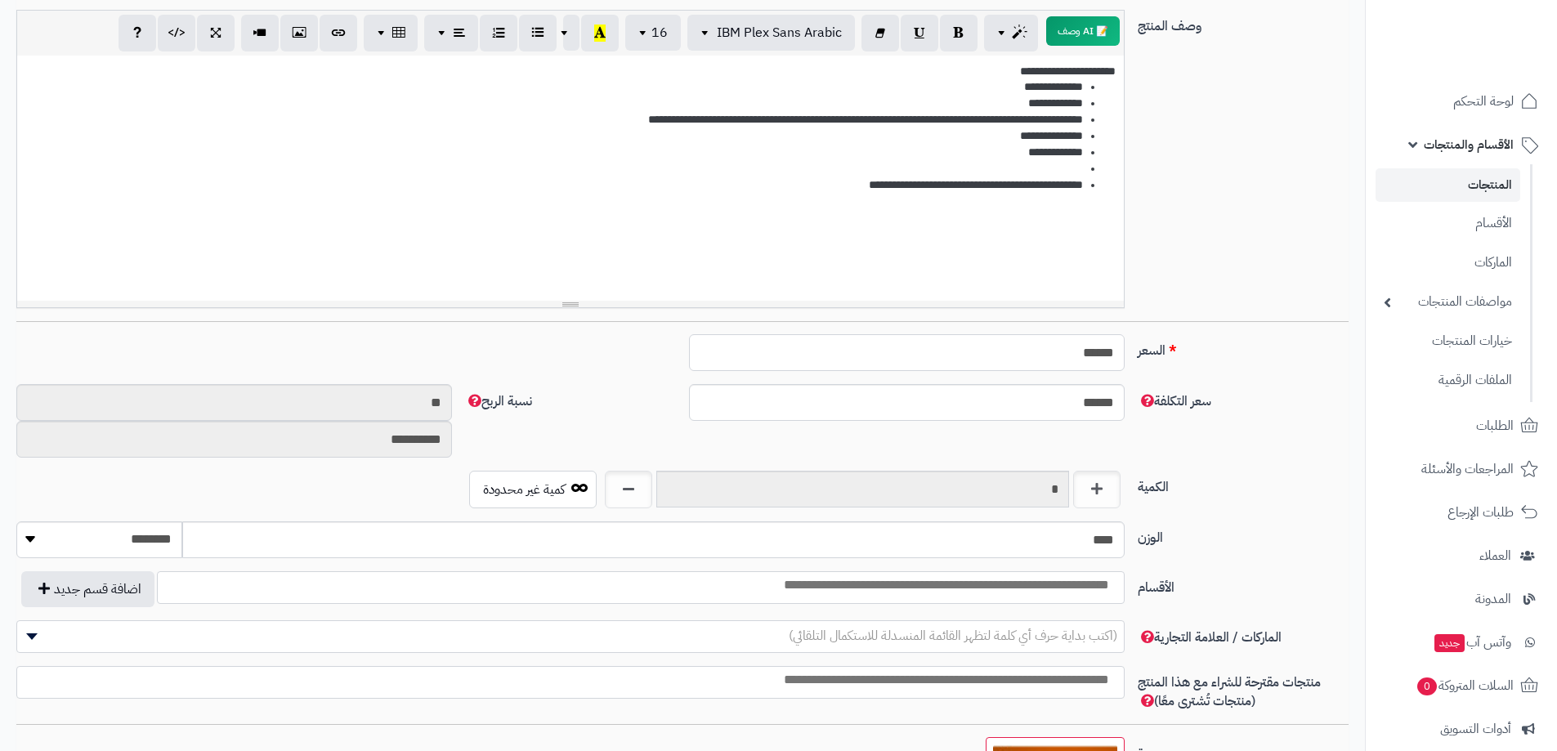
click at [1067, 349] on input "******" at bounding box center [907, 352] width 436 height 37
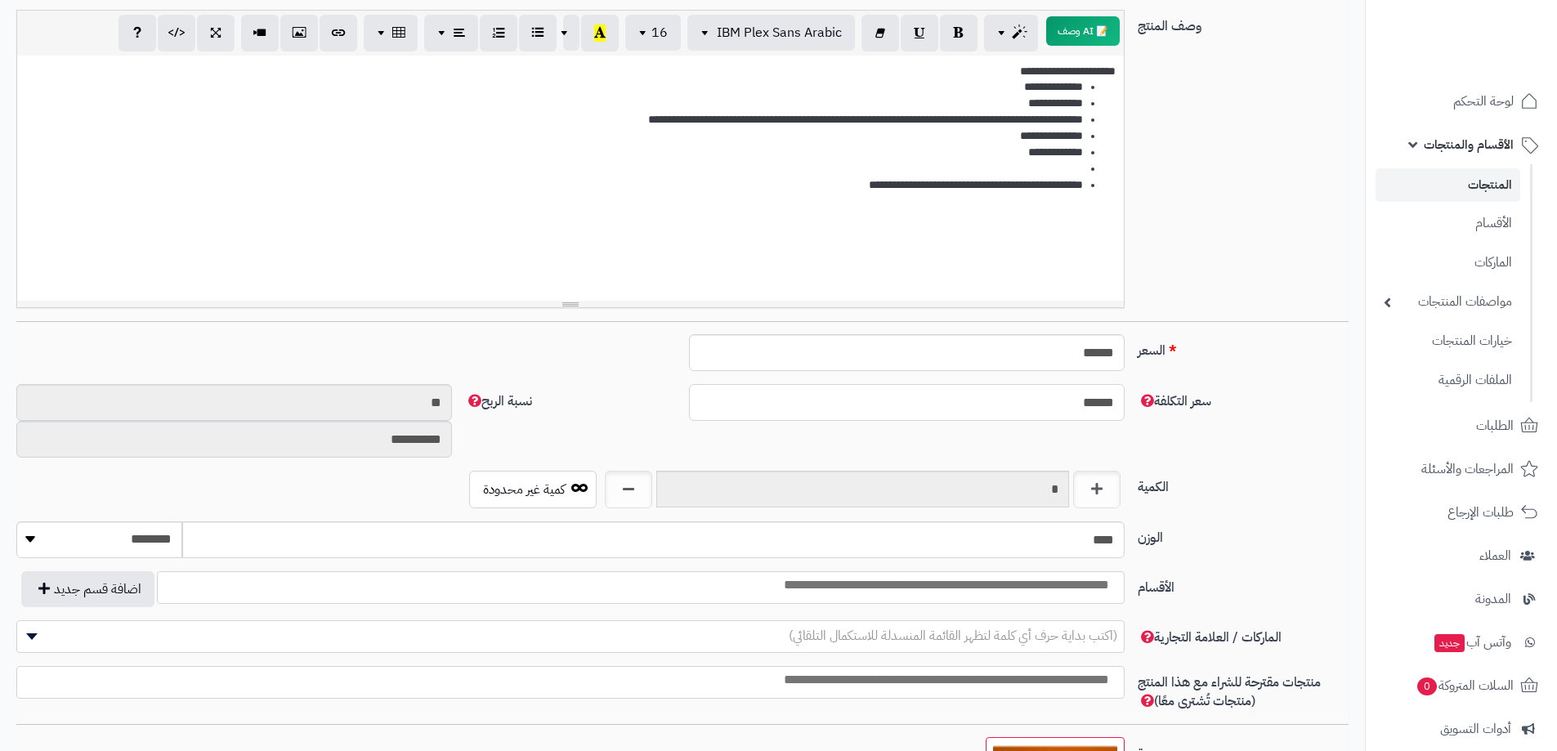
click at [1065, 394] on input "******" at bounding box center [907, 402] width 436 height 37
click at [1064, 361] on input "******" at bounding box center [907, 352] width 436 height 37
click at [1064, 356] on input "******" at bounding box center [907, 352] width 436 height 37
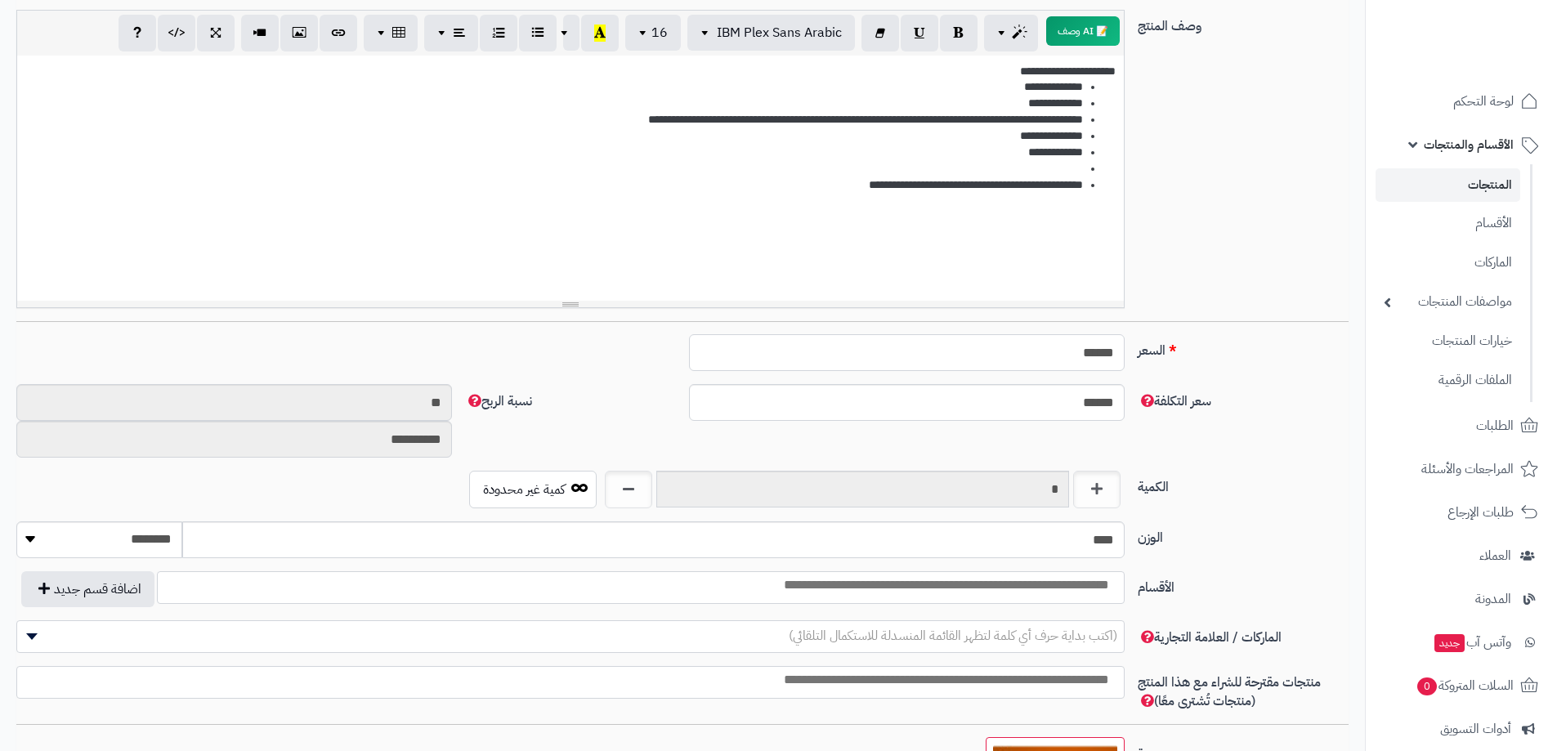
click at [1064, 356] on input "******" at bounding box center [907, 352] width 436 height 37
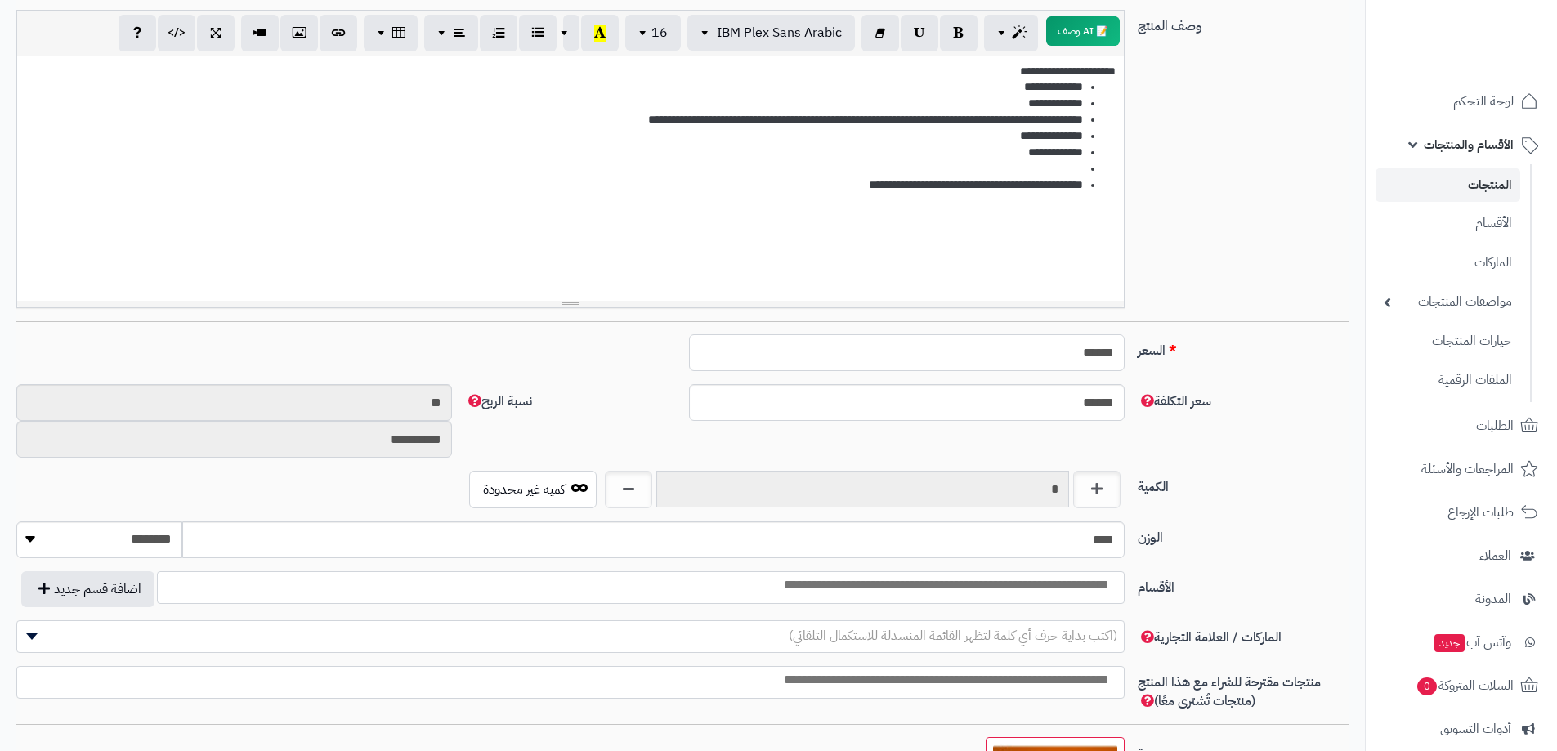
click at [1064, 350] on input "******" at bounding box center [907, 352] width 436 height 37
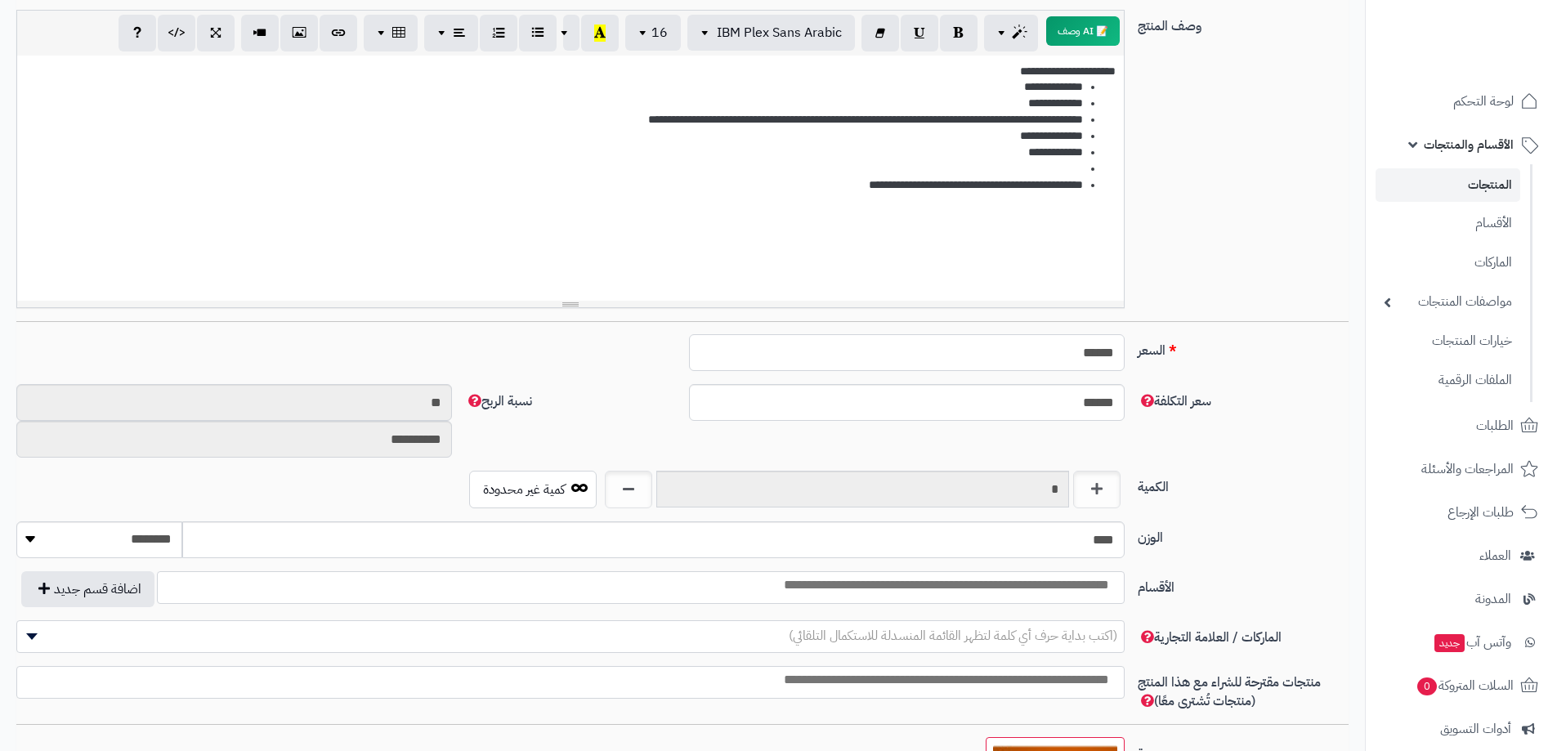
click at [1064, 350] on input "******" at bounding box center [907, 352] width 436 height 37
click at [1060, 376] on div "السعر ****** اختار الضريبة اولا لحساب السعر" at bounding box center [683, 359] width 1346 height 50
click at [1064, 359] on input "******" at bounding box center [907, 352] width 436 height 37
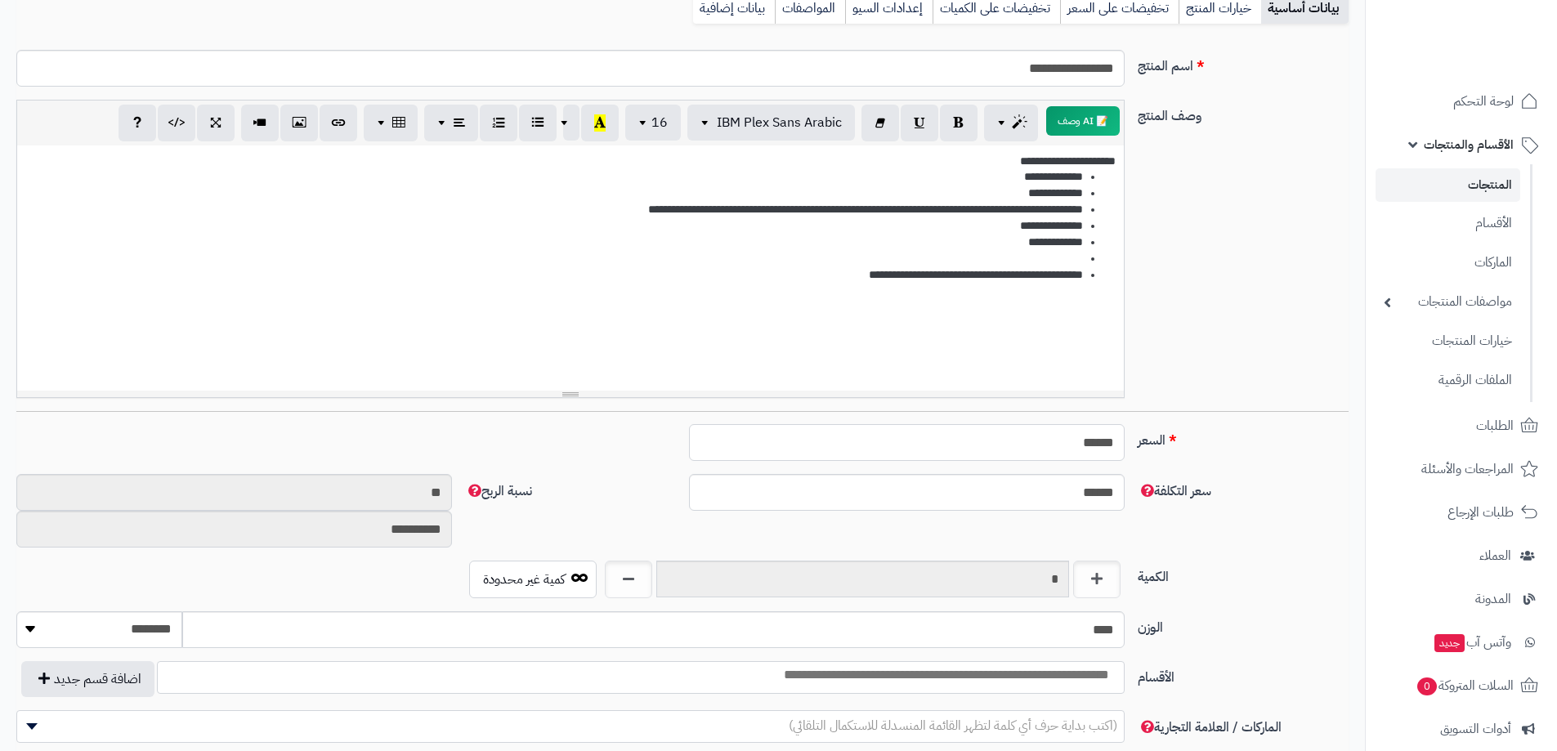
scroll to position [0, 0]
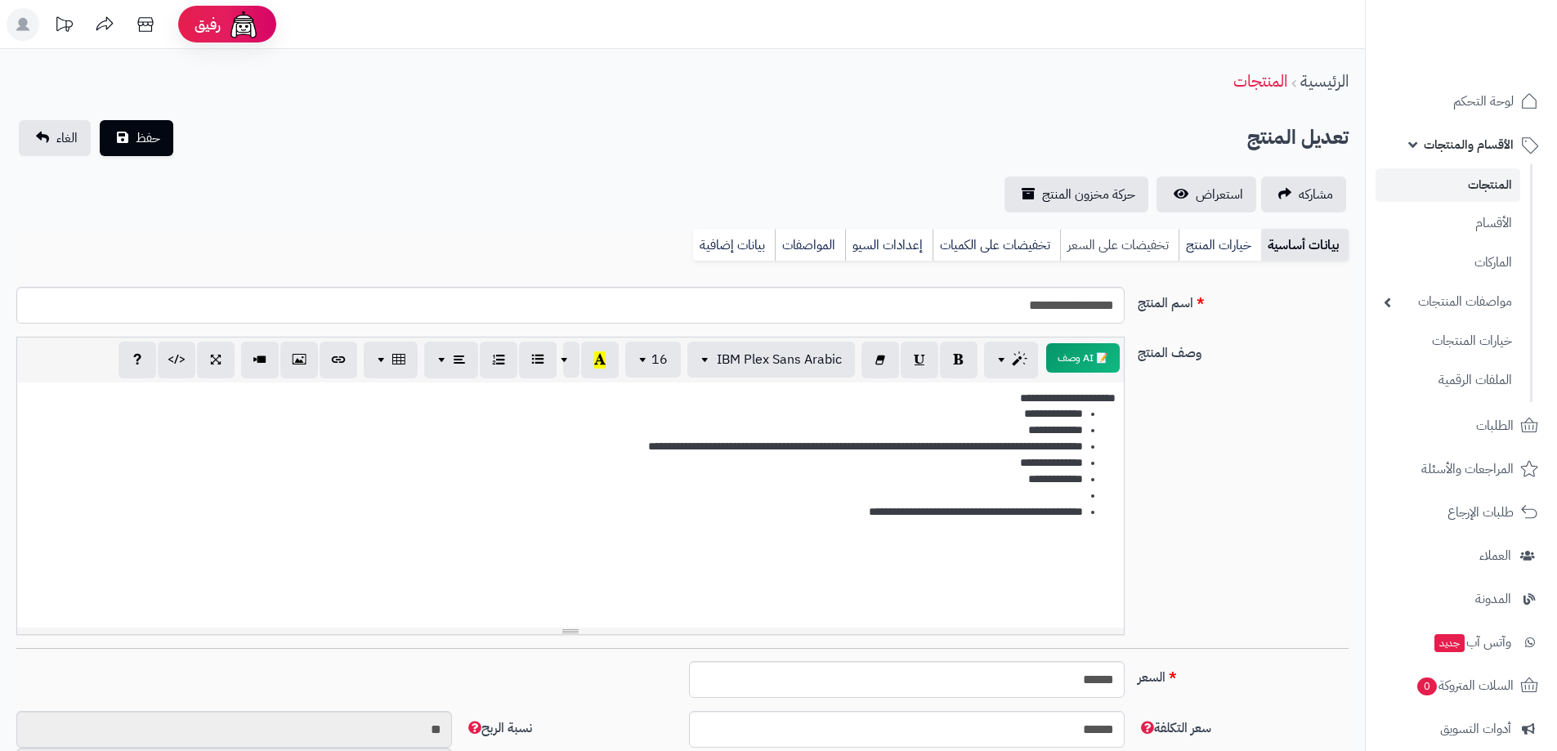
click at [1096, 242] on link "تخفيضات على السعر" at bounding box center [1119, 245] width 119 height 33
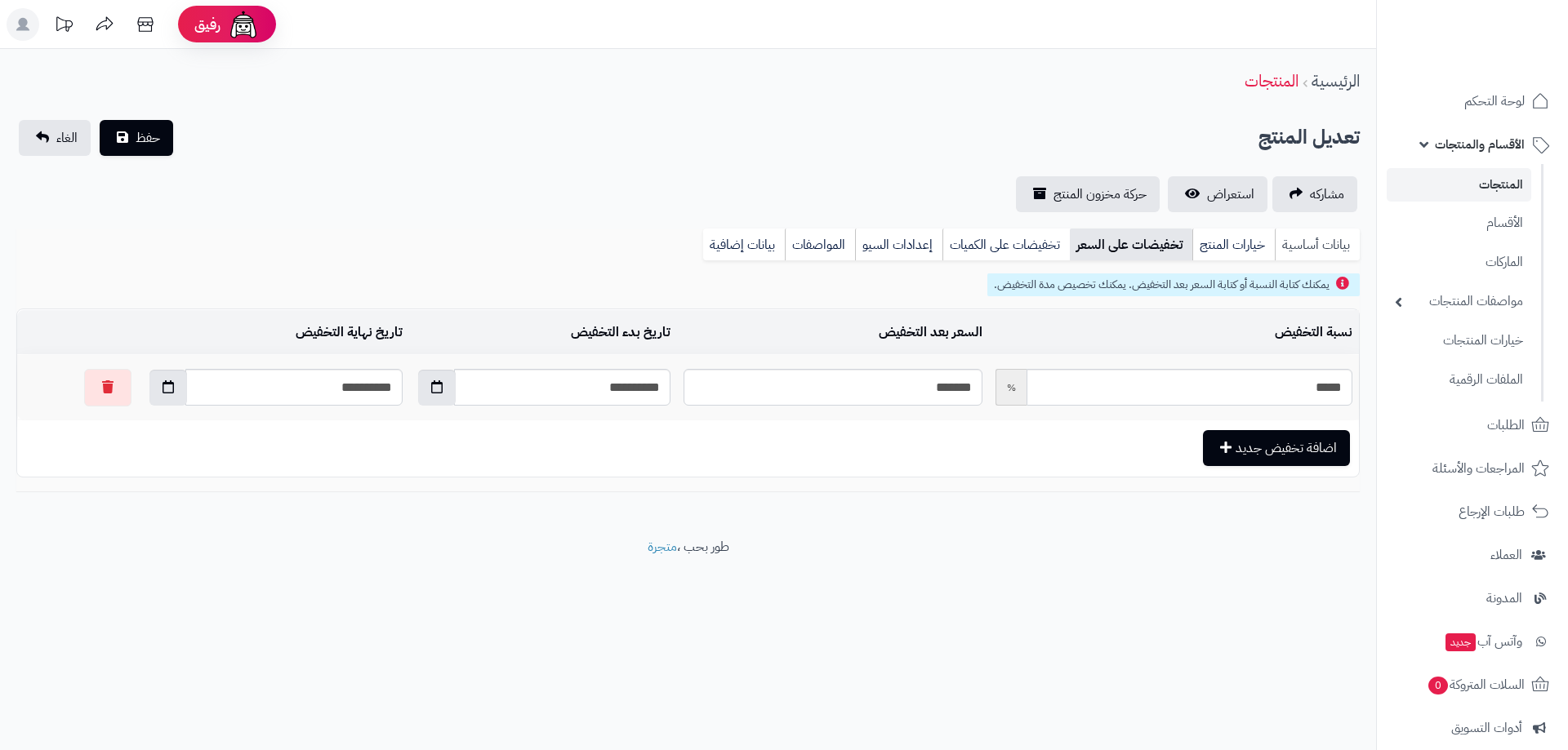
click at [1313, 237] on link "بيانات أساسية" at bounding box center [1316, 245] width 85 height 33
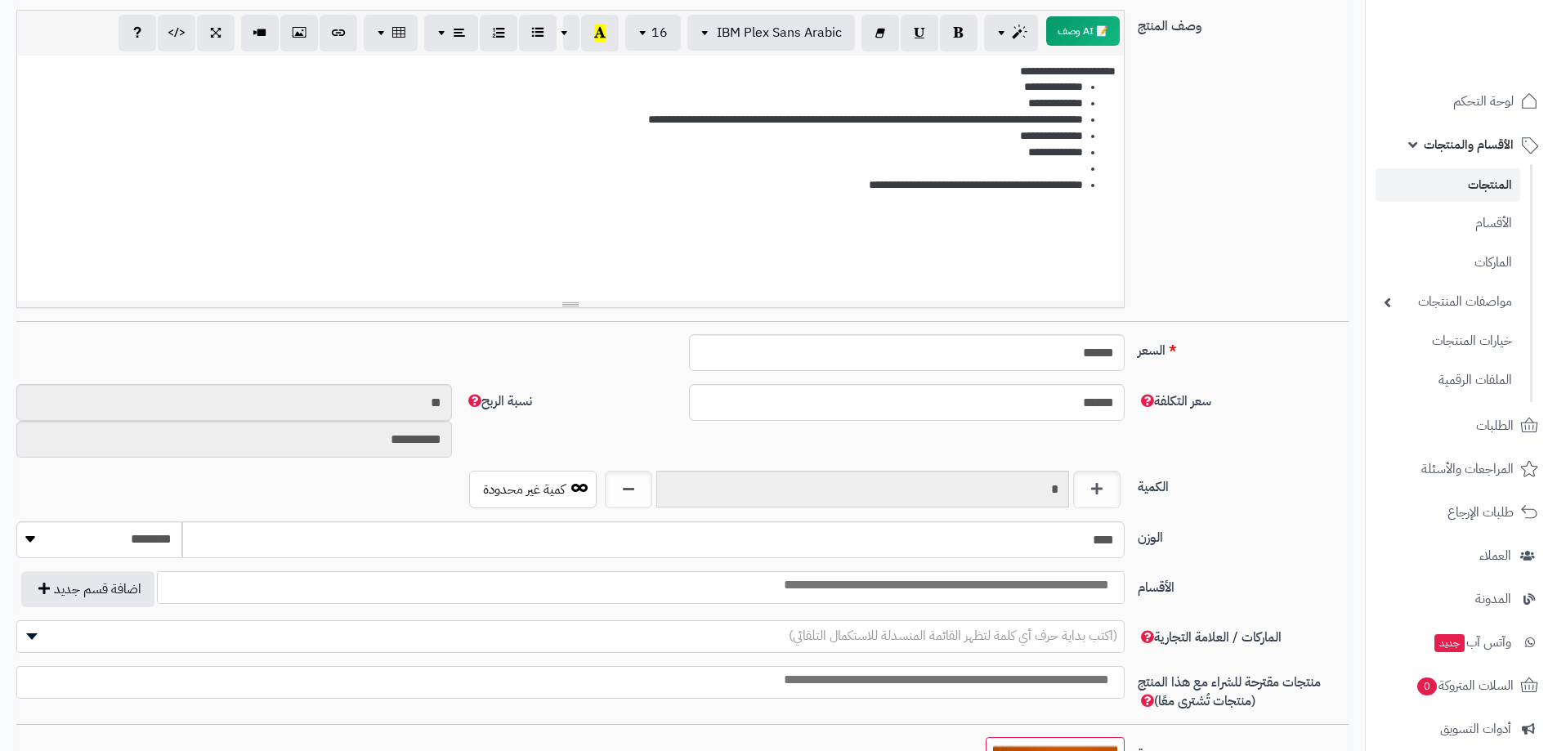
scroll to position [491, 0]
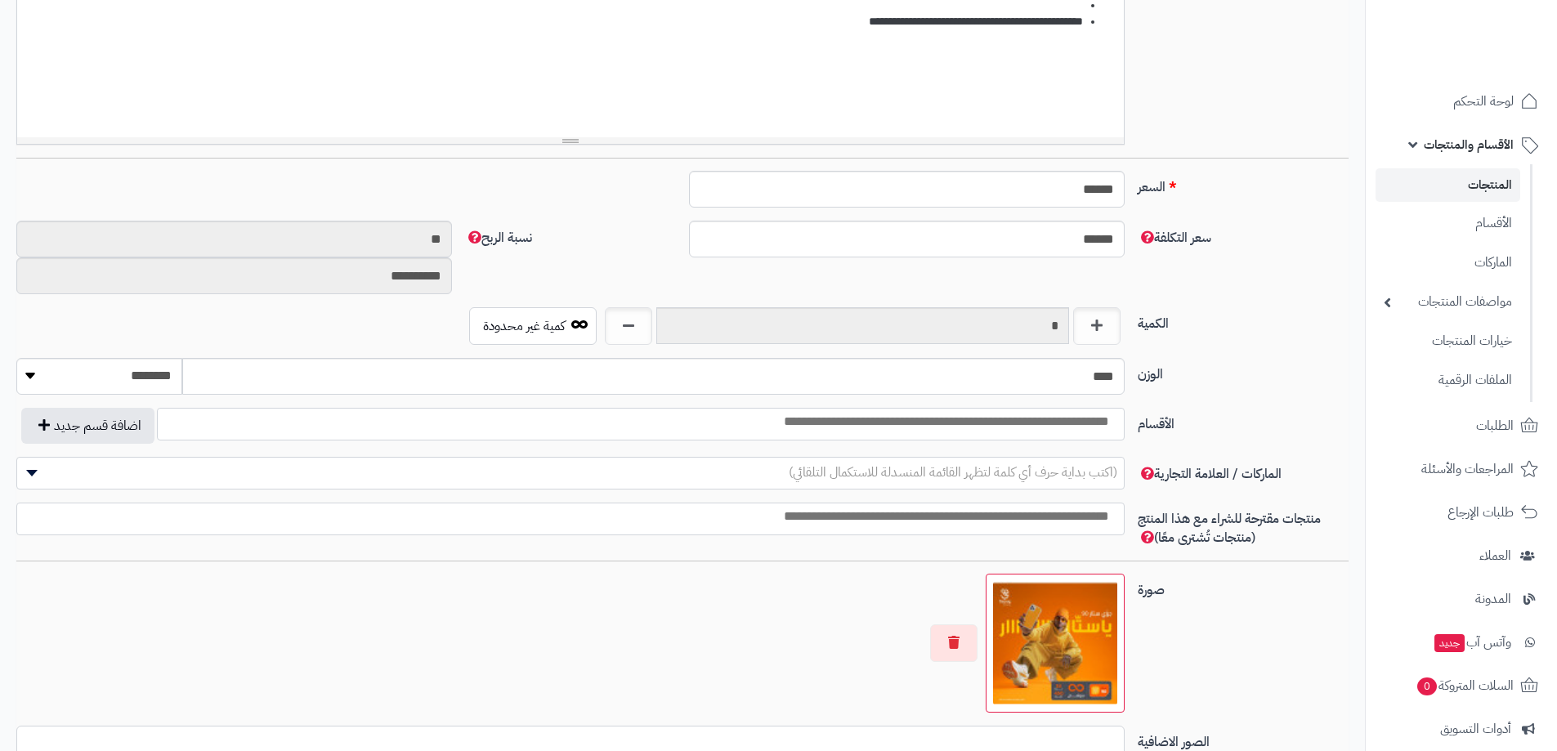
click at [1063, 425] on input "search" at bounding box center [900, 422] width 440 height 19
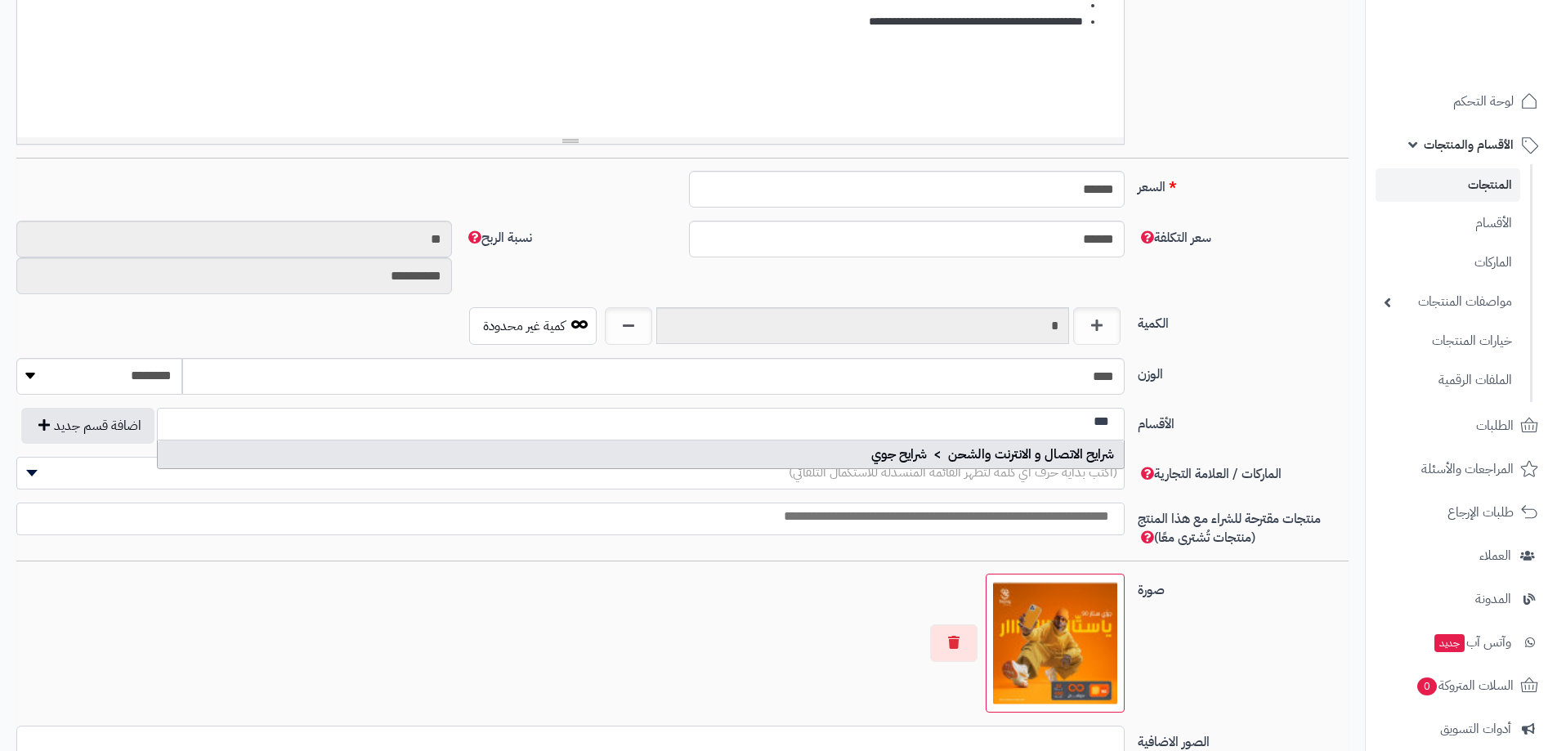
type input "***"
select select "***"
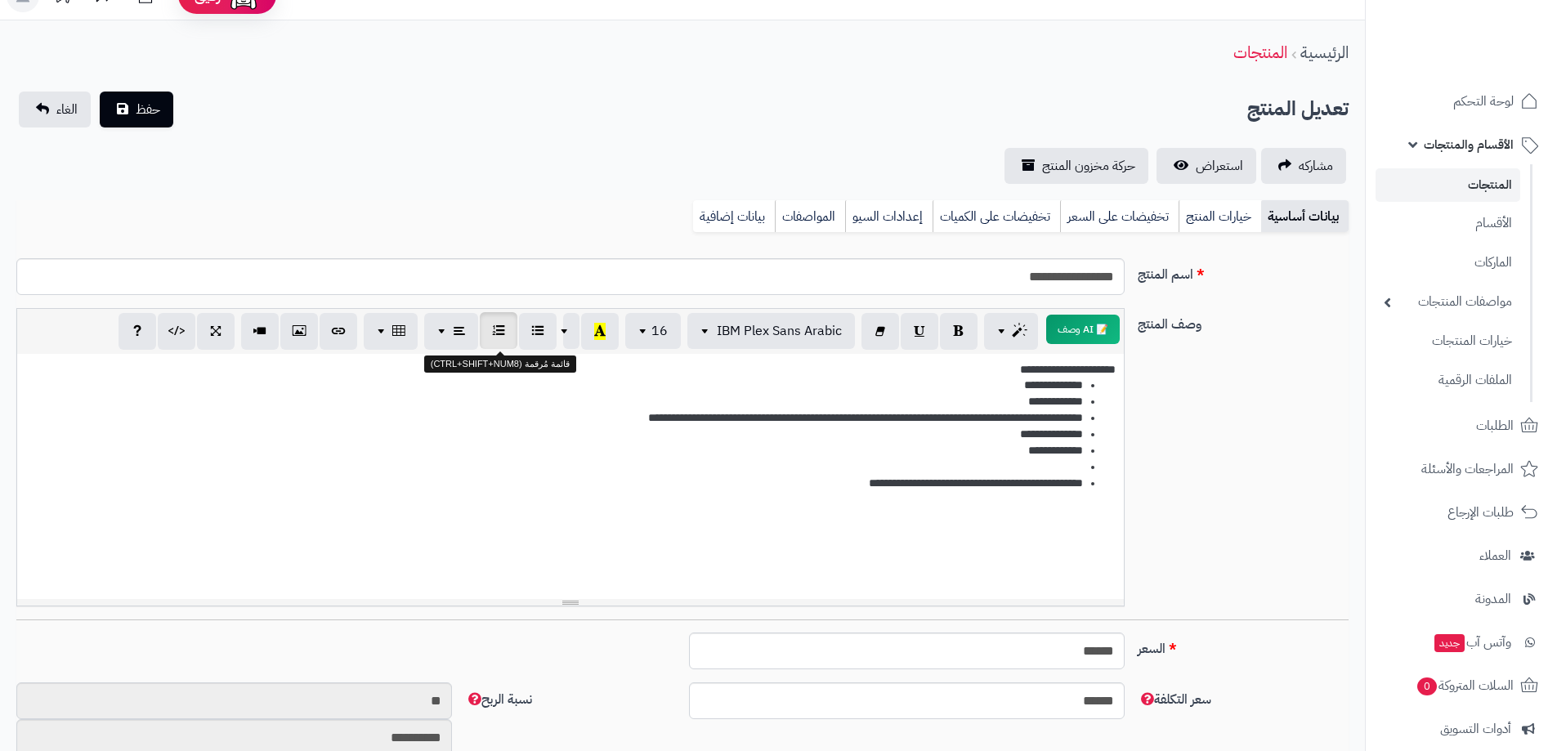
scroll to position [0, 0]
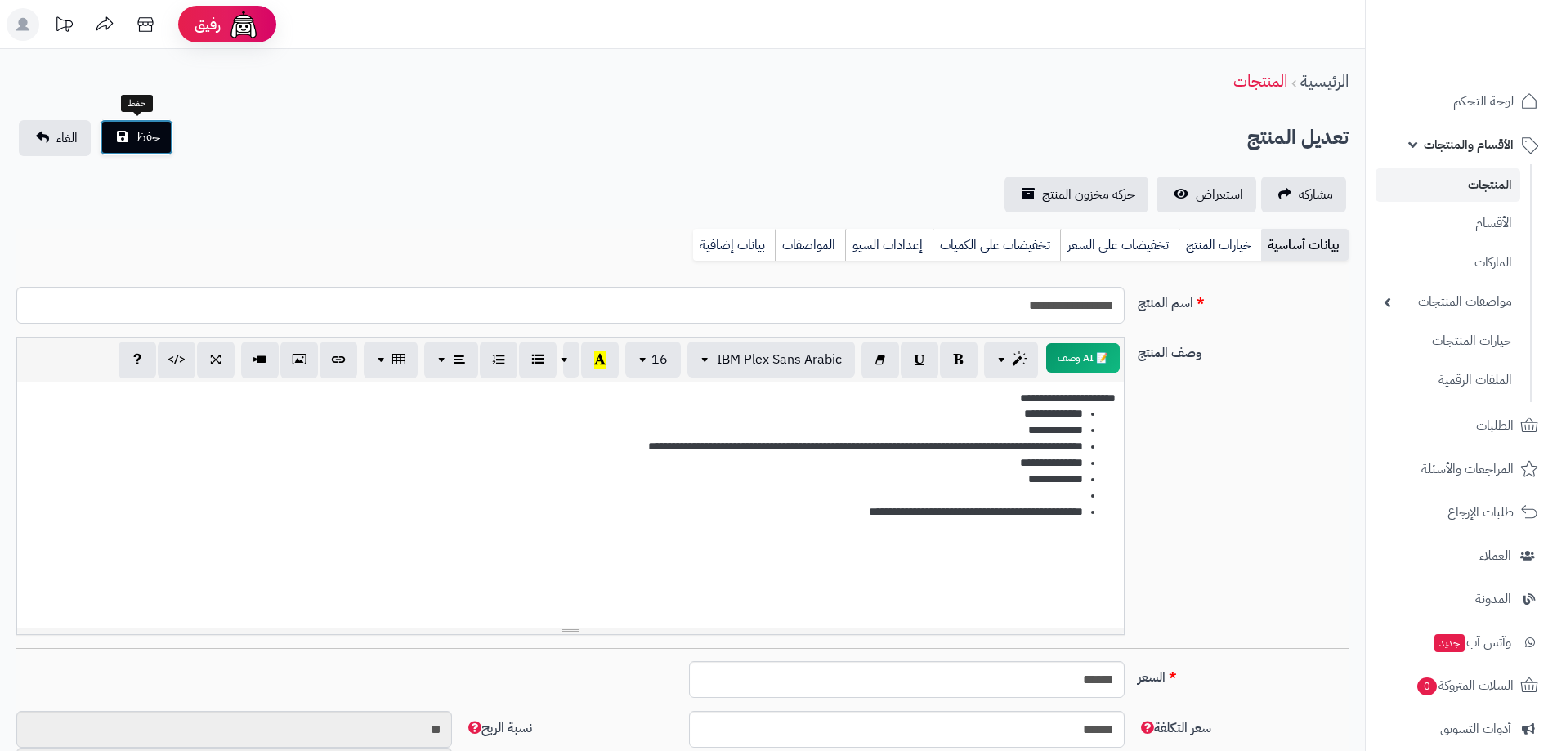
click at [133, 141] on button "حفظ" at bounding box center [137, 137] width 74 height 36
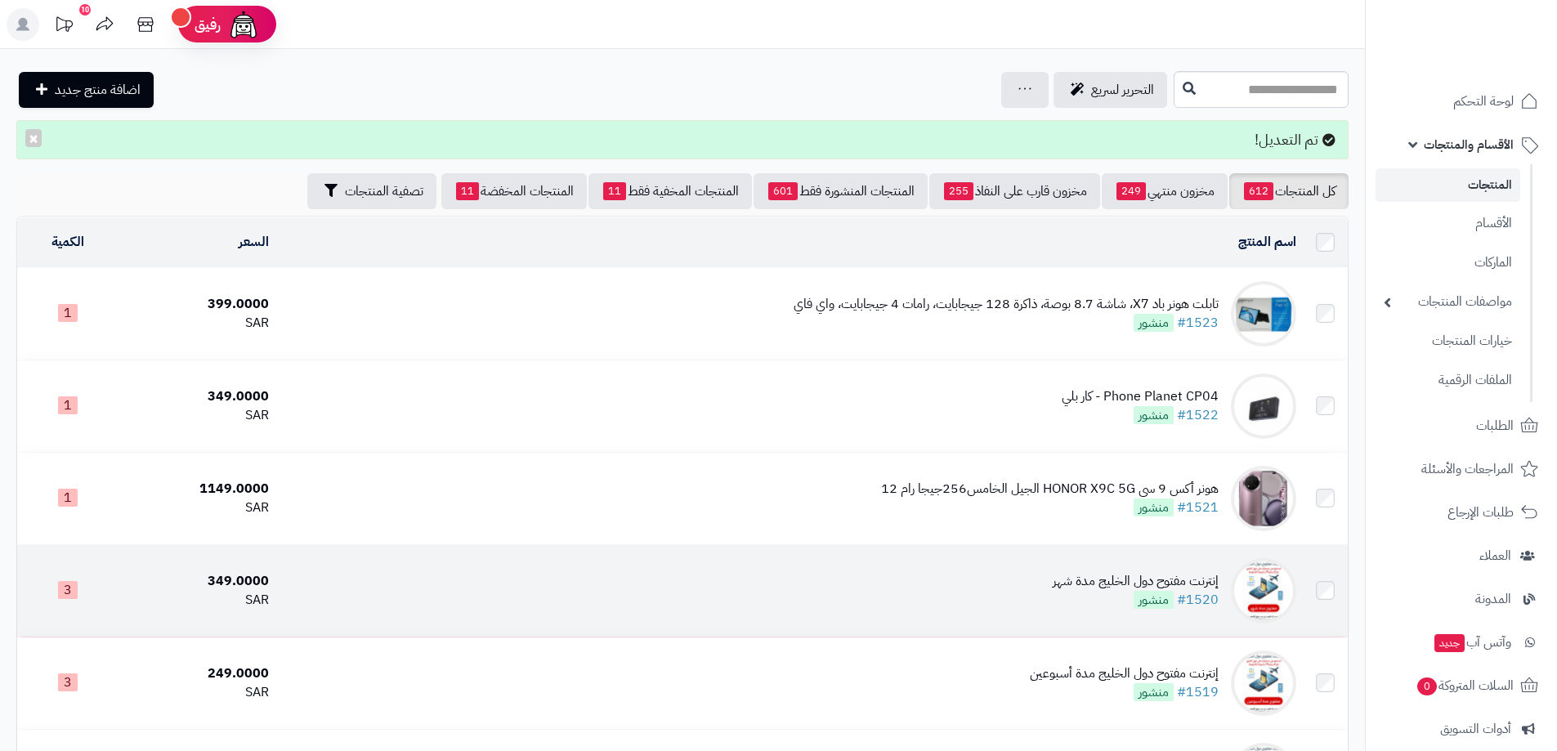
click at [1150, 578] on div "إنترنت مفتوح دول الخليج مدة شهر" at bounding box center [1136, 581] width 166 height 19
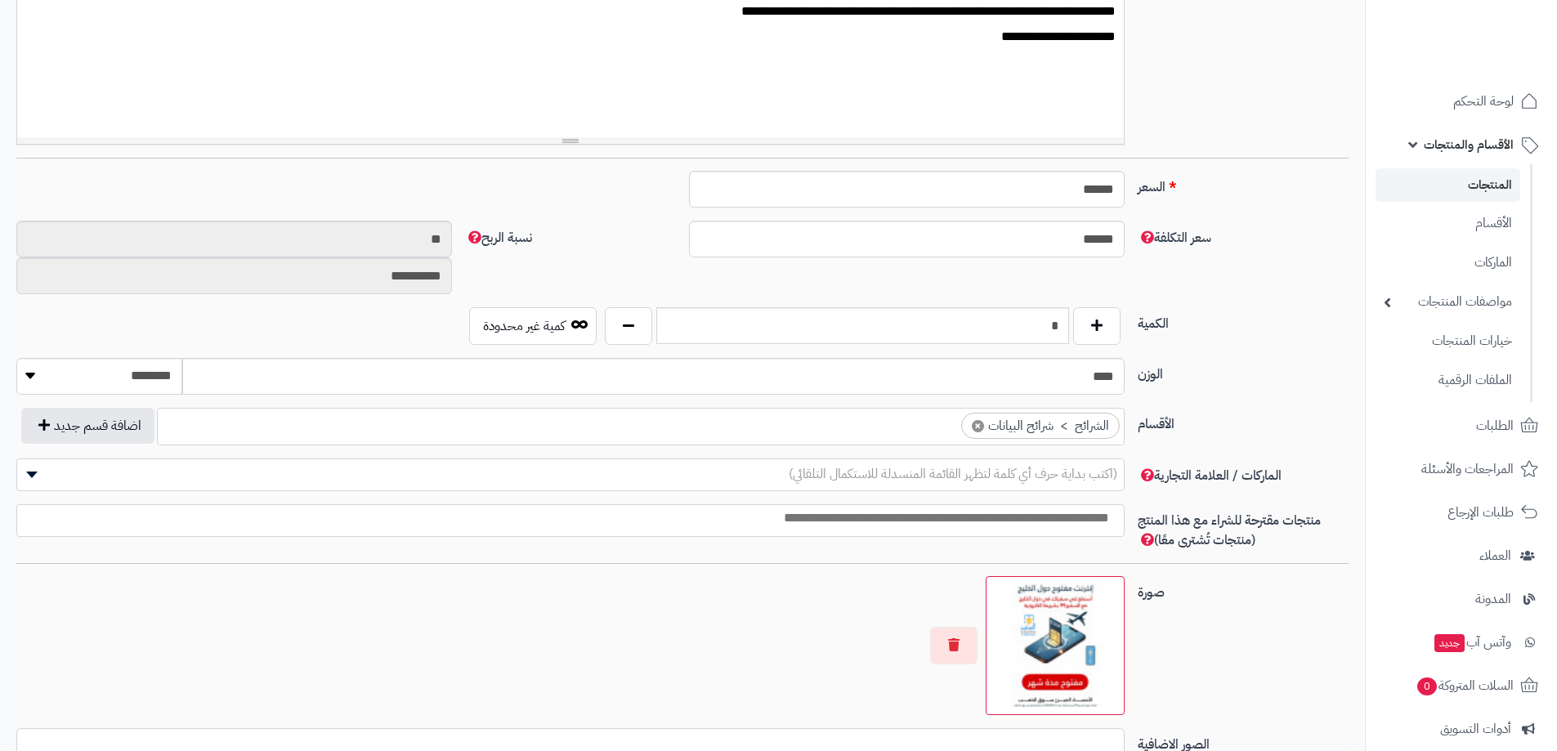
scroll to position [82, 0]
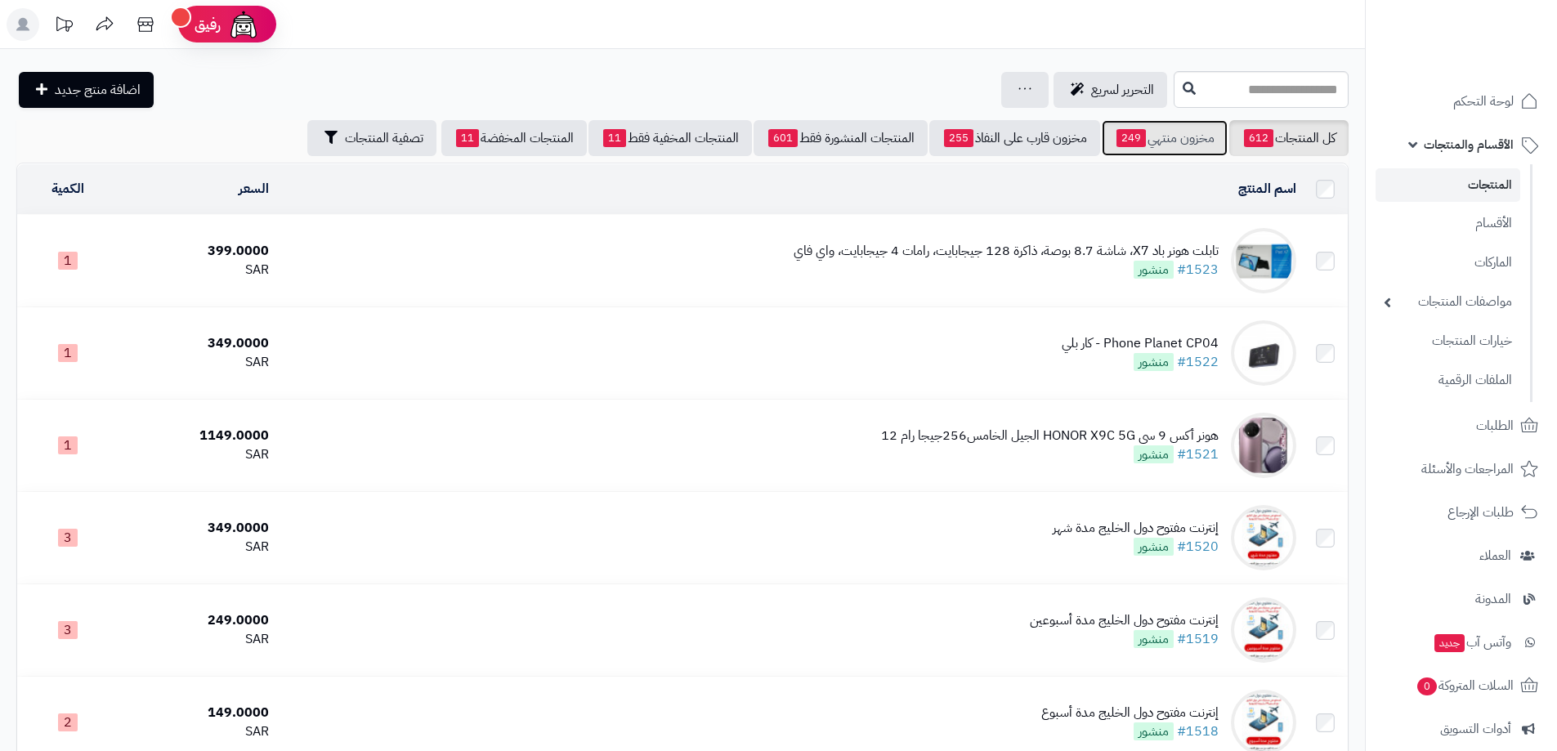
click at [1176, 142] on link "مخزون منتهي 249" at bounding box center [1165, 138] width 126 height 36
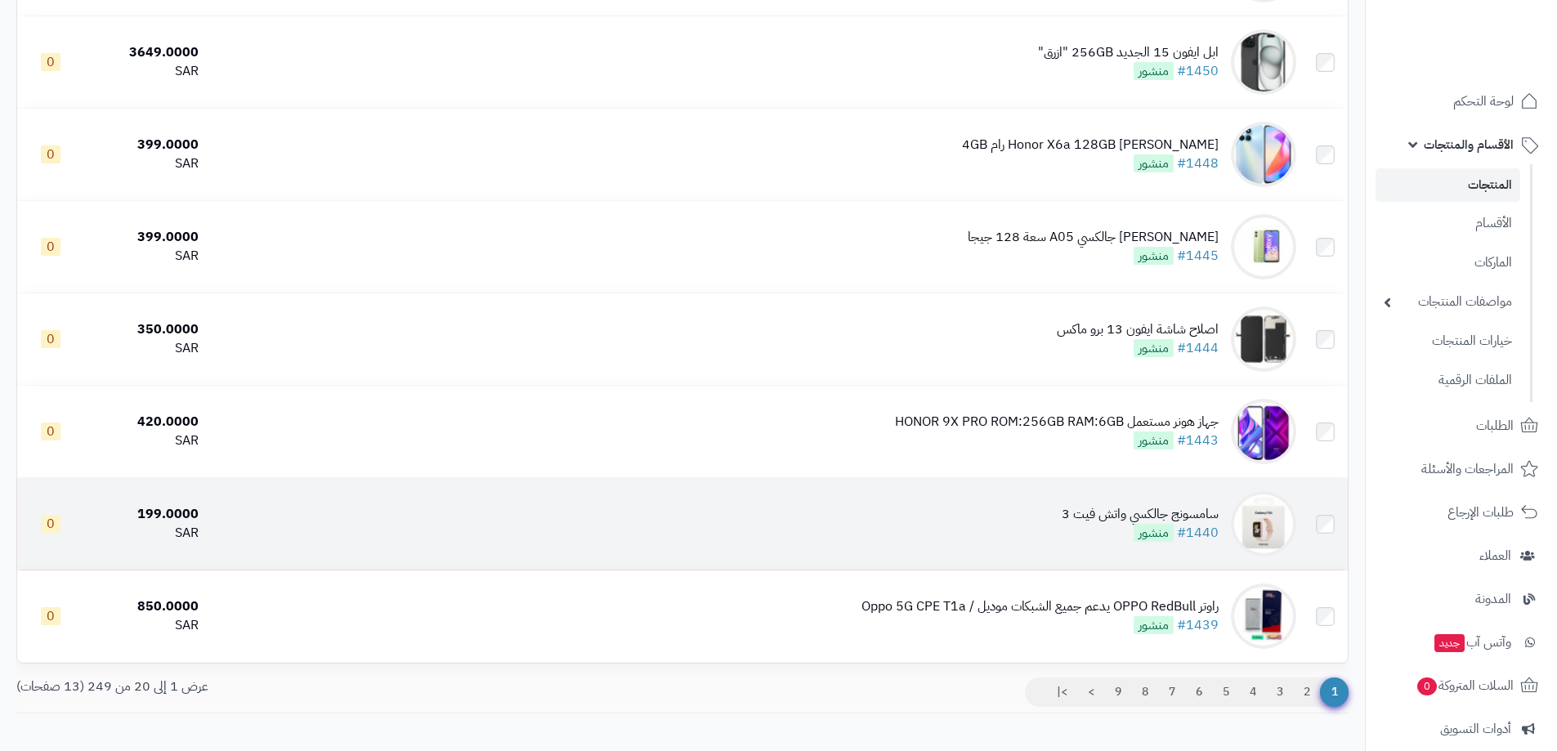
scroll to position [1487, 0]
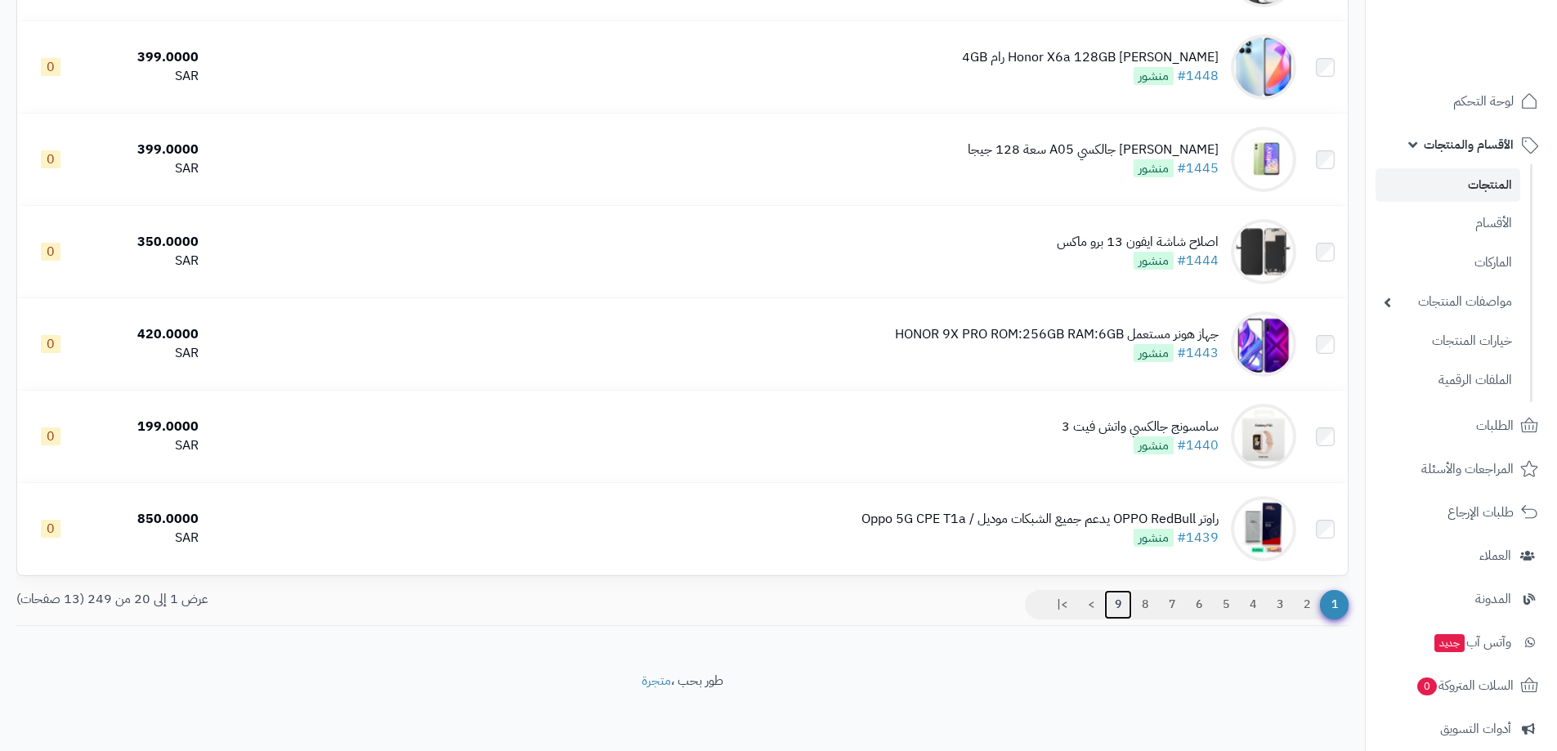
click at [1109, 601] on link "9" at bounding box center [1119, 604] width 28 height 29
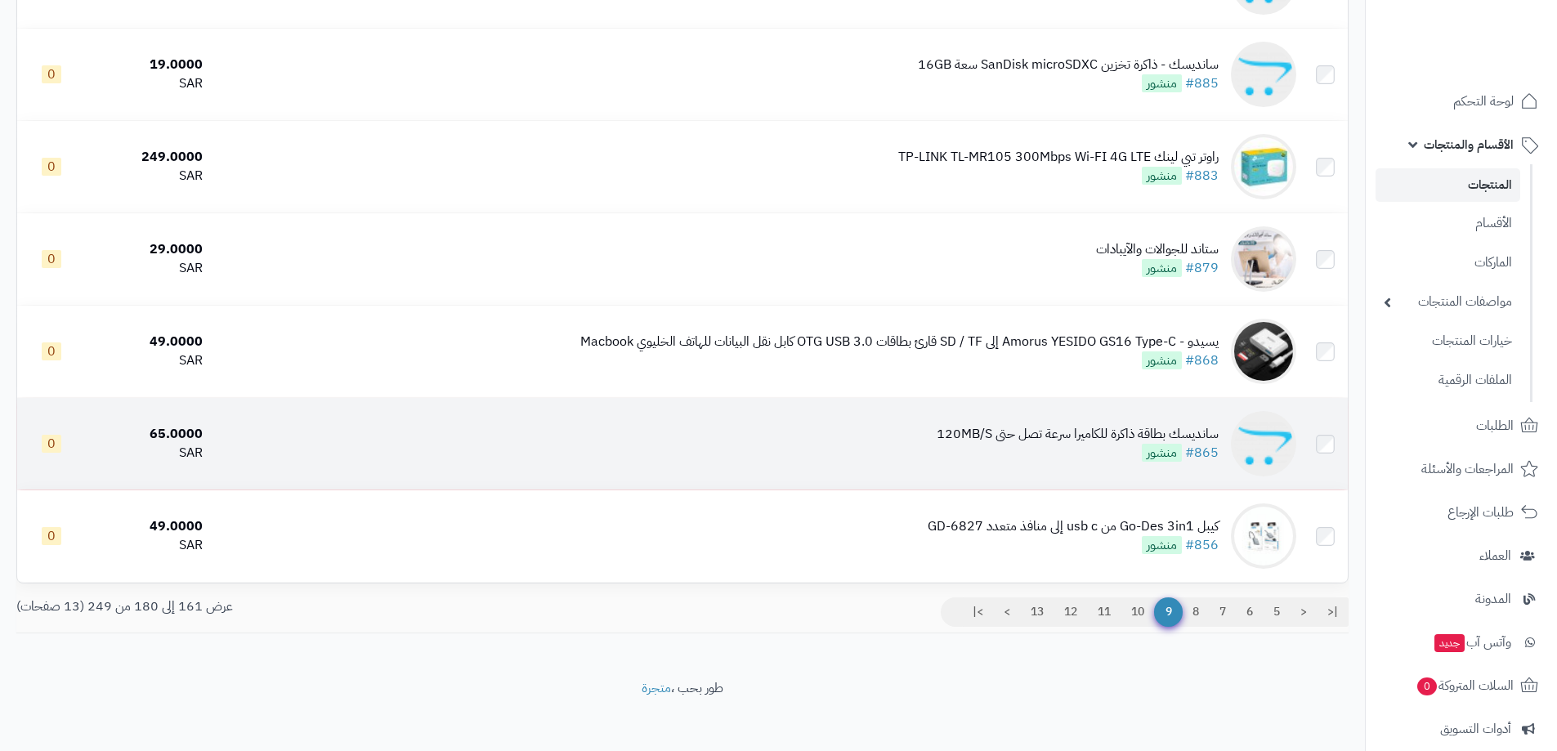
scroll to position [1487, 0]
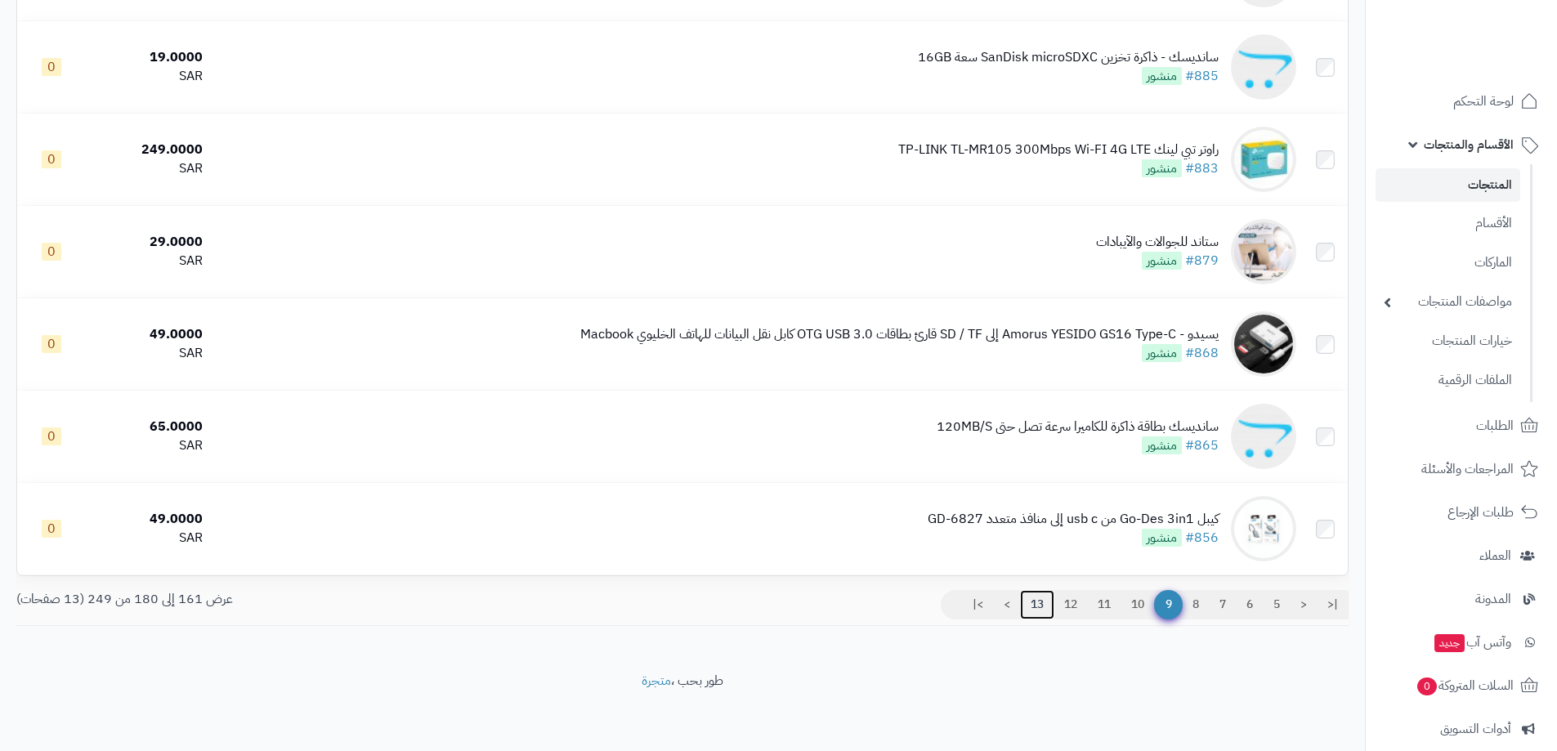
click at [1039, 597] on link "13" at bounding box center [1037, 604] width 34 height 29
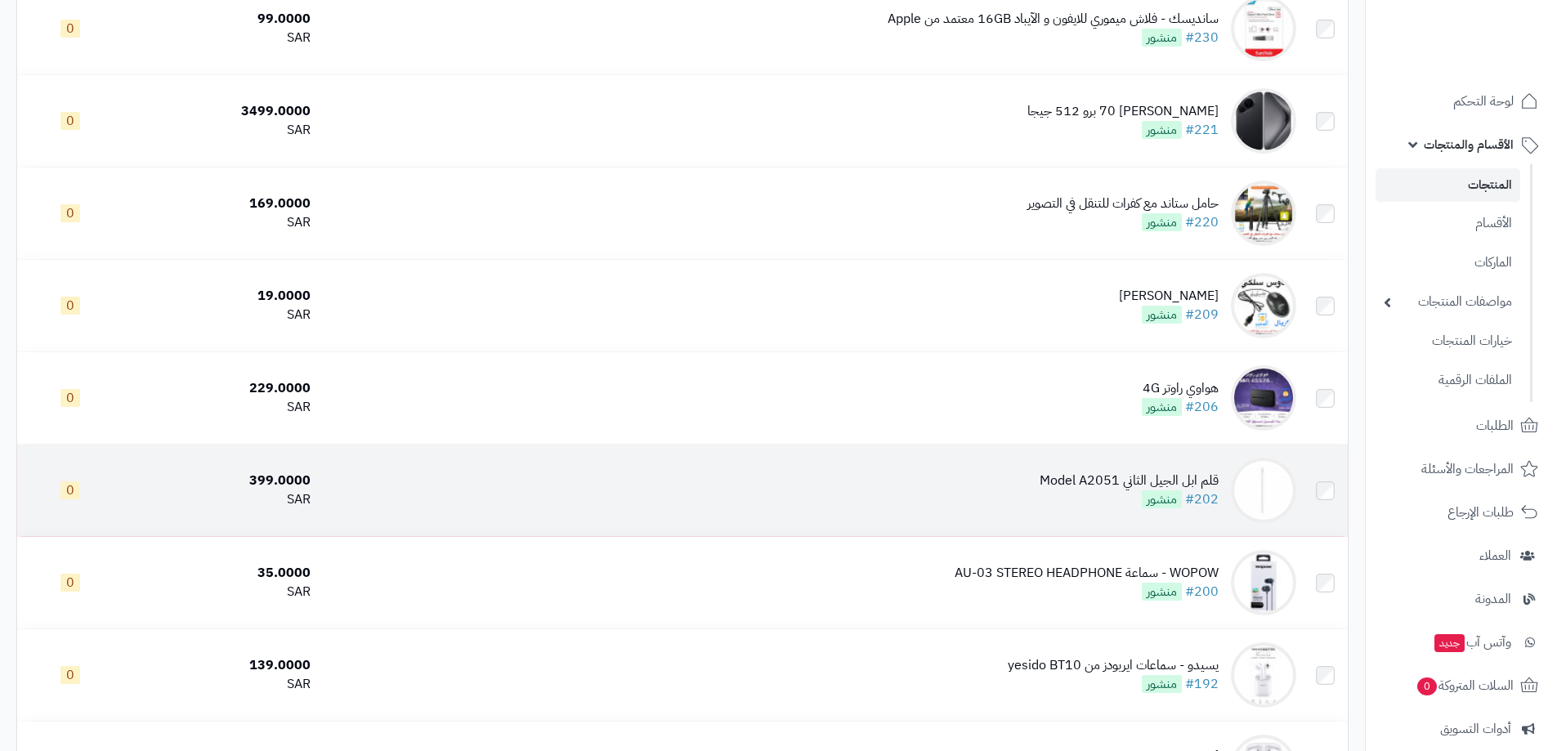
scroll to position [245, 0]
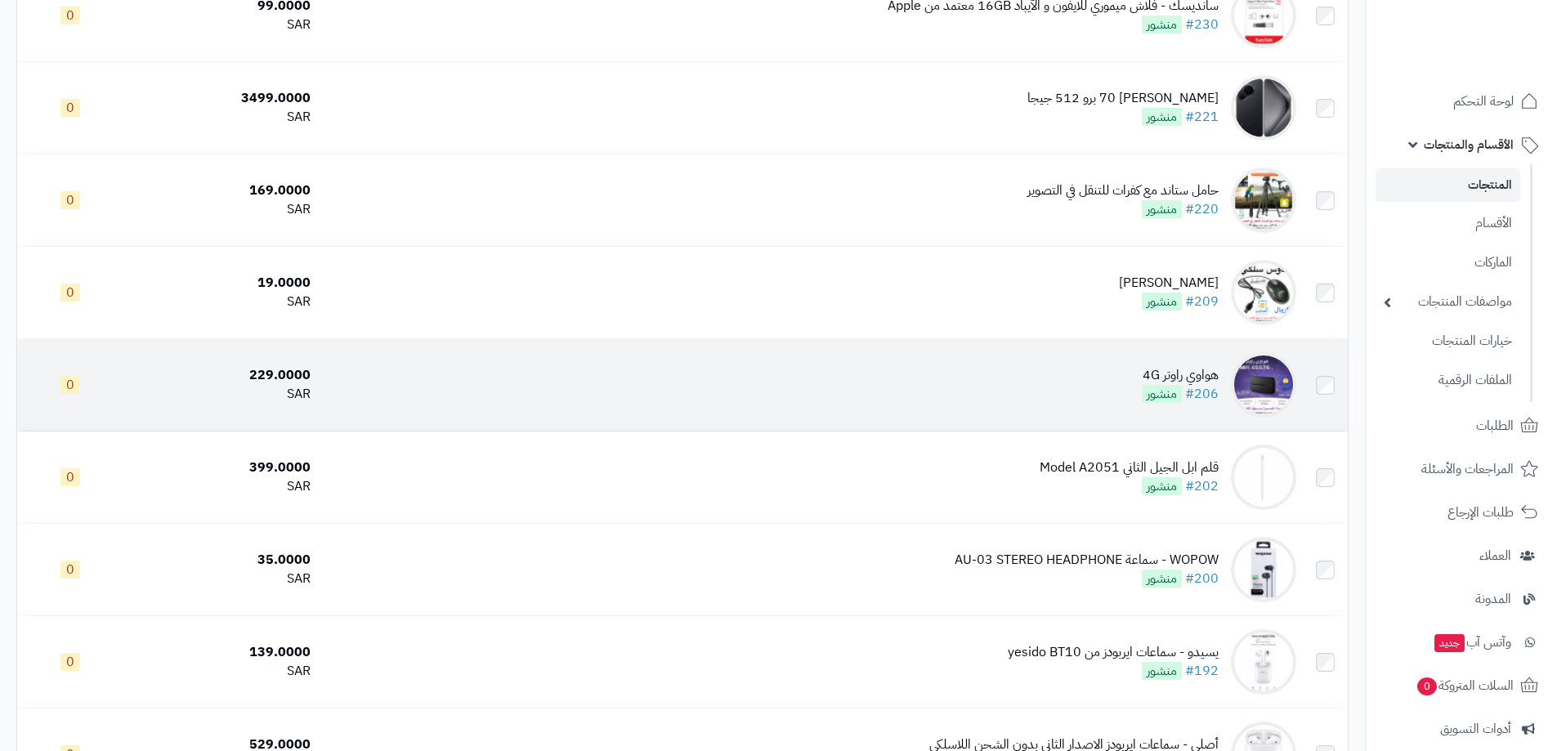
click at [1248, 367] on img at bounding box center [1263, 384] width 65 height 65
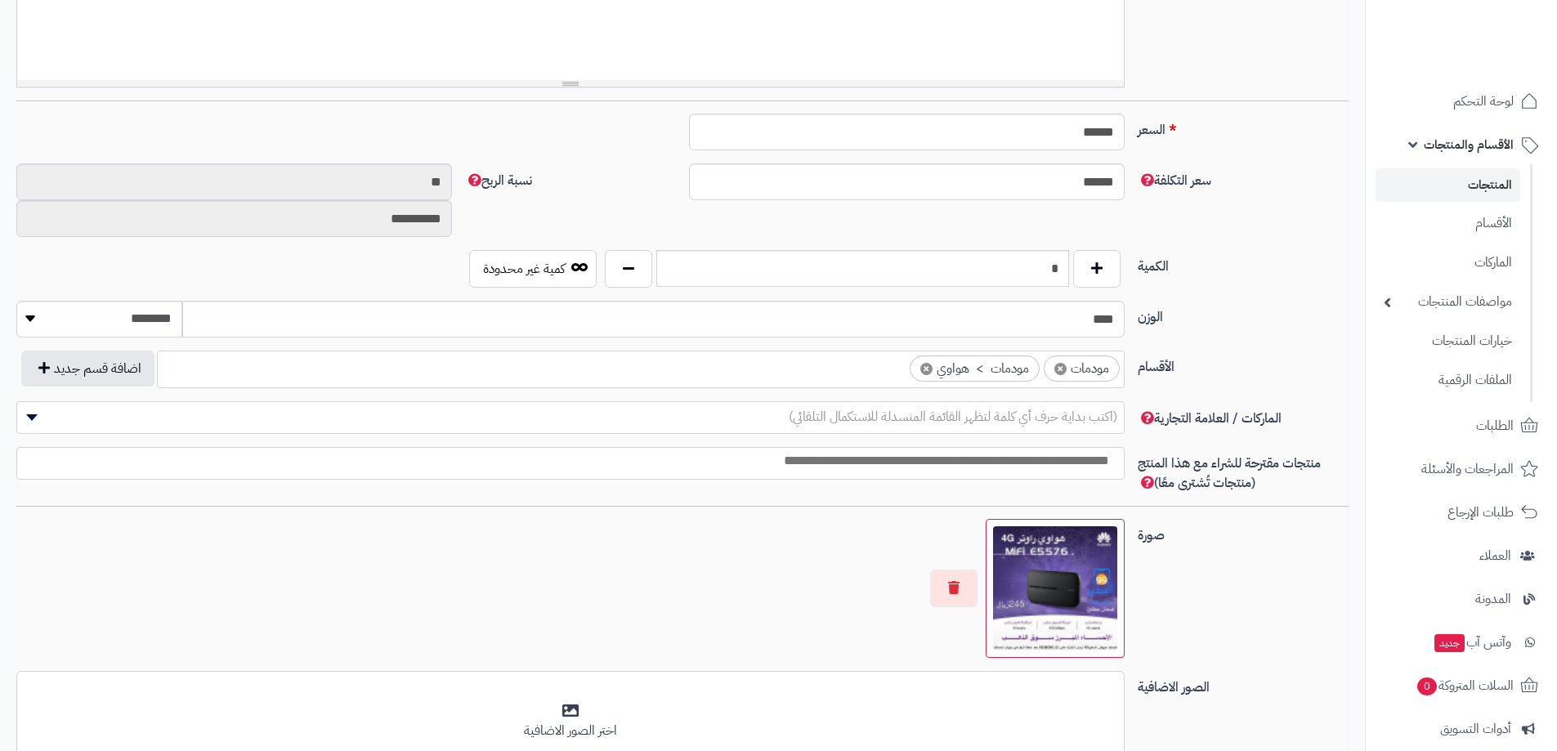
scroll to position [572, 0]
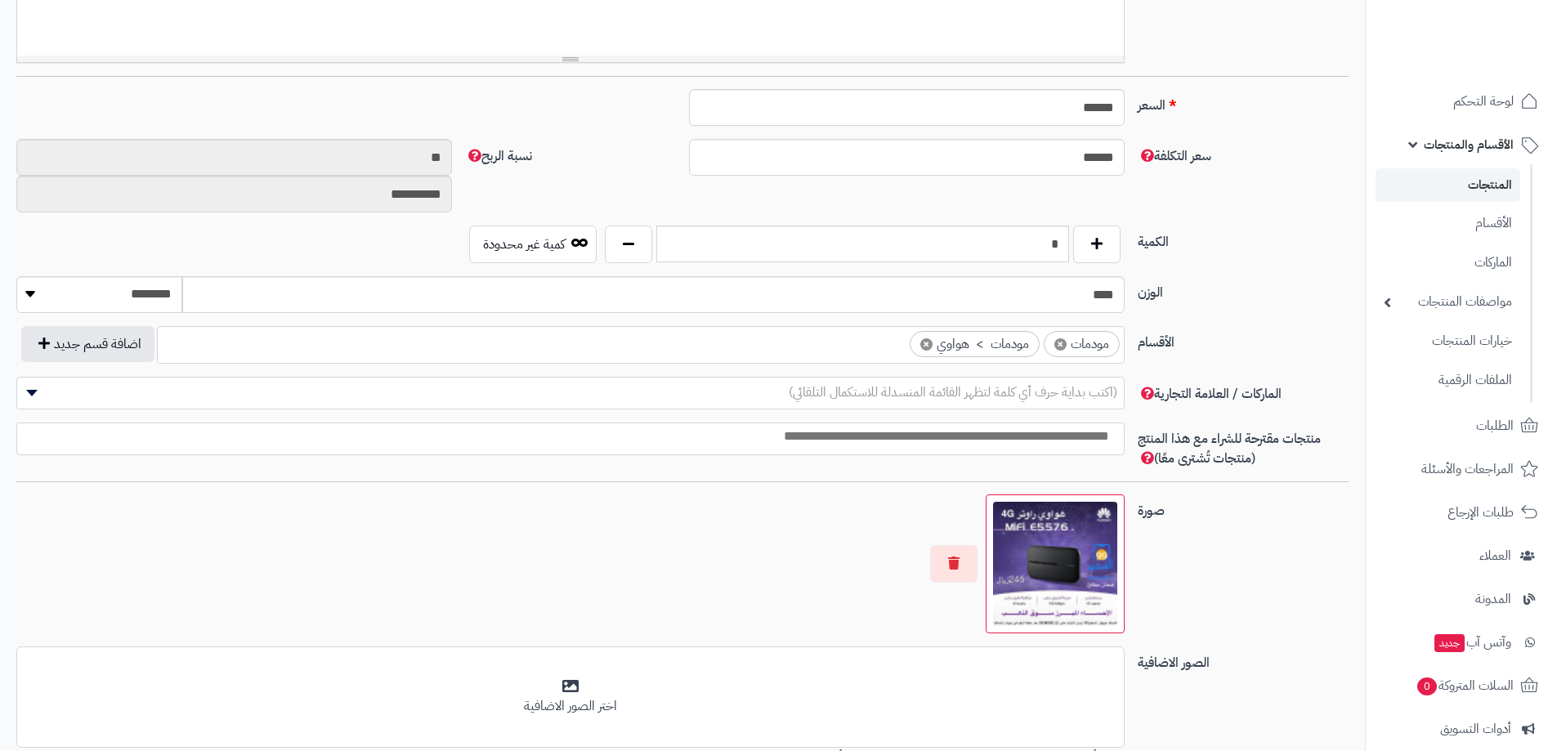
click at [1080, 558] on img at bounding box center [1055, 564] width 124 height 124
click at [1160, 581] on div "صورة اختر الصورة الأساسية" at bounding box center [683, 571] width 1346 height 152
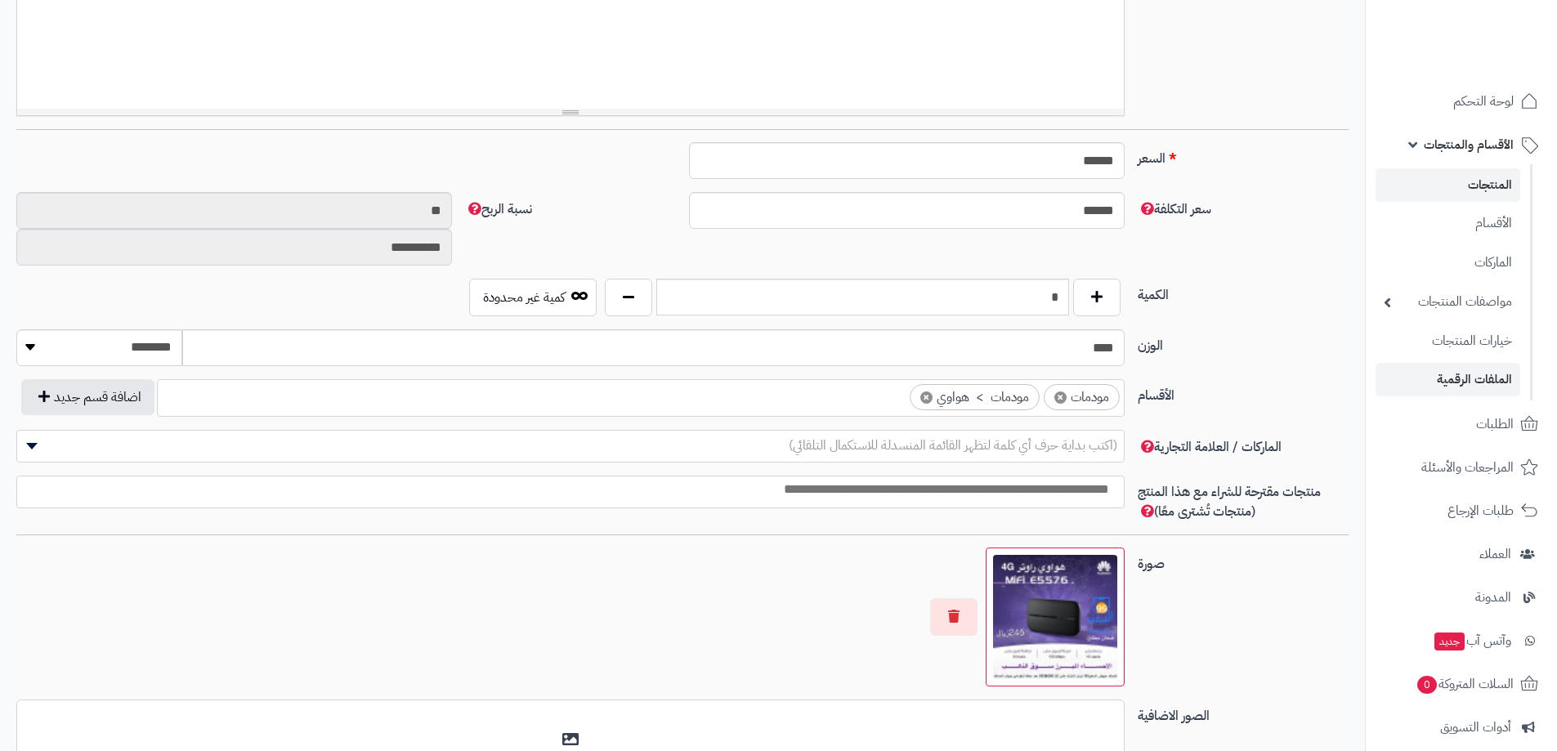
scroll to position [491, 0]
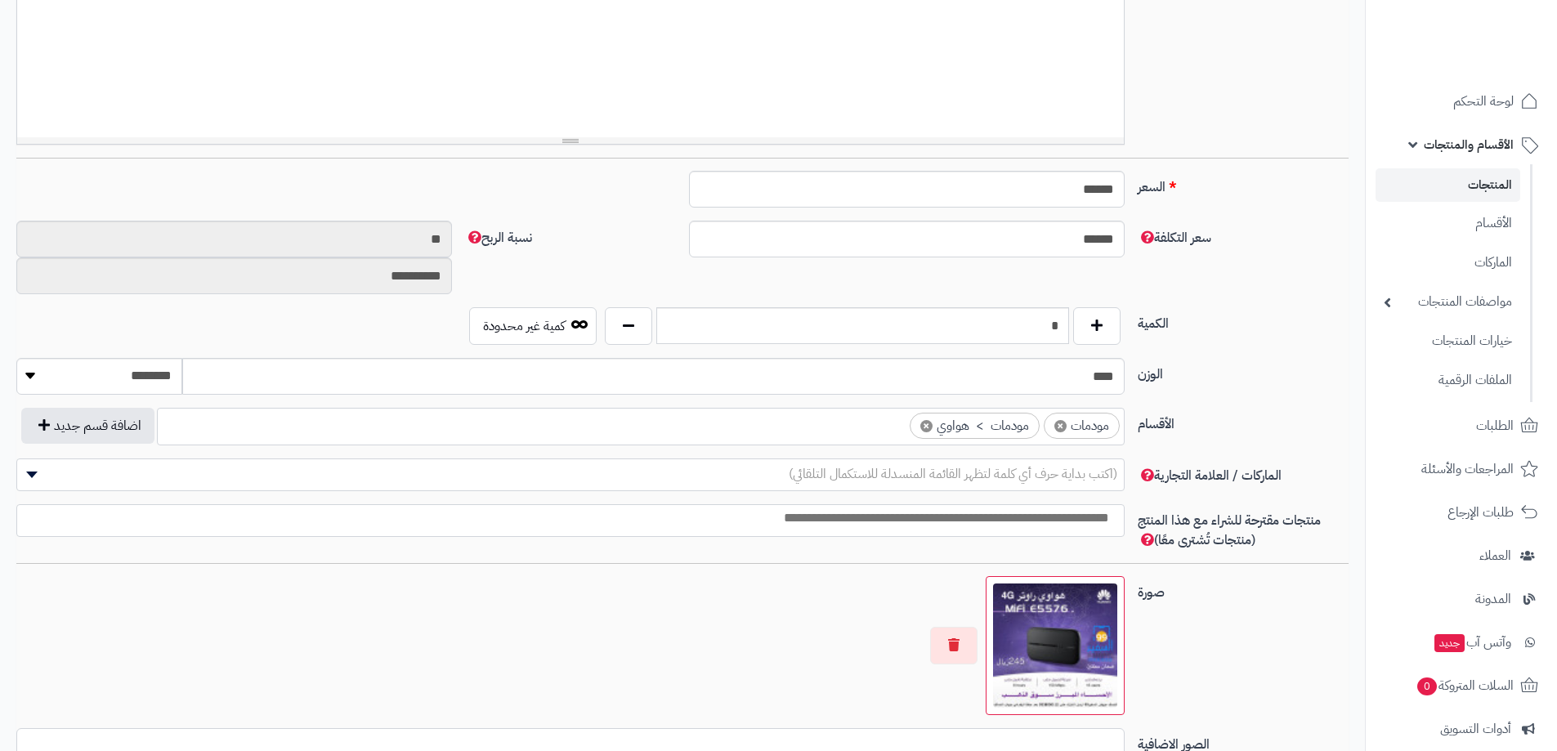
click at [1514, 174] on link "المنتجات" at bounding box center [1448, 185] width 145 height 34
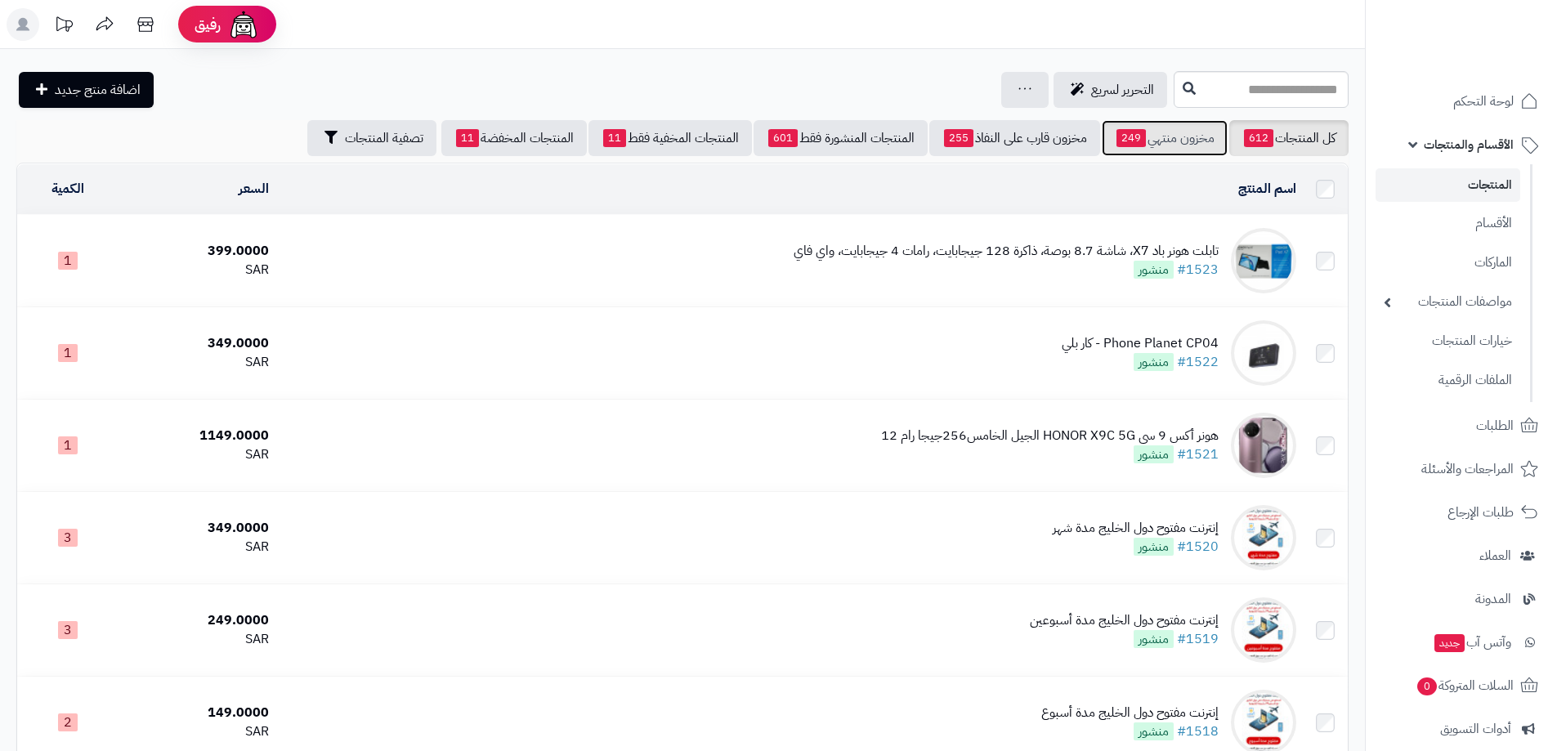
click at [1190, 136] on link "مخزون منتهي 249" at bounding box center [1165, 138] width 126 height 36
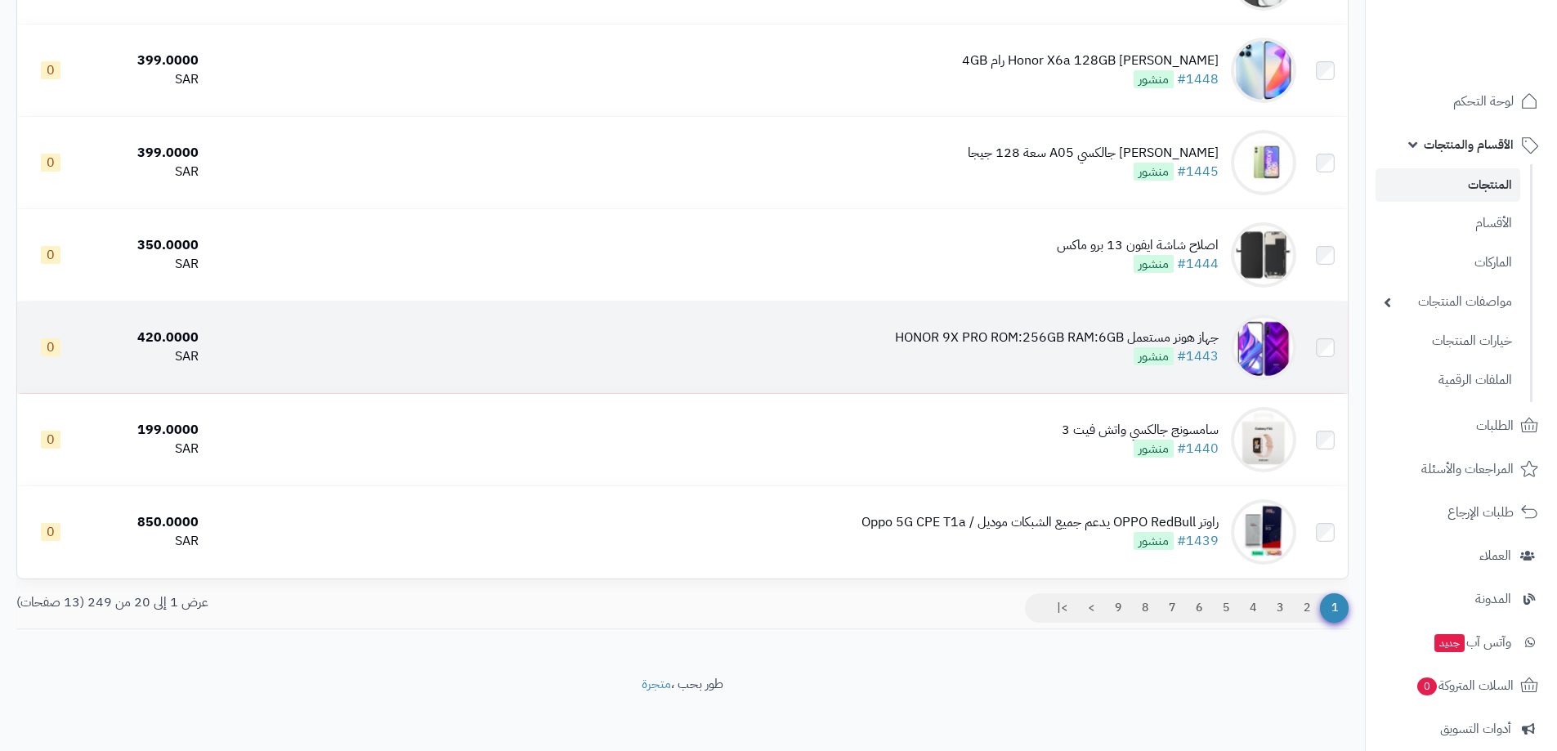
scroll to position [1487, 0]
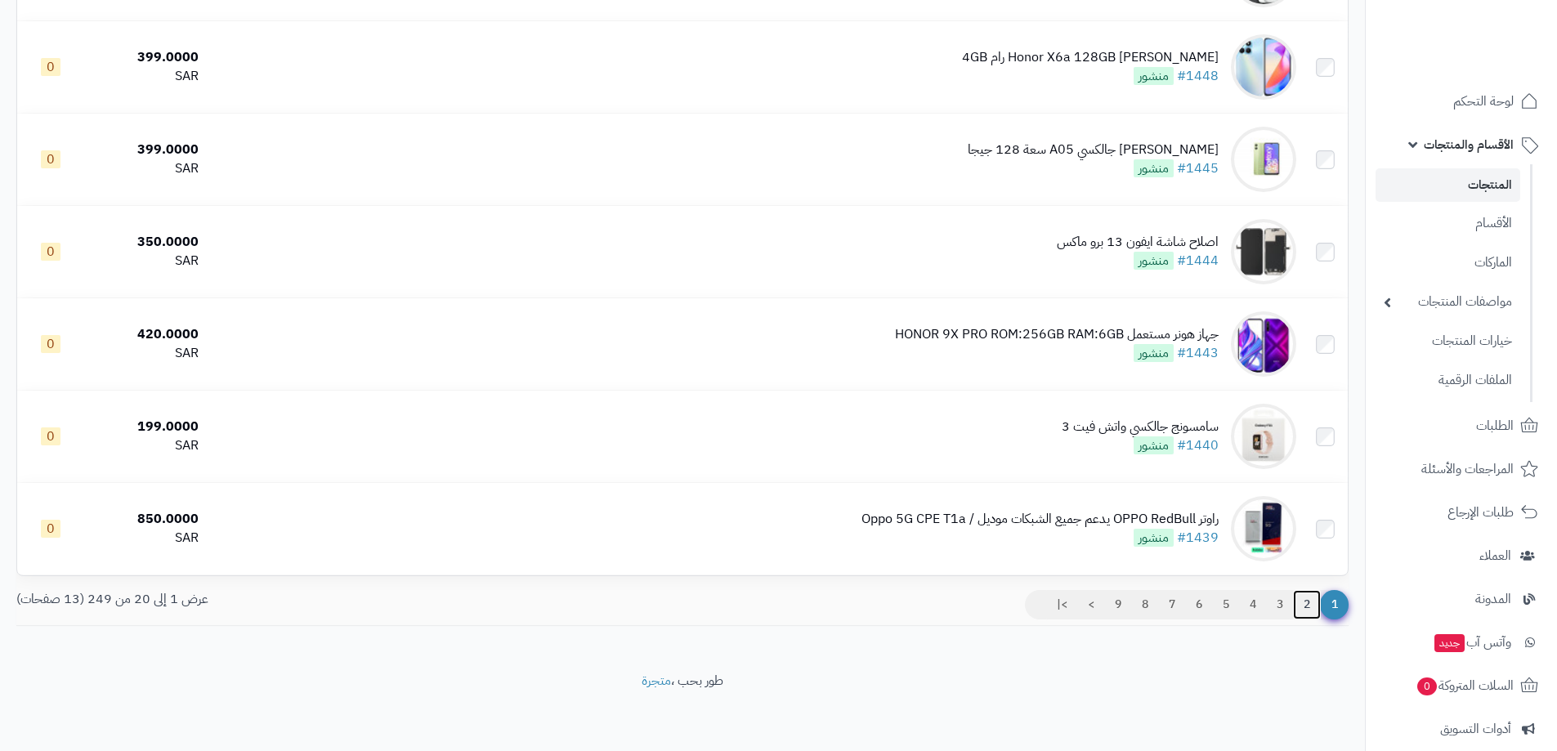
click at [1306, 603] on link "2" at bounding box center [1307, 604] width 28 height 29
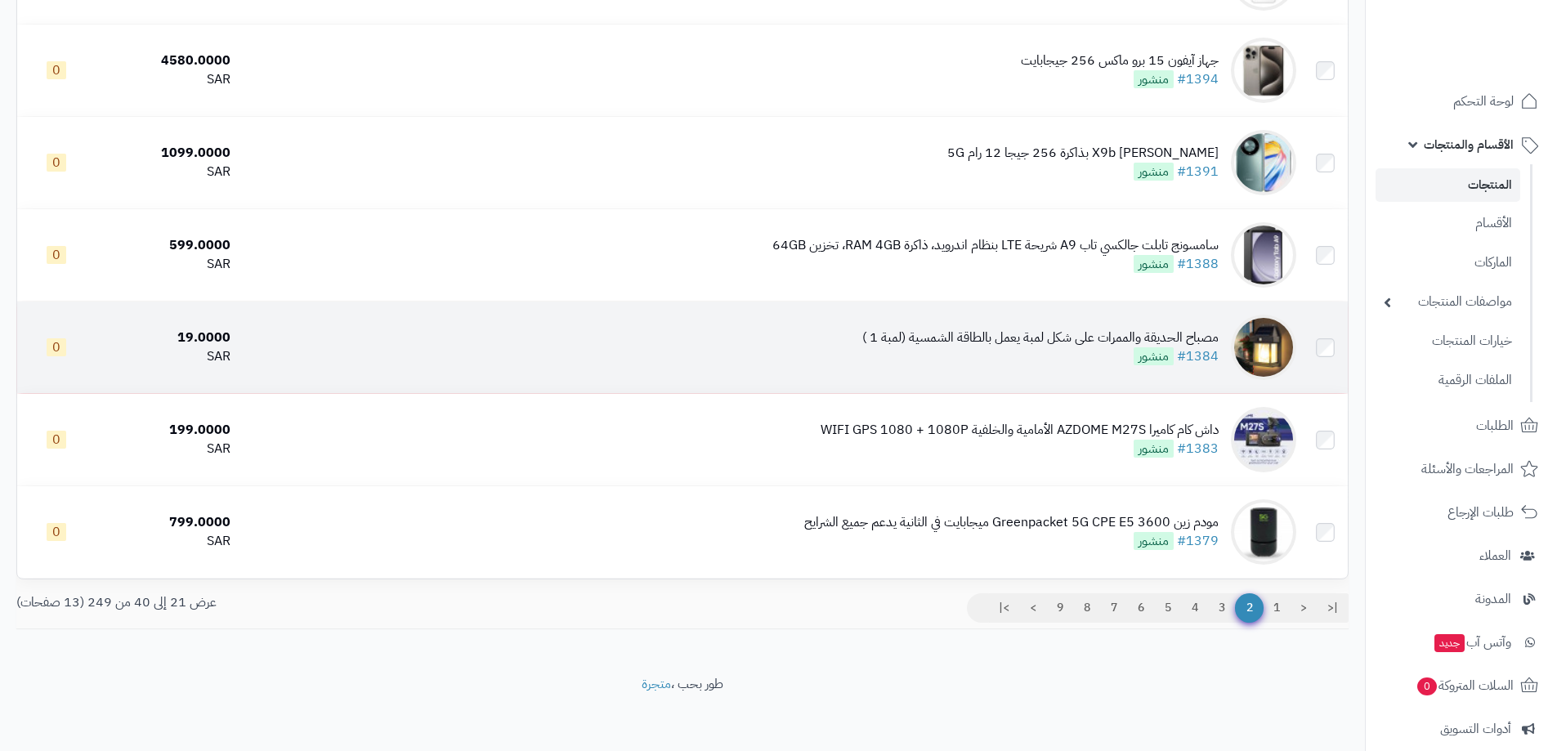
scroll to position [1487, 0]
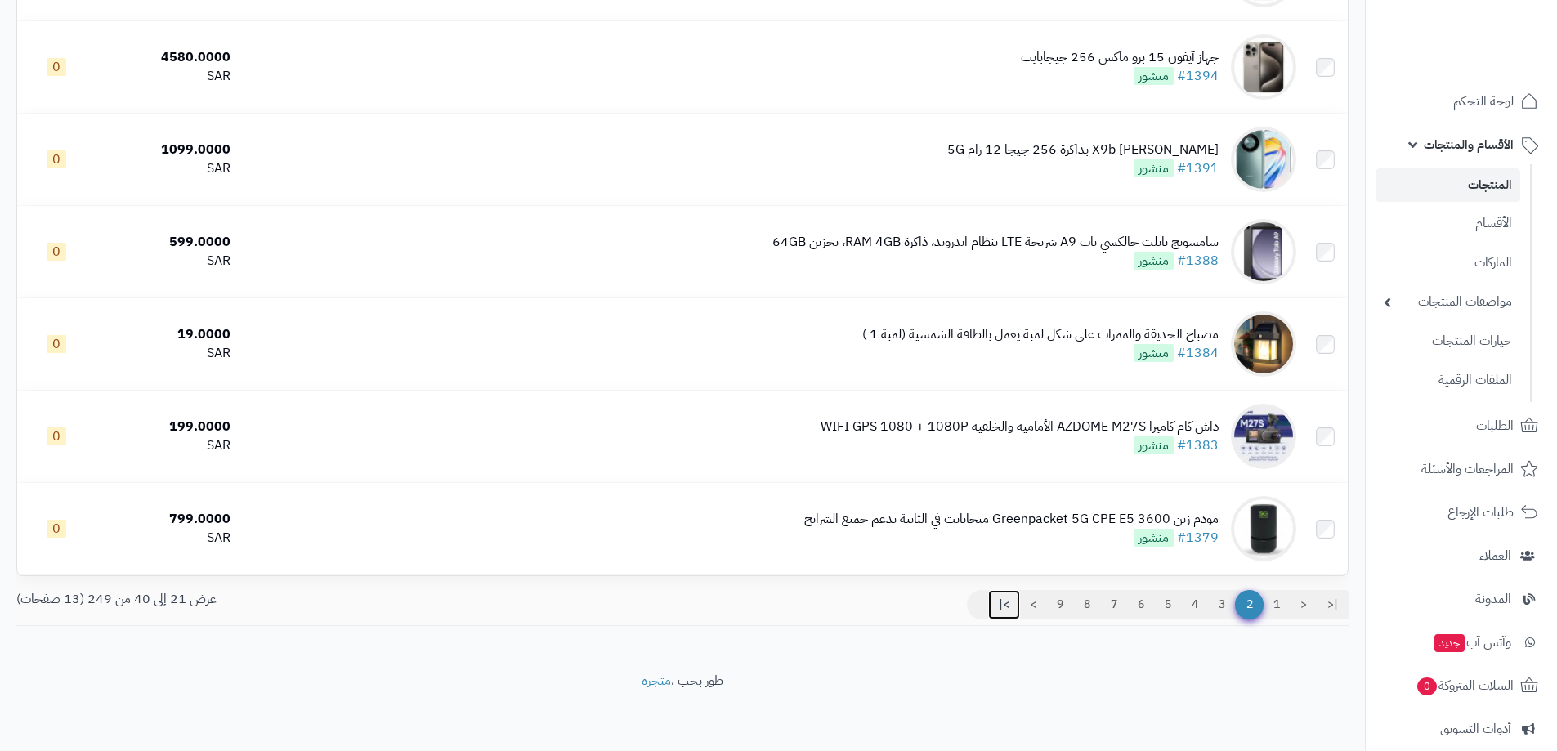
click at [1002, 601] on link ">|" at bounding box center [1004, 604] width 32 height 29
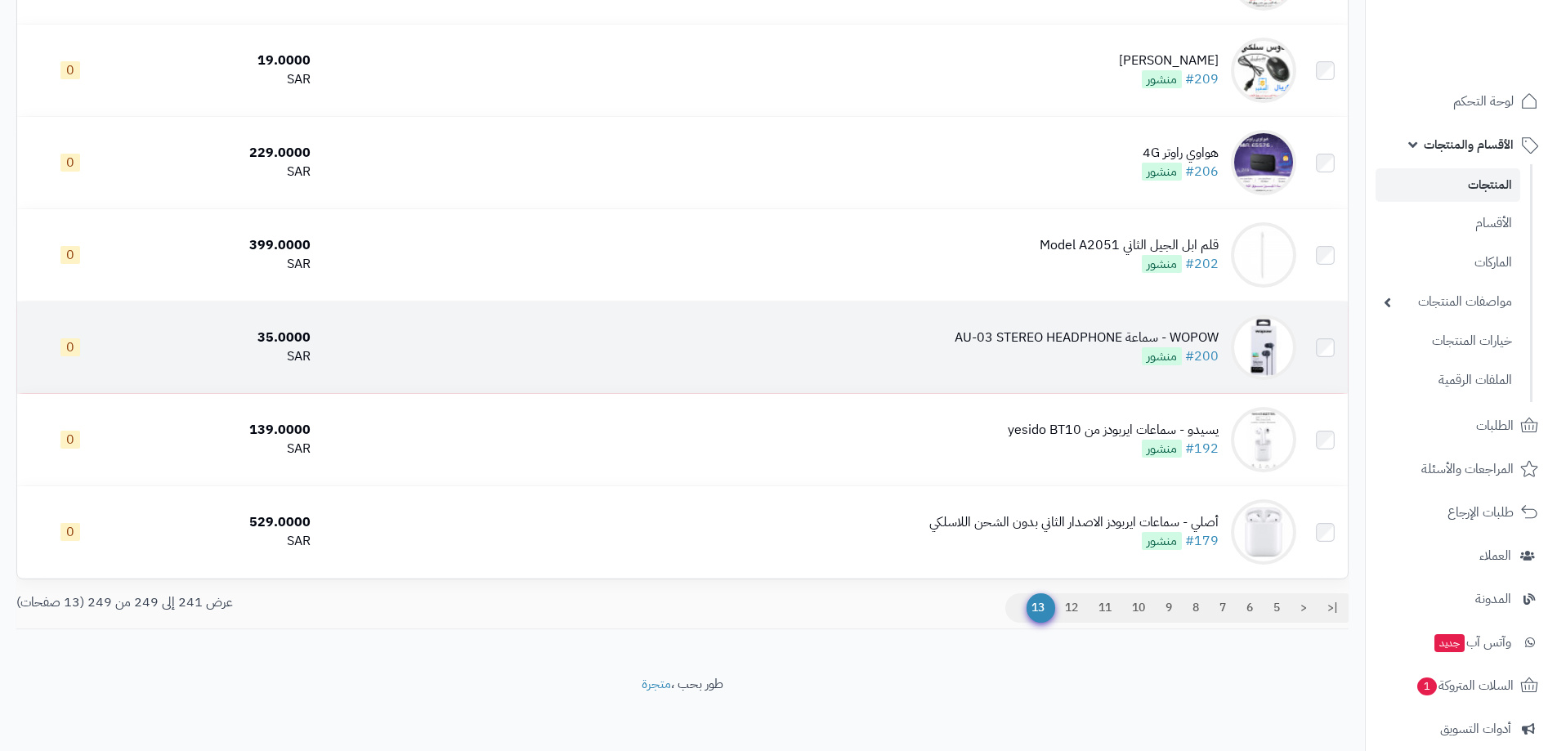
scroll to position [471, 0]
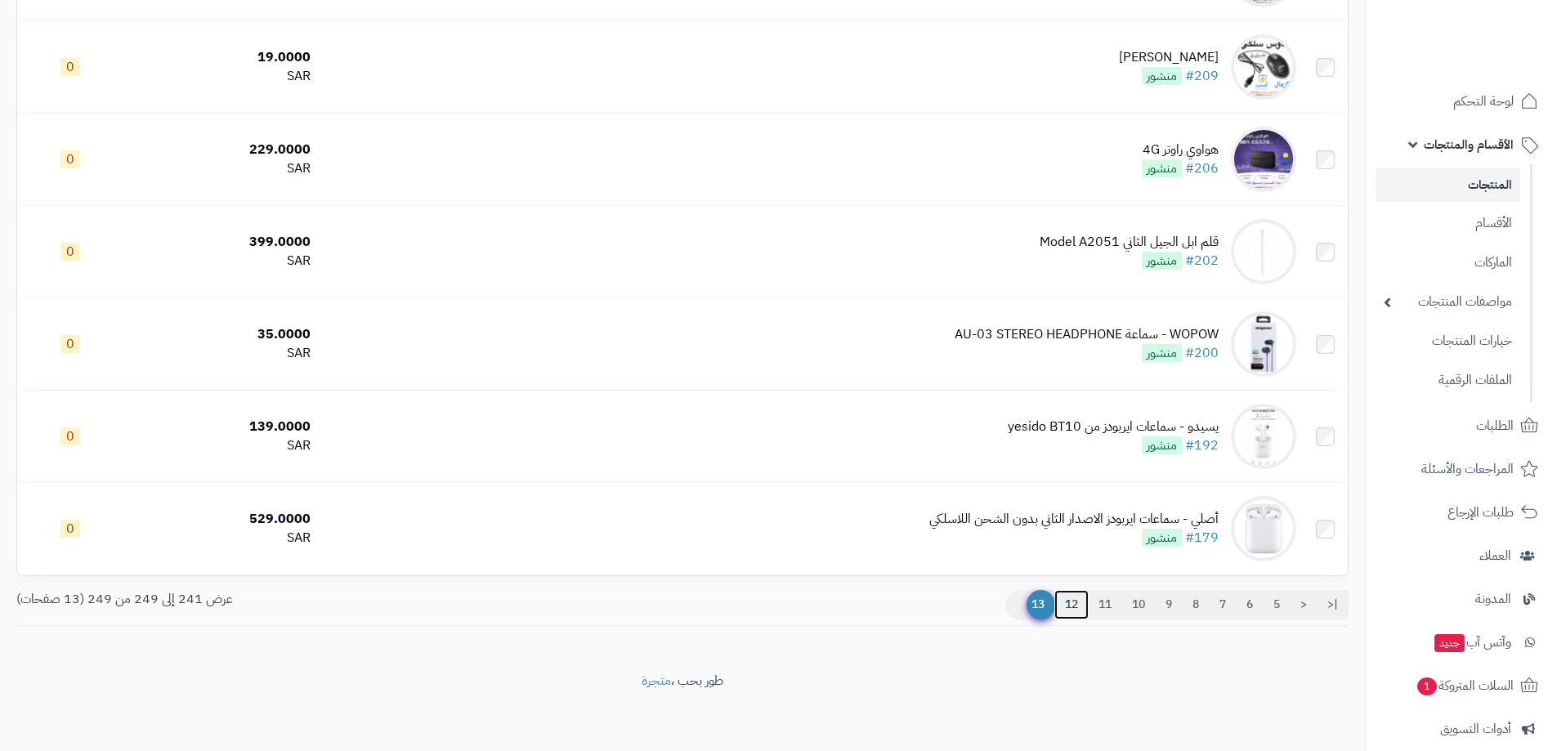
click at [1061, 601] on link "12" at bounding box center [1072, 604] width 34 height 29
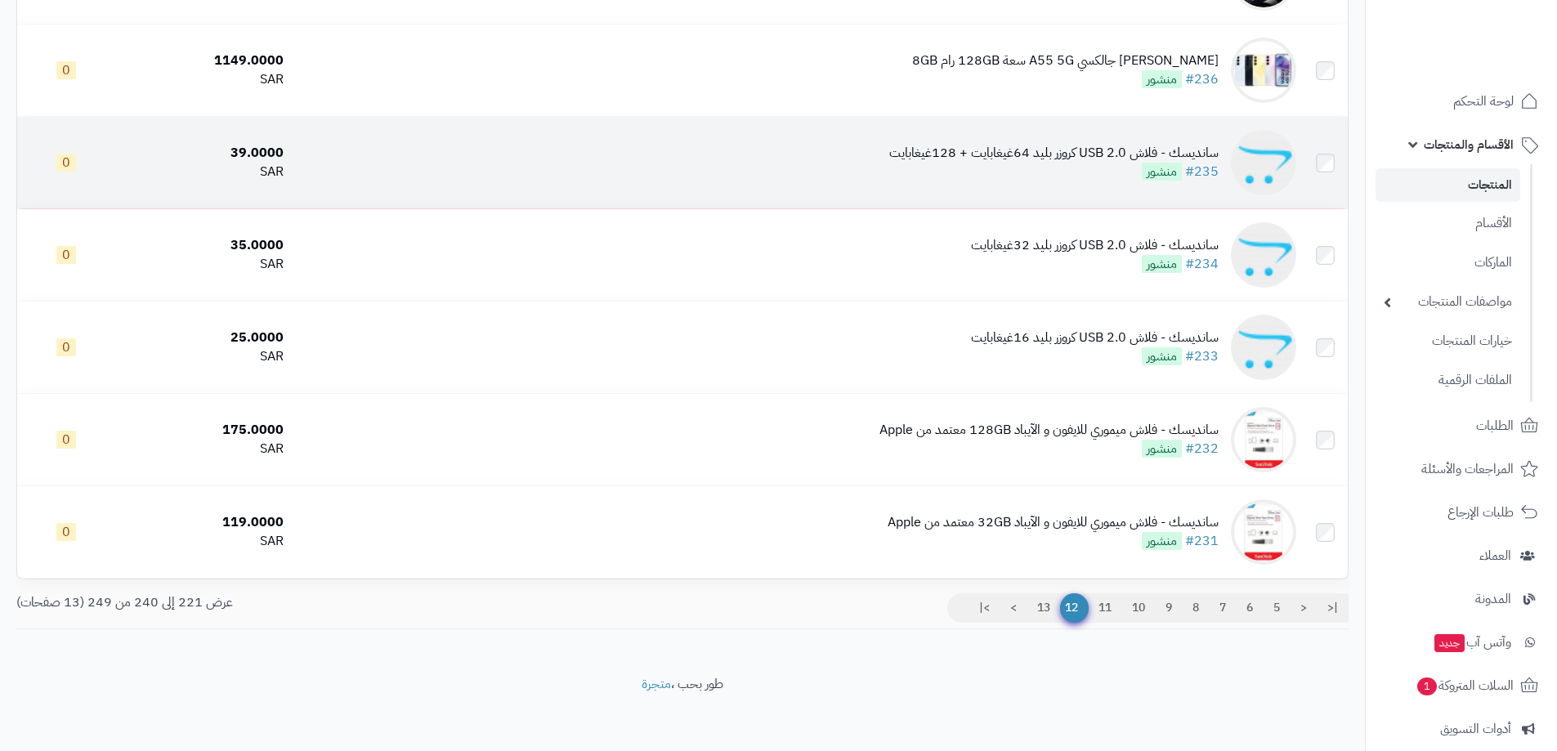
scroll to position [1487, 0]
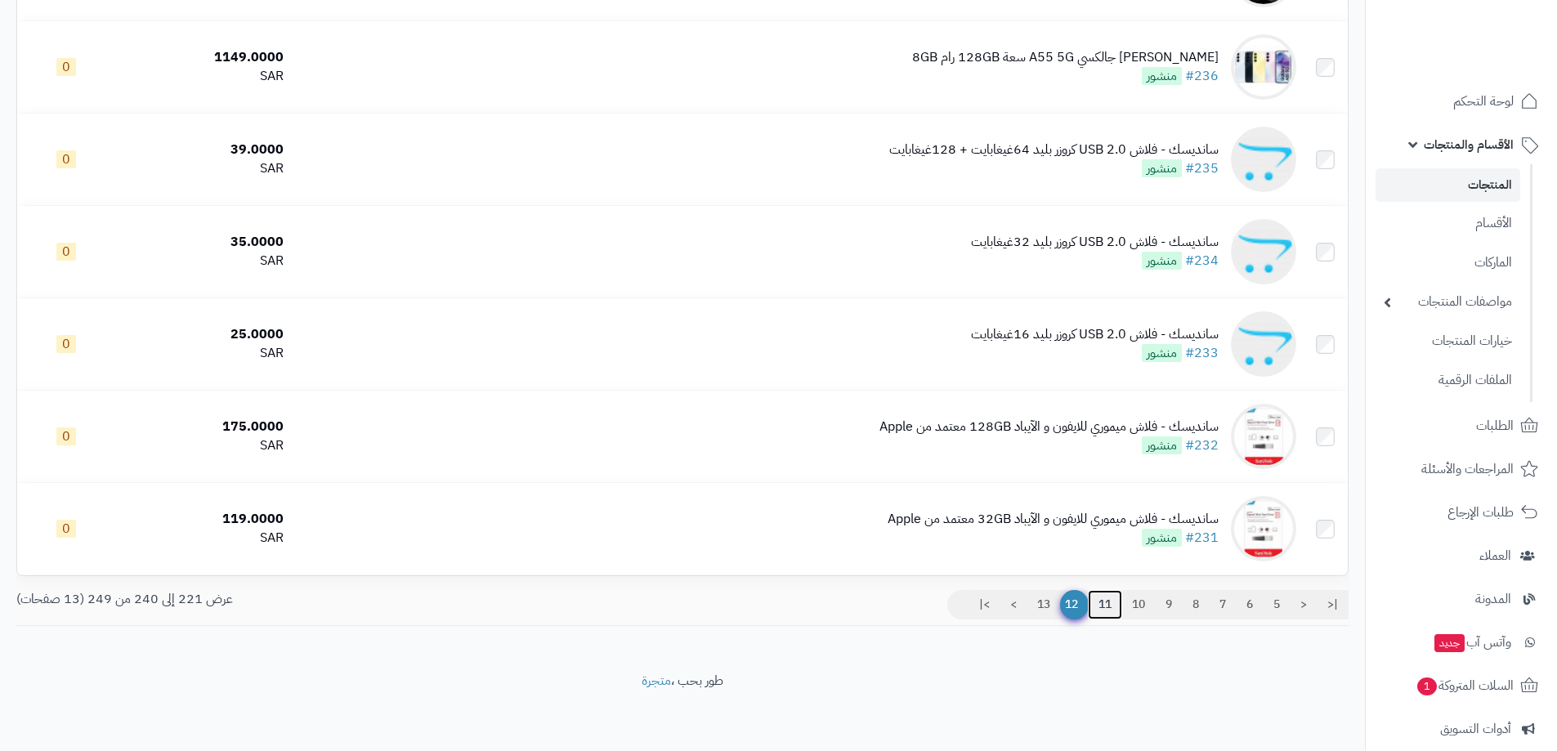
click at [1096, 601] on link "11" at bounding box center [1105, 604] width 34 height 29
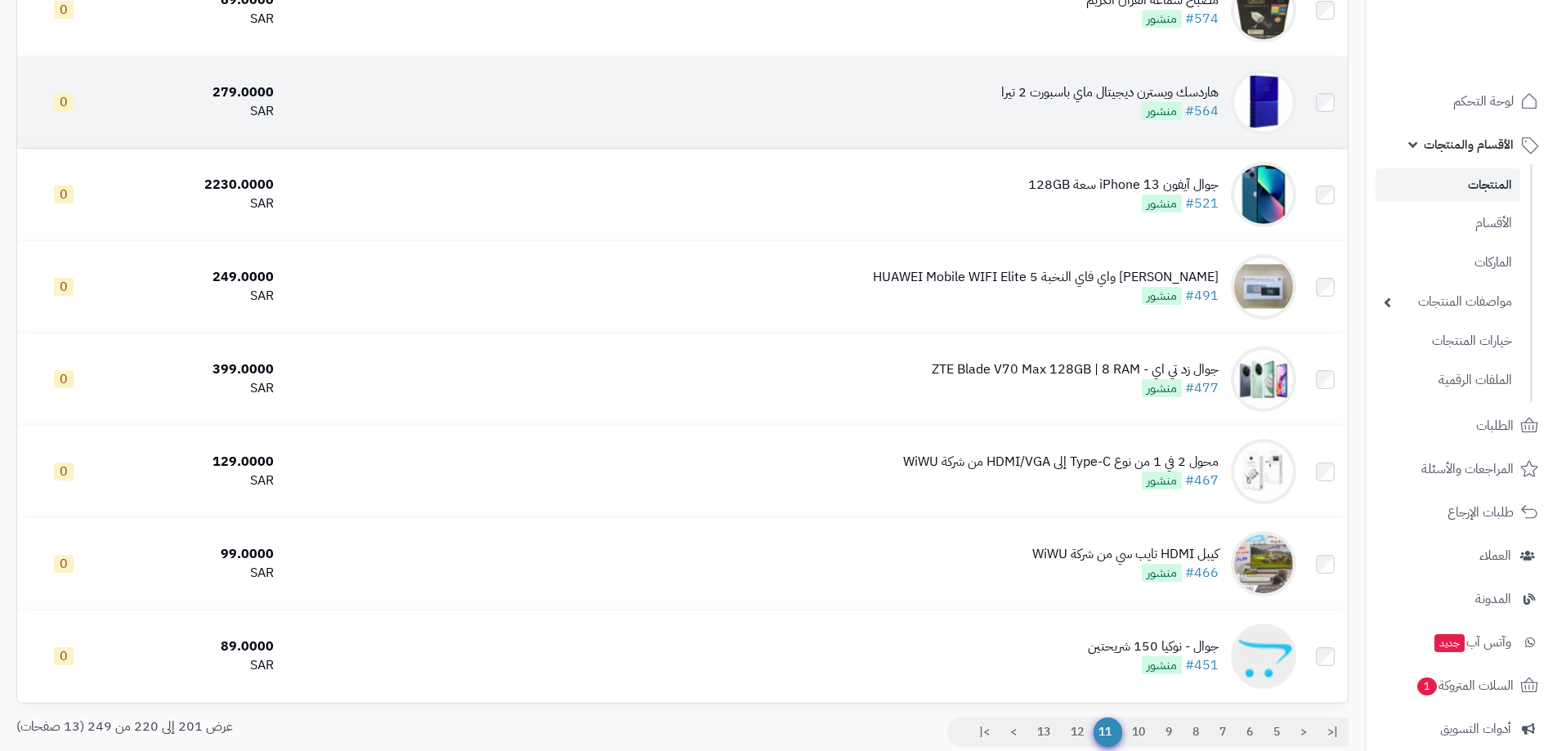
scroll to position [1487, 0]
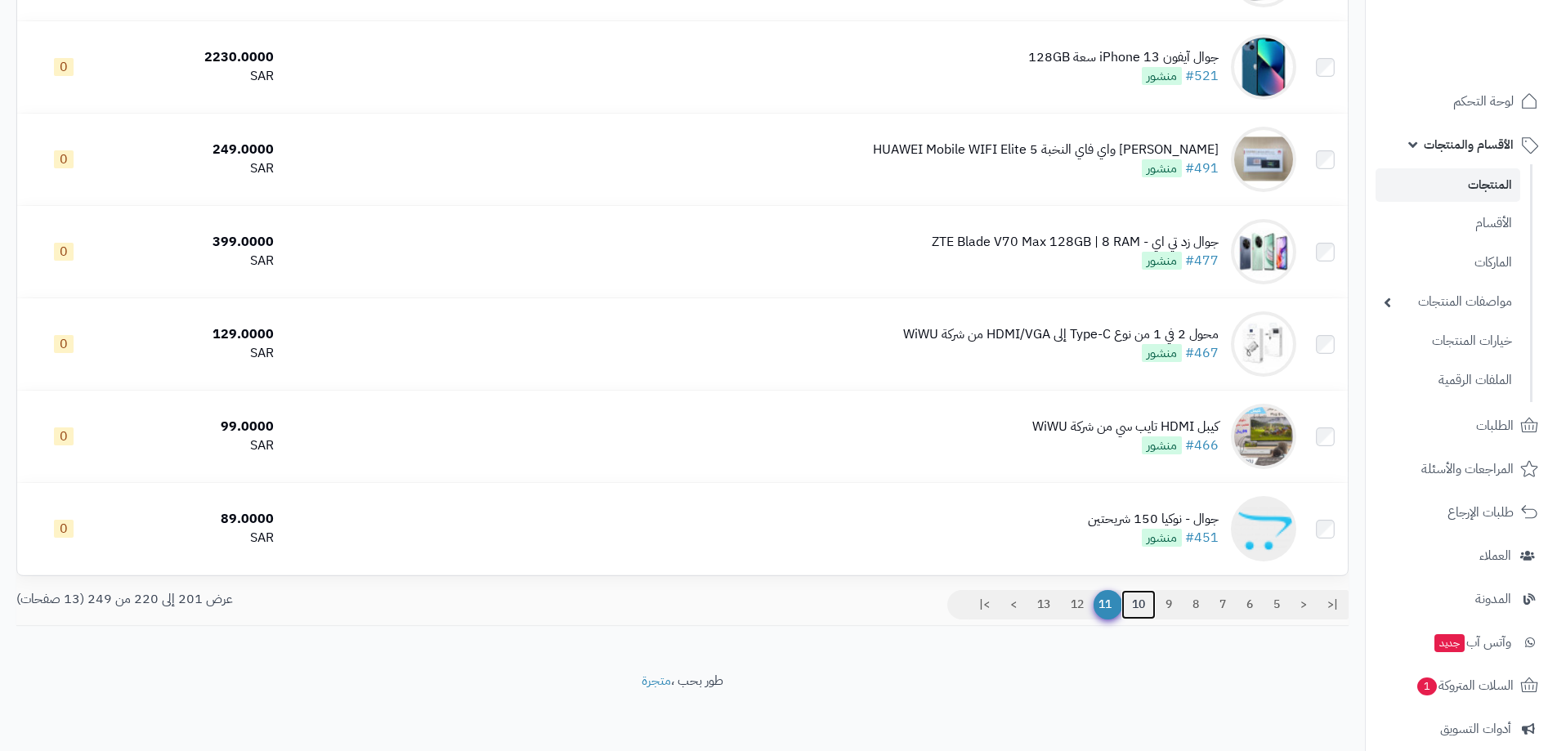
click at [1137, 598] on link "10" at bounding box center [1139, 604] width 34 height 29
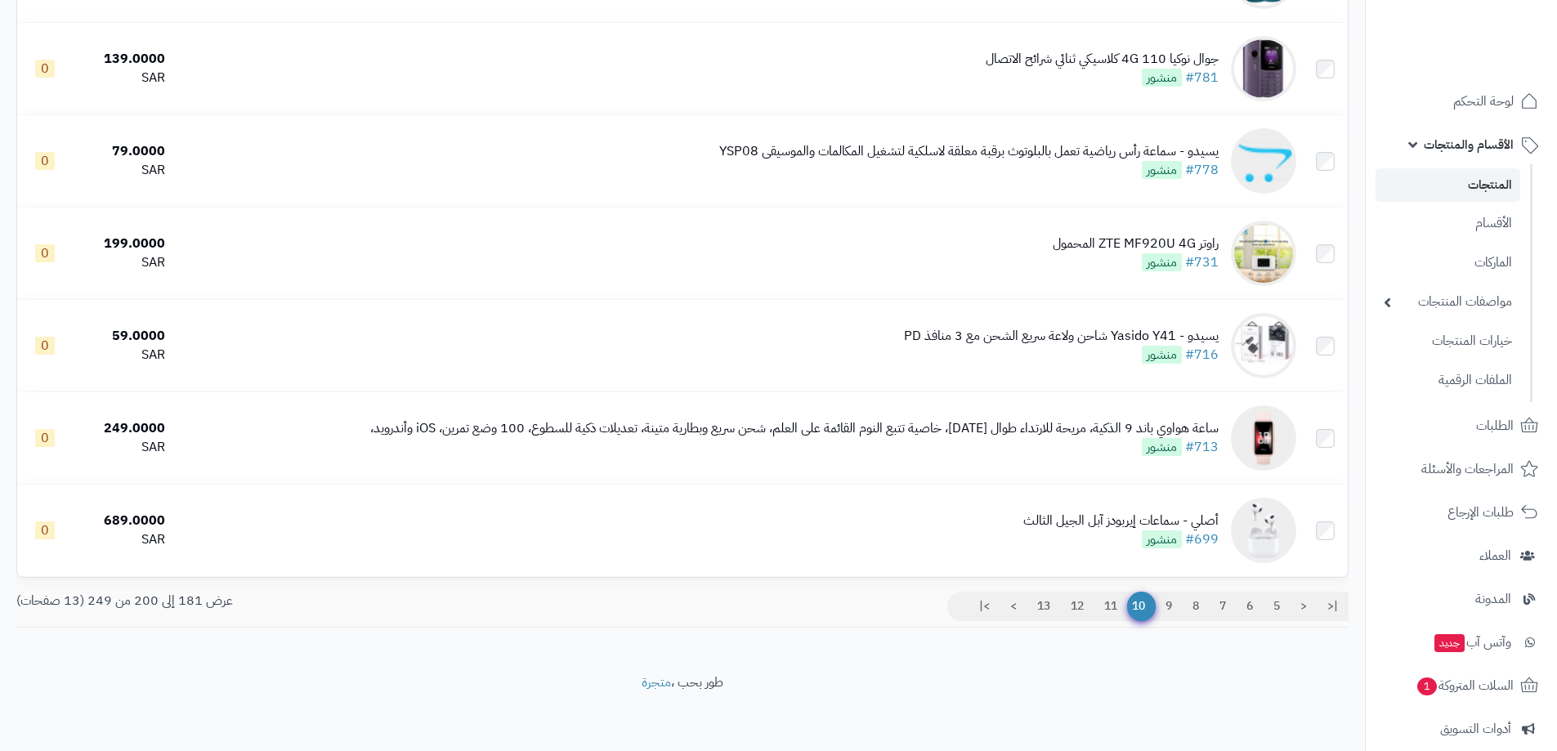
scroll to position [1487, 0]
click at [1167, 606] on link "9" at bounding box center [1169, 604] width 28 height 29
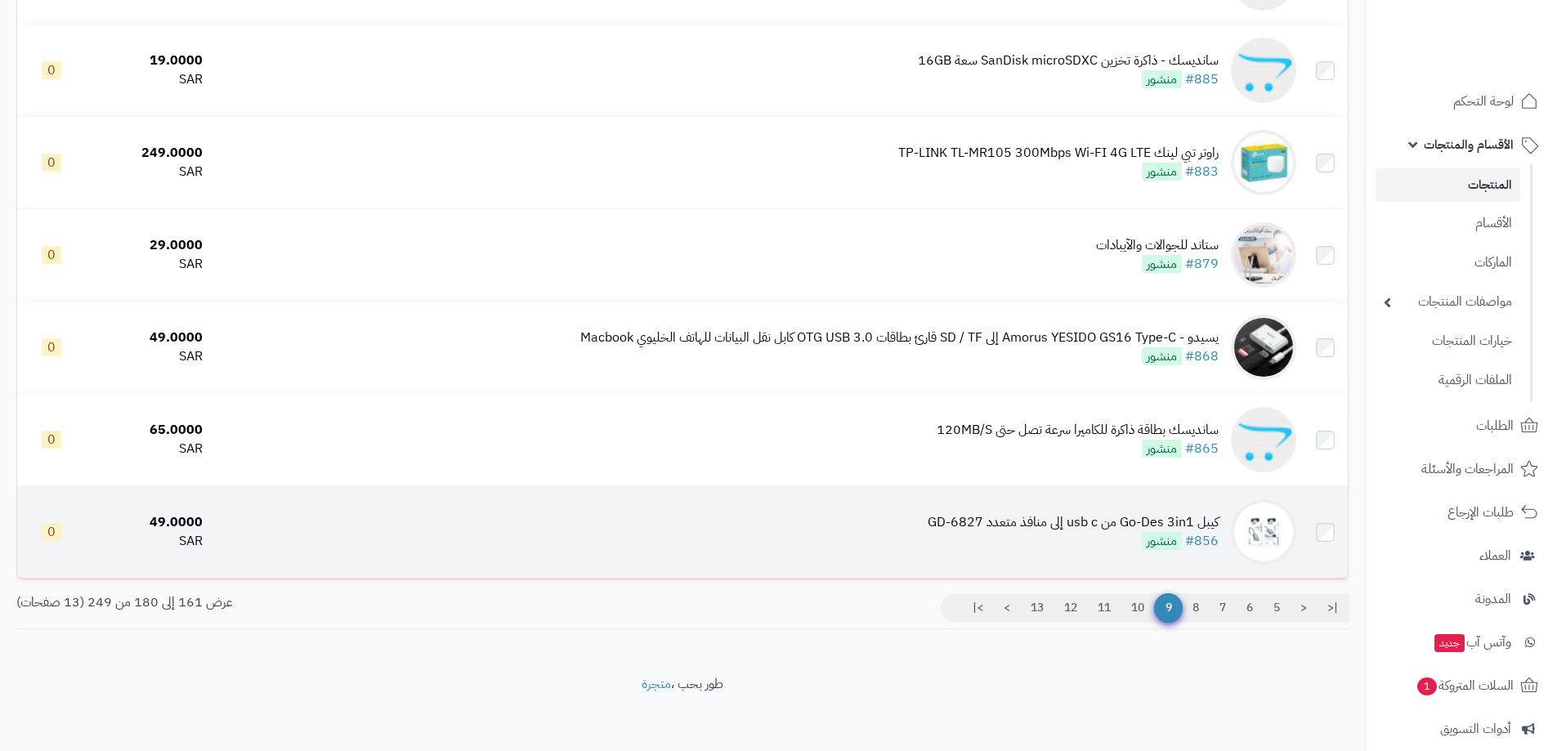
scroll to position [1487, 0]
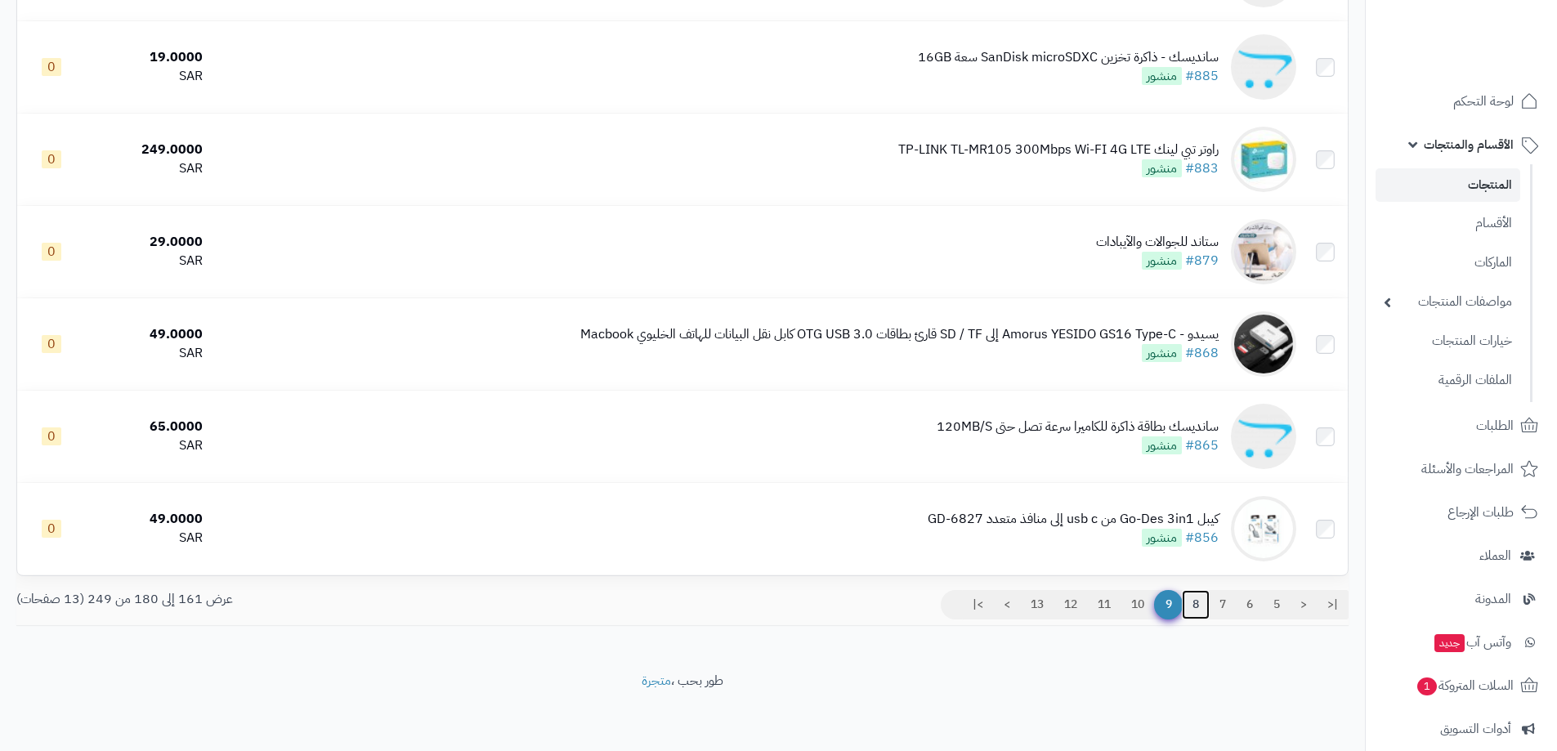
click at [1194, 598] on link "8" at bounding box center [1196, 604] width 28 height 29
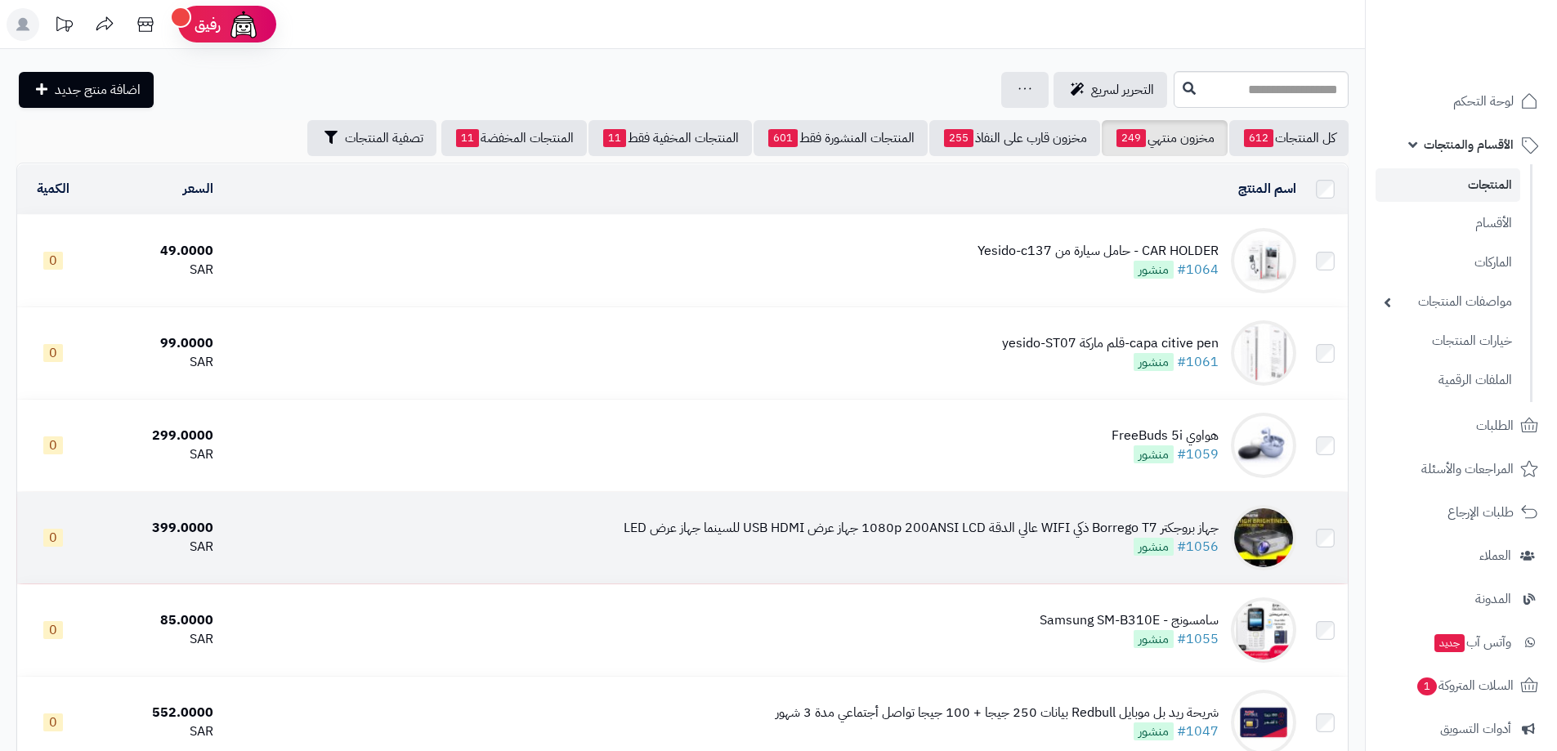
click at [1111, 527] on div "جهاز بروجكتر Borrego T7 ذكي WIFI عالي الدقة 1080p 200ANSI LCD جهاز عرض USB HDMI…" at bounding box center [921, 528] width 595 height 19
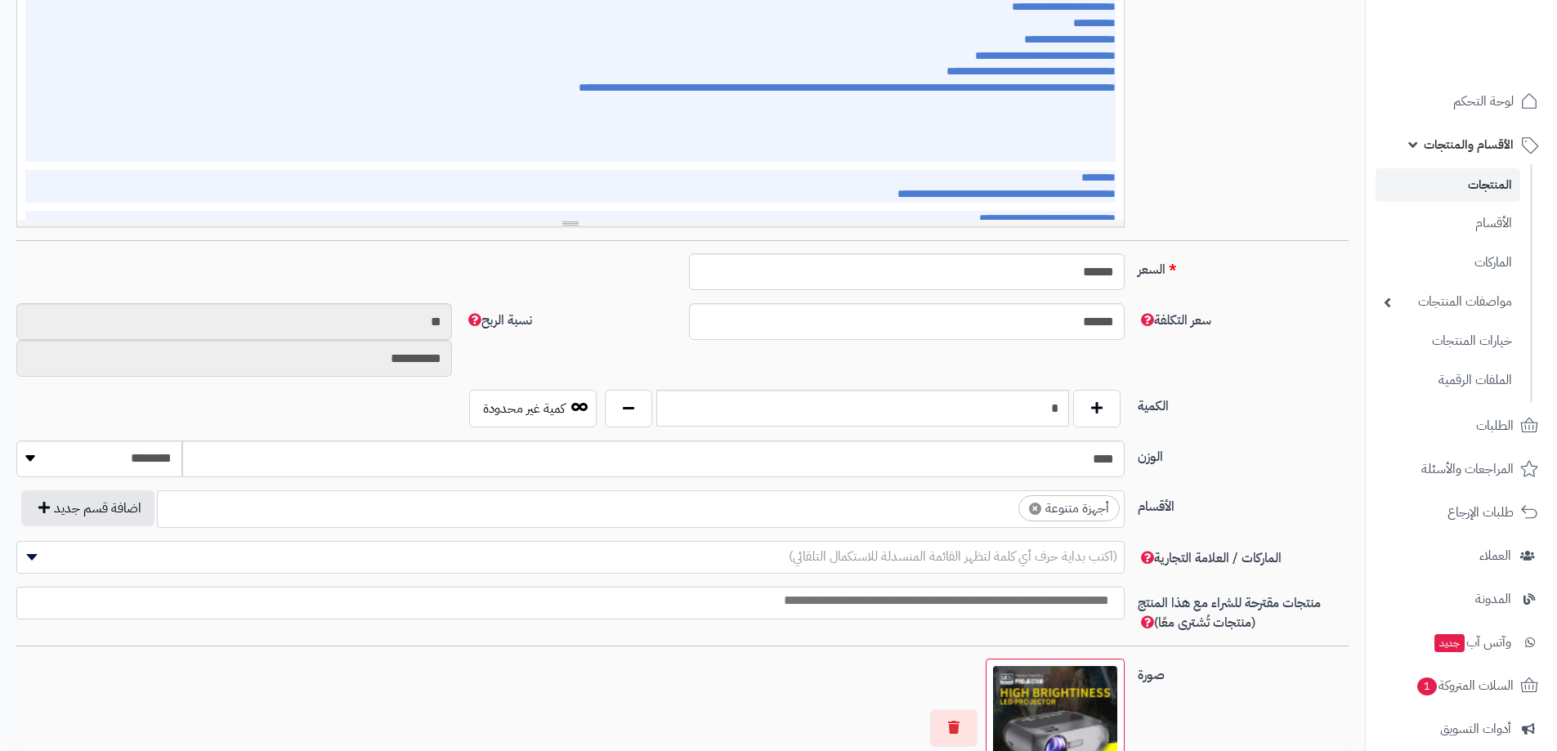
scroll to position [409, 0]
click at [1089, 406] on button "button" at bounding box center [1096, 407] width 47 height 38
type input "*"
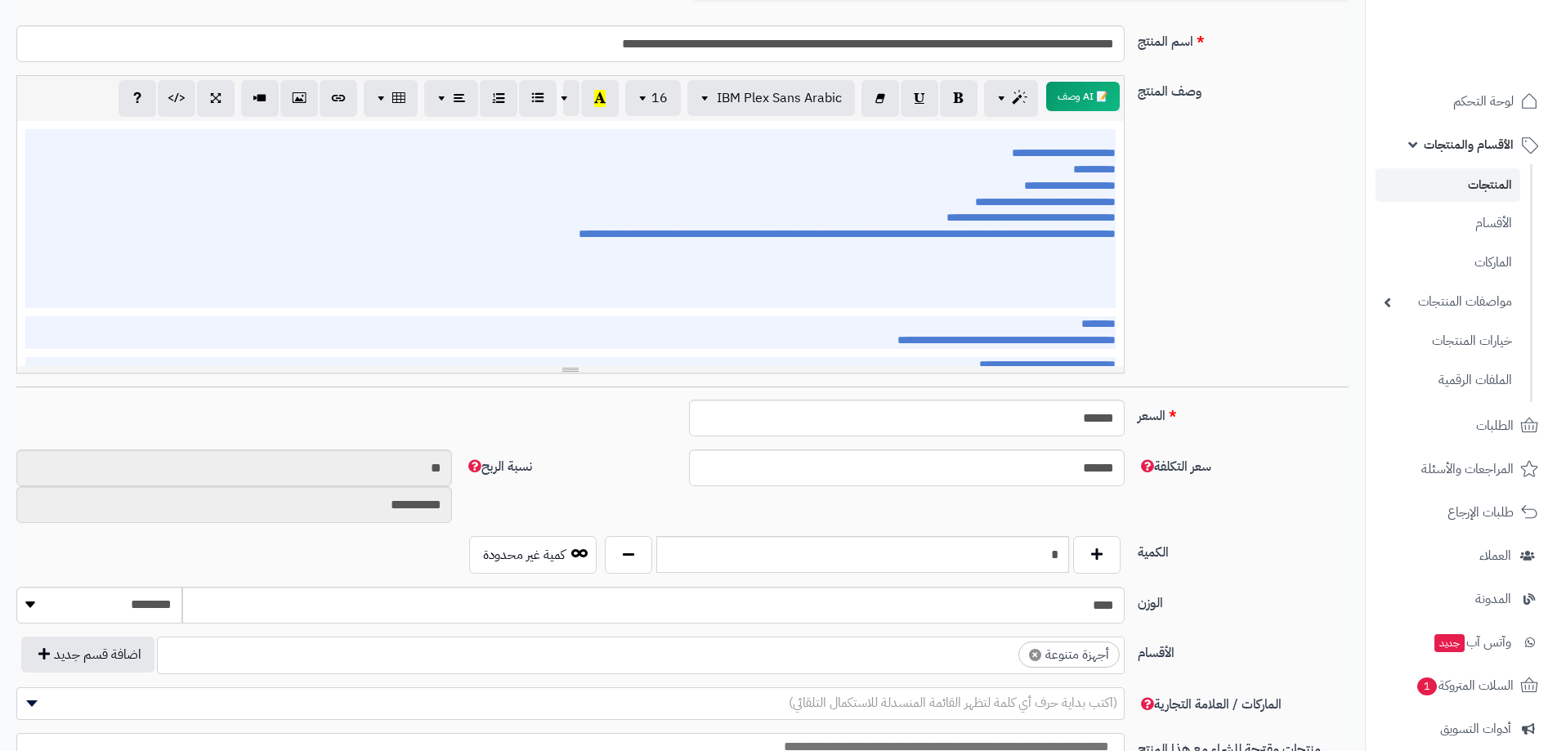
scroll to position [0, 0]
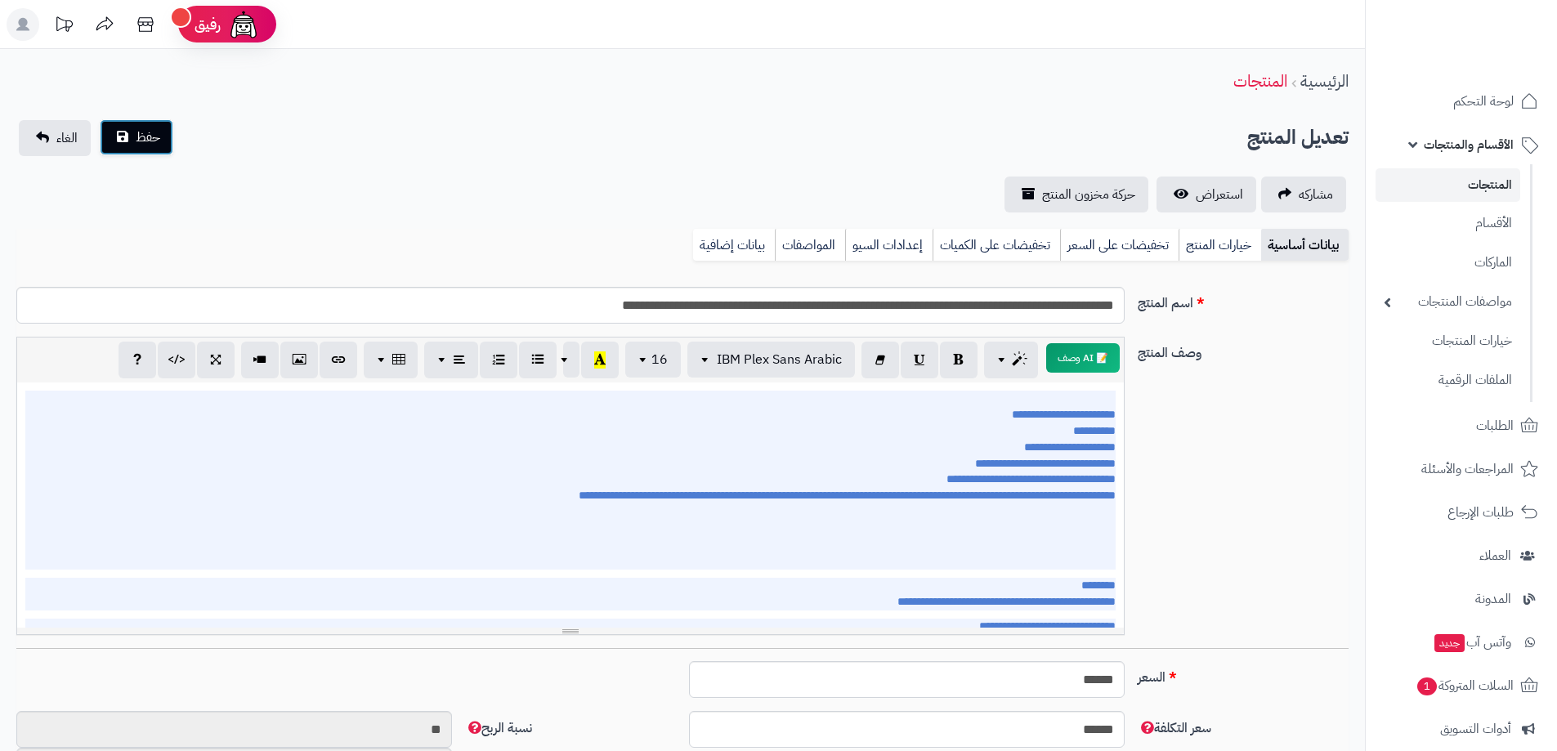
click at [150, 135] on span "حفظ" at bounding box center [148, 138] width 25 height 20
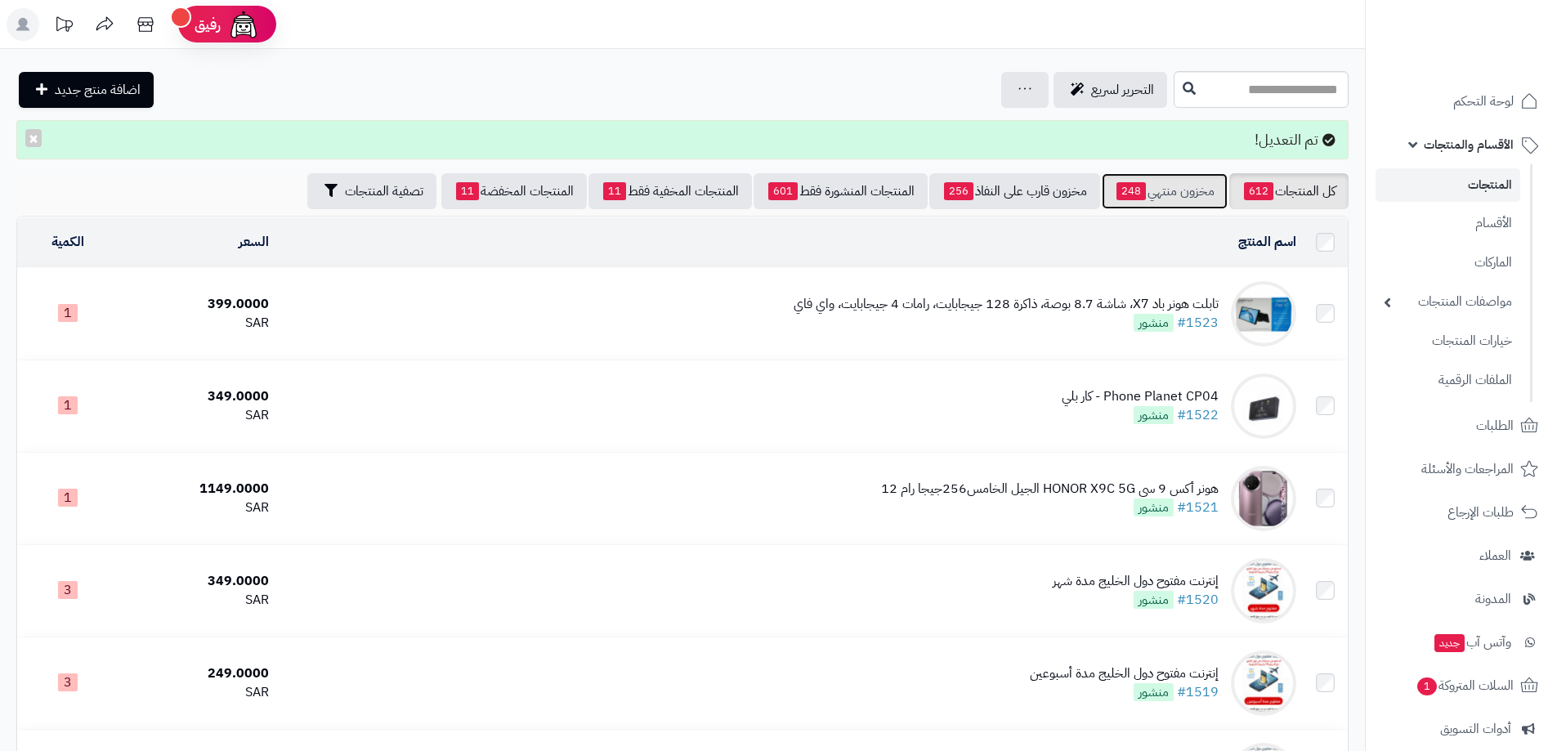
click at [1158, 185] on link "مخزون منتهي 248" at bounding box center [1165, 191] width 126 height 36
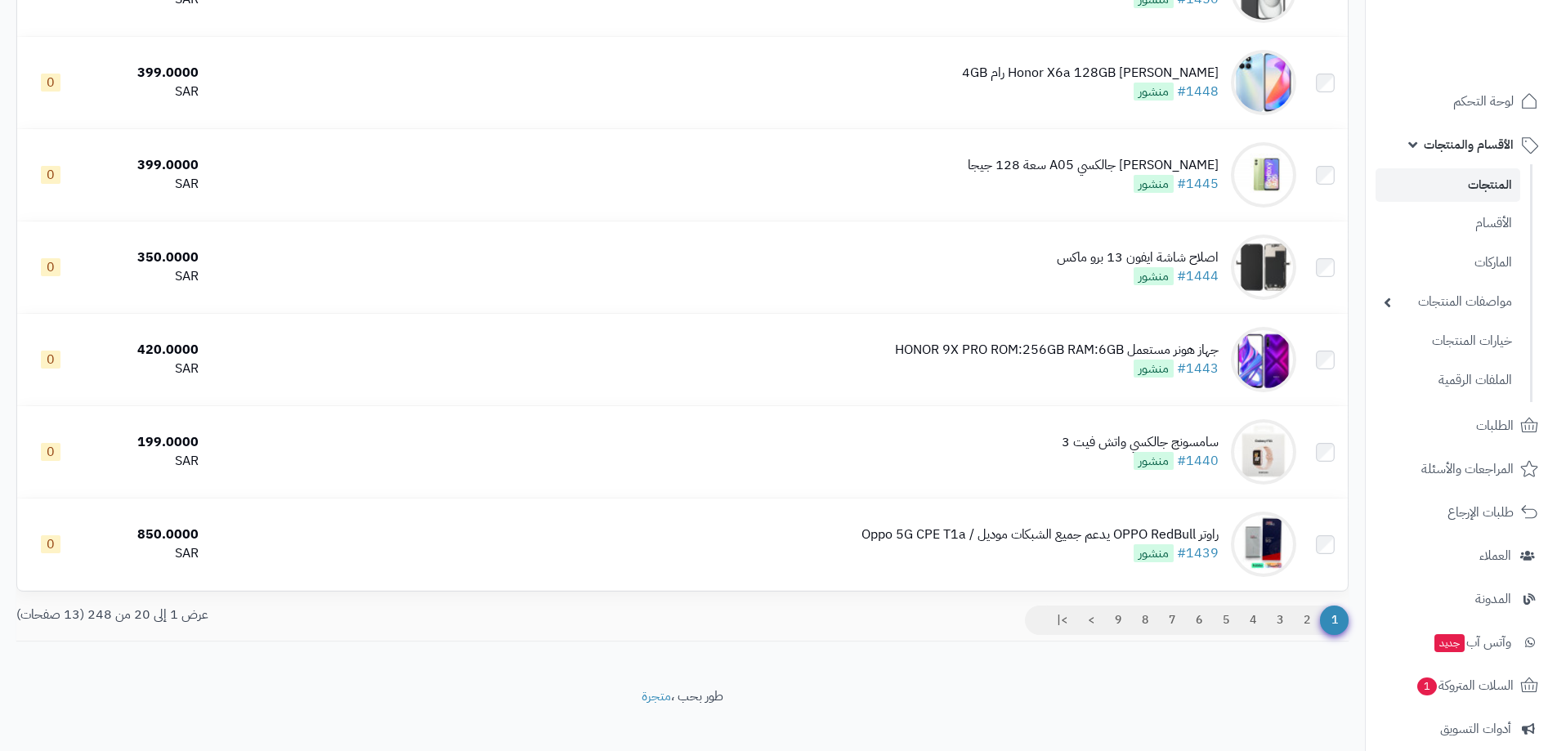
scroll to position [1487, 0]
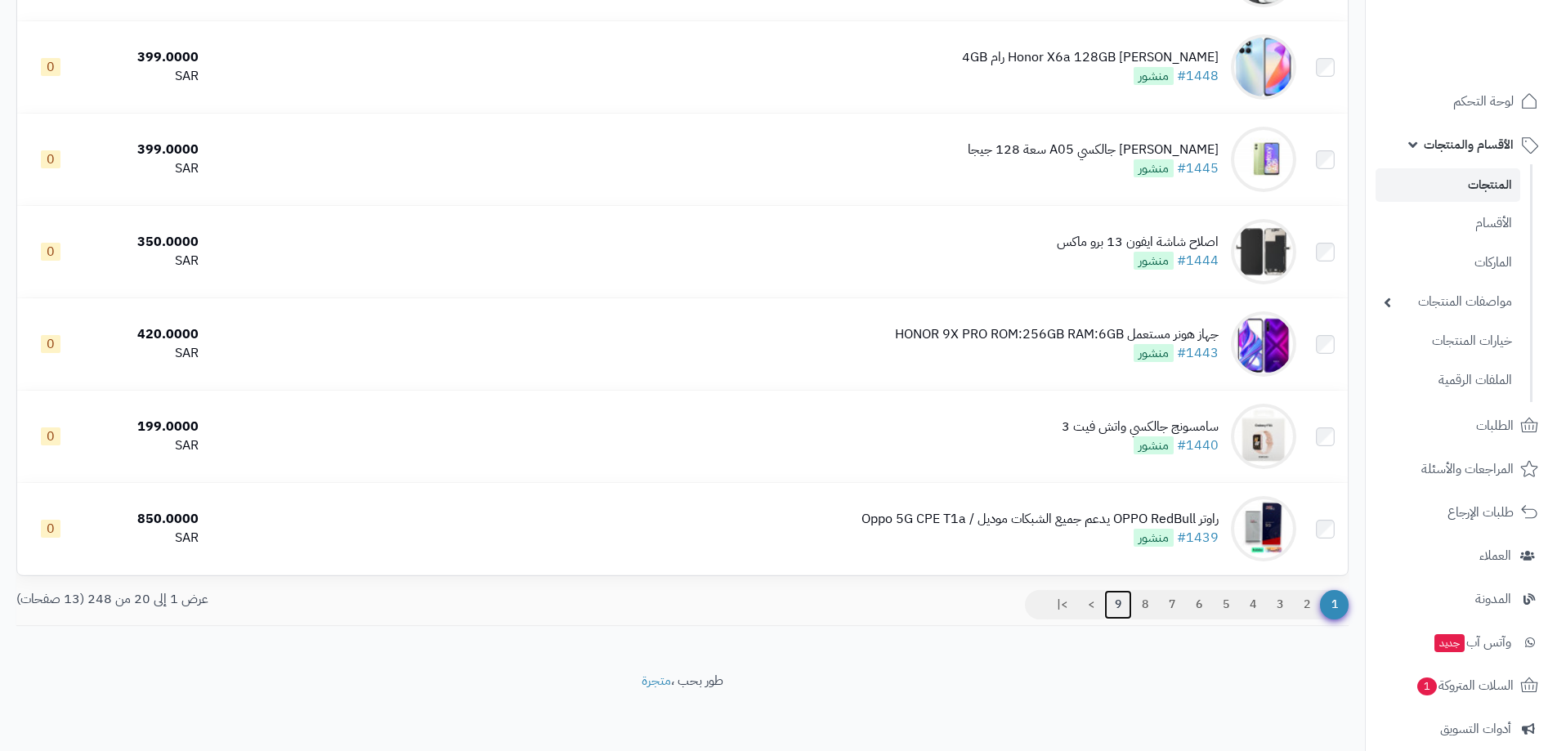
click at [1109, 597] on link "9" at bounding box center [1119, 604] width 28 height 29
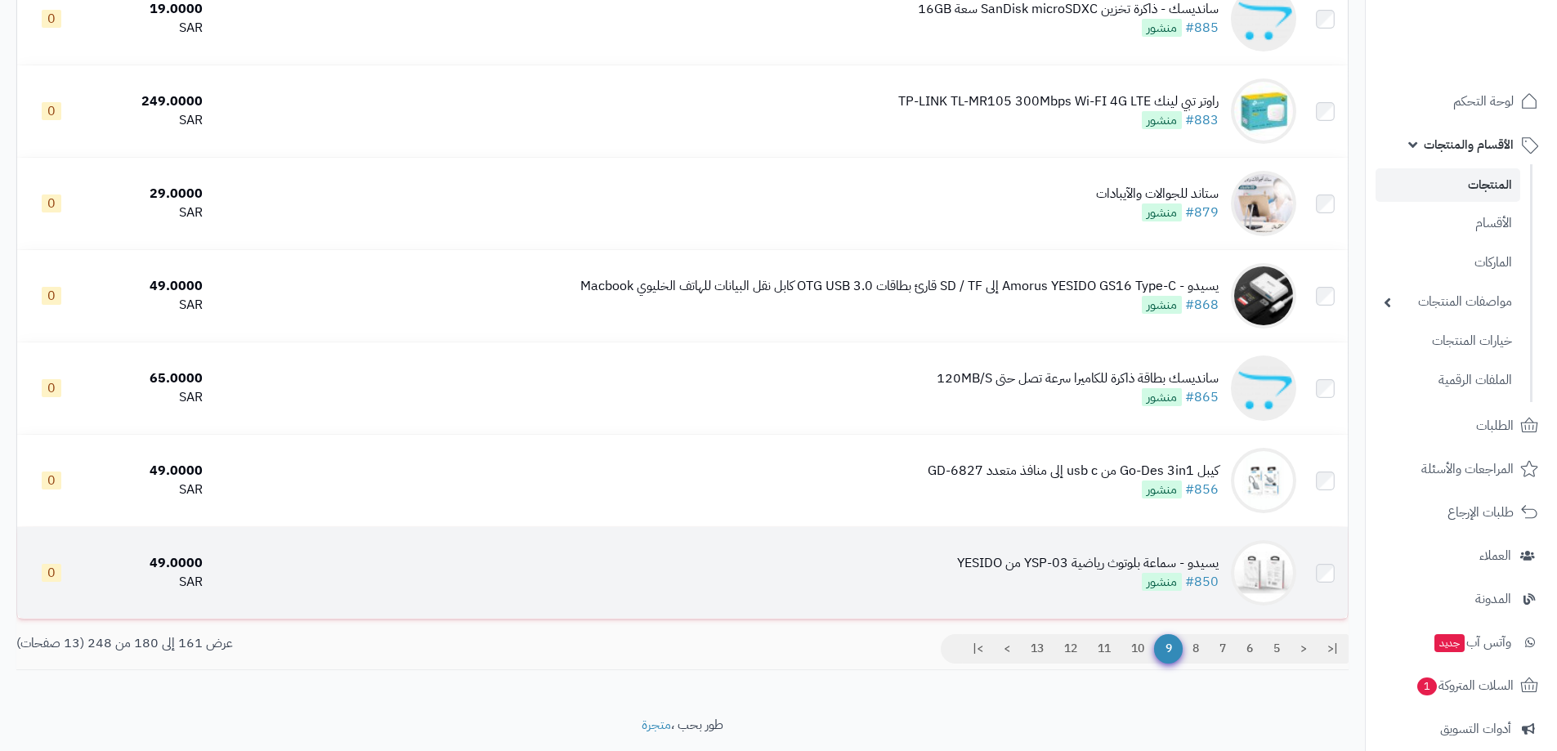
scroll to position [1472, 0]
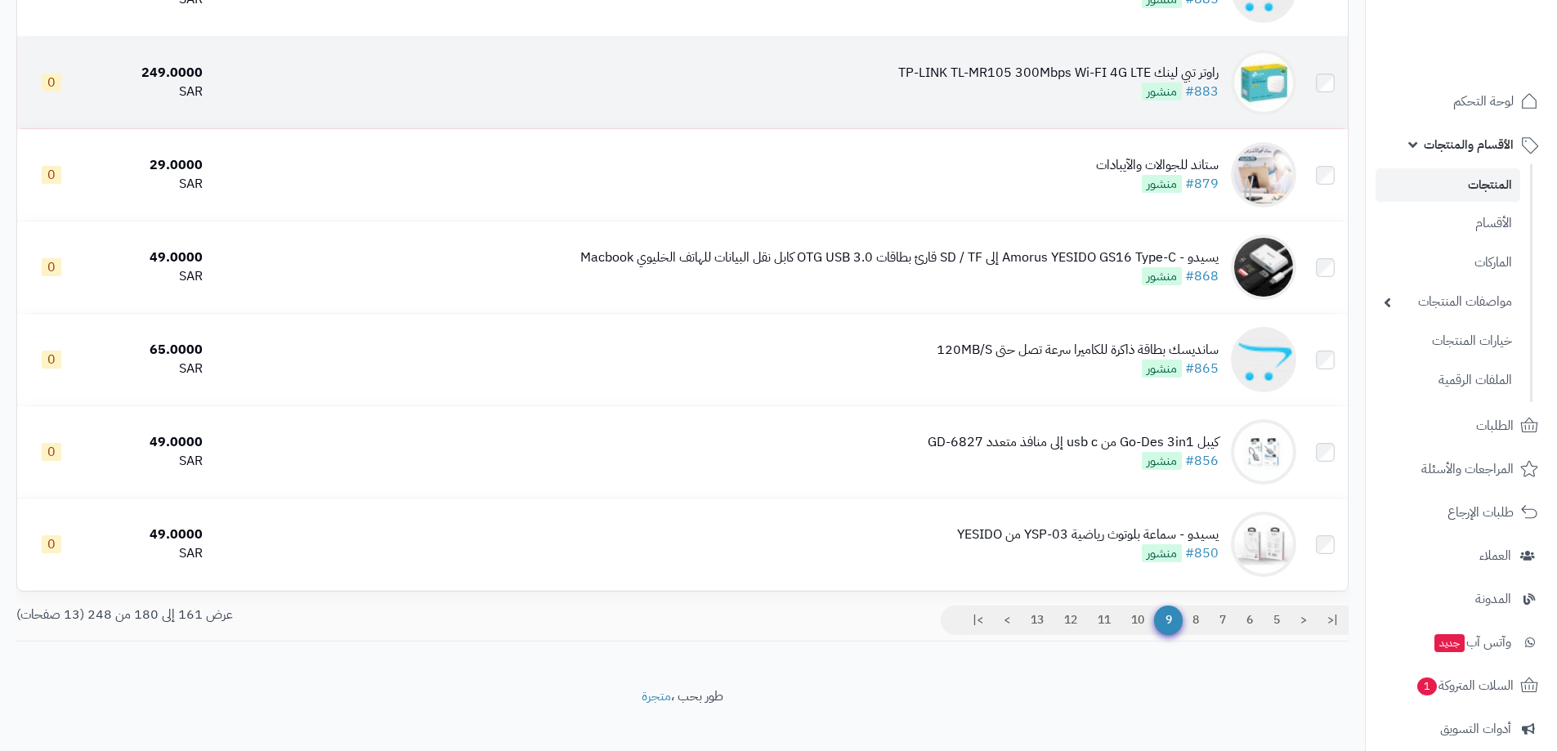
click at [1185, 74] on div "راوتر تبي لينك TP-LINK TL-MR105 300Mbps Wi-FI 4G LTE" at bounding box center [1058, 73] width 320 height 19
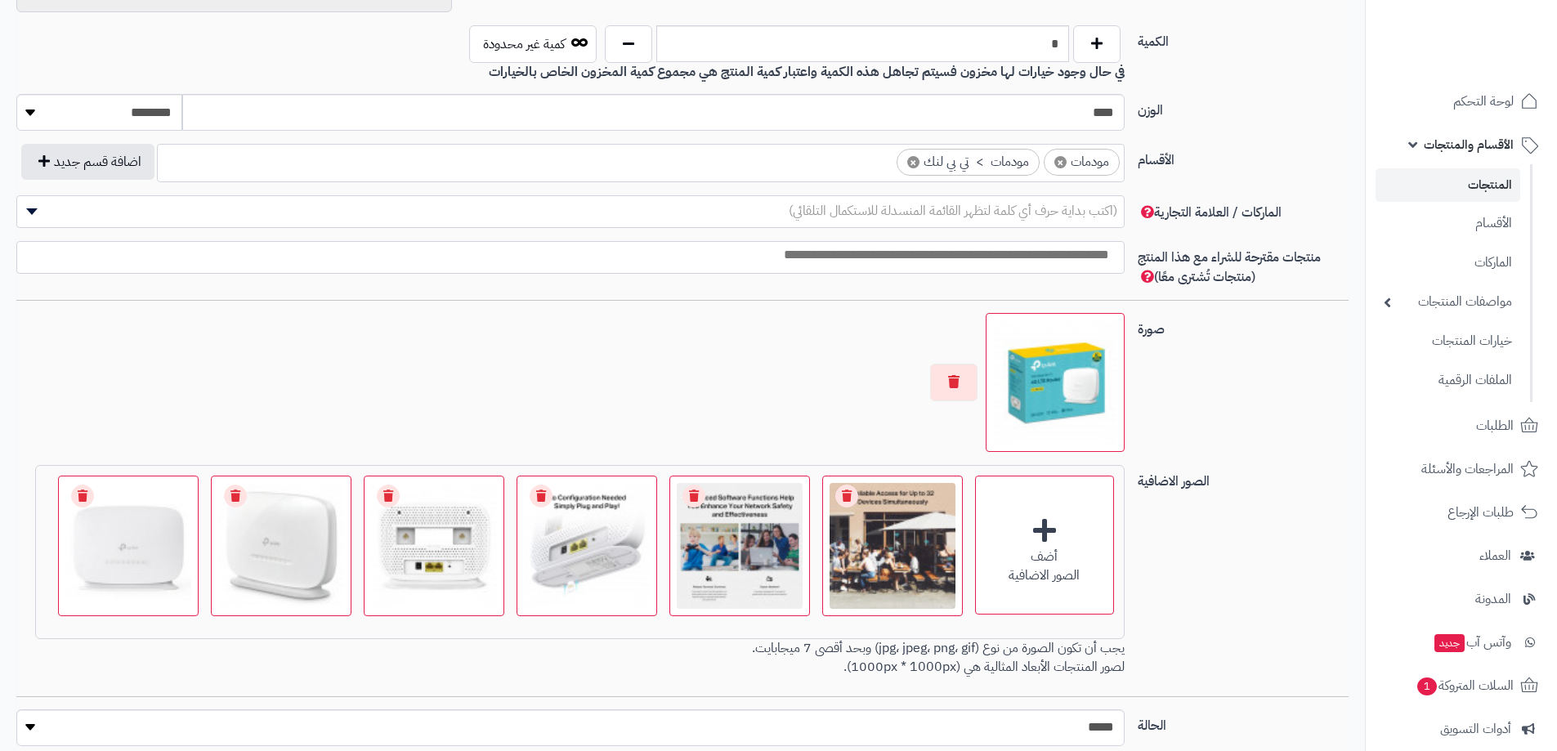
scroll to position [582, 0]
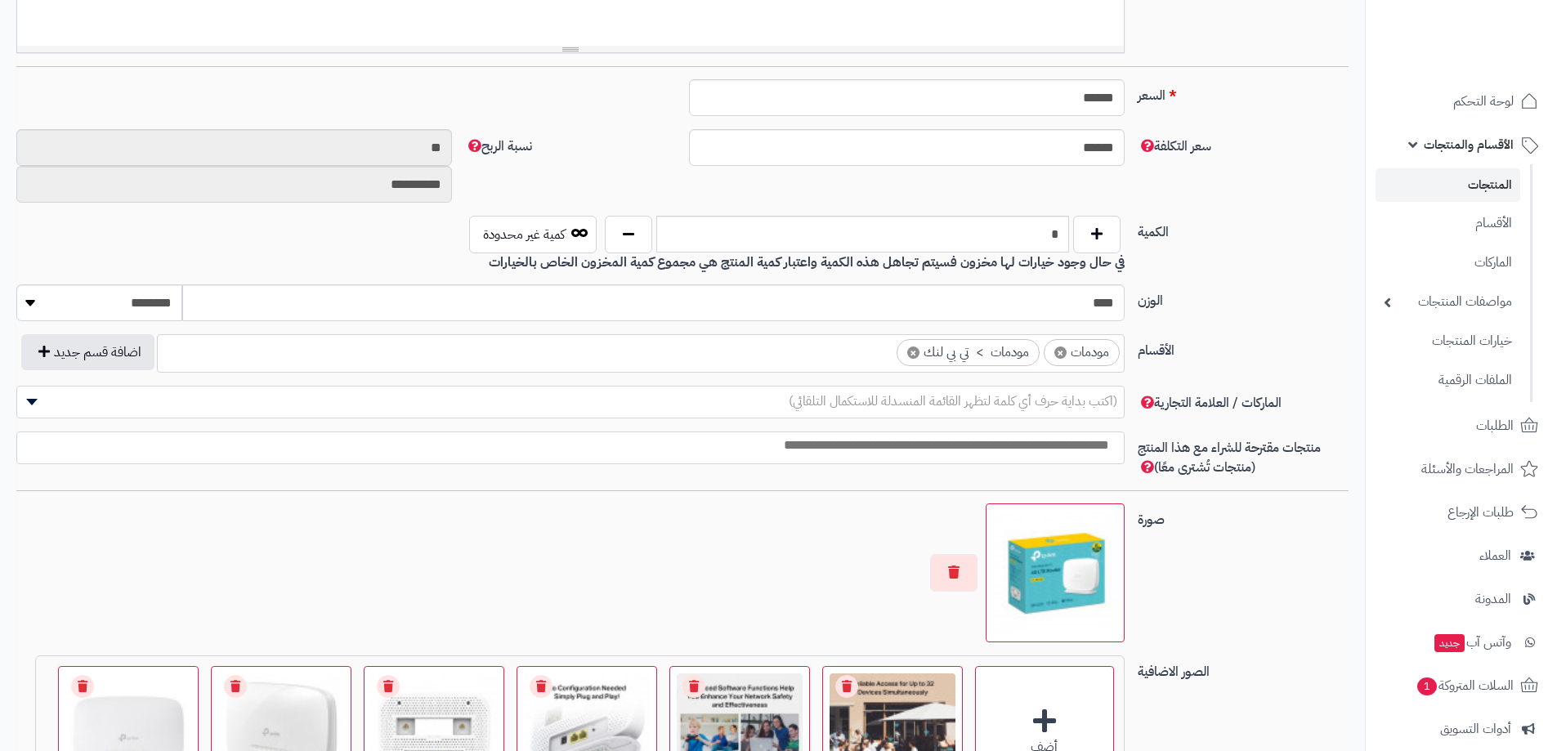
click at [1061, 552] on img at bounding box center [1055, 573] width 124 height 124
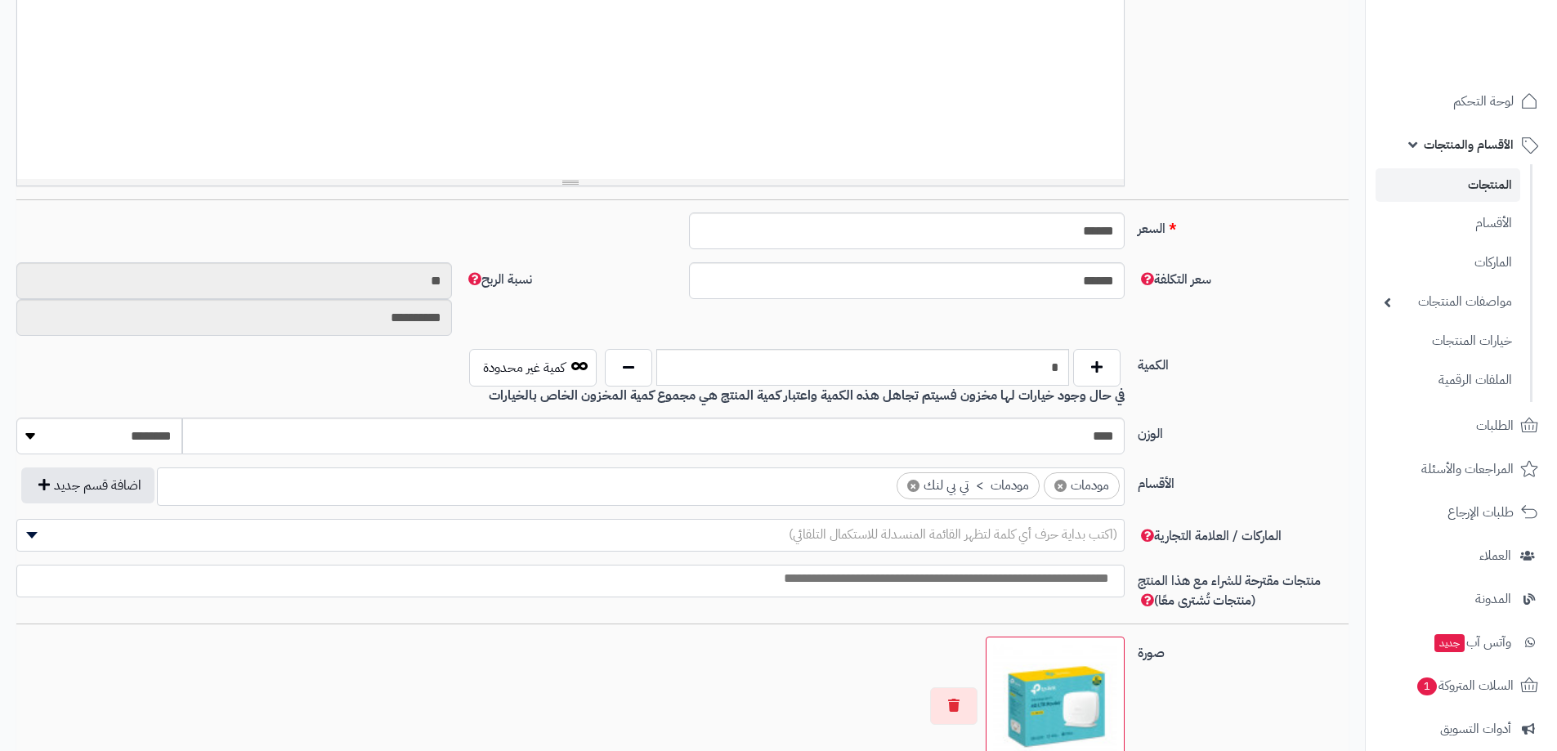
scroll to position [337, 0]
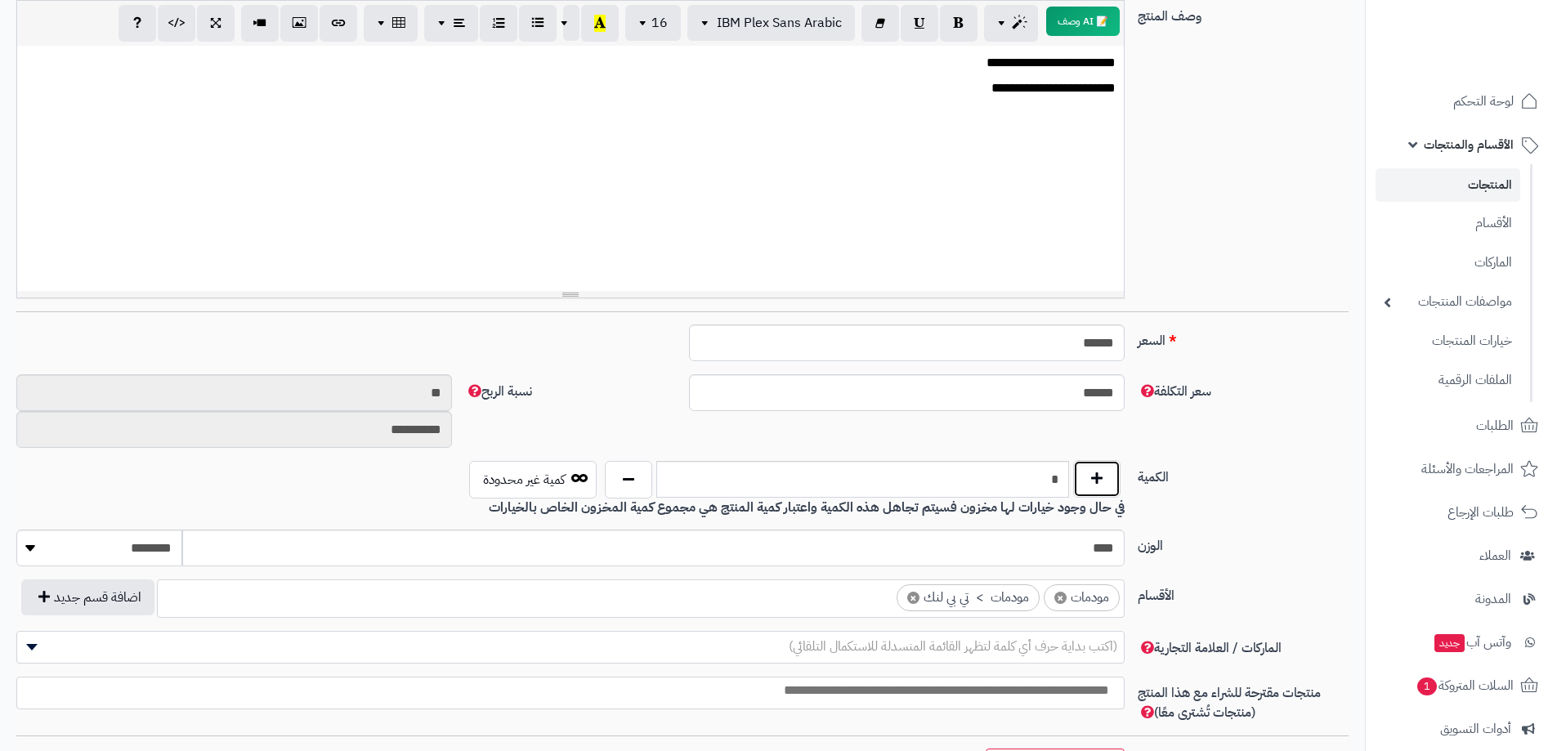
click at [1090, 470] on button "button" at bounding box center [1096, 479] width 47 height 38
type input "*"
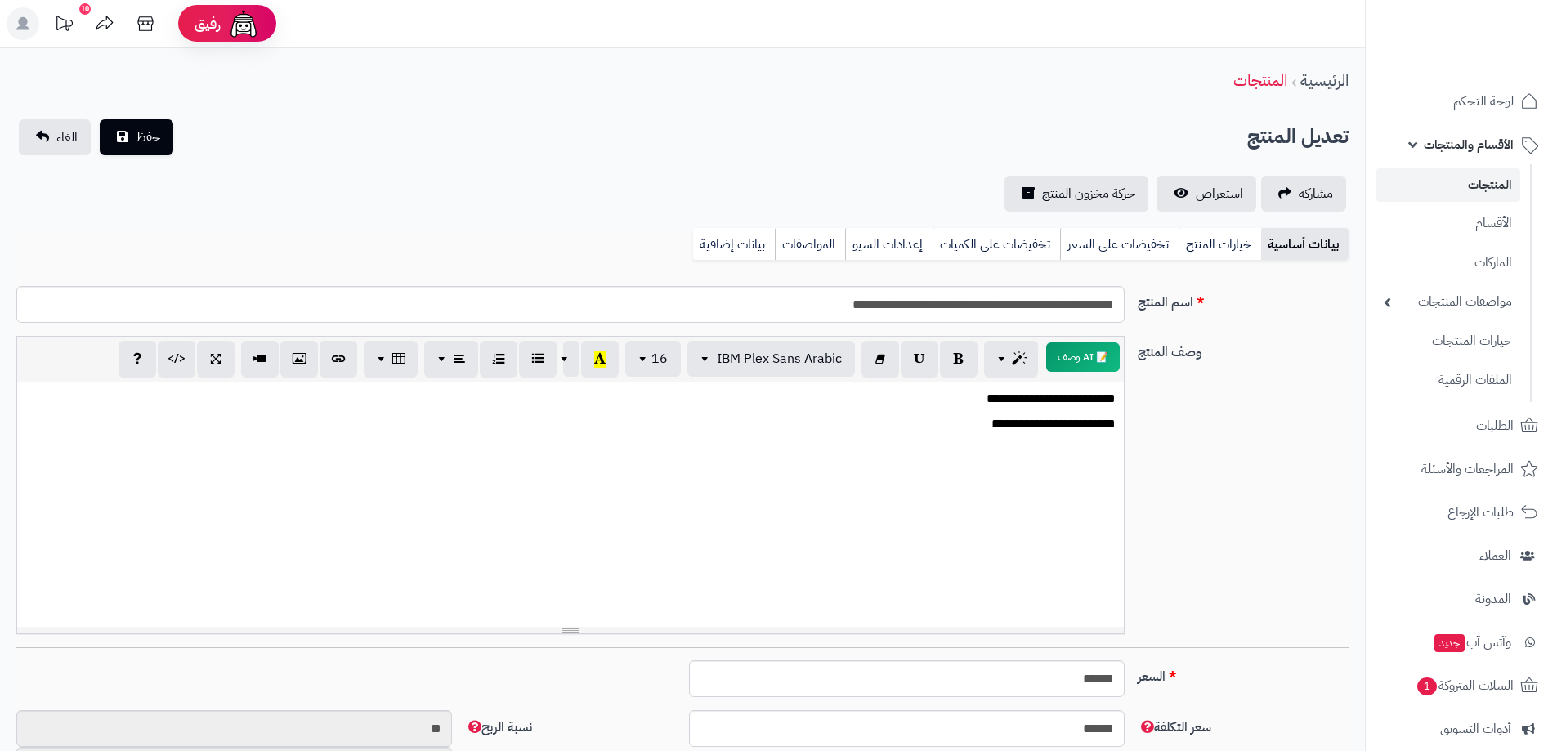
scroll to position [0, 0]
click at [142, 133] on span "حفظ" at bounding box center [148, 138] width 25 height 20
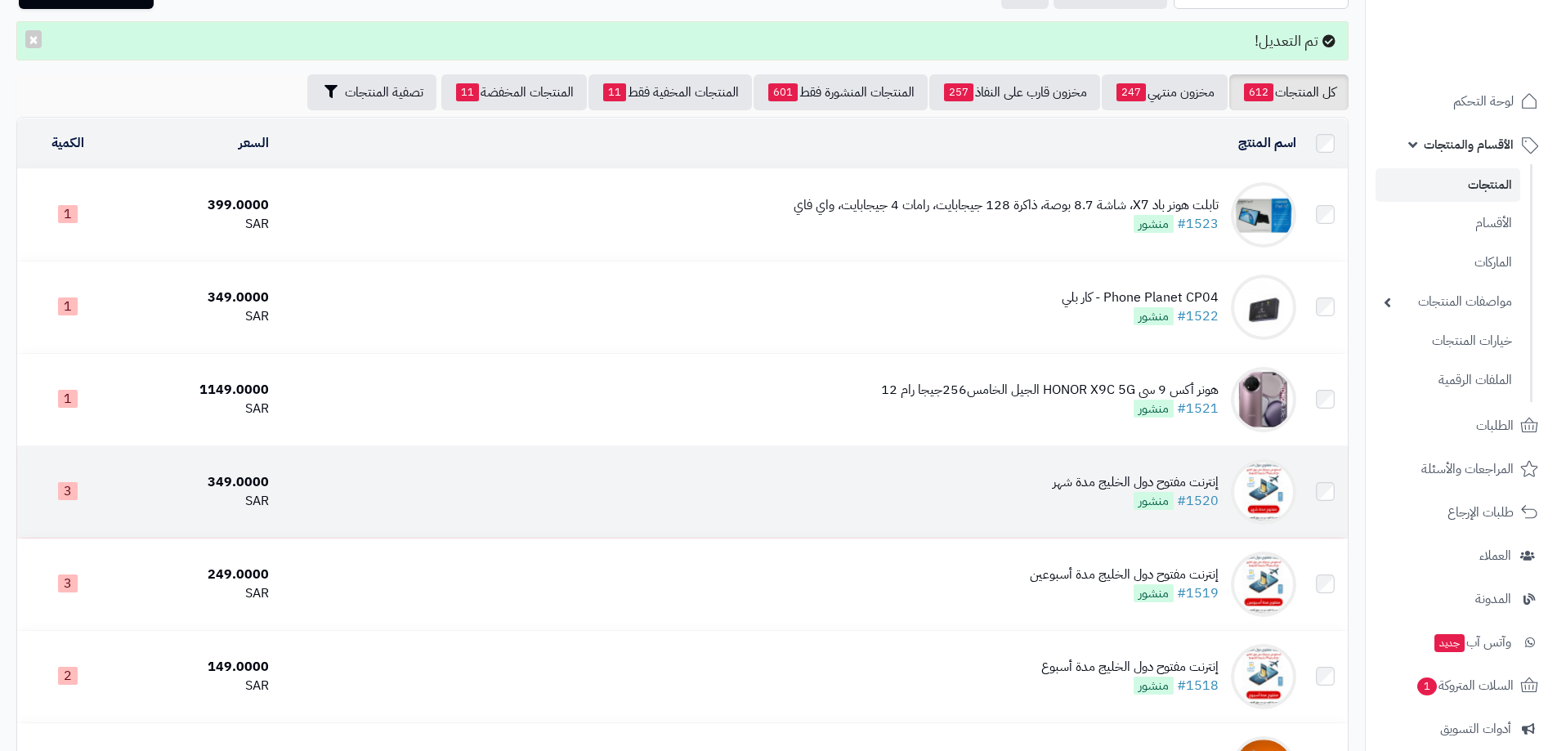
scroll to position [82, 0]
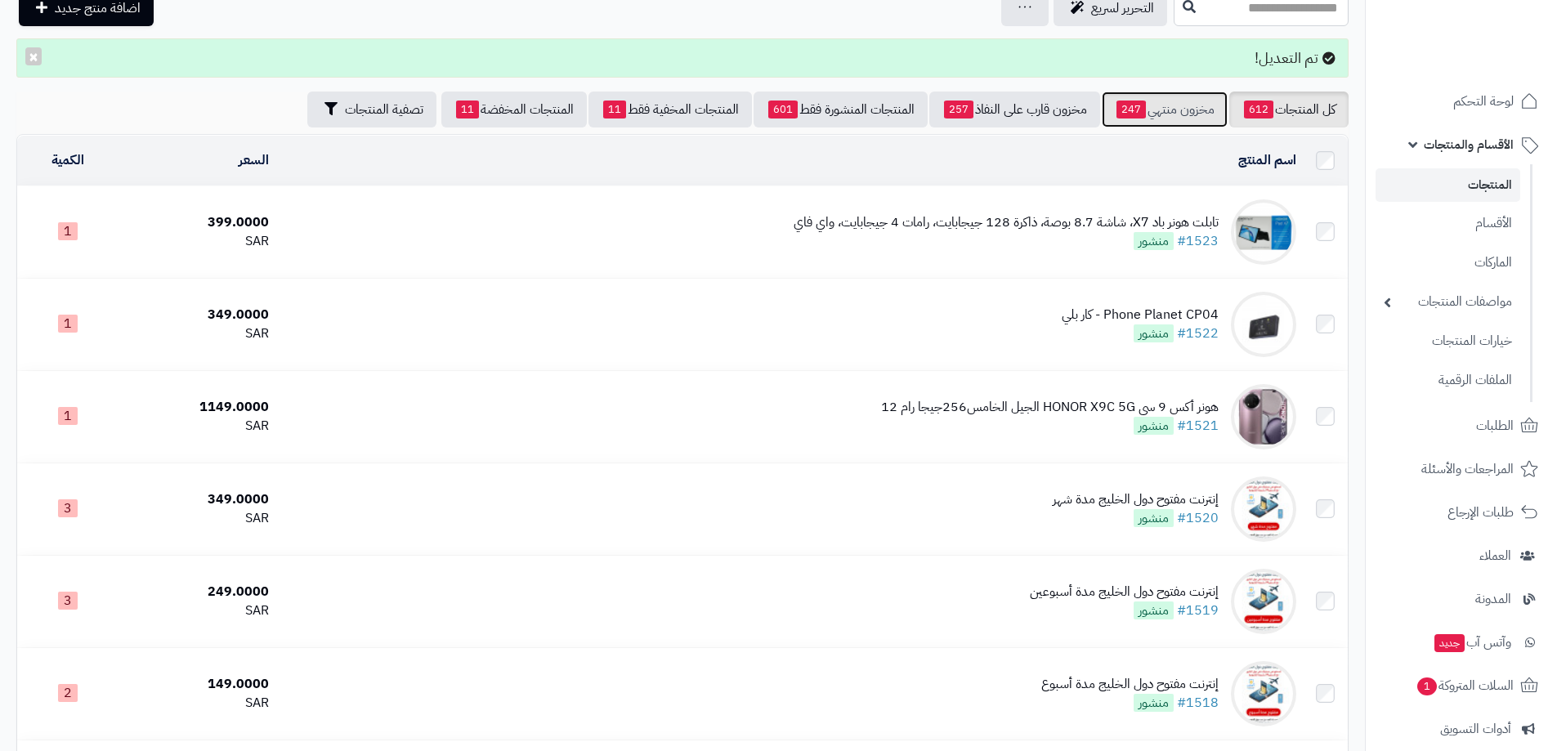
click at [1149, 115] on link "مخزون منتهي 247" at bounding box center [1165, 110] width 126 height 36
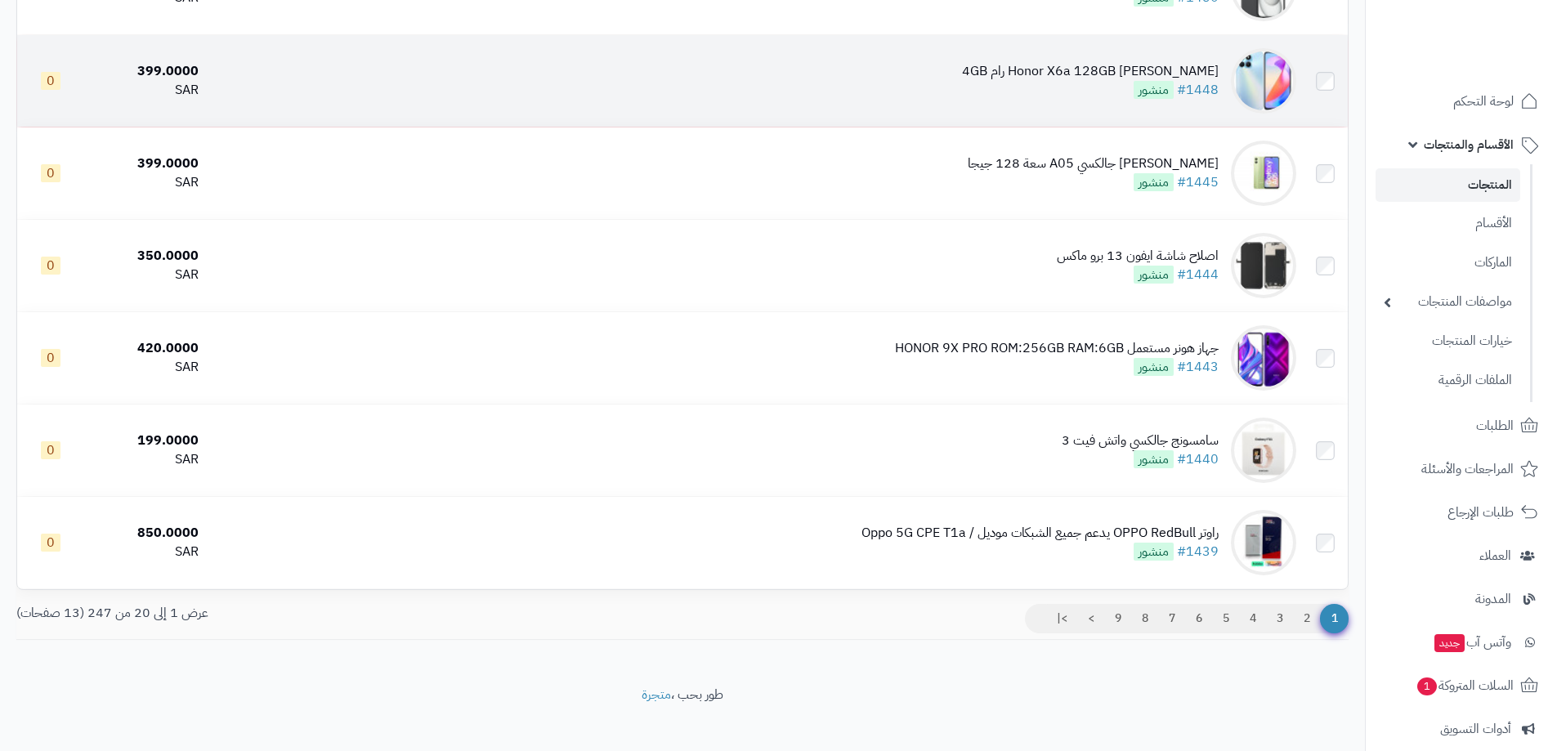
scroll to position [1487, 0]
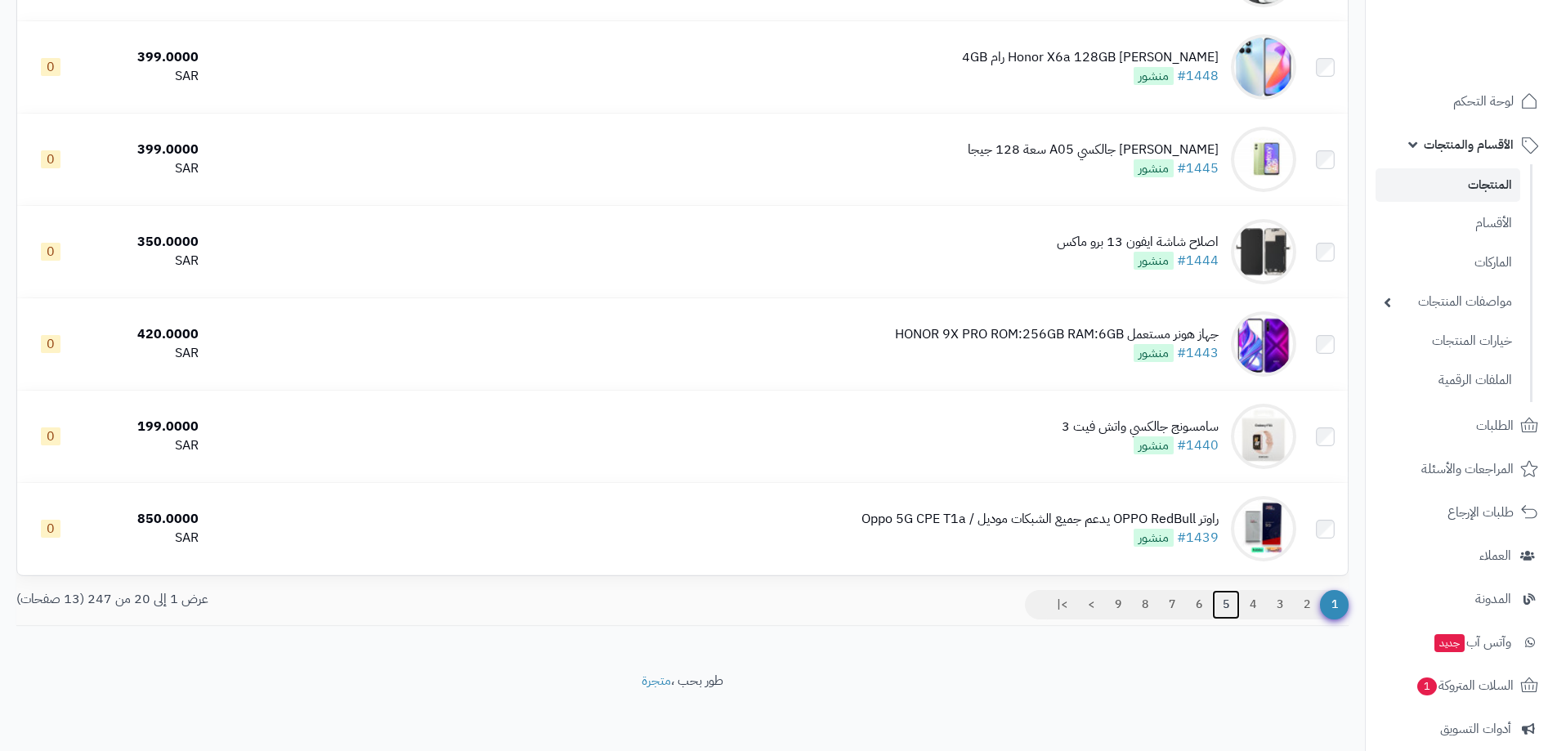
click at [1217, 605] on link "5" at bounding box center [1226, 604] width 28 height 29
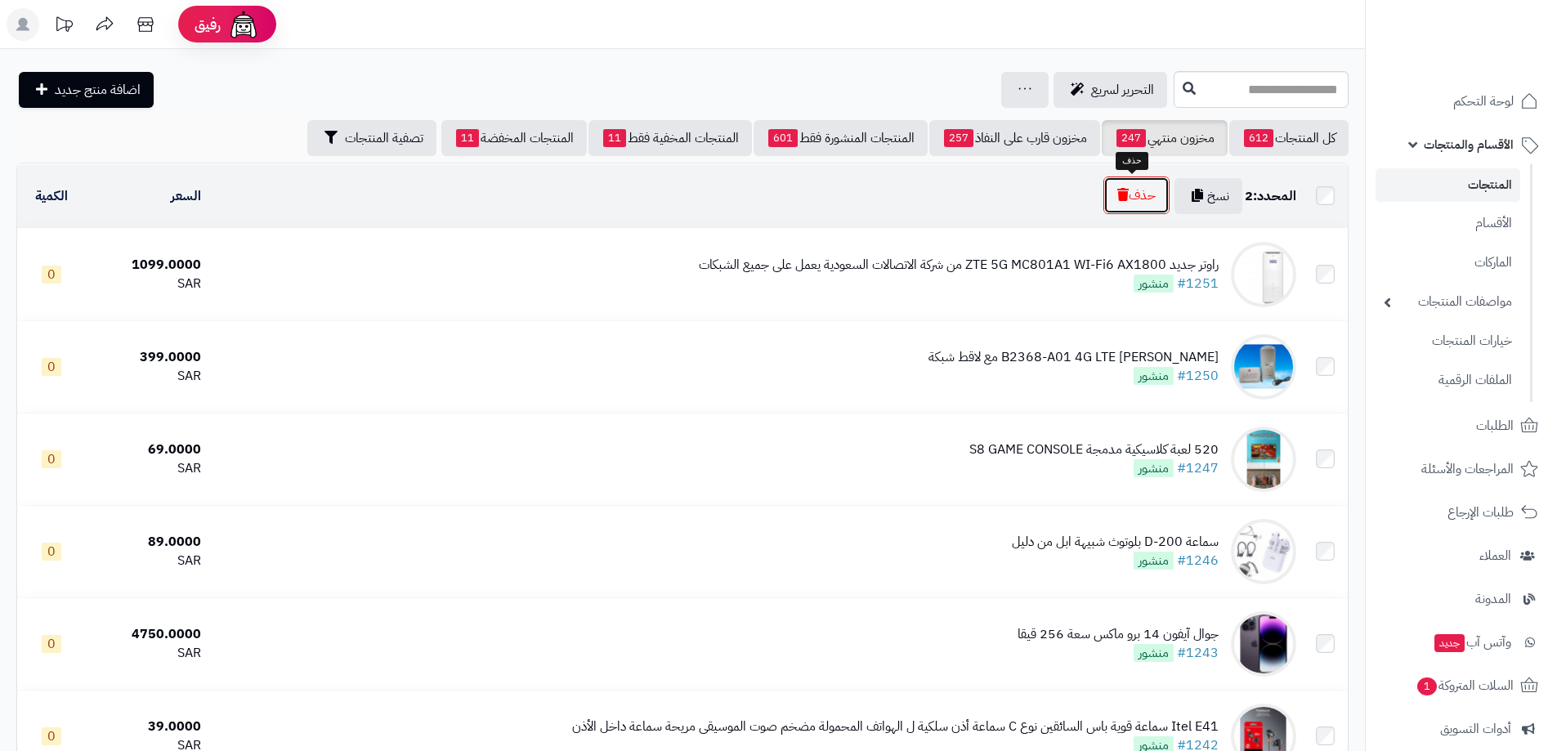
click at [1141, 186] on button "حذف" at bounding box center [1137, 196] width 66 height 38
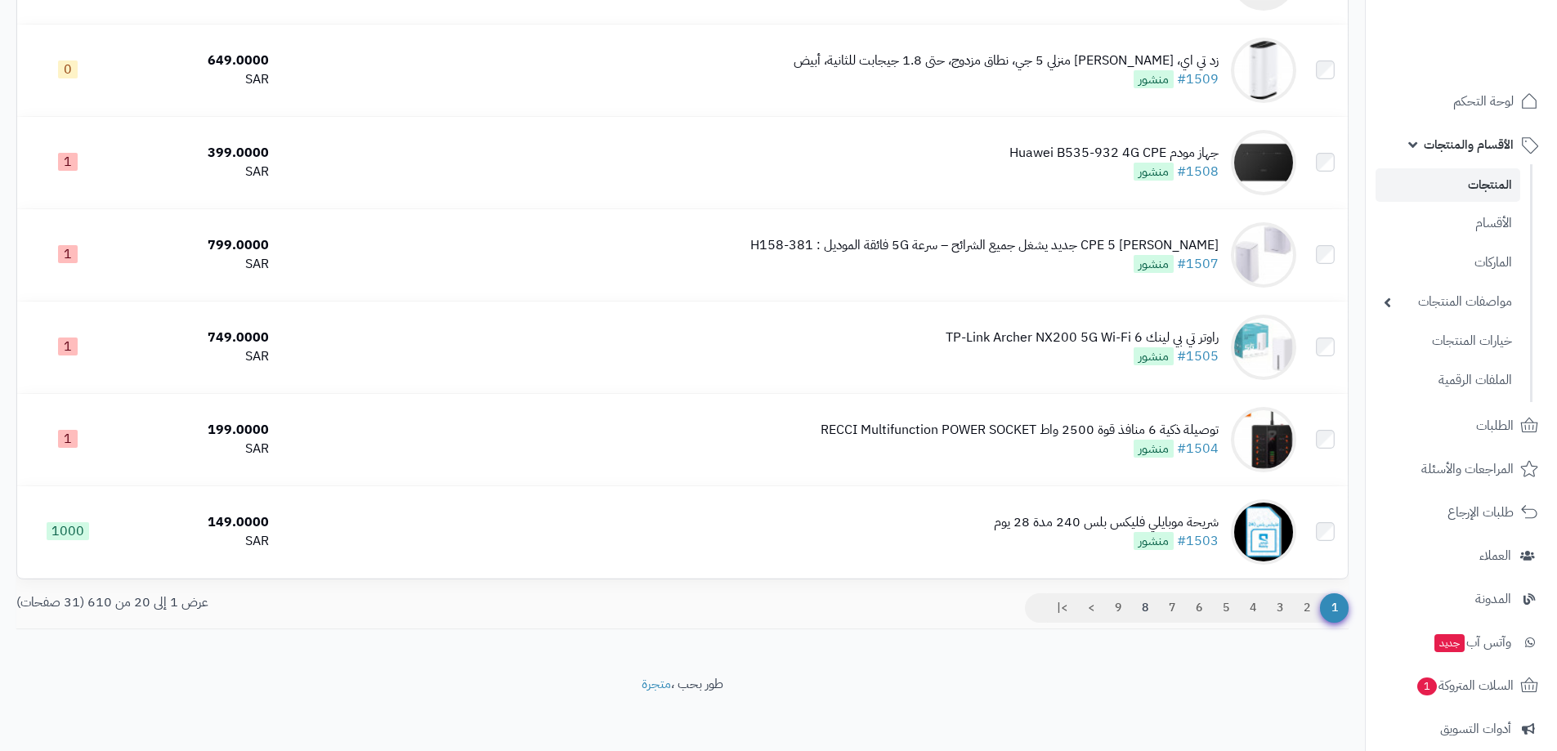
scroll to position [1540, 0]
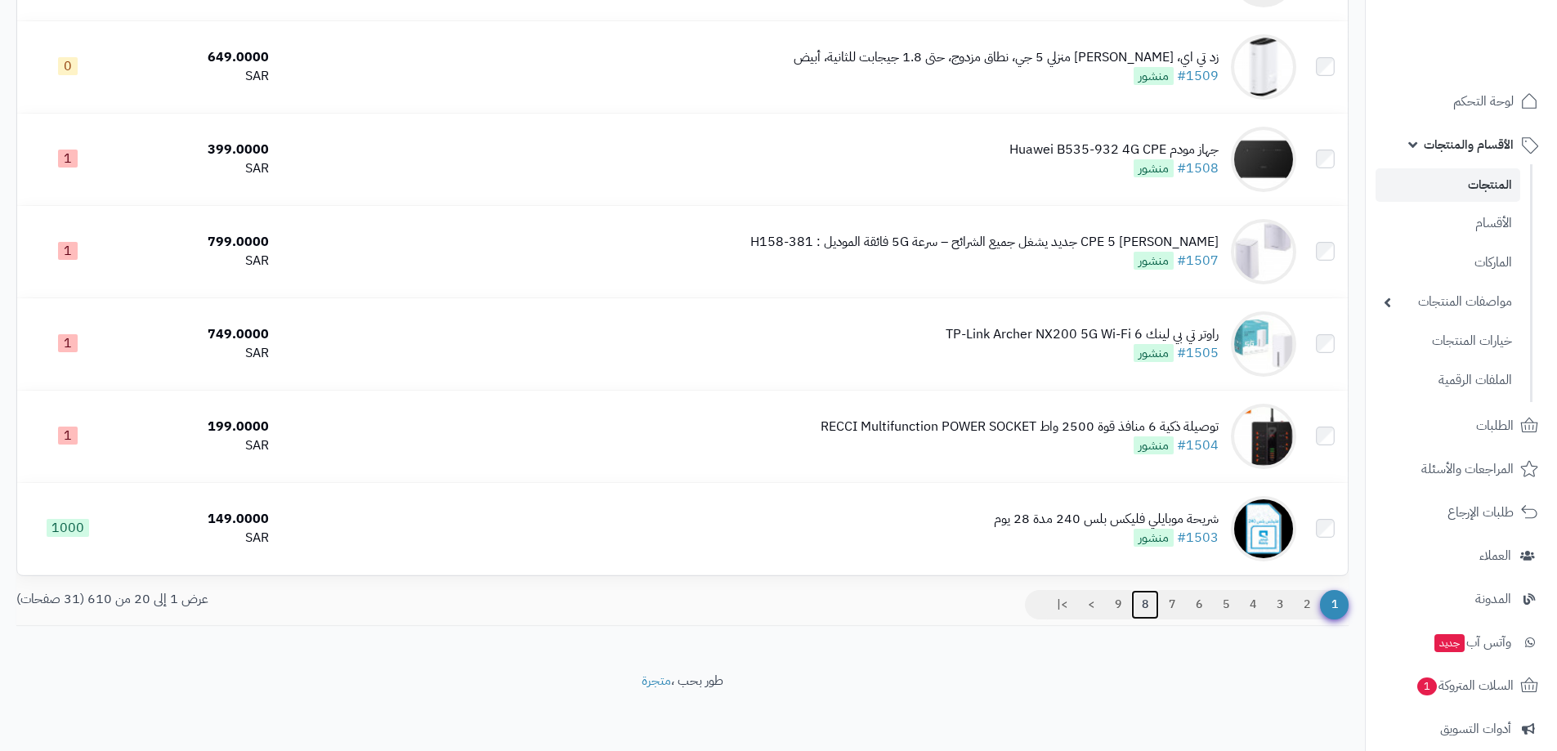
click at [1142, 601] on link "8" at bounding box center [1146, 604] width 28 height 29
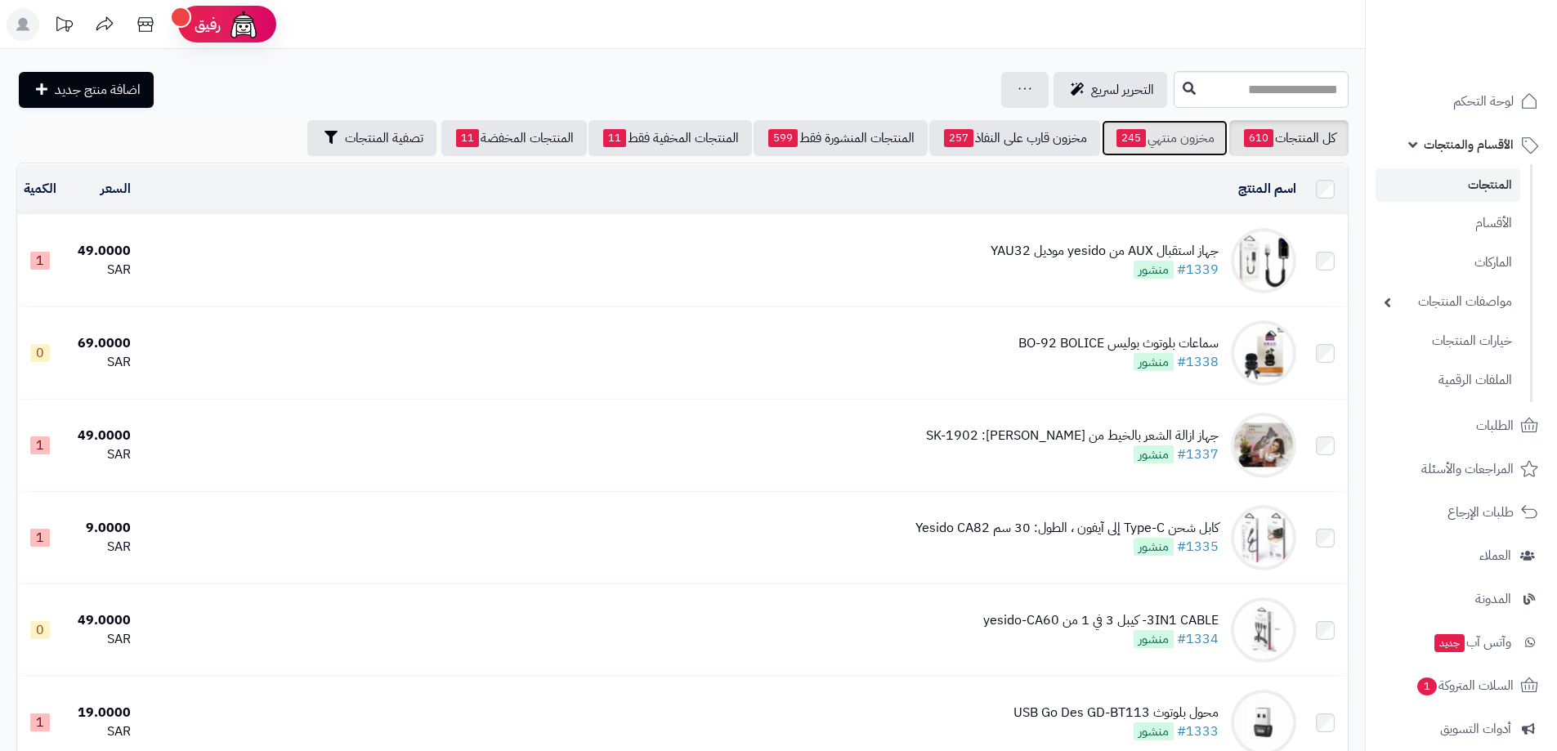
click at [1150, 132] on link "مخزون منتهي 245" at bounding box center [1165, 138] width 126 height 36
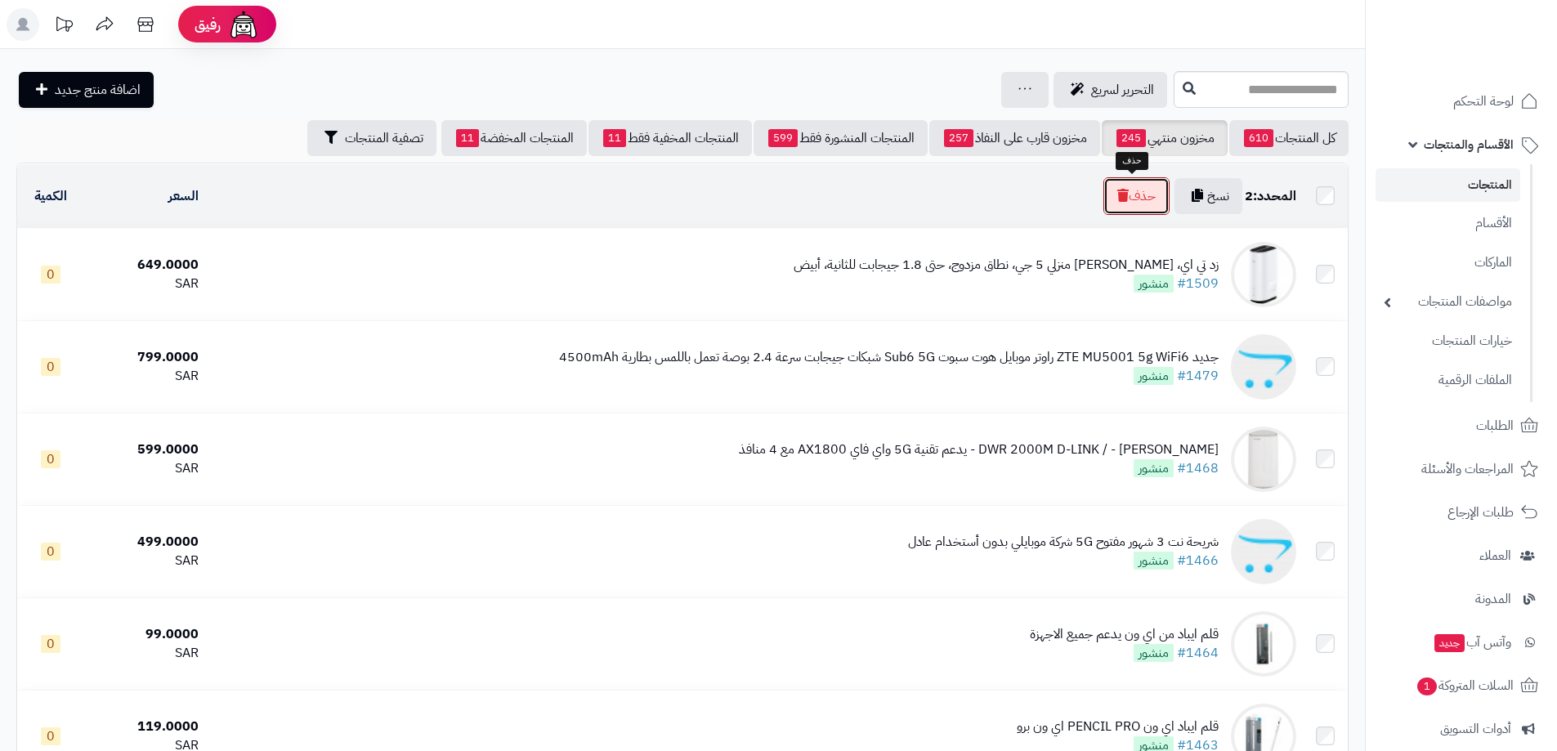
click at [1135, 194] on button "حذف" at bounding box center [1137, 196] width 66 height 38
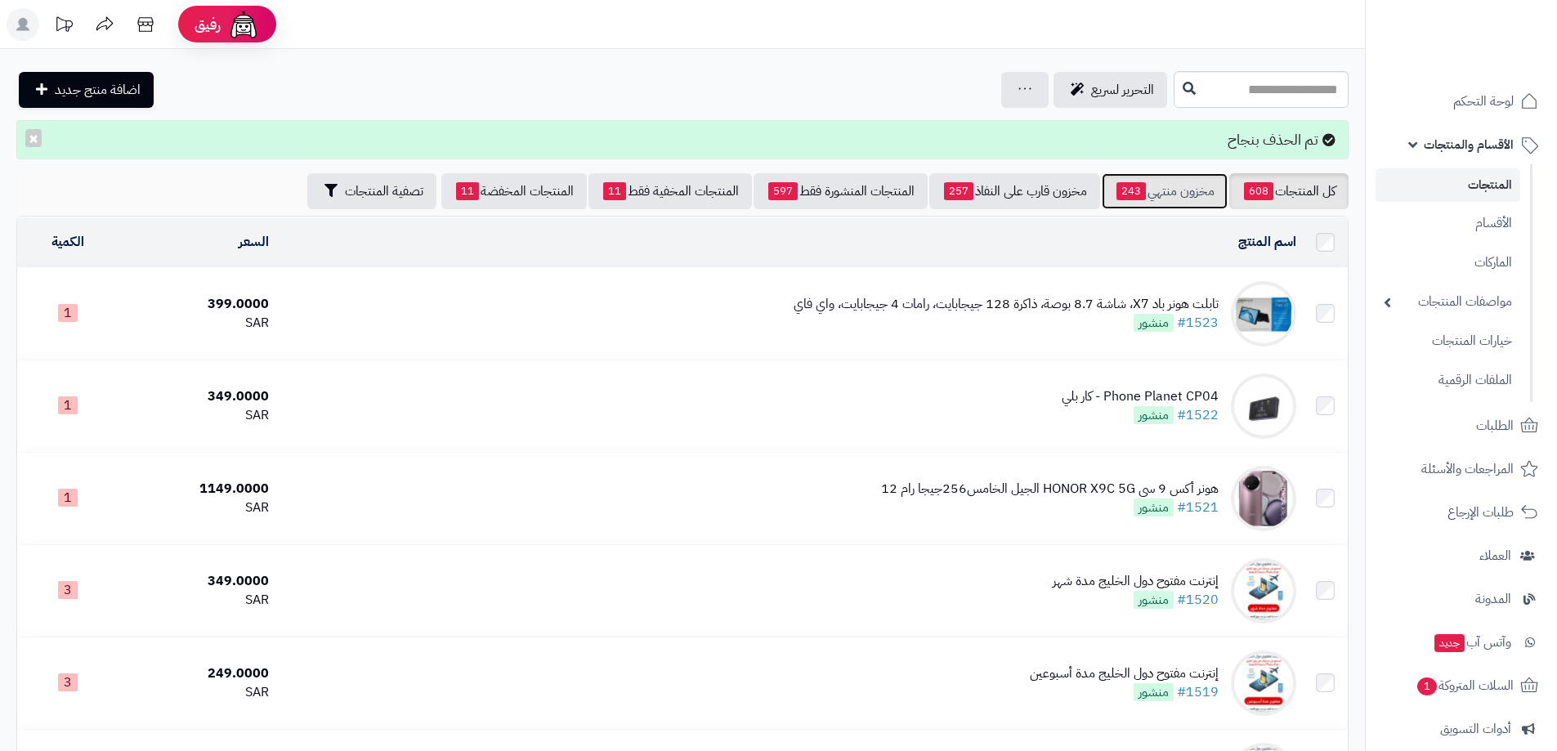
click at [1178, 204] on link "مخزون منتهي 243" at bounding box center [1165, 191] width 126 height 36
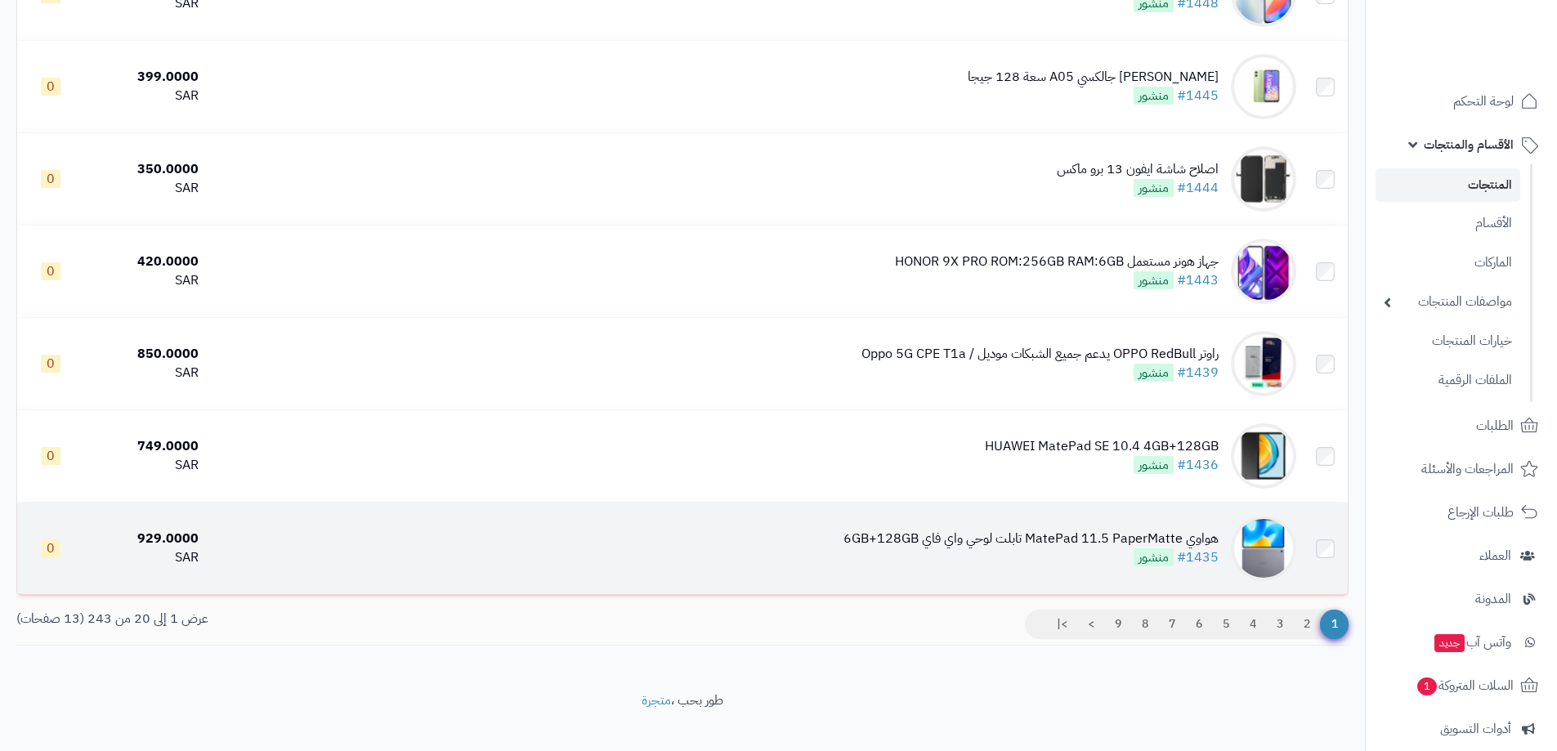
scroll to position [1405, 0]
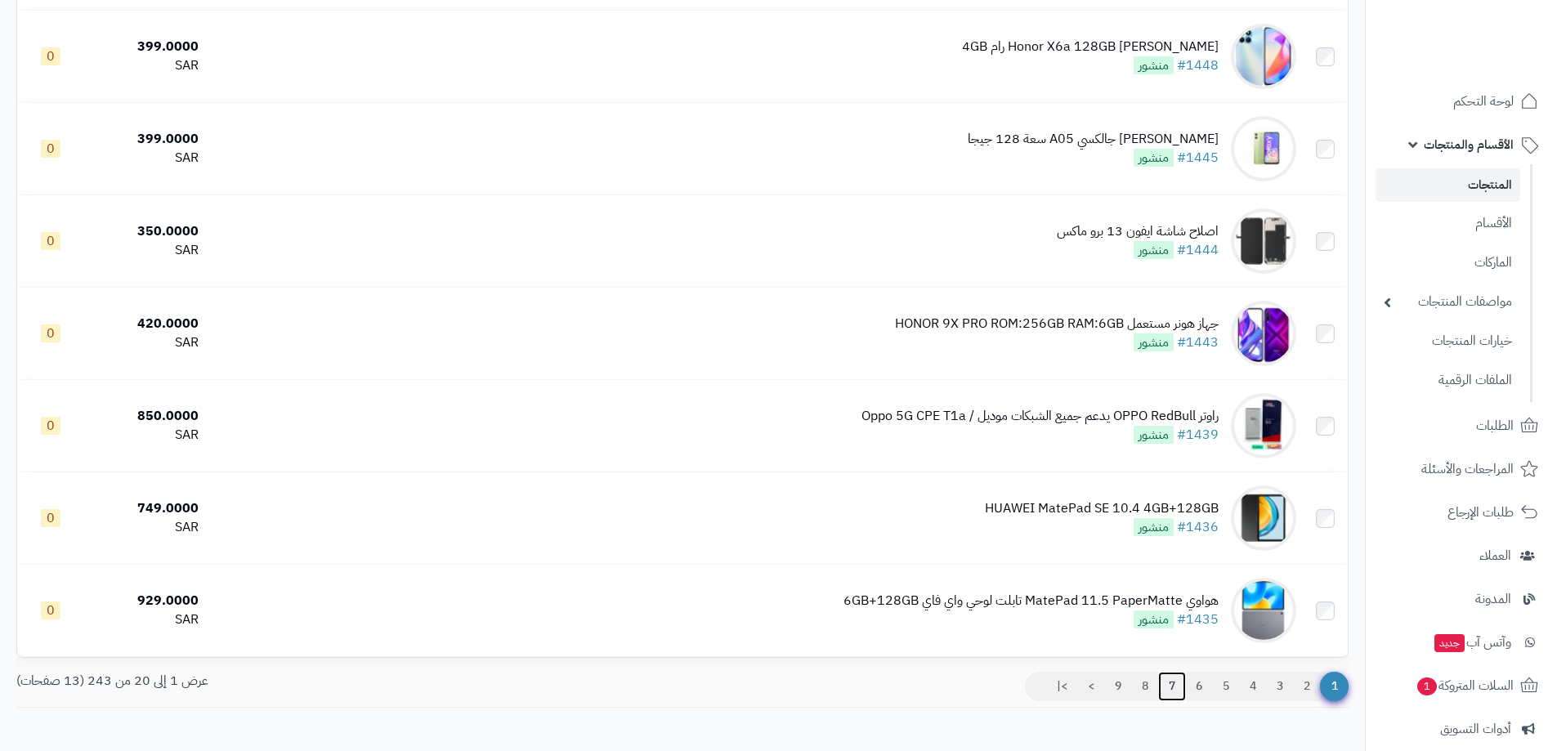
click at [1168, 681] on link "7" at bounding box center [1172, 686] width 28 height 29
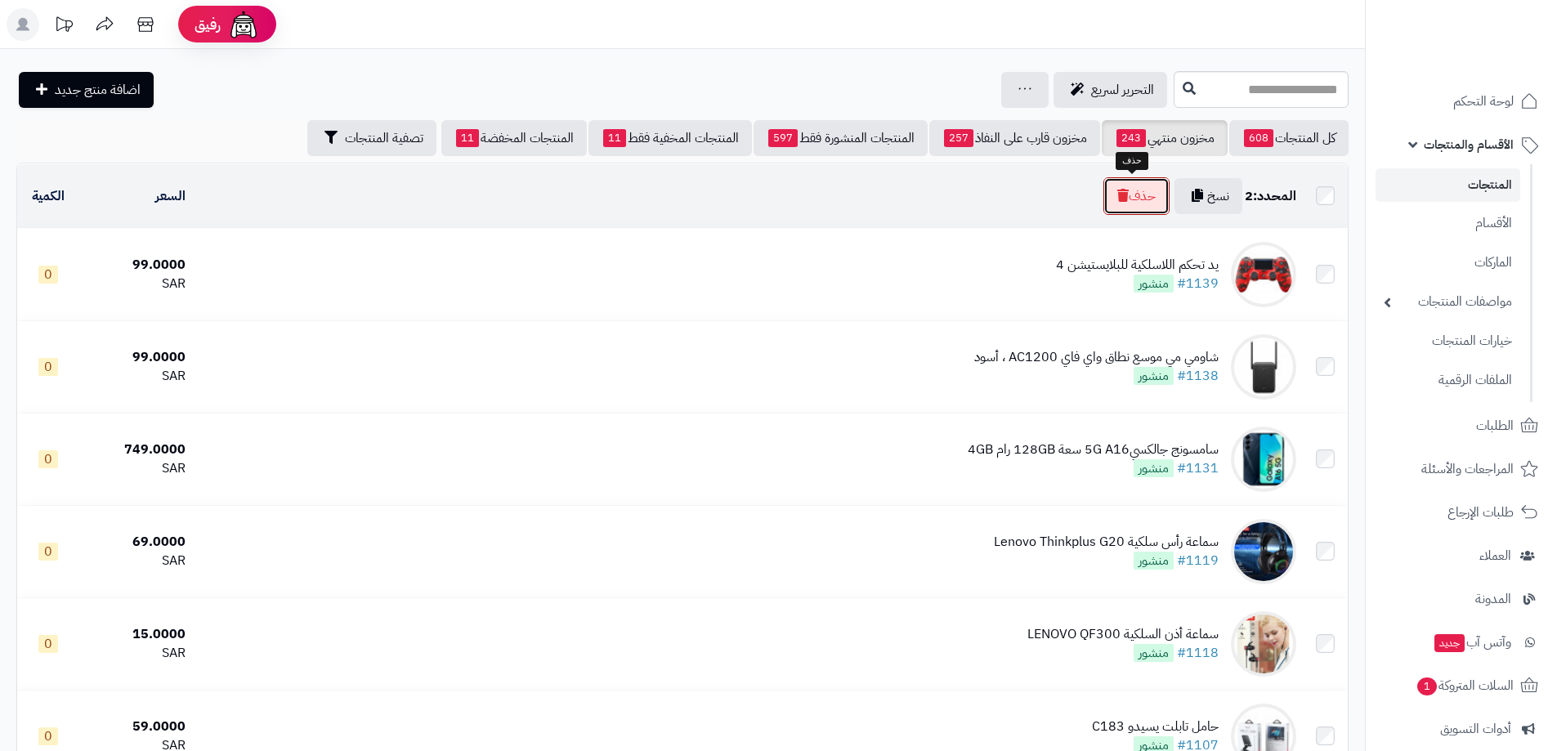
drag, startPoint x: 1136, startPoint y: 190, endPoint x: 708, endPoint y: 52, distance: 449.9
click at [1136, 190] on button "حذف" at bounding box center [1137, 196] width 66 height 38
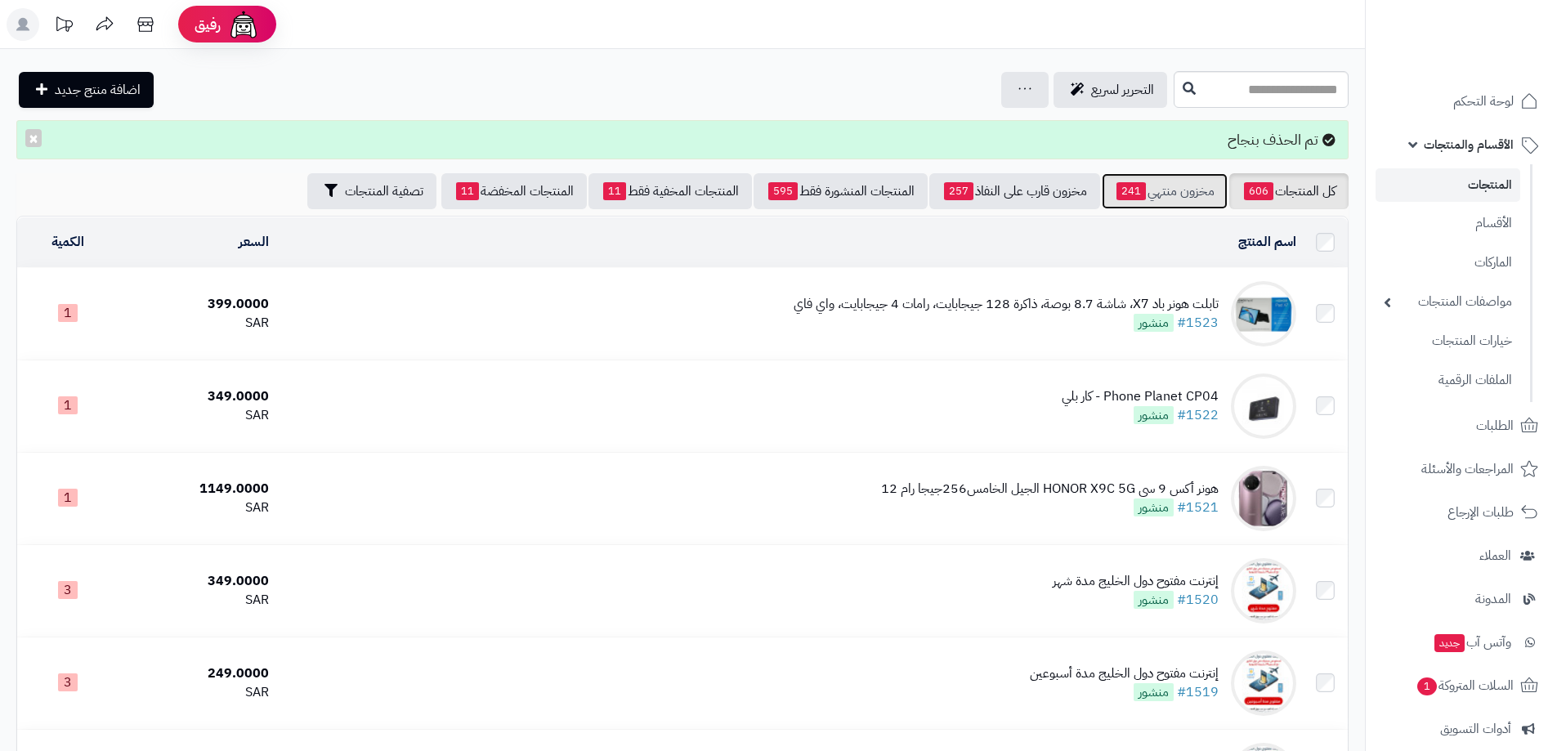
click at [1149, 190] on link "مخزون منتهي 241" at bounding box center [1165, 191] width 126 height 36
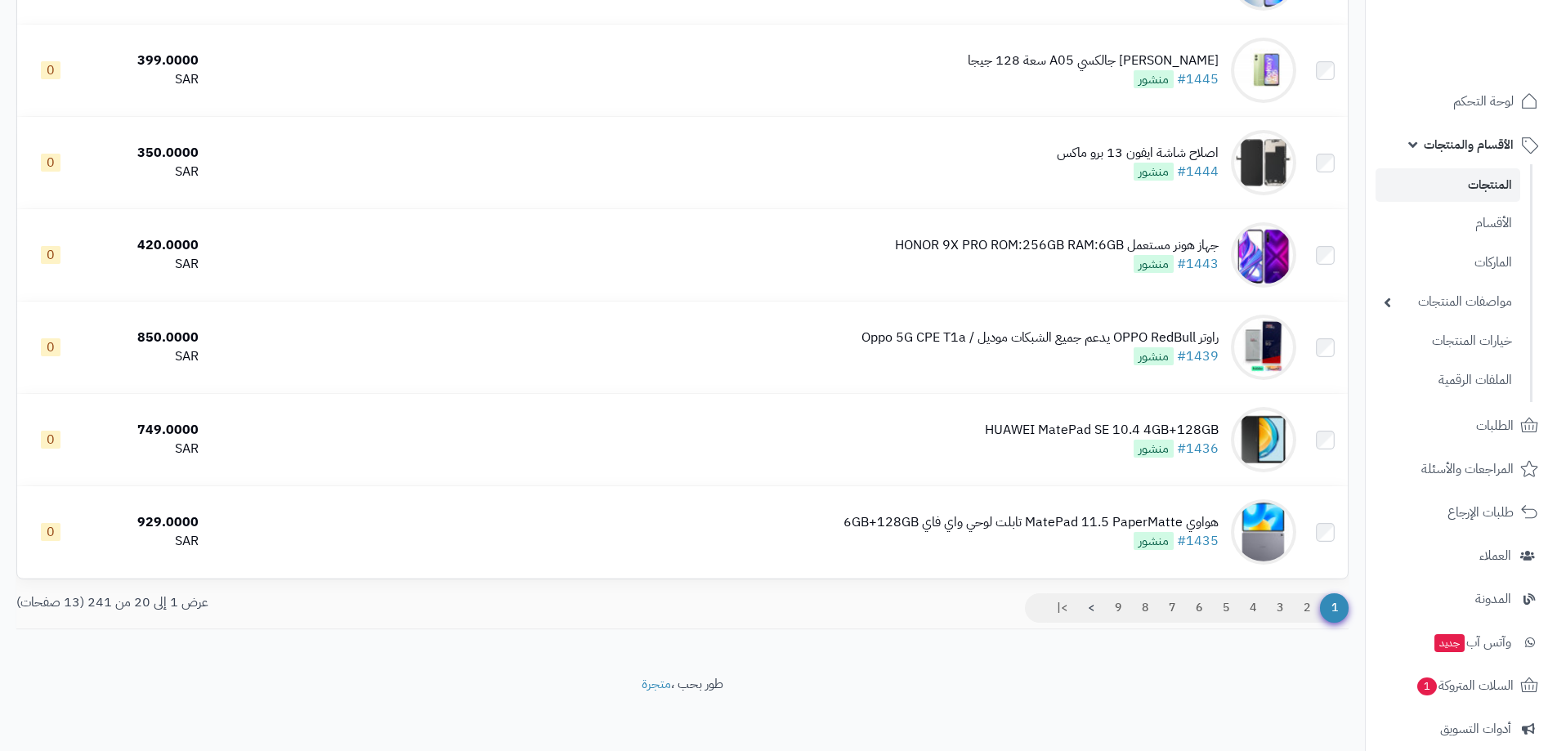
scroll to position [1487, 0]
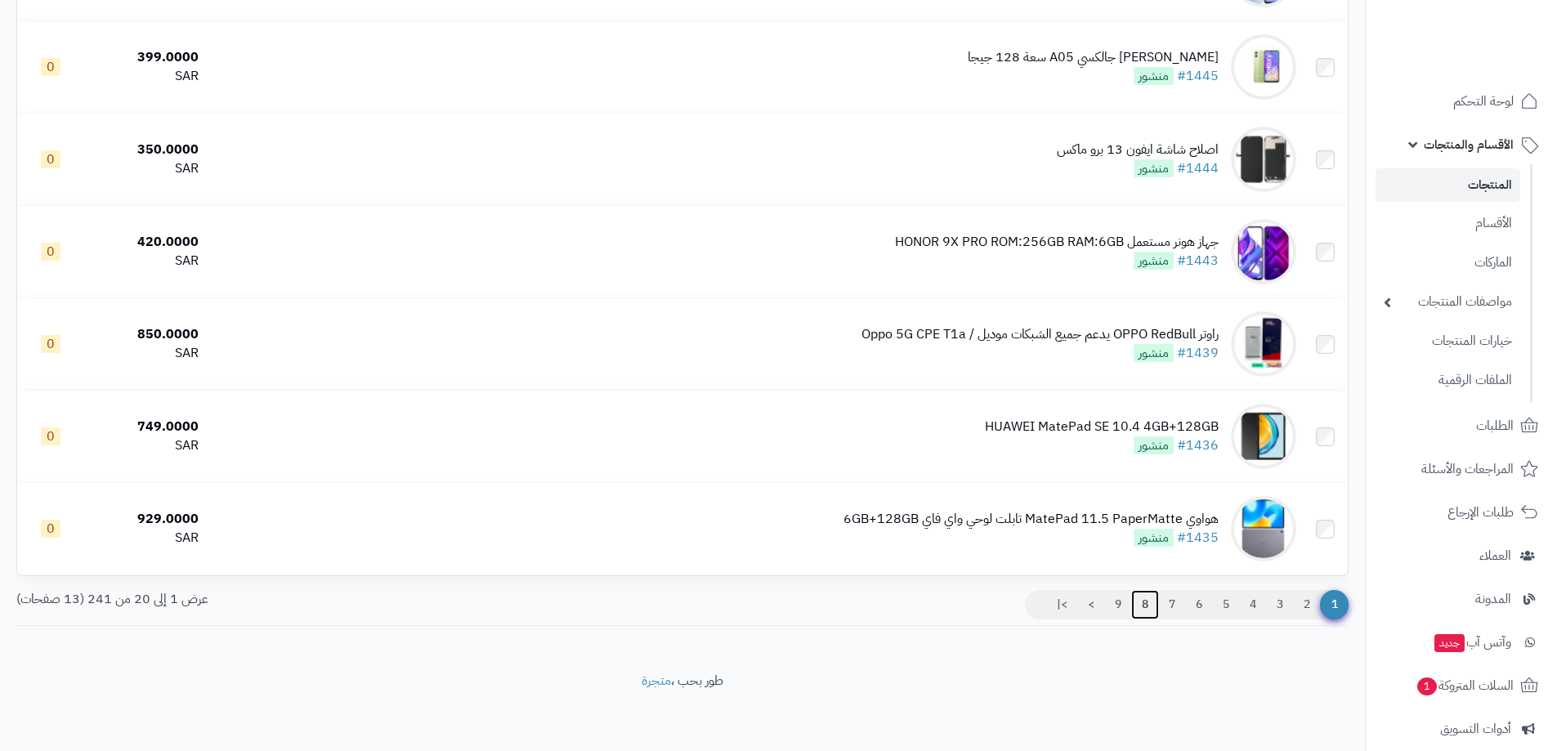
click at [1138, 601] on link "8" at bounding box center [1146, 604] width 28 height 29
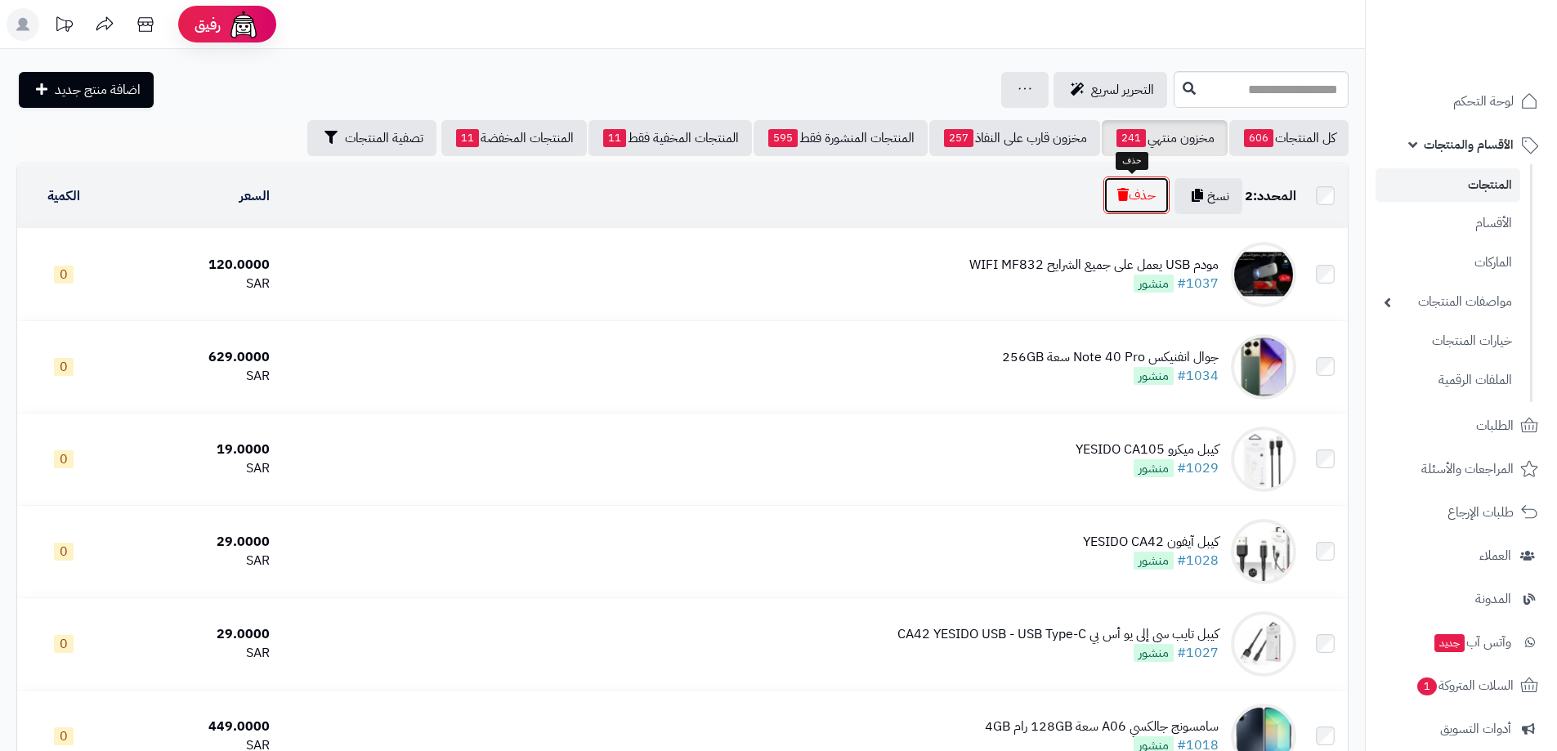
click at [1130, 204] on button "حذف" at bounding box center [1137, 196] width 66 height 38
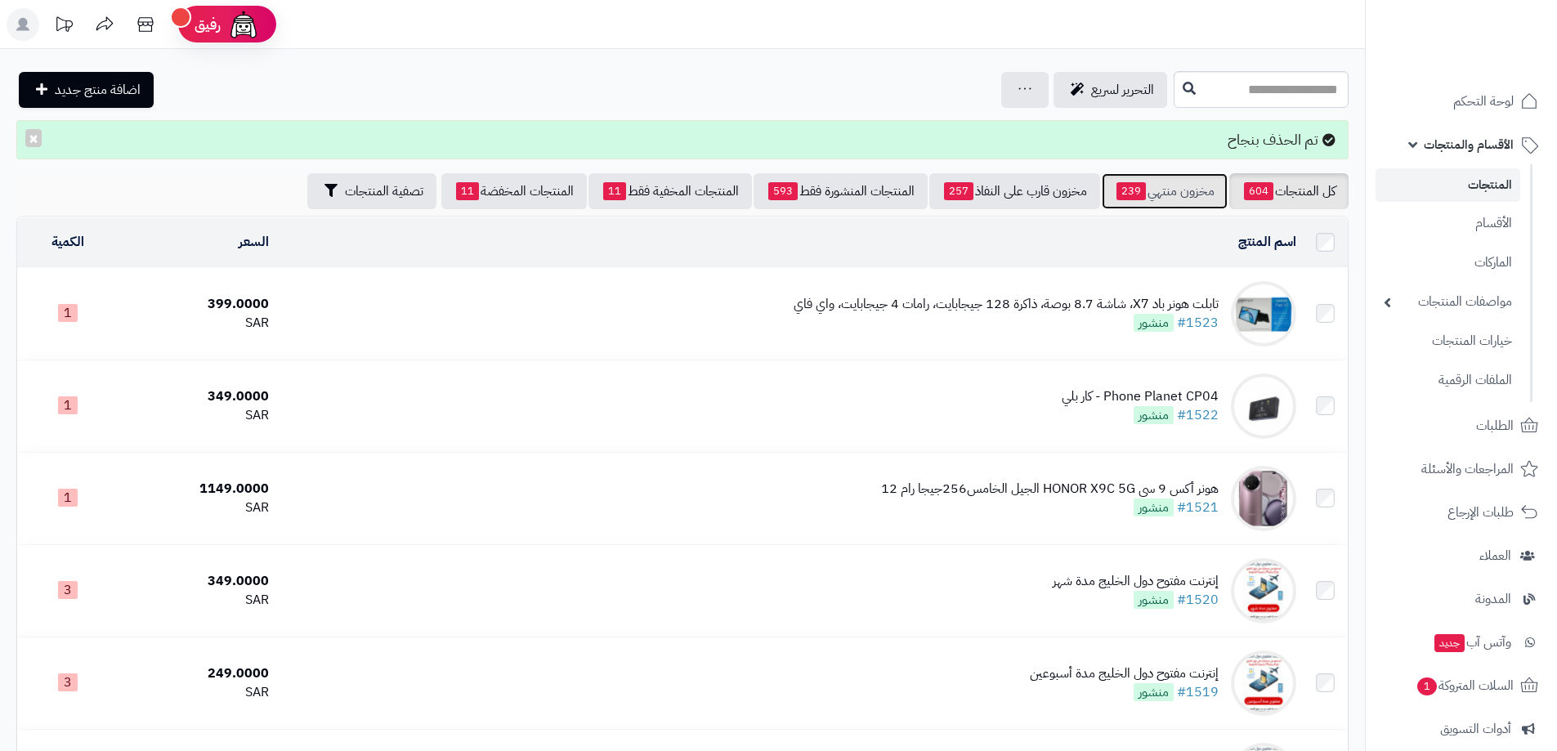
click at [1183, 195] on link "مخزون منتهي 239" at bounding box center [1165, 191] width 126 height 36
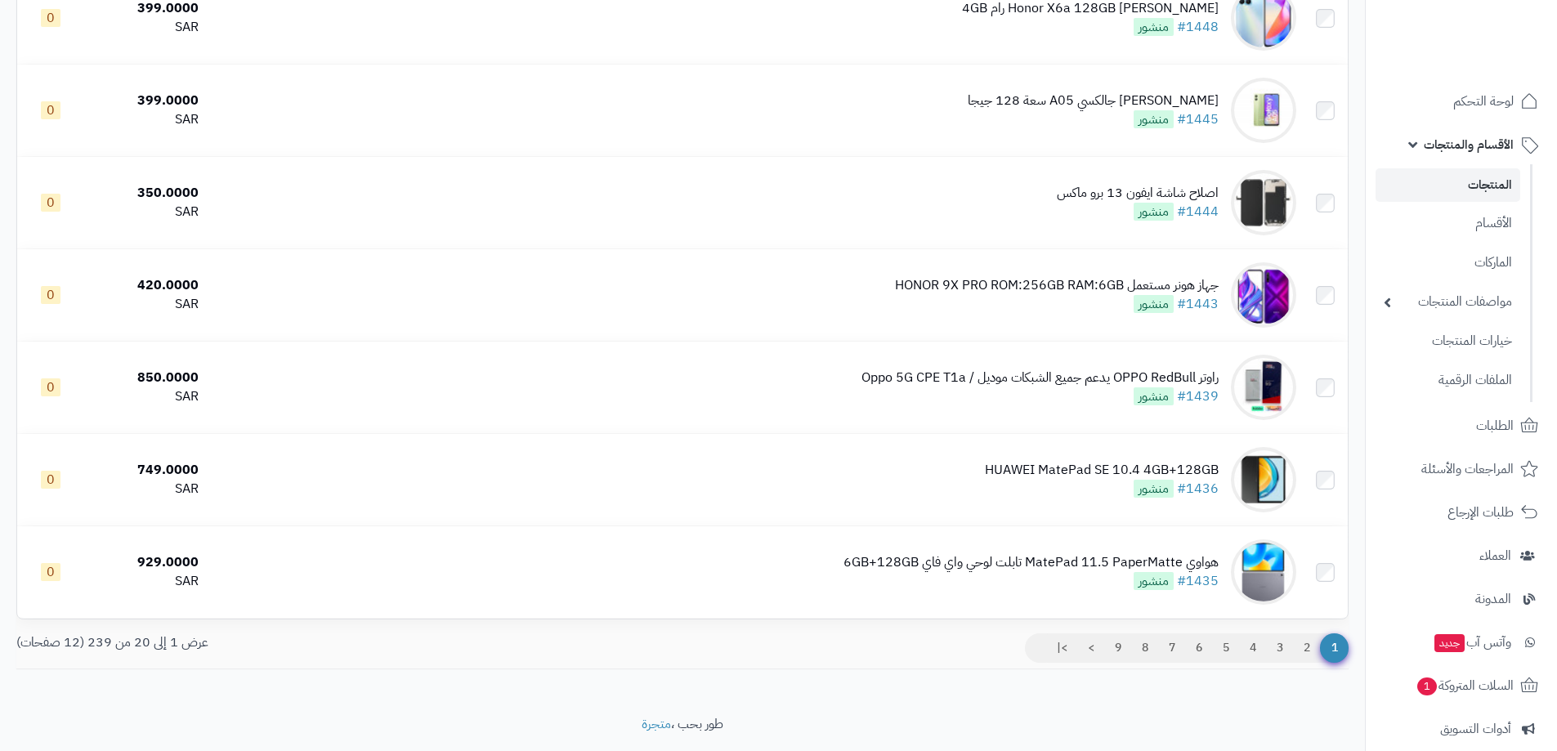
scroll to position [1487, 0]
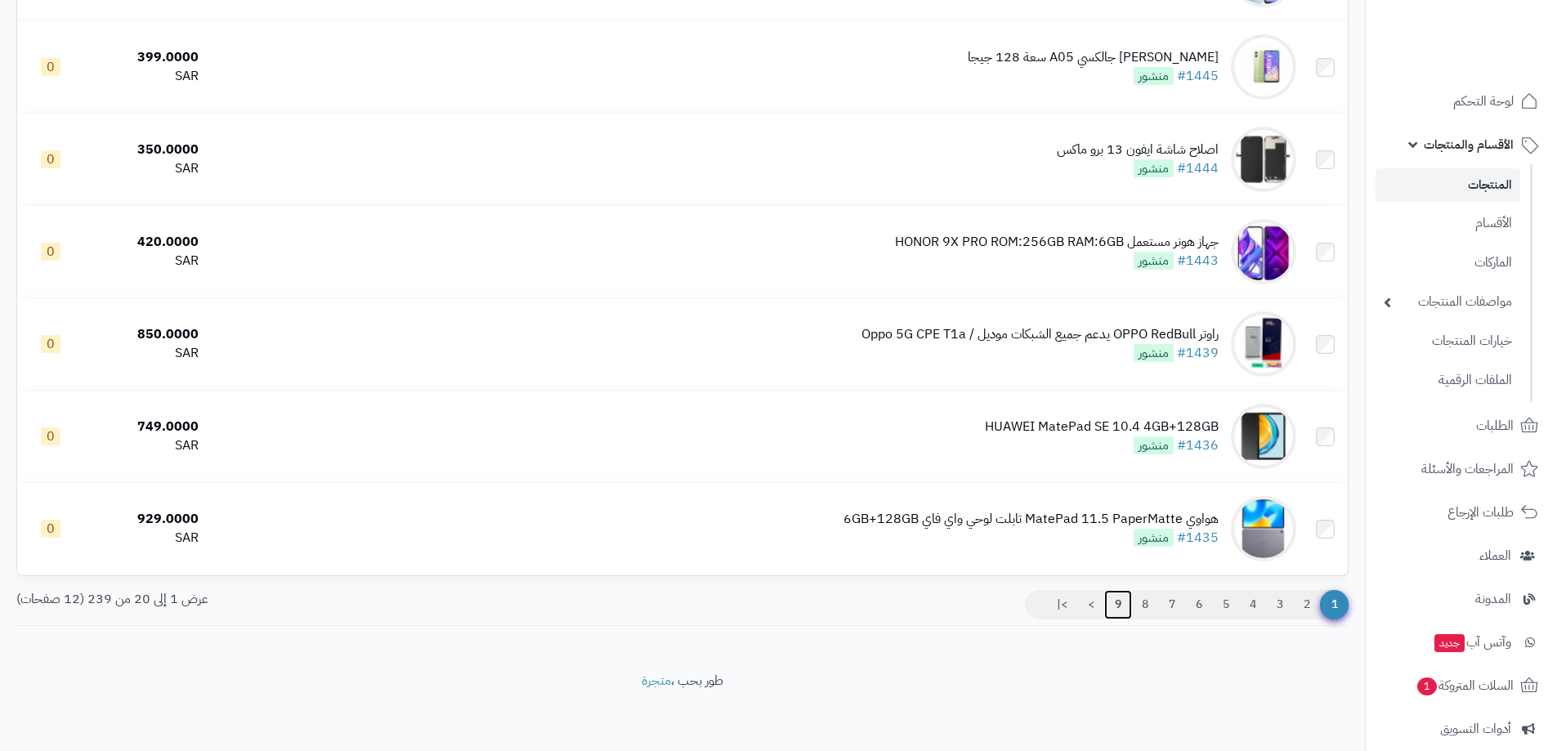
click at [1114, 599] on link "9" at bounding box center [1119, 604] width 28 height 29
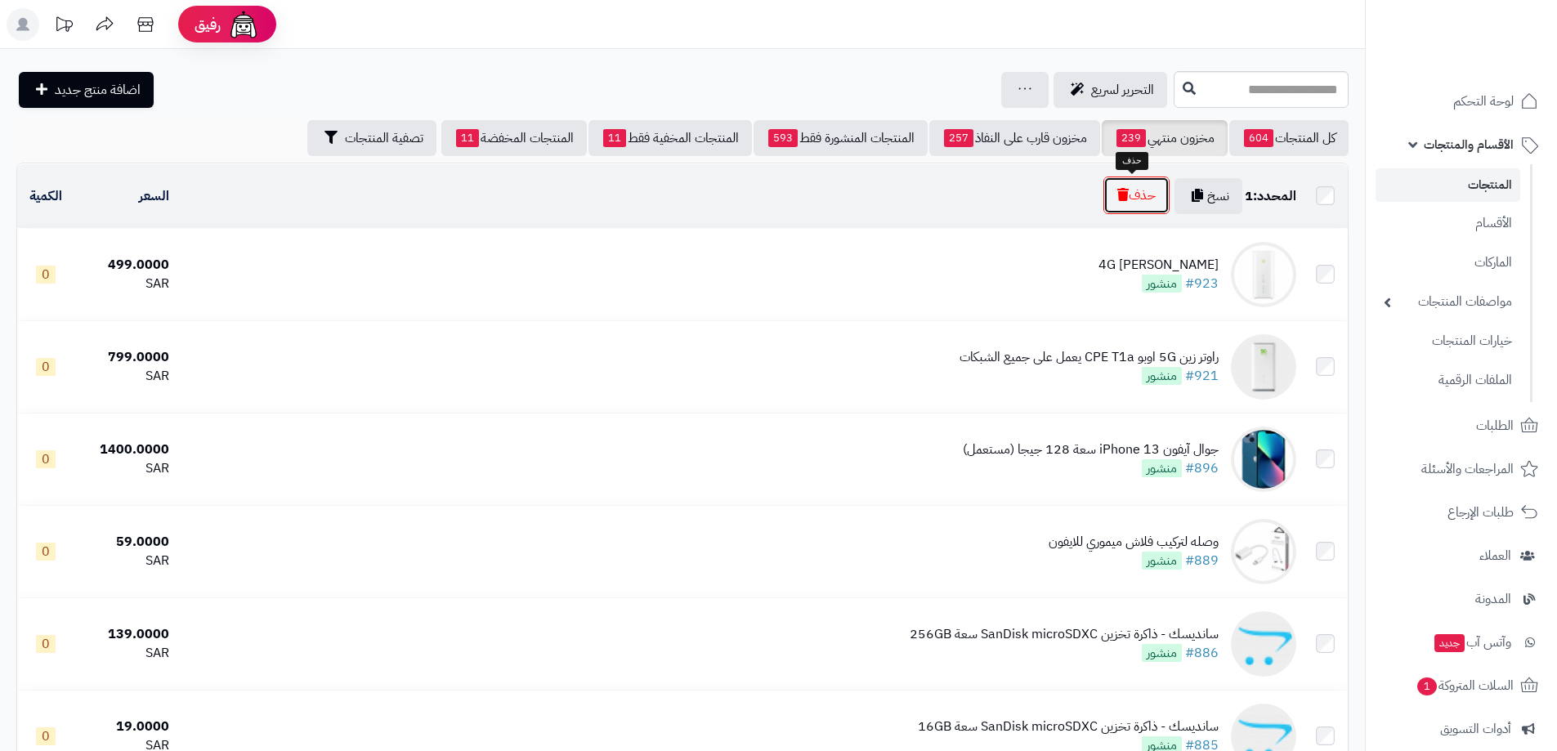
click at [1119, 202] on button "حذف" at bounding box center [1137, 196] width 66 height 38
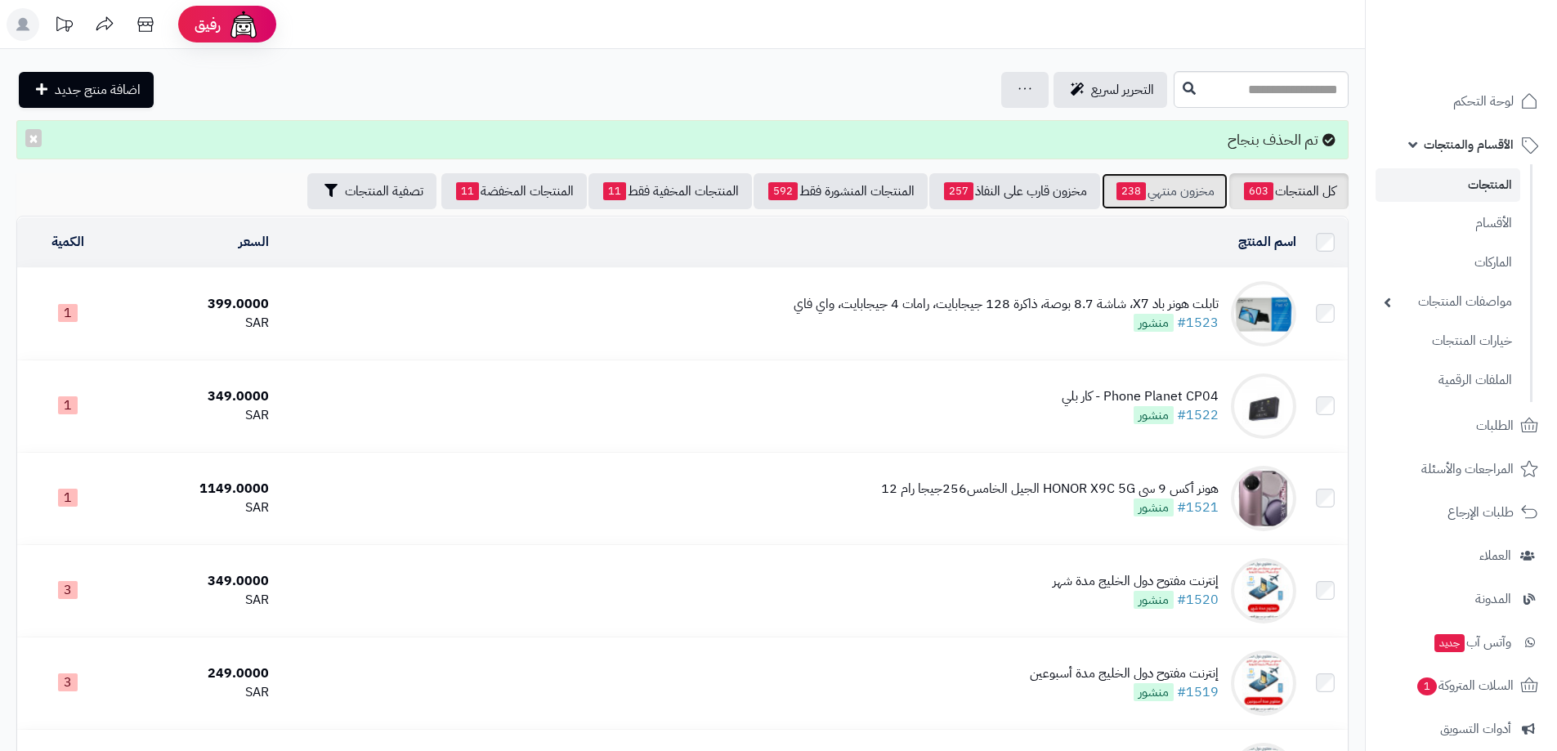
click at [1162, 196] on link "مخزون منتهي 238" at bounding box center [1165, 191] width 126 height 36
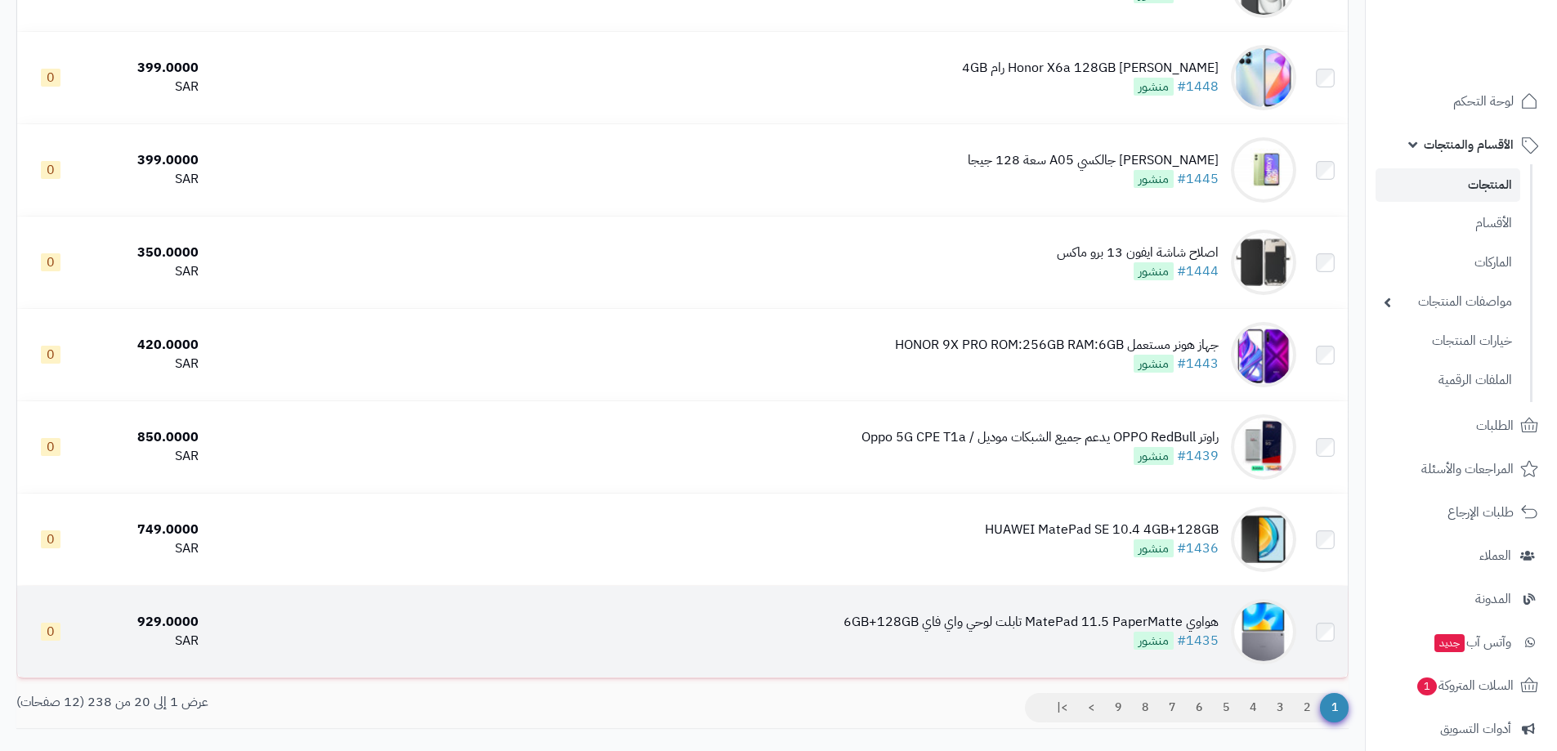
scroll to position [1487, 0]
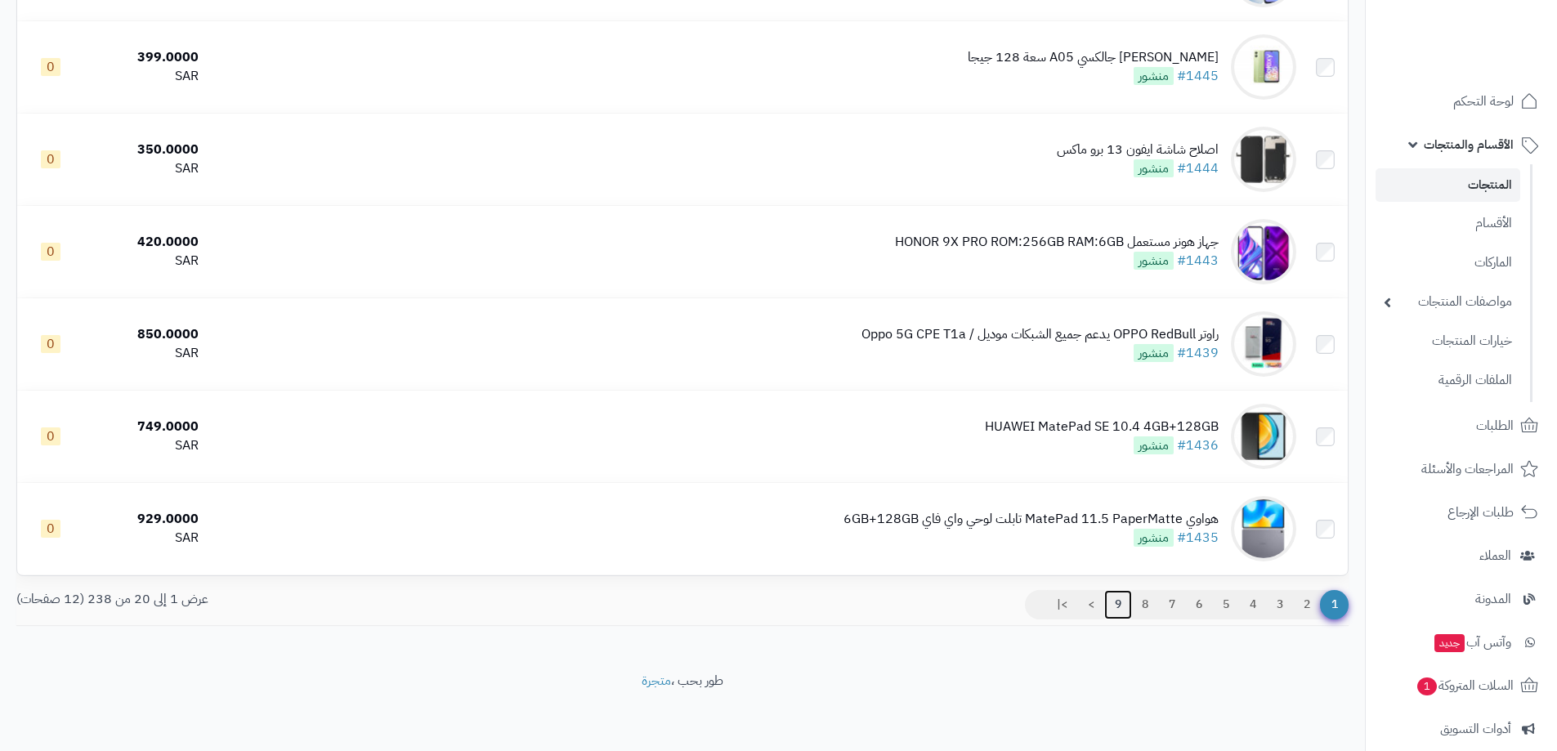
click at [1115, 598] on link "9" at bounding box center [1119, 604] width 28 height 29
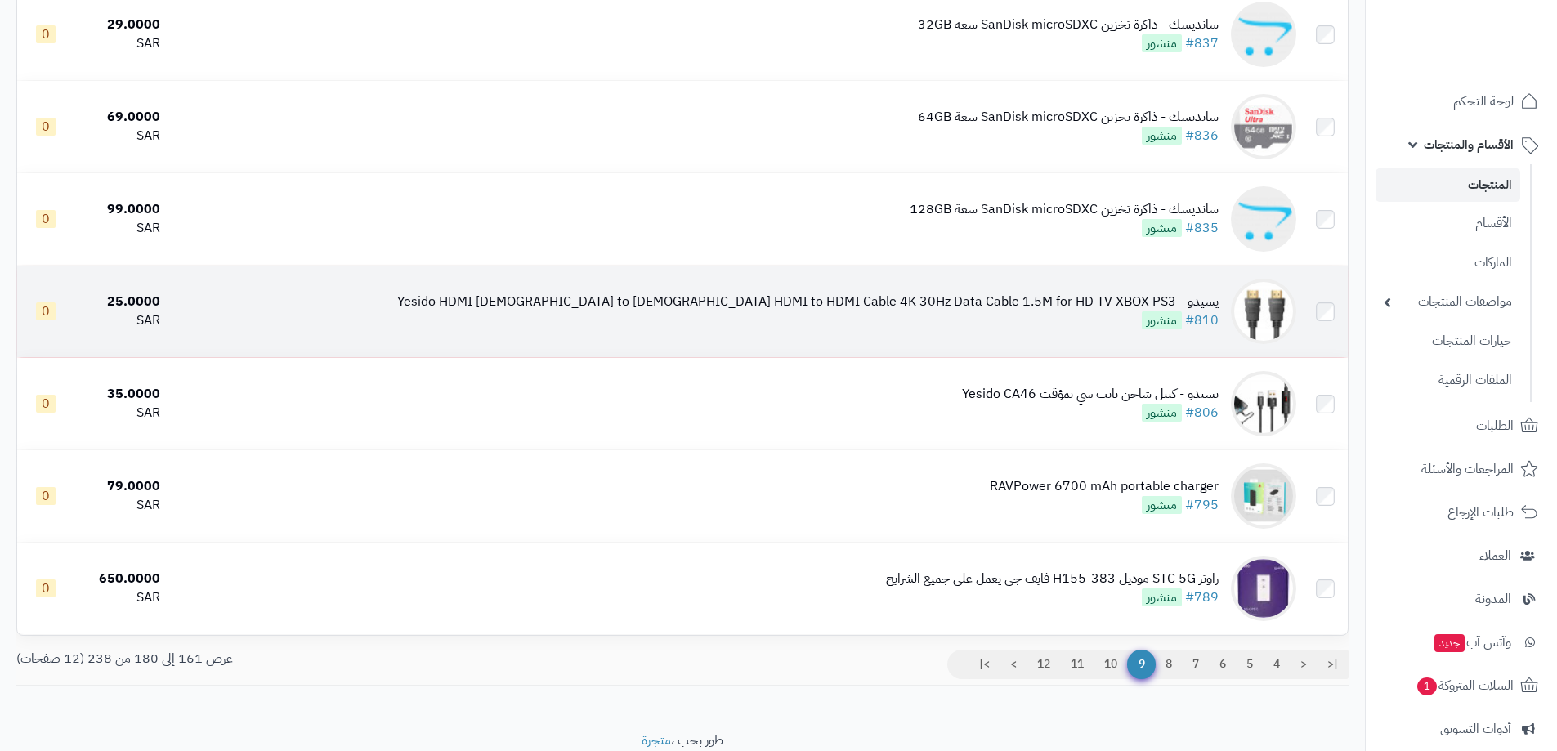
scroll to position [1487, 0]
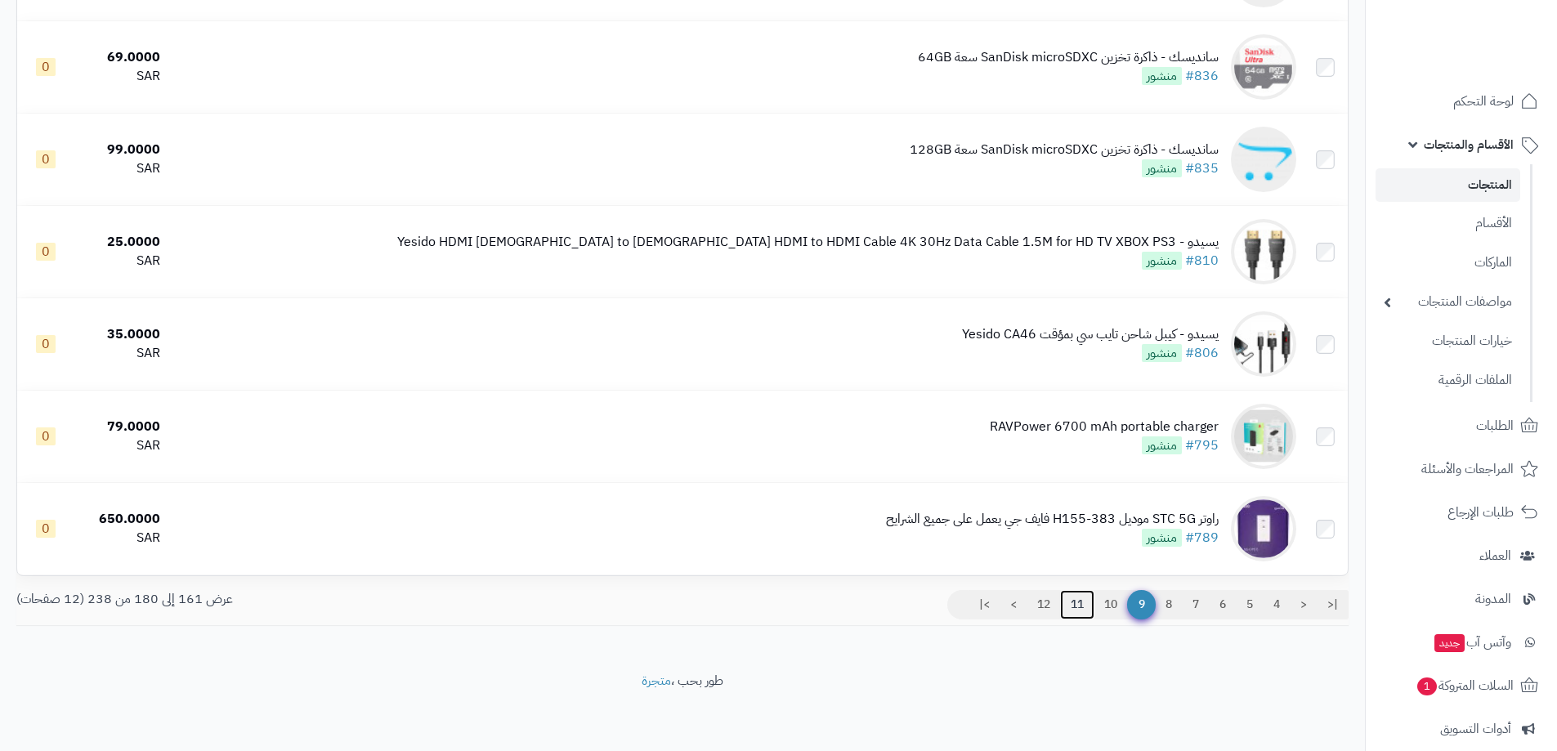
click at [1069, 593] on link "11" at bounding box center [1077, 604] width 34 height 29
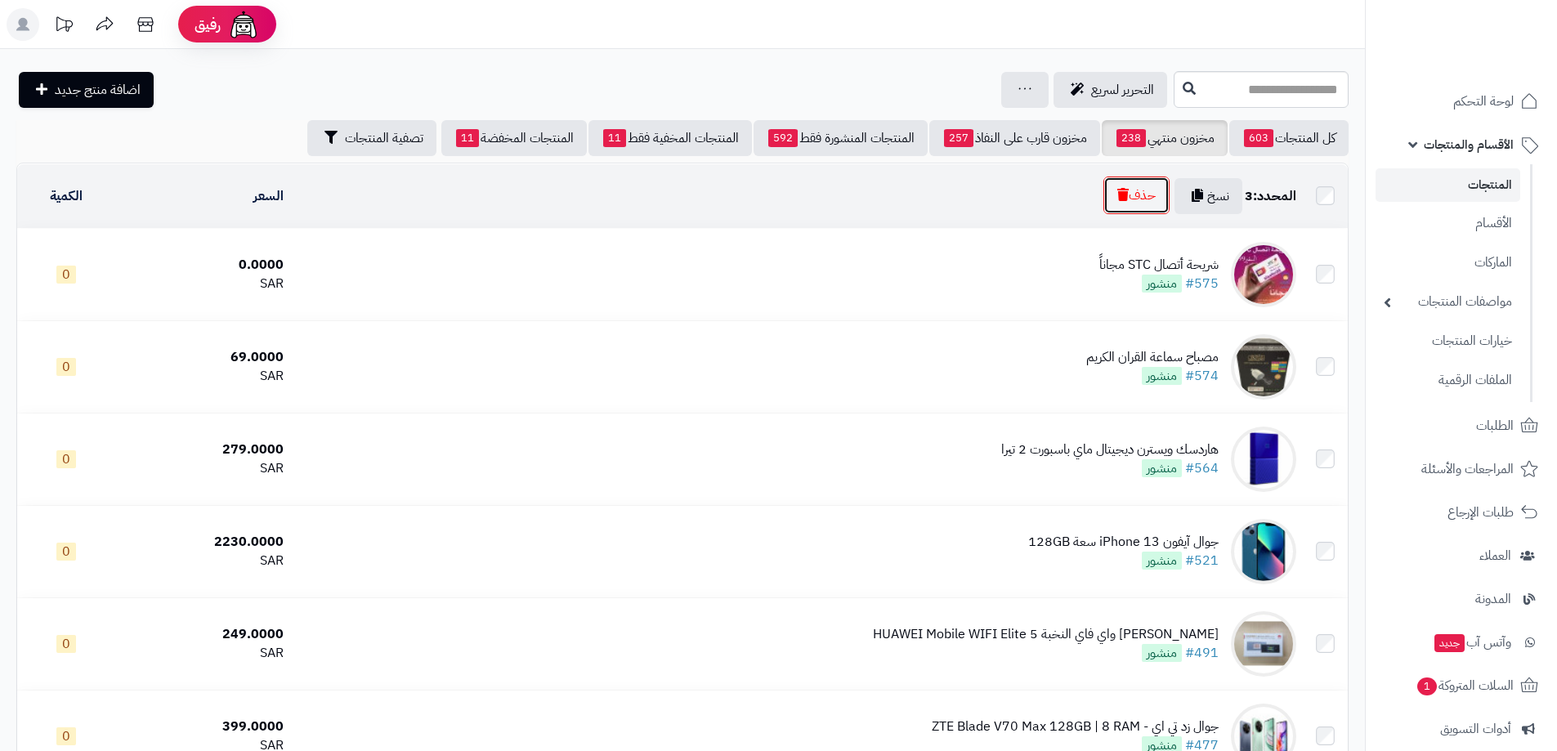
click at [1118, 195] on icon "button" at bounding box center [1123, 194] width 11 height 13
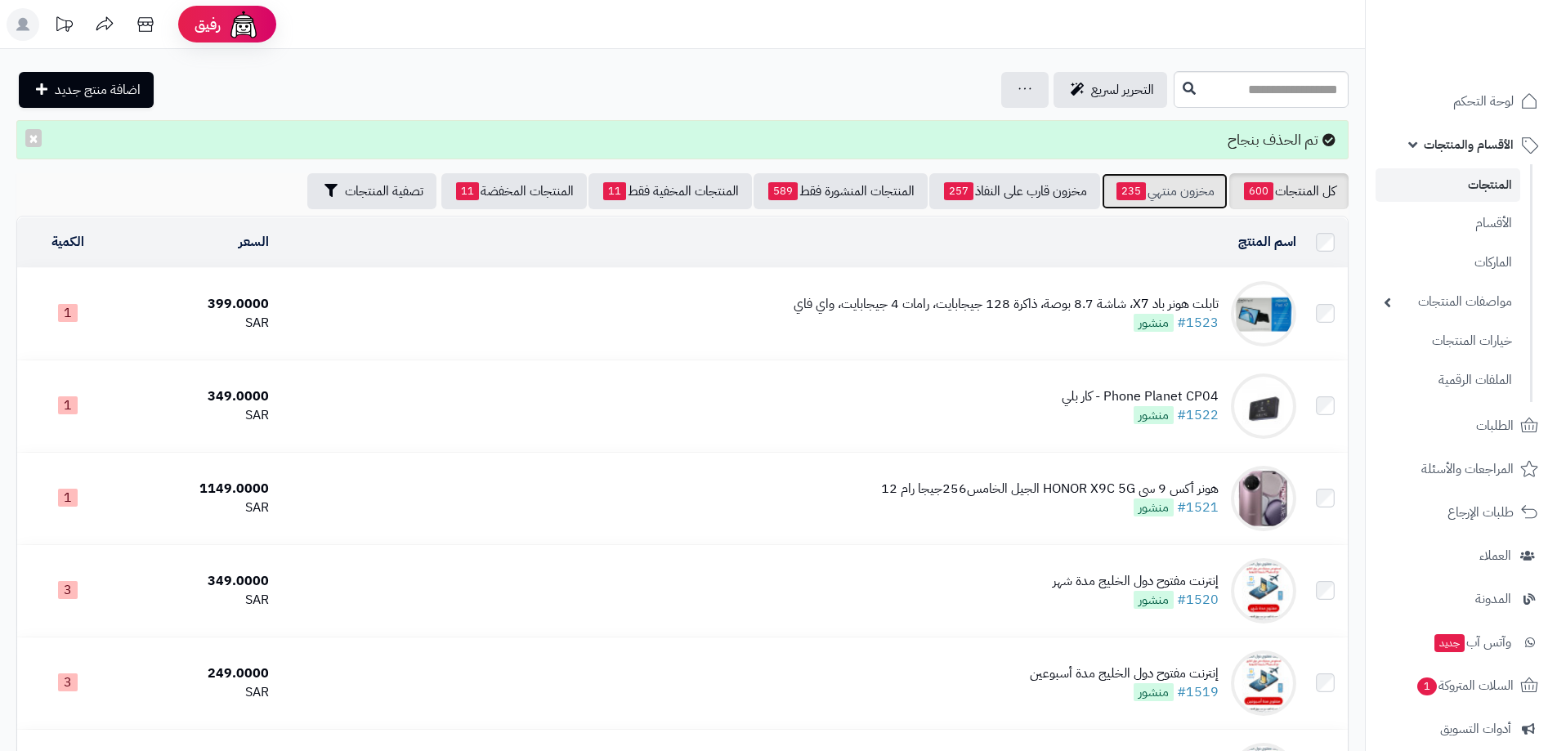
click at [1148, 187] on link "مخزون منتهي 235" at bounding box center [1165, 191] width 126 height 36
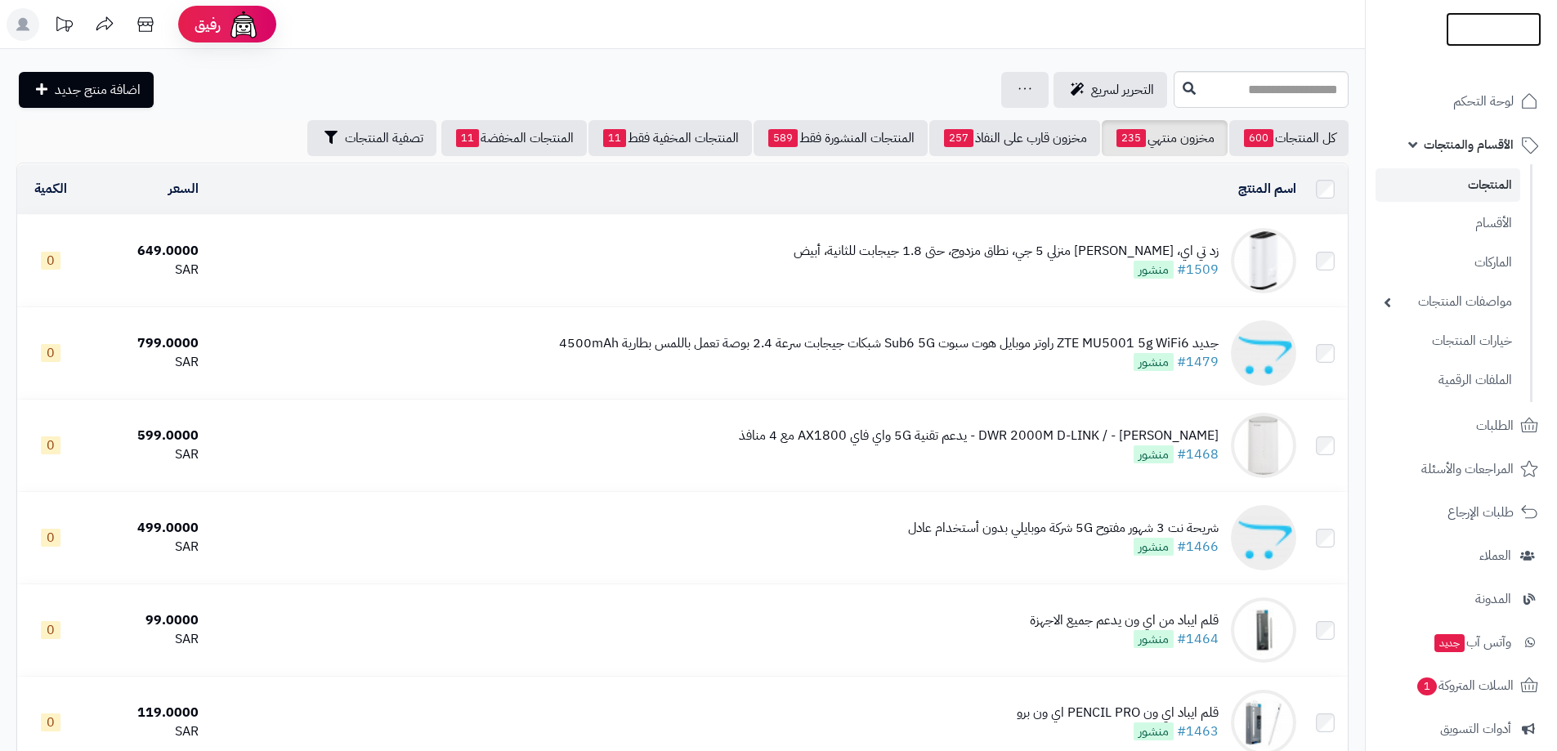
click at [1484, 43] on img at bounding box center [1494, 60] width 96 height 34
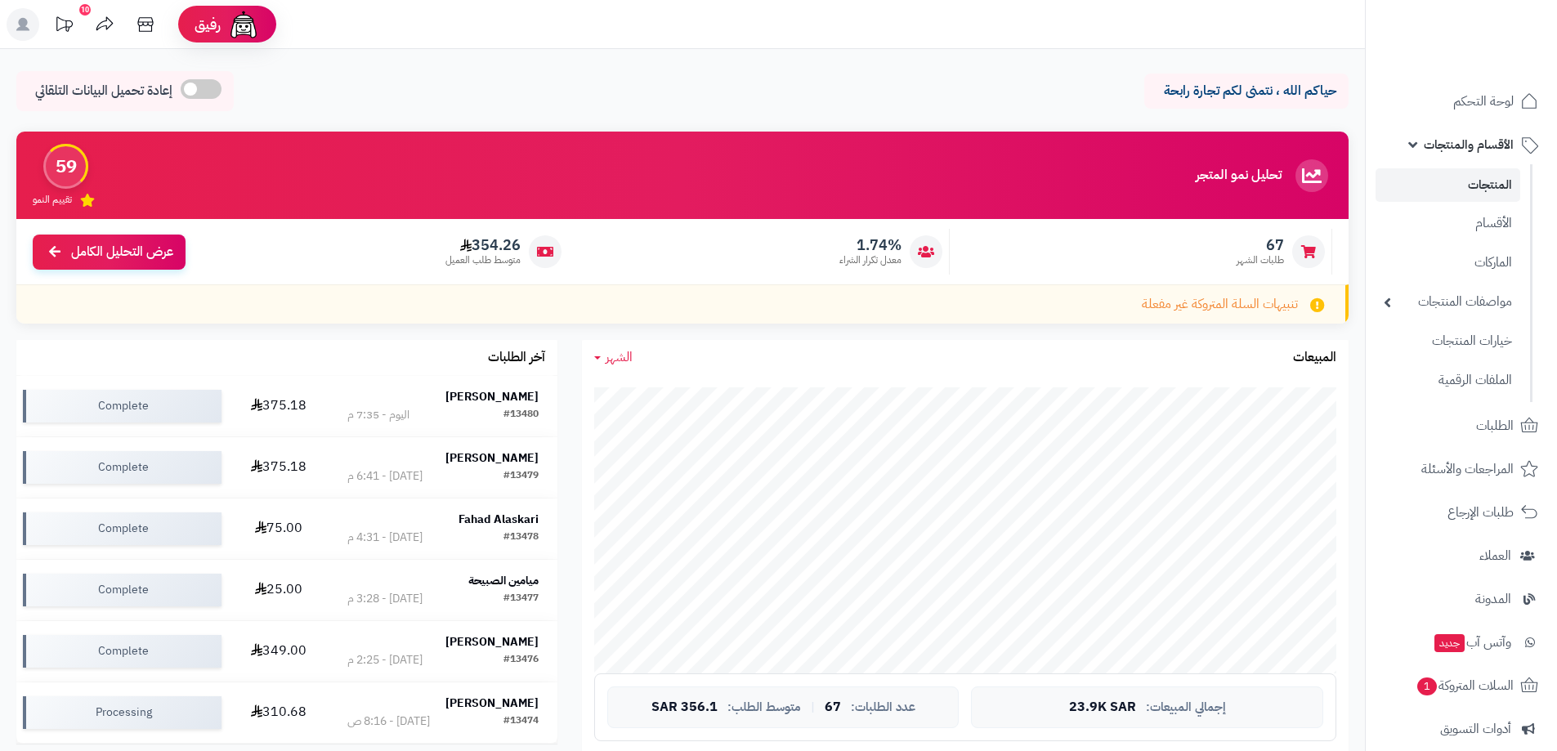
click at [1456, 190] on link "المنتجات" at bounding box center [1448, 185] width 145 height 34
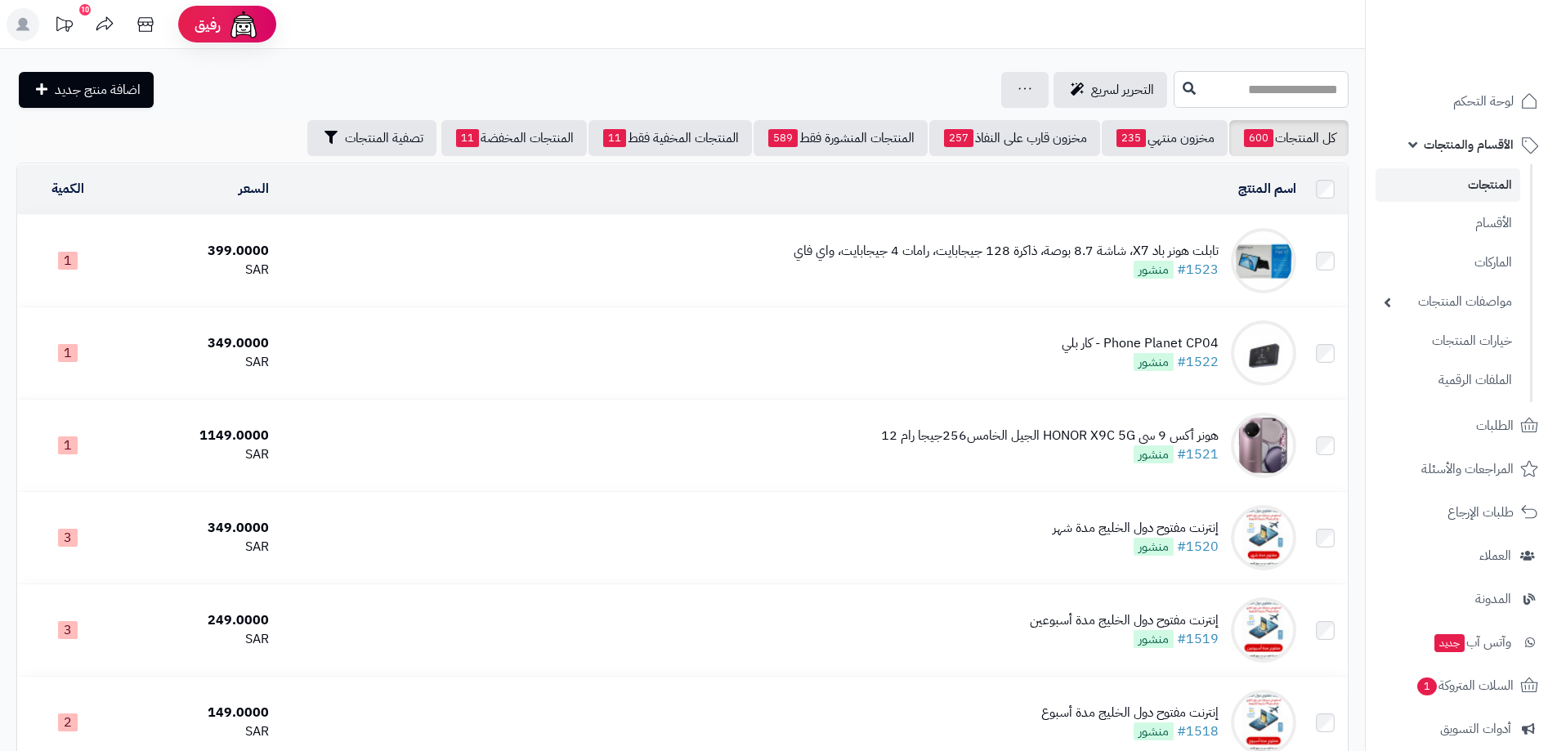
click at [1240, 87] on input "text" at bounding box center [1261, 89] width 175 height 37
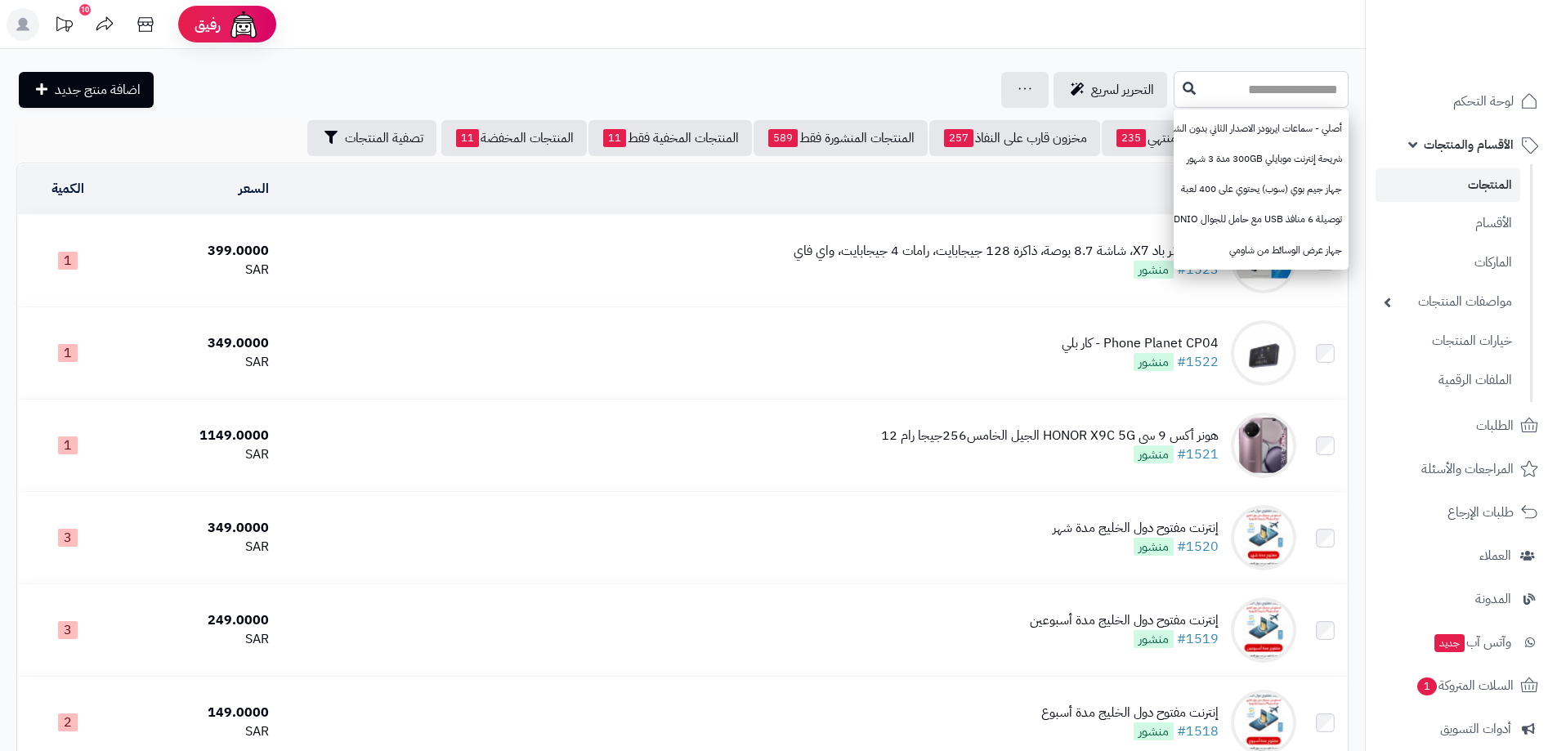
type input "*"
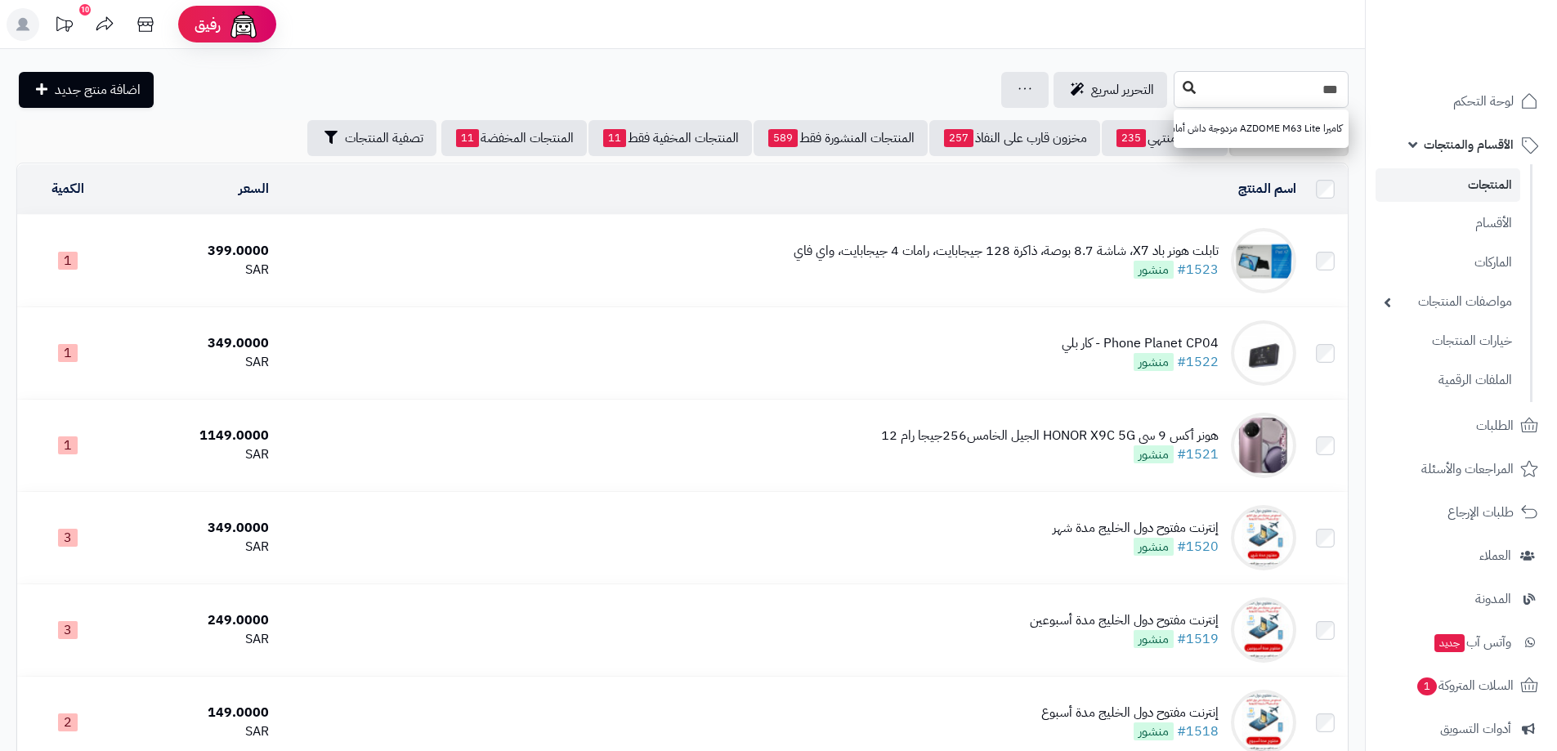
type input "***"
click at [1183, 83] on icon at bounding box center [1189, 87] width 13 height 13
click at [1232, 89] on input "text" at bounding box center [1261, 89] width 175 height 37
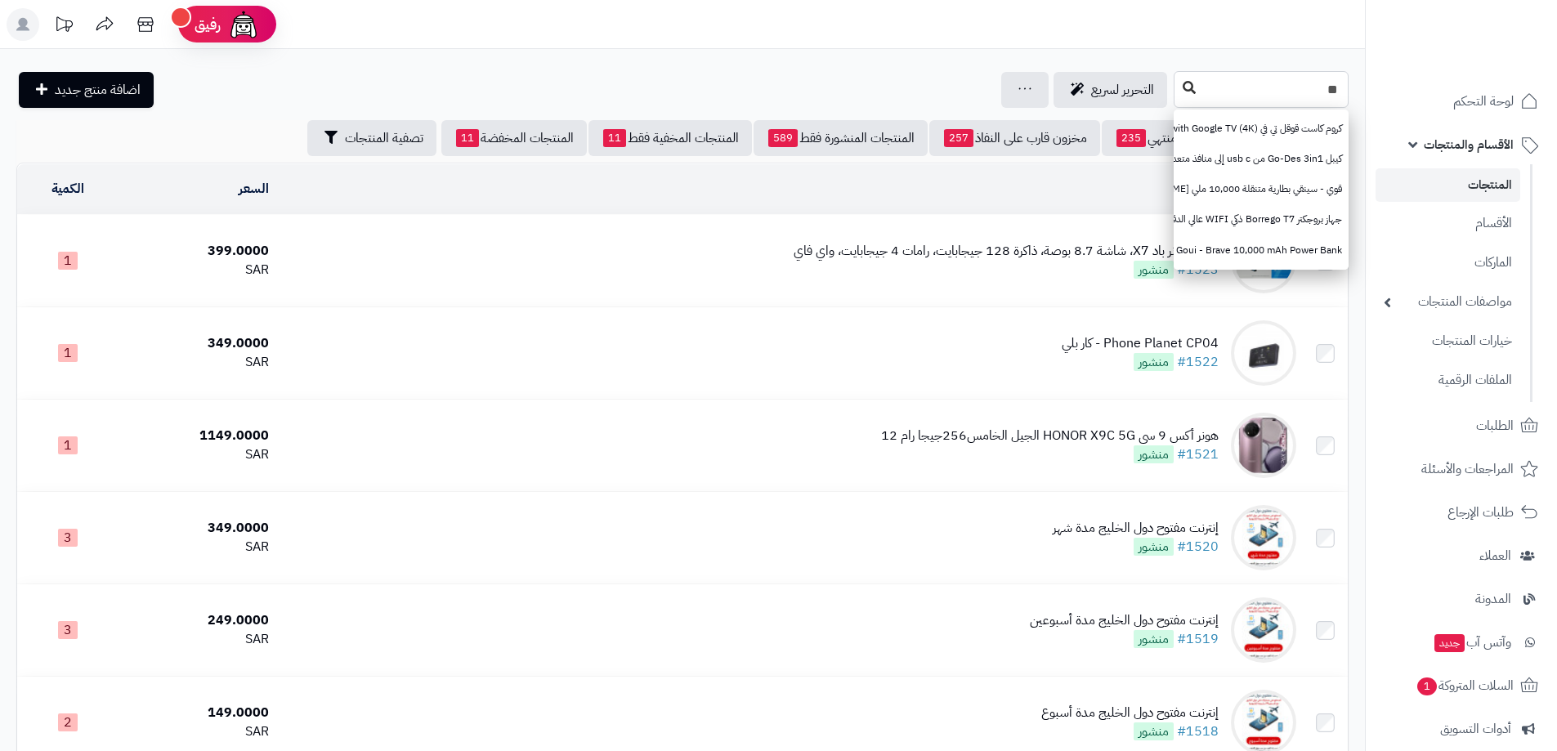
type input "**"
click at [1183, 89] on icon at bounding box center [1189, 87] width 13 height 13
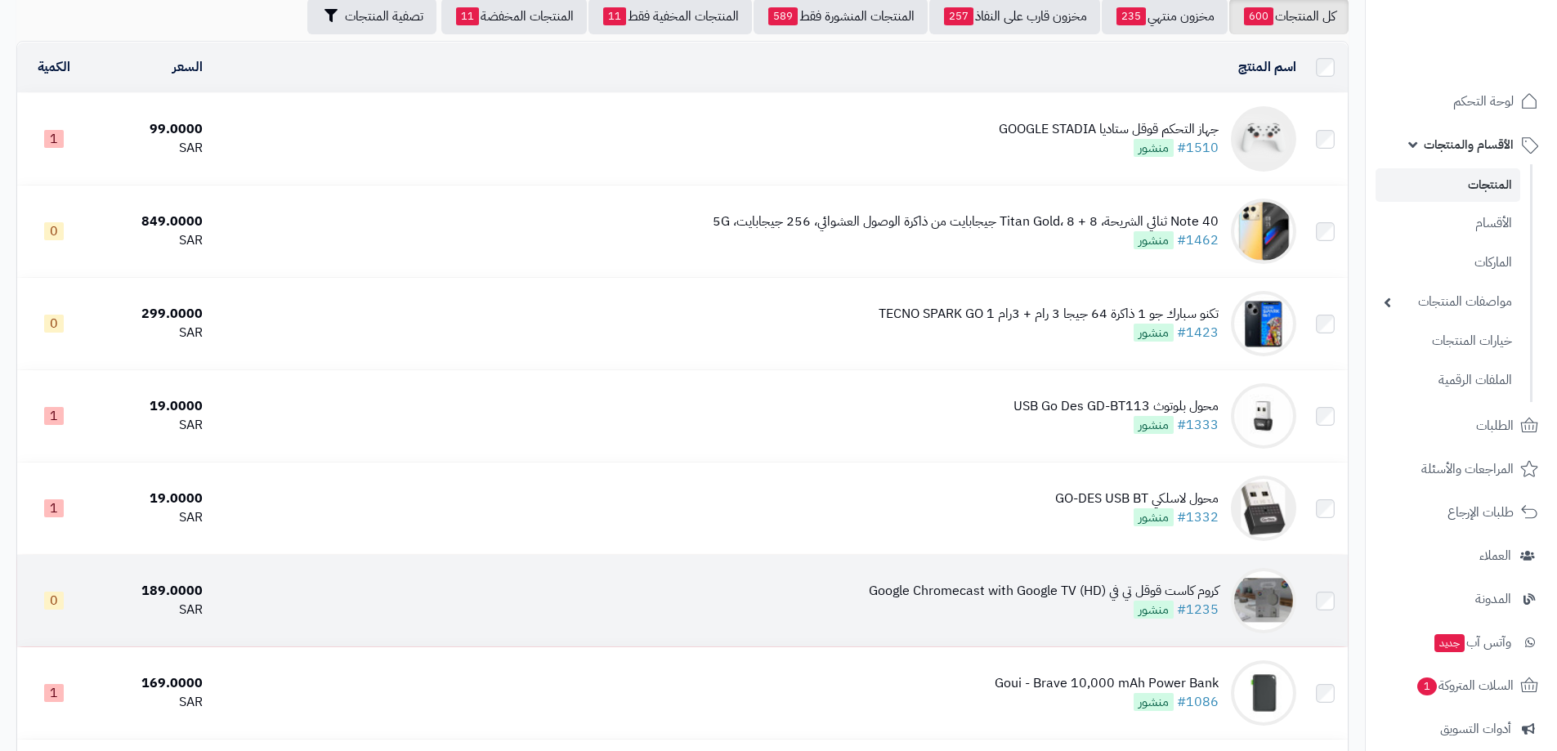
scroll to position [327, 0]
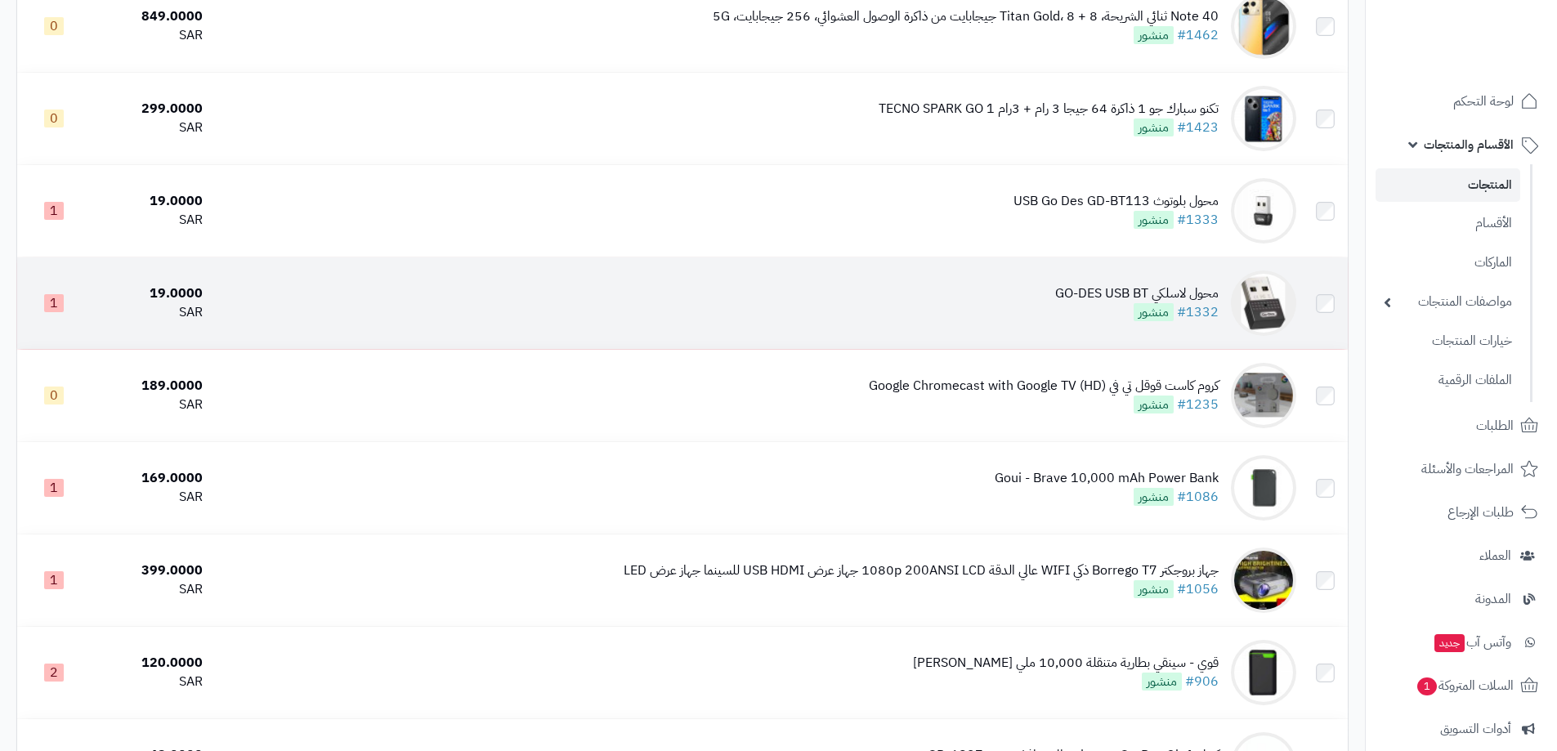
click at [1118, 280] on td "محول لاسلكي GO-DES USB BT #1332 منشور" at bounding box center [756, 304] width 1094 height 92
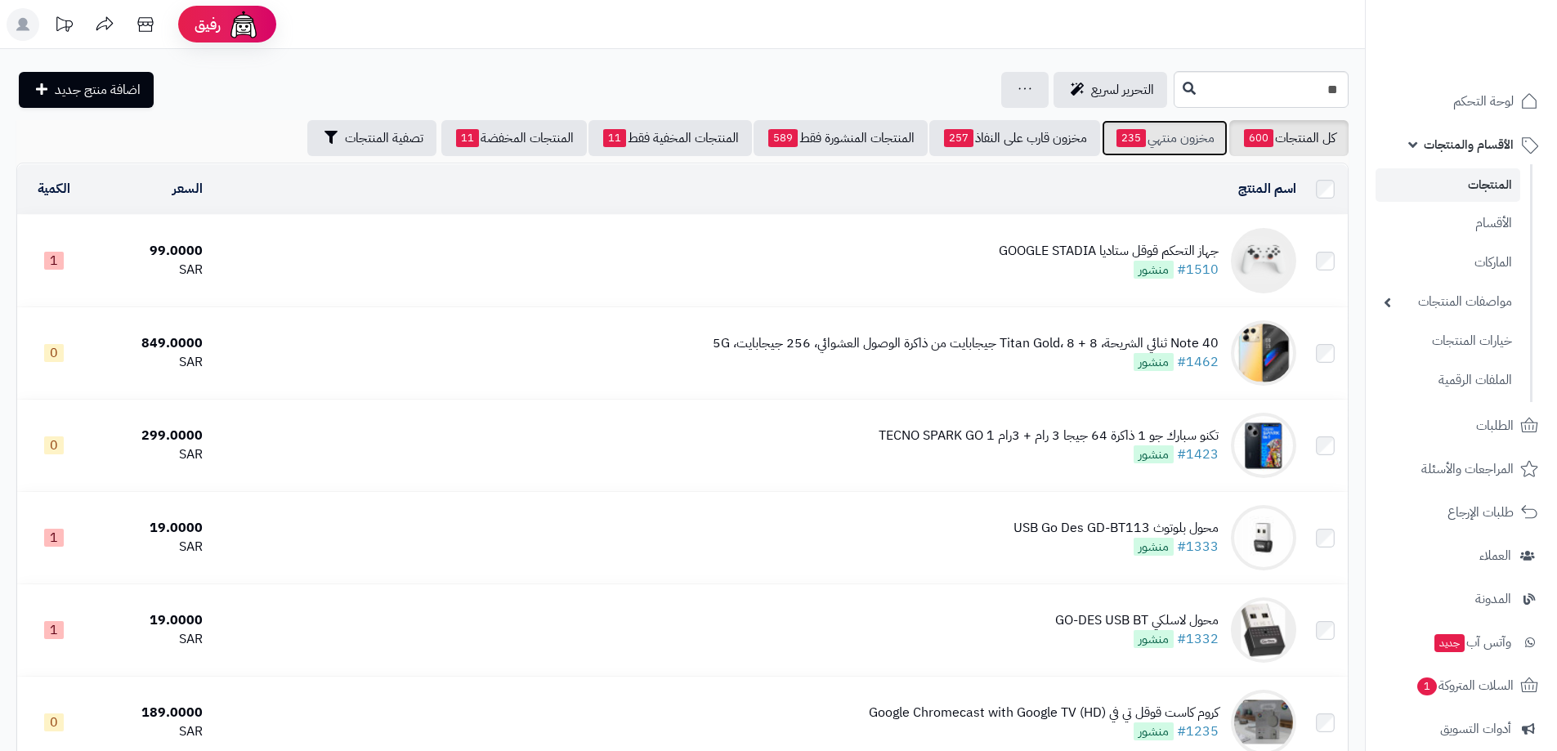
click at [1188, 129] on link "مخزون منتهي 235" at bounding box center [1165, 138] width 126 height 36
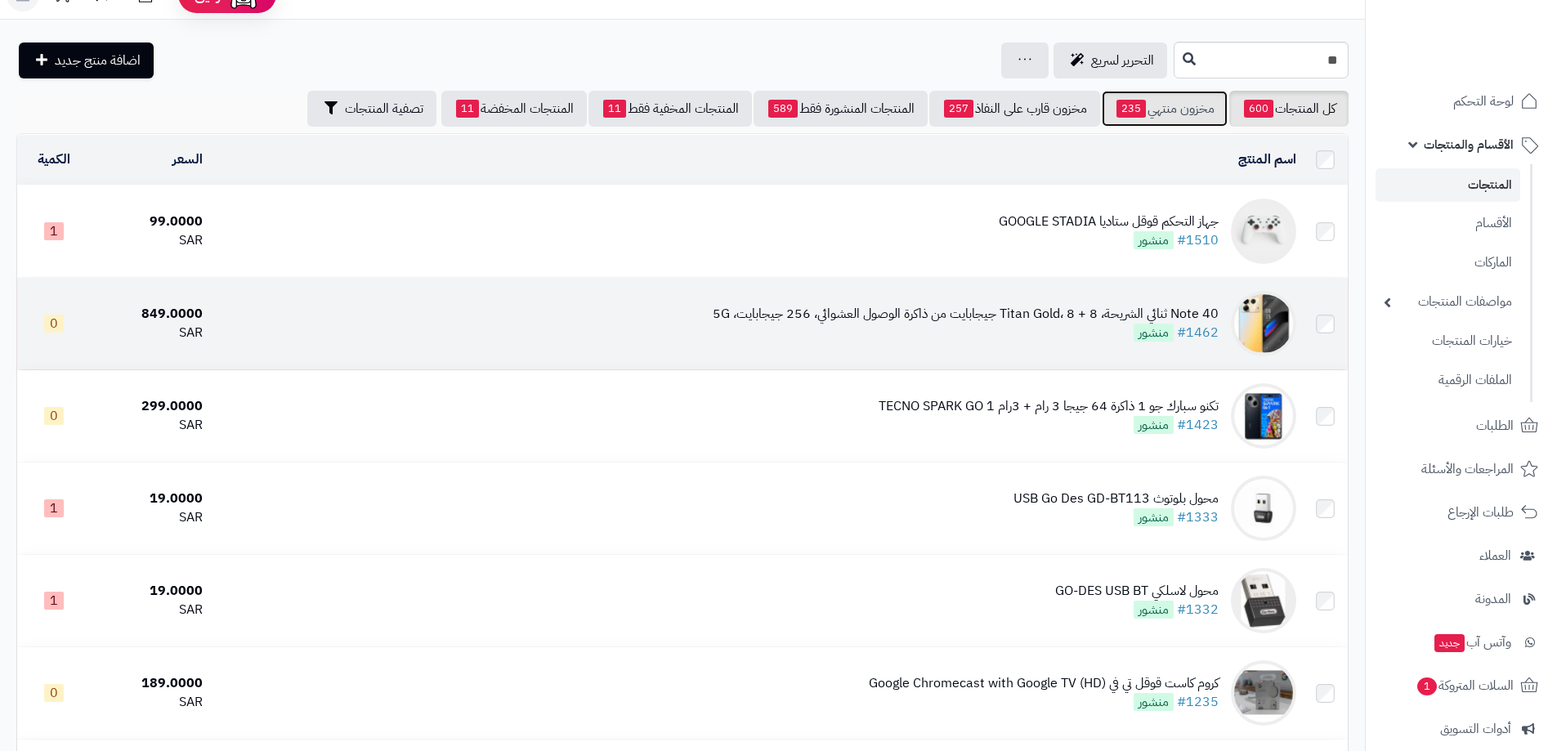
scroll to position [154, 0]
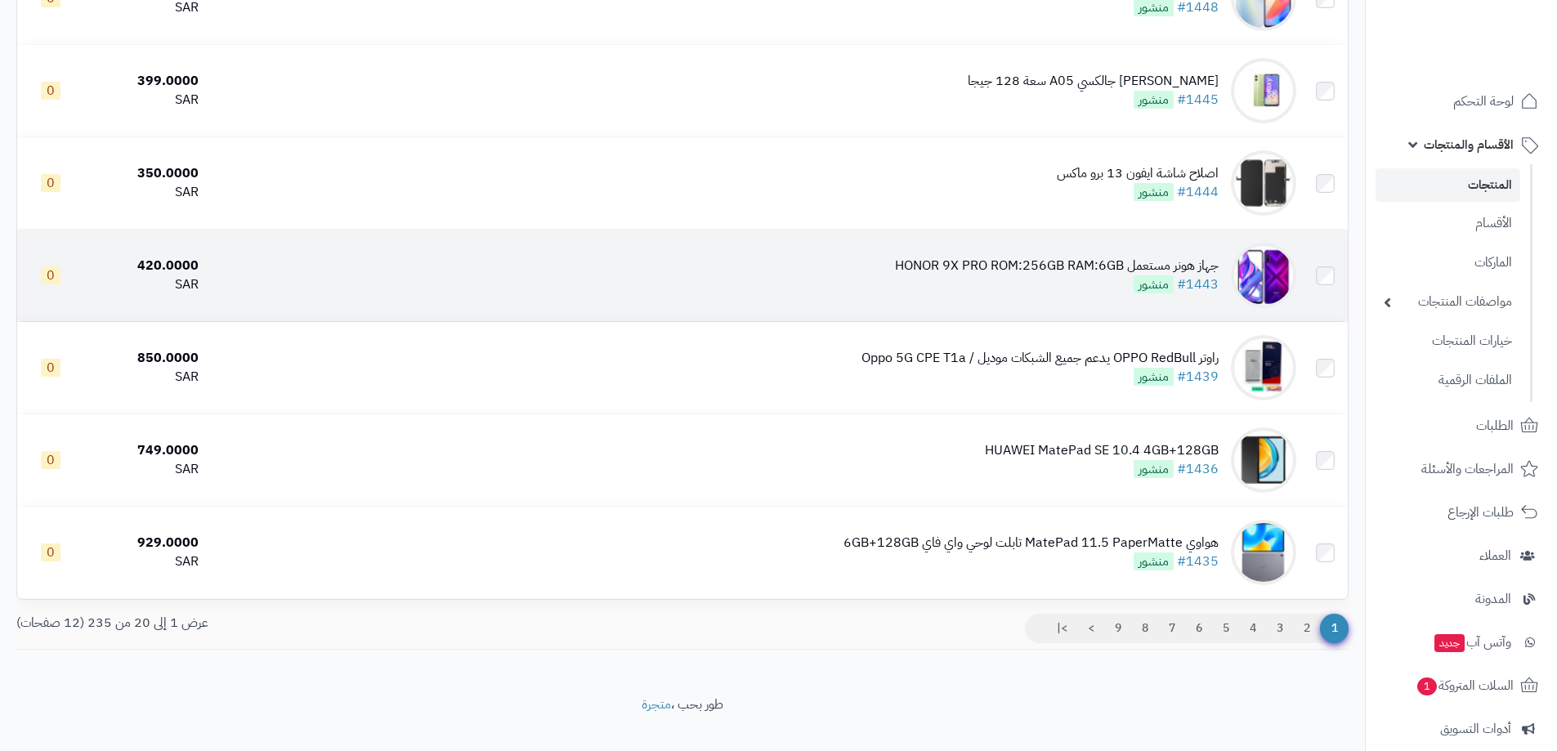
scroll to position [1487, 0]
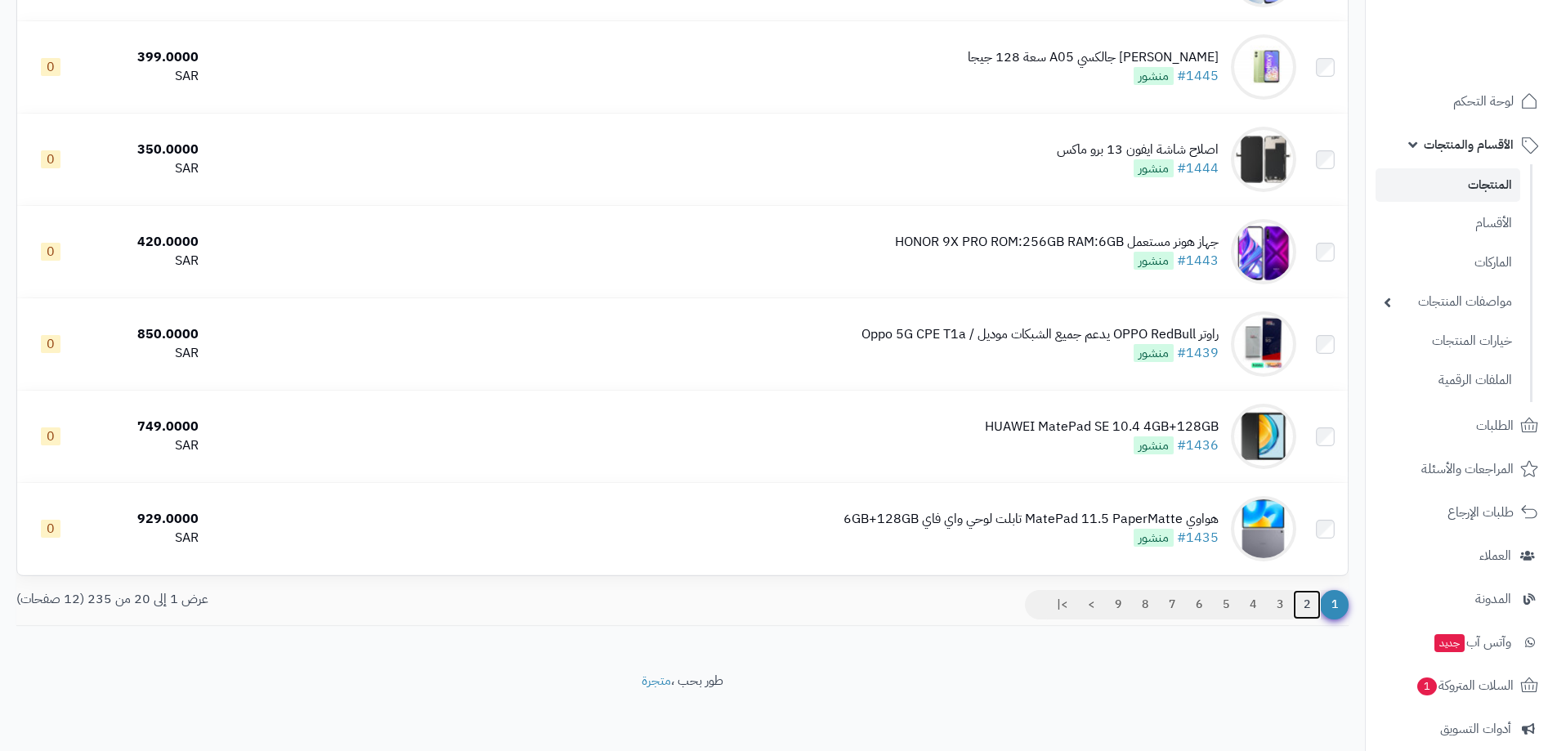
click at [1303, 605] on link "2" at bounding box center [1307, 604] width 28 height 29
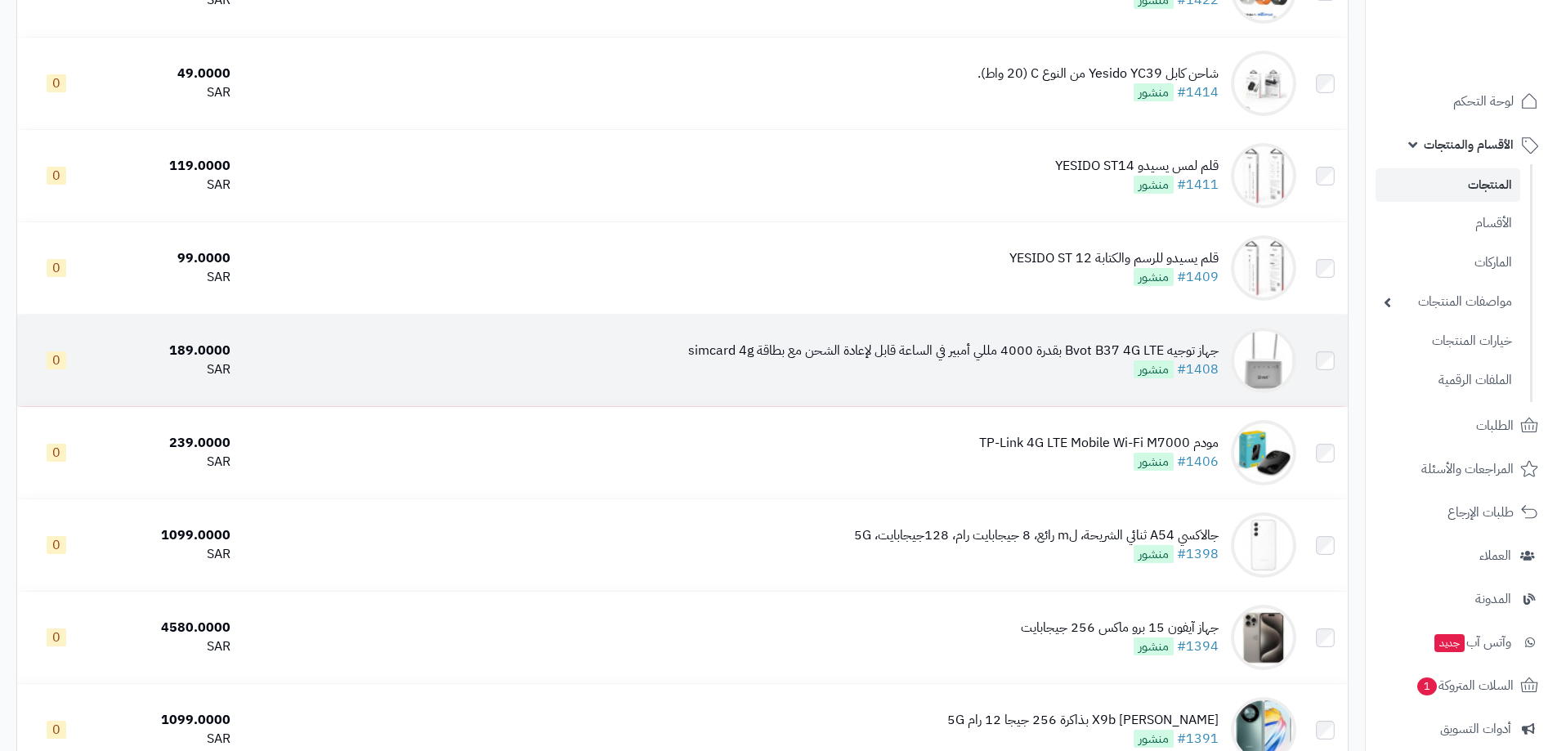
scroll to position [736, 0]
